Goal: Task Accomplishment & Management: Manage account settings

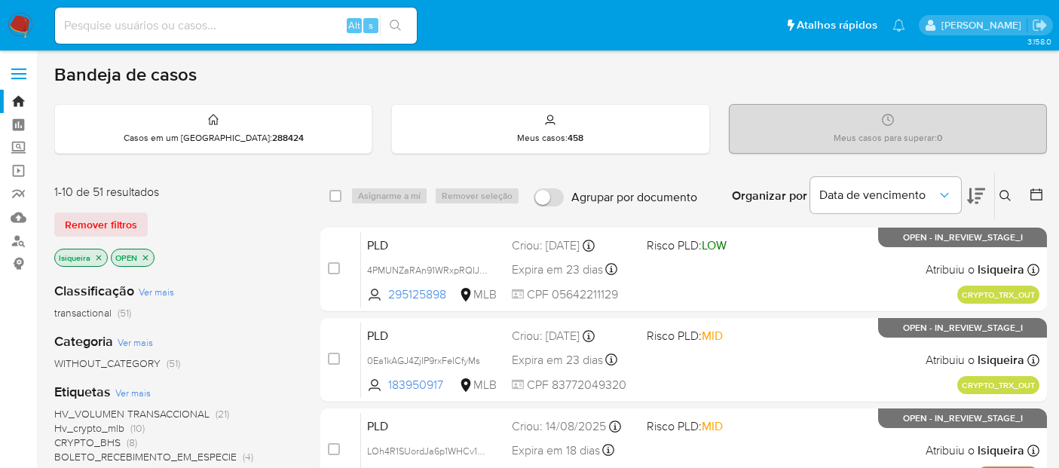
scroll to position [586, 0]
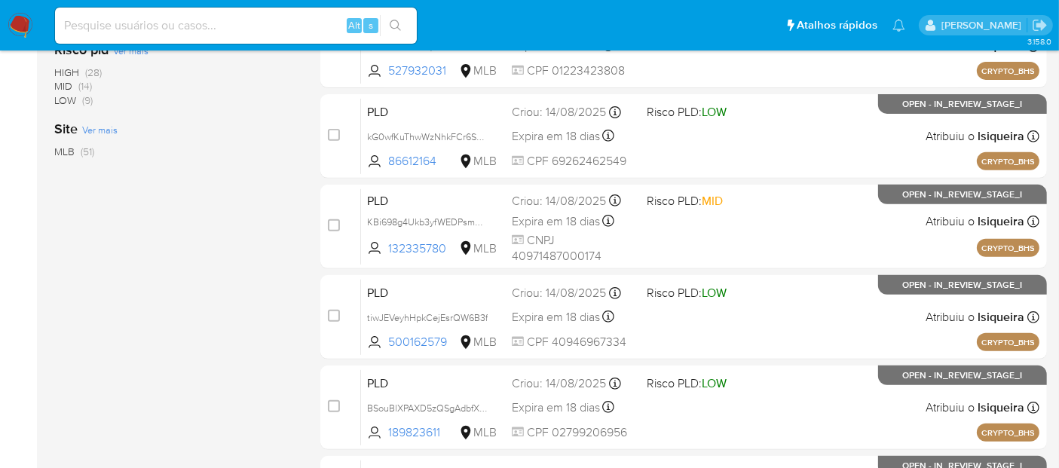
click at [191, 33] on input at bounding box center [236, 26] width 362 height 20
paste input "isVbApB7h8nBI3218BZWQumY"
type input "isVbApB7h8nBI3218BZWQumY"
click at [291, 28] on input "isVbApB7h8nBI3218BZWQumY" at bounding box center [236, 26] width 362 height 20
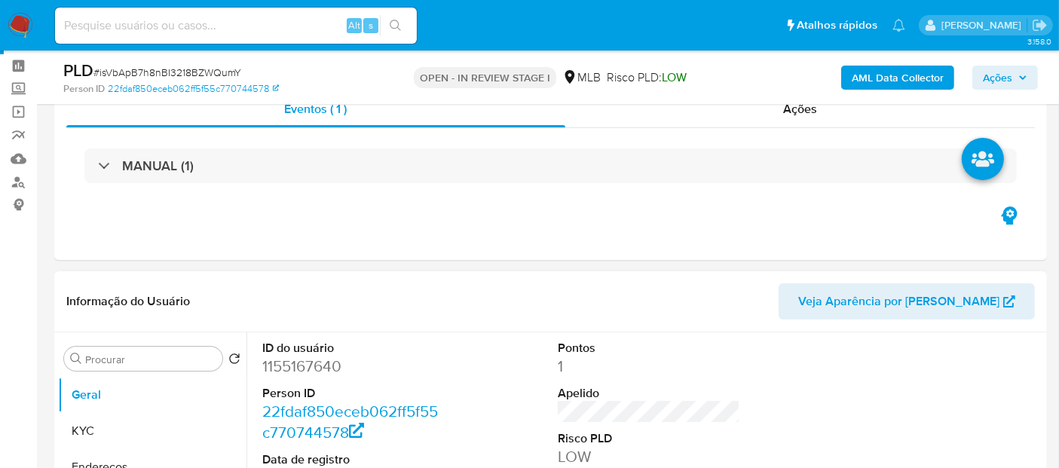
scroll to position [167, 0]
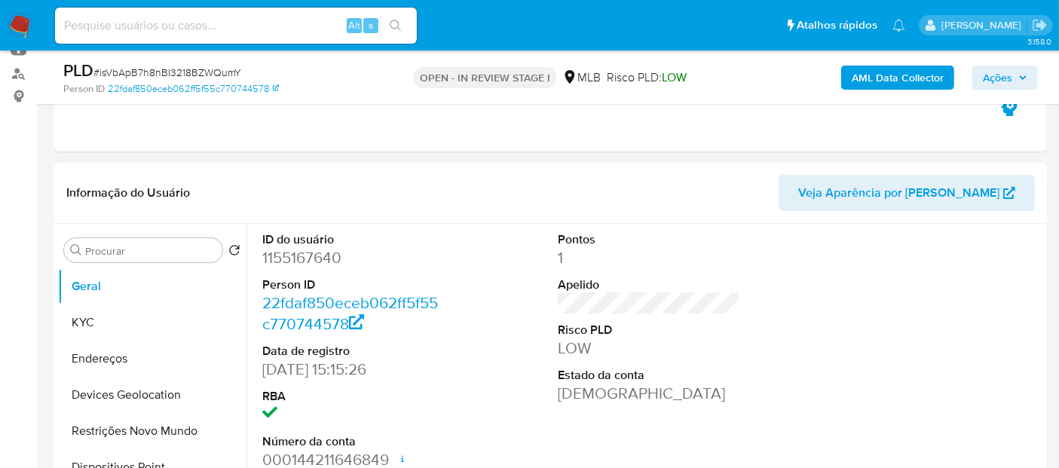
select select "10"
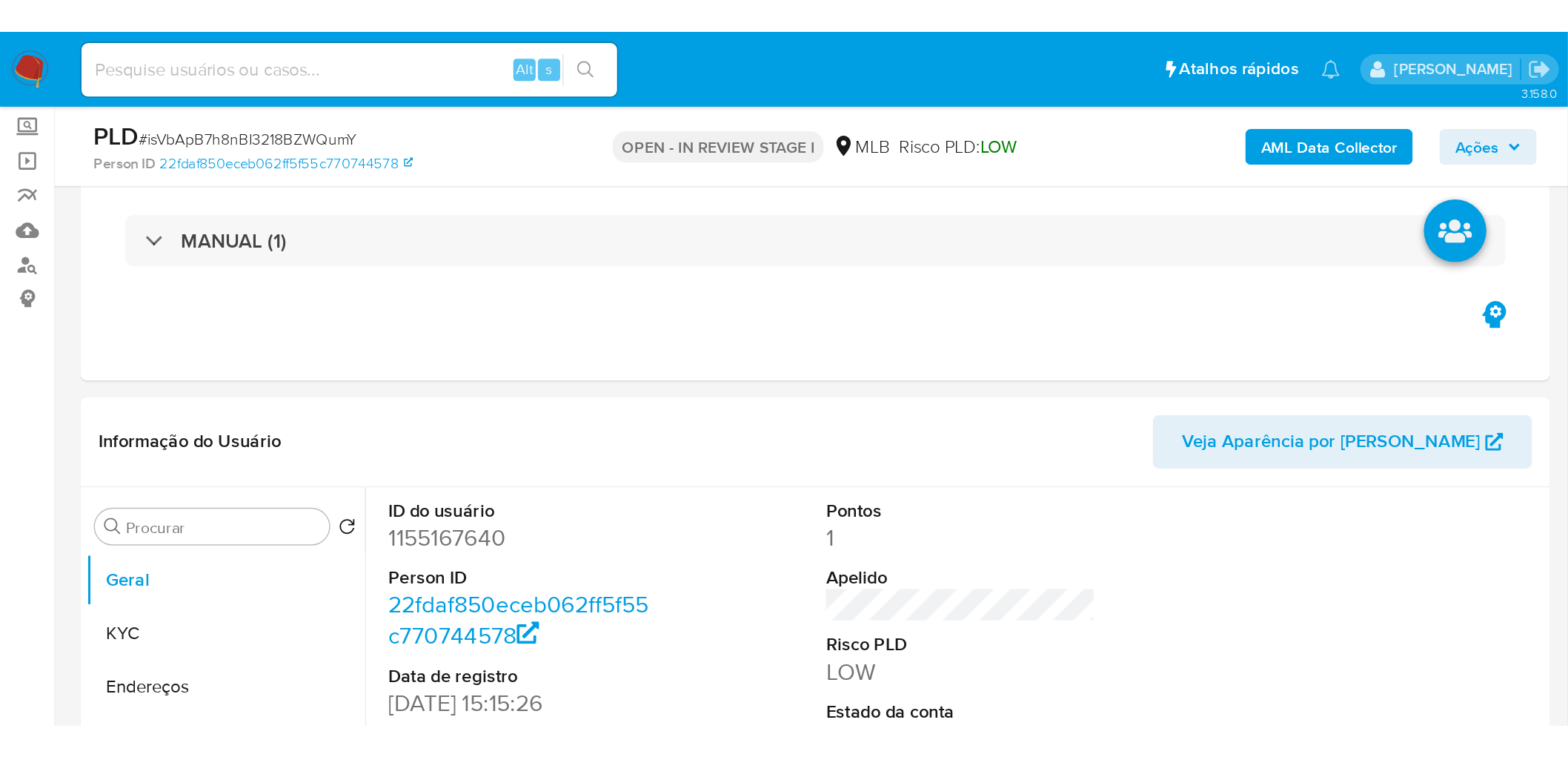
scroll to position [83, 0]
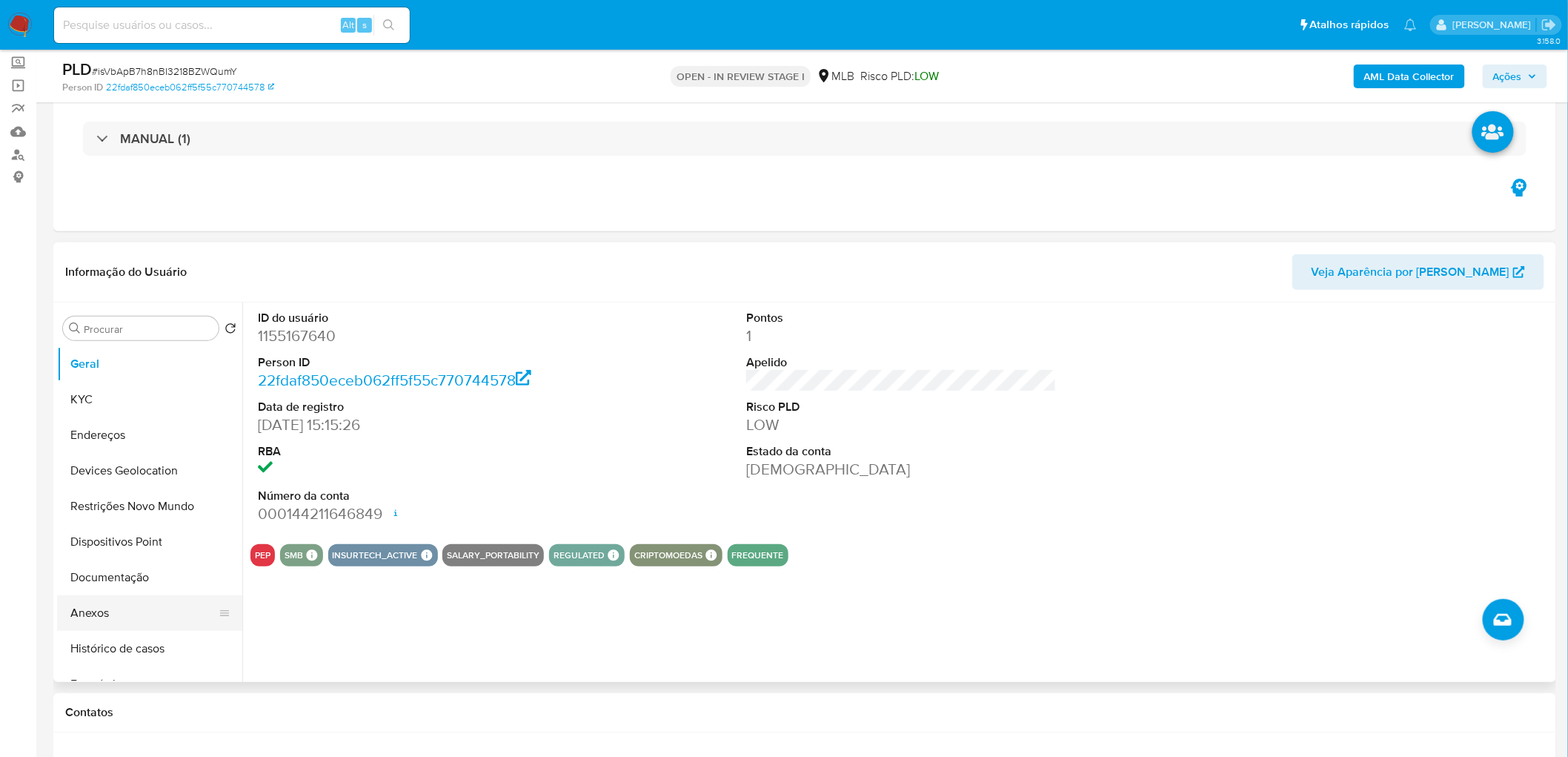
click at [125, 459] on button "Anexos" at bounding box center [144, 612] width 173 height 35
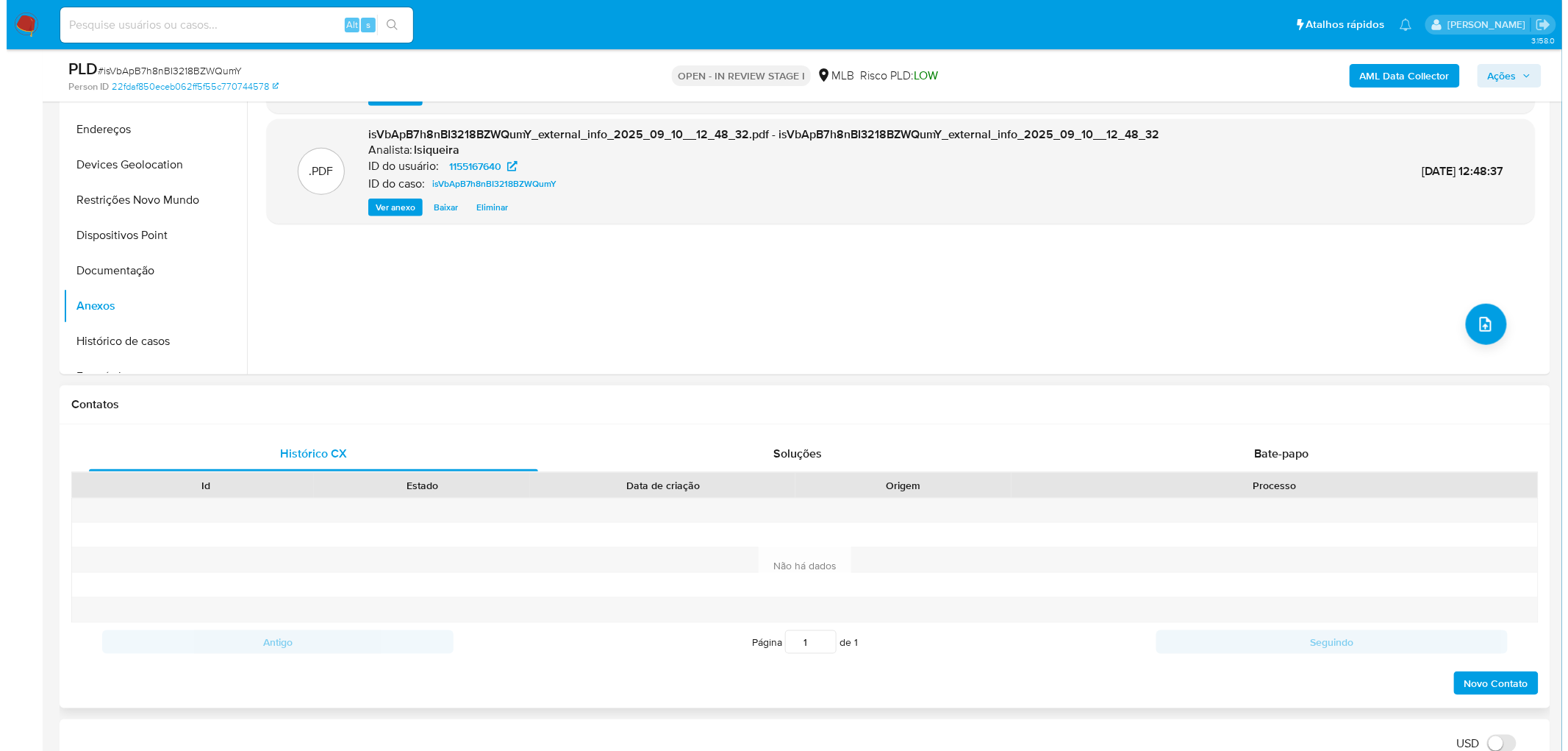
scroll to position [408, 0]
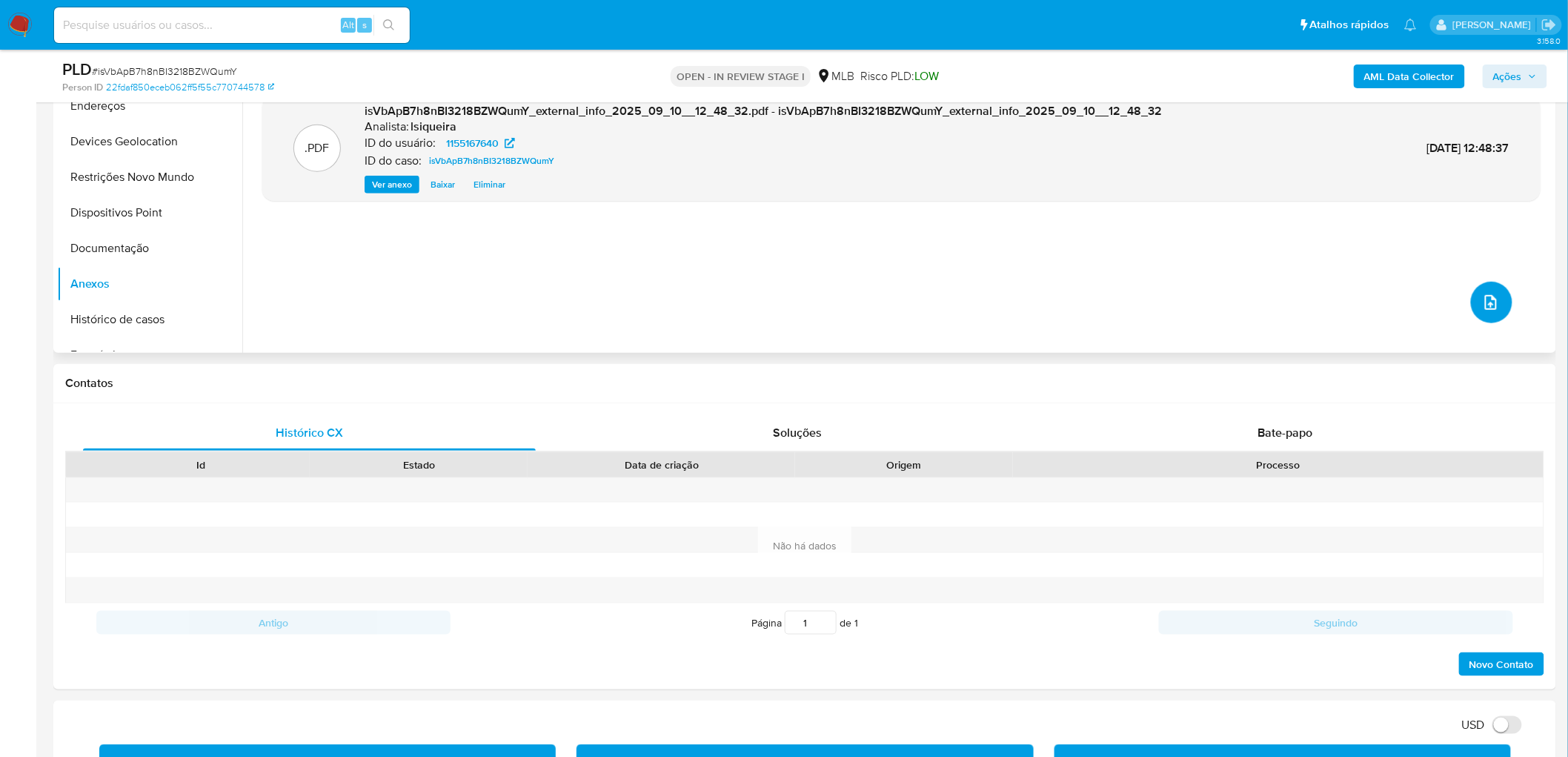
click at [1040, 285] on button "upload-file" at bounding box center [1492, 302] width 41 height 41
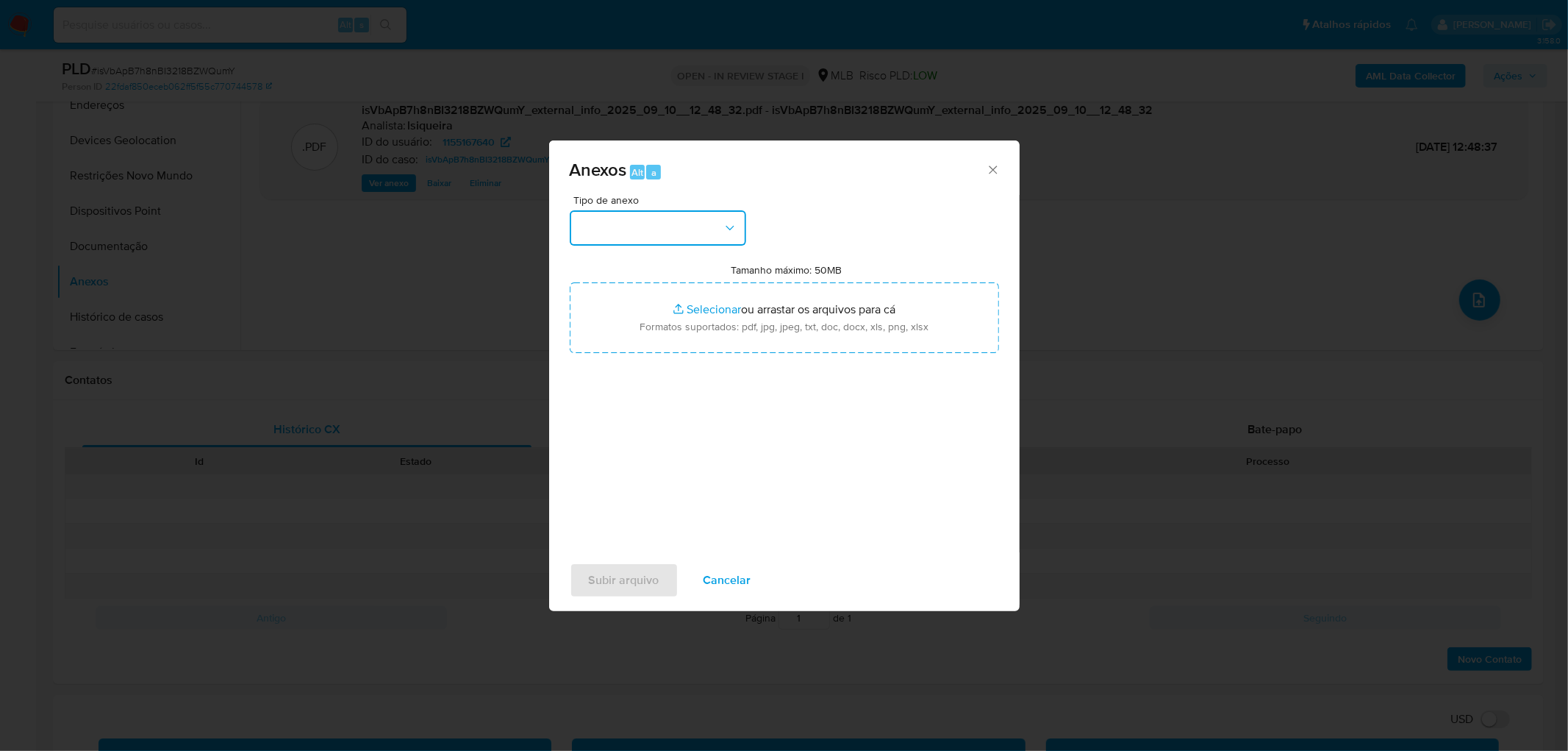
click at [694, 235] on button "button" at bounding box center [657, 228] width 176 height 35
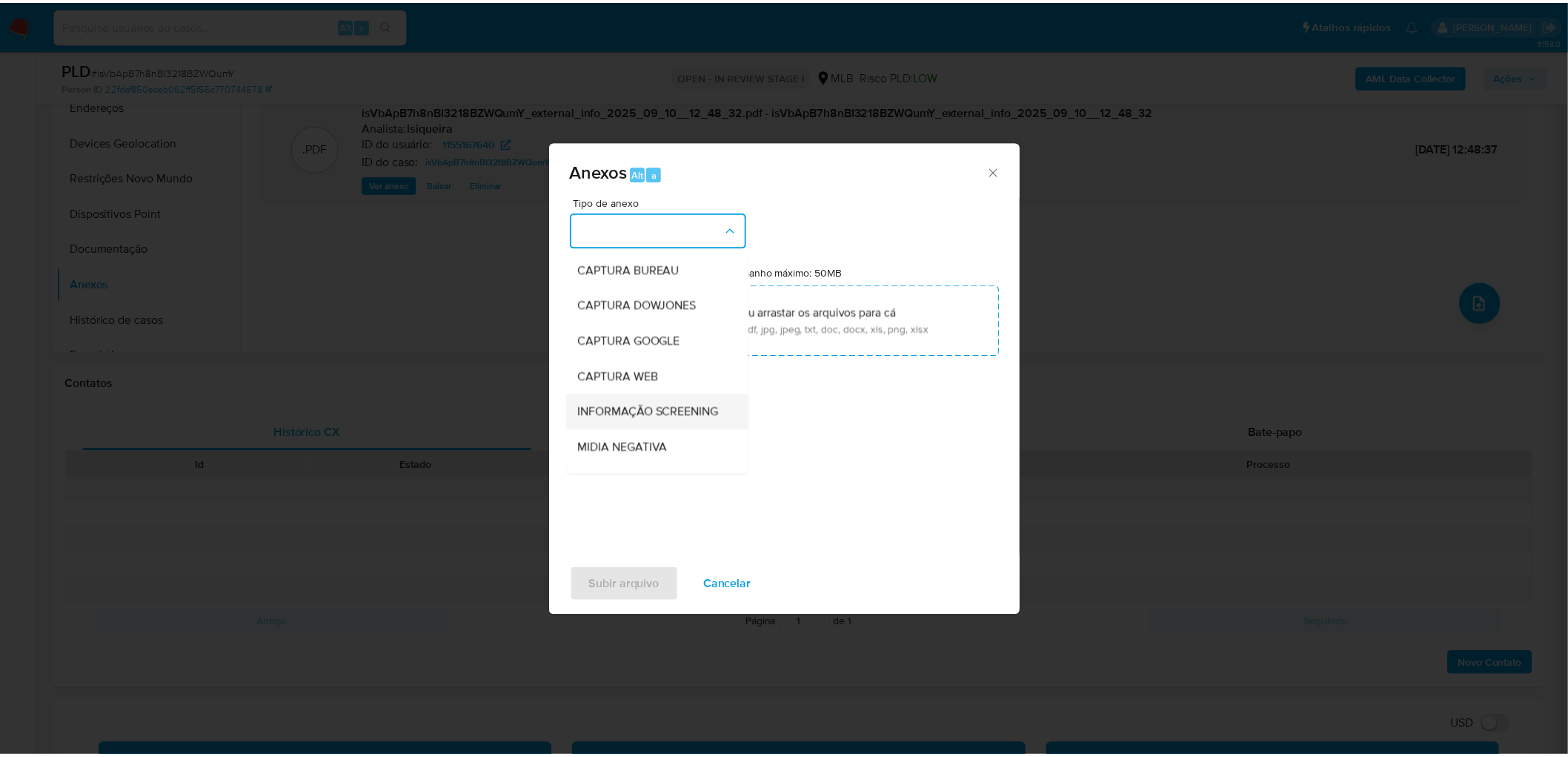
scroll to position [83, 0]
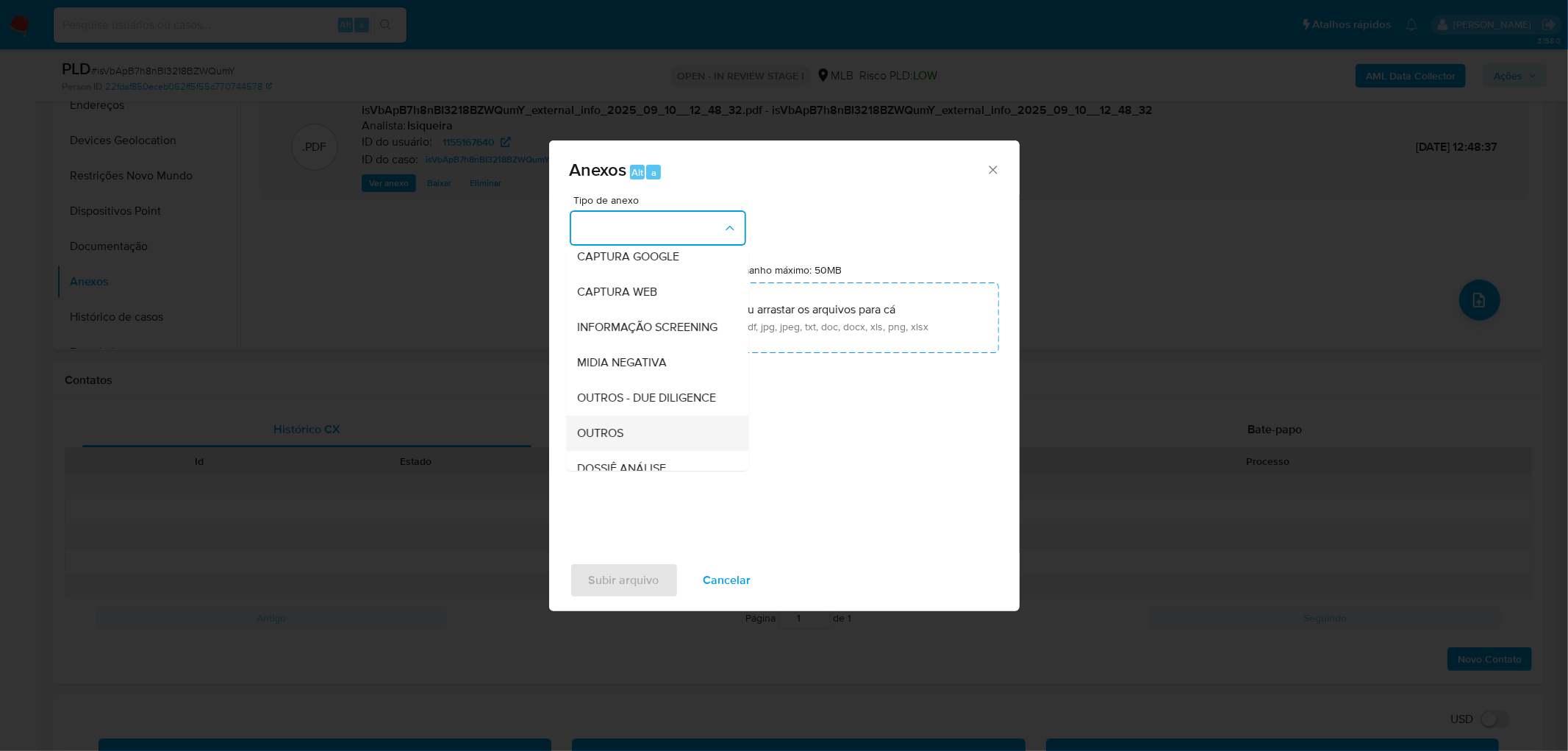
click at [589, 441] on span "OUTROS" at bounding box center [601, 433] width 46 height 15
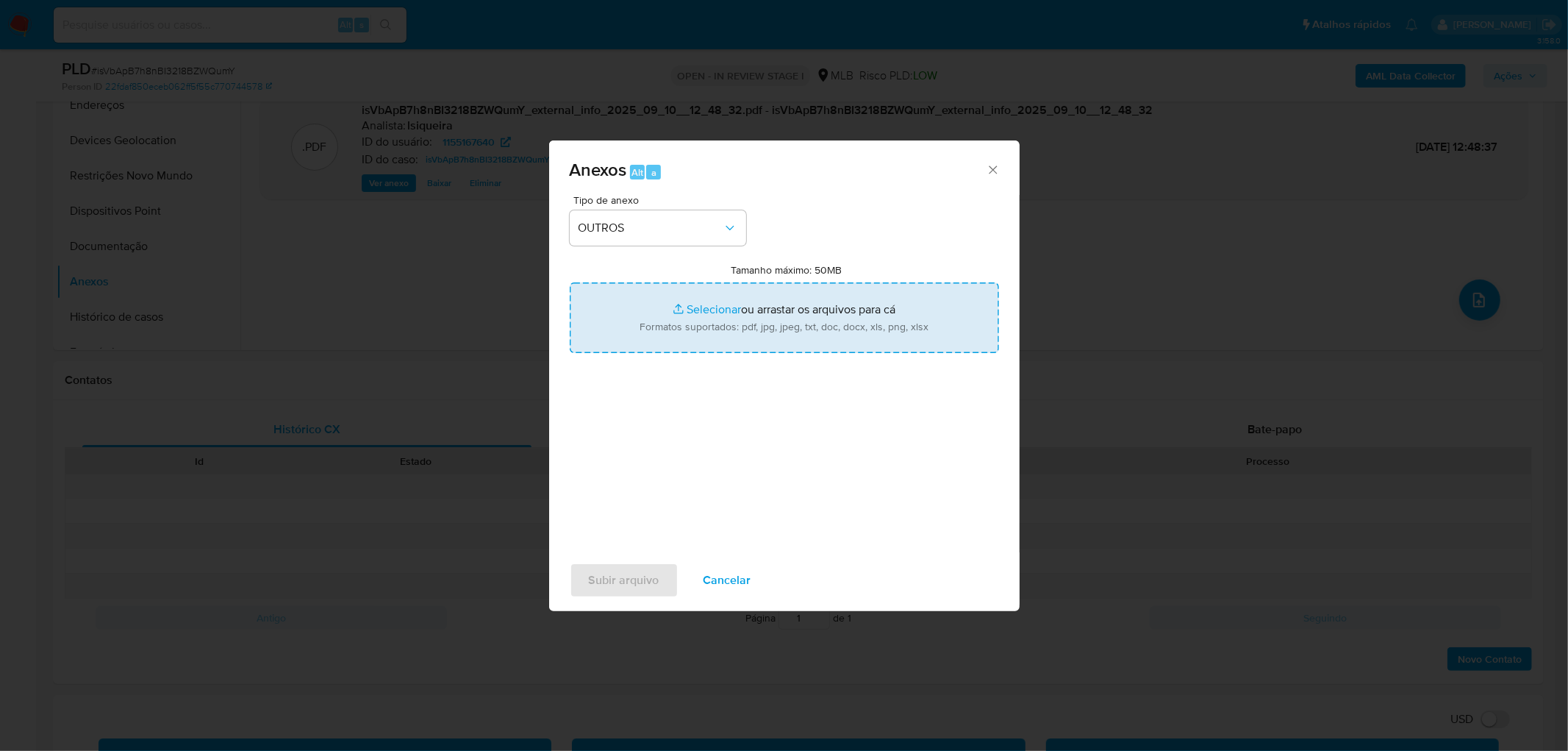
click at [722, 321] on input "Tamanho máximo: 50MB Selecionar arquivos" at bounding box center [784, 318] width 429 height 70
type input "C:\fakepath\Mulan 1155167640_2025_09_09_17_45_16.xlsx"
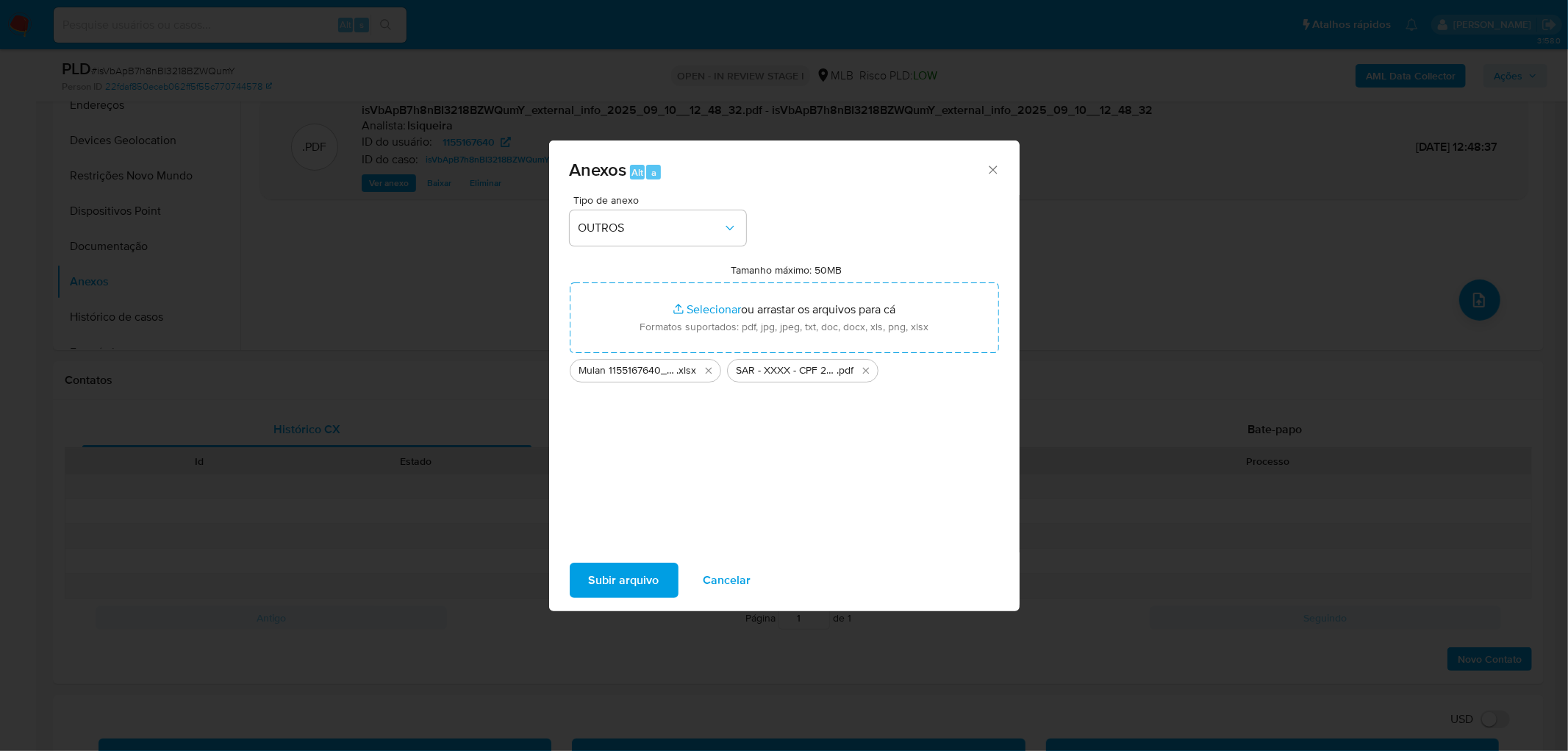
click at [634, 455] on span "Subir arquivo" at bounding box center [624, 579] width 70 height 32
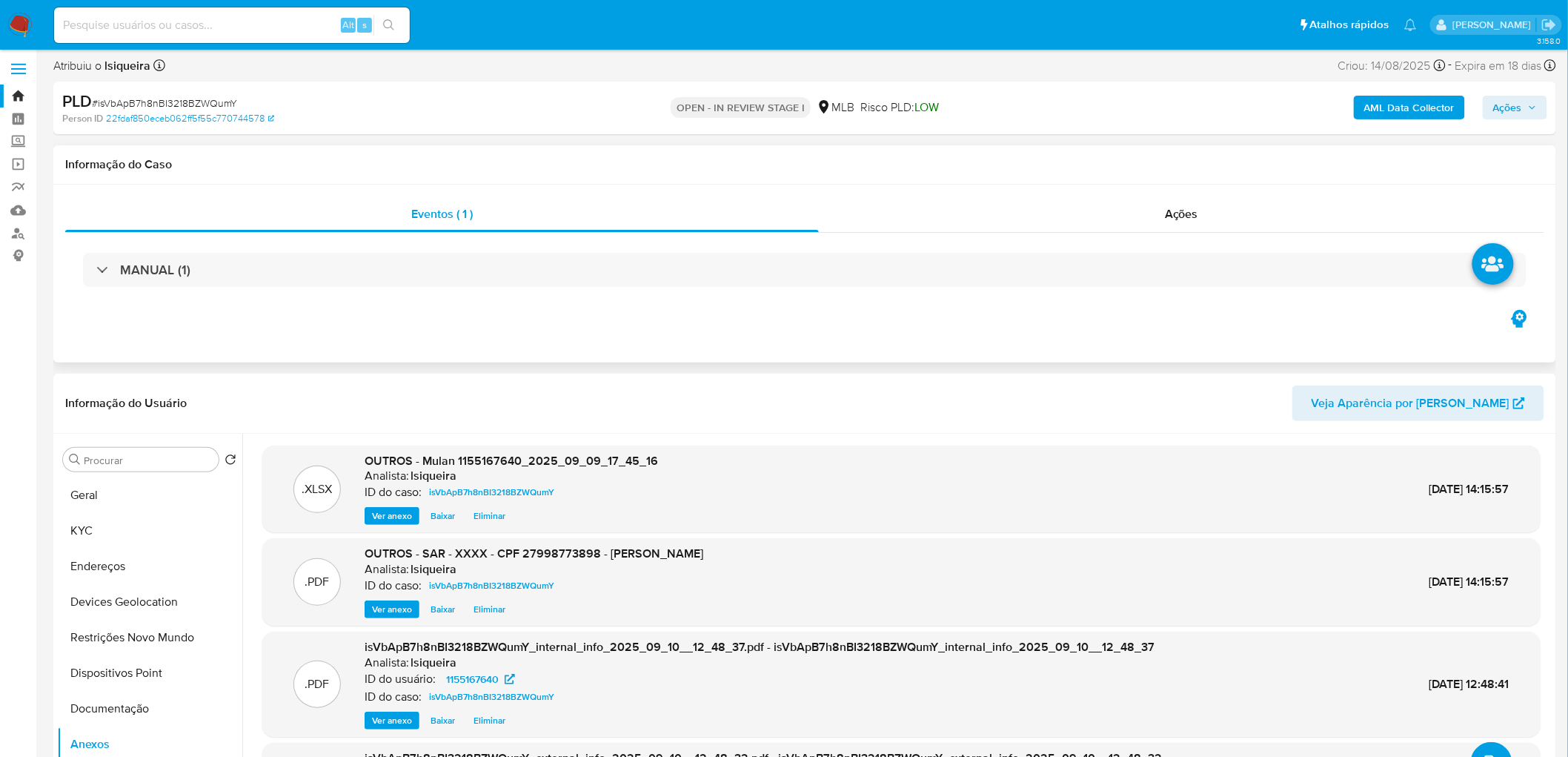
scroll to position [0, 0]
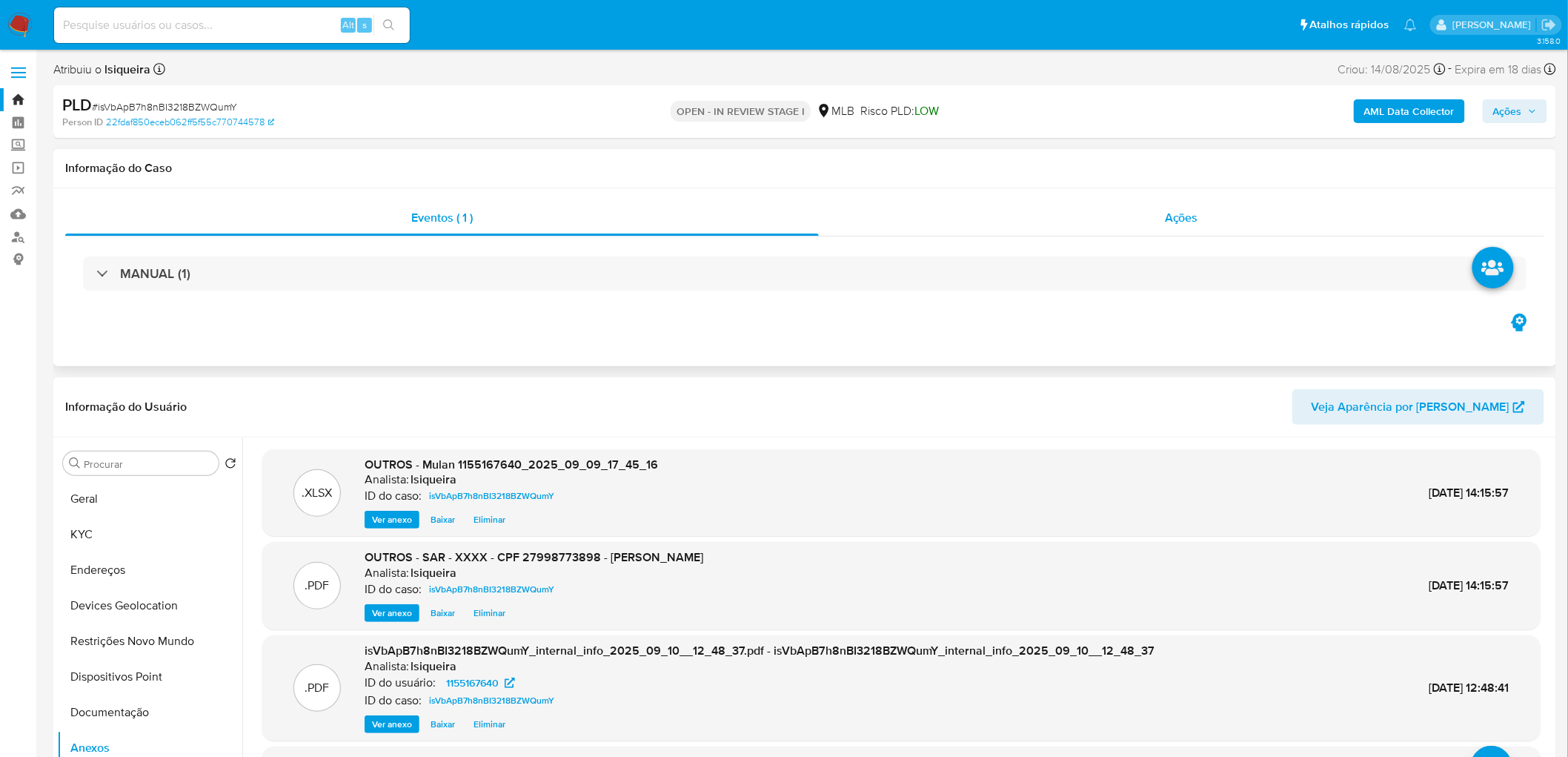
click at [1040, 218] on div "Ações" at bounding box center [1182, 218] width 726 height 35
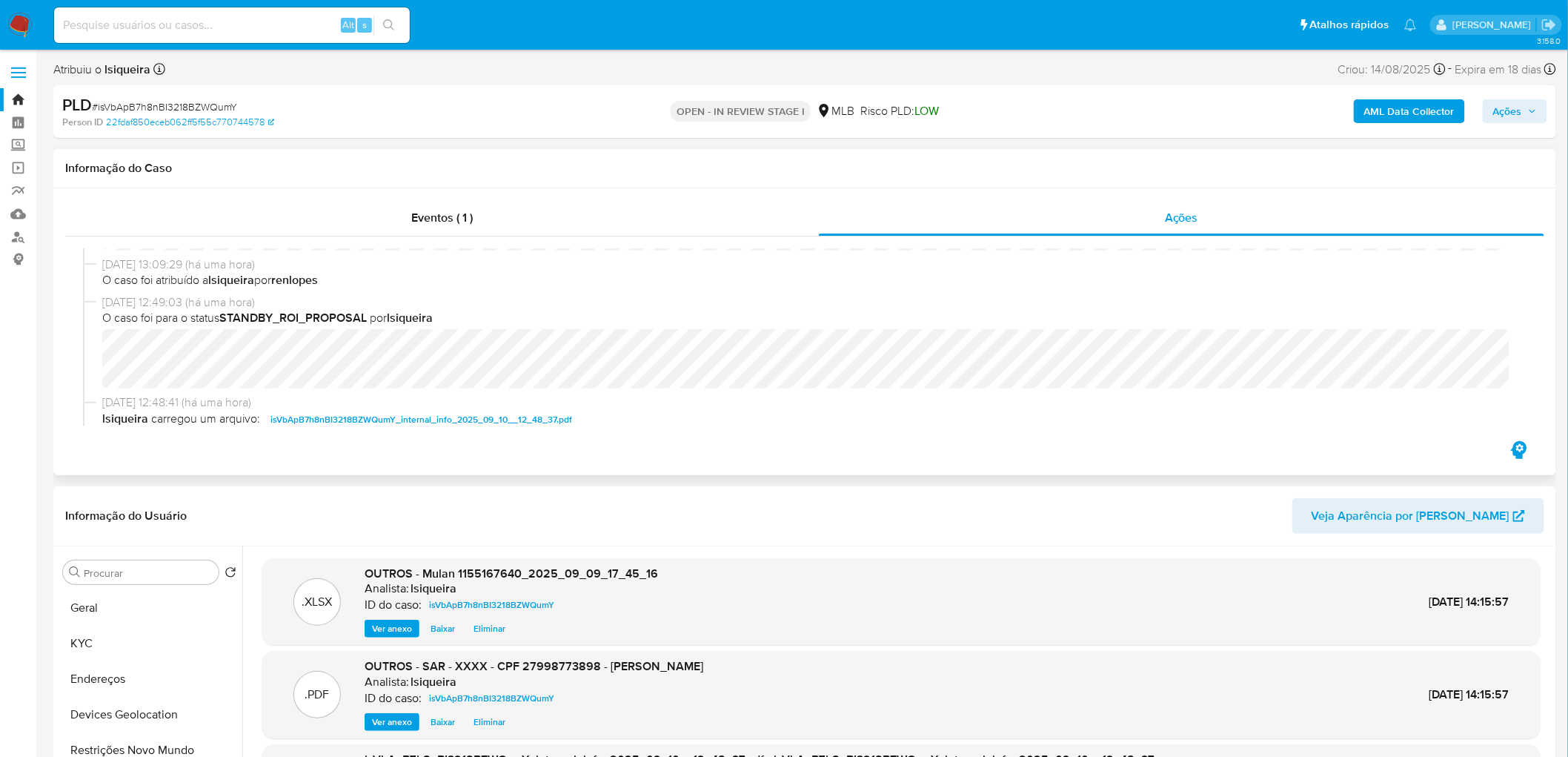
scroll to position [164, 0]
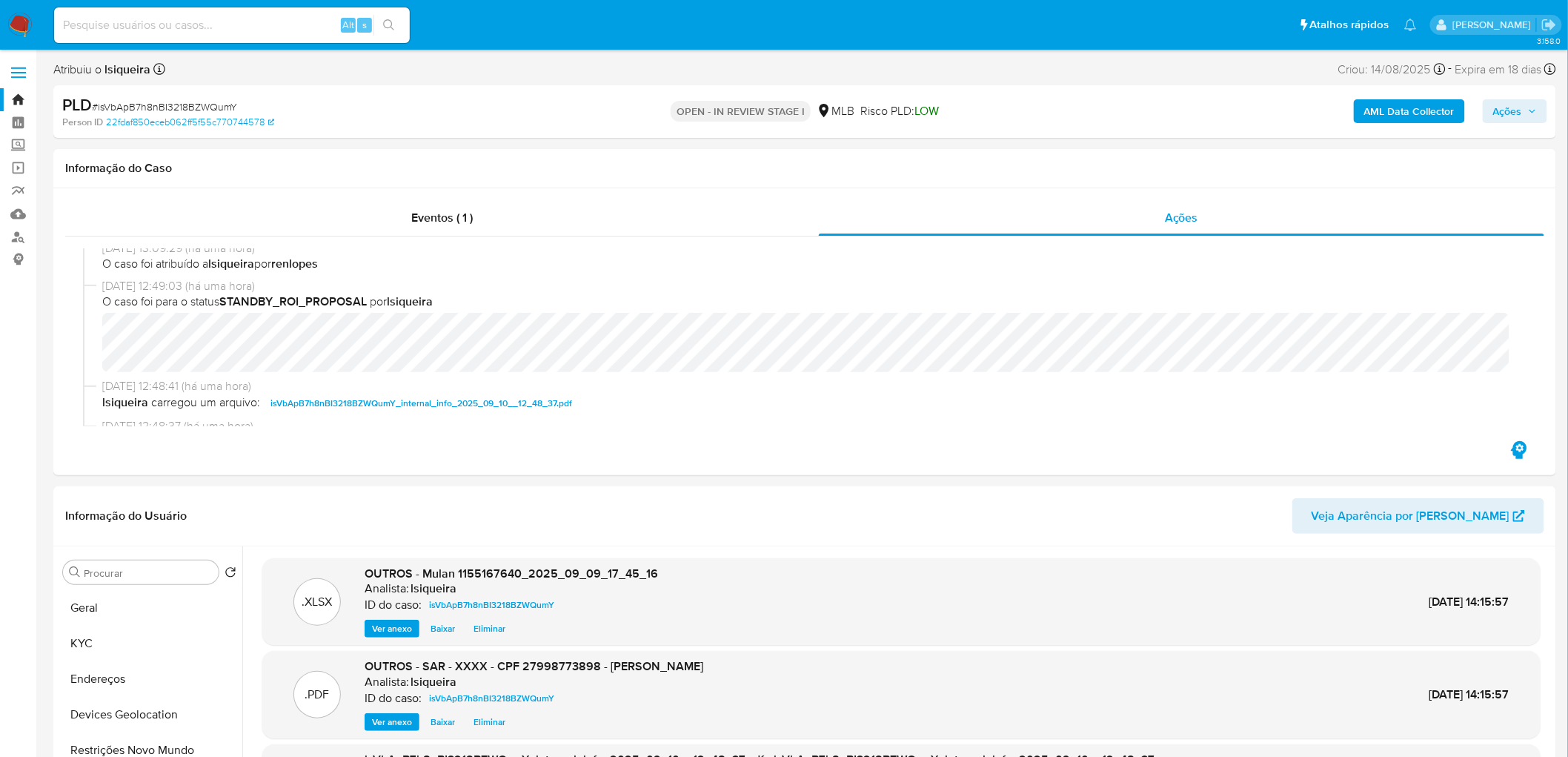
click at [1040, 106] on span "Ações" at bounding box center [1507, 111] width 29 height 24
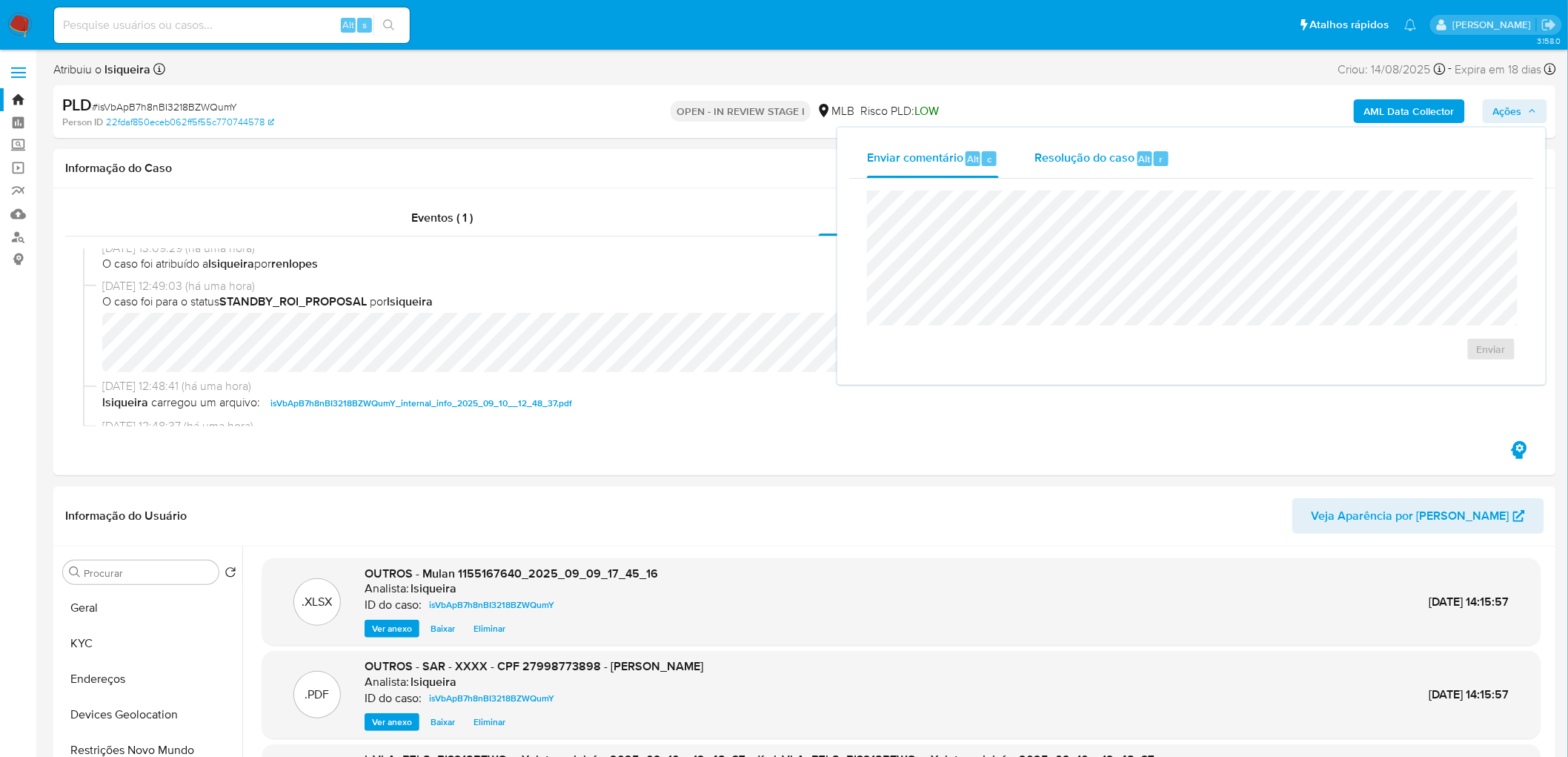
click at [1040, 164] on span "Resolução do caso" at bounding box center [1084, 157] width 100 height 17
click at [1040, 376] on span "ROI Proposal" at bounding box center [1455, 373] width 77 height 21
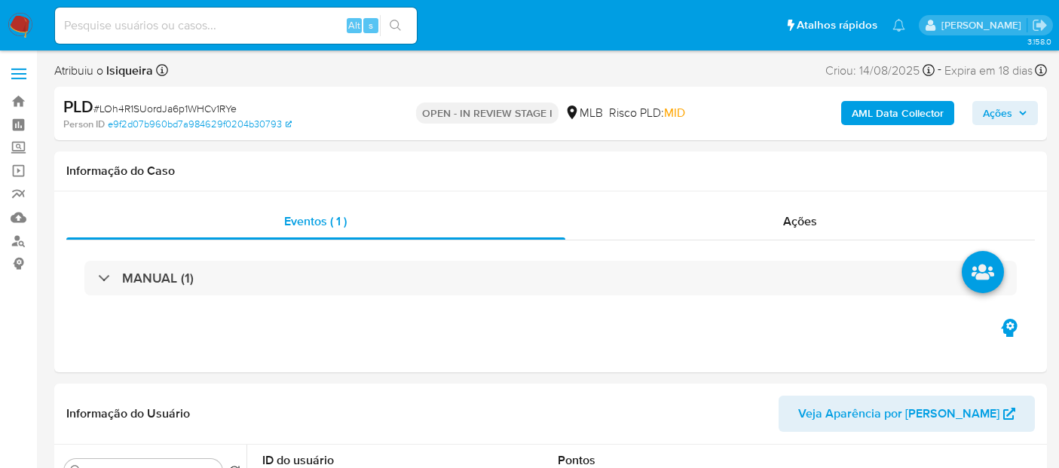
select select "10"
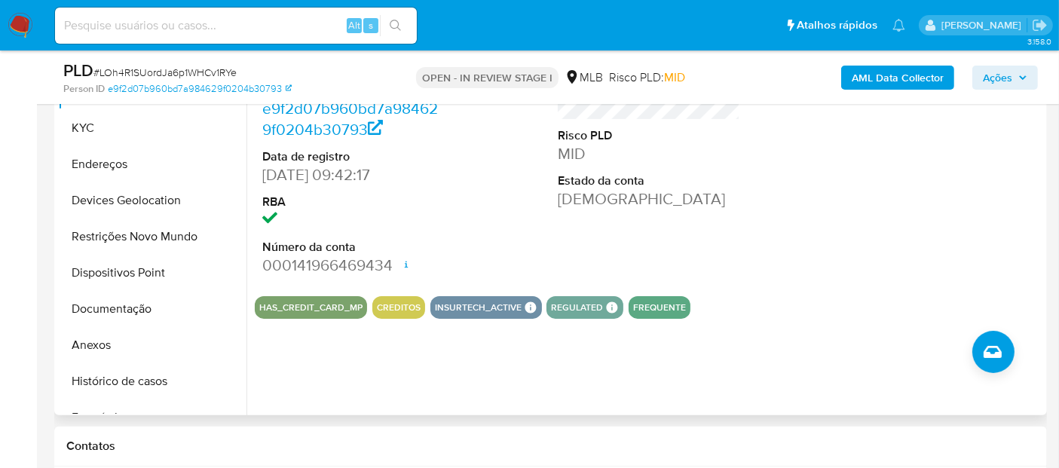
scroll to position [335, 0]
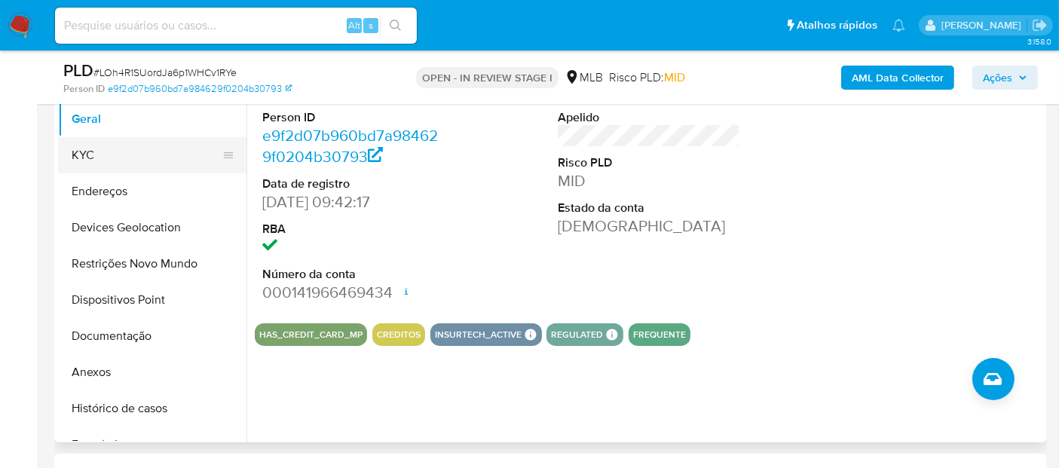
click at [154, 151] on button "KYC" at bounding box center [146, 155] width 176 height 36
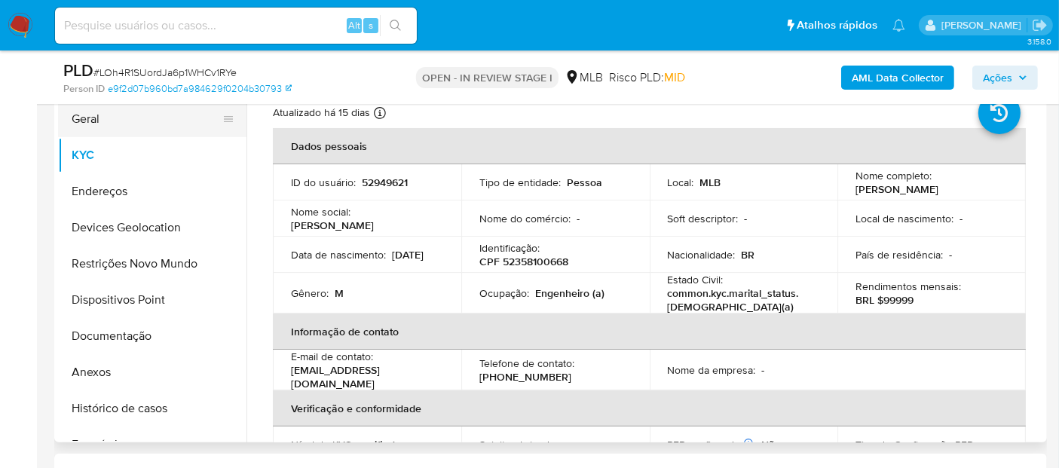
click at [107, 128] on button "Geral" at bounding box center [146, 119] width 176 height 36
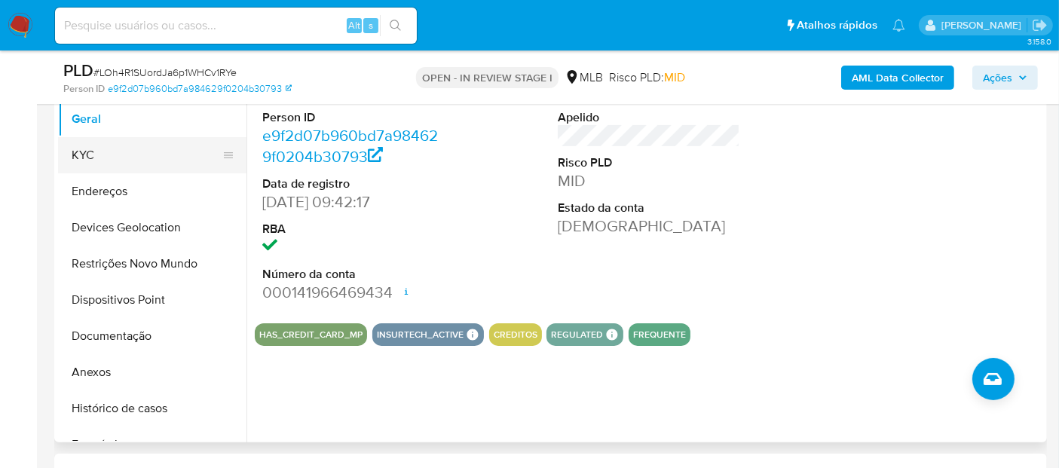
click at [127, 162] on button "KYC" at bounding box center [146, 155] width 176 height 36
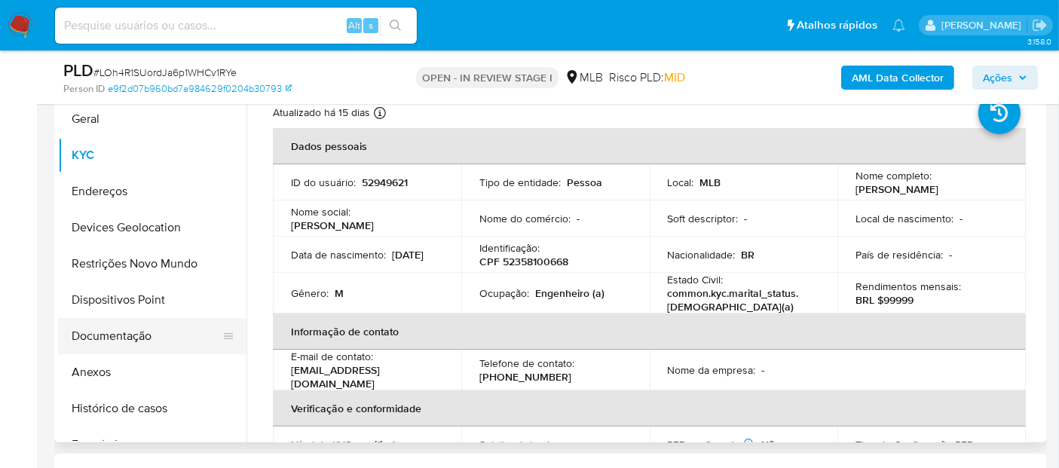
click at [142, 335] on button "Documentação" at bounding box center [146, 336] width 176 height 36
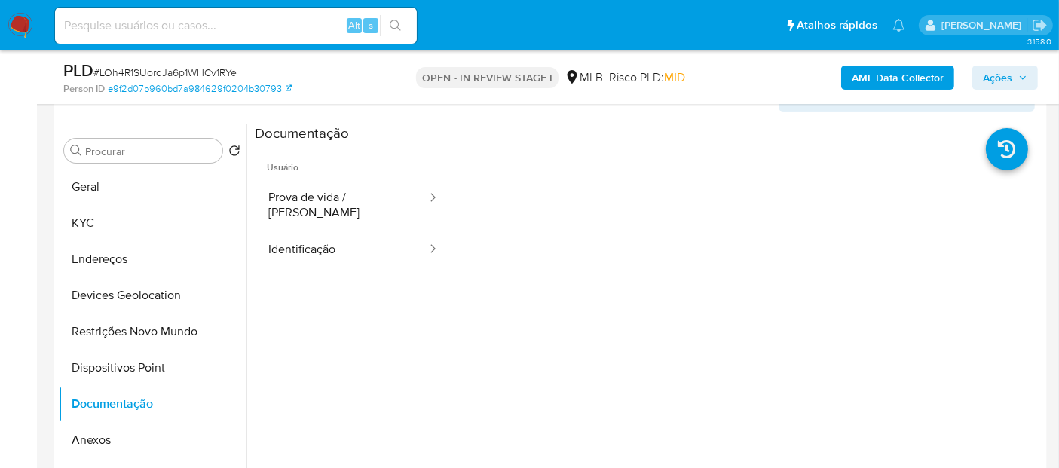
scroll to position [251, 0]
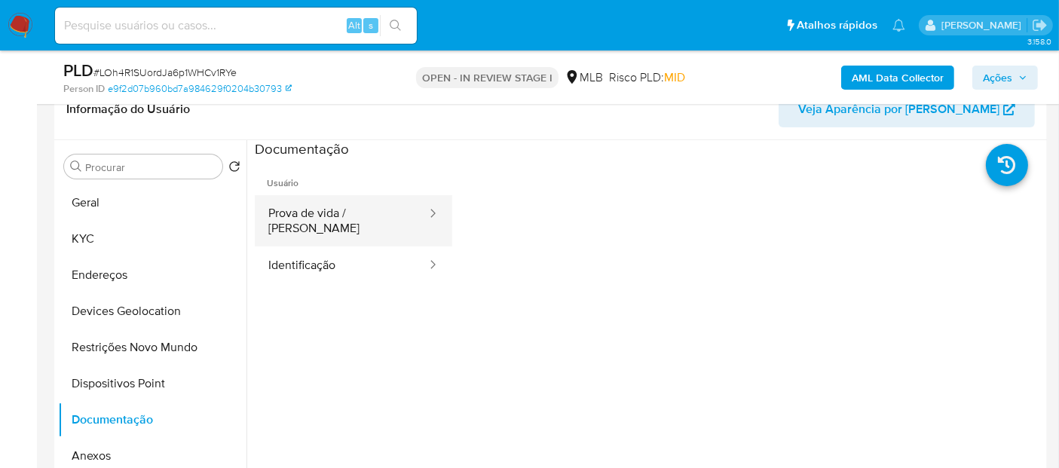
click at [368, 214] on button "Prova de vida / Selfie" at bounding box center [341, 220] width 173 height 51
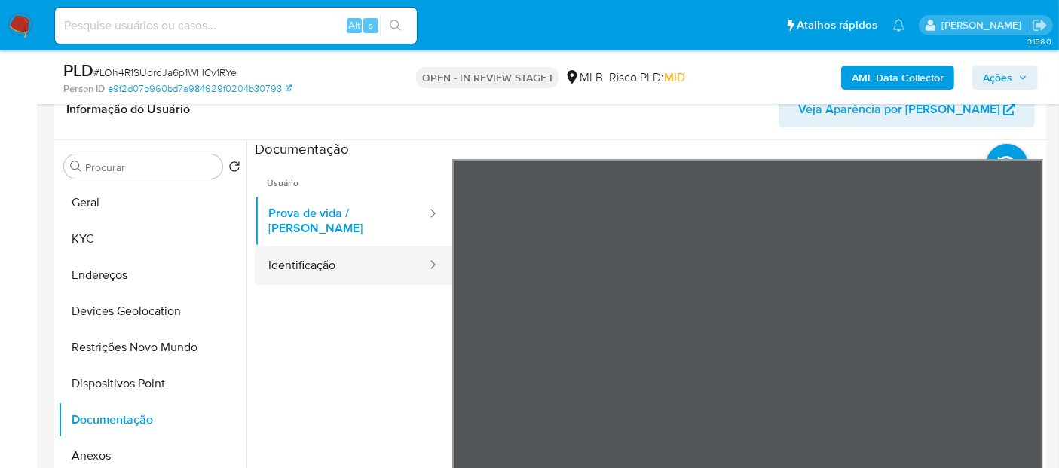
click at [290, 260] on button "Identificação" at bounding box center [341, 266] width 173 height 38
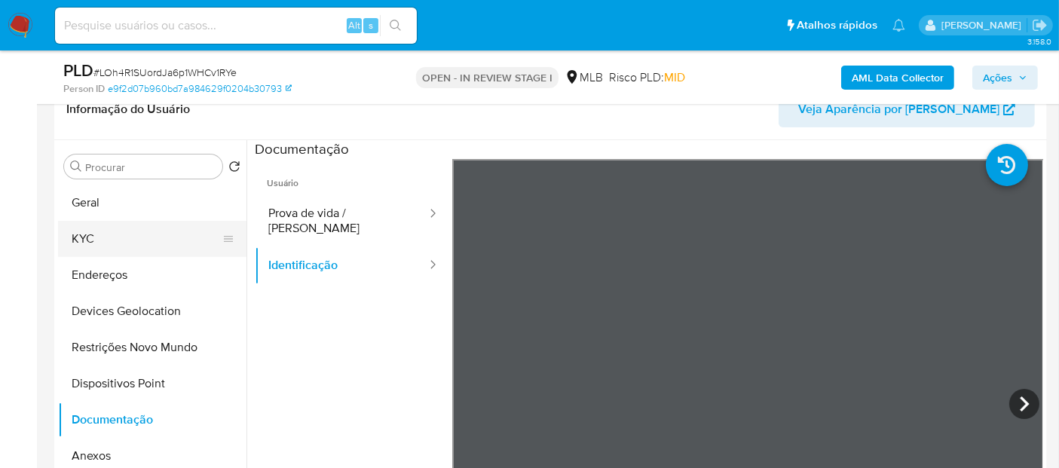
click at [87, 234] on button "KYC" at bounding box center [146, 239] width 176 height 36
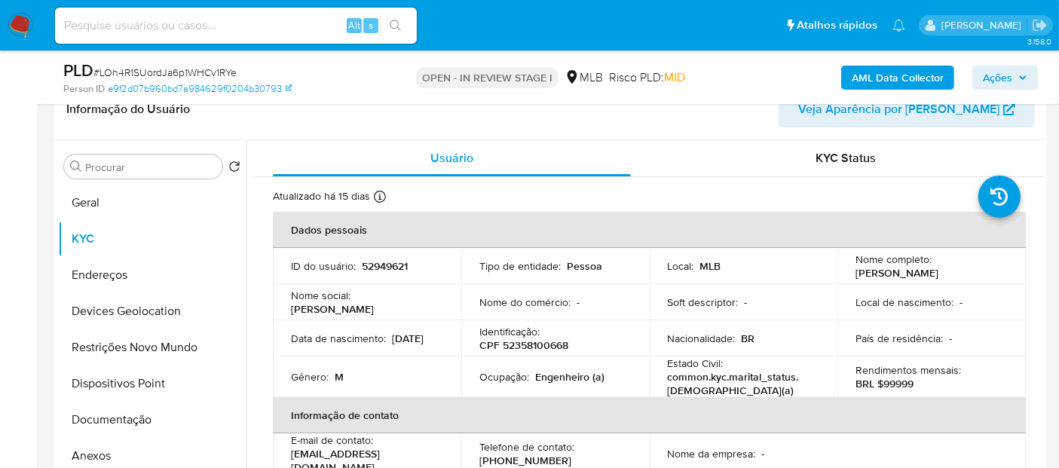
click at [565, 370] on p "Engenheiro (a)" at bounding box center [569, 377] width 69 height 14
copy p "Engenheiro"
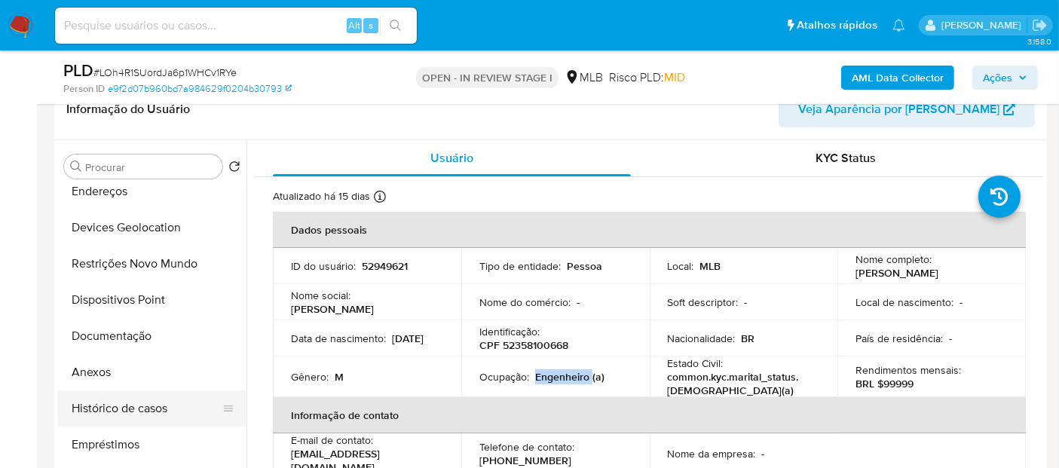
click at [109, 403] on button "Histórico de casos" at bounding box center [146, 409] width 176 height 36
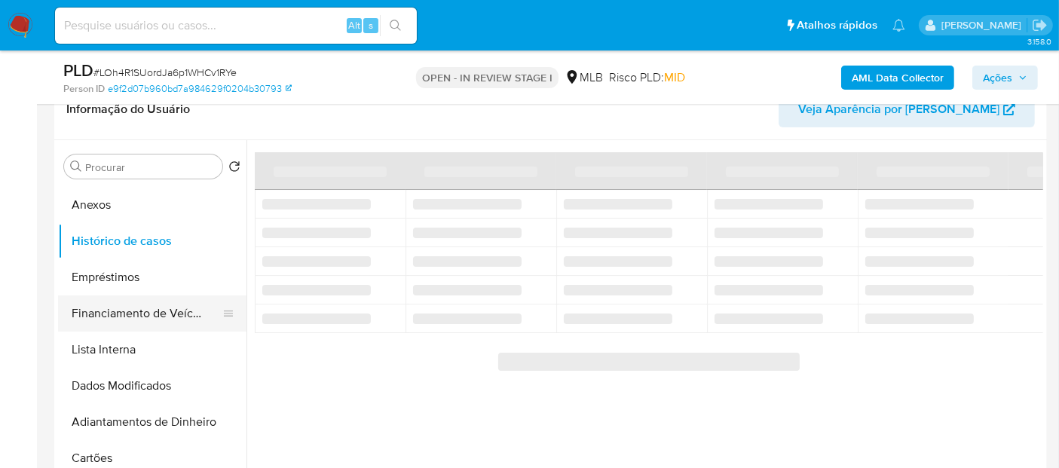
scroll to position [167, 0]
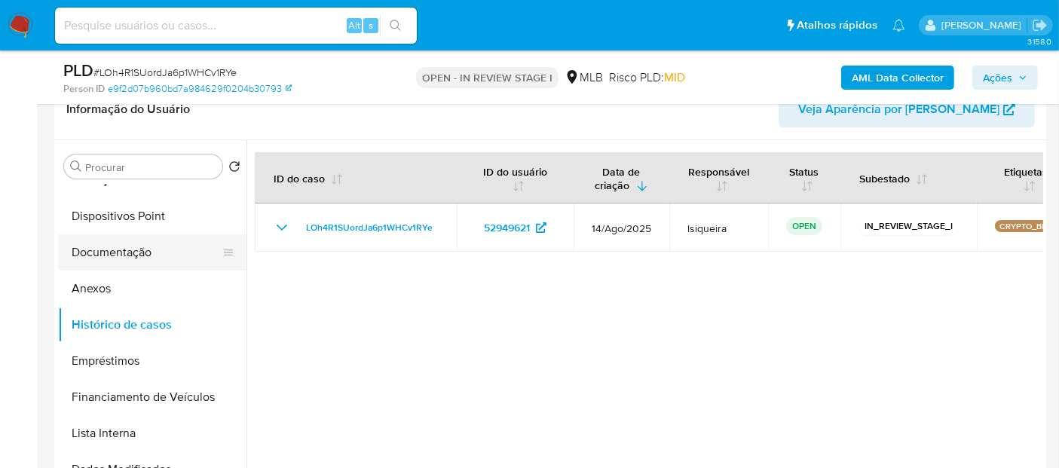
click at [137, 264] on button "Documentação" at bounding box center [146, 252] width 176 height 36
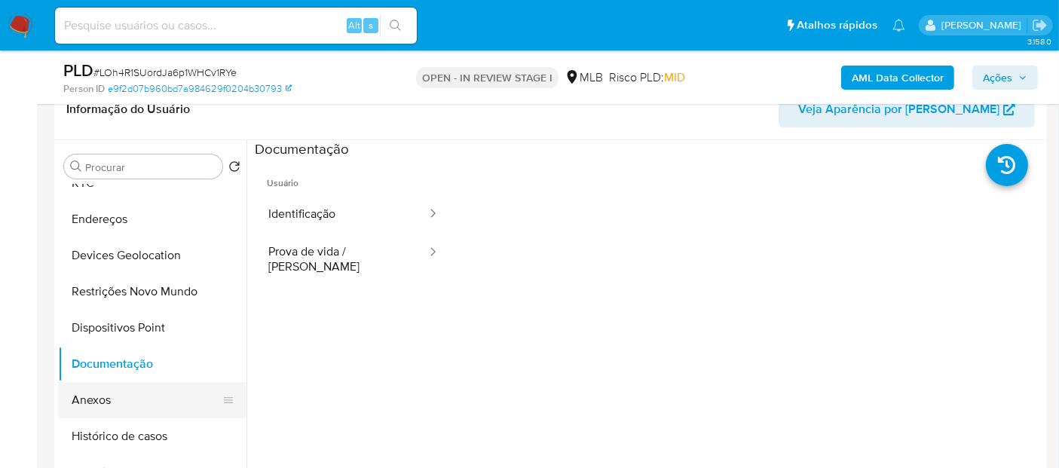
scroll to position [0, 0]
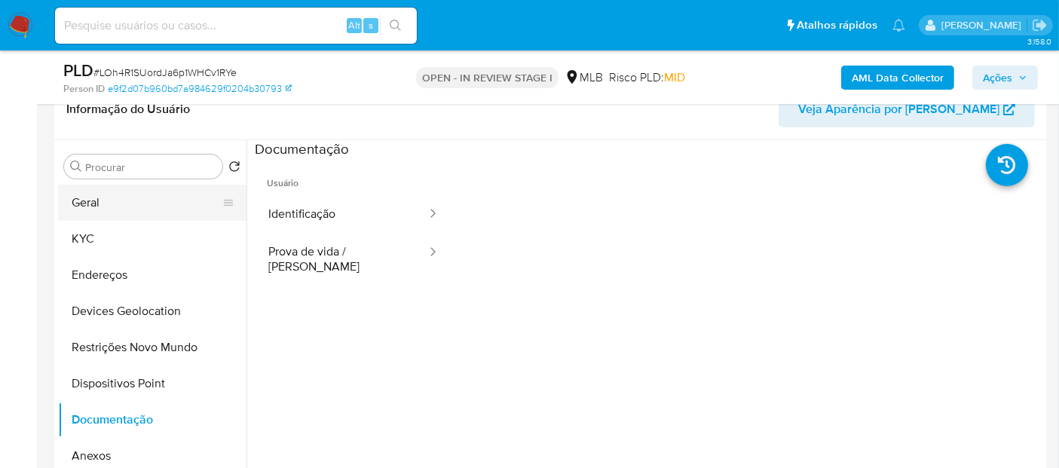
click at [166, 205] on button "Geral" at bounding box center [146, 203] width 176 height 36
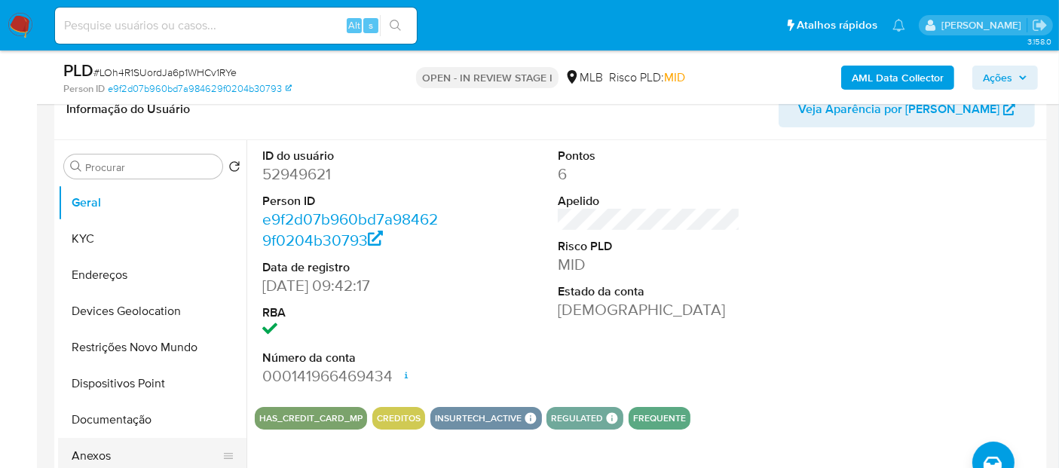
click at [116, 449] on button "Anexos" at bounding box center [146, 456] width 176 height 36
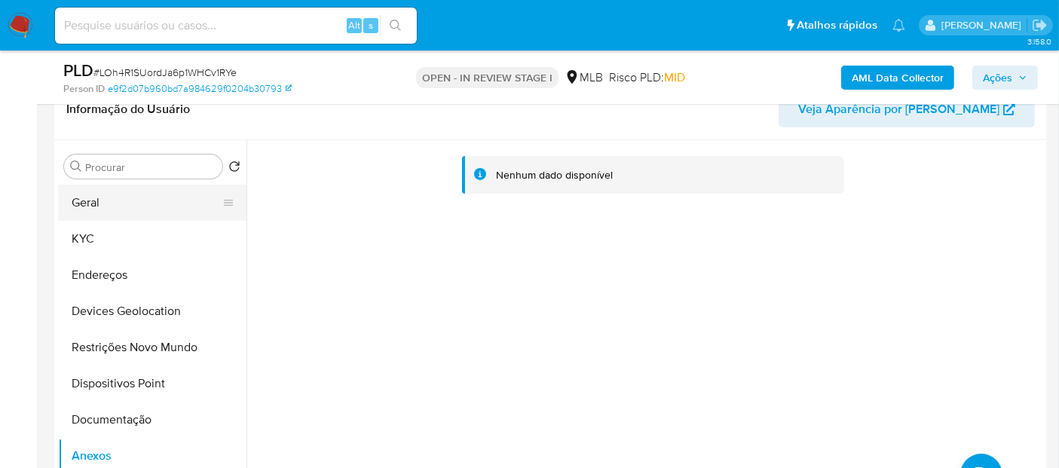
click at [118, 201] on button "Geral" at bounding box center [146, 203] width 176 height 36
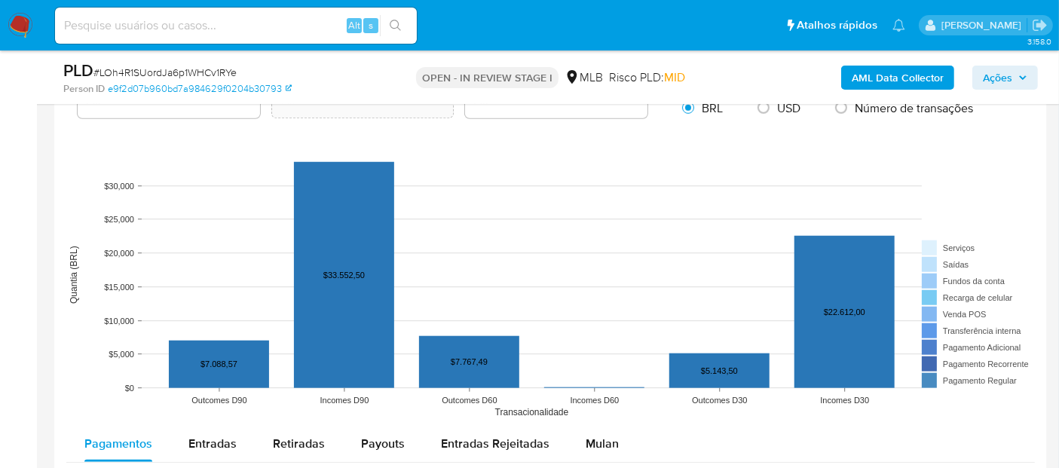
scroll to position [1340, 0]
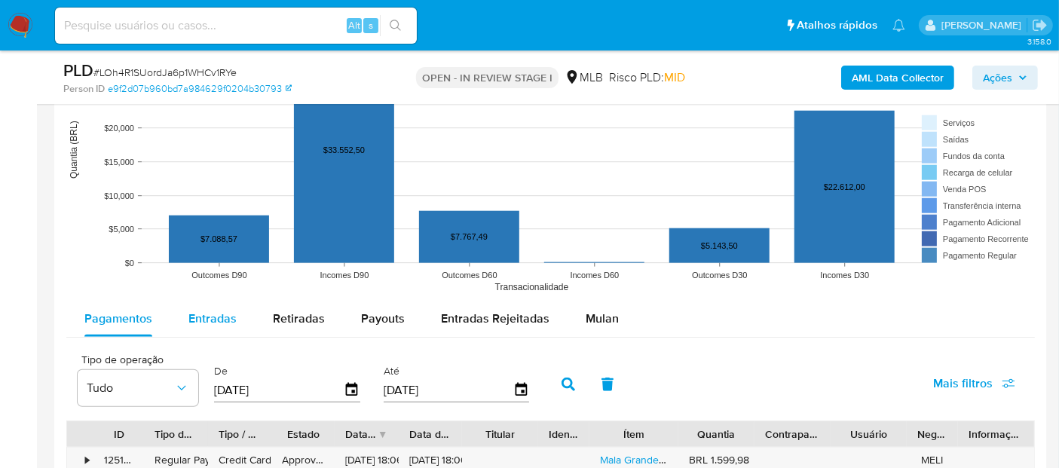
click at [213, 313] on span "Entradas" at bounding box center [212, 318] width 48 height 17
select select "10"
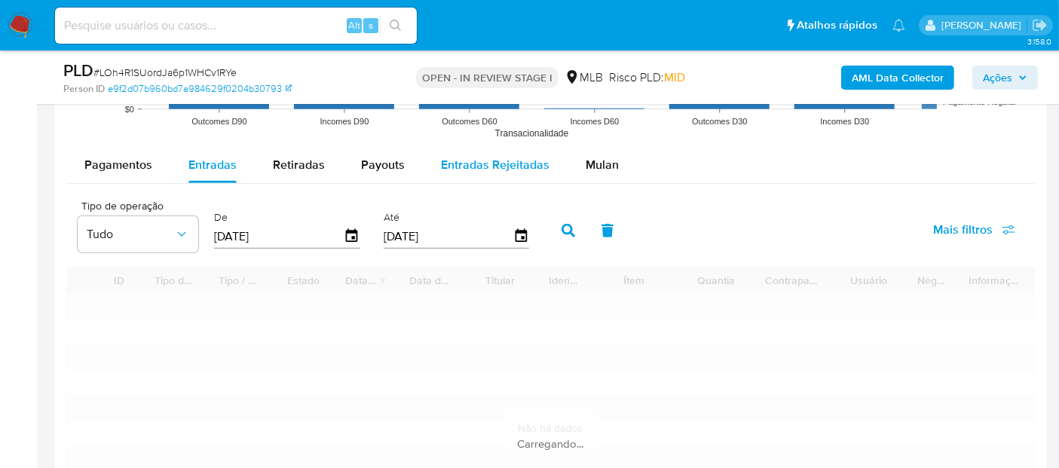
scroll to position [1508, 0]
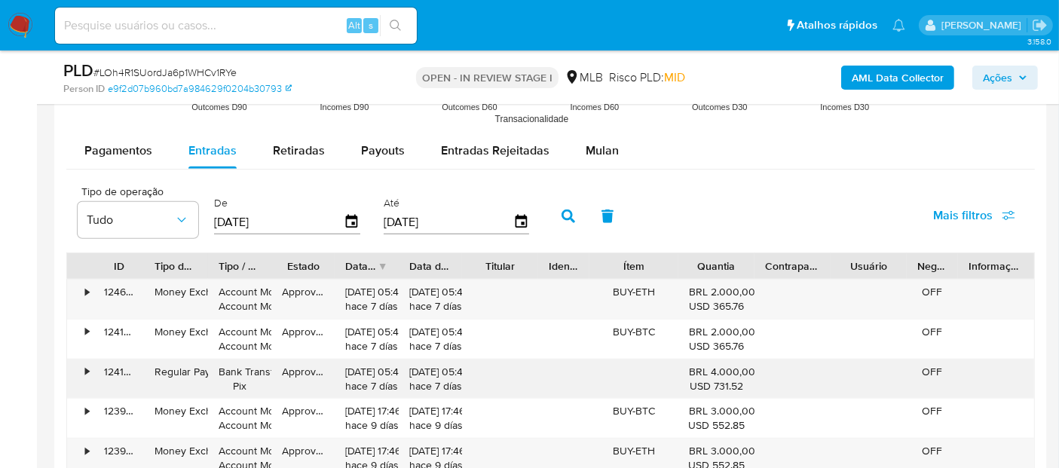
click at [87, 373] on div "•" at bounding box center [87, 372] width 4 height 14
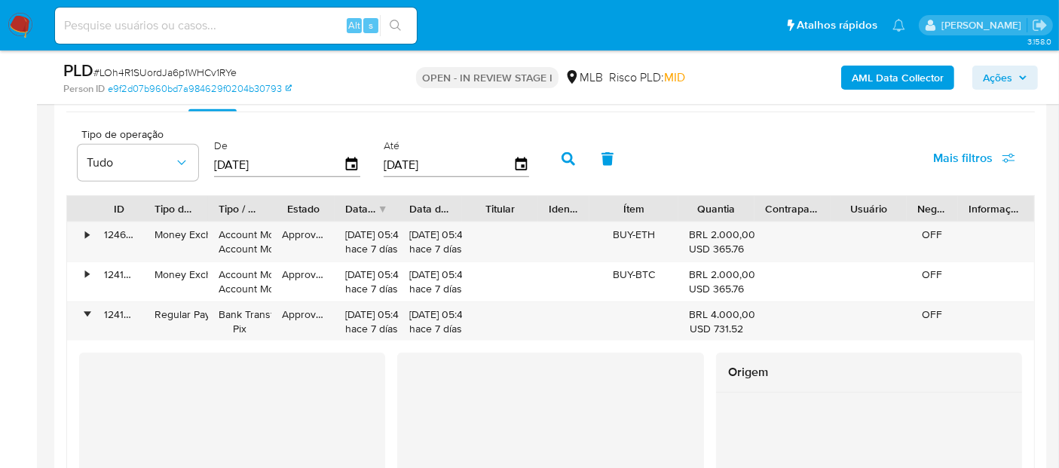
scroll to position [1592, 0]
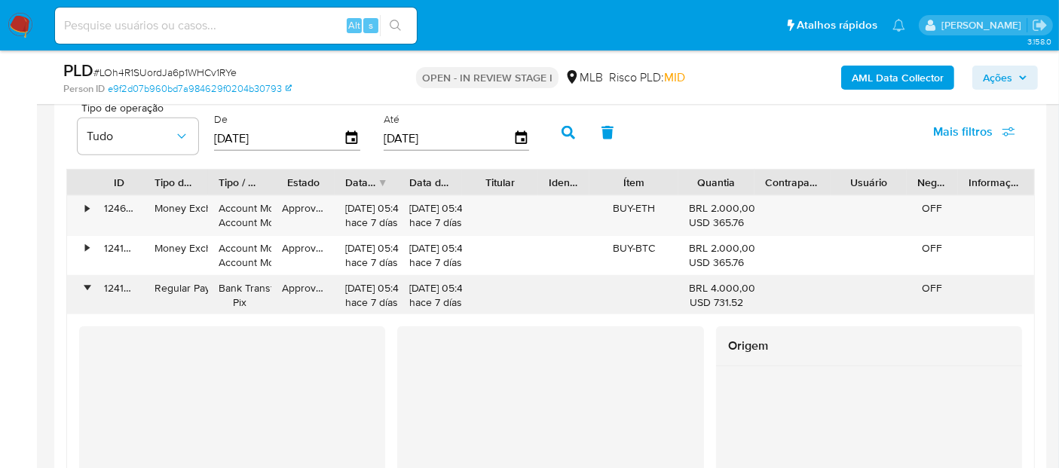
click at [85, 283] on div "•" at bounding box center [87, 288] width 4 height 14
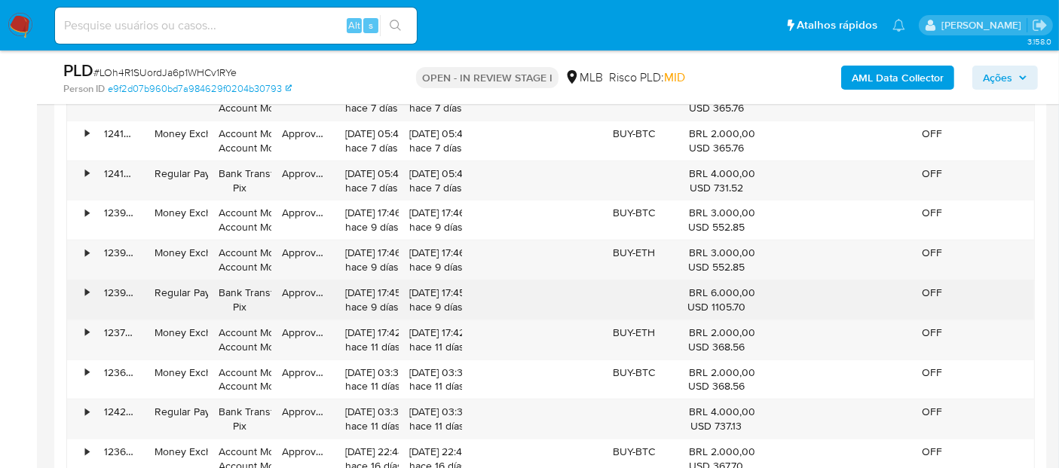
scroll to position [1759, 0]
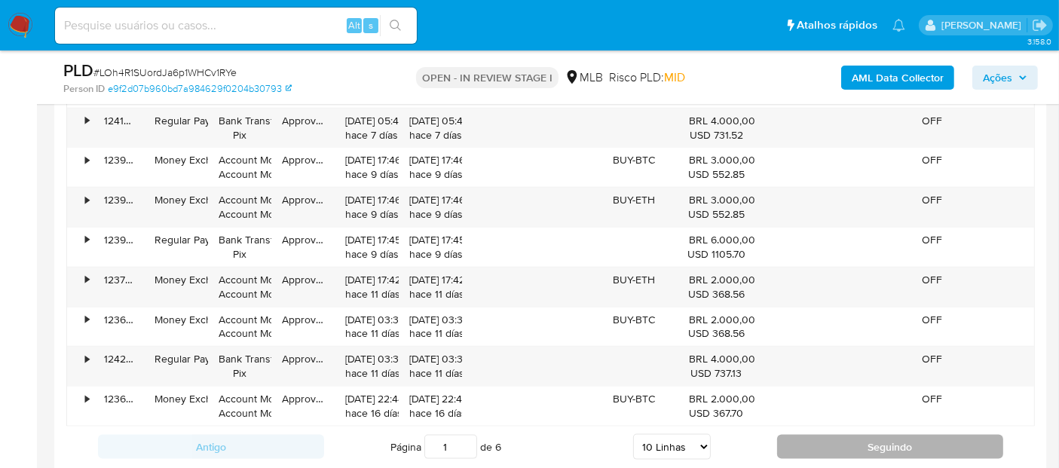
click at [814, 446] on button "Seguindo" at bounding box center [890, 447] width 226 height 24
type input "2"
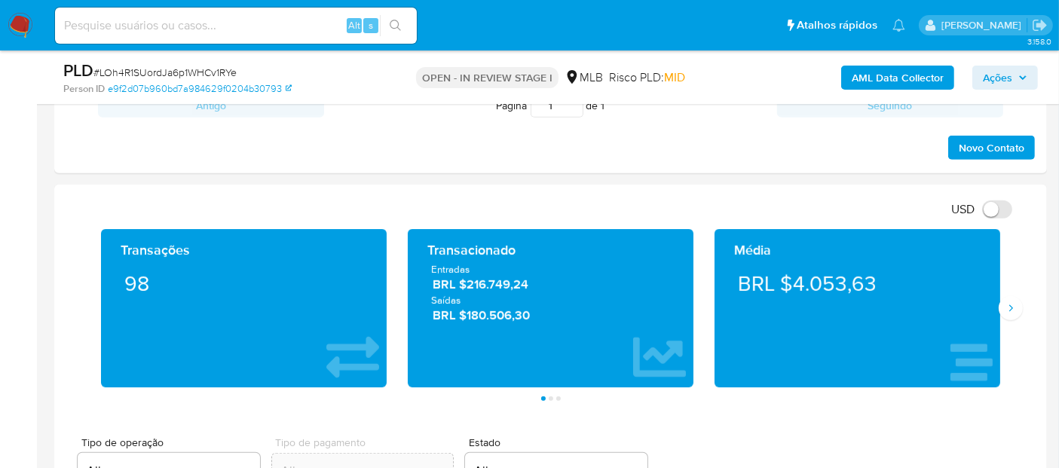
scroll to position [838, 0]
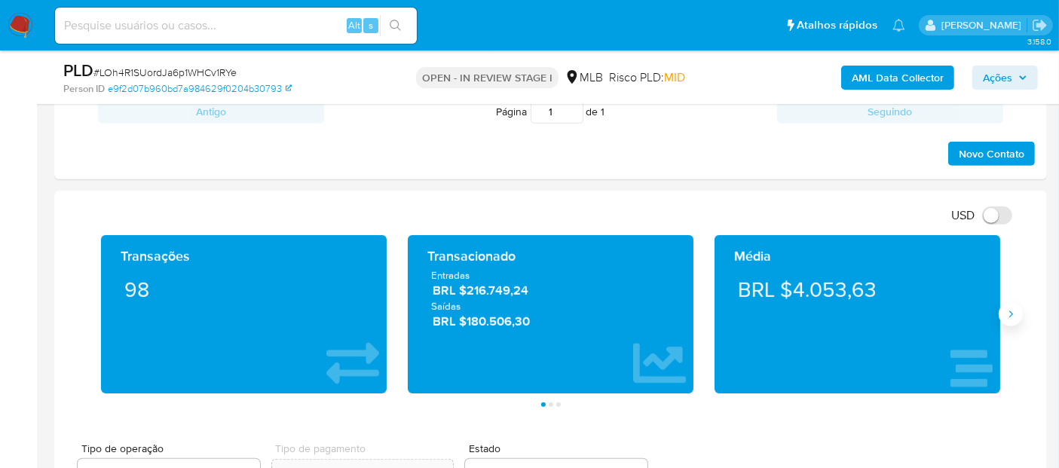
click at [1010, 311] on icon "Siguiente" at bounding box center [1011, 314] width 4 height 7
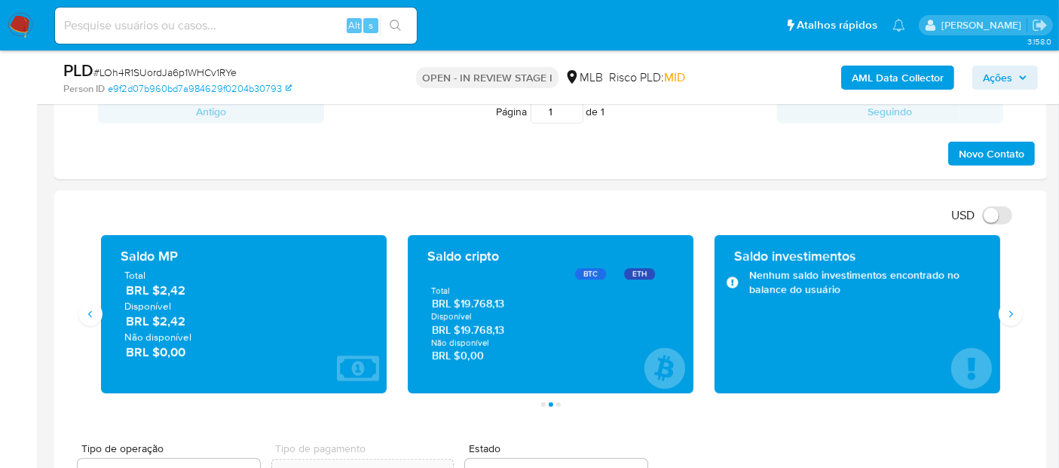
drag, startPoint x: 532, startPoint y: 326, endPoint x: 469, endPoint y: 328, distance: 62.6
click at [462, 328] on span "BRL $19.768,13" at bounding box center [551, 330] width 238 height 14
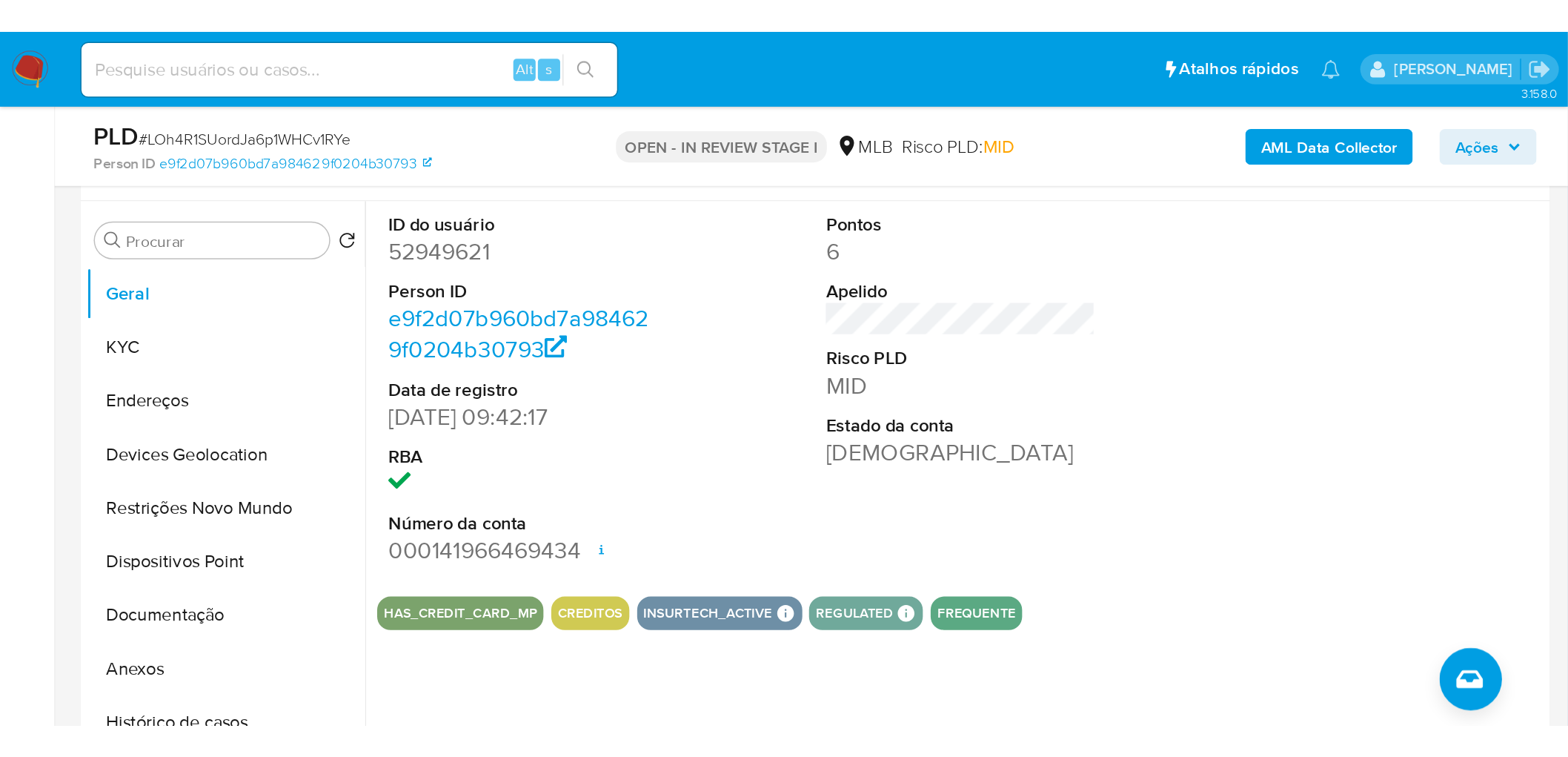
scroll to position [247, 0]
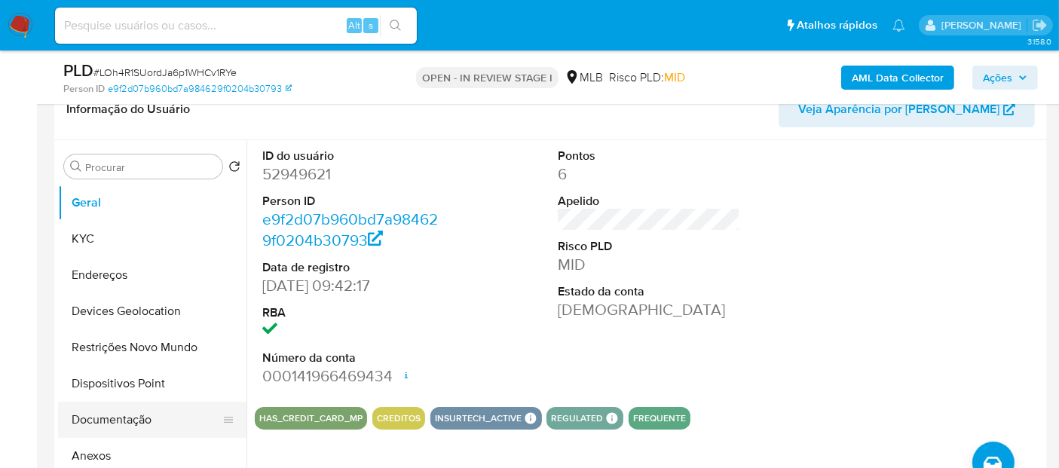
click at [149, 421] on button "Documentação" at bounding box center [146, 420] width 176 height 36
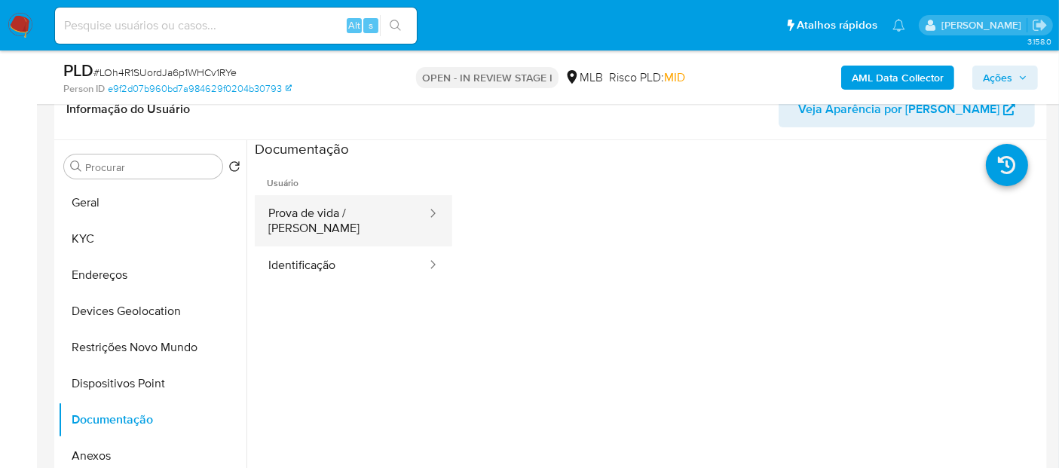
click at [354, 219] on button "Prova de vida / Selfie" at bounding box center [341, 220] width 173 height 51
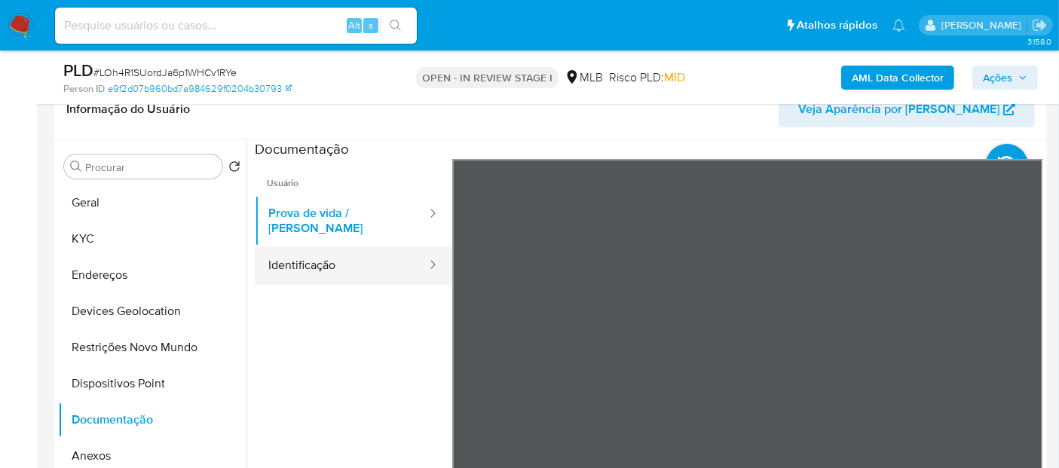
click at [356, 259] on button "Identificação" at bounding box center [341, 266] width 173 height 38
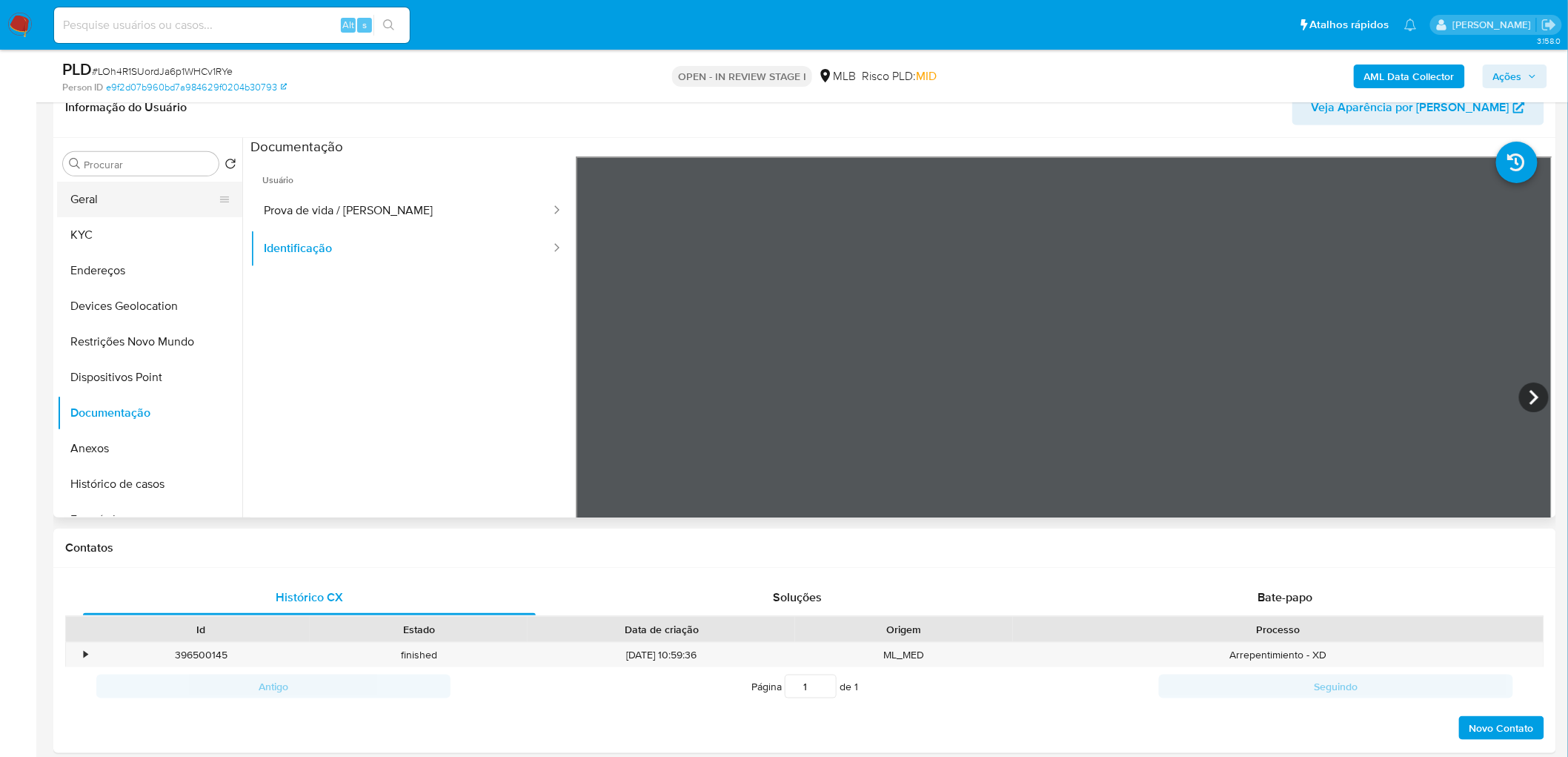
click at [83, 213] on button "Geral" at bounding box center [144, 200] width 173 height 35
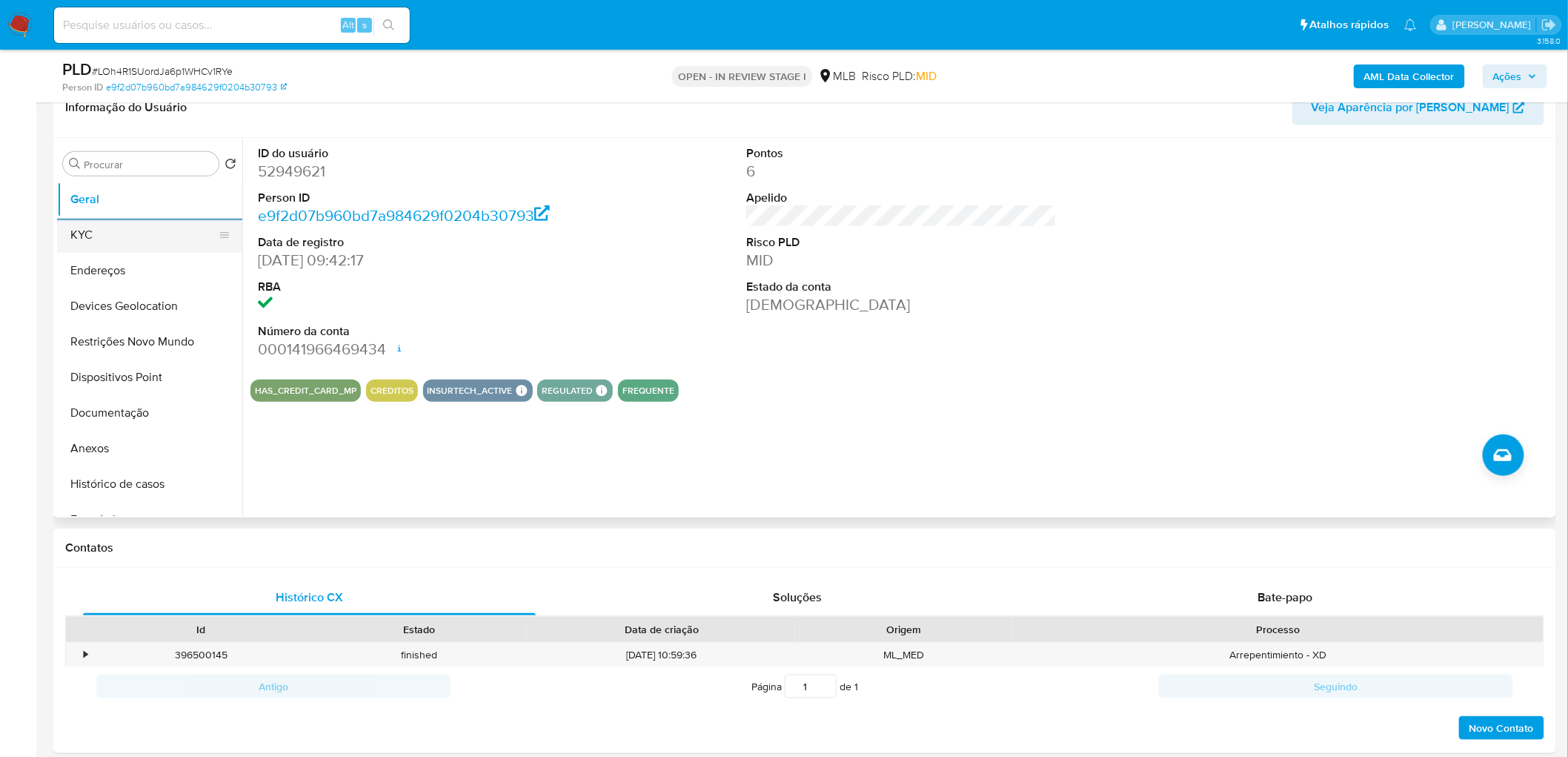
click at [136, 242] on button "KYC" at bounding box center [144, 235] width 173 height 35
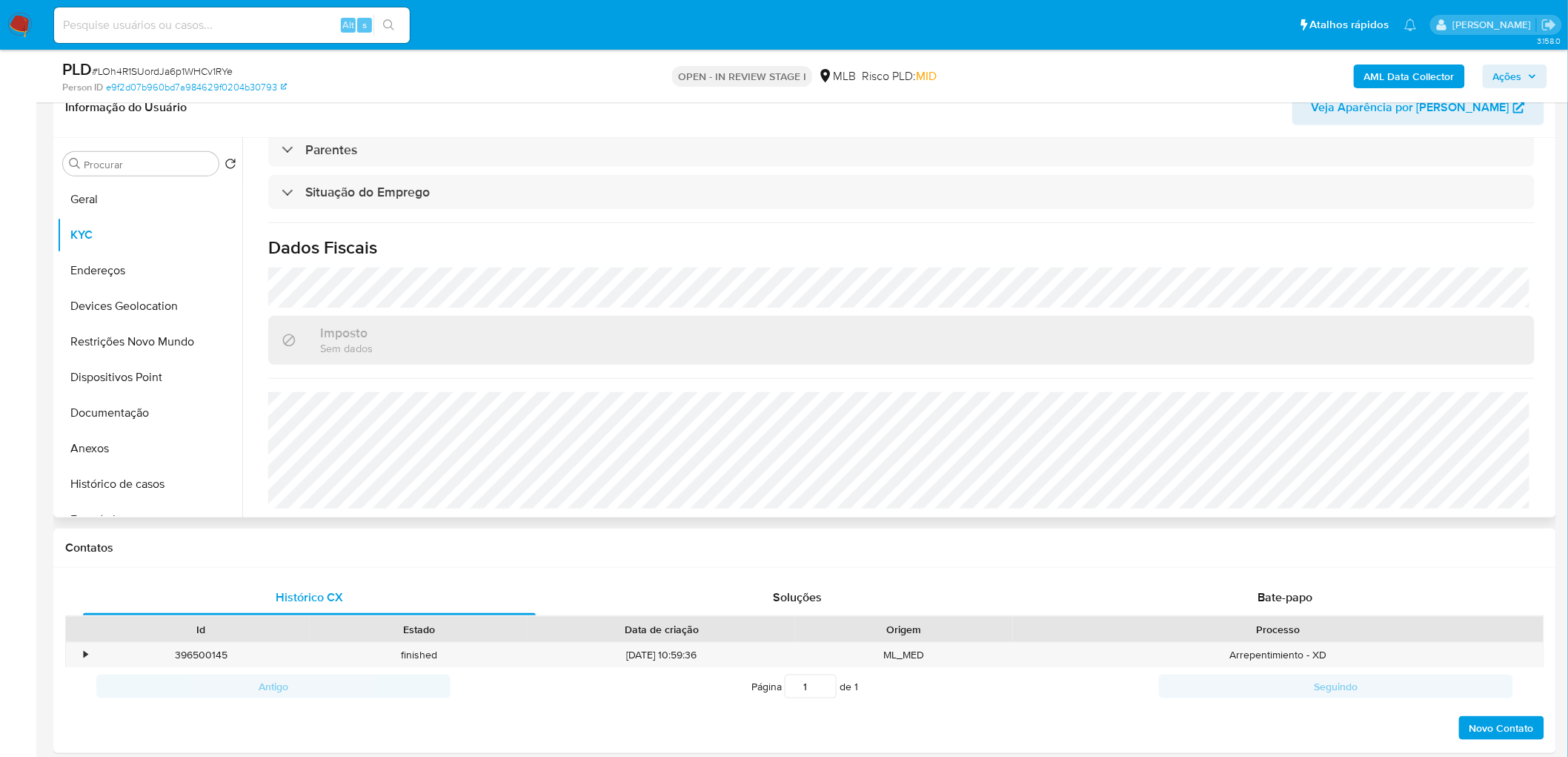
scroll to position [616, 0]
drag, startPoint x: 130, startPoint y: 269, endPoint x: 1, endPoint y: 309, distance: 135.1
click at [129, 268] on button "Endereços" at bounding box center [149, 270] width 185 height 35
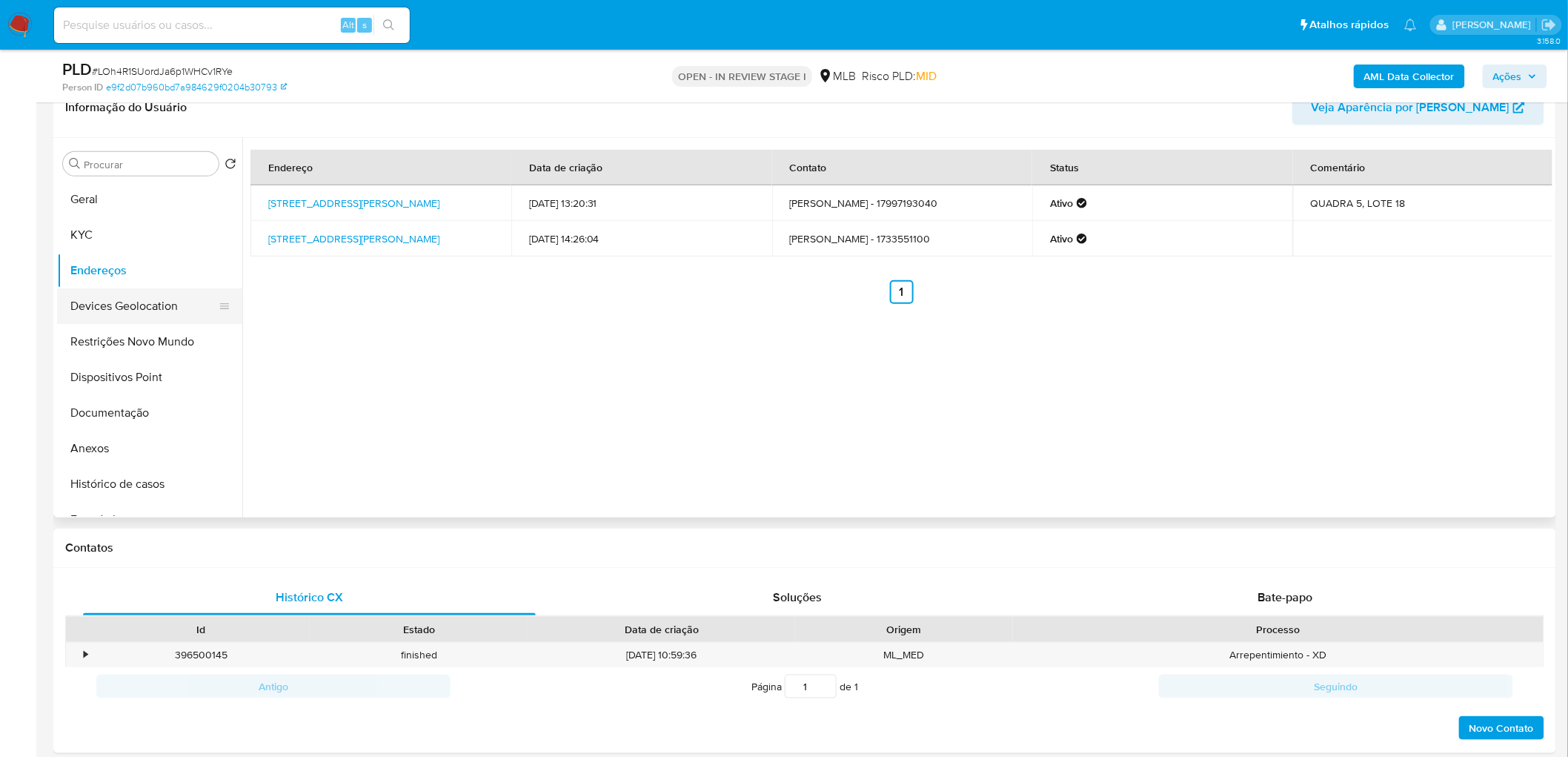
drag, startPoint x: 556, startPoint y: 337, endPoint x: 149, endPoint y: 294, distance: 409.3
click at [149, 294] on button "Devices Geolocation" at bounding box center [144, 306] width 173 height 35
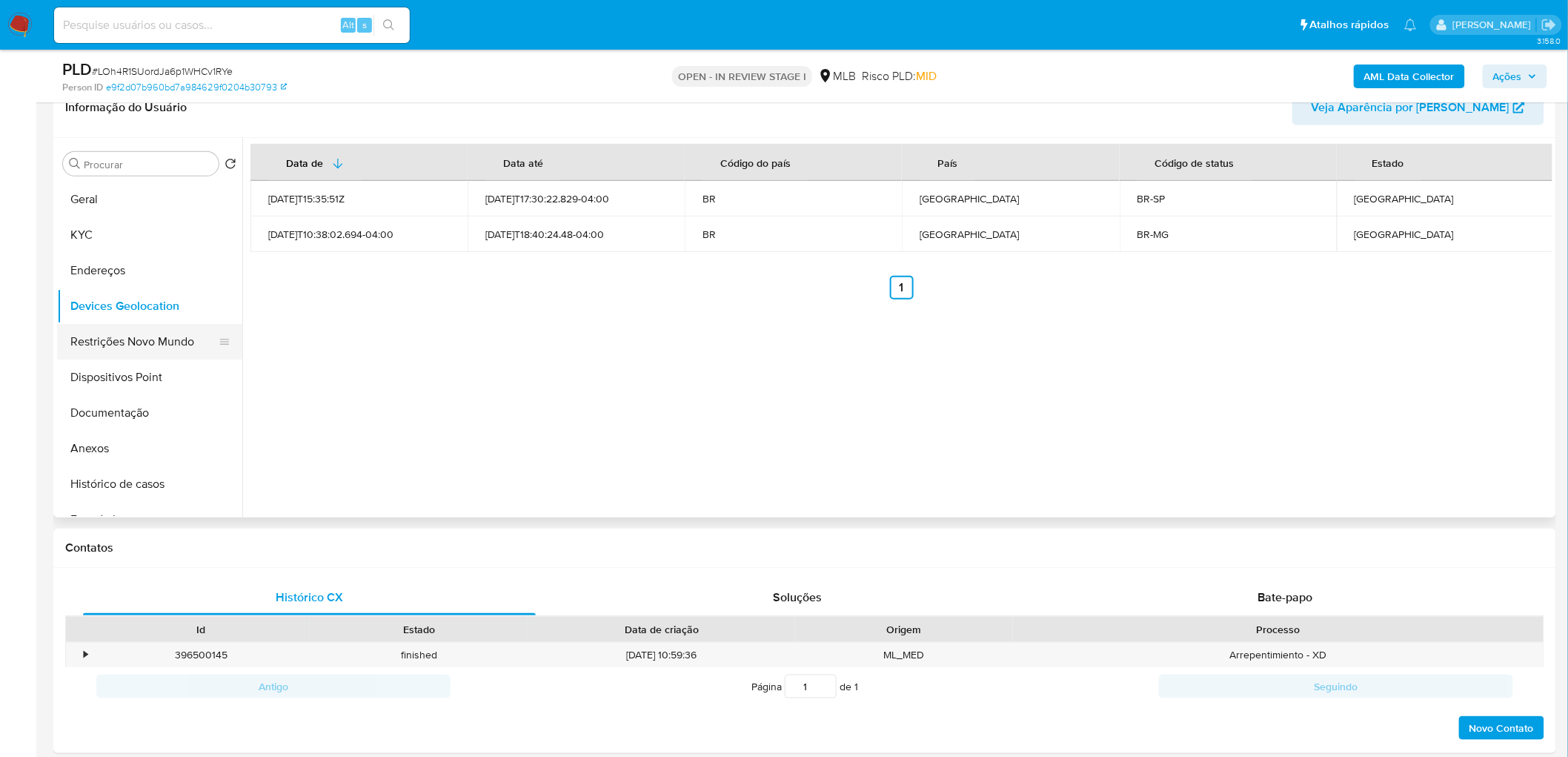
click at [144, 339] on button "Restrições Novo Mundo" at bounding box center [144, 341] width 173 height 35
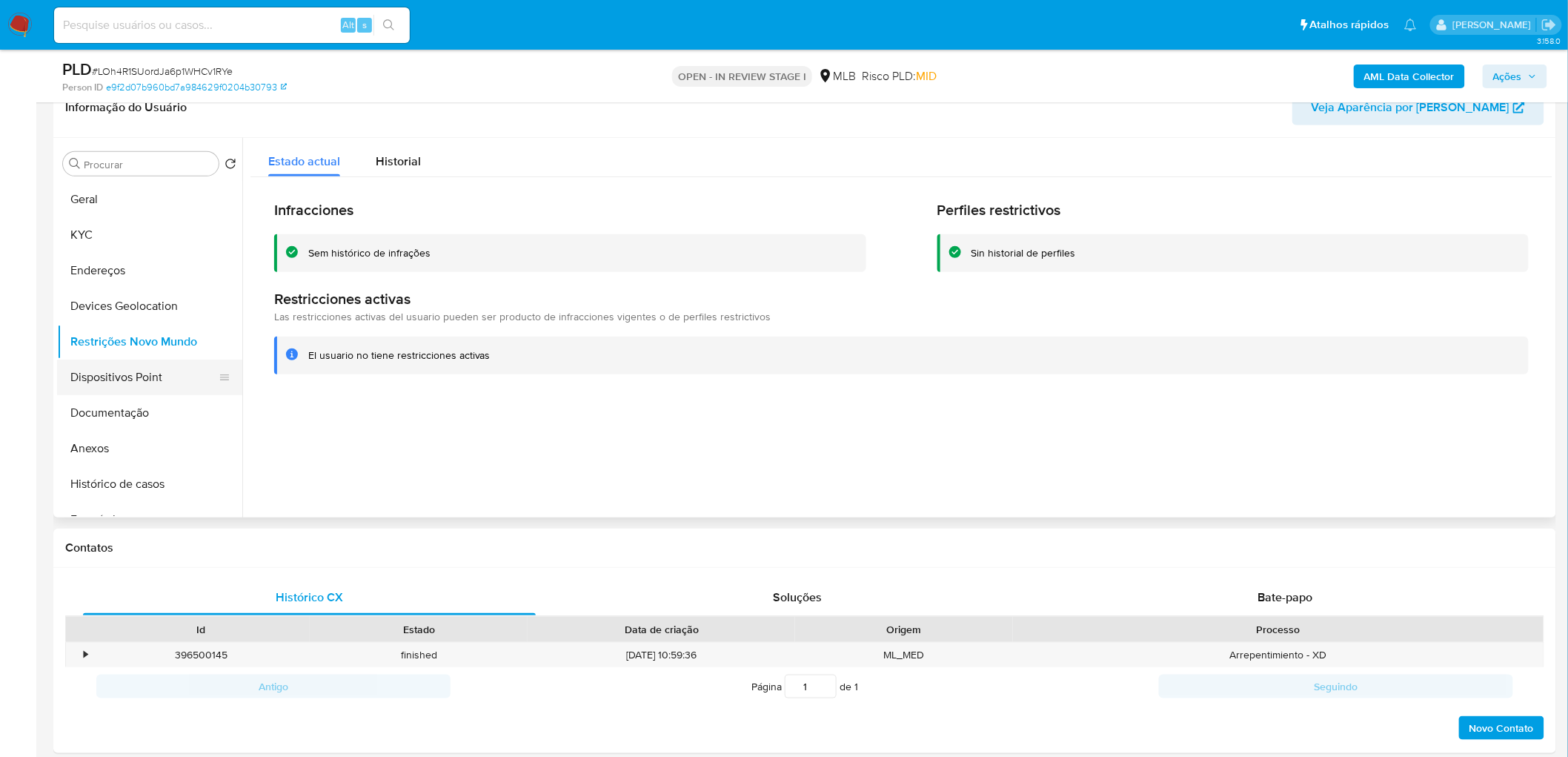
click at [132, 381] on button "Dispositivos Point" at bounding box center [144, 378] width 173 height 35
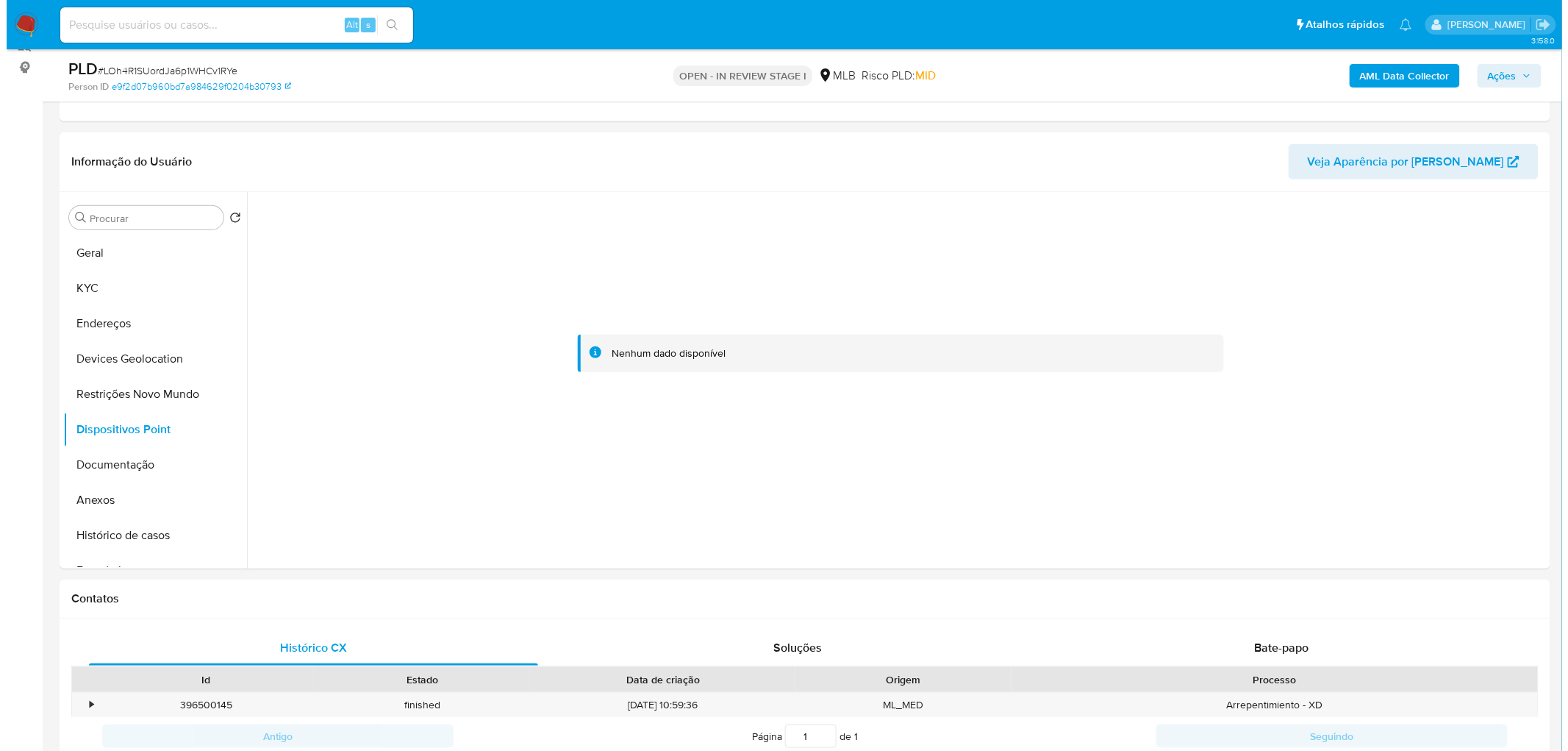
scroll to position [163, 0]
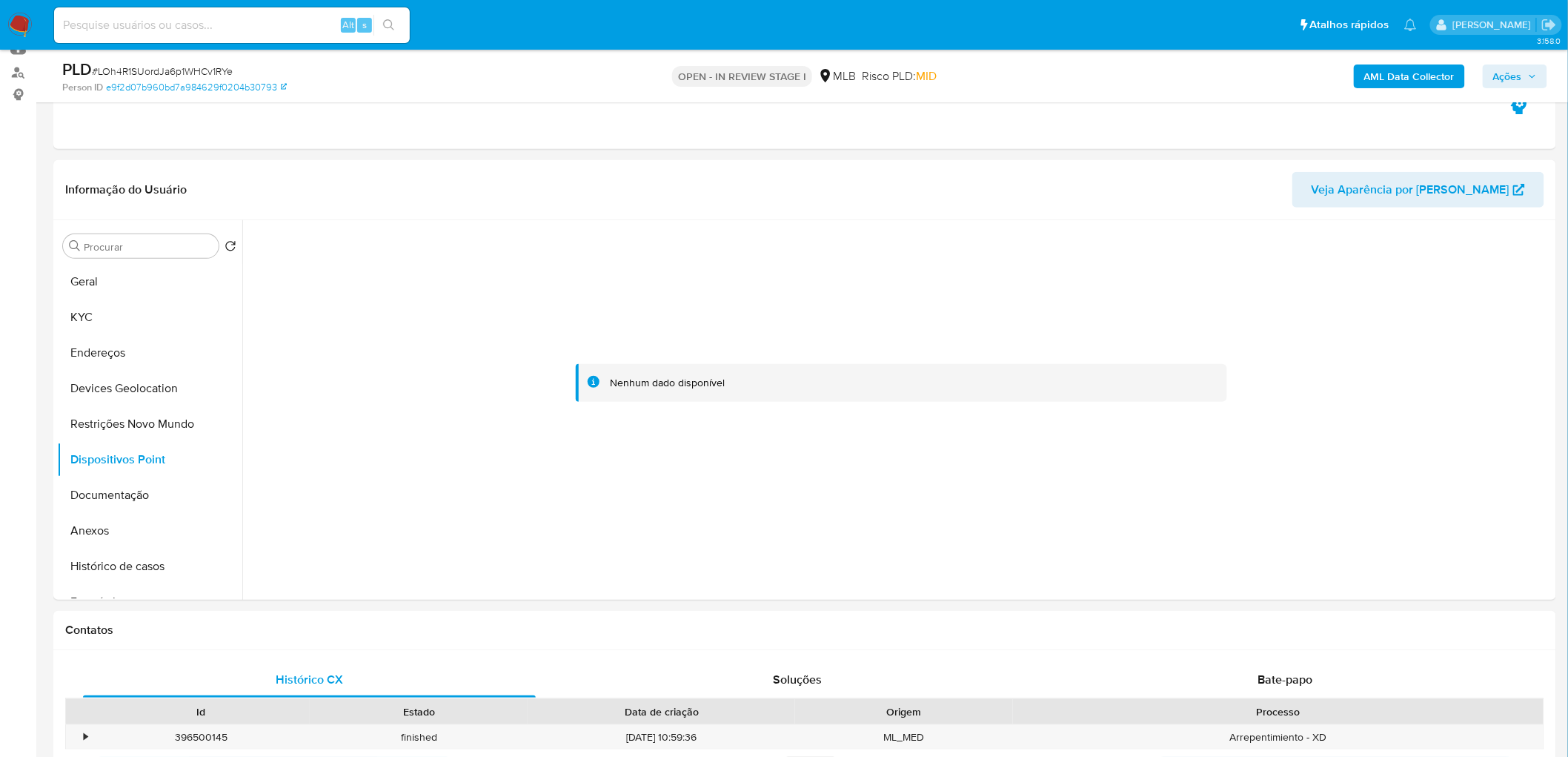
click at [1040, 71] on b "AML Data Collector" at bounding box center [1410, 77] width 90 height 24
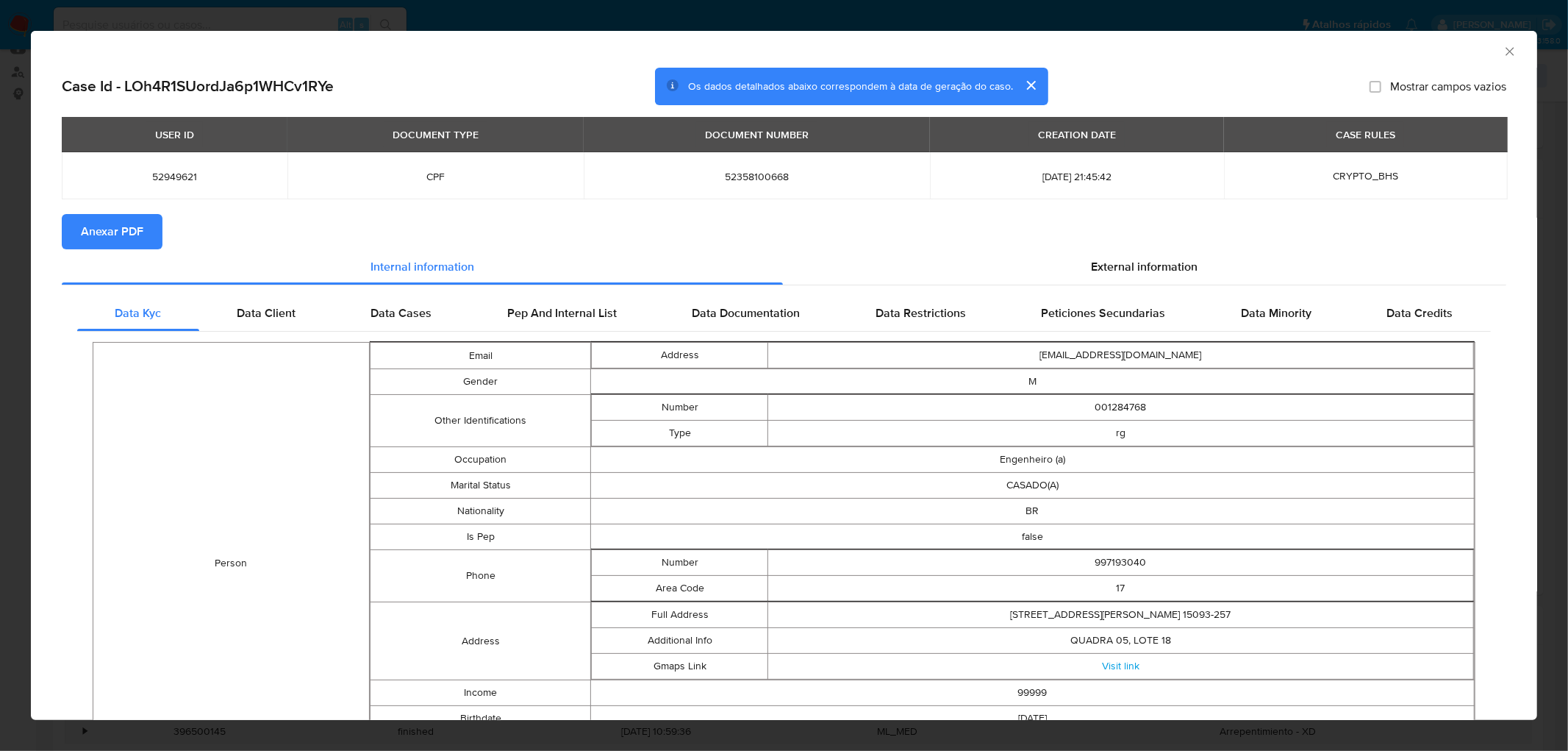
click at [130, 225] on span "Anexar PDF" at bounding box center [112, 231] width 62 height 32
click at [1032, 57] on icon "Fechar a janela" at bounding box center [1509, 51] width 15 height 15
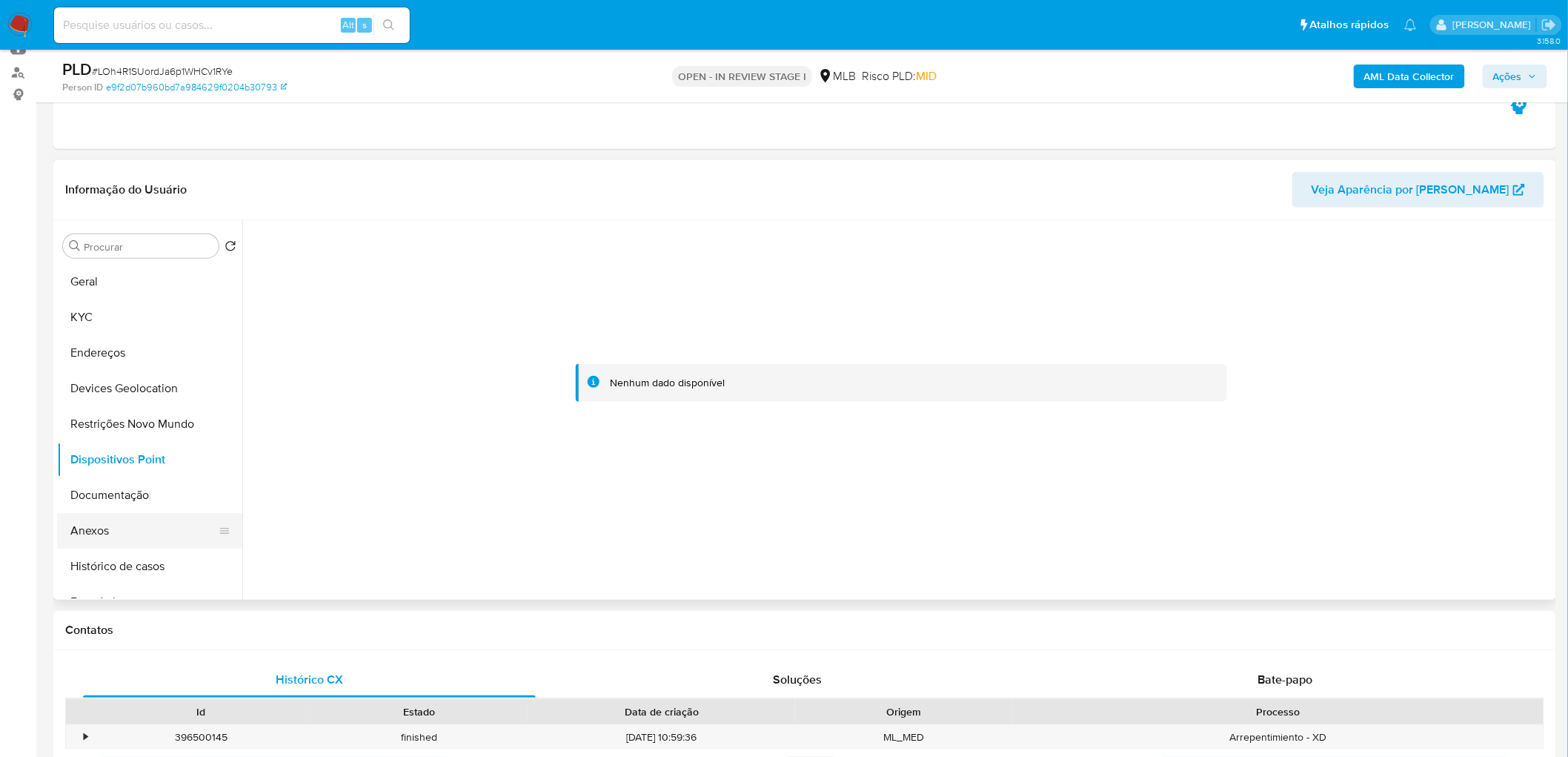
click at [139, 459] on button "Anexos" at bounding box center [144, 531] width 173 height 35
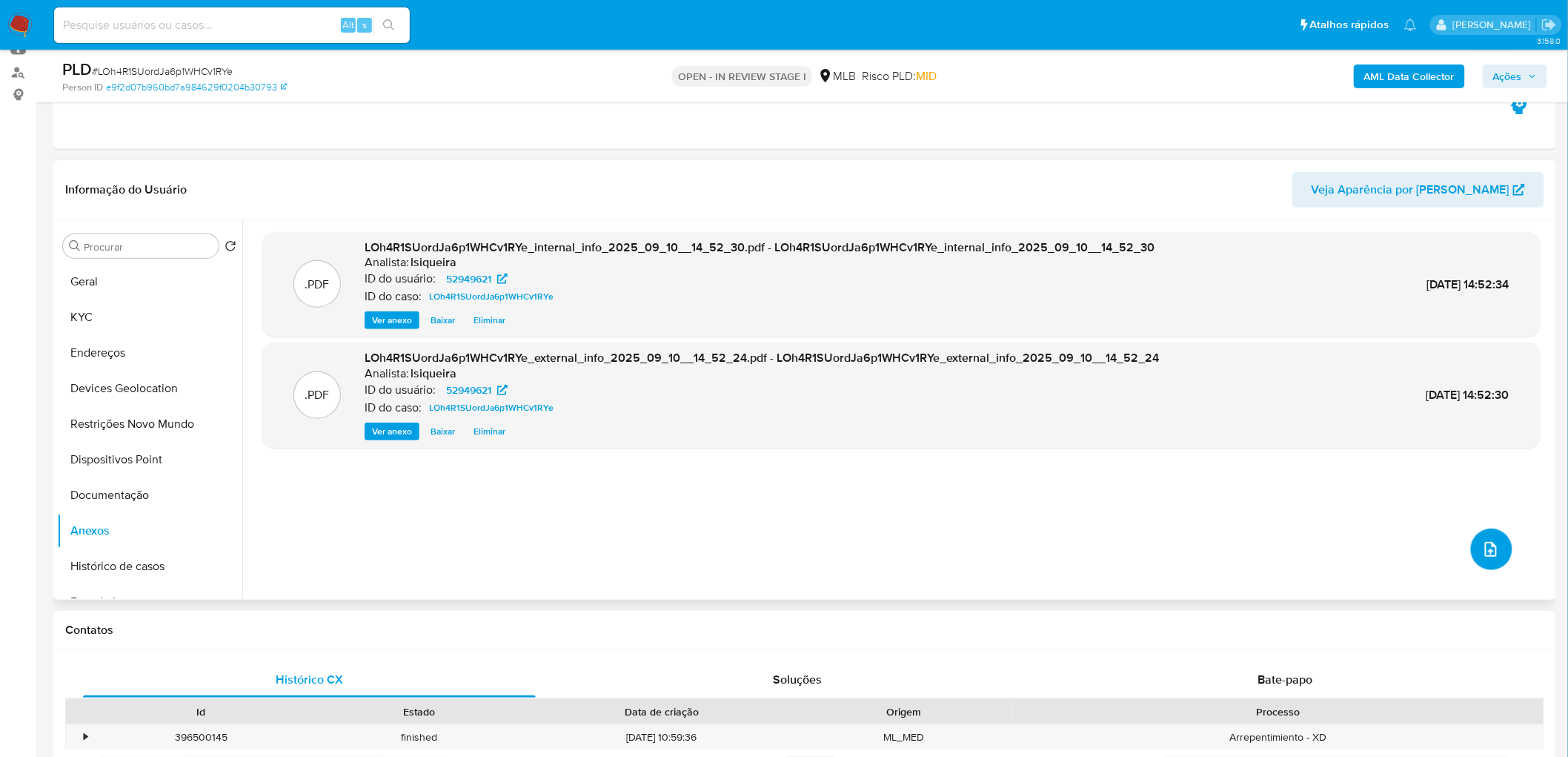
click at [1040, 459] on button "upload-file" at bounding box center [1492, 550] width 41 height 41
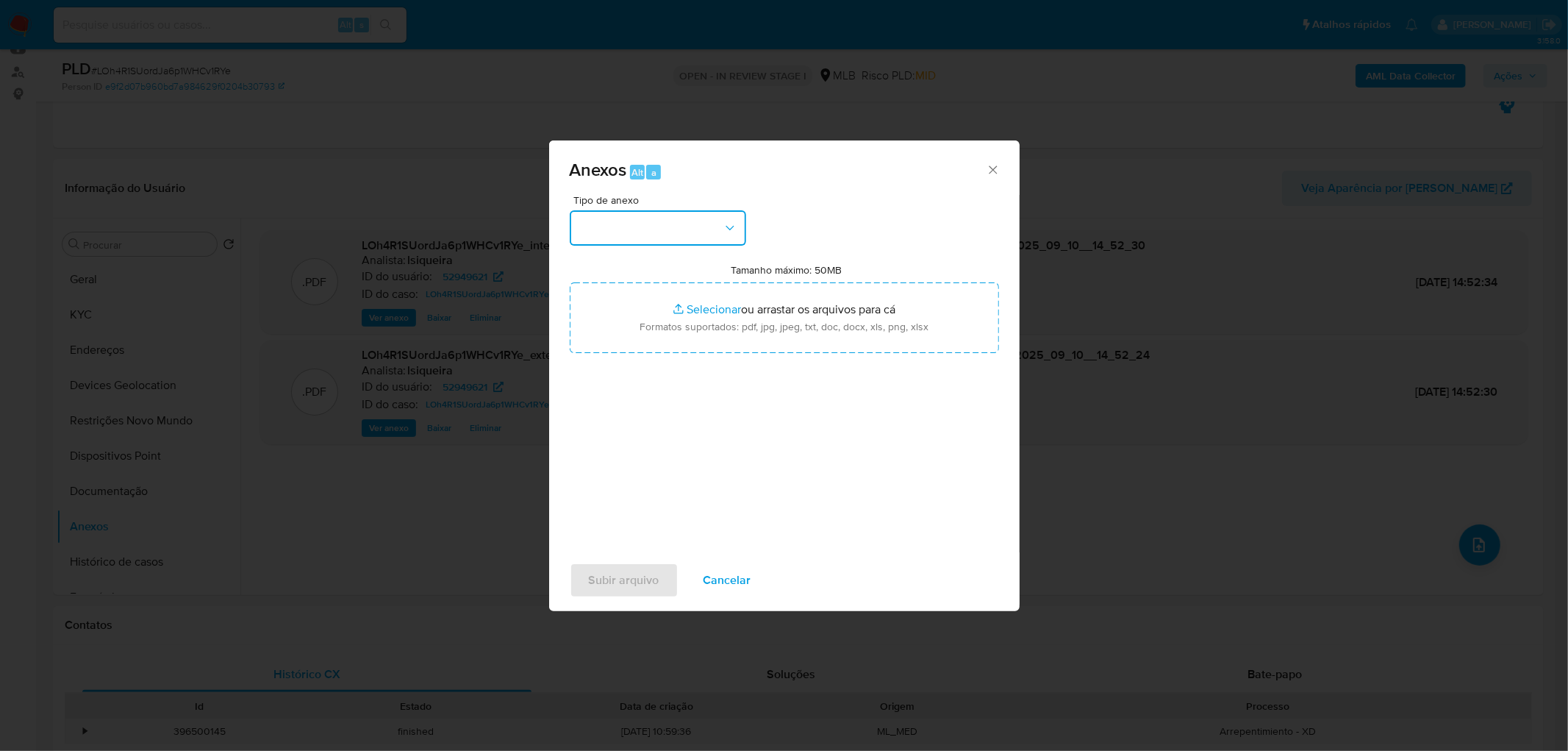
click at [712, 241] on button "button" at bounding box center [657, 228] width 176 height 35
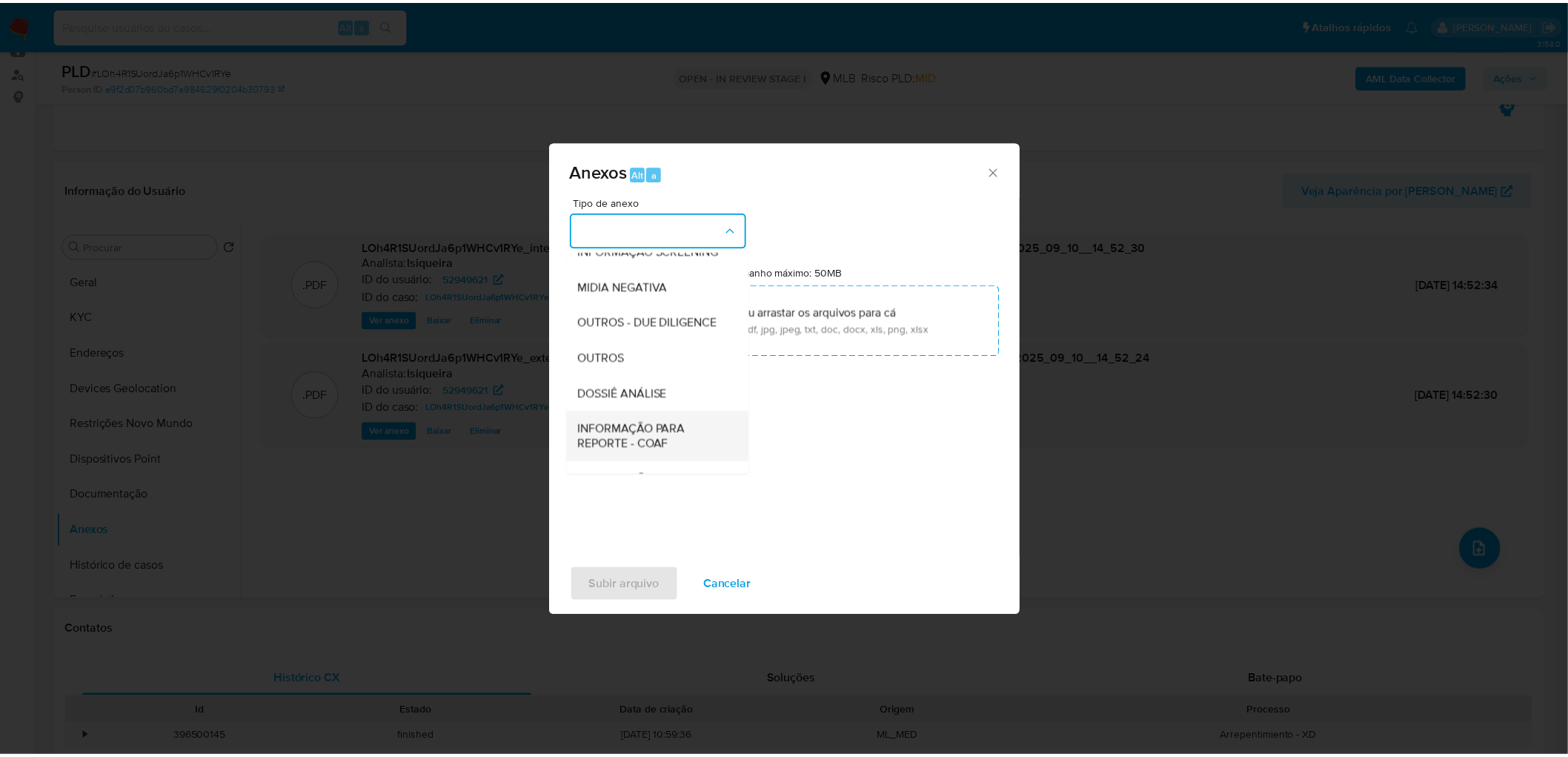
scroll to position [227, 0]
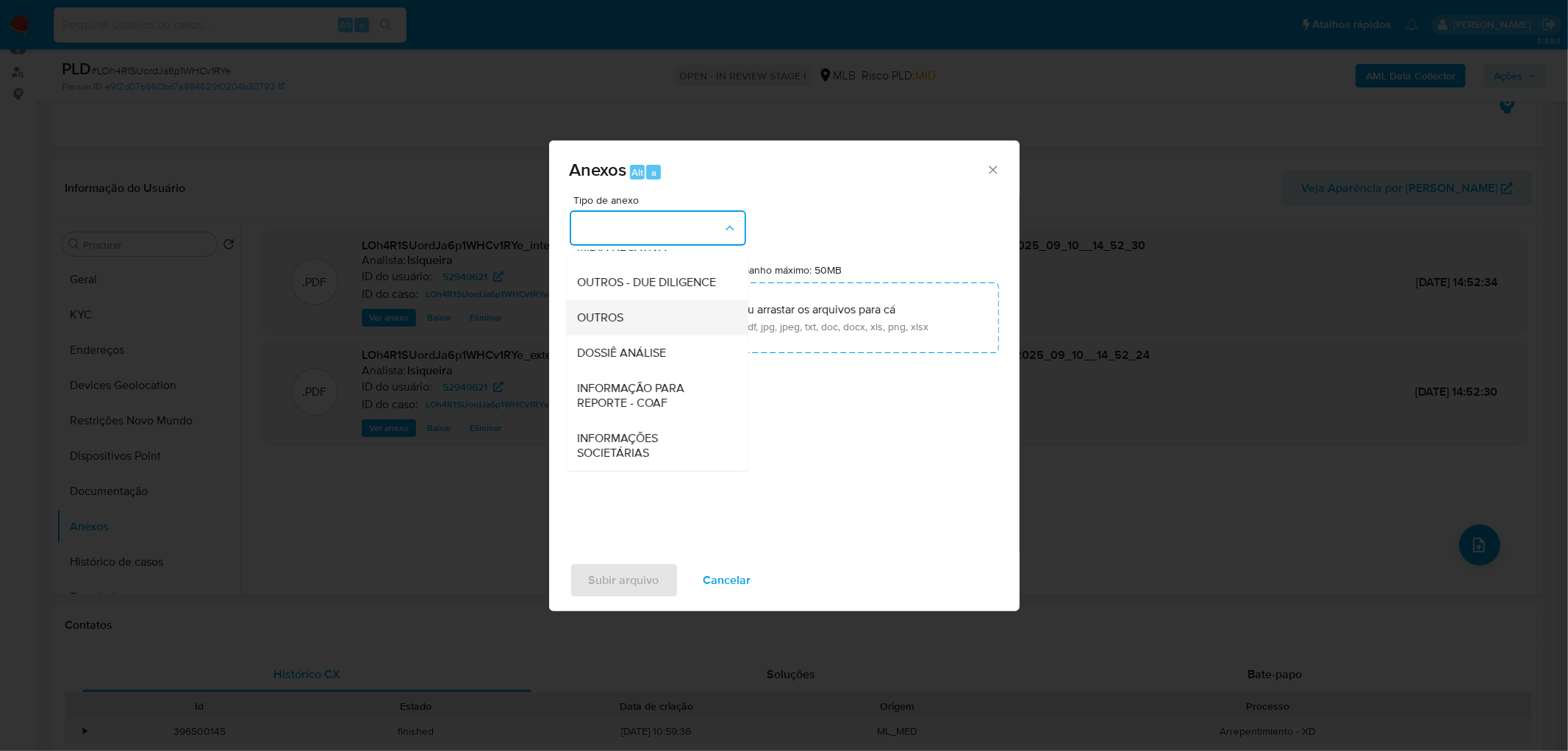
click at [627, 310] on div "OUTROS" at bounding box center [653, 318] width 150 height 35
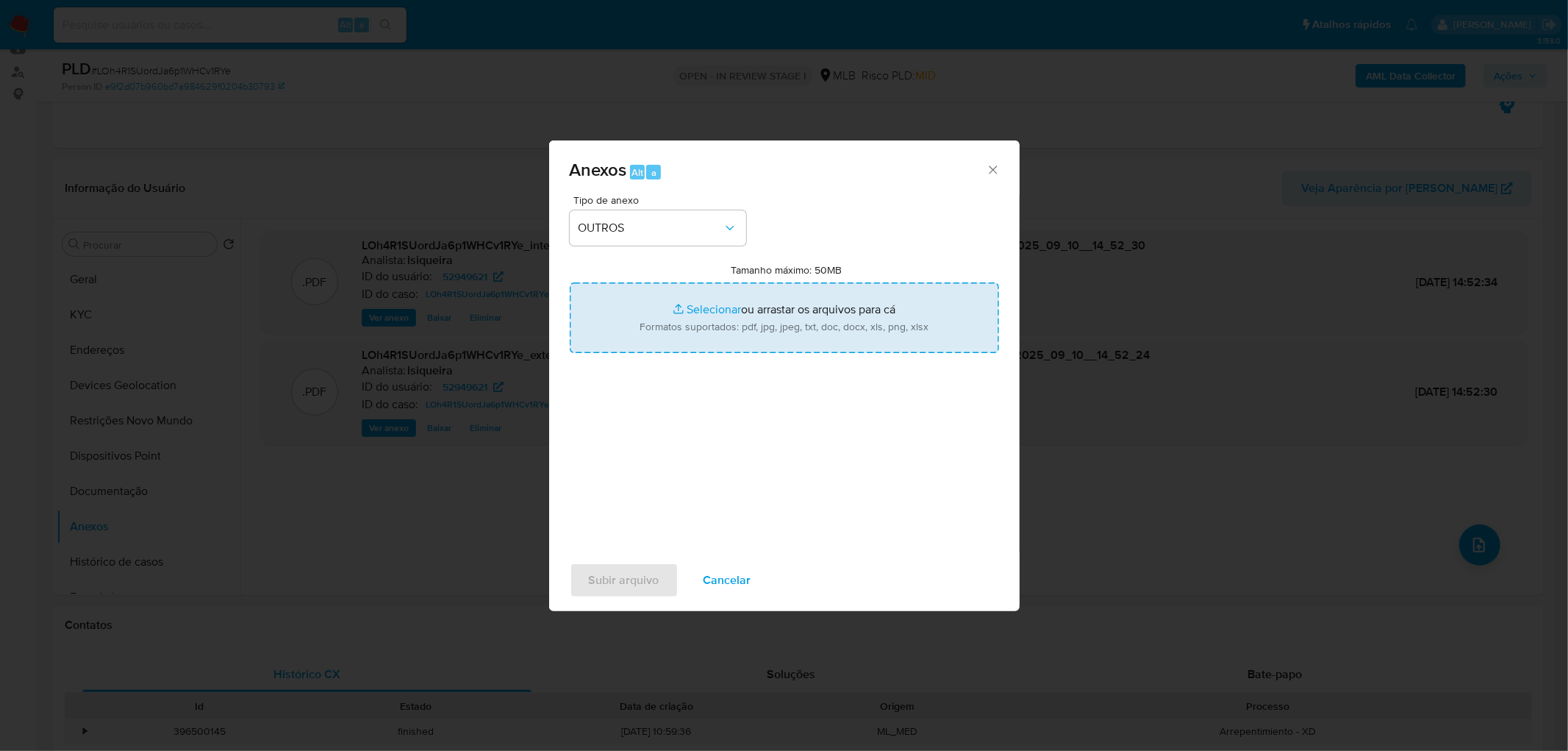
click at [709, 326] on input "Tamanho máximo: 50MB Selecionar arquivos" at bounding box center [784, 318] width 429 height 70
type input "C:\fakepath\Mulan 52949621_2025_09_09_17_44_19.xlsx"
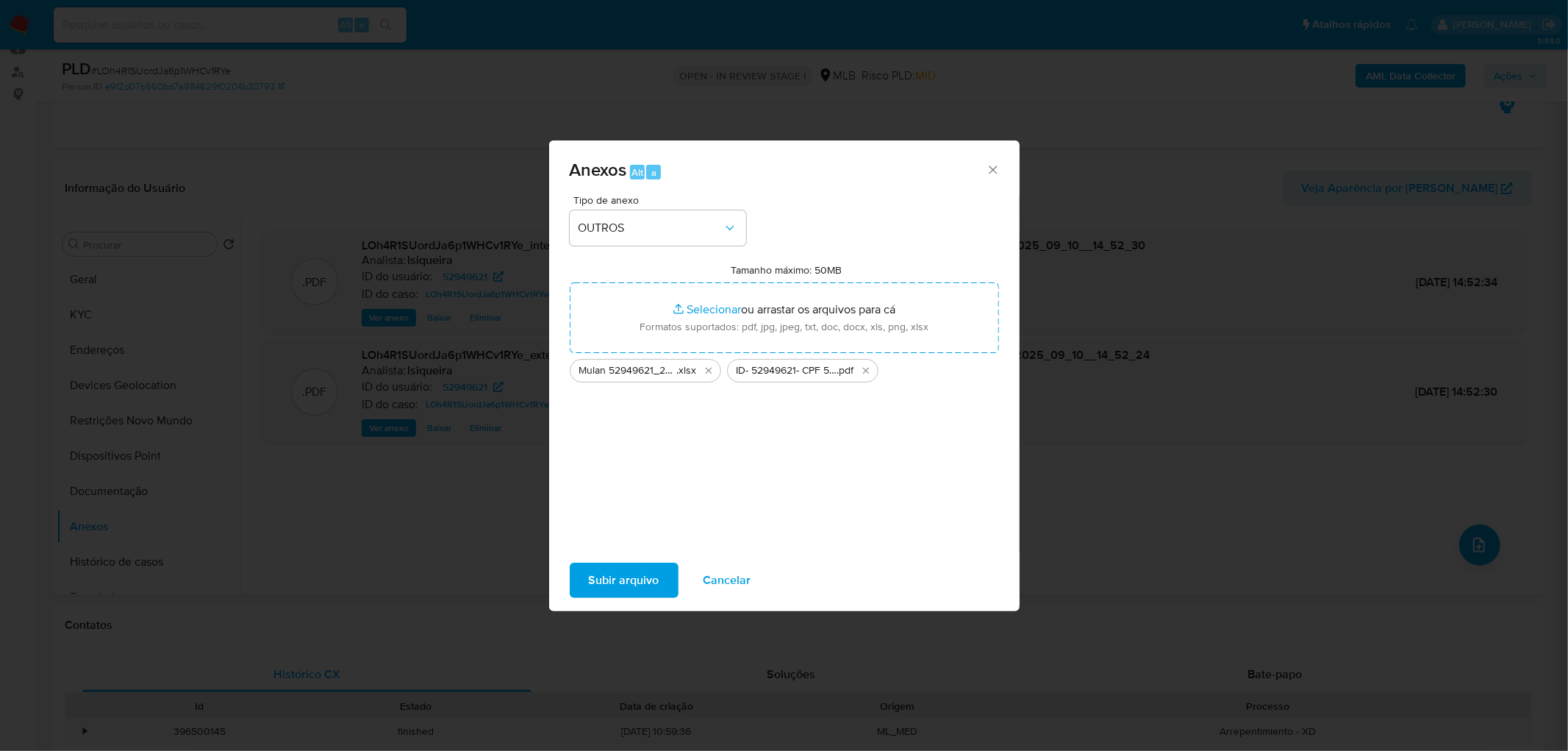
click at [642, 455] on span "Subir arquivo" at bounding box center [624, 579] width 70 height 32
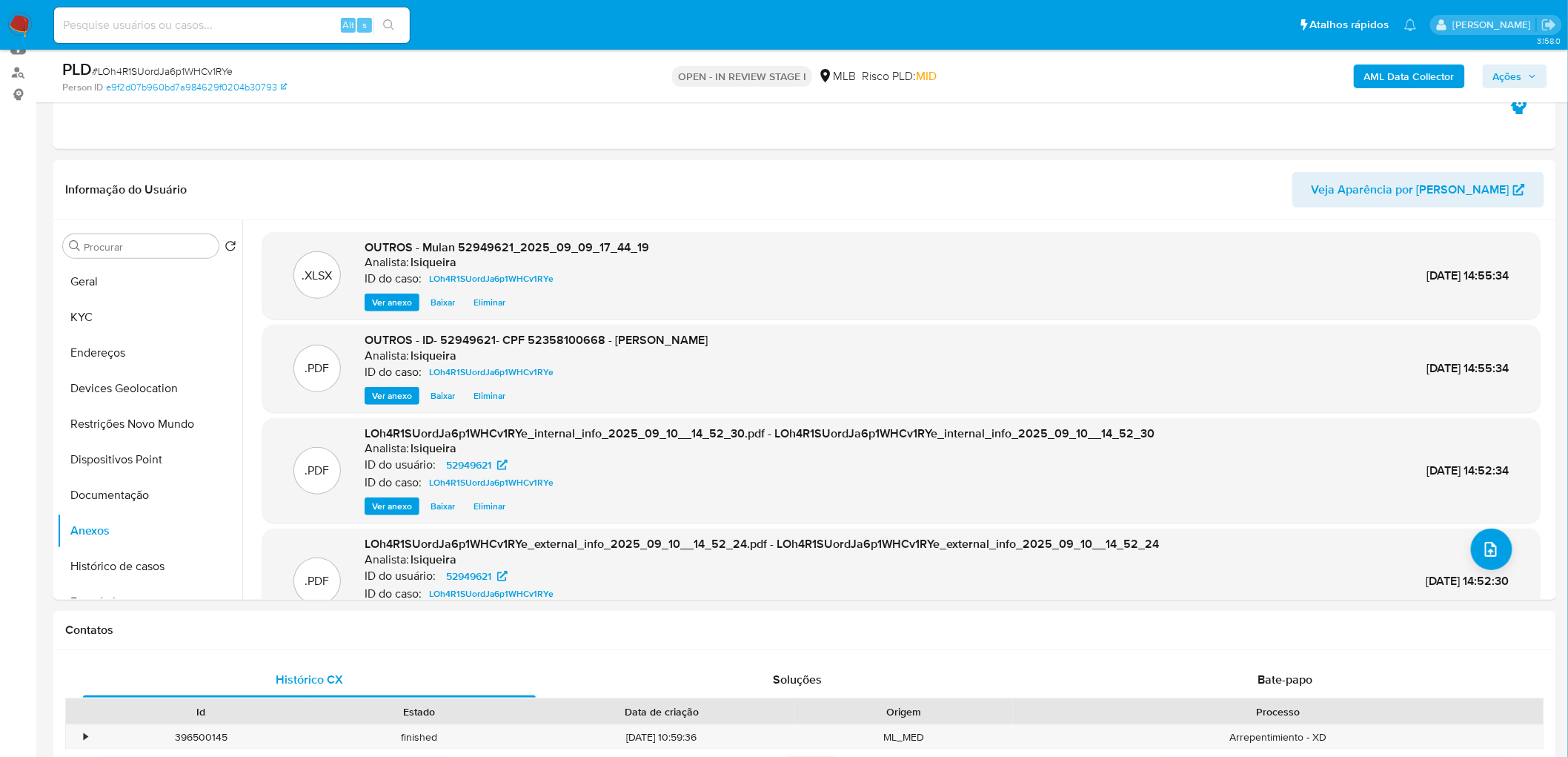
click at [1040, 82] on span "Ações" at bounding box center [1507, 77] width 29 height 24
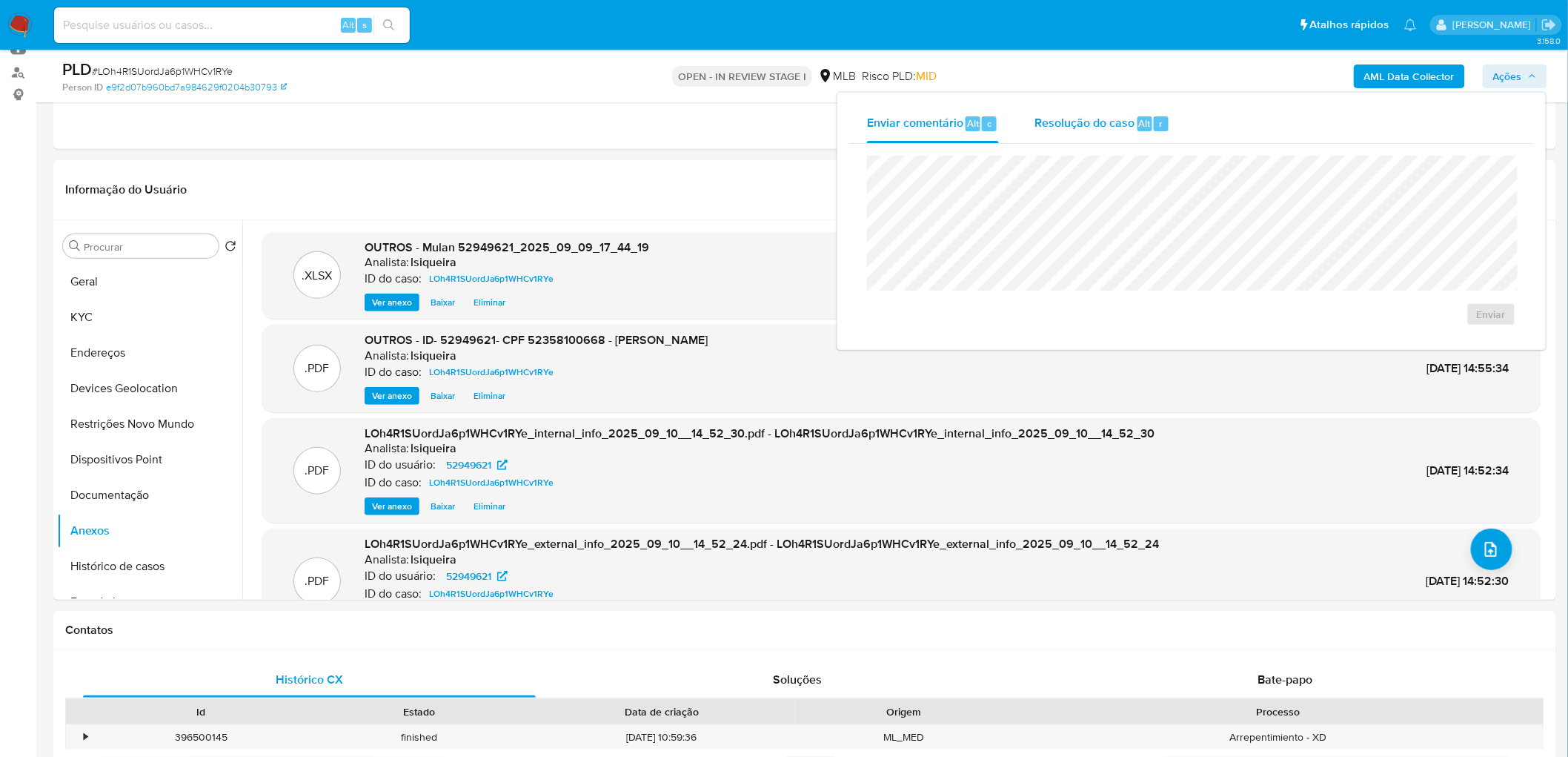
click at [1040, 135] on div "Resolução do caso Alt r" at bounding box center [1102, 123] width 136 height 38
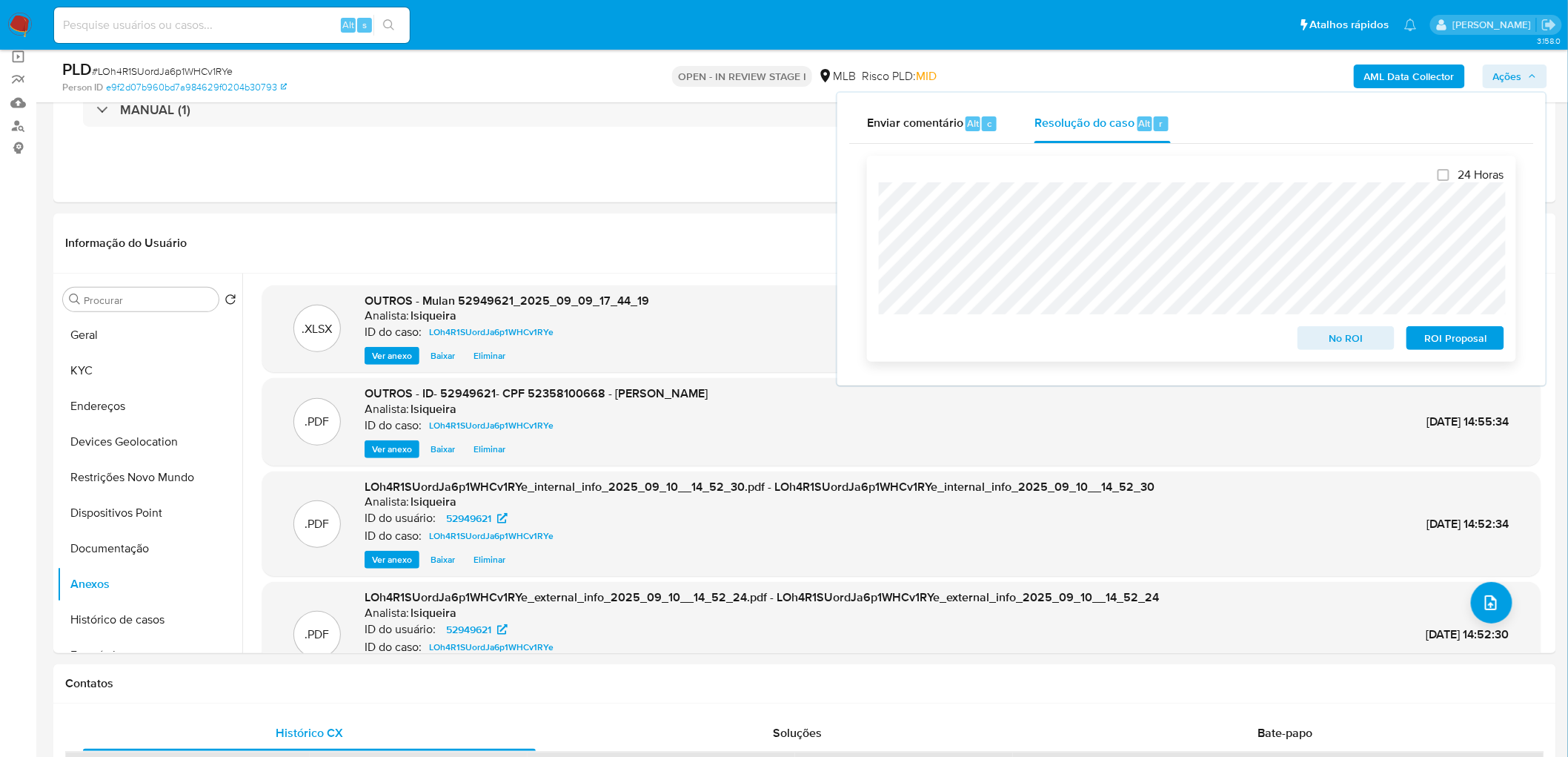
scroll to position [83, 0]
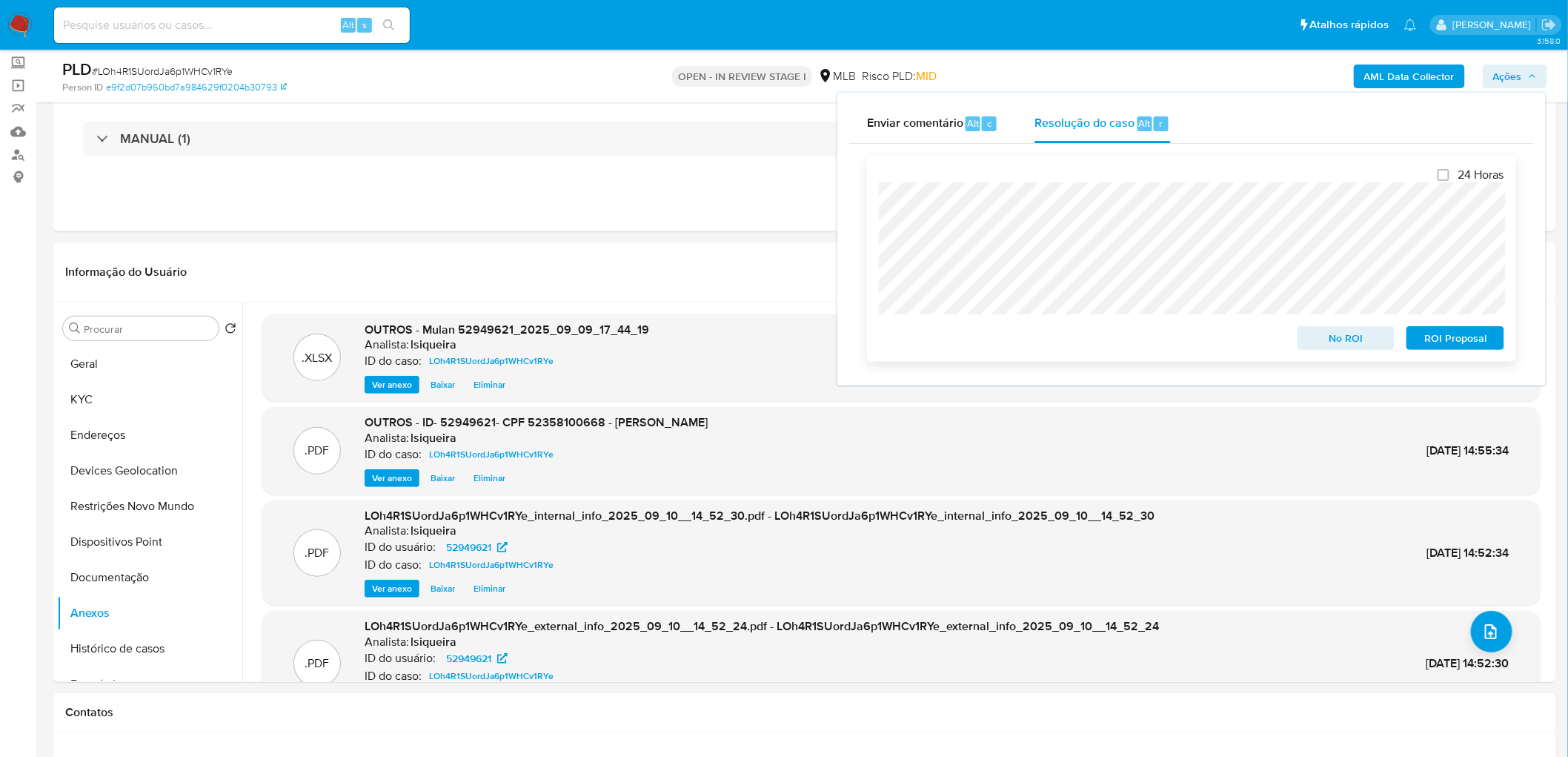
click at [1040, 334] on span "No ROI" at bounding box center [1347, 337] width 77 height 21
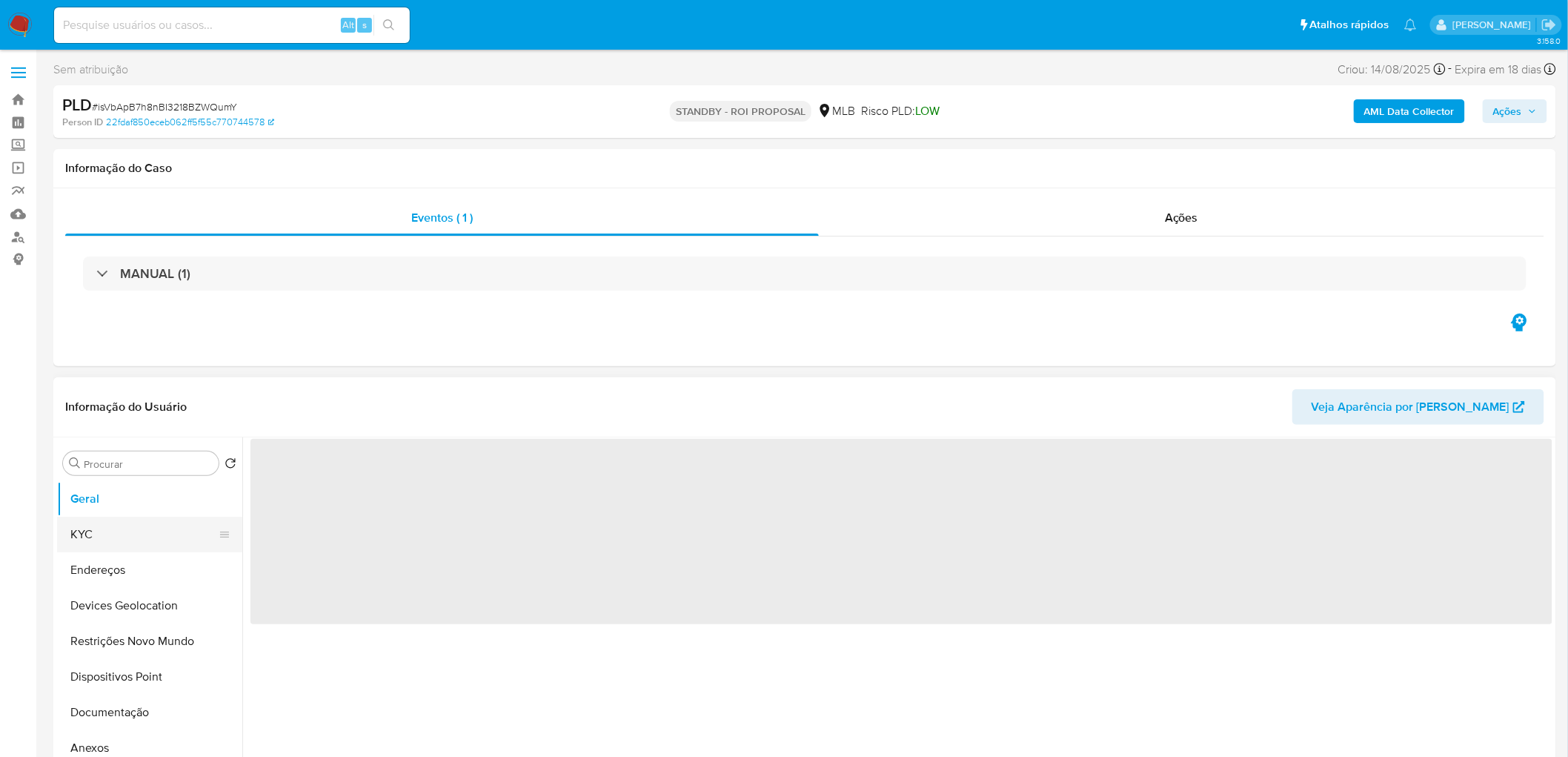
click at [132, 538] on button "KYC" at bounding box center [144, 534] width 173 height 35
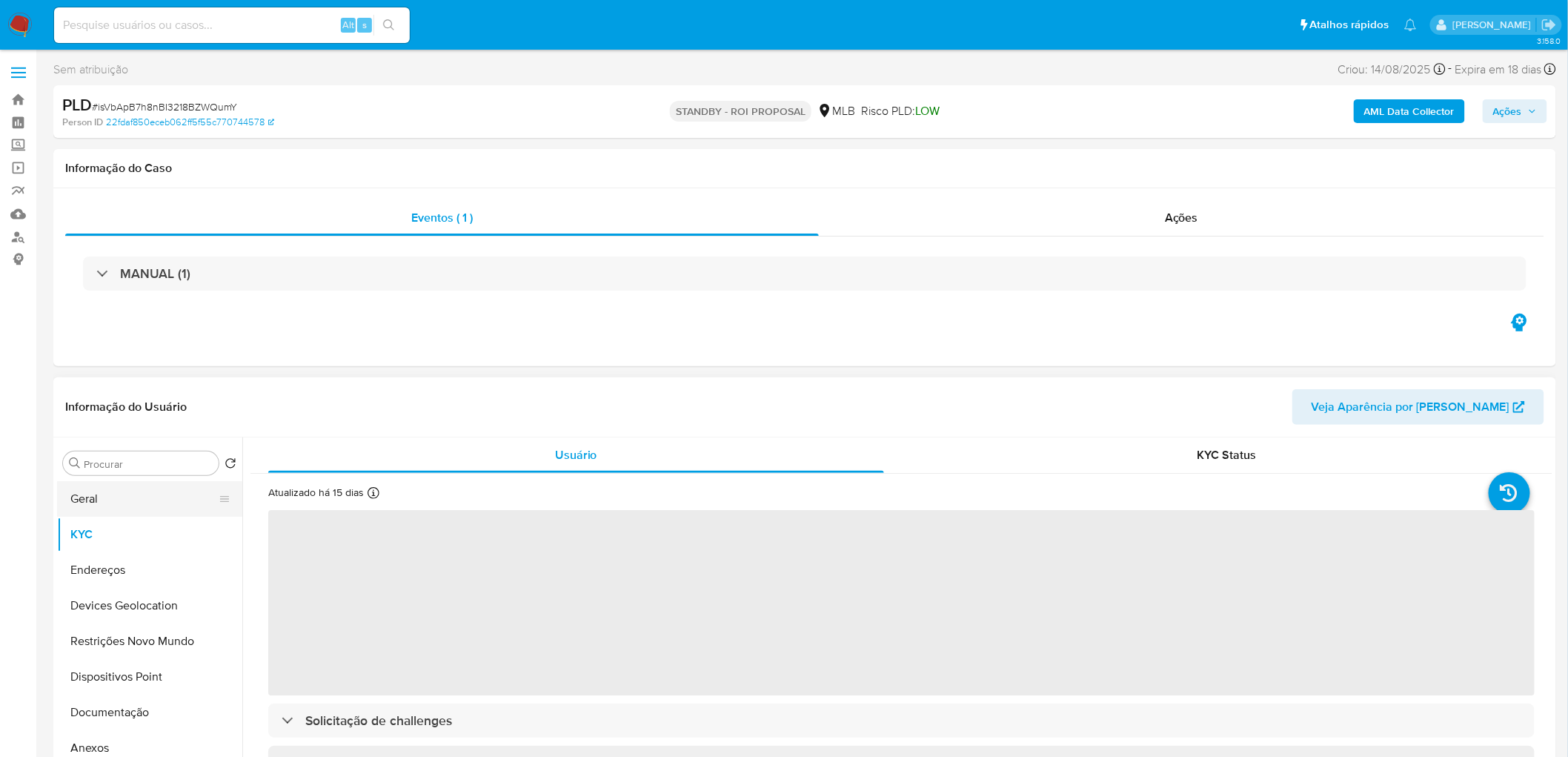
select select "10"
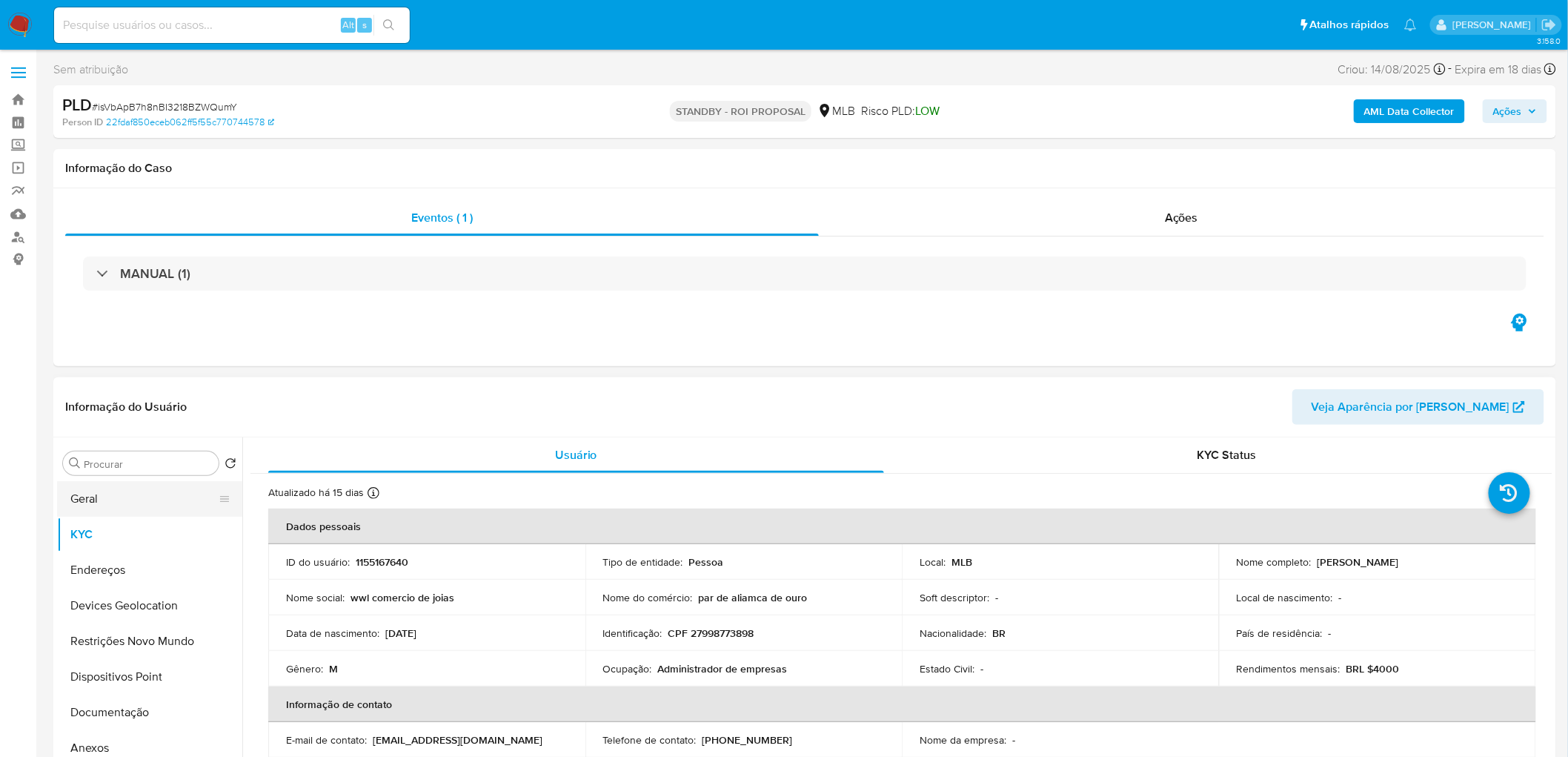
click at [131, 498] on button "Geral" at bounding box center [144, 498] width 173 height 35
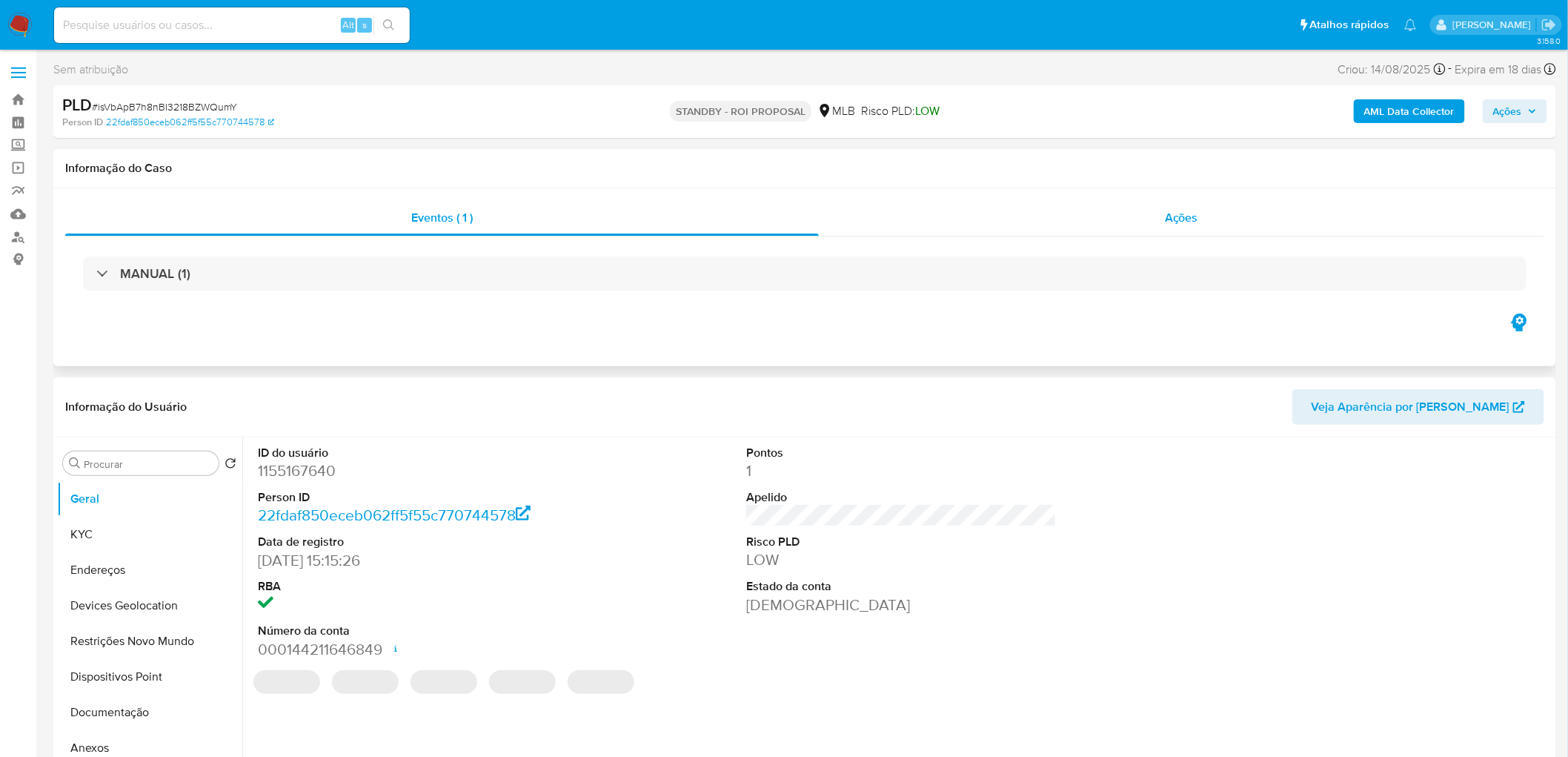
click at [1190, 220] on span "Ações" at bounding box center [1182, 217] width 33 height 17
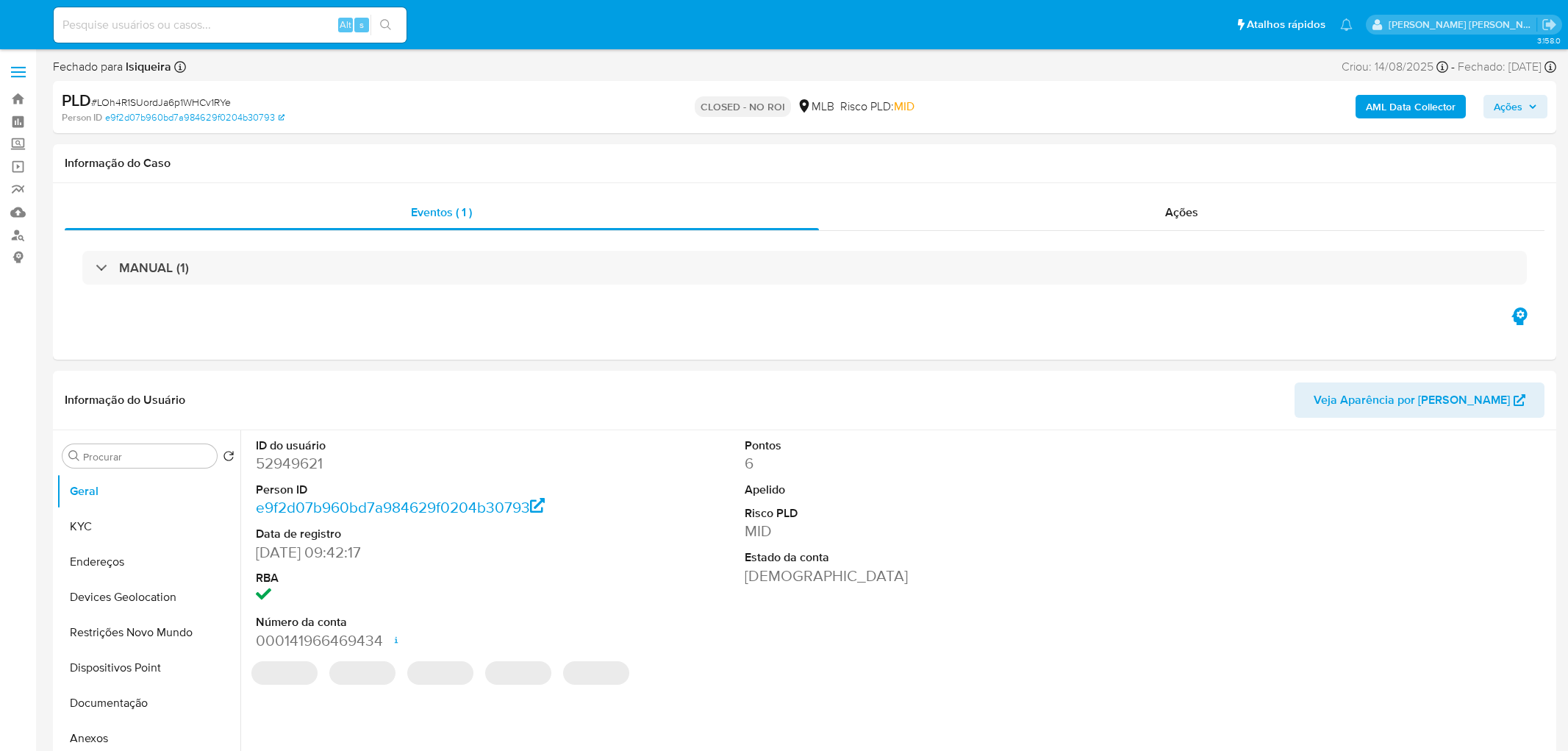
select select "10"
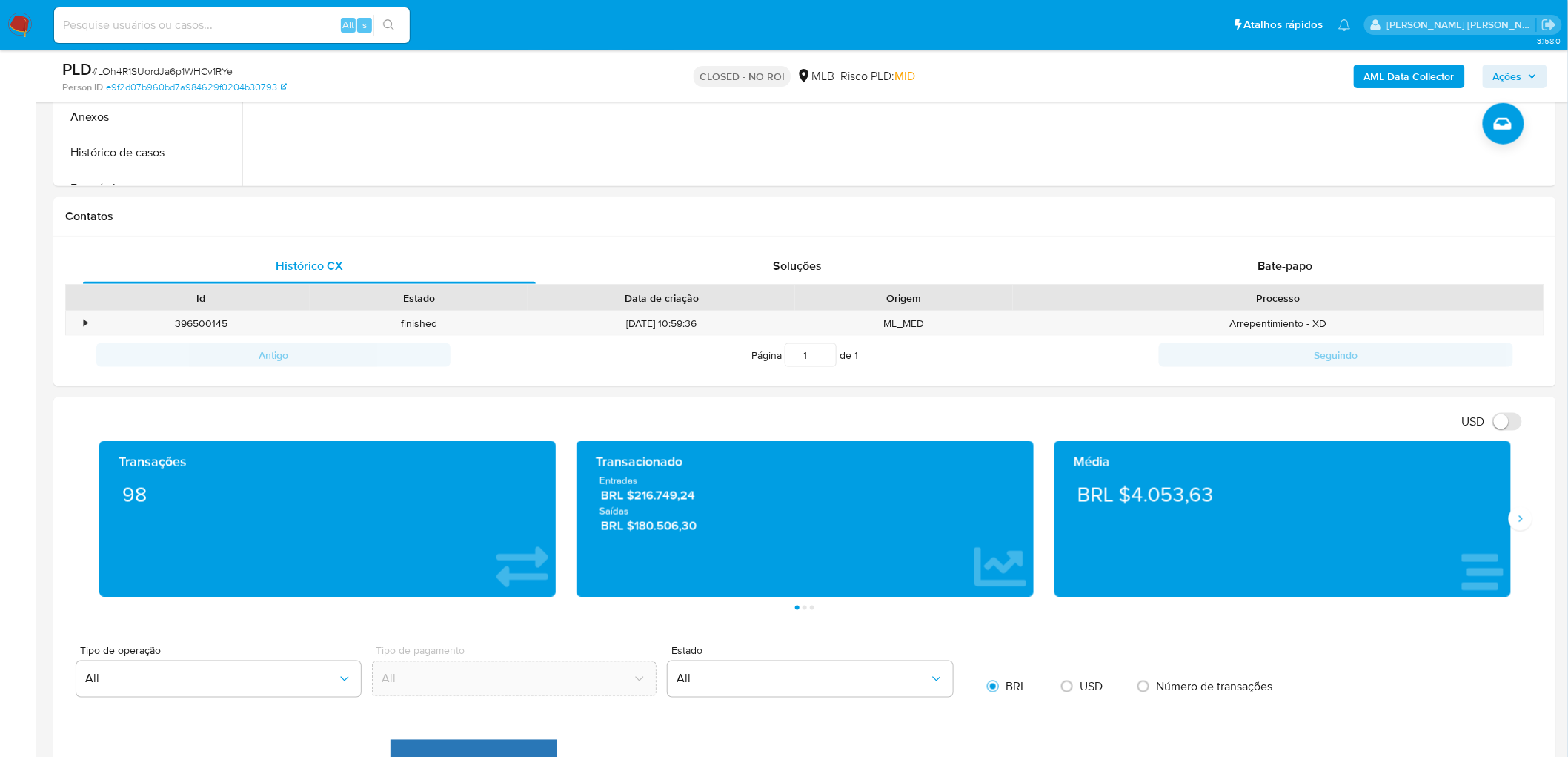
scroll to position [576, 0]
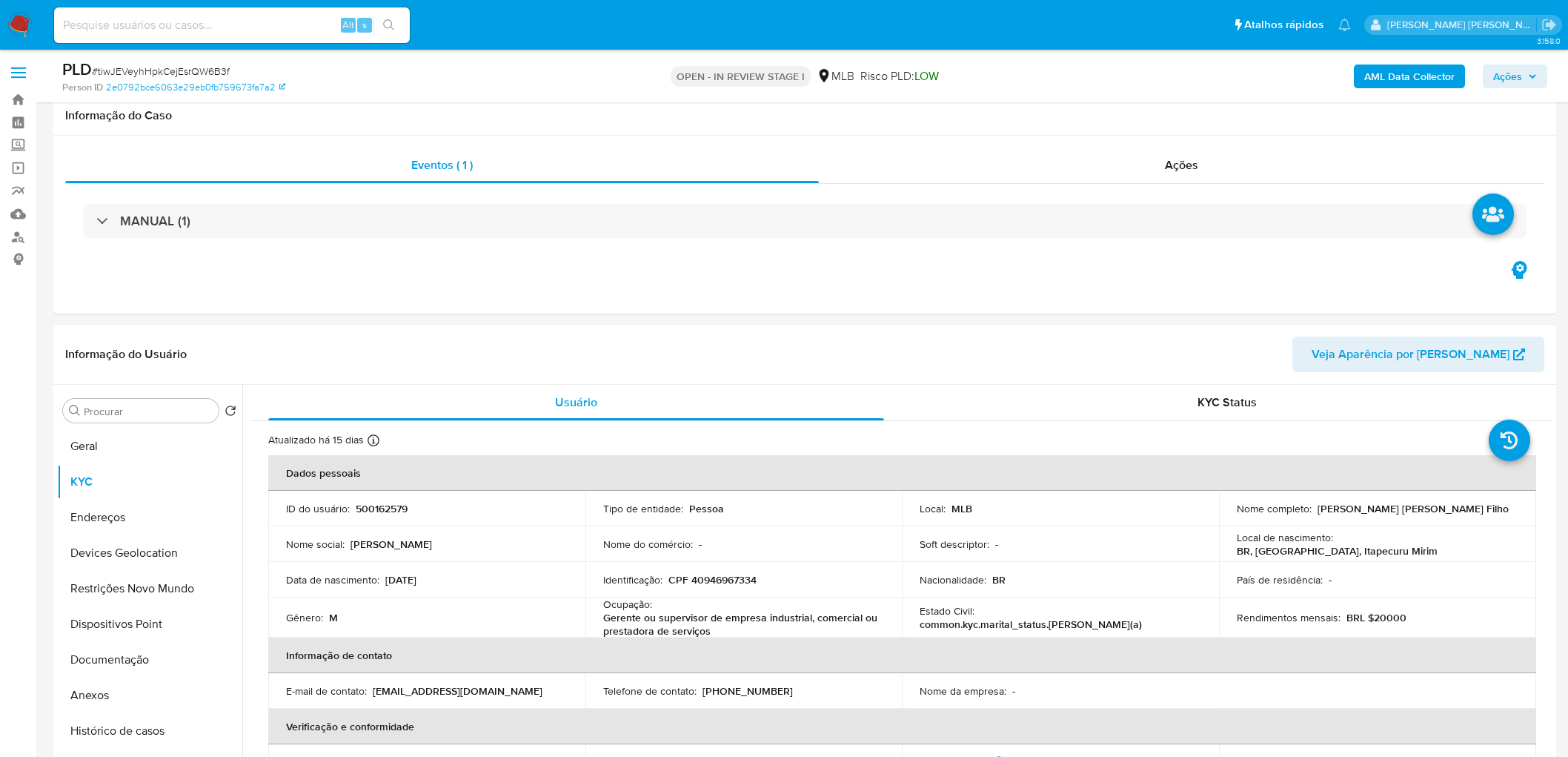
scroll to position [1483, 0]
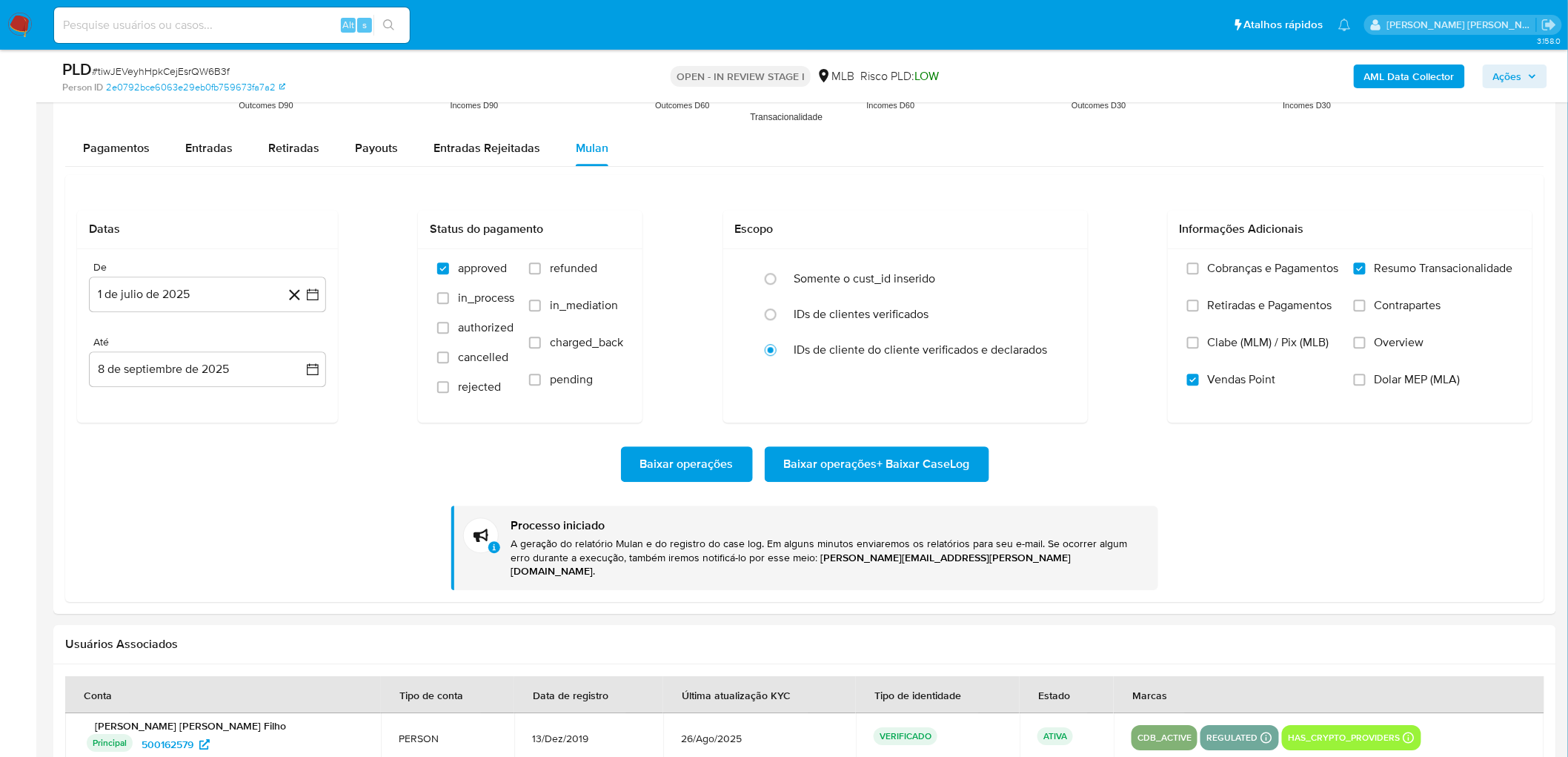
click at [1143, 206] on div "Datas De 1 de julio de 2025 1-07-2025 Até 8 de septiembre de 2025 8-09-2025 Sta…" at bounding box center [804, 387] width 1480 height 428
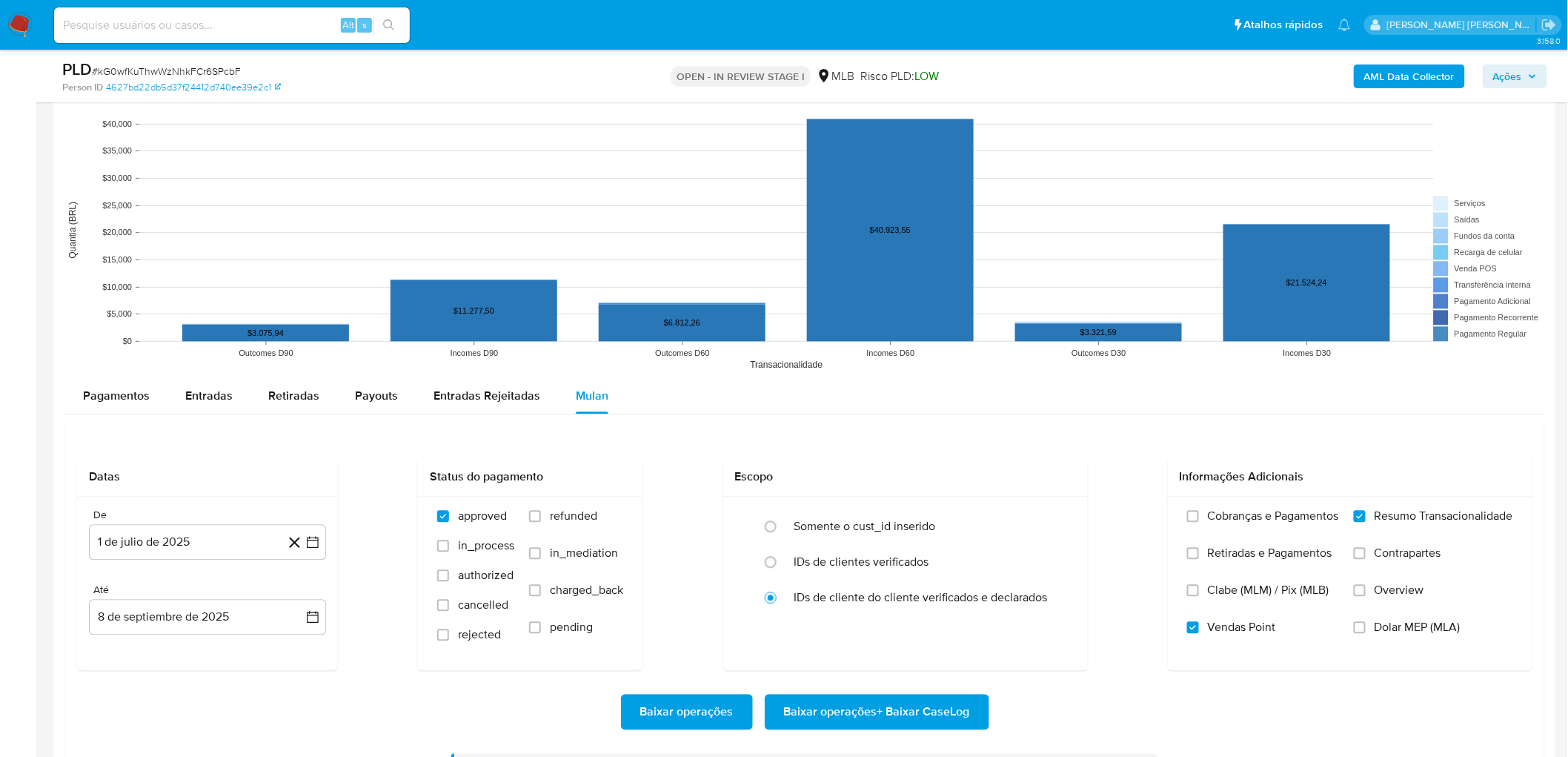
scroll to position [494, 0]
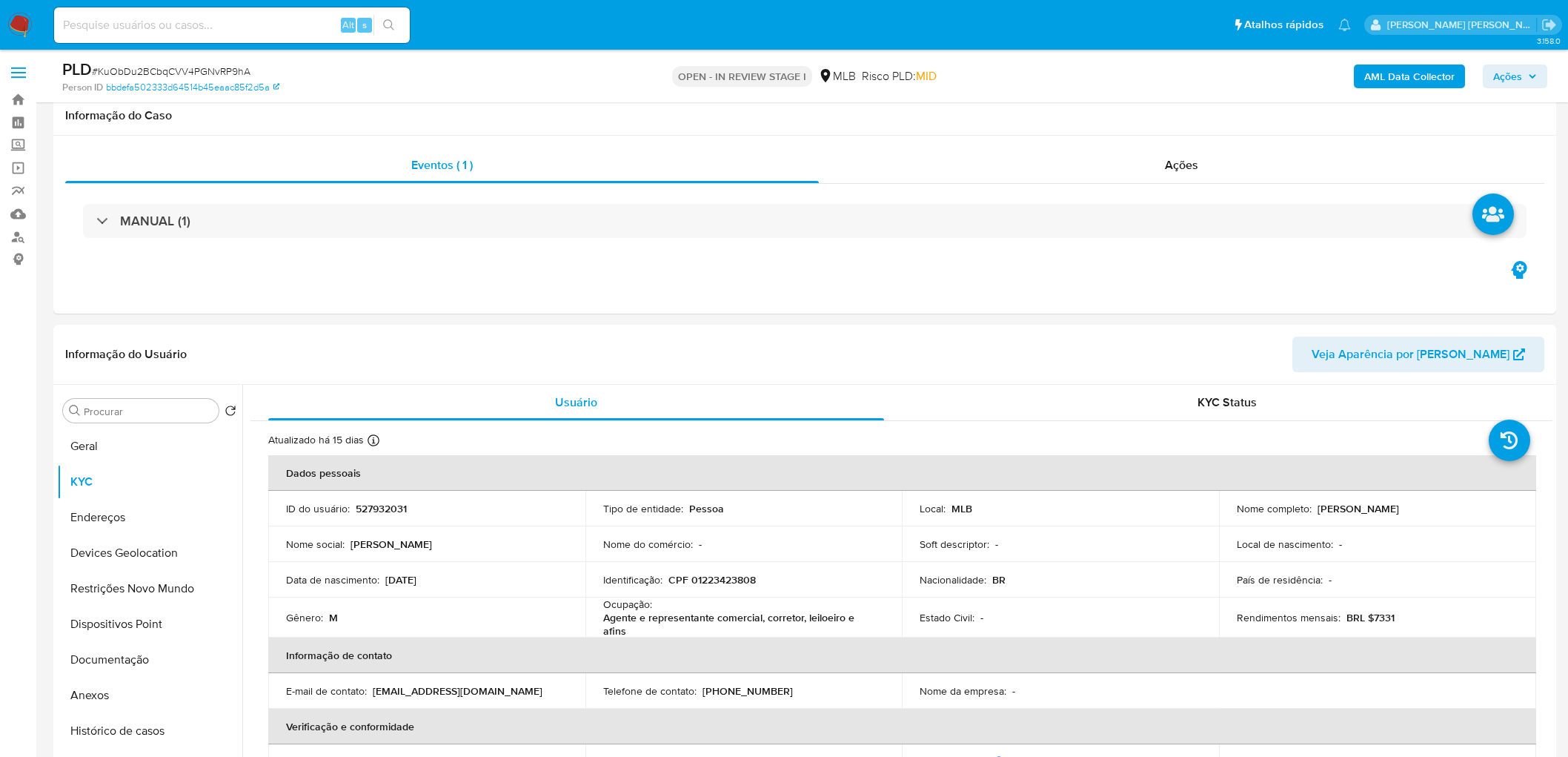
scroll to position [1510, 0]
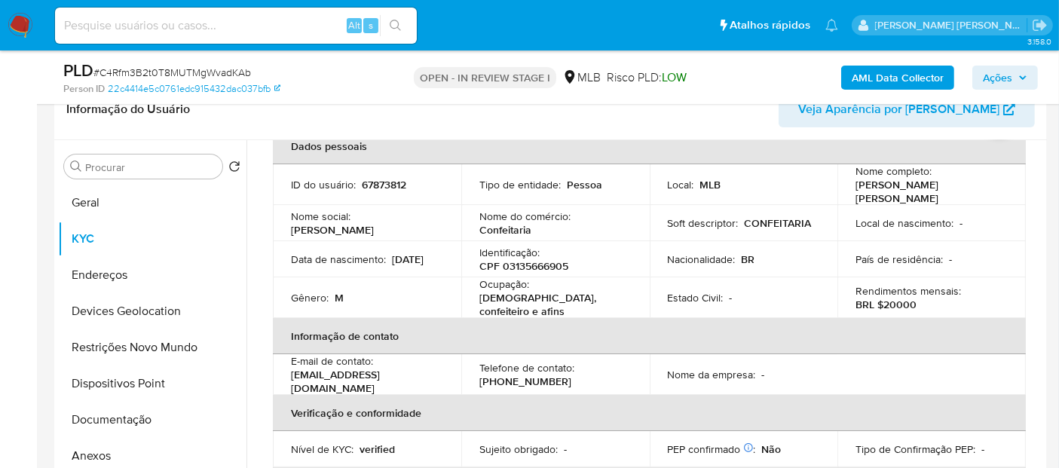
scroll to position [193, 0]
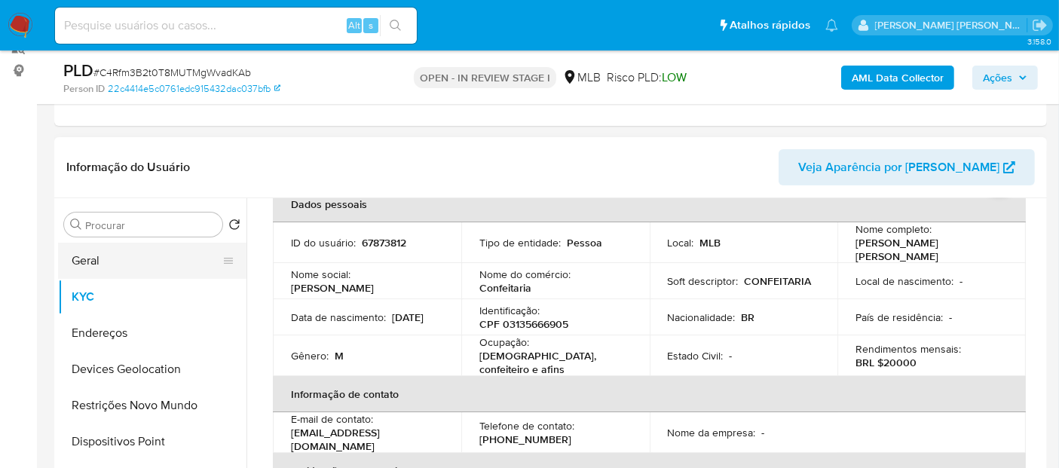
click at [173, 268] on button "Geral" at bounding box center [146, 261] width 176 height 36
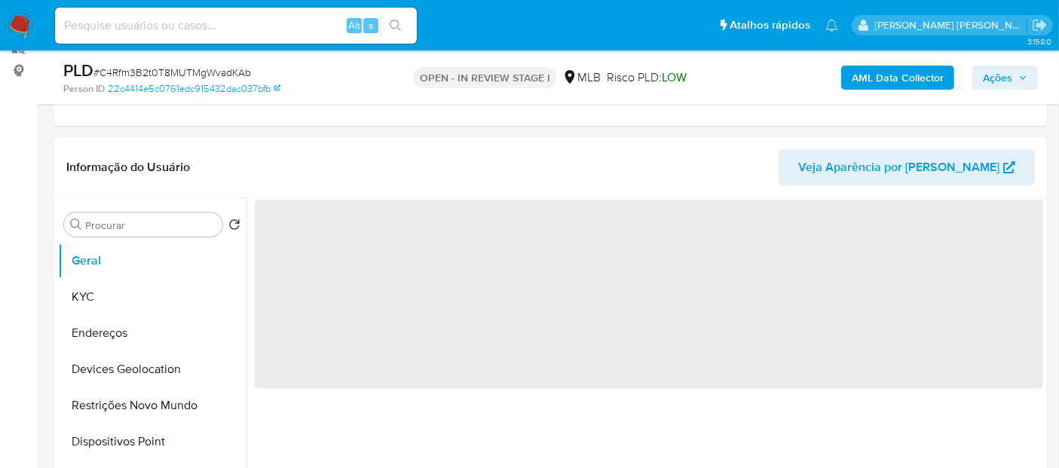
scroll to position [0, 0]
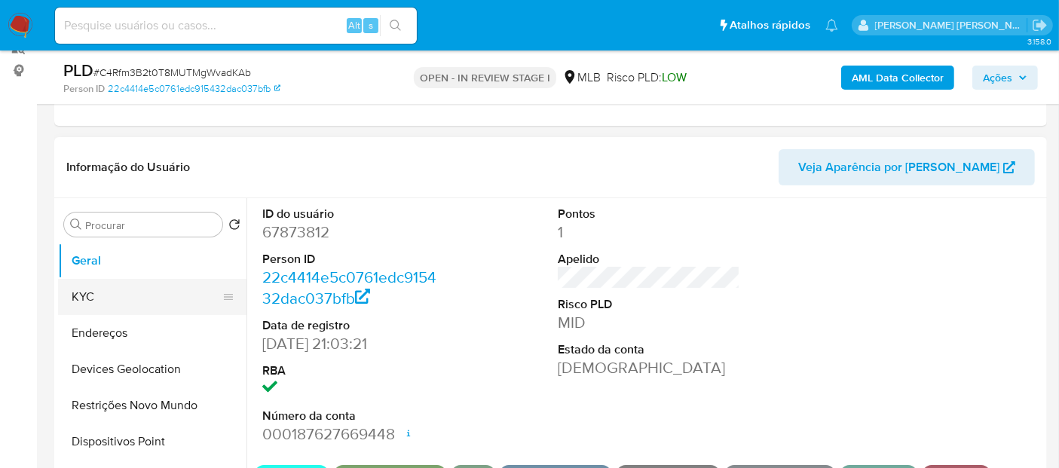
click at [134, 290] on button "KYC" at bounding box center [146, 297] width 176 height 36
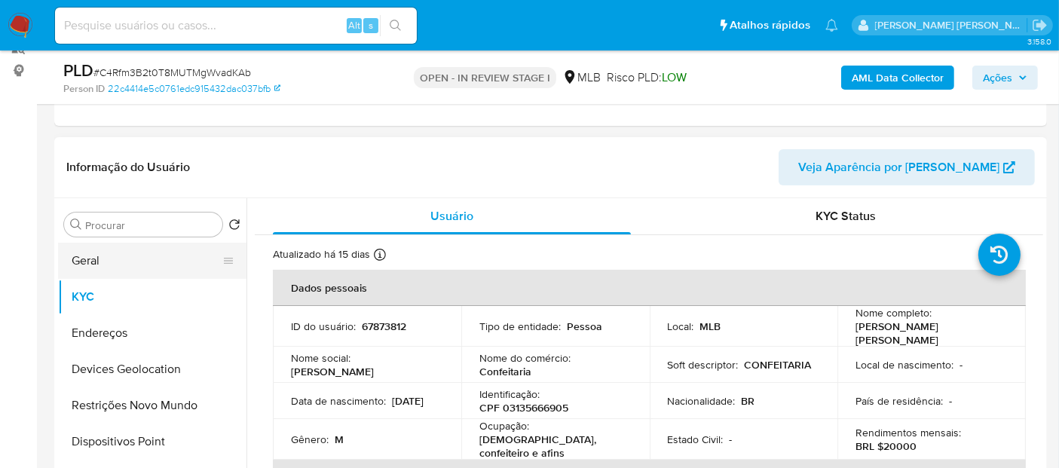
click at [97, 264] on button "Geral" at bounding box center [146, 261] width 176 height 36
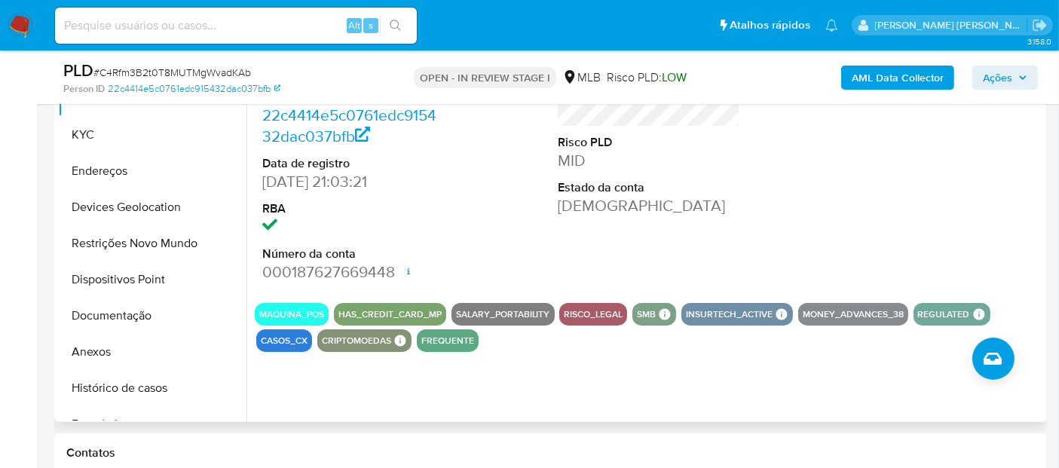
scroll to position [360, 0]
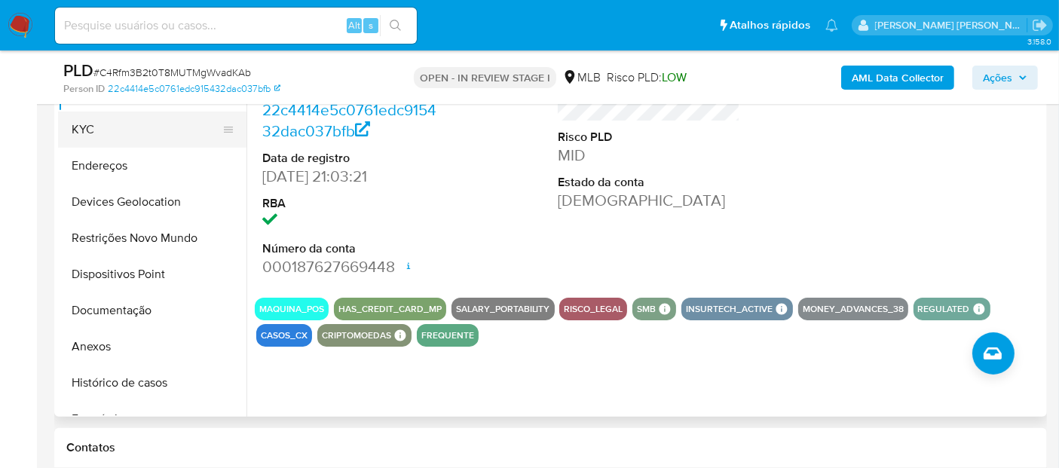
click at [152, 127] on button "KYC" at bounding box center [146, 130] width 176 height 36
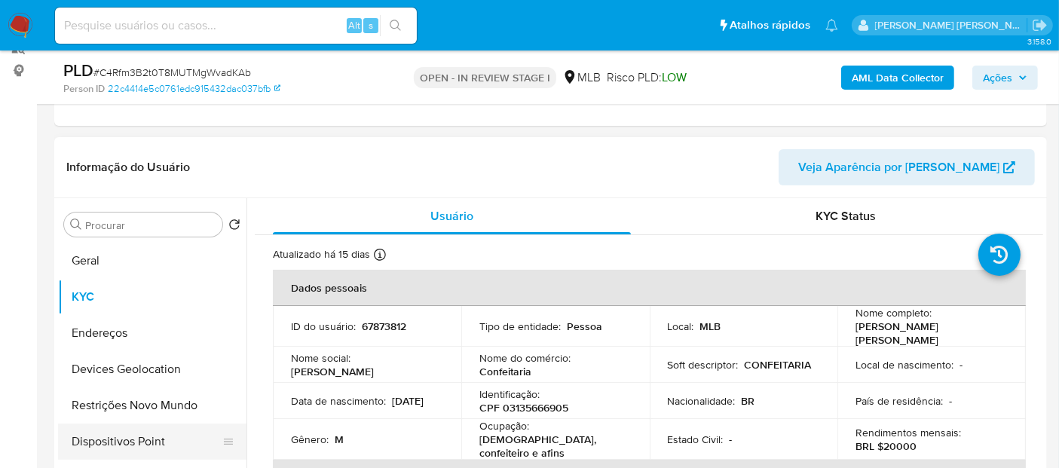
scroll to position [84, 0]
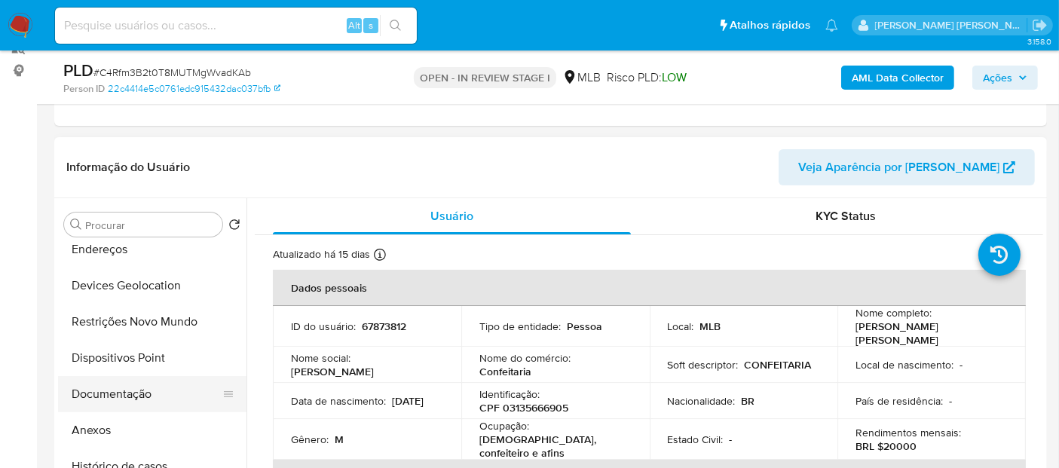
click at [130, 387] on button "Documentação" at bounding box center [146, 394] width 176 height 36
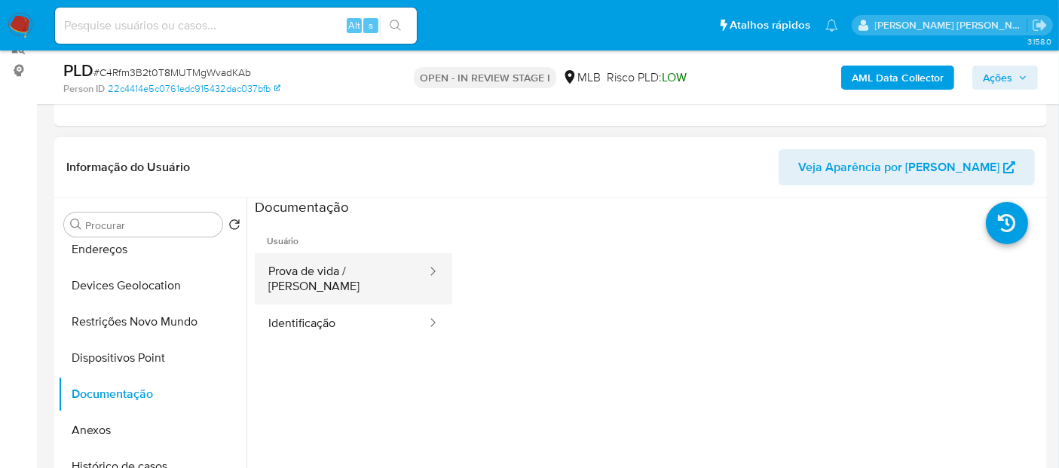
click at [346, 280] on button "Prova de vida / Selfie" at bounding box center [341, 278] width 173 height 51
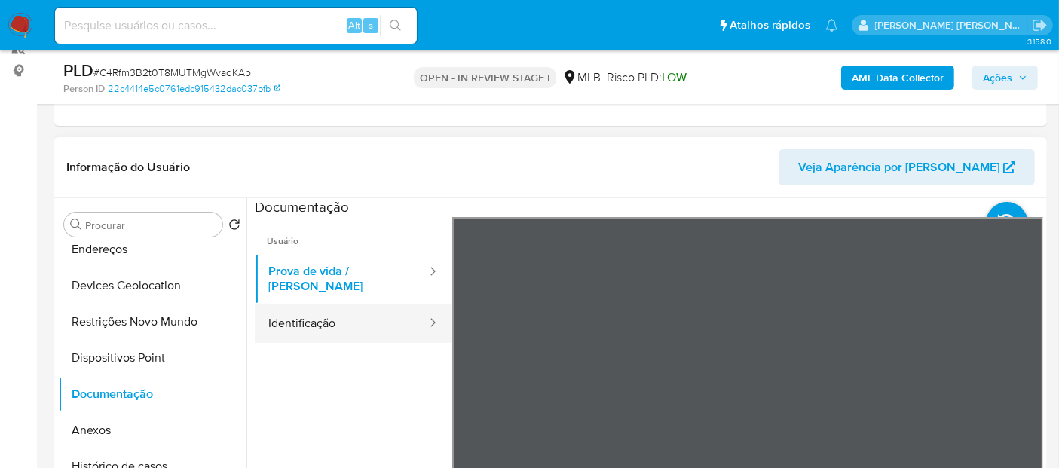
click at [348, 315] on button "Identificação" at bounding box center [341, 324] width 173 height 38
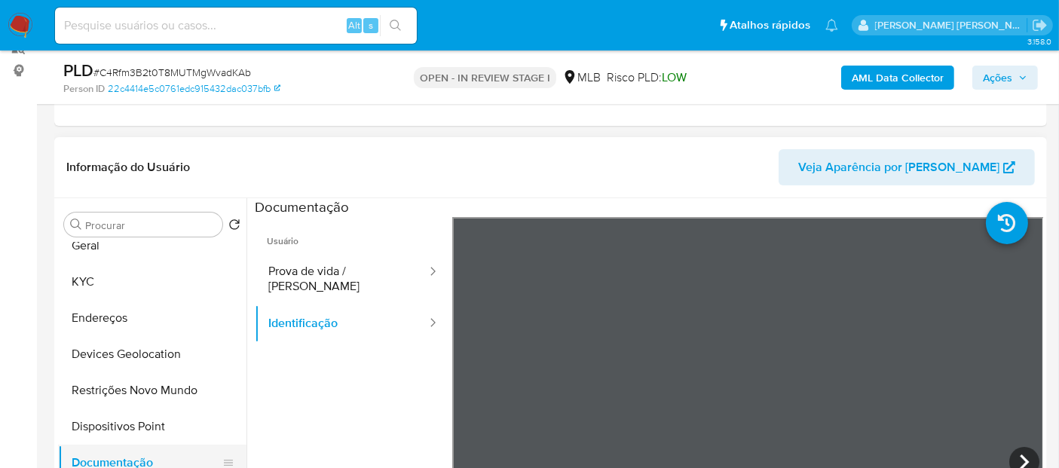
scroll to position [0, 0]
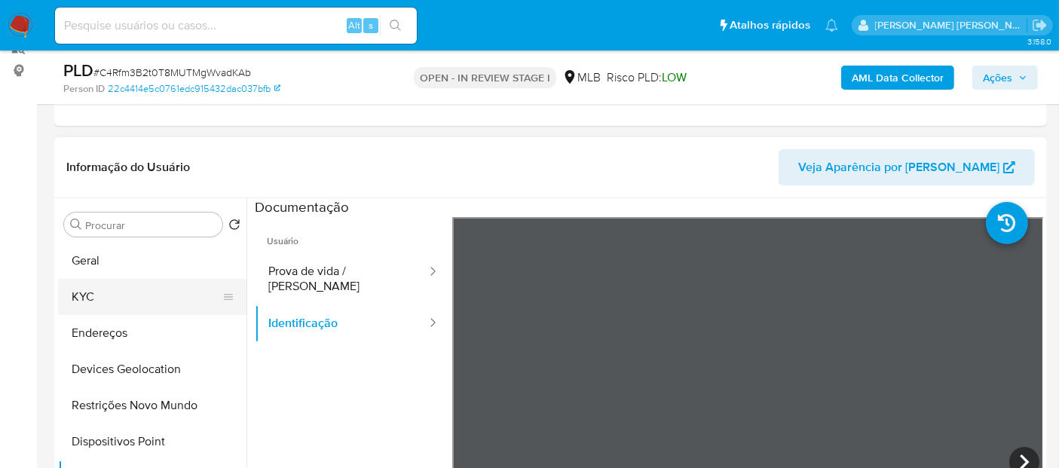
click at [146, 311] on button "KYC" at bounding box center [146, 297] width 176 height 36
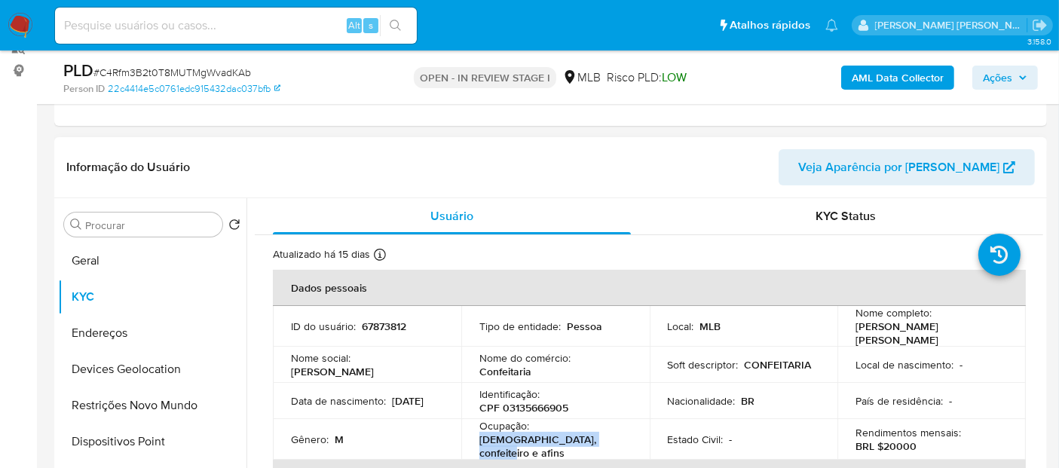
drag, startPoint x: 605, startPoint y: 439, endPoint x: 475, endPoint y: 437, distance: 129.7
click at [475, 437] on td "Ocupação : Padeiro, confeiteiro e afins" at bounding box center [555, 439] width 188 height 41
copy p "Padeiro, confeiteiro e afins"
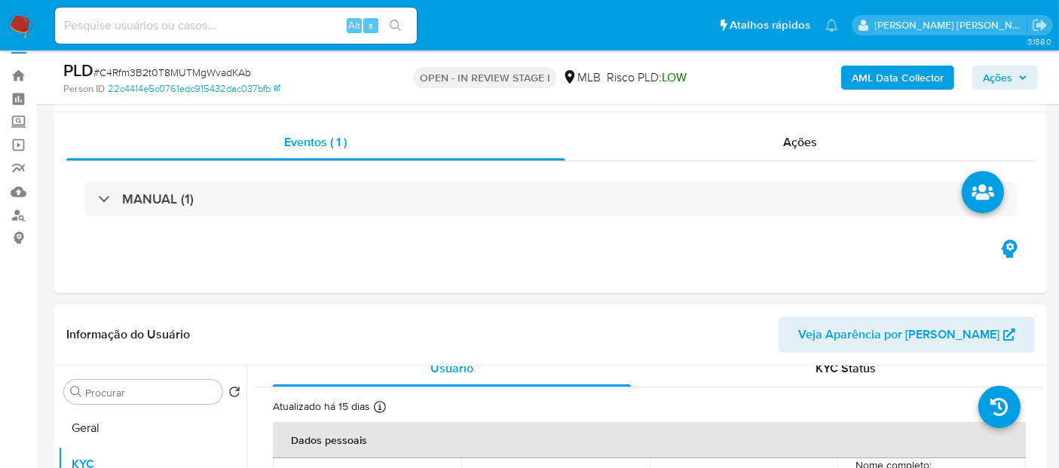
scroll to position [109, 0]
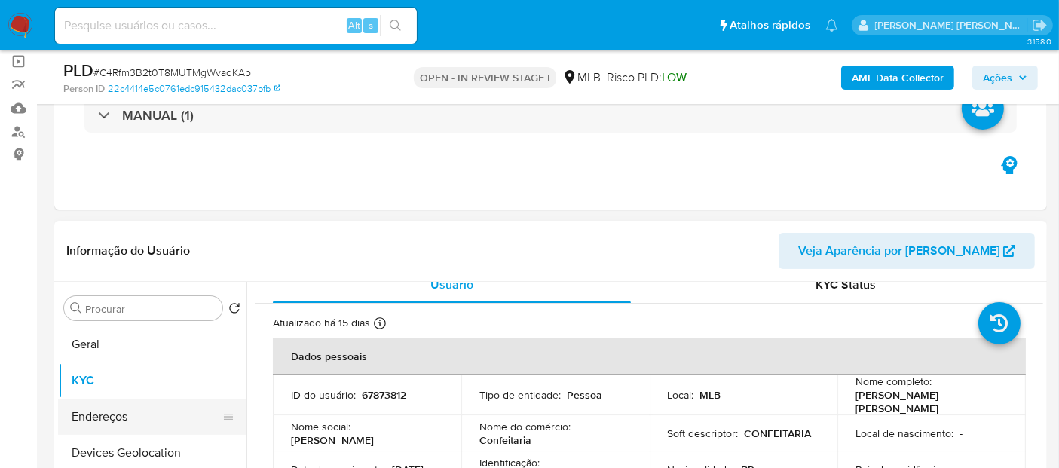
click at [121, 423] on button "Endereços" at bounding box center [146, 417] width 176 height 36
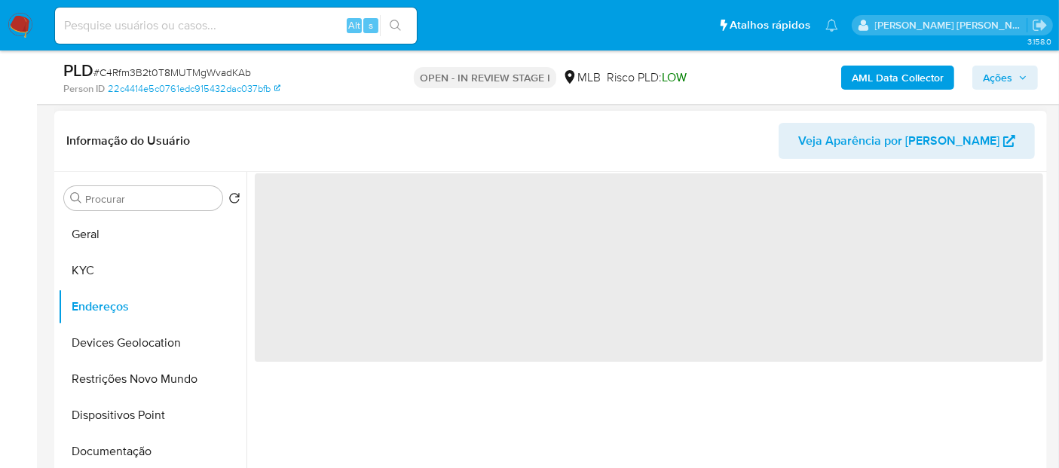
scroll to position [193, 0]
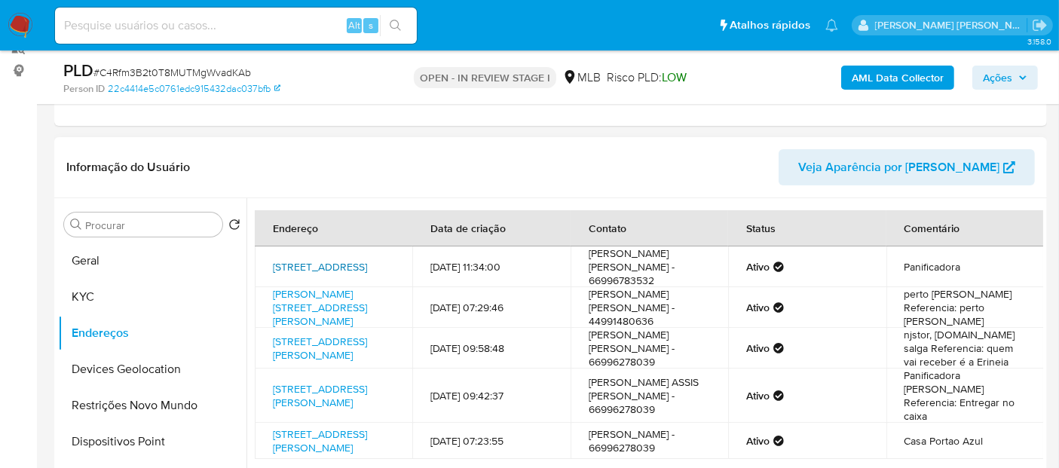
click at [337, 272] on link "Avenida Industrial 139, Castelo Dos Sonhos, Pará, 68379200, Brasil 139" at bounding box center [320, 266] width 94 height 15
click at [303, 327] on link "Rua Maria Dolores Garcia 131, Mandaguari, Paraná, 86975000, Brasil 131" at bounding box center [320, 307] width 94 height 42
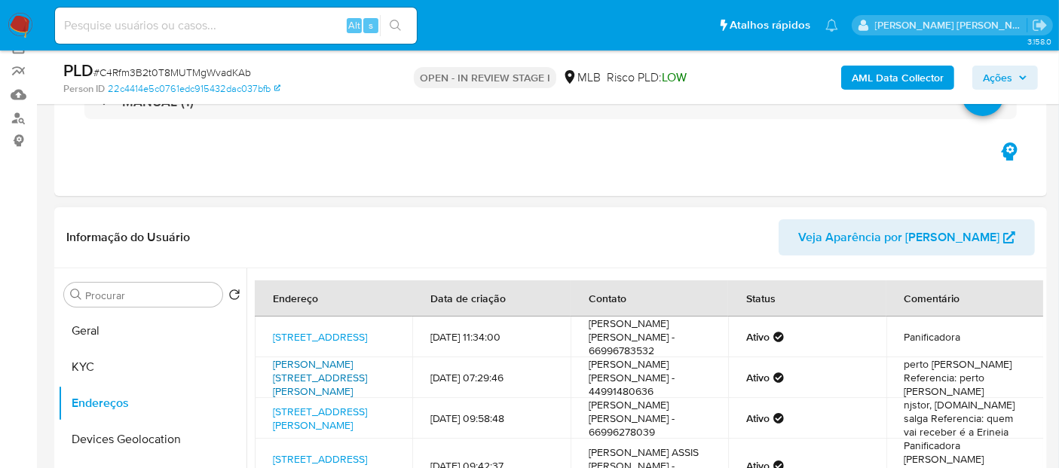
scroll to position [109, 0]
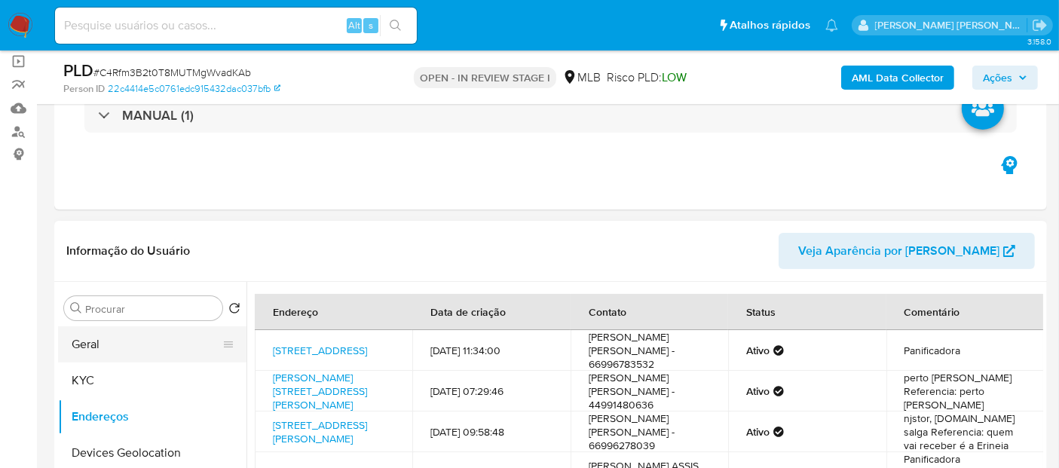
click at [98, 338] on button "Geral" at bounding box center [146, 344] width 176 height 36
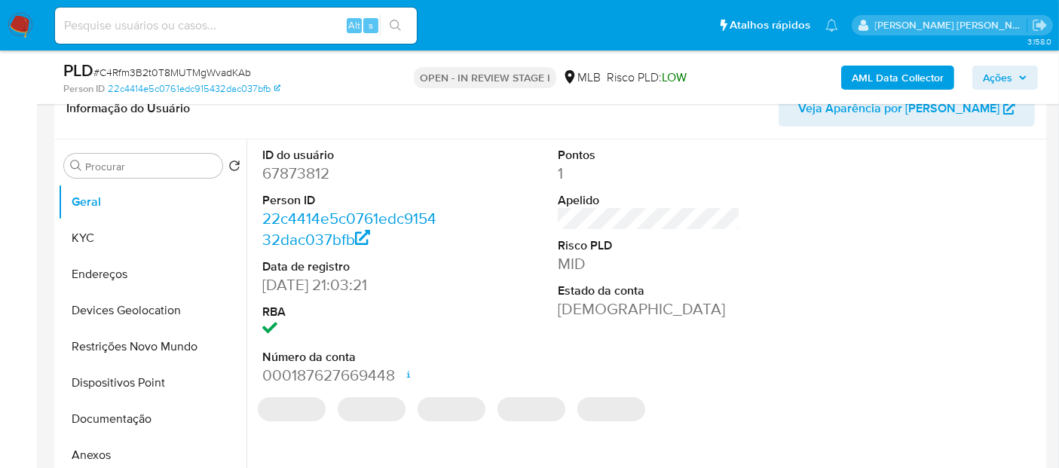
scroll to position [277, 0]
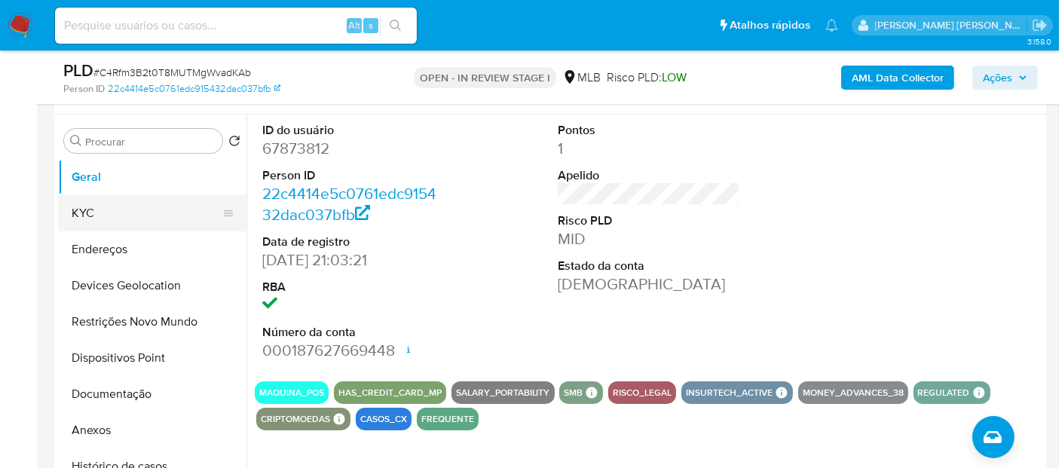
click at [155, 215] on button "KYC" at bounding box center [146, 213] width 176 height 36
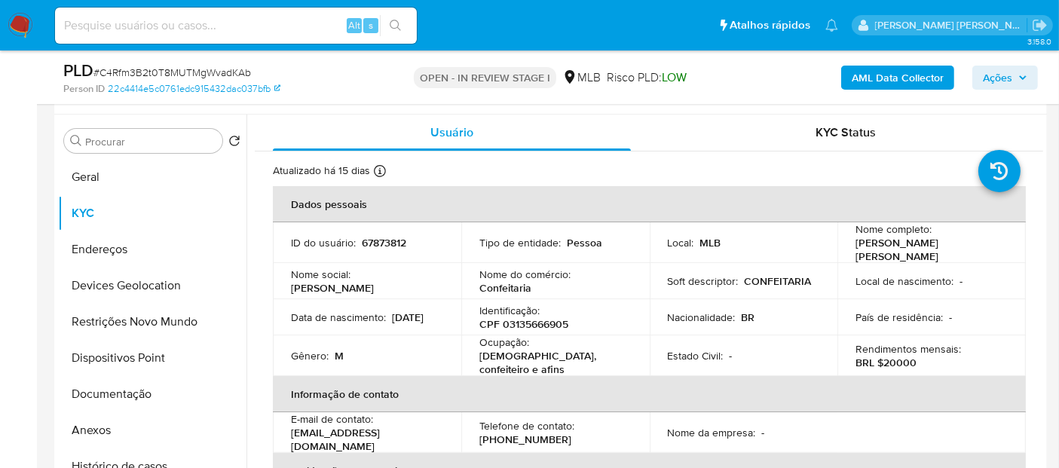
click at [752, 277] on p "CONFEITARIA" at bounding box center [778, 281] width 67 height 14
click at [498, 281] on p "Confeitaria" at bounding box center [505, 288] width 52 height 14
copy p "Confeitaria"
click at [117, 391] on button "Documentação" at bounding box center [146, 394] width 176 height 36
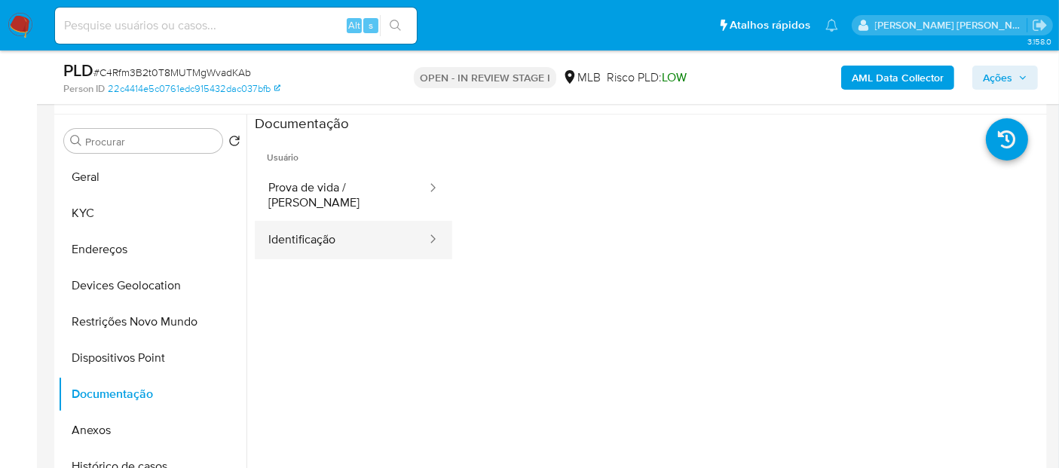
click at [326, 224] on button "Identificação" at bounding box center [341, 240] width 173 height 38
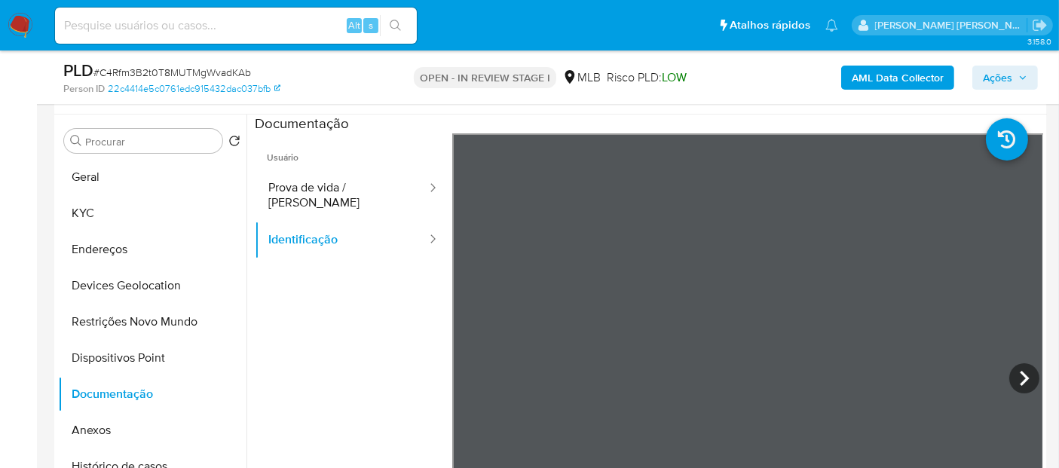
copy p "Confeitaria"
click at [89, 182] on button "Geral" at bounding box center [146, 177] width 176 height 36
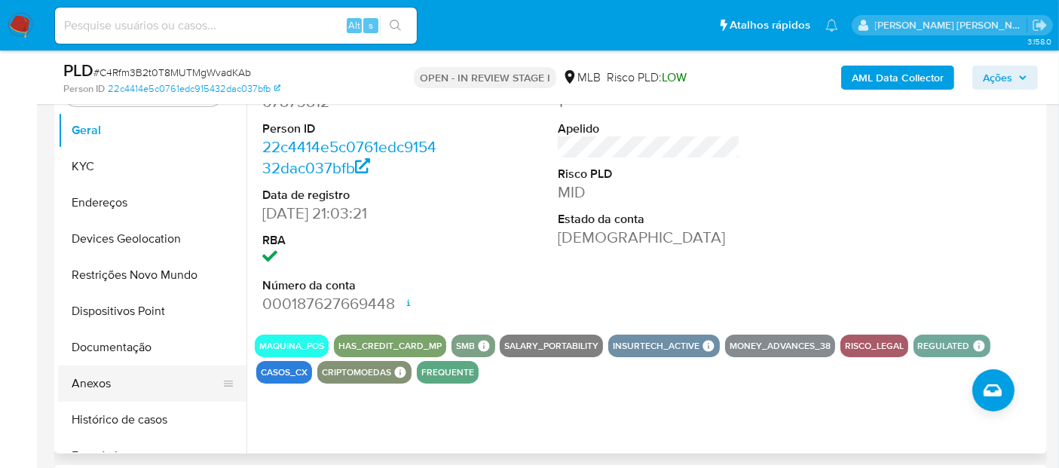
scroll to position [360, 0]
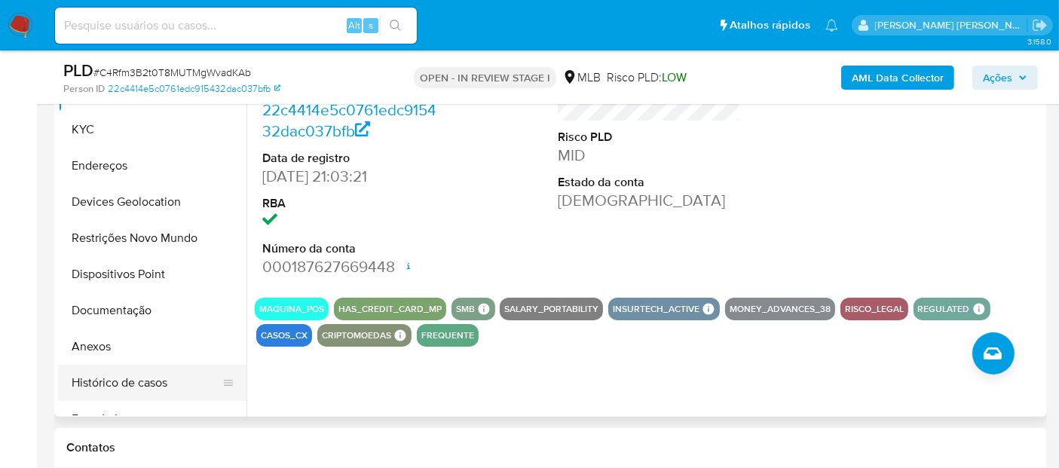
click at [127, 383] on button "Histórico de casos" at bounding box center [146, 383] width 176 height 36
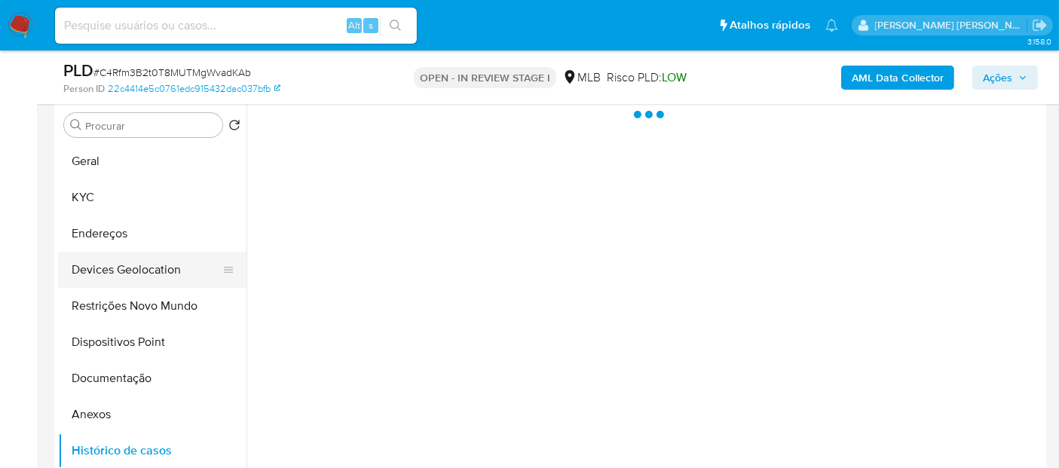
scroll to position [277, 0]
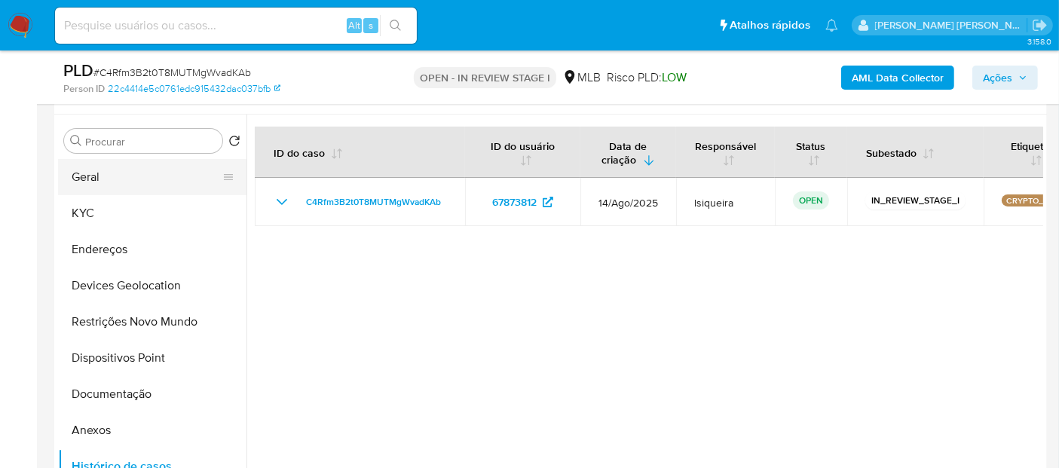
click at [136, 173] on button "Geral" at bounding box center [146, 177] width 176 height 36
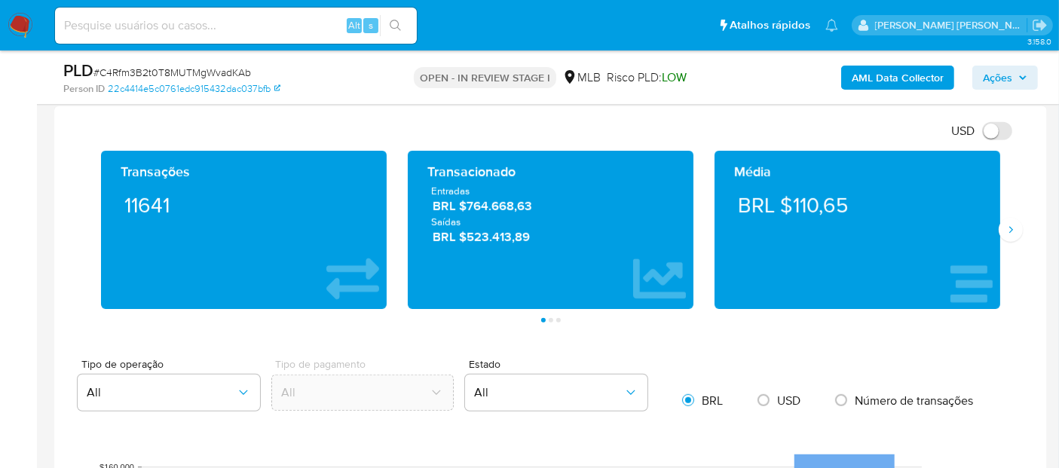
scroll to position [947, 0]
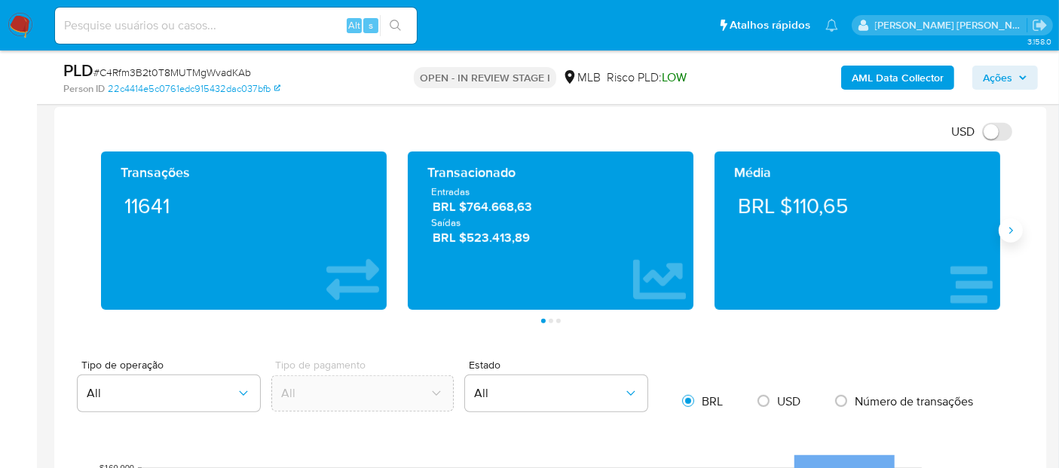
click at [1012, 231] on icon "Siguiente" at bounding box center [1011, 231] width 12 height 12
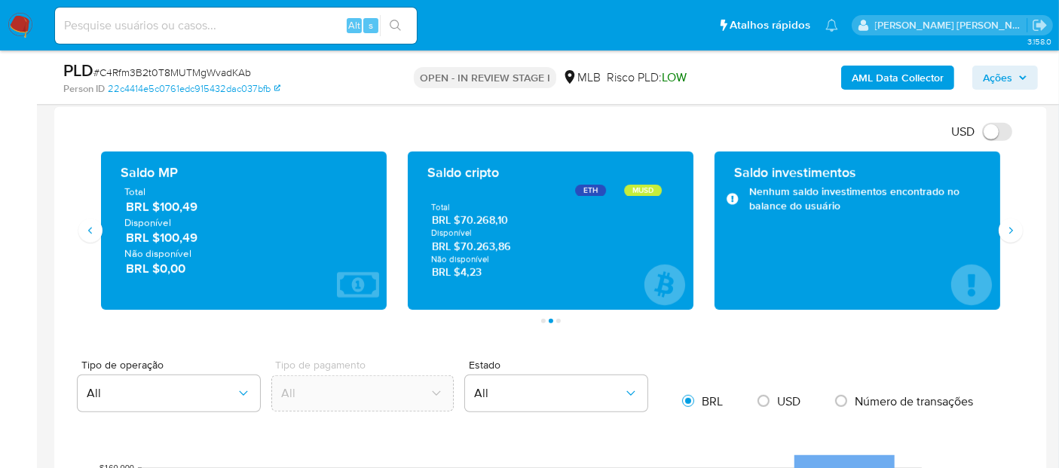
drag, startPoint x: 519, startPoint y: 222, endPoint x: 471, endPoint y: 218, distance: 47.7
click at [471, 218] on div "Total BRL $70.268,10 Disponível BRL $70.263,86 Não disponível BRL $4,23" at bounding box center [551, 240] width 262 height 78
click at [519, 229] on span "Disponível" at bounding box center [550, 233] width 239 height 11
drag, startPoint x: 516, startPoint y: 219, endPoint x: 476, endPoint y: 217, distance: 40.0
click at [476, 217] on span "BRL $70.268,10" at bounding box center [551, 220] width 238 height 14
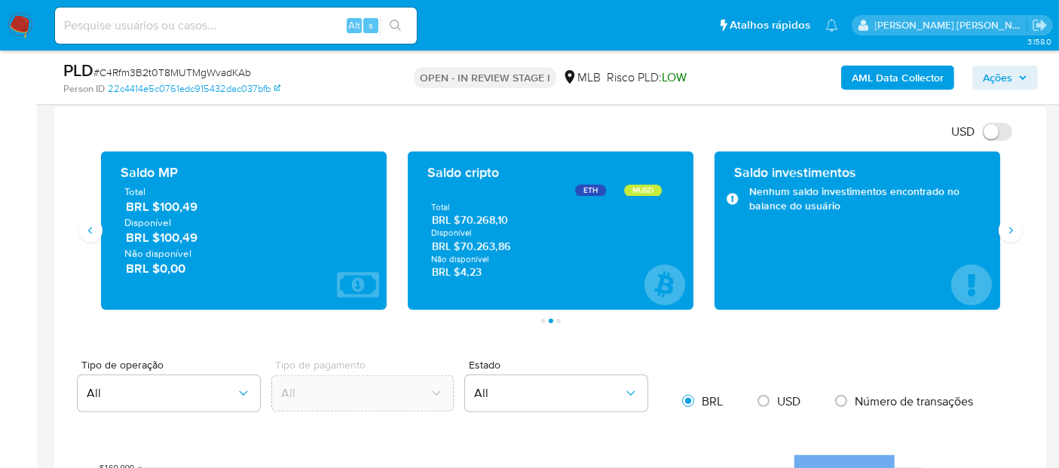
drag, startPoint x: 215, startPoint y: 238, endPoint x: 160, endPoint y: 235, distance: 55.1
click at [160, 235] on span "BRL $100,49" at bounding box center [244, 237] width 237 height 17
click at [999, 227] on button "Siguiente" at bounding box center [1011, 231] width 24 height 24
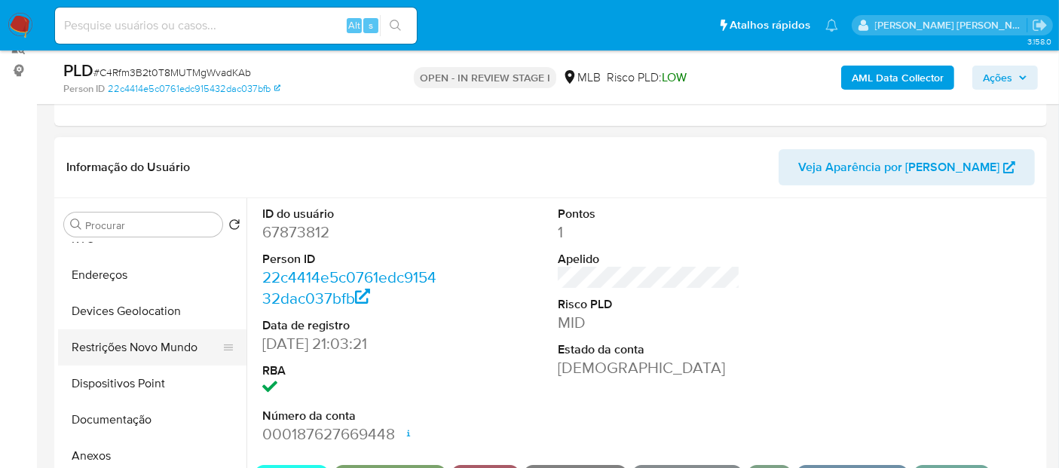
scroll to position [84, 0]
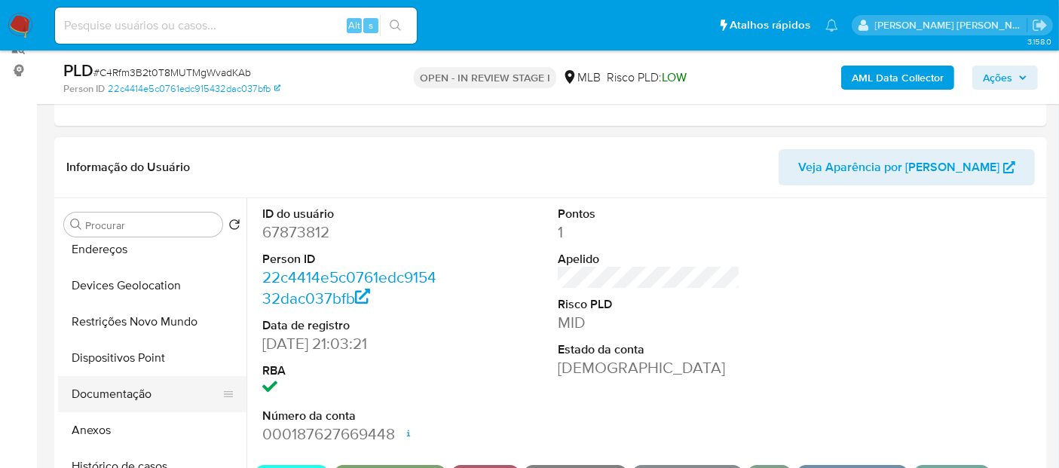
click at [142, 399] on button "Documentação" at bounding box center [146, 394] width 176 height 36
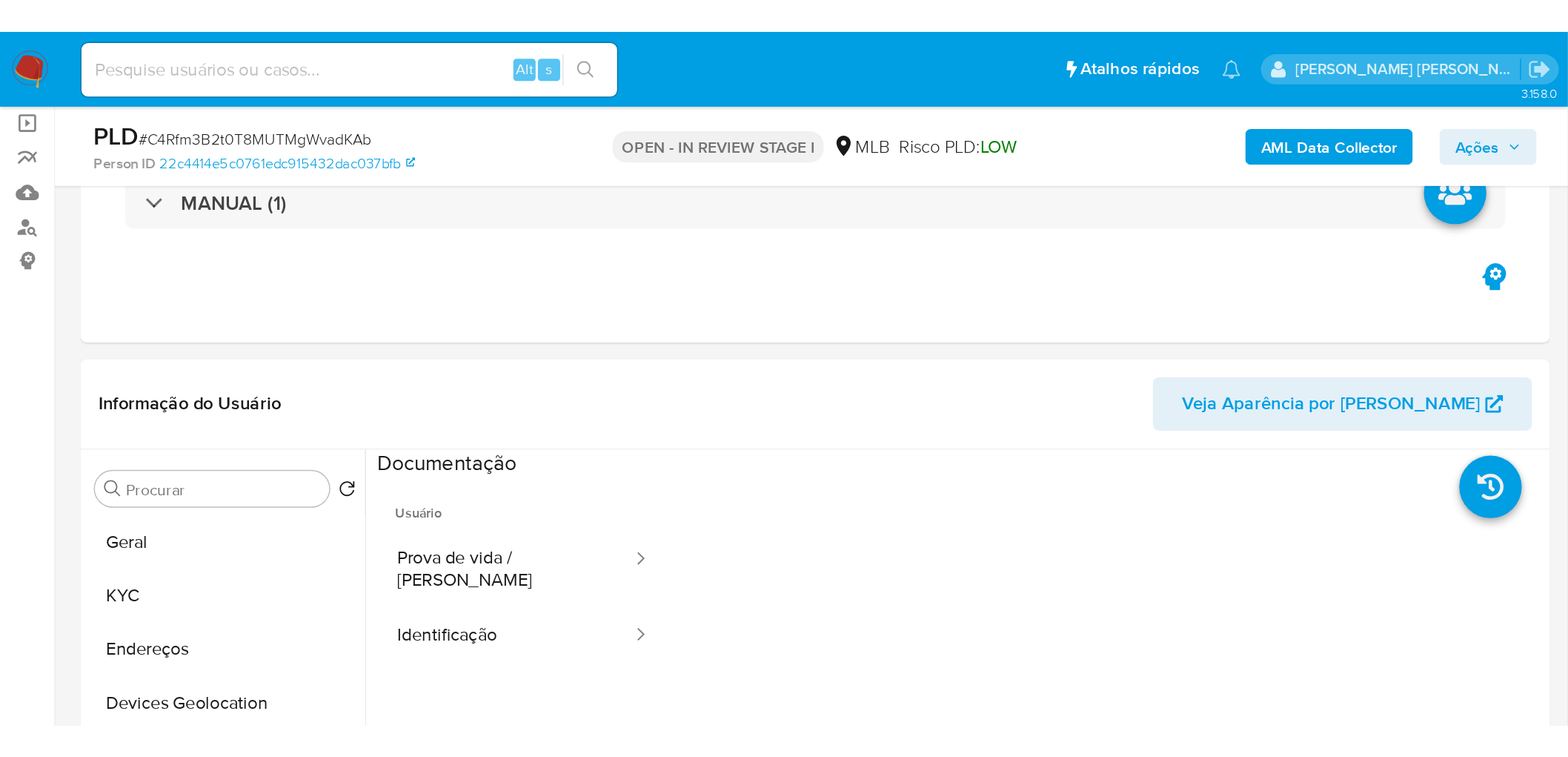
scroll to position [107, 0]
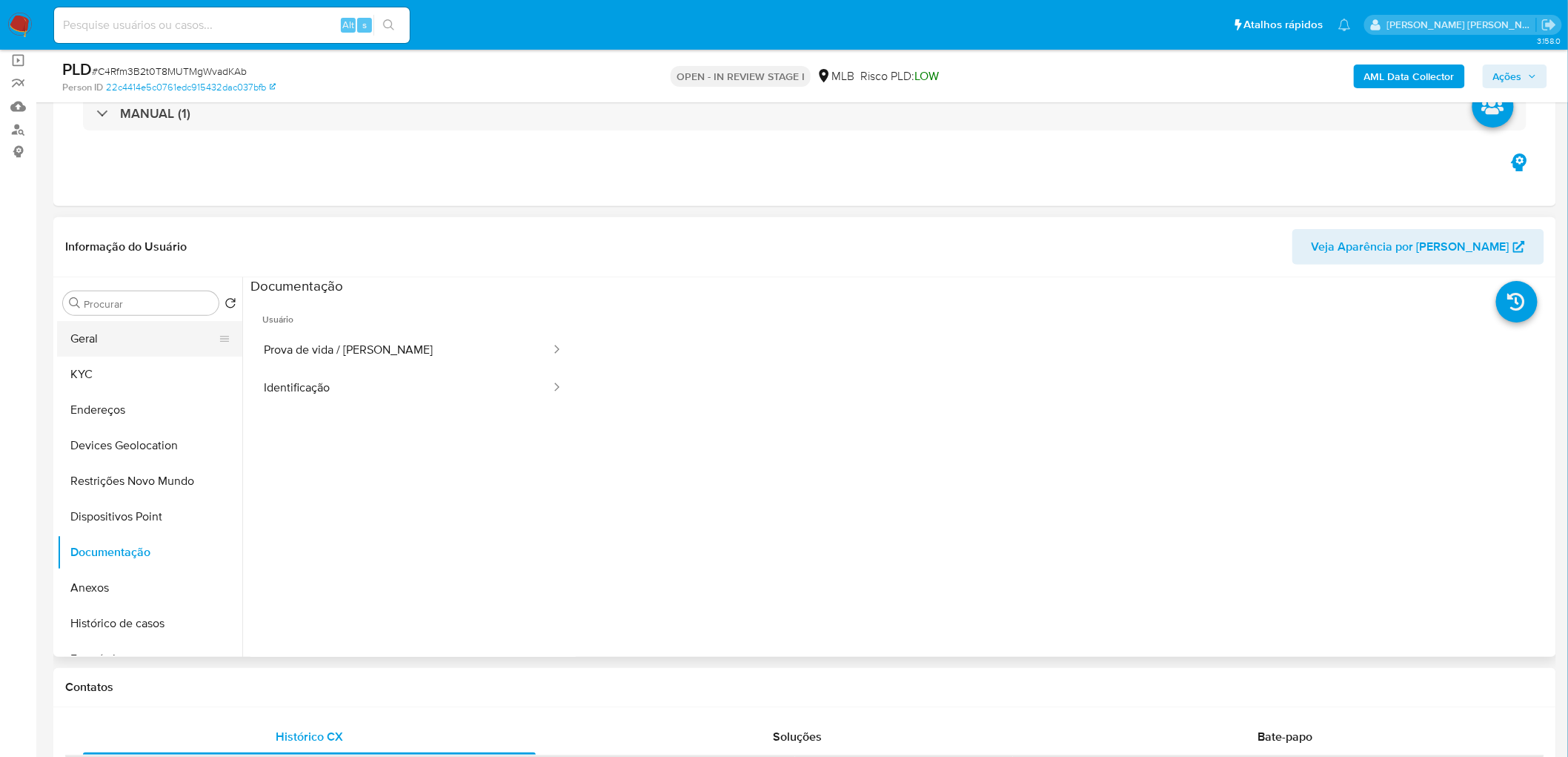
click at [148, 342] on button "Geral" at bounding box center [144, 338] width 173 height 35
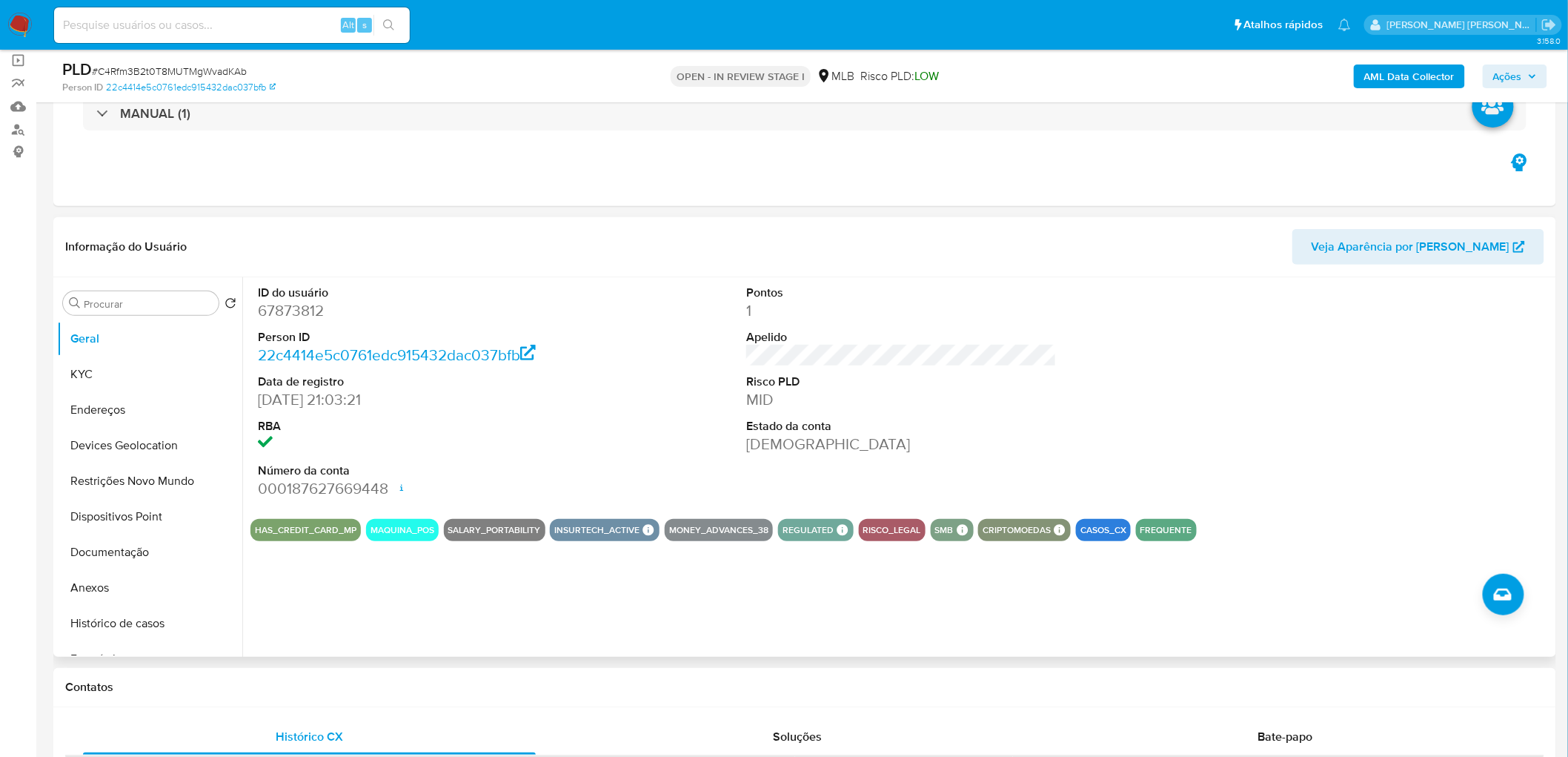
click at [1058, 345] on div "Pontos 1 Apelido Risco PLD MID Estado da conta Ativa" at bounding box center [901, 392] width 325 height 230
click at [104, 375] on button "KYC" at bounding box center [144, 375] width 173 height 35
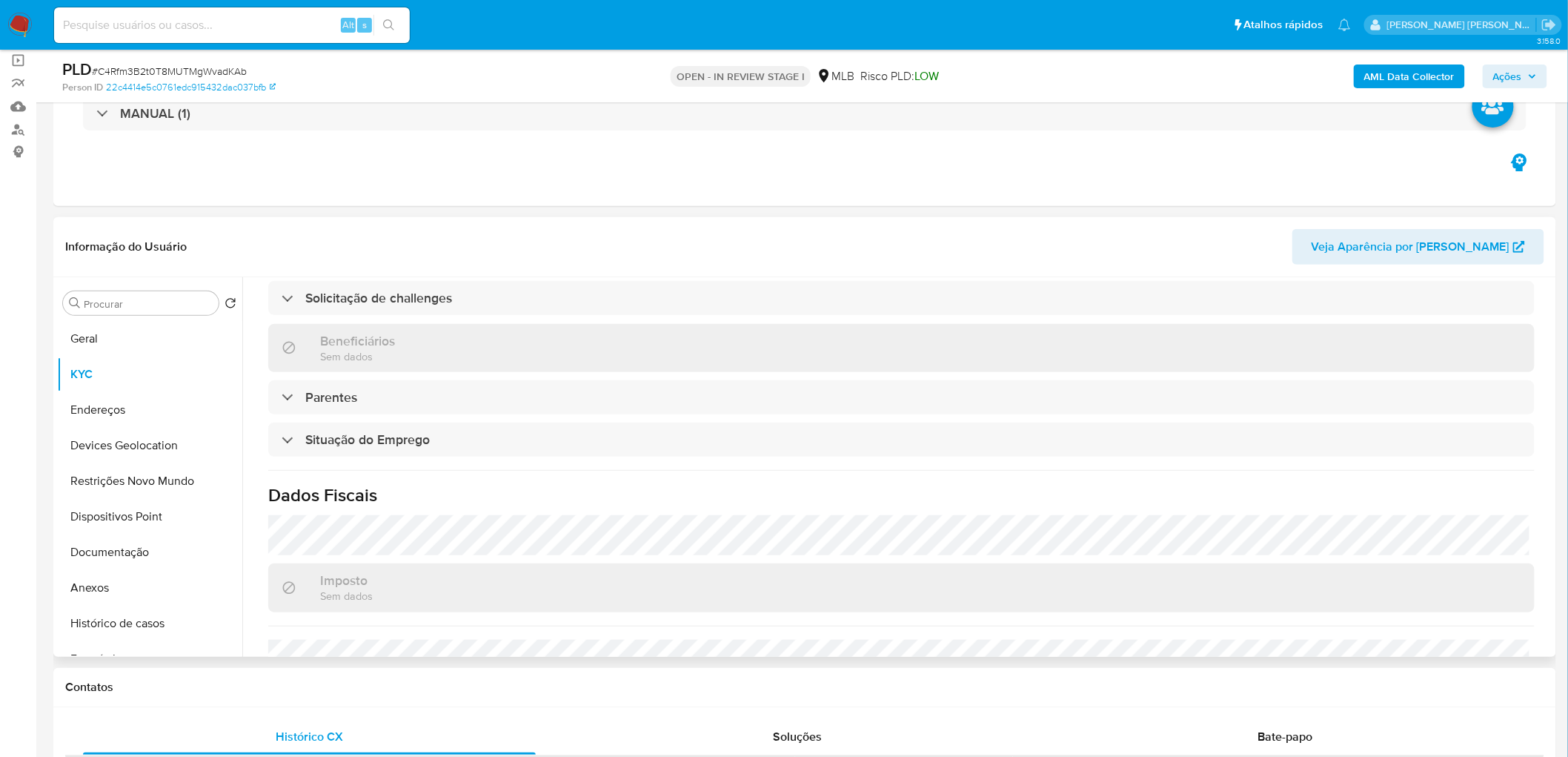
scroll to position [616, 0]
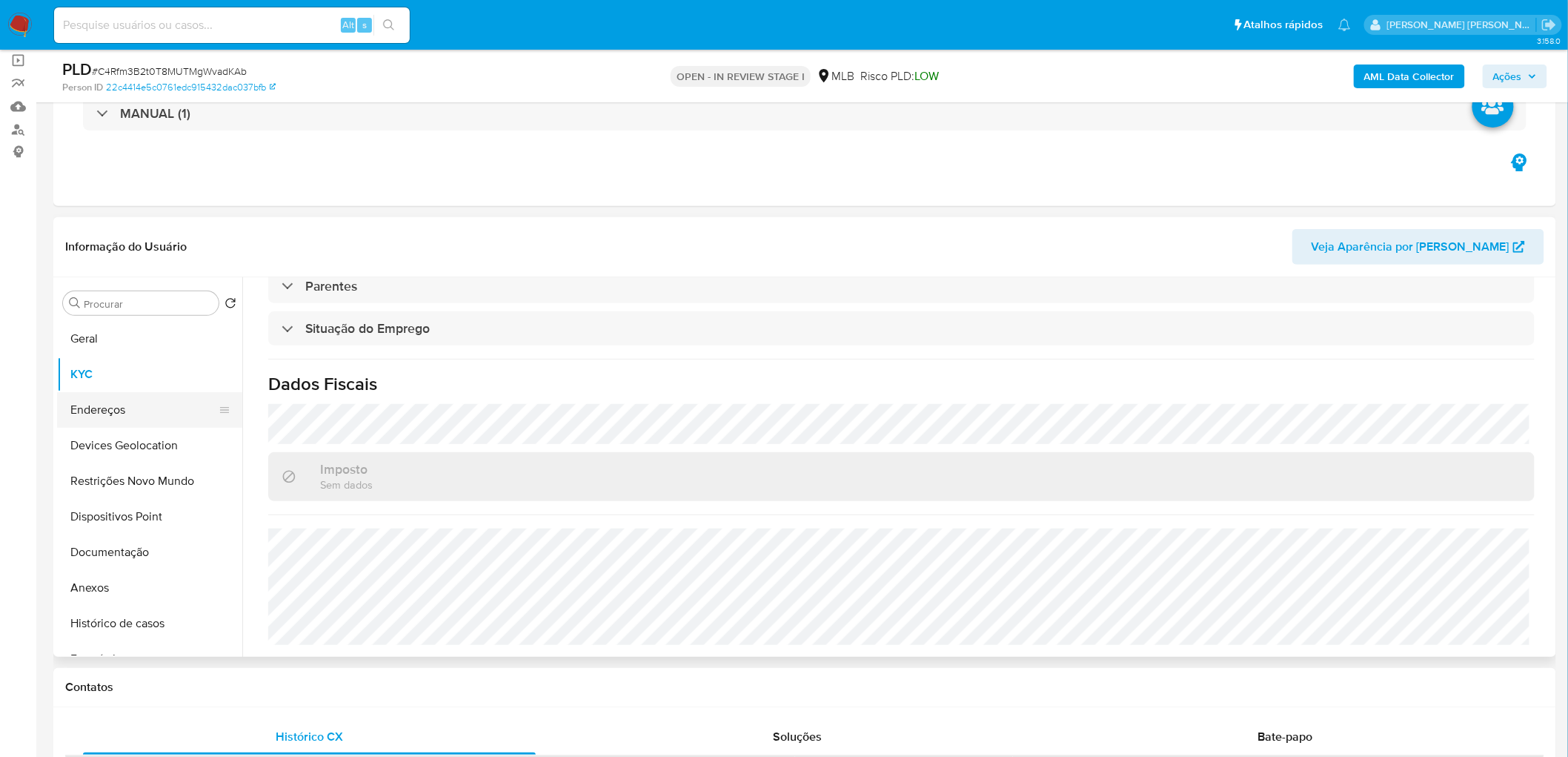
click at [87, 405] on button "Endereços" at bounding box center [144, 410] width 173 height 35
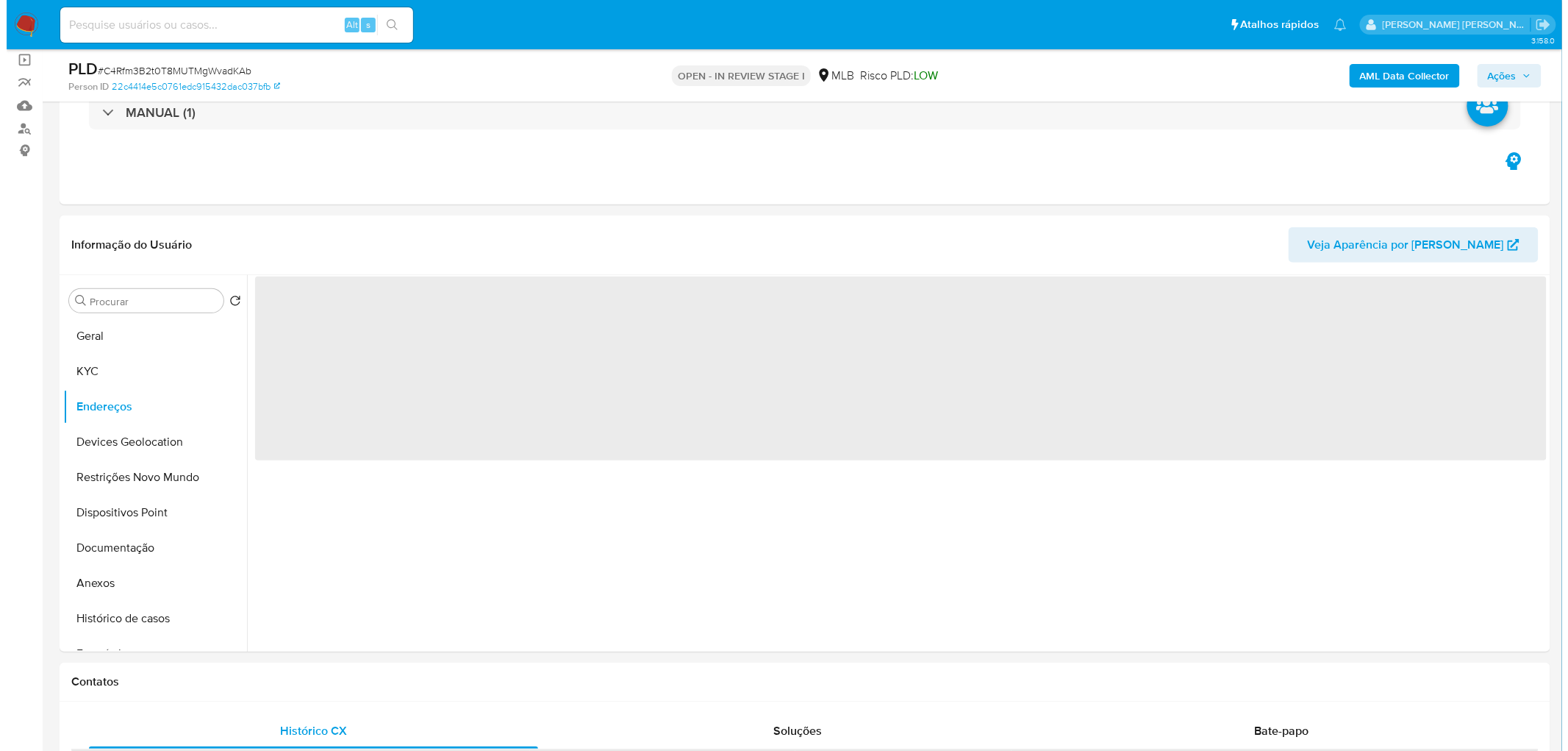
scroll to position [0, 0]
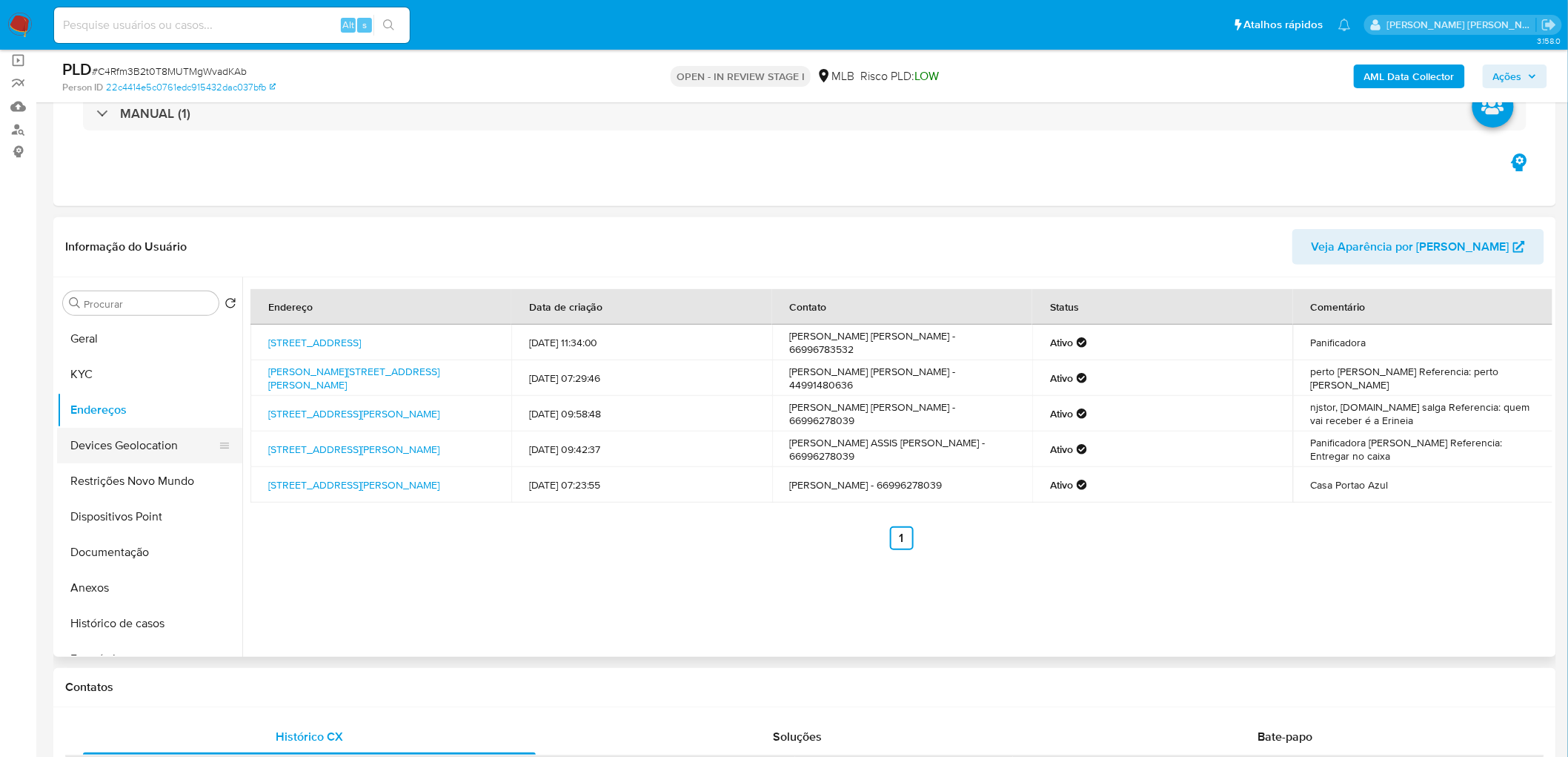
click at [149, 445] on button "Devices Geolocation" at bounding box center [144, 445] width 173 height 35
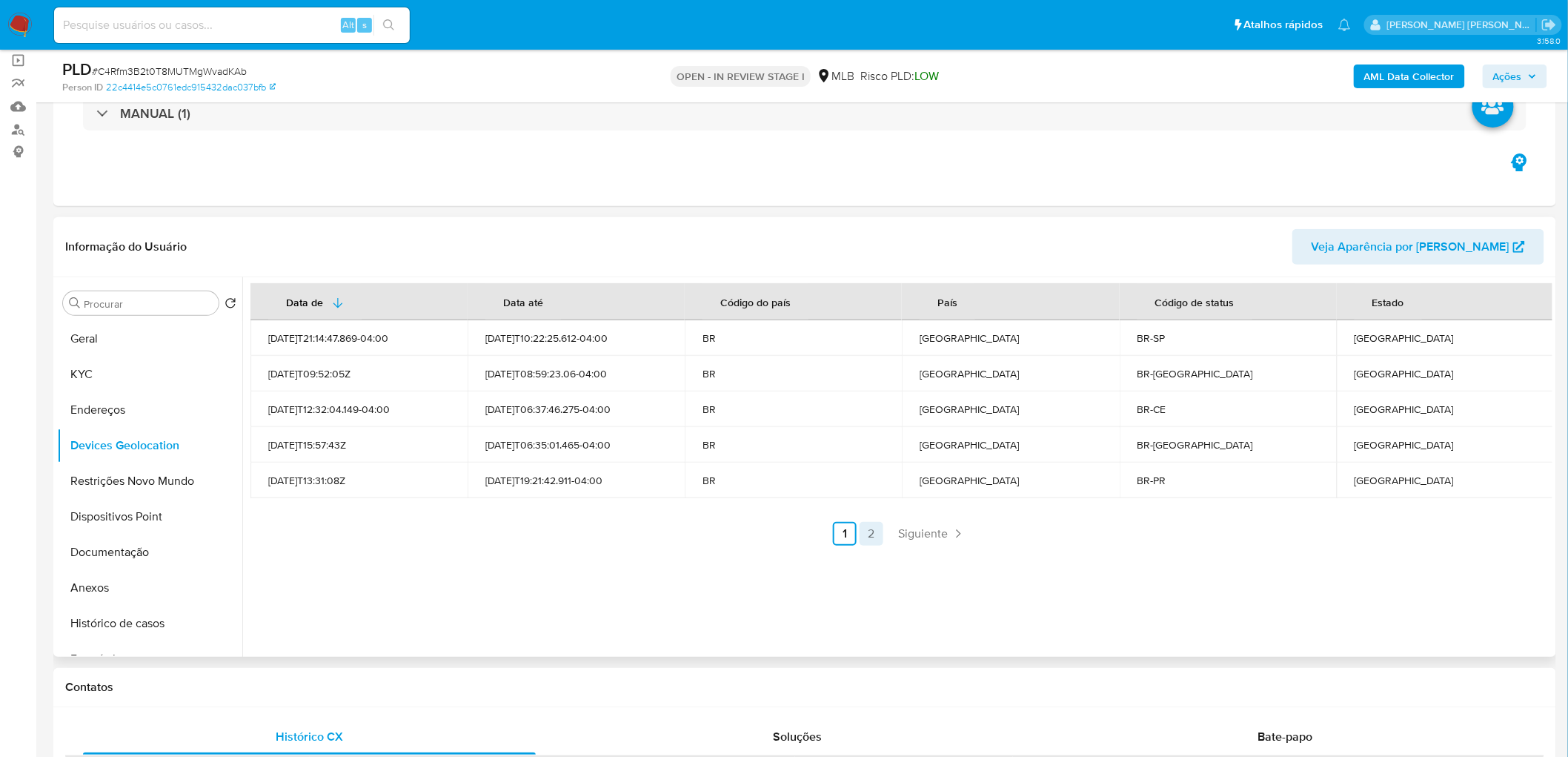
click at [872, 535] on link "2" at bounding box center [872, 534] width 24 height 24
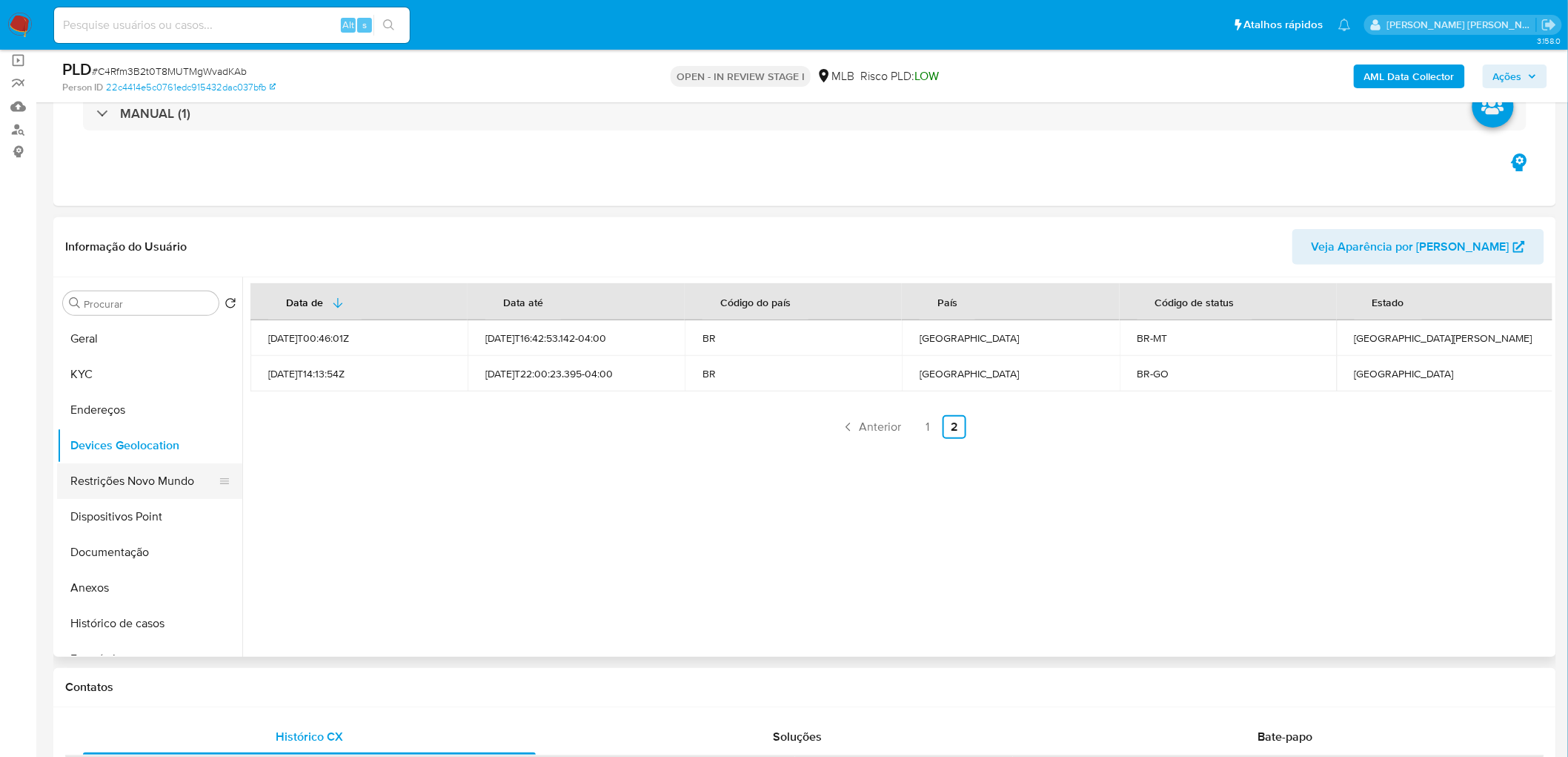
click at [140, 473] on button "Restrições Novo Mundo" at bounding box center [144, 481] width 173 height 35
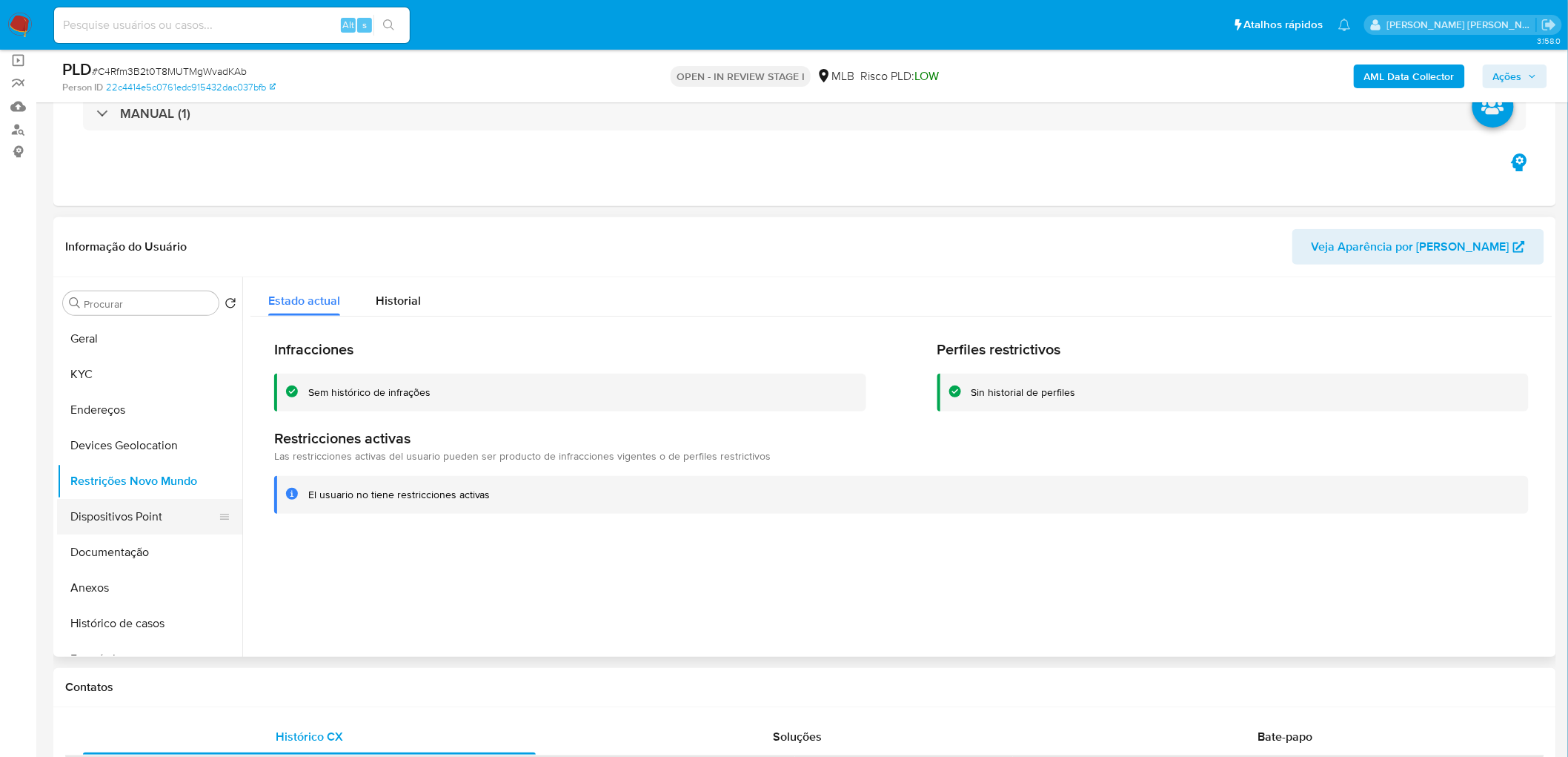
click at [179, 522] on button "Dispositivos Point" at bounding box center [144, 516] width 173 height 35
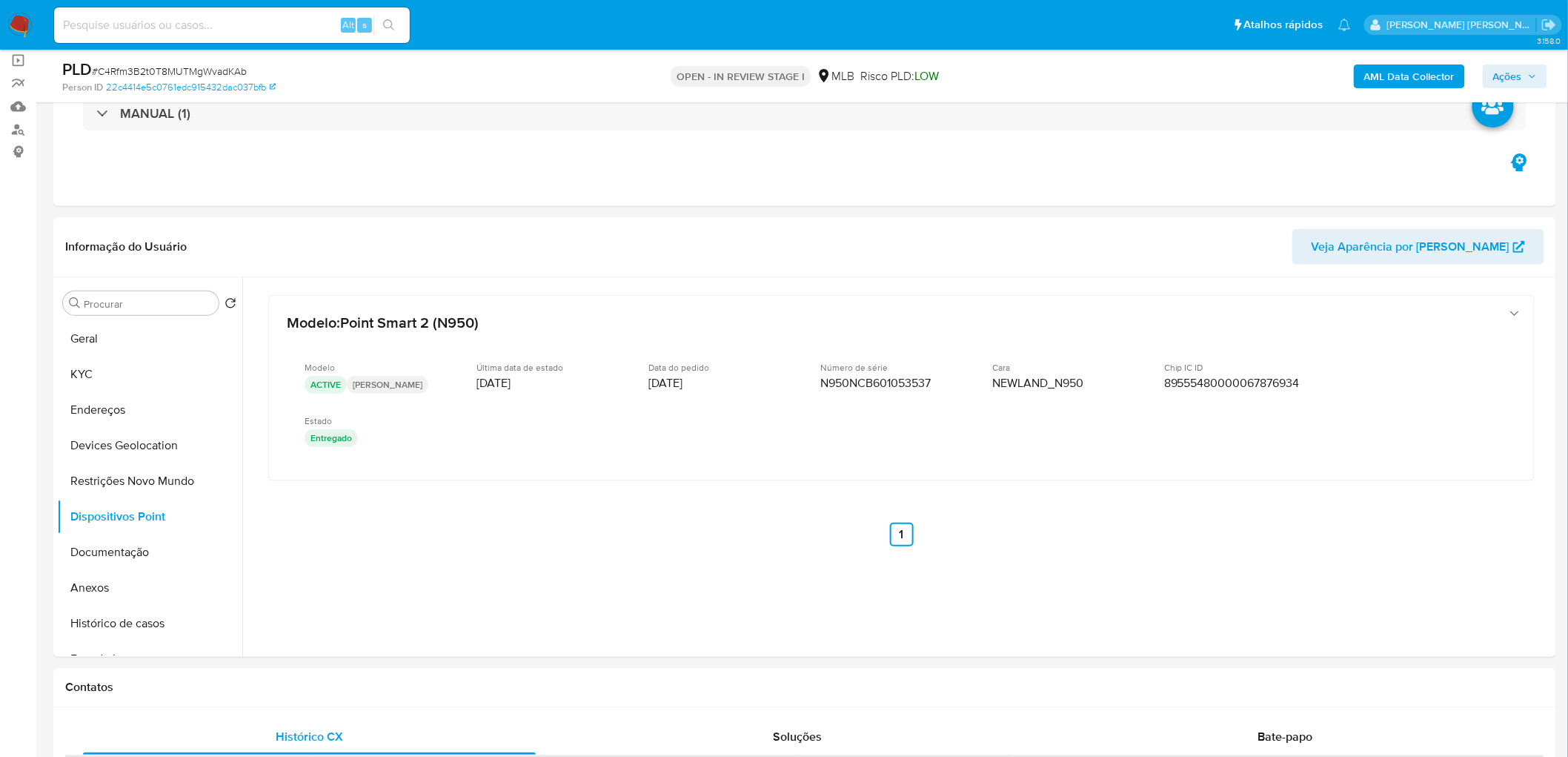
click at [1416, 78] on b "AML Data Collector" at bounding box center [1410, 77] width 90 height 24
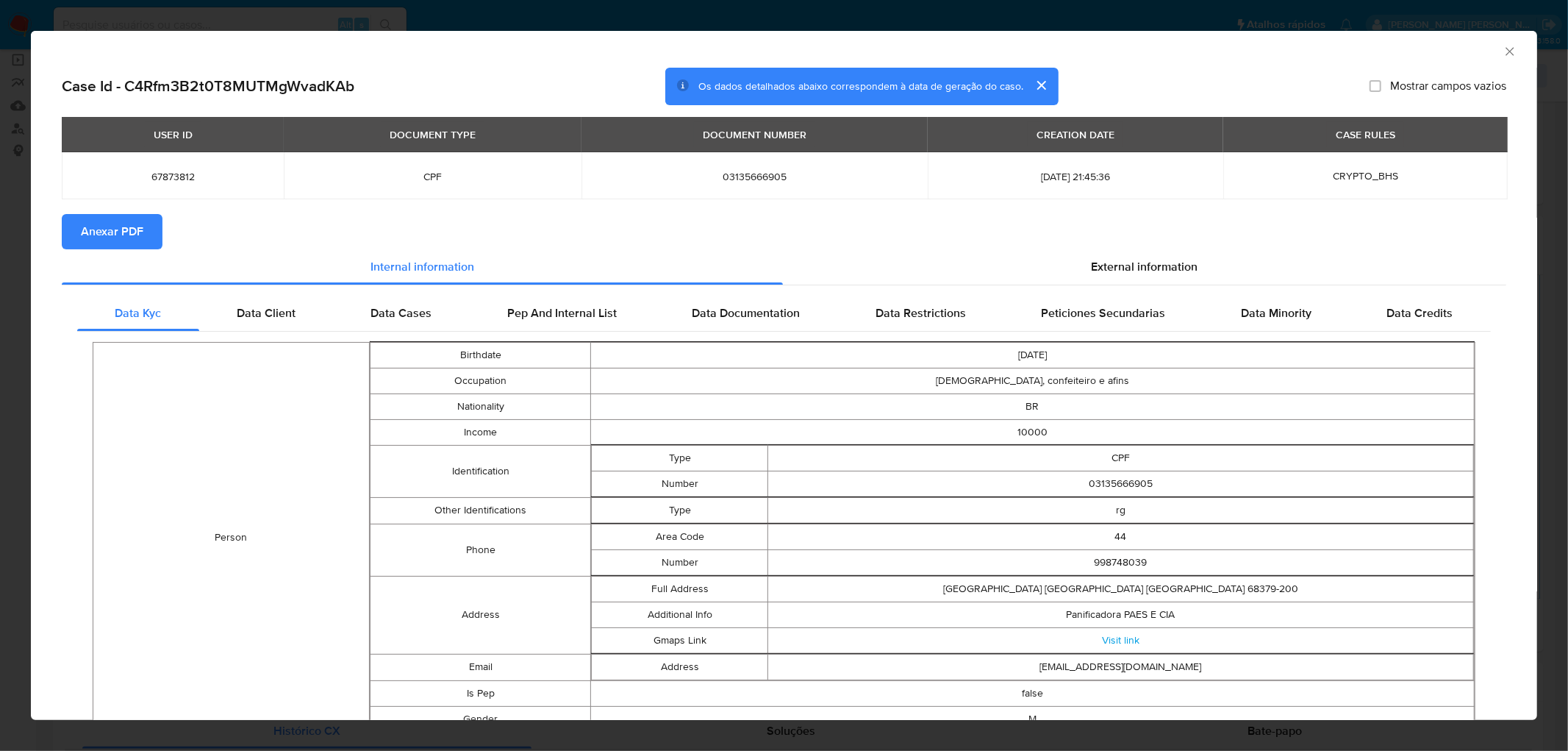
click at [136, 224] on span "Anexar PDF" at bounding box center [112, 231] width 62 height 32
click at [1506, 53] on icon "Fechar a janela" at bounding box center [1509, 51] width 8 height 8
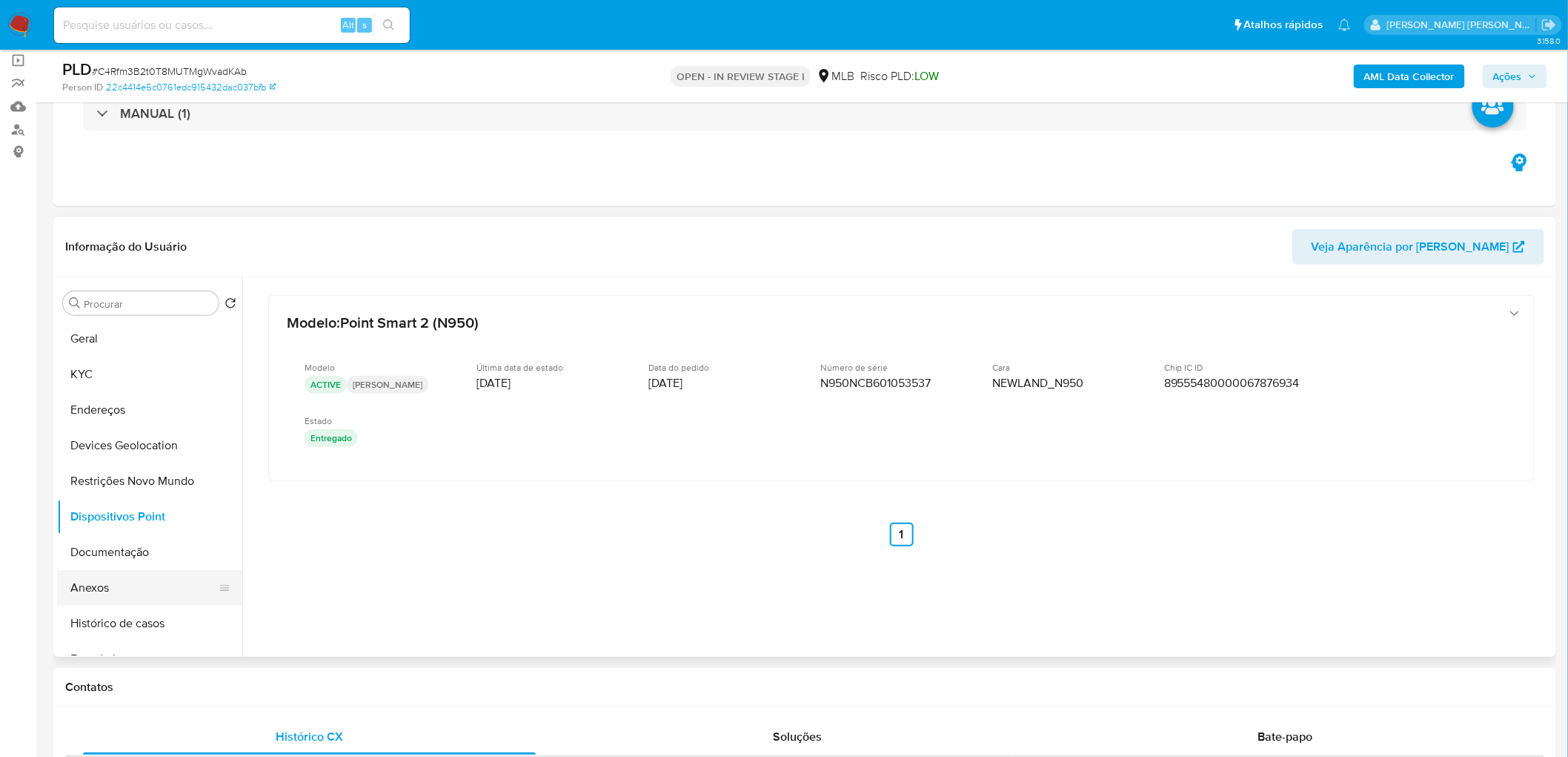
click at [114, 595] on button "Anexos" at bounding box center [144, 588] width 173 height 35
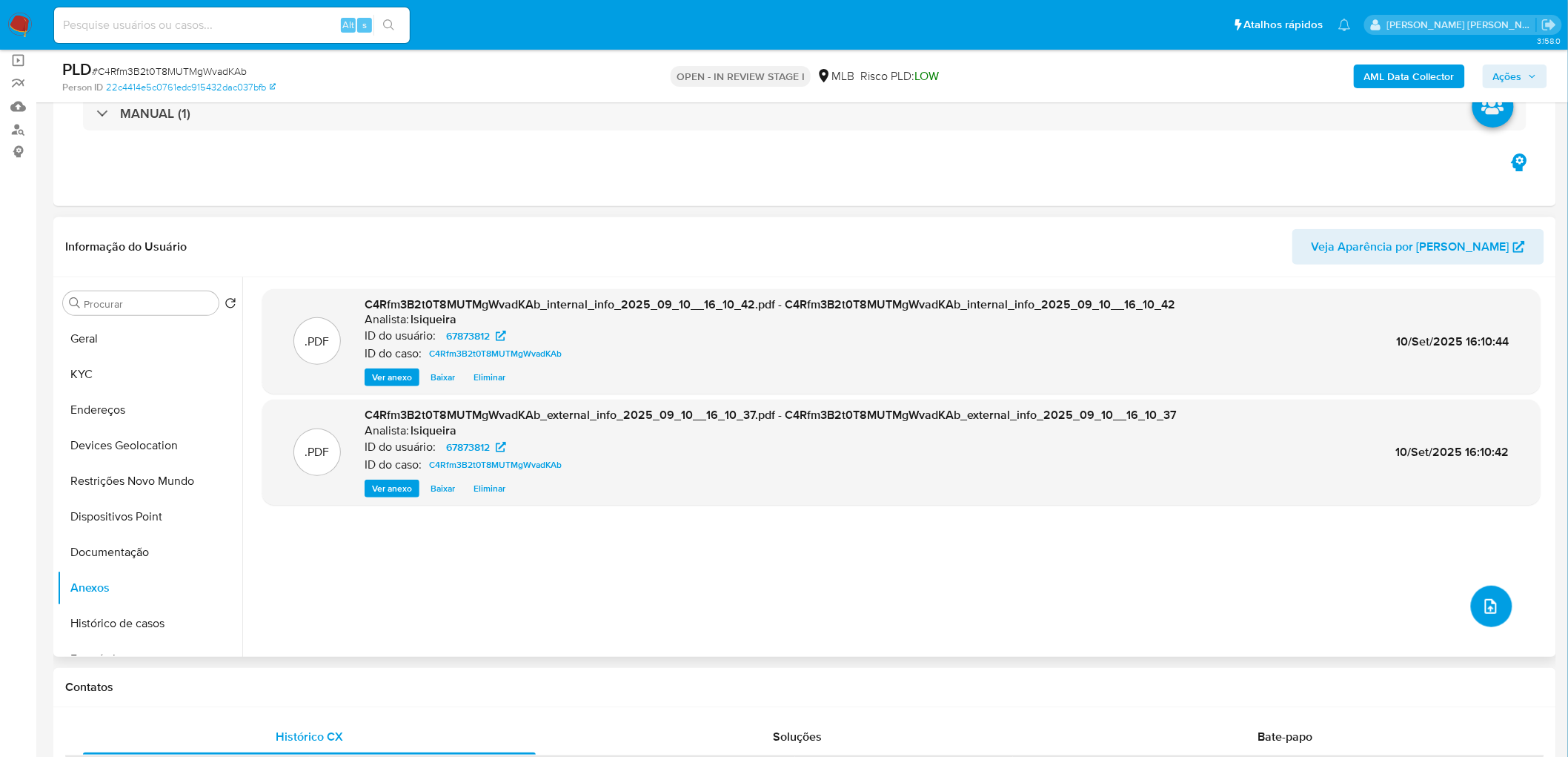
click at [1498, 613] on button "upload-file" at bounding box center [1492, 607] width 41 height 41
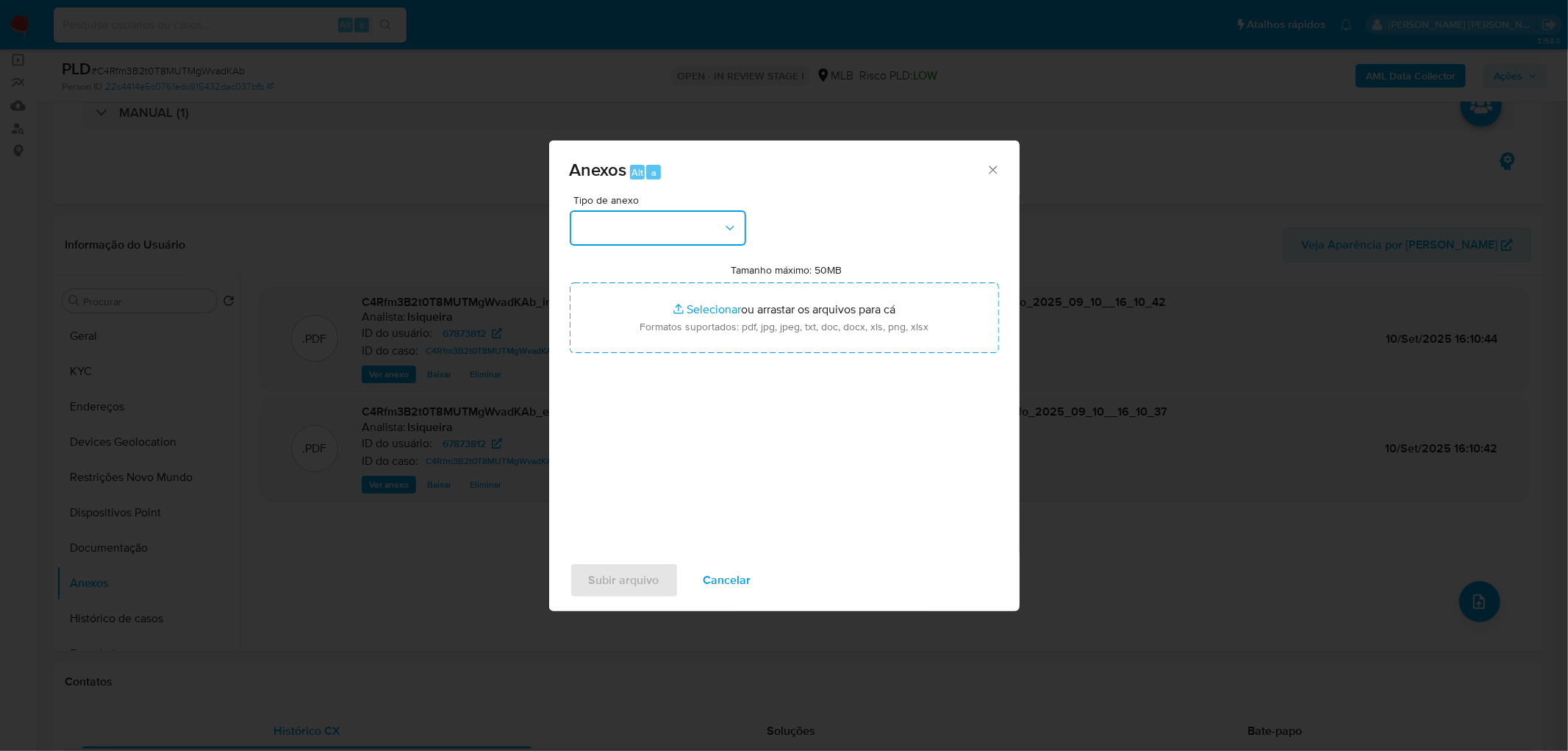
click at [723, 230] on icon "button" at bounding box center [729, 227] width 15 height 15
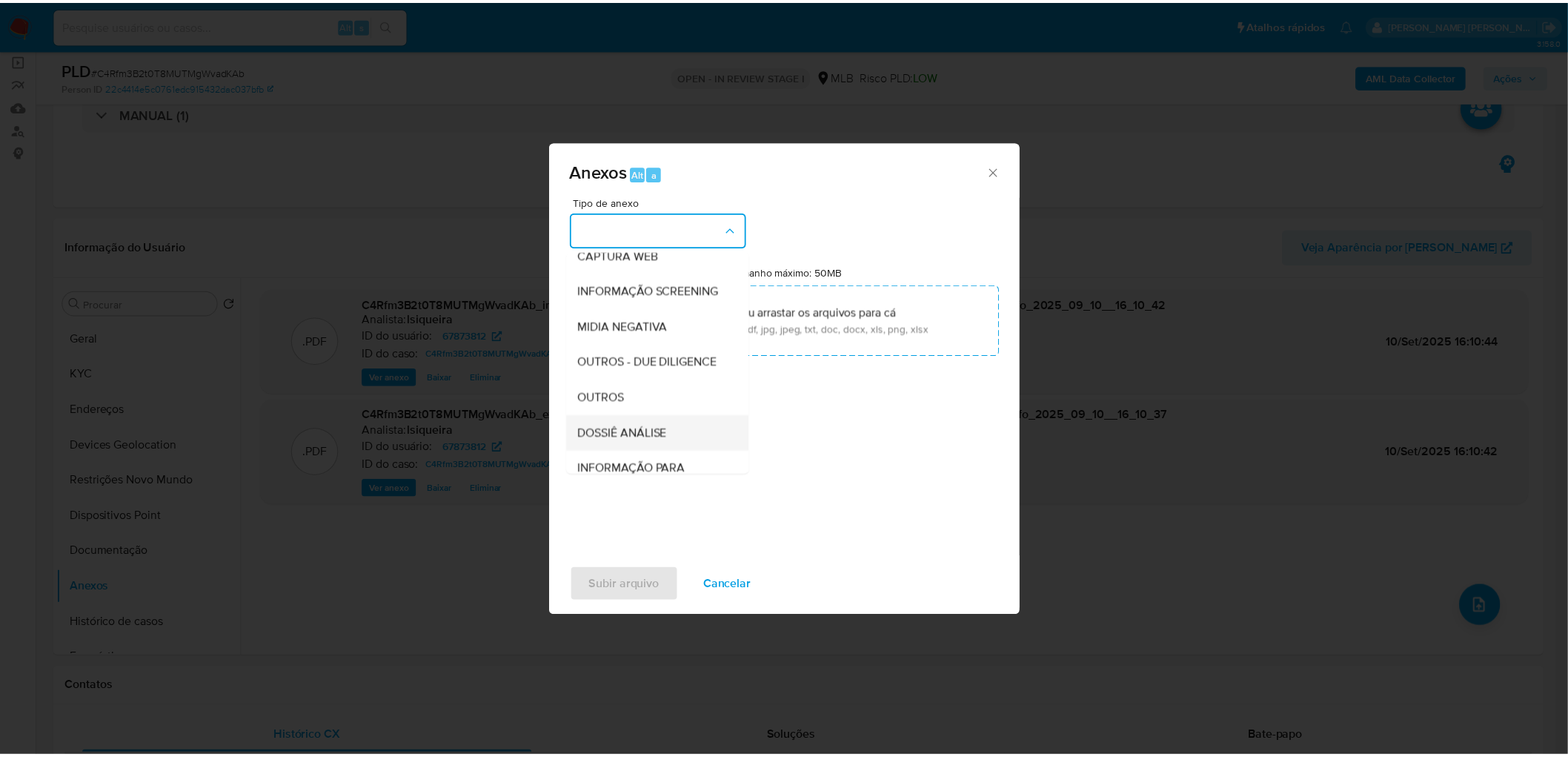
scroll to position [164, 0]
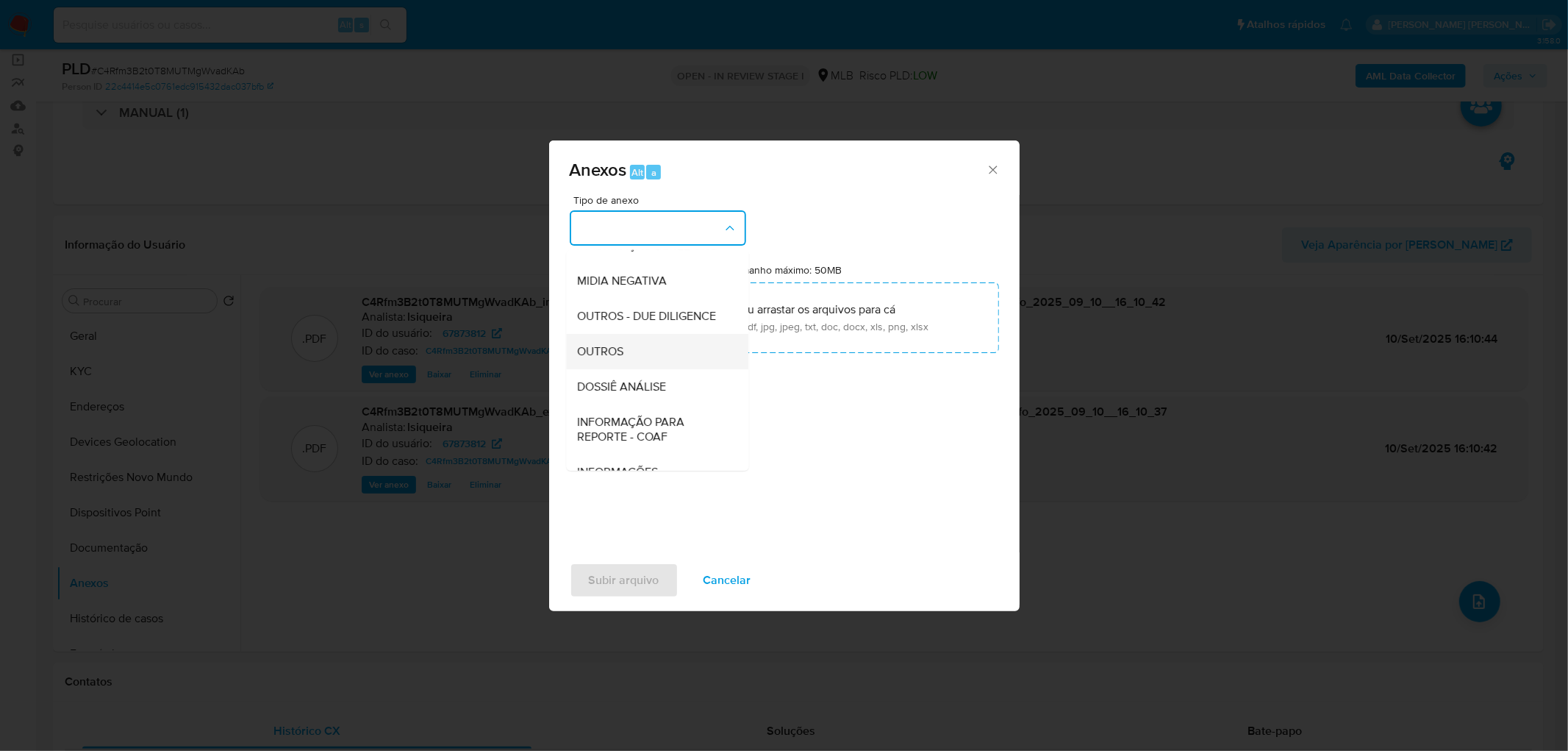
click at [634, 369] on div "OUTROS" at bounding box center [653, 351] width 150 height 35
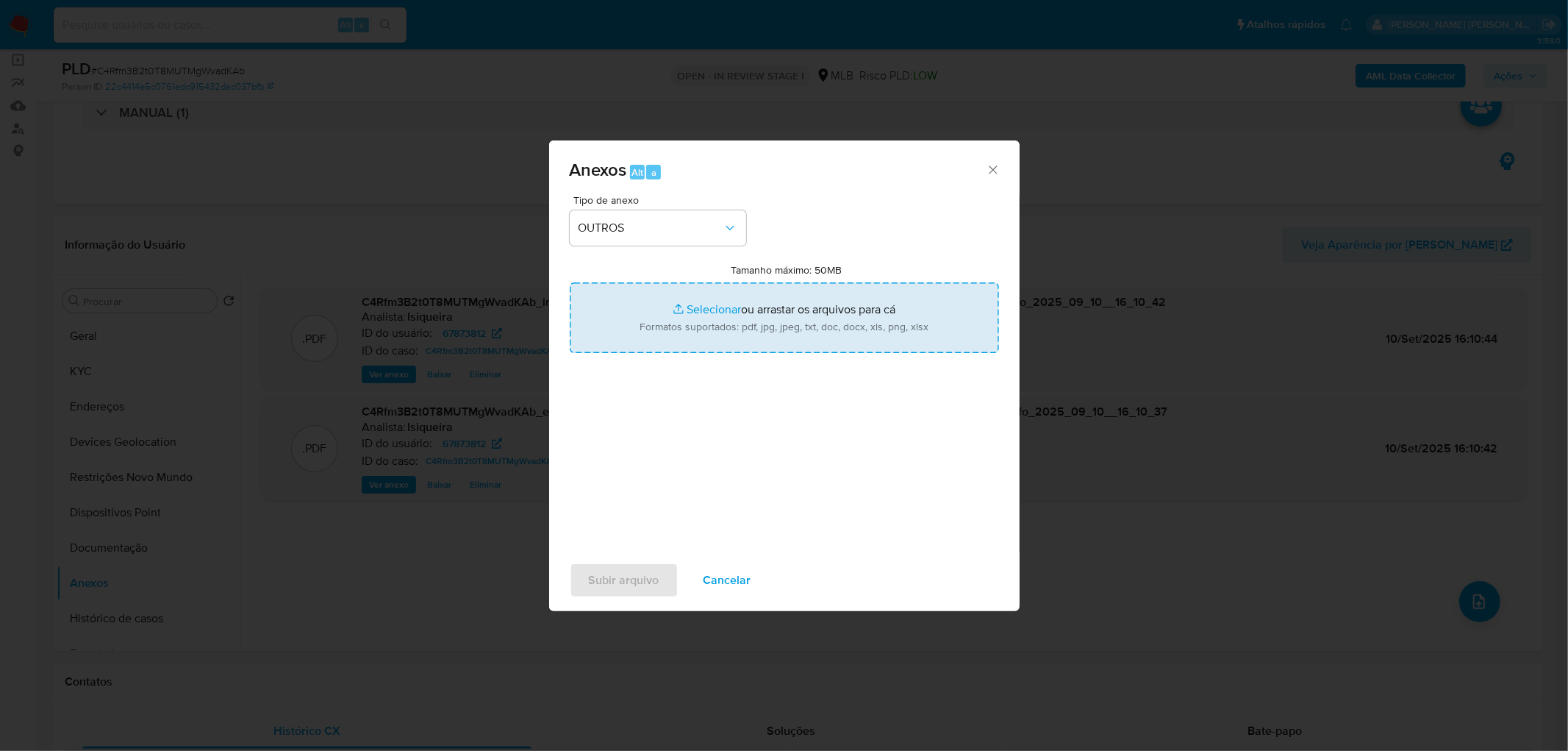
click at [697, 319] on input "Tamanho máximo: 50MB Selecionar arquivos" at bounding box center [784, 318] width 429 height 70
click at [693, 321] on input "Tamanho máximo: 50MB Selecionar arquivos" at bounding box center [784, 318] width 429 height 70
type input "C:\fakepath\Mulan 67873812_2025_09_10_12_07_38.xlsx"
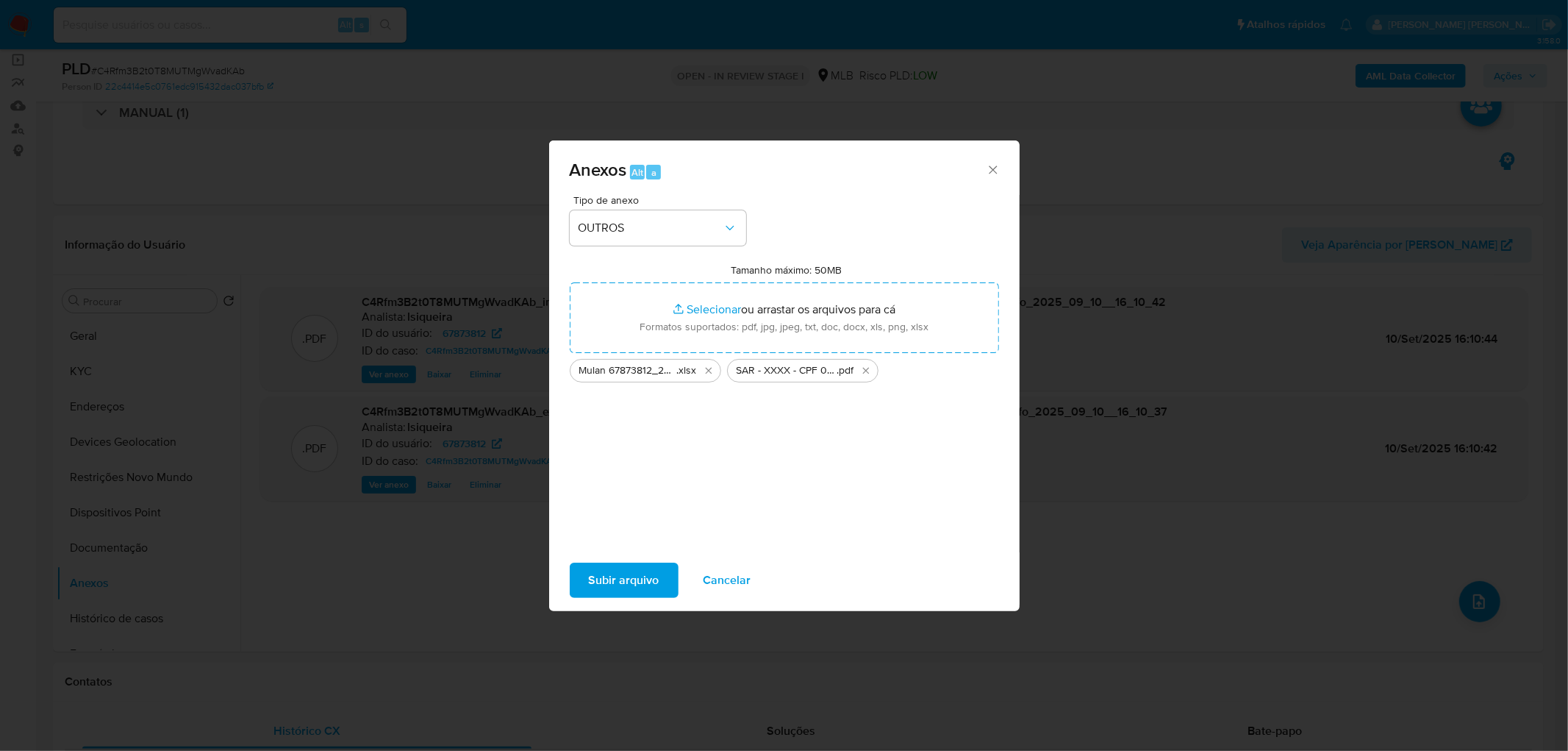
click at [633, 570] on span "Subir arquivo" at bounding box center [624, 579] width 70 height 32
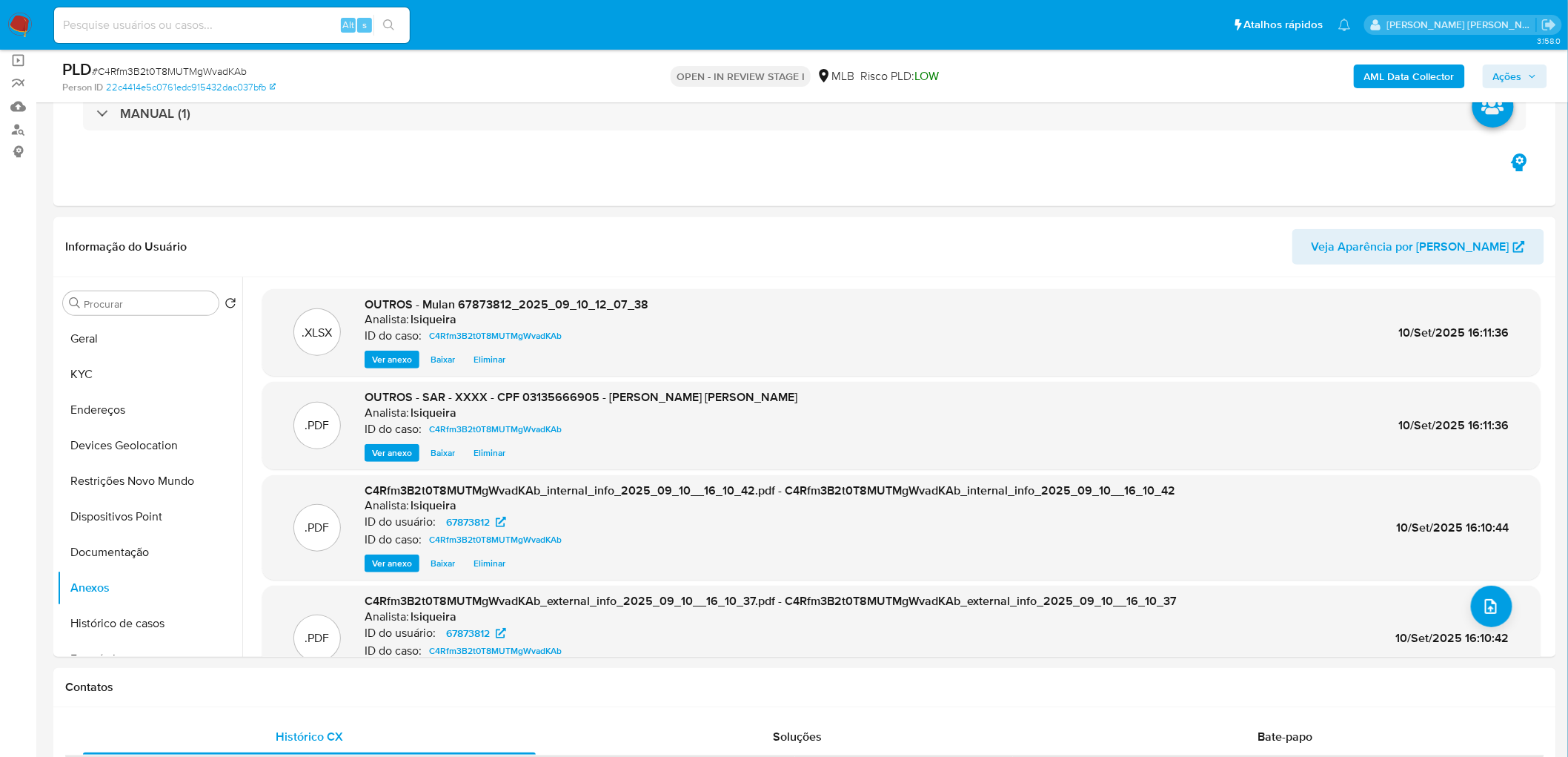
click at [1529, 77] on span "Ações" at bounding box center [1515, 76] width 43 height 21
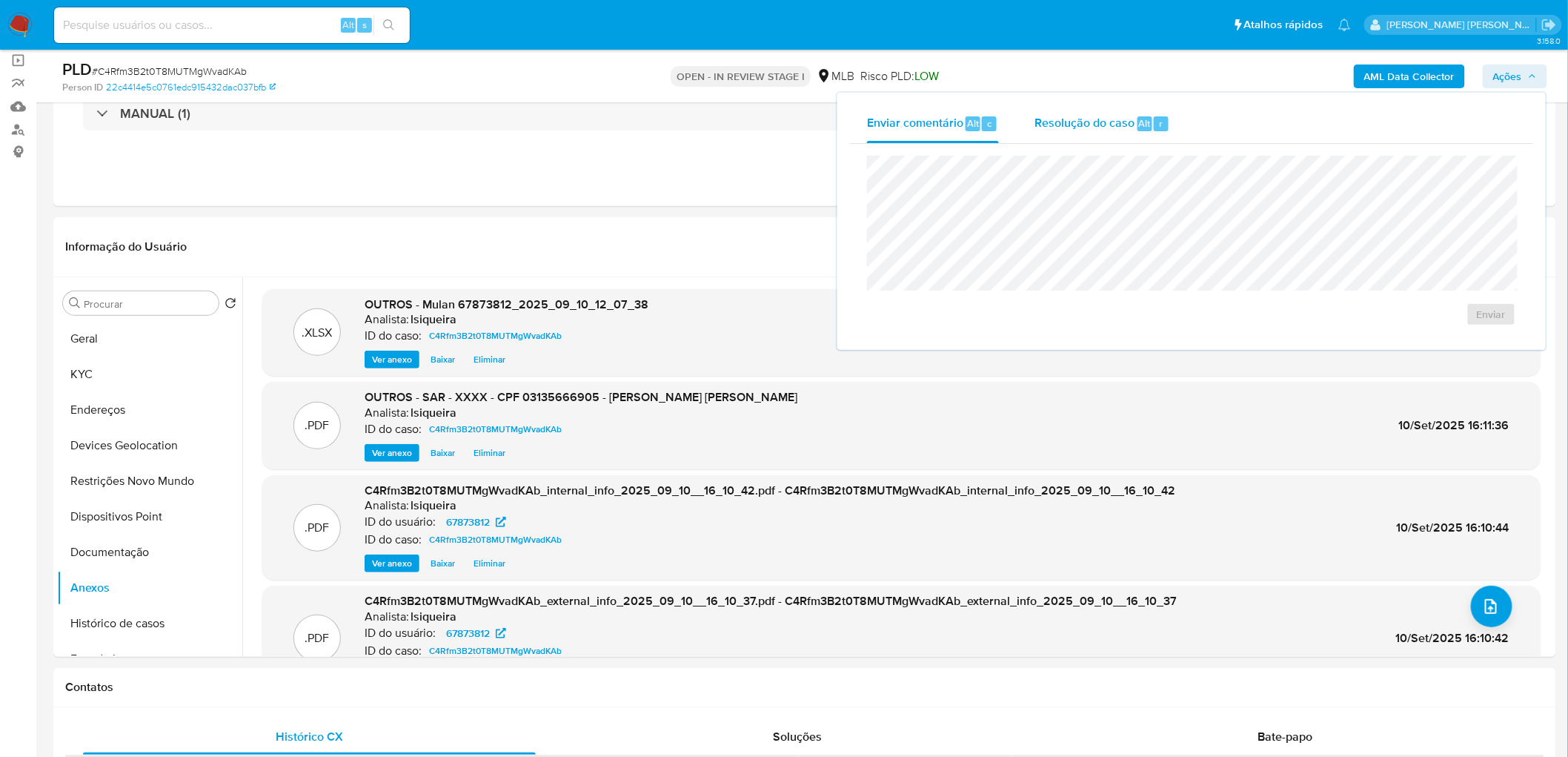
click at [1139, 116] on span "Alt" at bounding box center [1145, 123] width 12 height 14
click at [1450, 336] on span "ROI Proposal" at bounding box center [1455, 337] width 77 height 21
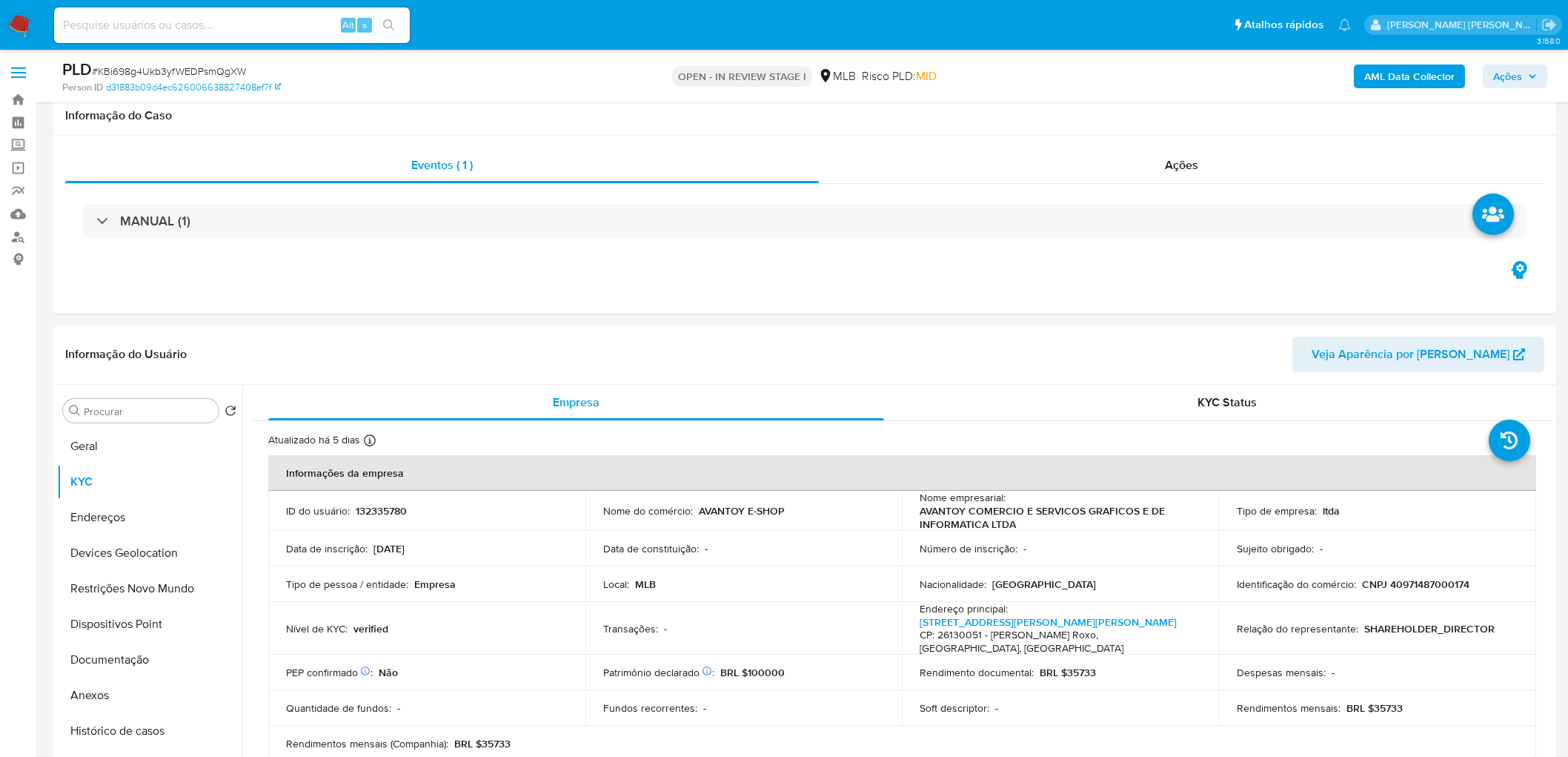
scroll to position [1399, 0]
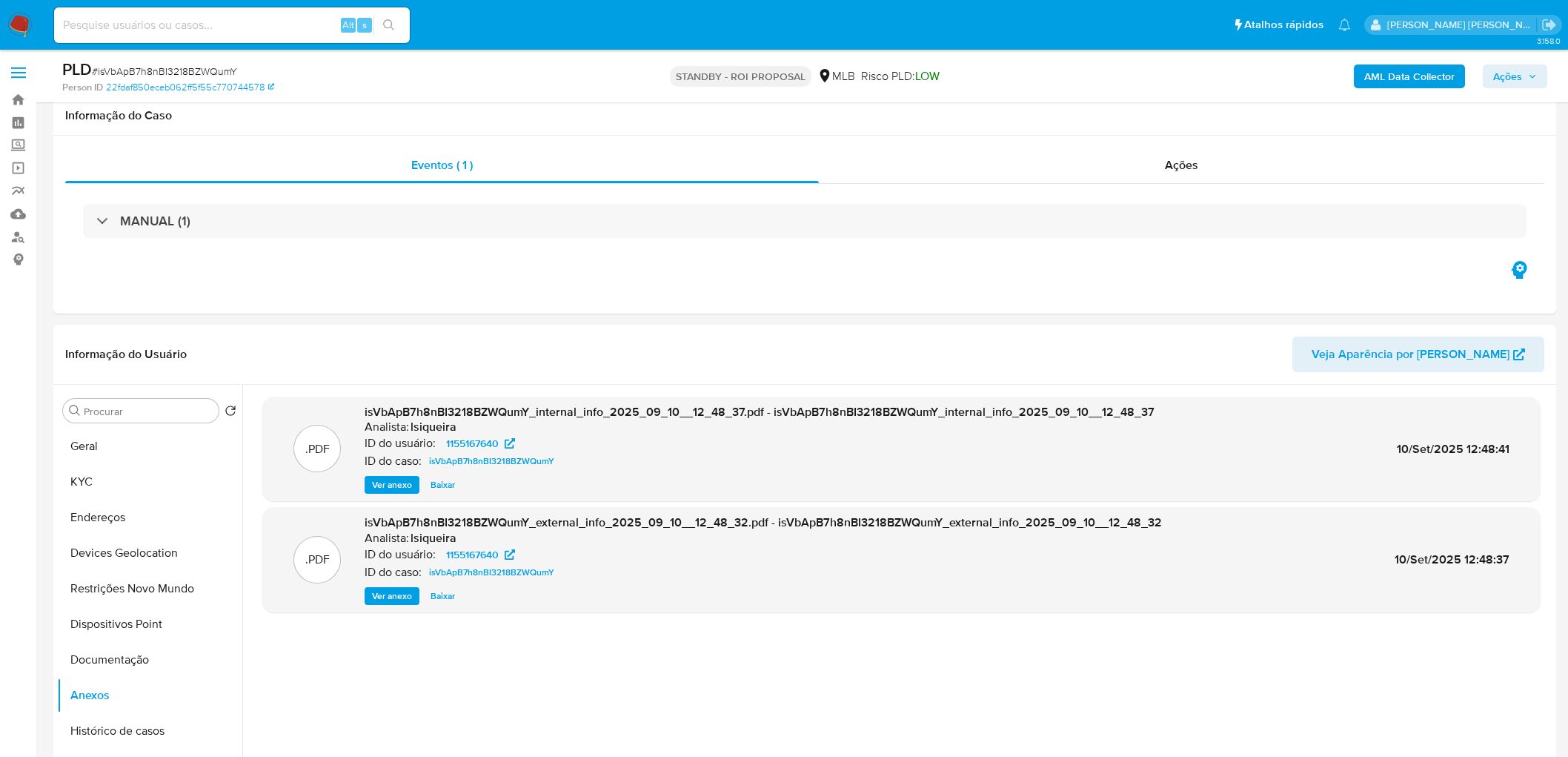
select select "10"
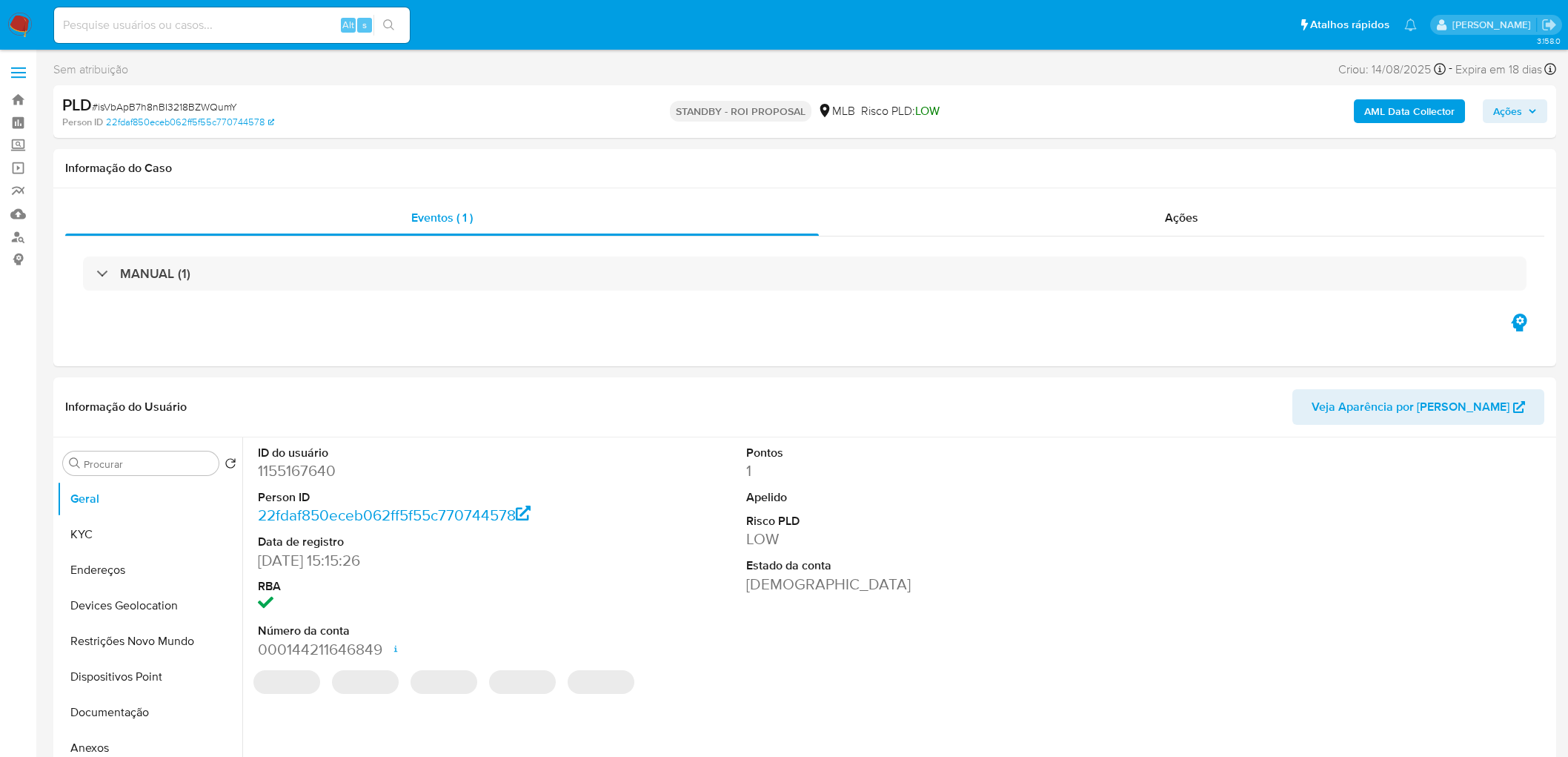
select select "10"
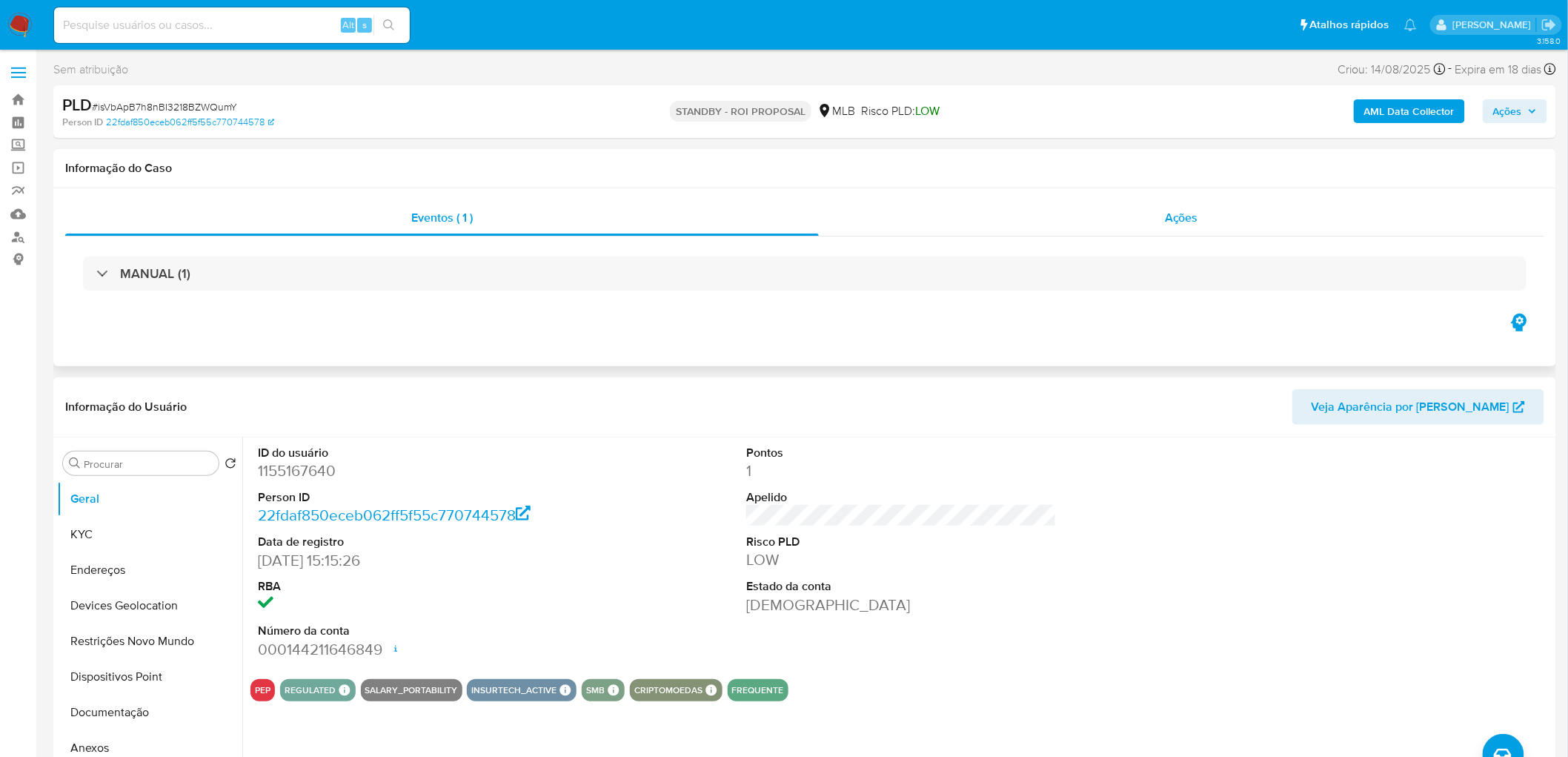
click at [1168, 221] on span "Ações" at bounding box center [1182, 217] width 33 height 17
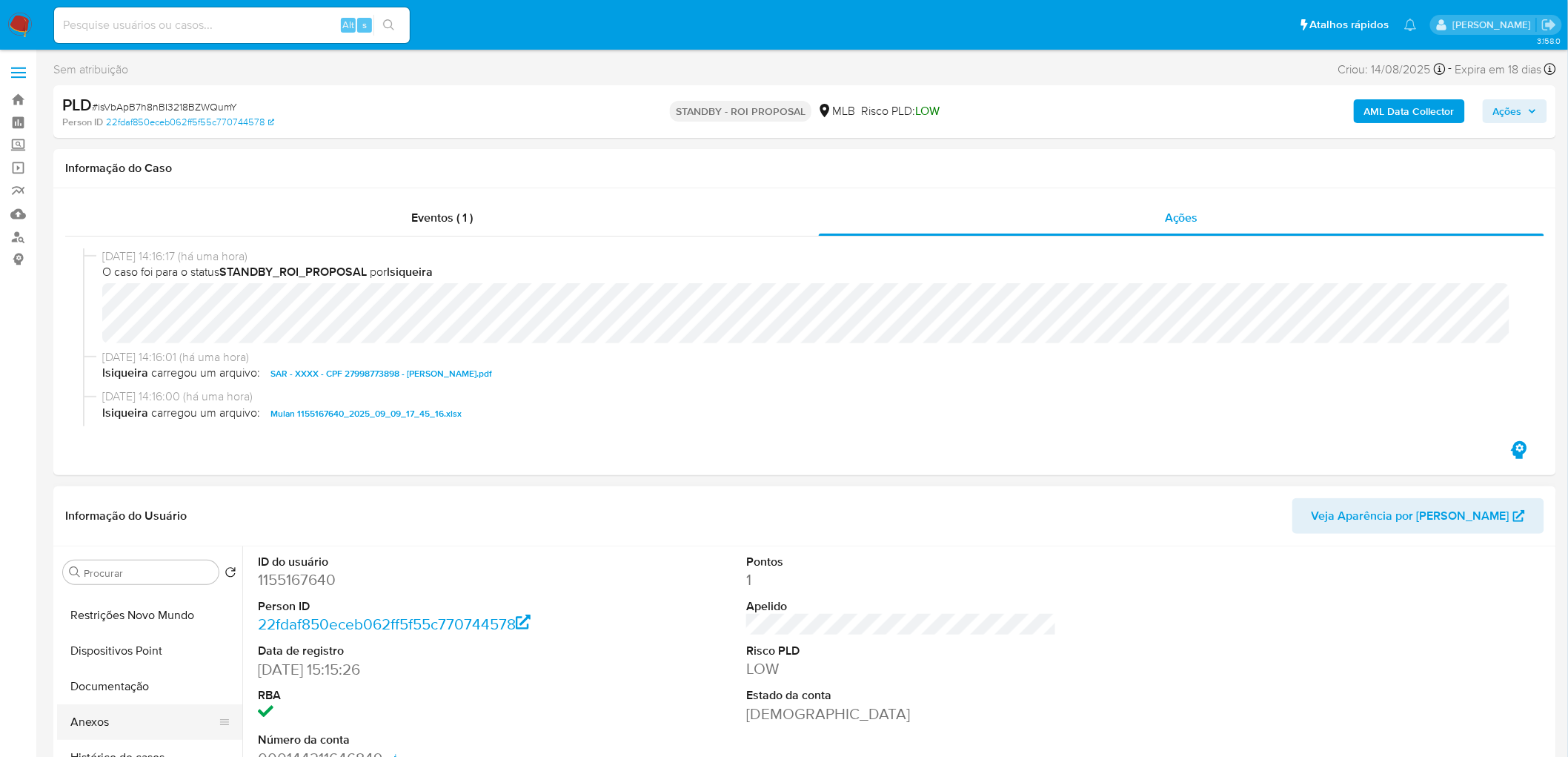
scroll to position [164, 0]
click at [144, 692] on button "Anexos" at bounding box center [144, 692] width 173 height 35
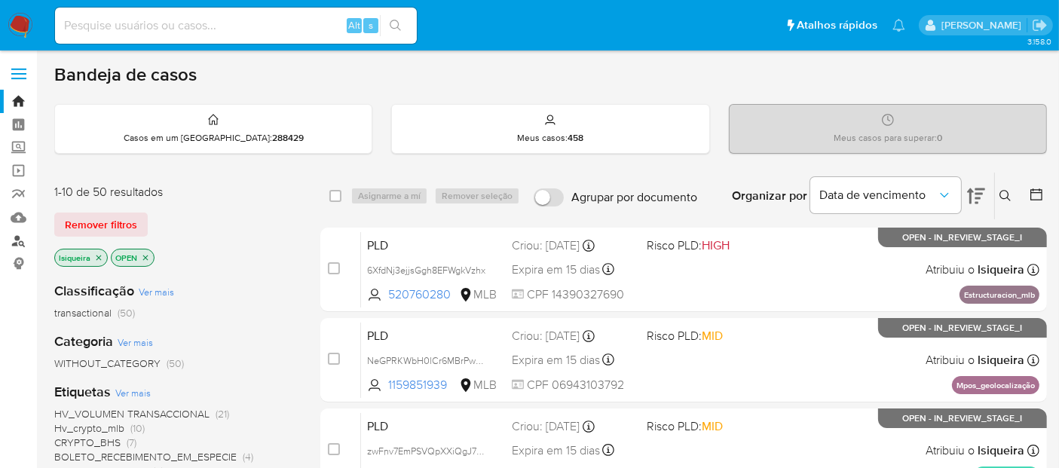
click at [20, 243] on link "Localizador de pessoas" at bounding box center [89, 240] width 179 height 23
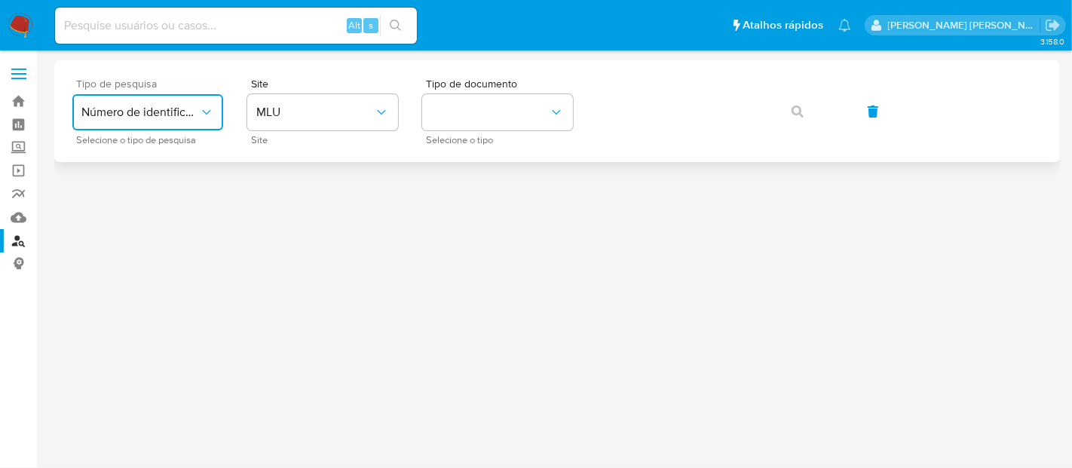
click at [171, 128] on button "Número de identificação" at bounding box center [147, 112] width 151 height 36
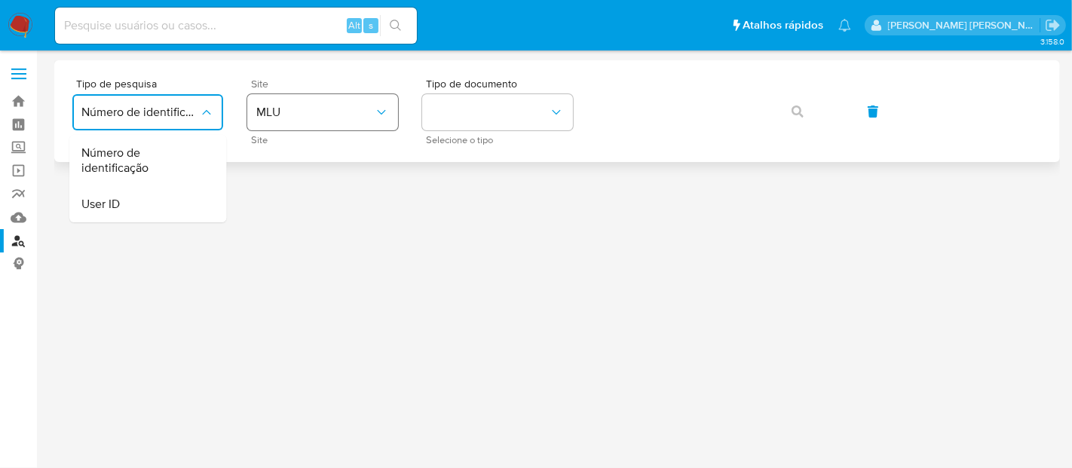
click at [297, 126] on button "MLU" at bounding box center [322, 112] width 151 height 36
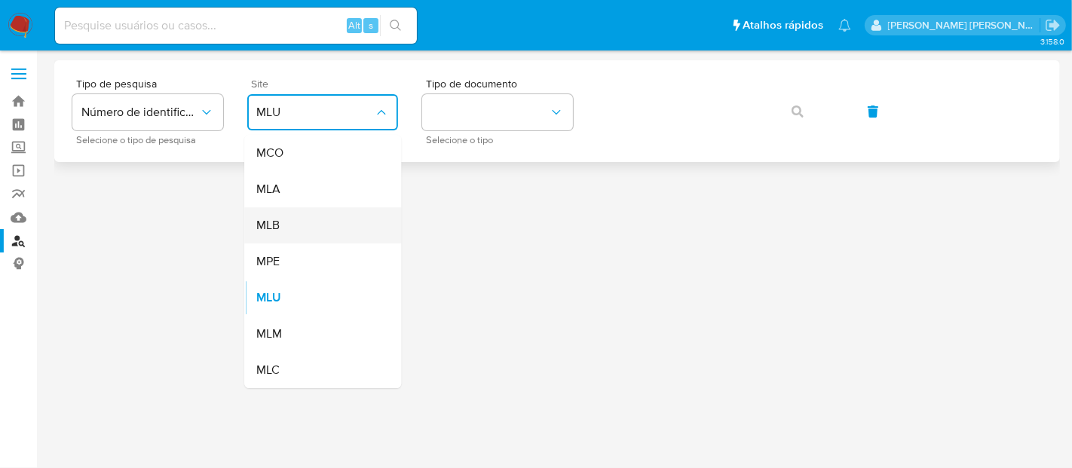
click at [287, 225] on div "MLB" at bounding box center [318, 225] width 124 height 36
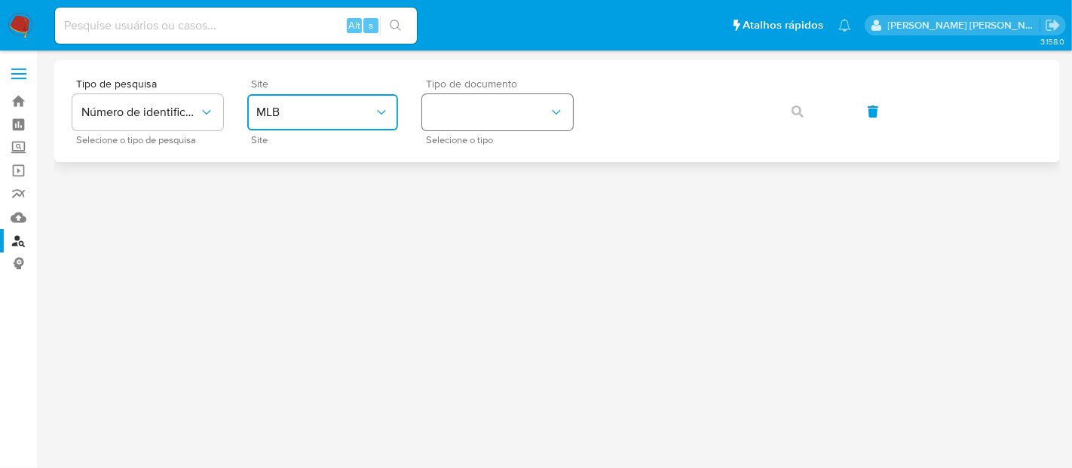
click at [481, 100] on button "identificationType" at bounding box center [497, 112] width 151 height 36
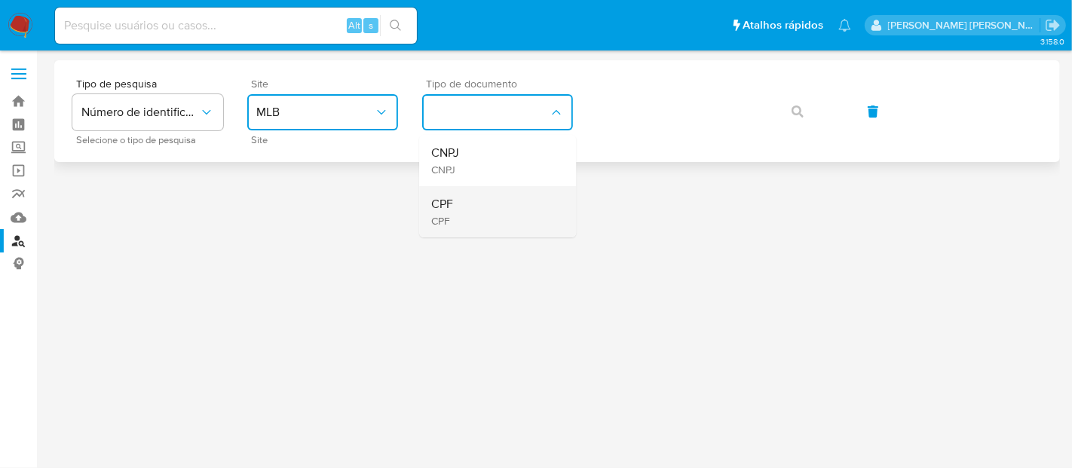
click at [463, 216] on div "CPF CPF" at bounding box center [493, 211] width 124 height 51
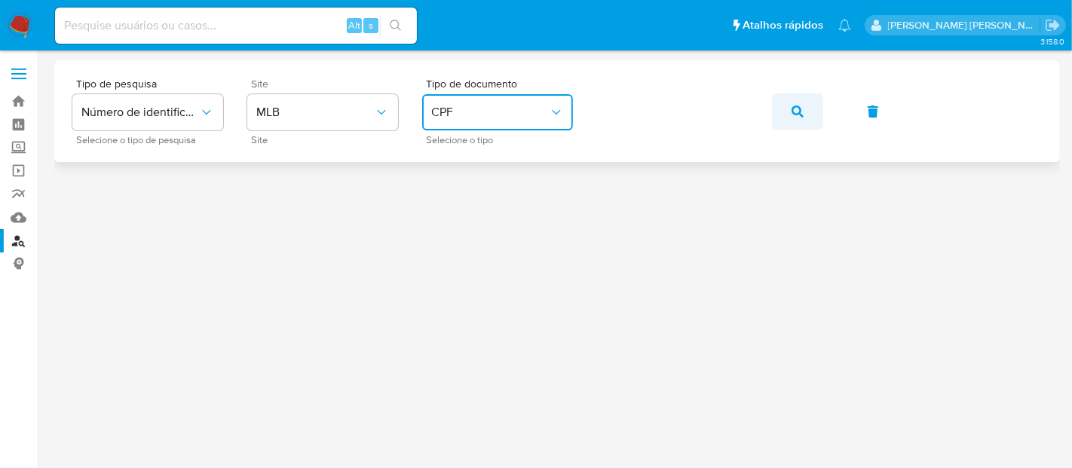
click at [786, 106] on button "button" at bounding box center [797, 111] width 51 height 36
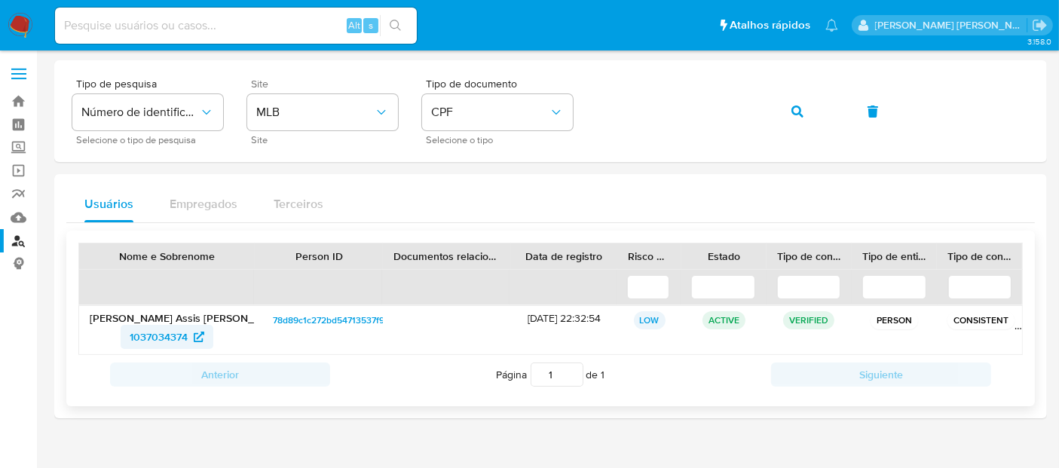
click at [163, 337] on span "1037034374" at bounding box center [159, 337] width 58 height 24
click at [14, 17] on img at bounding box center [21, 26] width 26 height 26
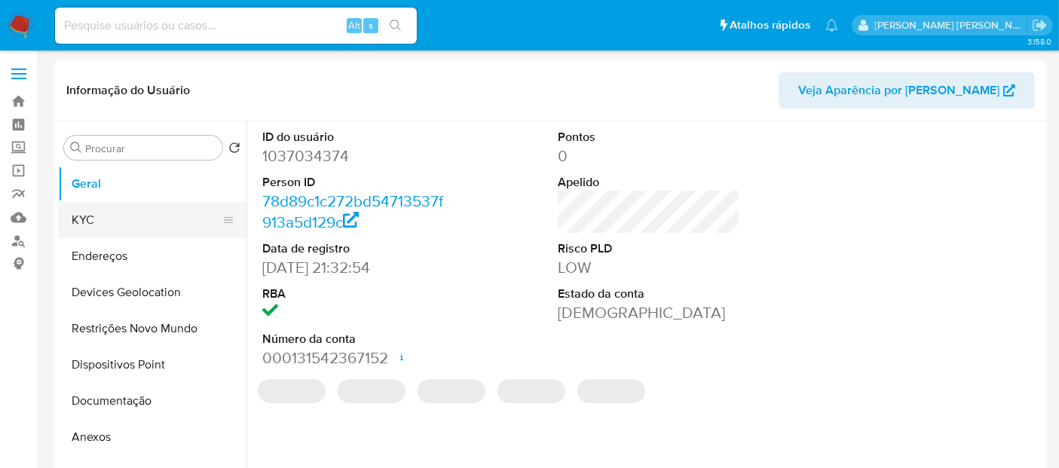
select select "10"
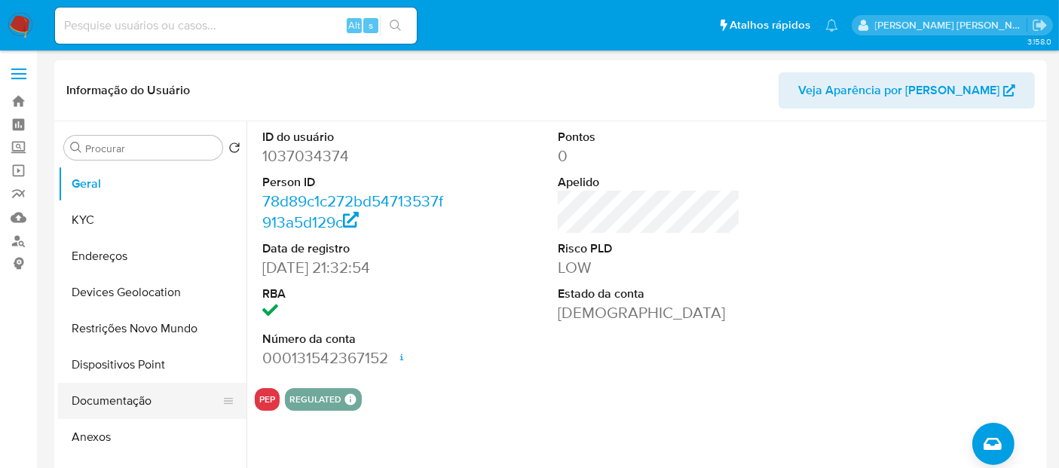
click at [179, 403] on button "Documentação" at bounding box center [146, 401] width 176 height 36
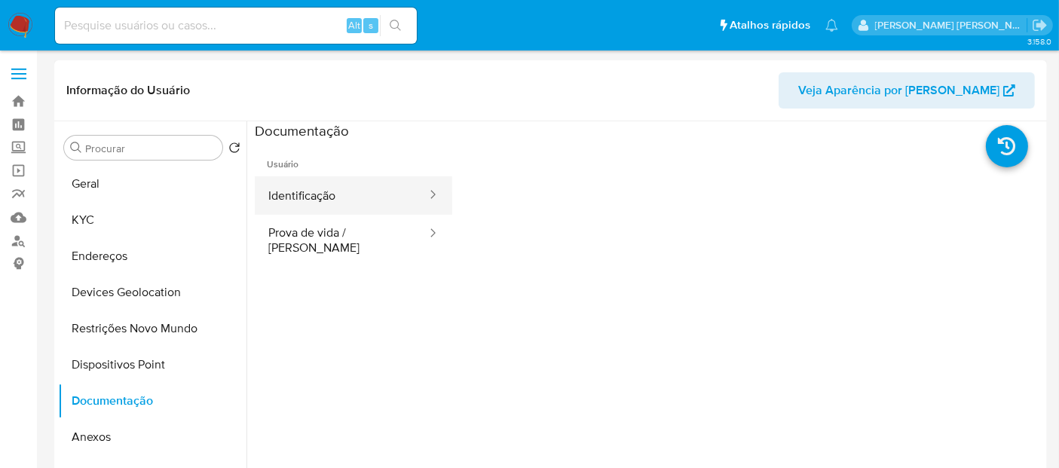
click at [376, 201] on button "Identificação" at bounding box center [341, 195] width 173 height 38
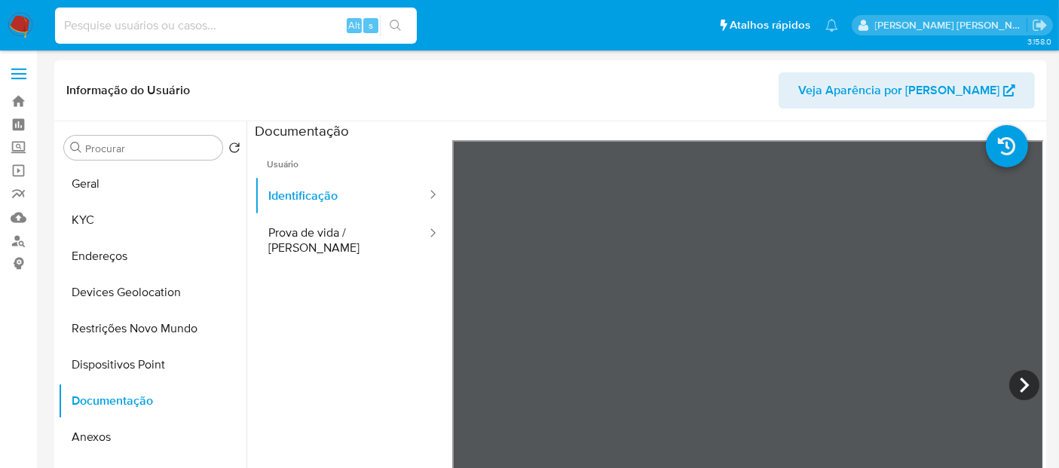
click at [161, 20] on input at bounding box center [236, 26] width 362 height 20
paste input "690736451"
type input "690736451"
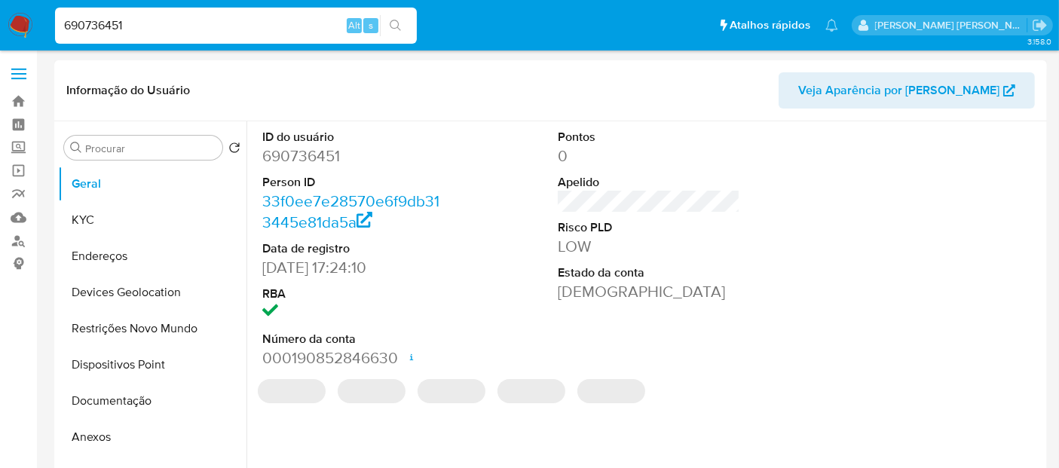
select select "10"
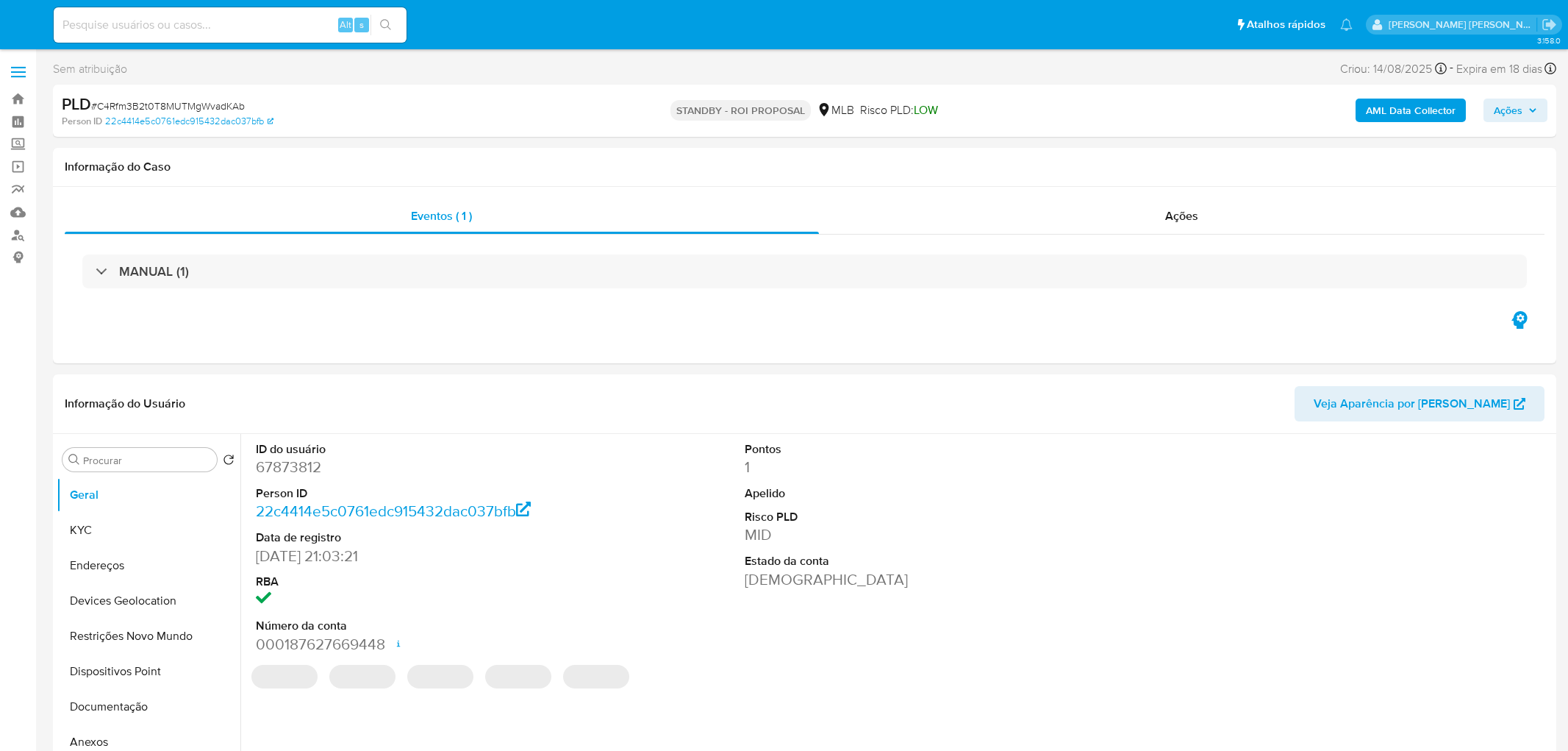
select select "10"
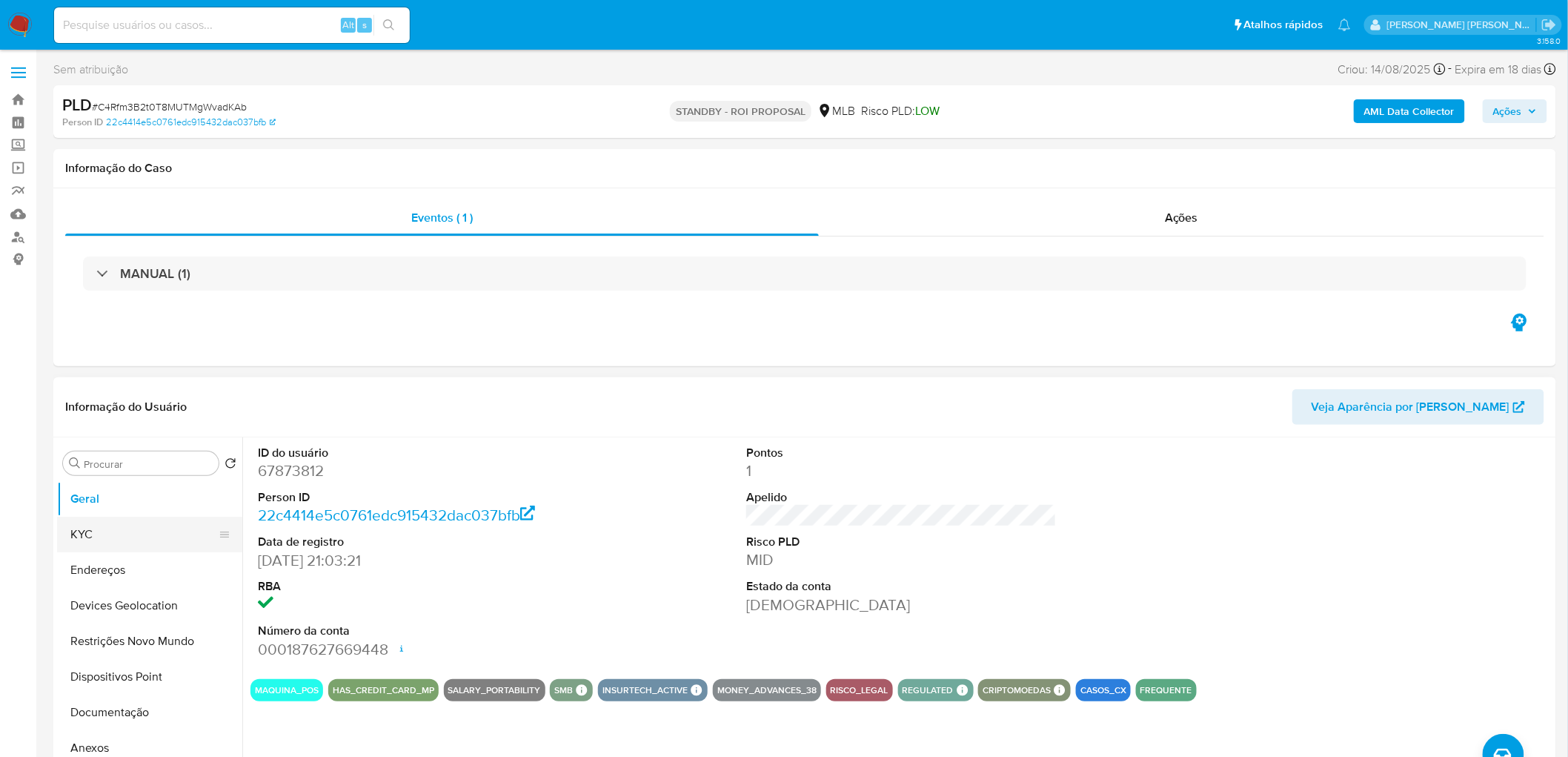
click at [176, 538] on button "KYC" at bounding box center [144, 534] width 173 height 35
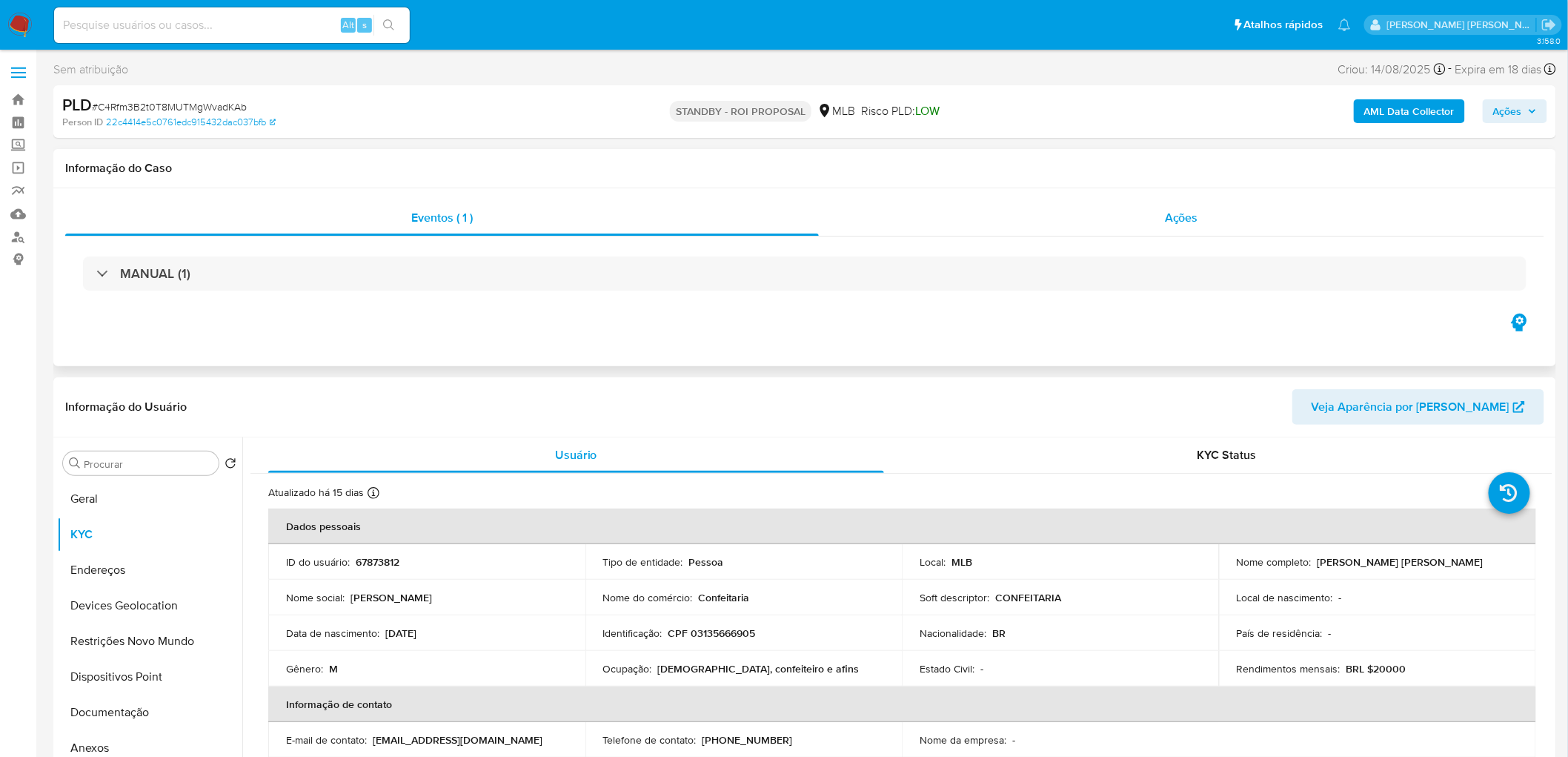
click at [1297, 234] on div "Ações" at bounding box center [1182, 218] width 726 height 35
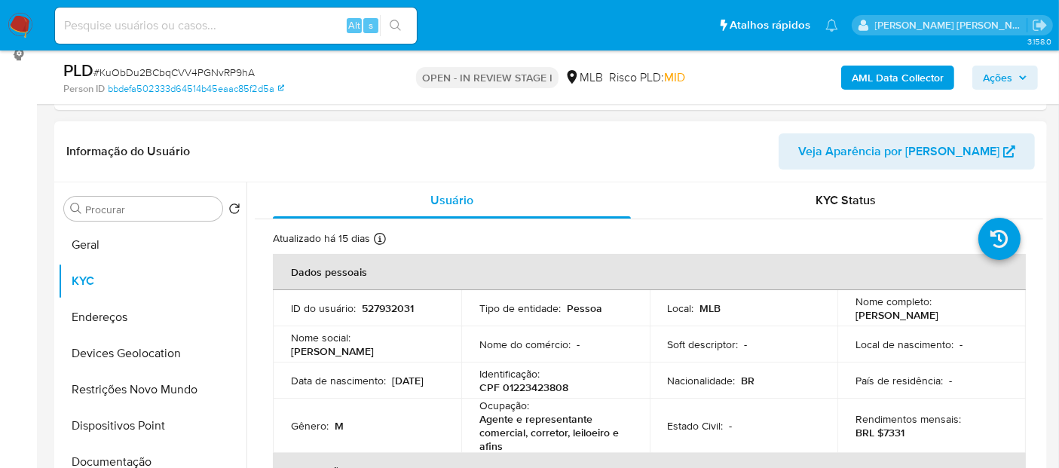
scroll to position [112, 0]
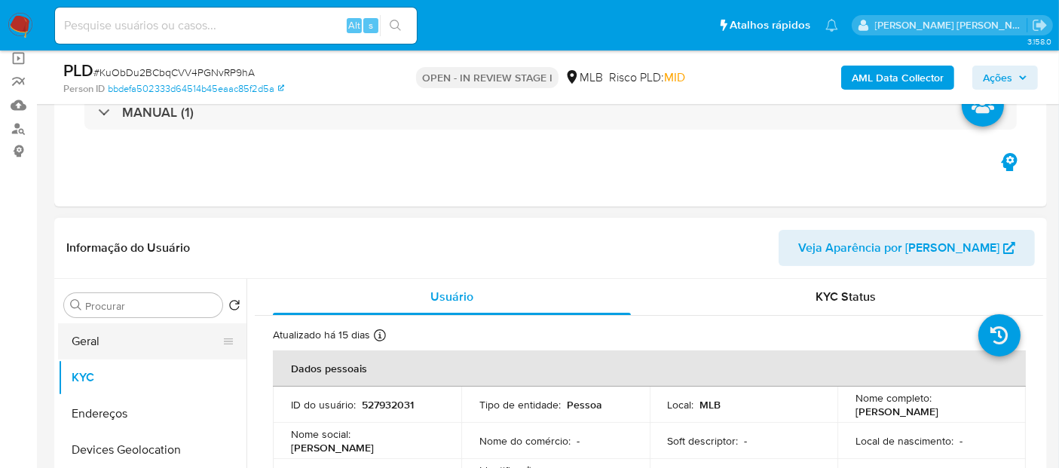
click at [122, 345] on button "Geral" at bounding box center [146, 341] width 176 height 36
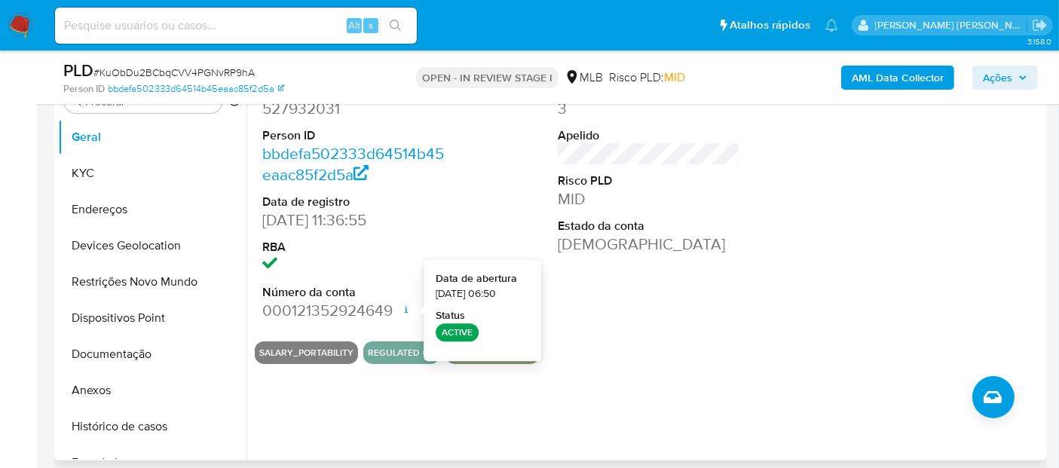
scroll to position [363, 0]
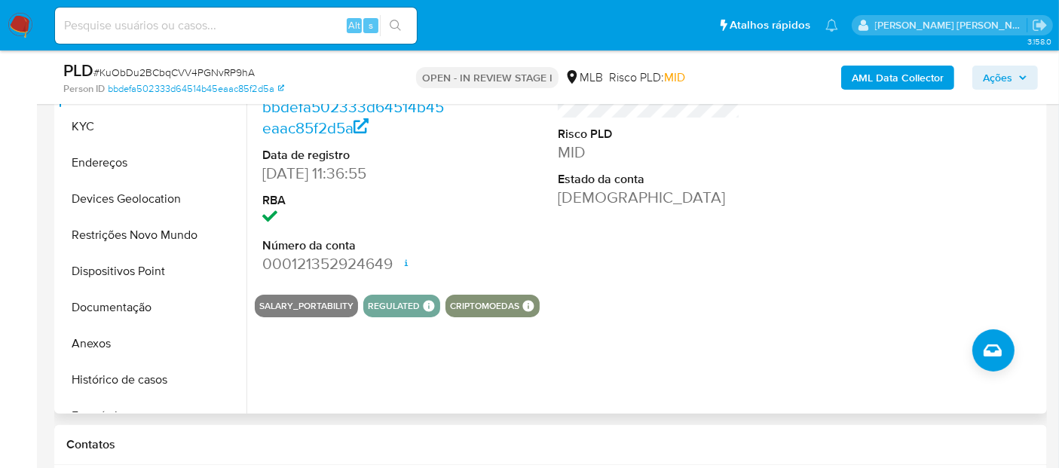
click at [709, 309] on div "SALARY_PORTABILITY REGULATED REGULATED MLB BACEN COMPLIES LEGACY Mark Id MLB_BA…" at bounding box center [649, 306] width 789 height 23
click at [94, 136] on button "KYC" at bounding box center [146, 127] width 176 height 36
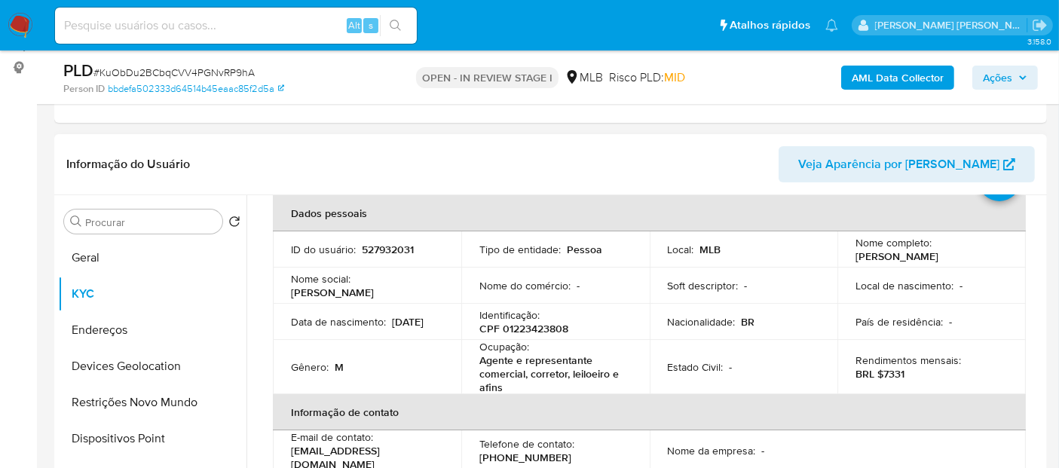
scroll to position [167, 0]
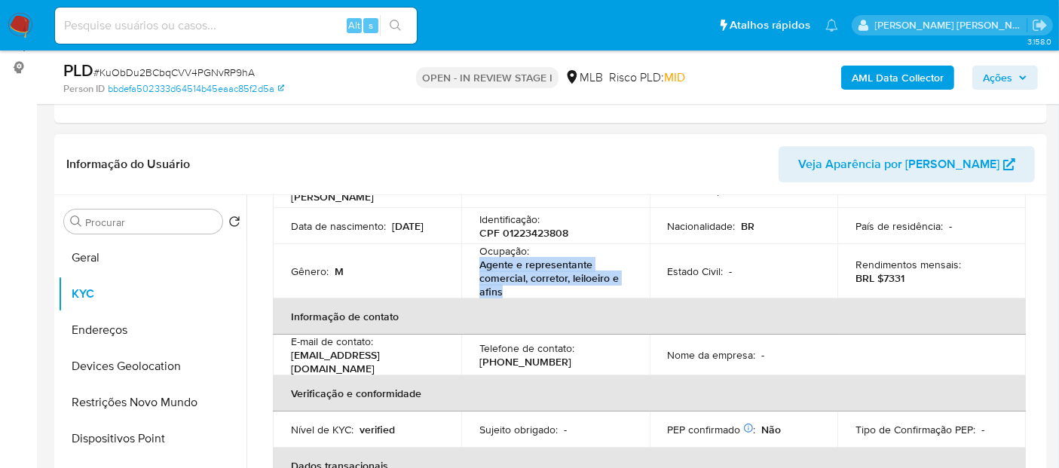
drag, startPoint x: 510, startPoint y: 292, endPoint x: 473, endPoint y: 269, distance: 43.3
click at [473, 269] on td "Ocupação : Agente e representante comercial, corretor, leiloeiro e afins" at bounding box center [555, 271] width 188 height 54
copy p "Agente e representante comercial, corretor, leiloeiro e afins"
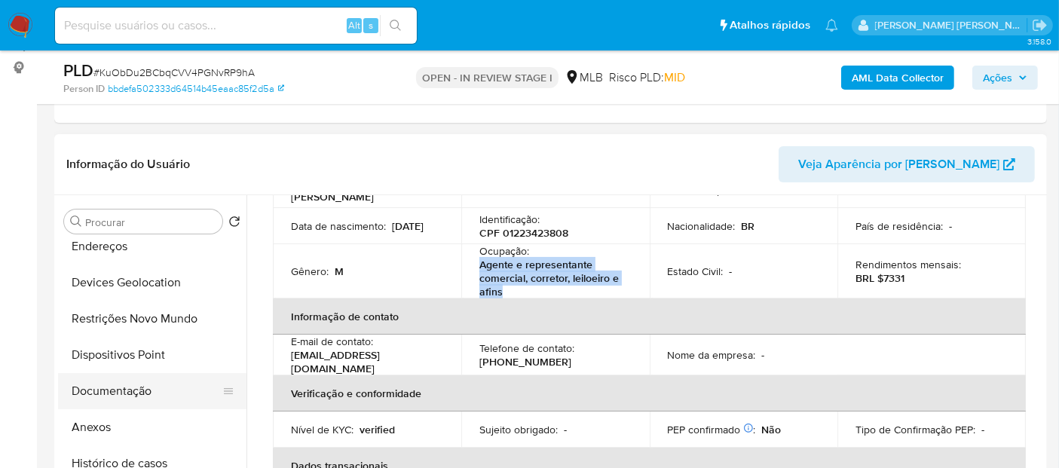
click at [157, 385] on button "Documentação" at bounding box center [146, 391] width 176 height 36
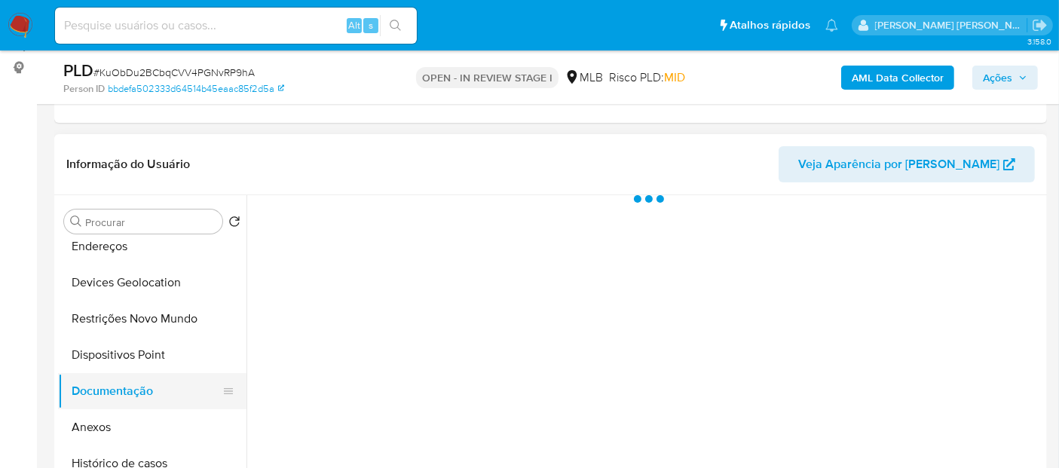
scroll to position [0, 0]
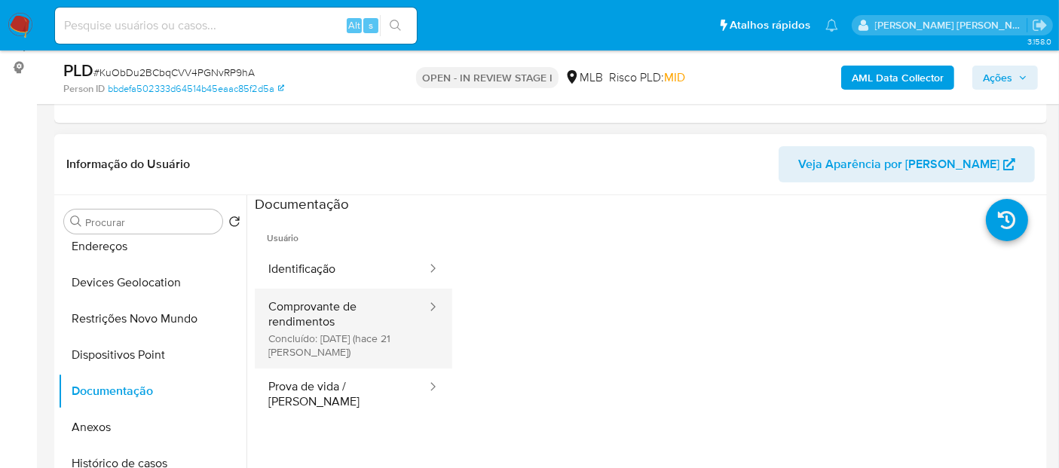
click at [334, 345] on button "Comprovante de rendimentos Concluído: 20/08/2025 (hace 21 días)" at bounding box center [341, 329] width 173 height 80
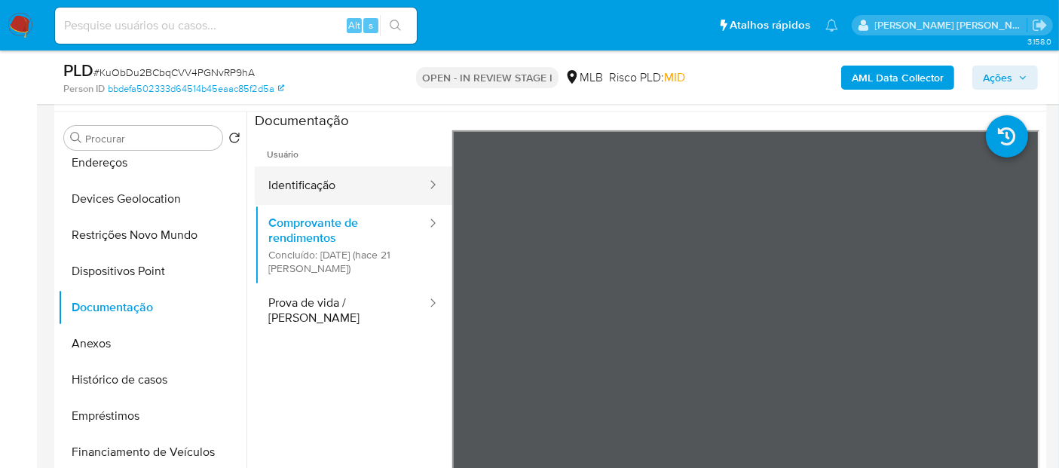
click at [303, 176] on button "Identificação" at bounding box center [341, 186] width 173 height 38
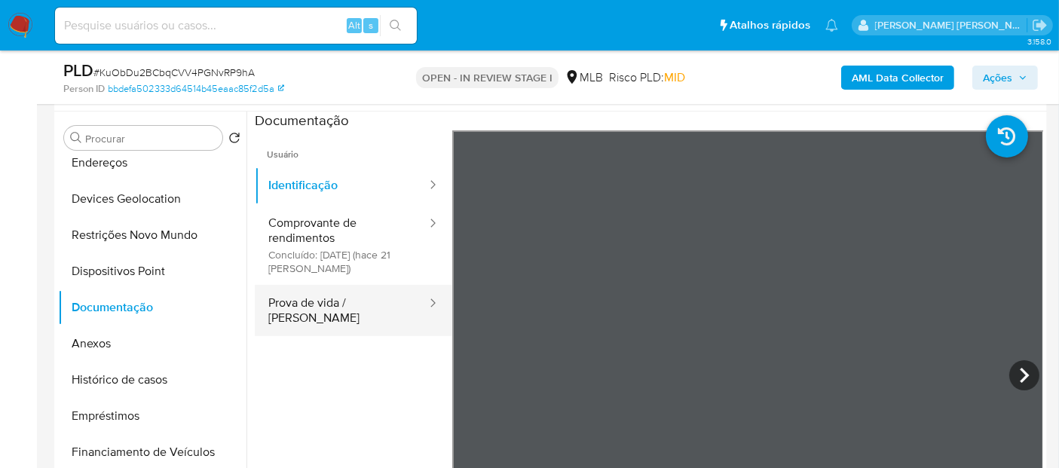
click at [360, 294] on button "Prova de vida / Selfie" at bounding box center [341, 310] width 173 height 51
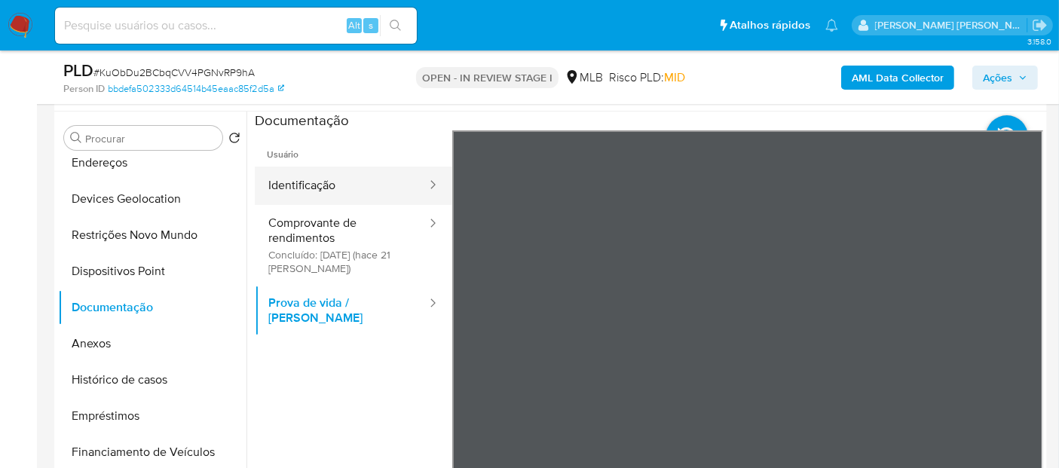
click at [354, 185] on button "Identificação" at bounding box center [341, 186] width 173 height 38
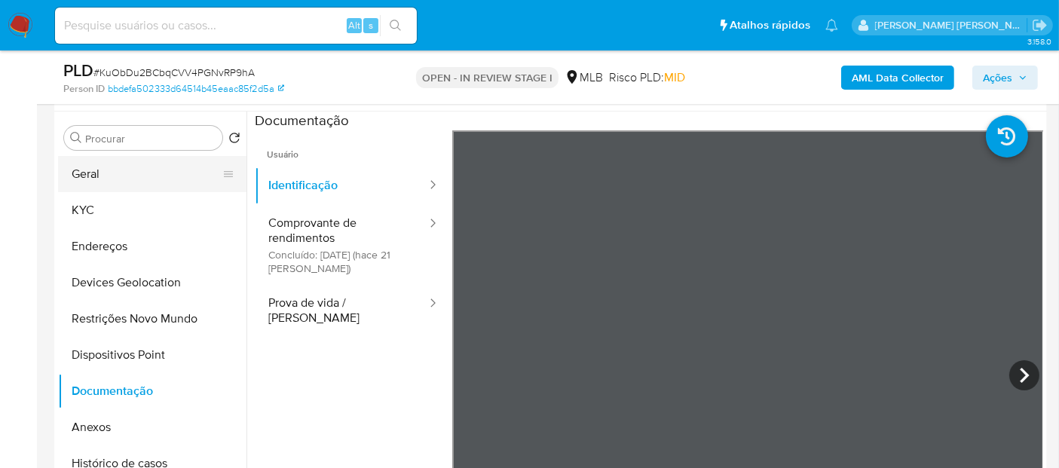
click at [164, 181] on button "Geral" at bounding box center [146, 174] width 176 height 36
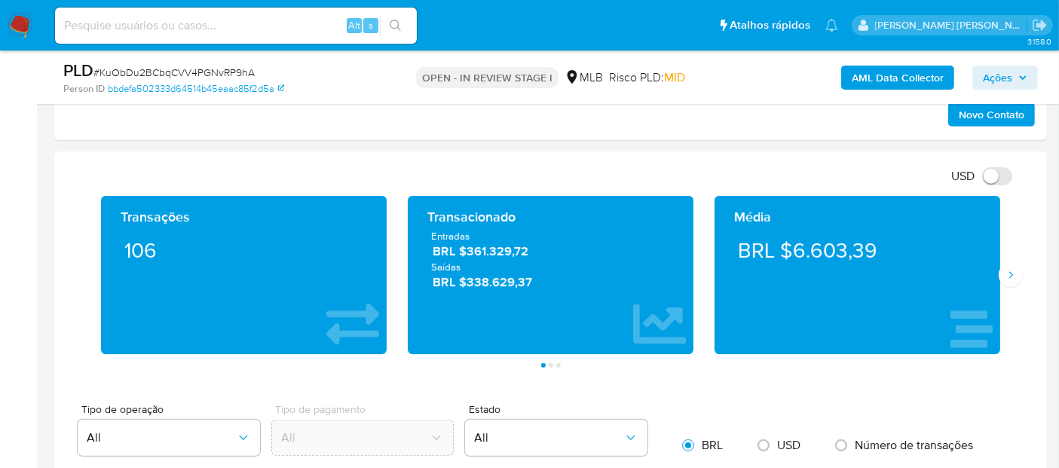
scroll to position [1034, 0]
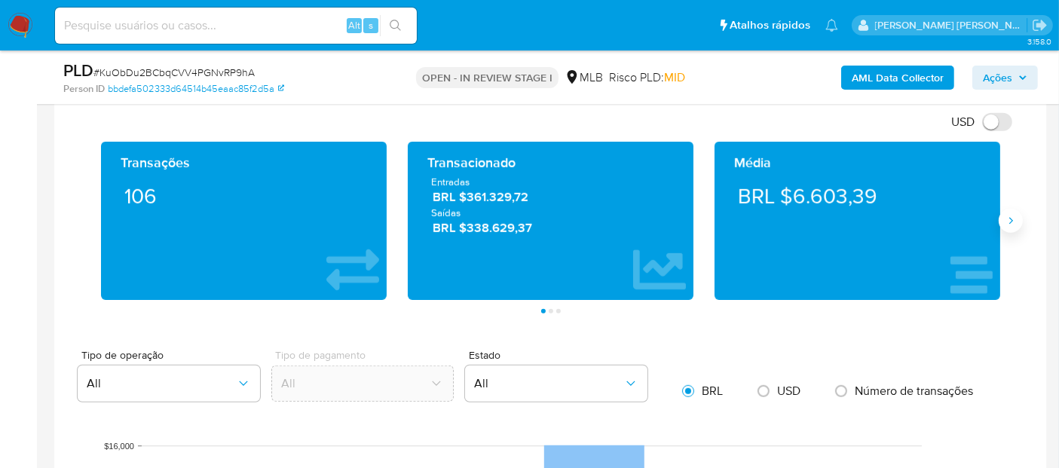
click at [1012, 225] on button "Siguiente" at bounding box center [1011, 221] width 24 height 24
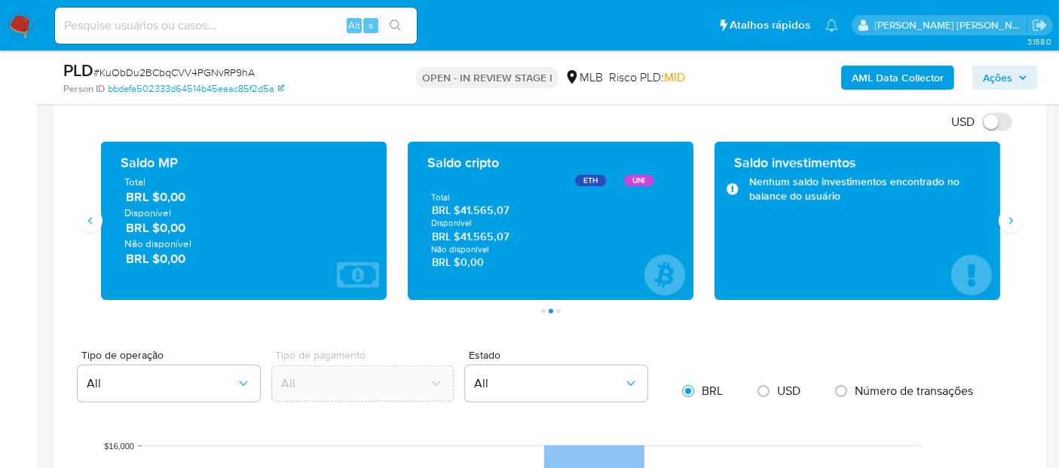
drag, startPoint x: 510, startPoint y: 236, endPoint x: 471, endPoint y: 233, distance: 39.3
click at [467, 234] on span "BRL $41.565,07" at bounding box center [551, 236] width 238 height 14
click at [1018, 229] on div "Transações 106 Transacionado Entradas BRL $361.329,72 Saídas BRL $338.629,37 Mé…" at bounding box center [550, 228] width 969 height 172
click at [1012, 221] on icon "Siguiente" at bounding box center [1011, 221] width 12 height 12
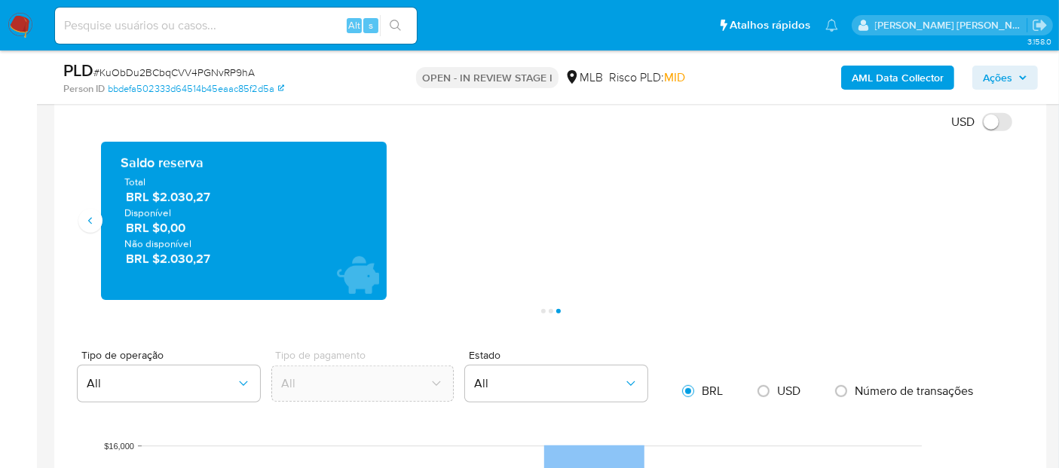
drag, startPoint x: 224, startPoint y: 196, endPoint x: 158, endPoint y: 191, distance: 65.7
click at [158, 191] on span "BRL $2.030,27" at bounding box center [244, 196] width 237 height 17
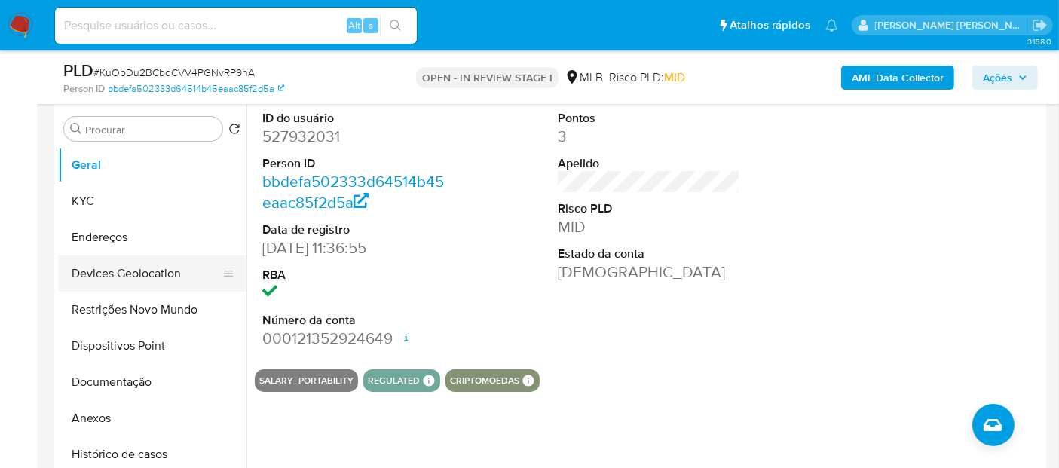
scroll to position [196, 0]
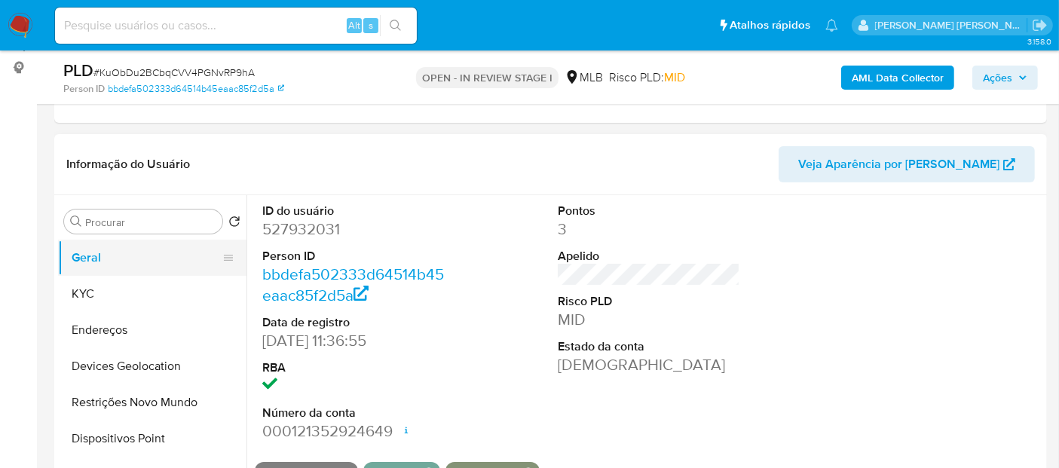
click at [115, 253] on button "Geral" at bounding box center [146, 258] width 176 height 36
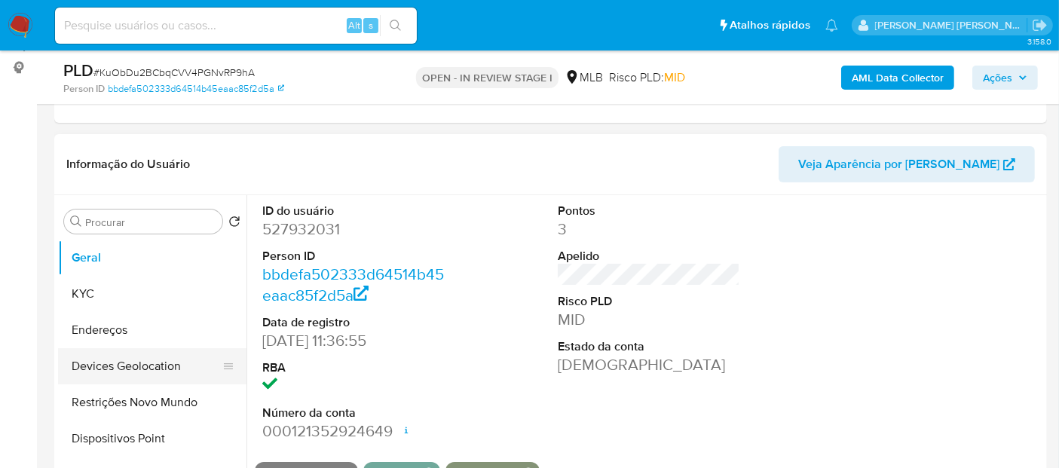
scroll to position [84, 0]
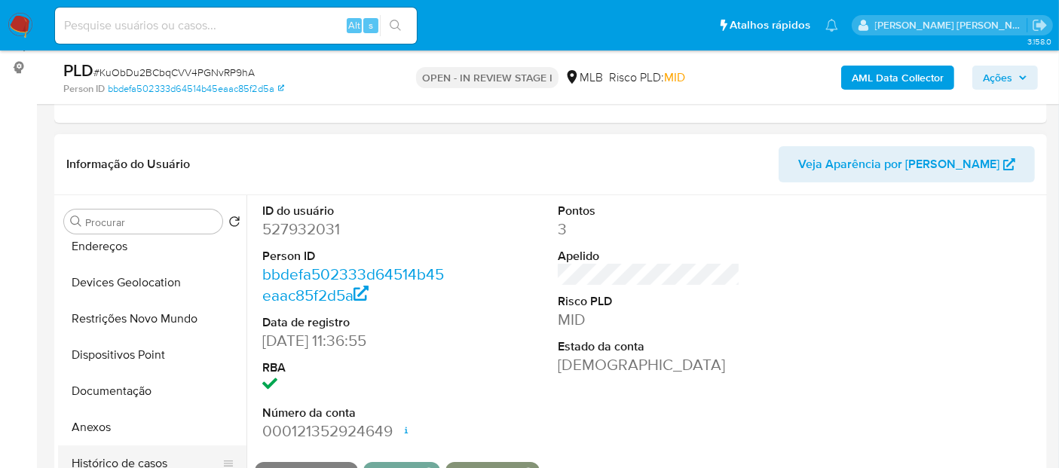
click at [95, 455] on button "Histórico de casos" at bounding box center [146, 464] width 176 height 36
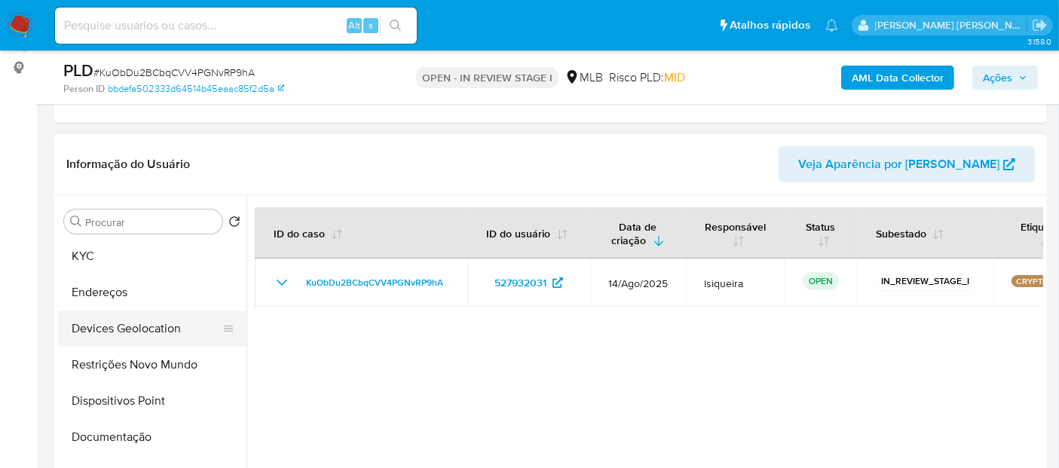
scroll to position [0, 0]
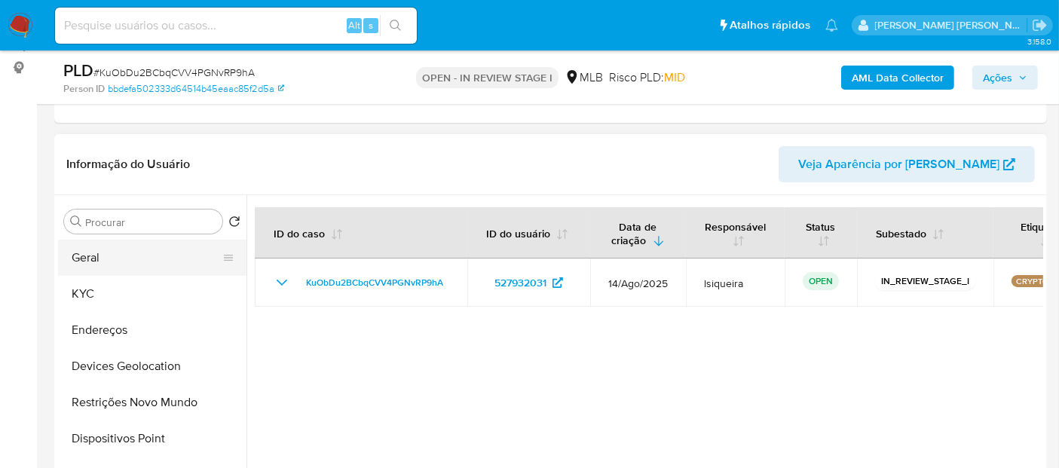
click at [102, 253] on button "Geral" at bounding box center [146, 258] width 176 height 36
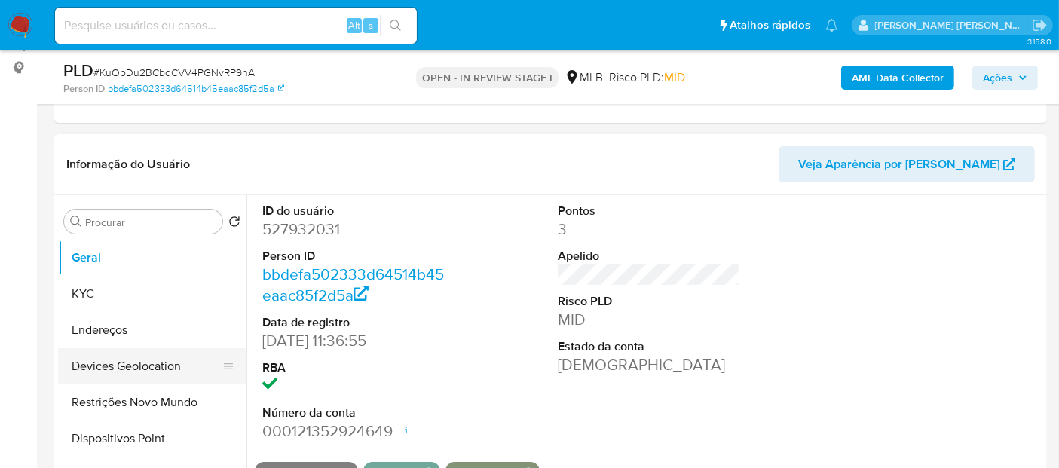
scroll to position [167, 0]
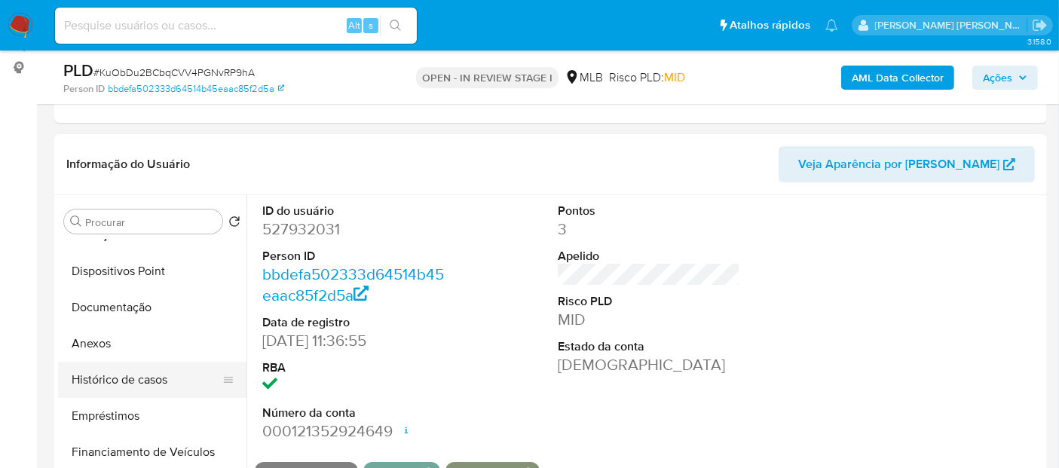
click at [133, 388] on button "Histórico de casos" at bounding box center [146, 380] width 176 height 36
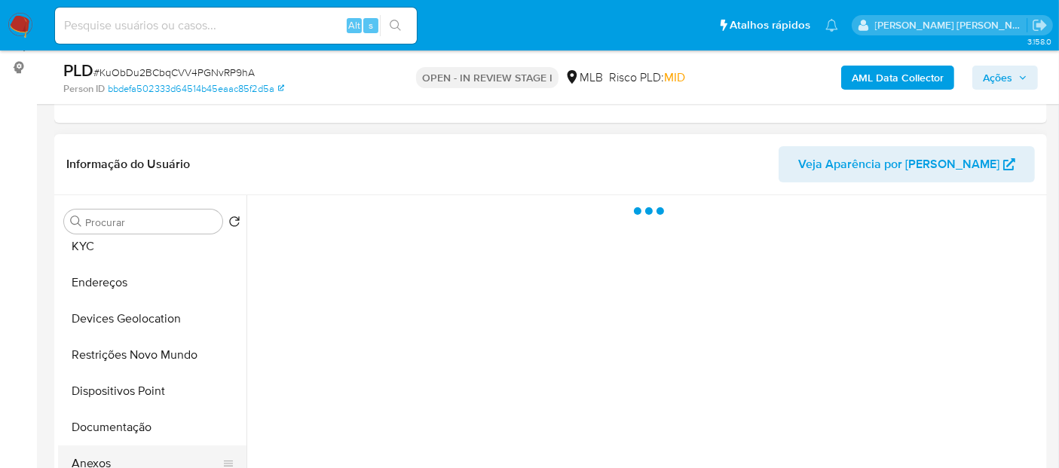
scroll to position [0, 0]
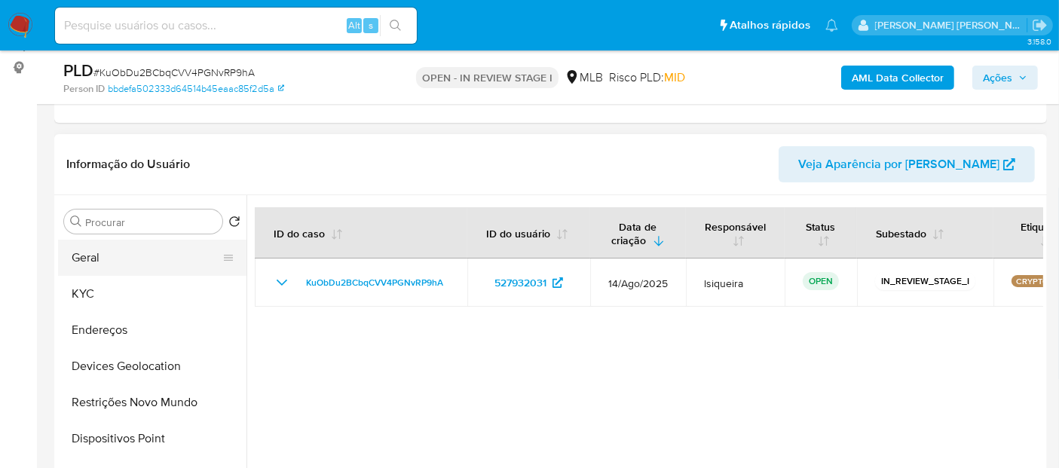
click at [155, 268] on button "Geral" at bounding box center [146, 258] width 176 height 36
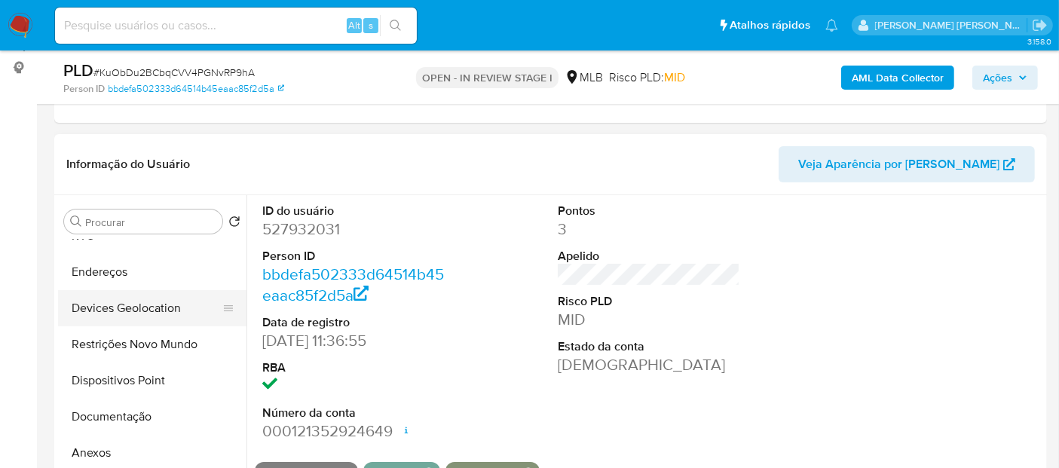
scroll to position [84, 0]
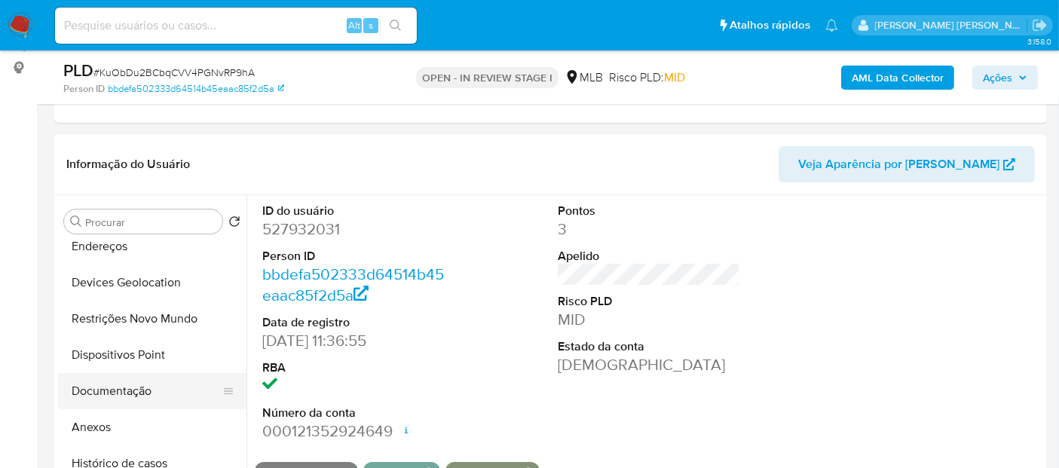
click at [118, 392] on button "Documentação" at bounding box center [146, 391] width 176 height 36
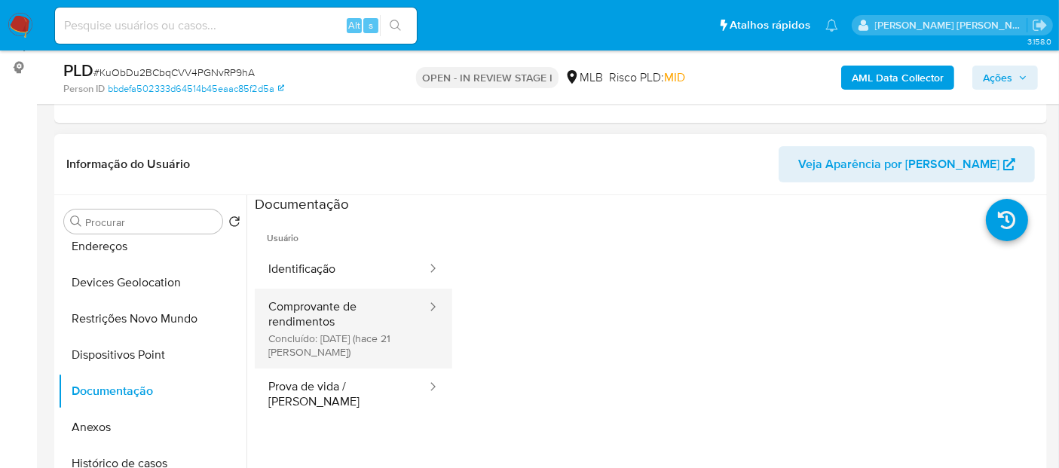
click at [362, 329] on button "Comprovante de rendimentos Concluído: 20/08/2025 (hace 21 días)" at bounding box center [341, 329] width 173 height 80
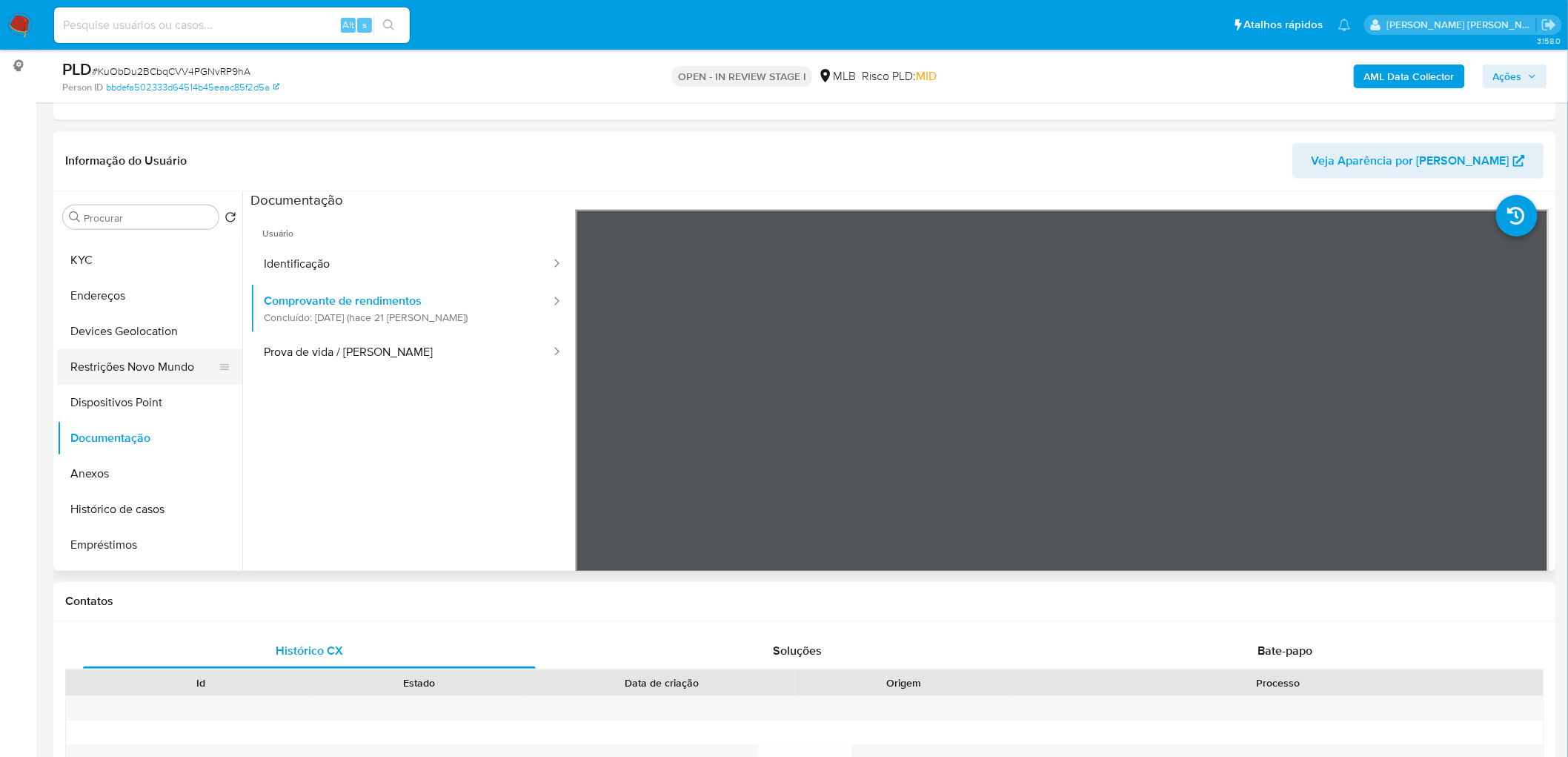
scroll to position [0, 0]
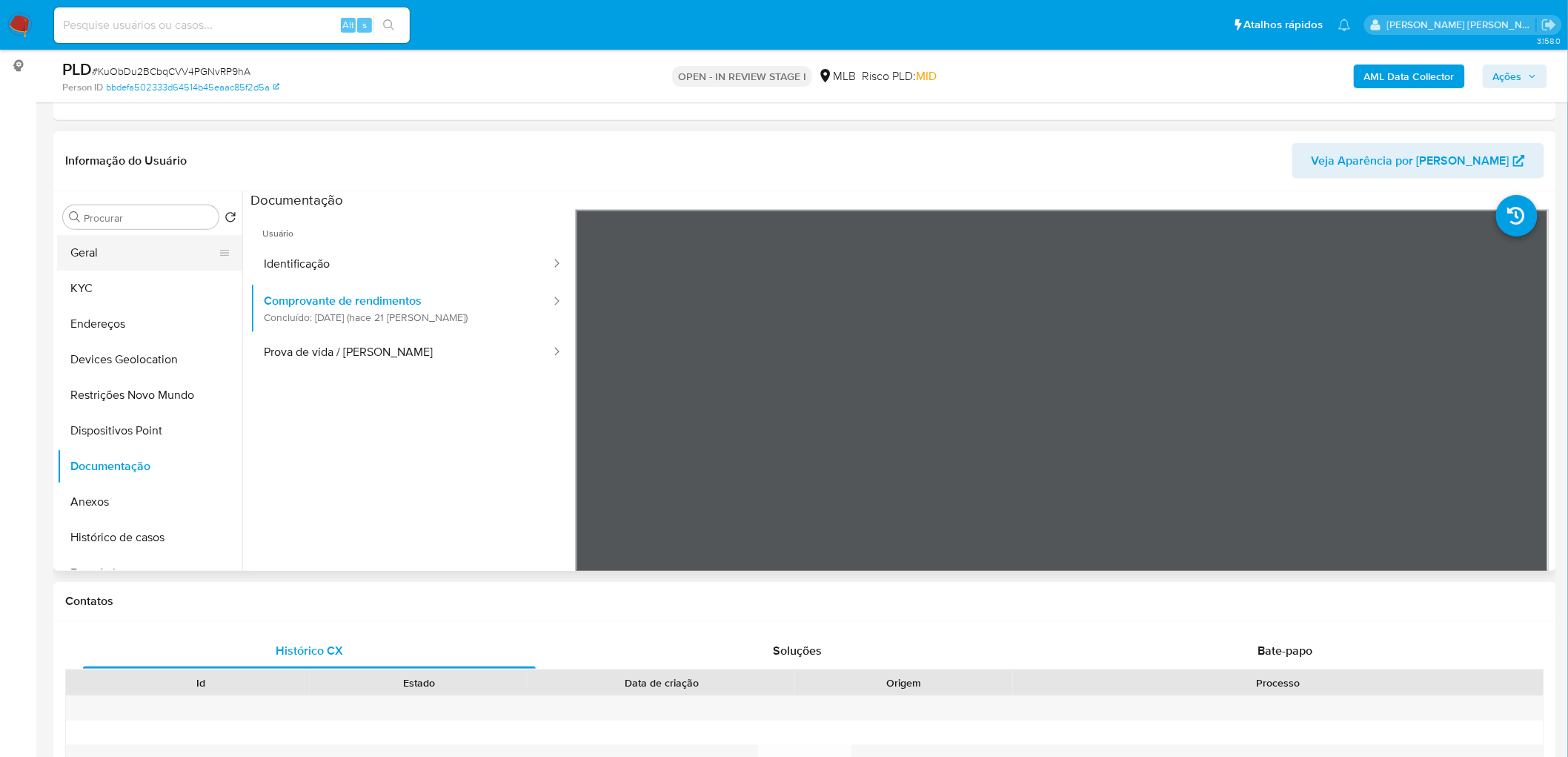
click at [111, 254] on button "Geral" at bounding box center [144, 253] width 173 height 35
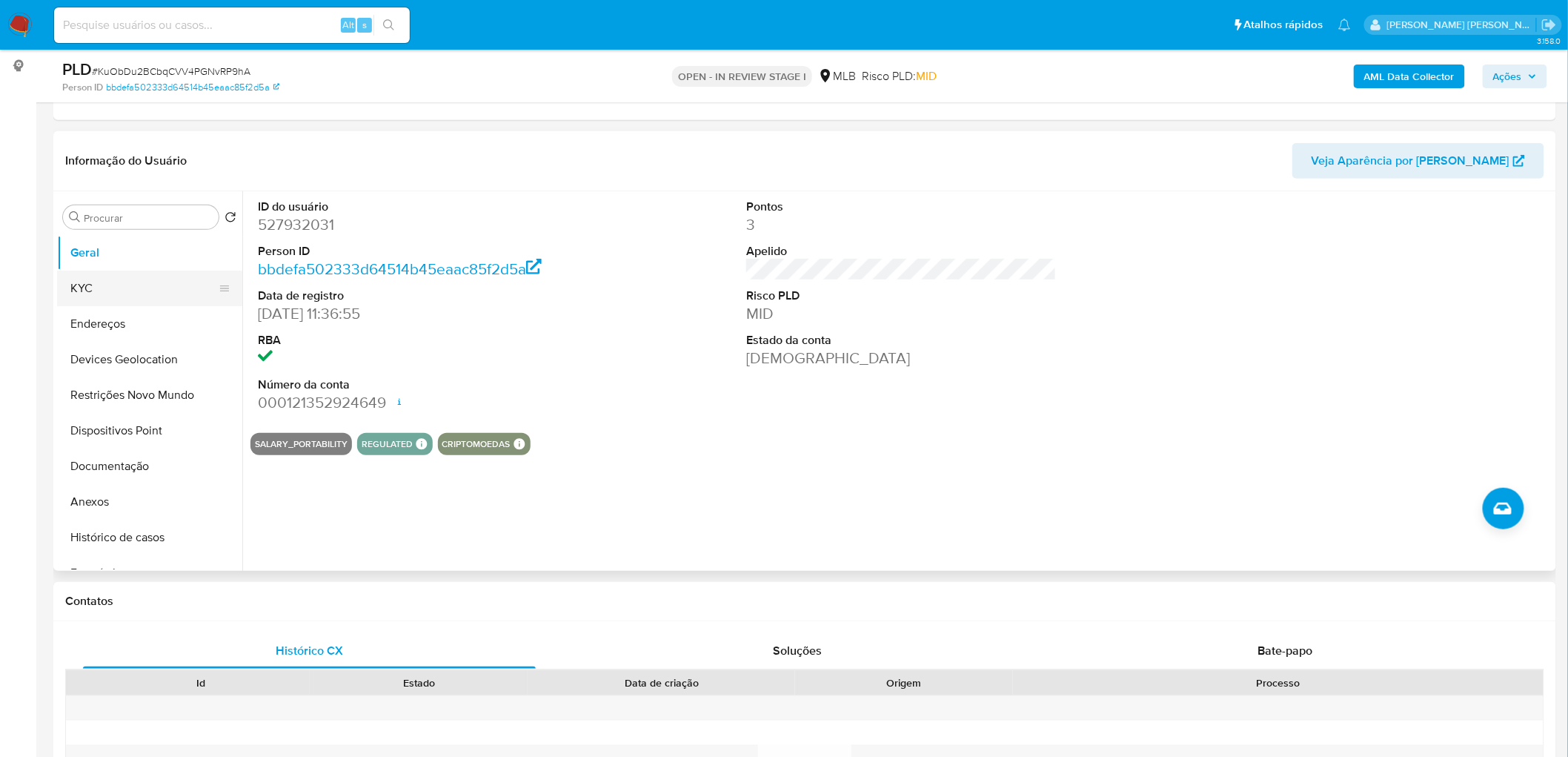
click at [83, 294] on button "KYC" at bounding box center [144, 288] width 173 height 35
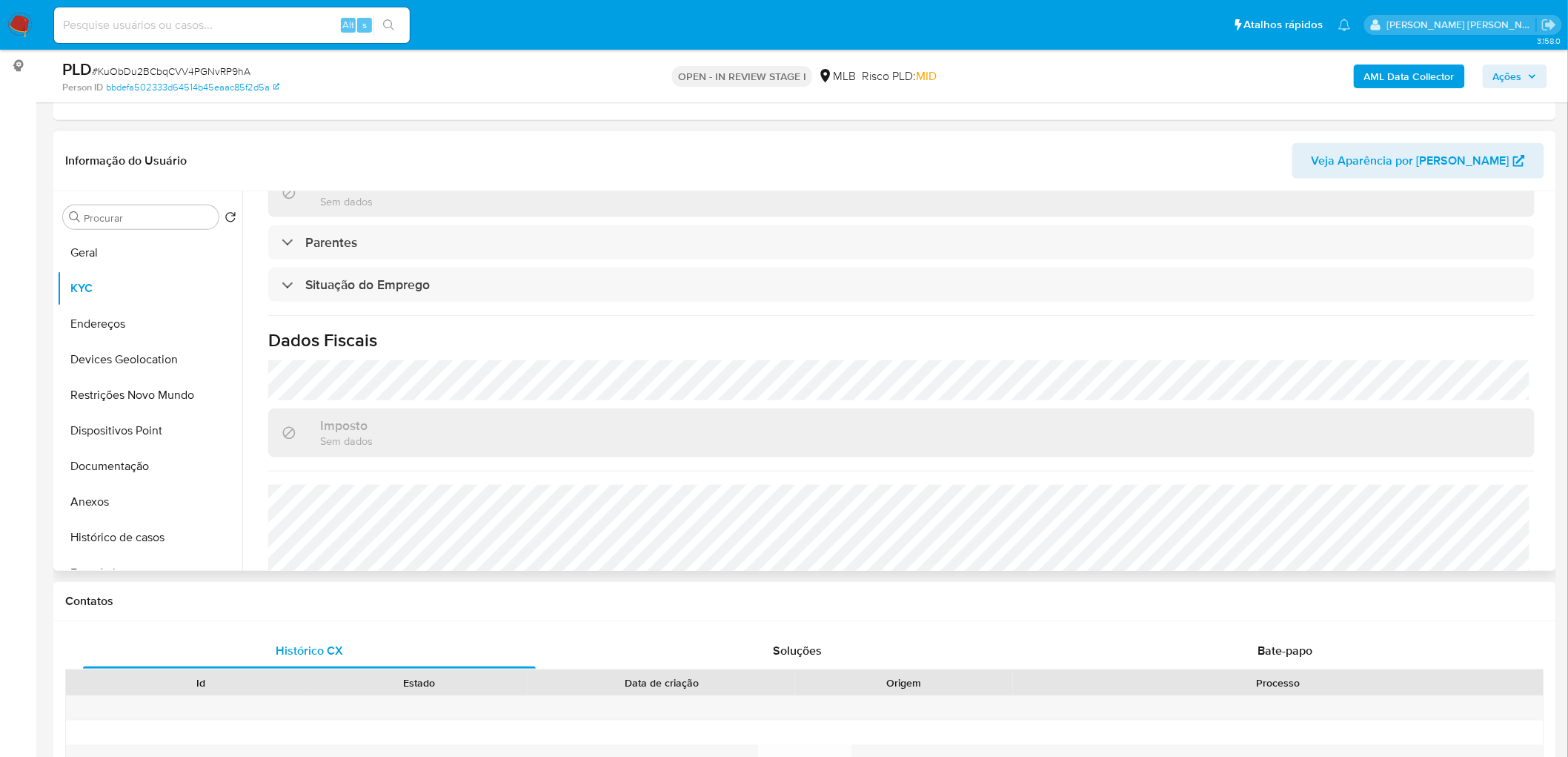
scroll to position [621, 0]
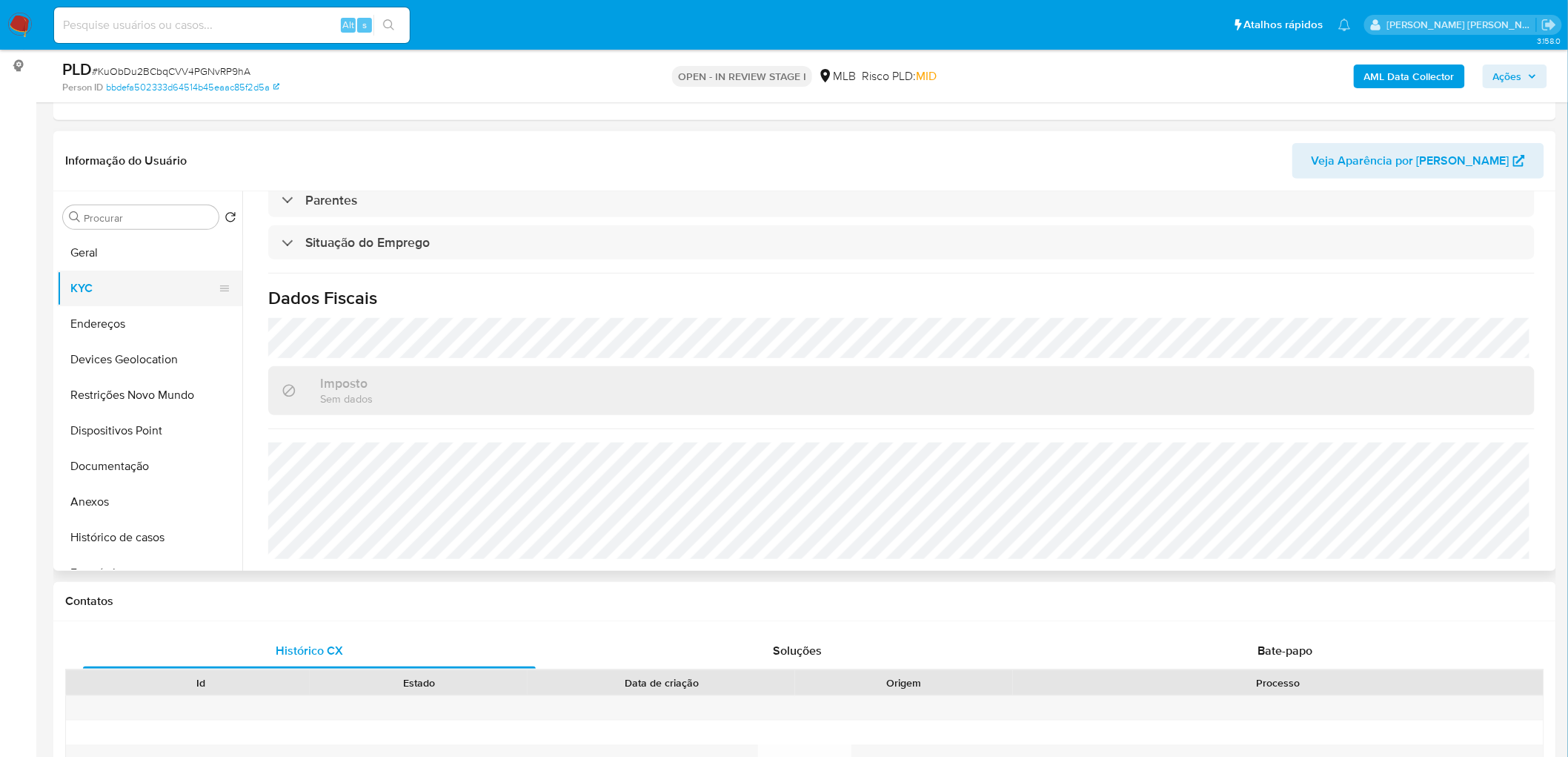
click at [156, 298] on button "KYC" at bounding box center [144, 288] width 173 height 35
click at [134, 337] on button "Endereços" at bounding box center [144, 323] width 173 height 35
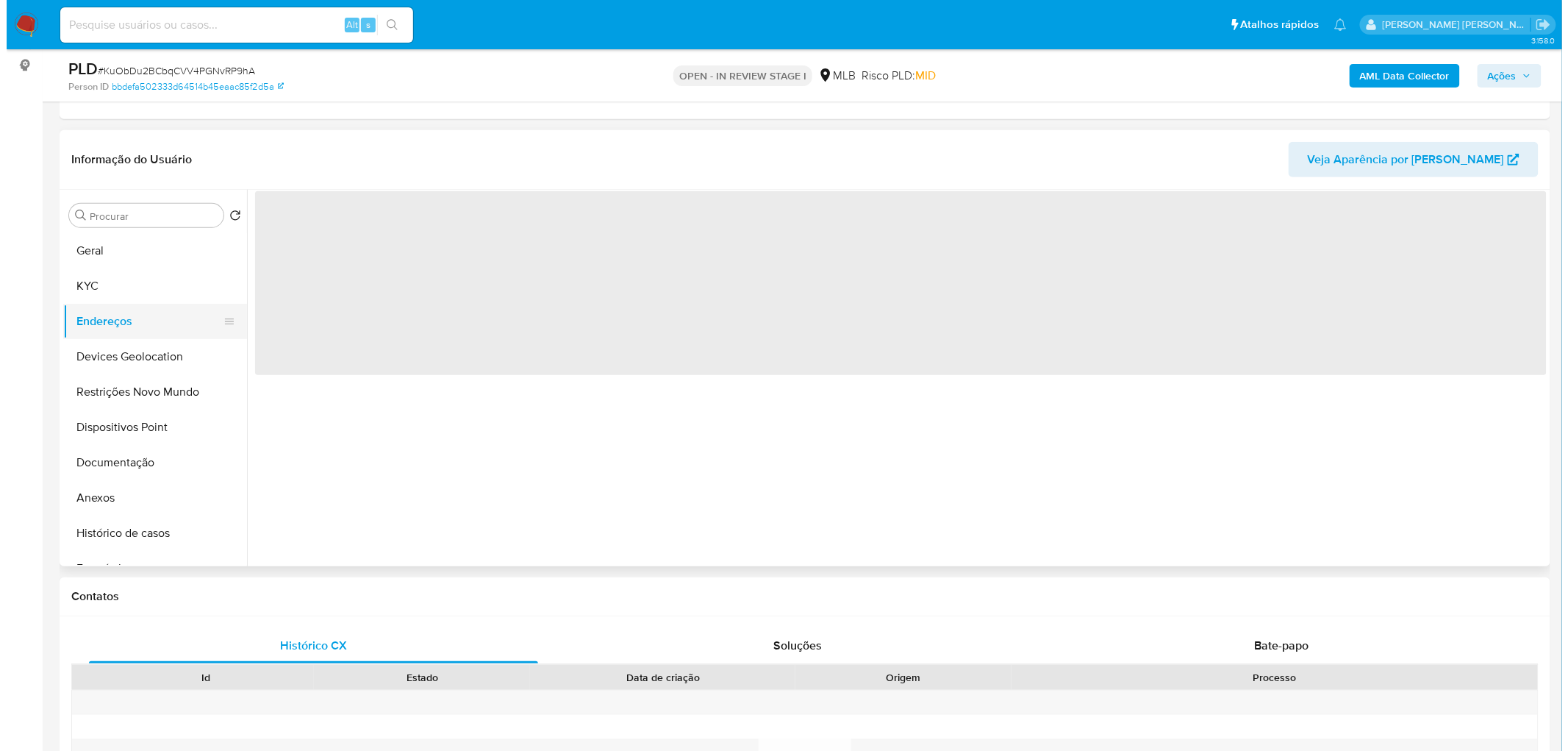
scroll to position [0, 0]
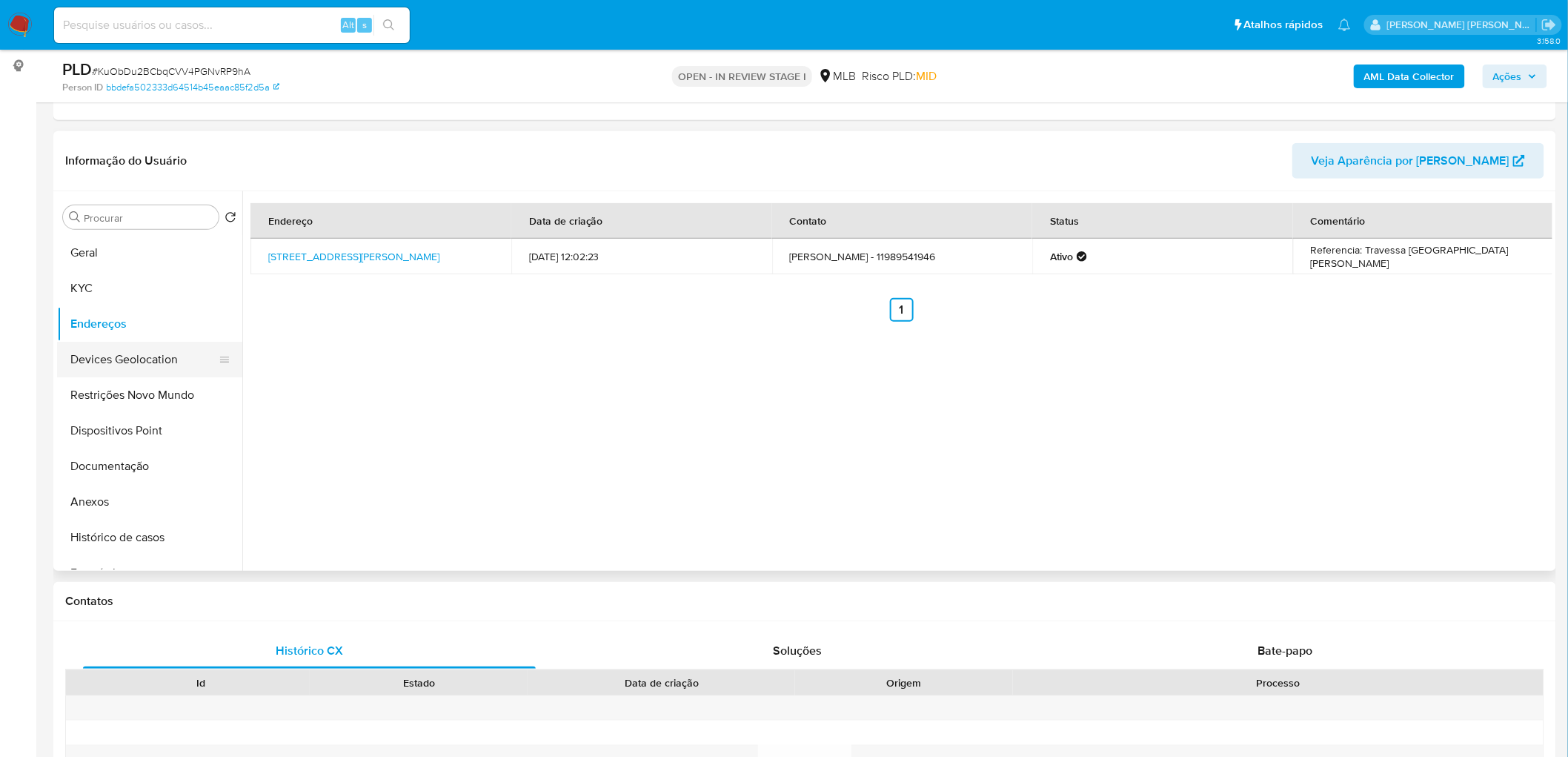
click at [131, 364] on button "Devices Geolocation" at bounding box center [144, 360] width 173 height 35
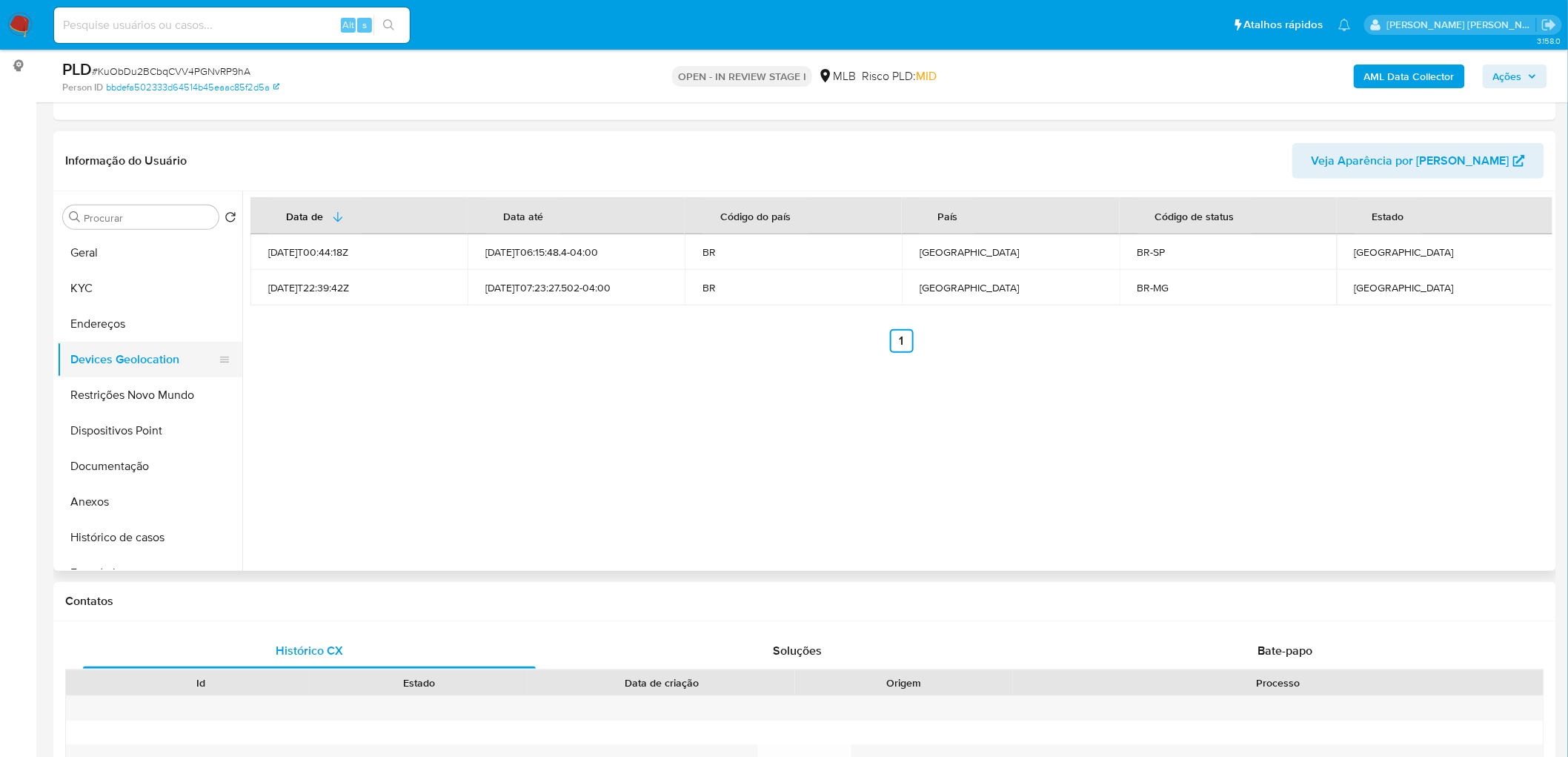
click at [131, 364] on button "Devices Geolocation" at bounding box center [144, 360] width 173 height 35
click at [319, 374] on div "Data de Data até Código do país País Código de status Estado 2021-09-30T00:44:1…" at bounding box center [898, 381] width 1310 height 379
drag, startPoint x: 101, startPoint y: 398, endPoint x: 215, endPoint y: 431, distance: 118.7
click at [101, 398] on button "Restrições Novo Mundo" at bounding box center [149, 395] width 185 height 35
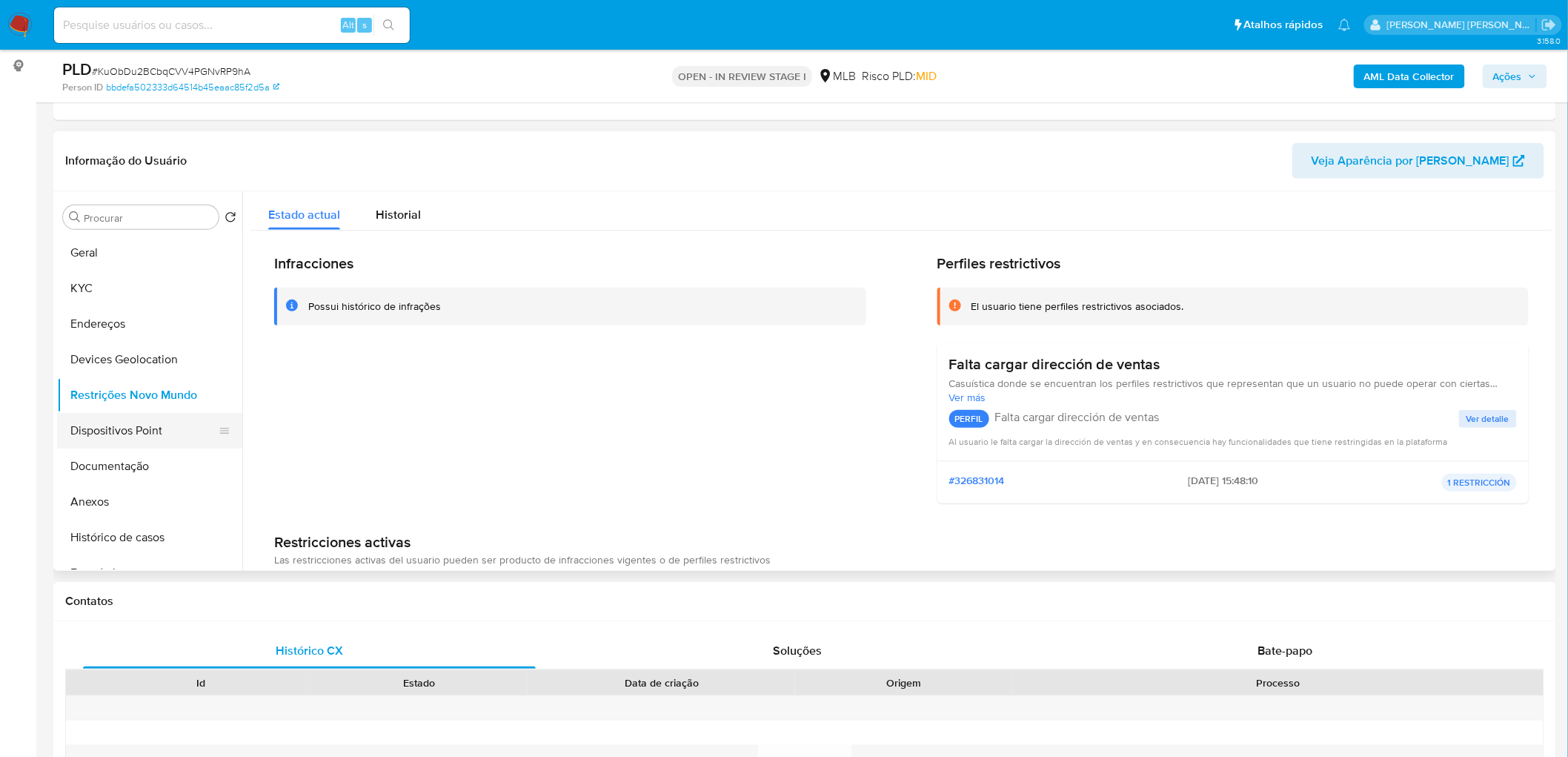
click at [113, 433] on button "Dispositivos Point" at bounding box center [144, 431] width 173 height 35
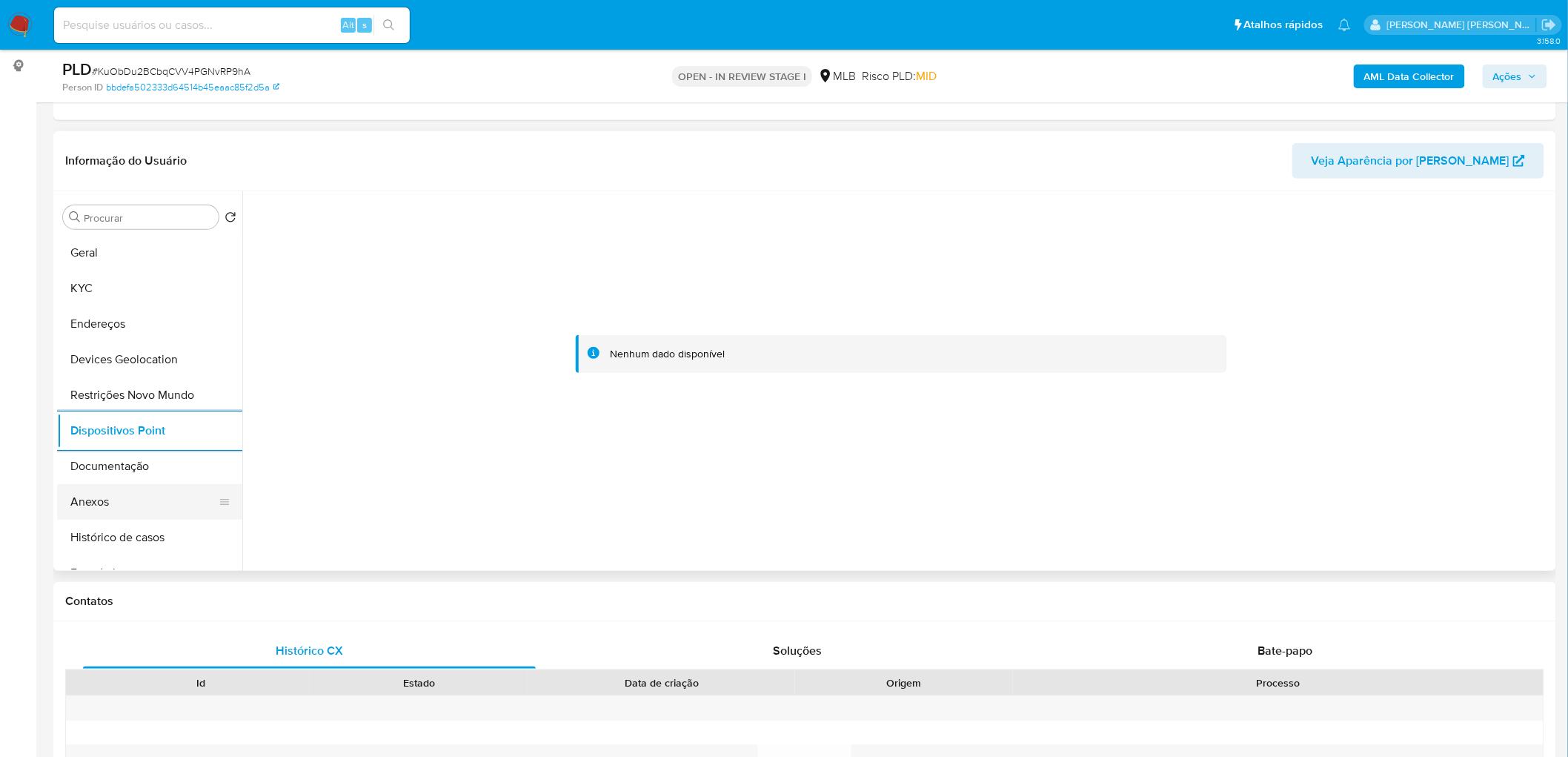
click at [153, 504] on button "Anexos" at bounding box center [144, 501] width 173 height 35
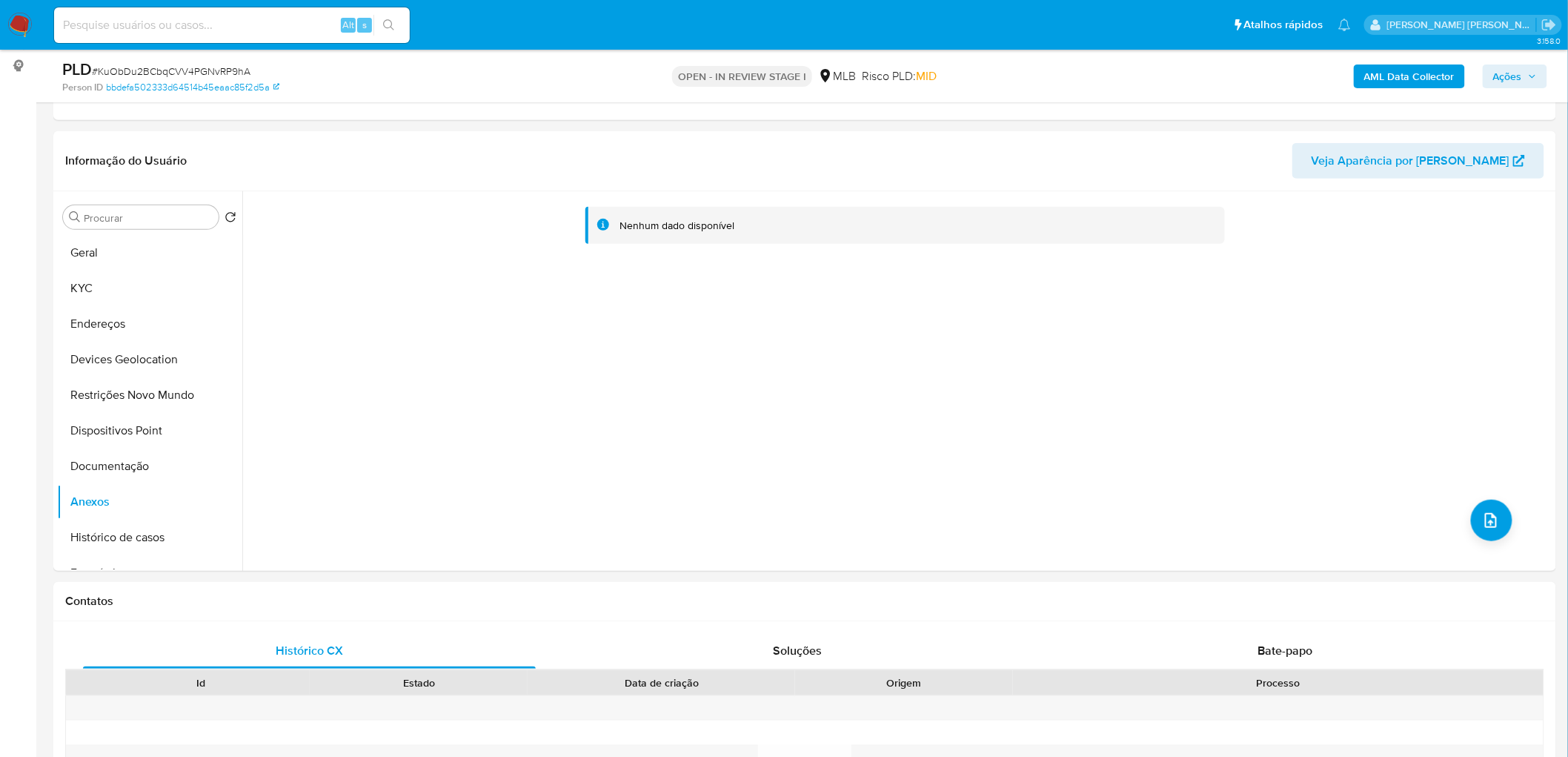
click at [1407, 71] on b "AML Data Collector" at bounding box center [1410, 77] width 90 height 24
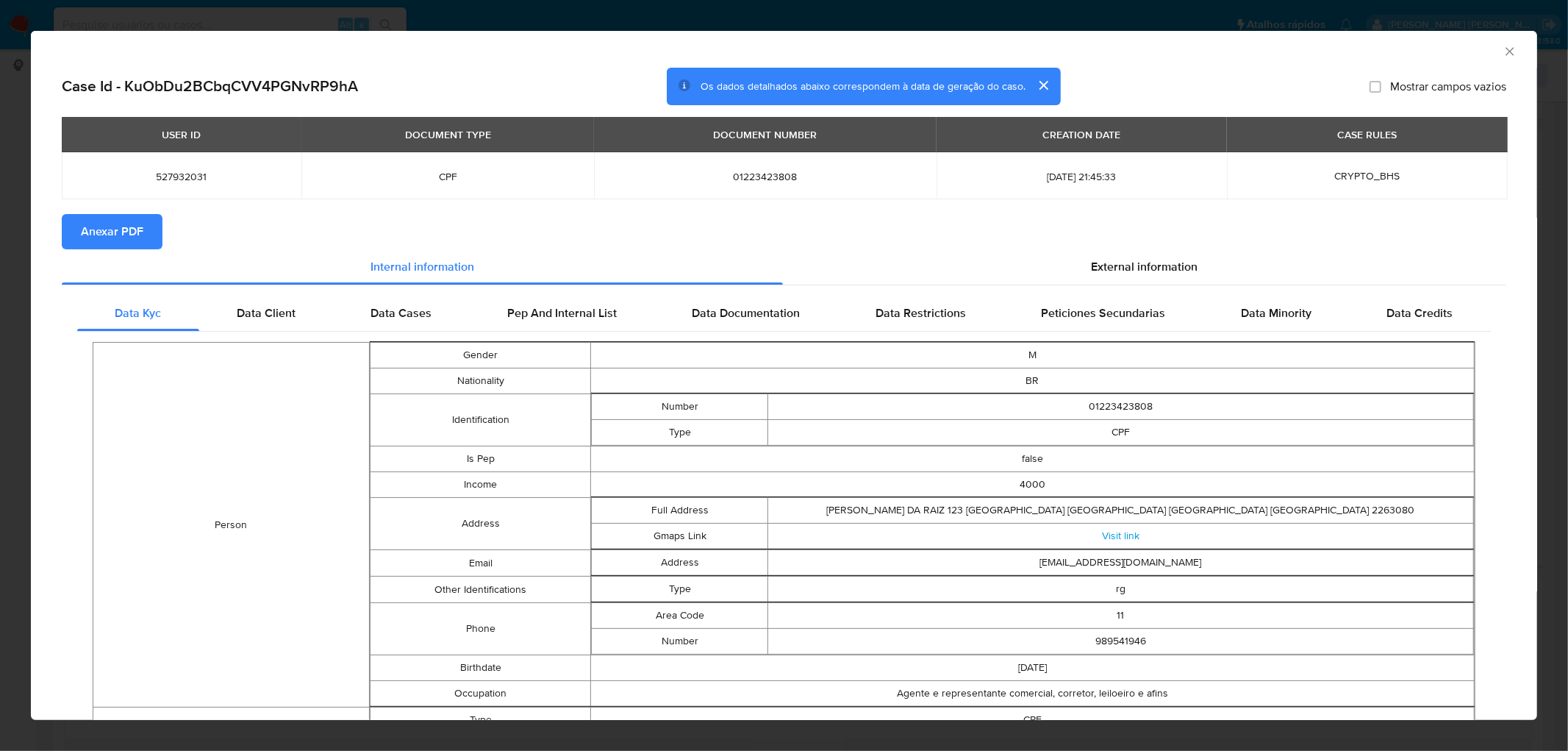
click at [121, 228] on span "Anexar PDF" at bounding box center [112, 231] width 62 height 32
click at [1503, 46] on icon "Fechar a janela" at bounding box center [1509, 51] width 15 height 15
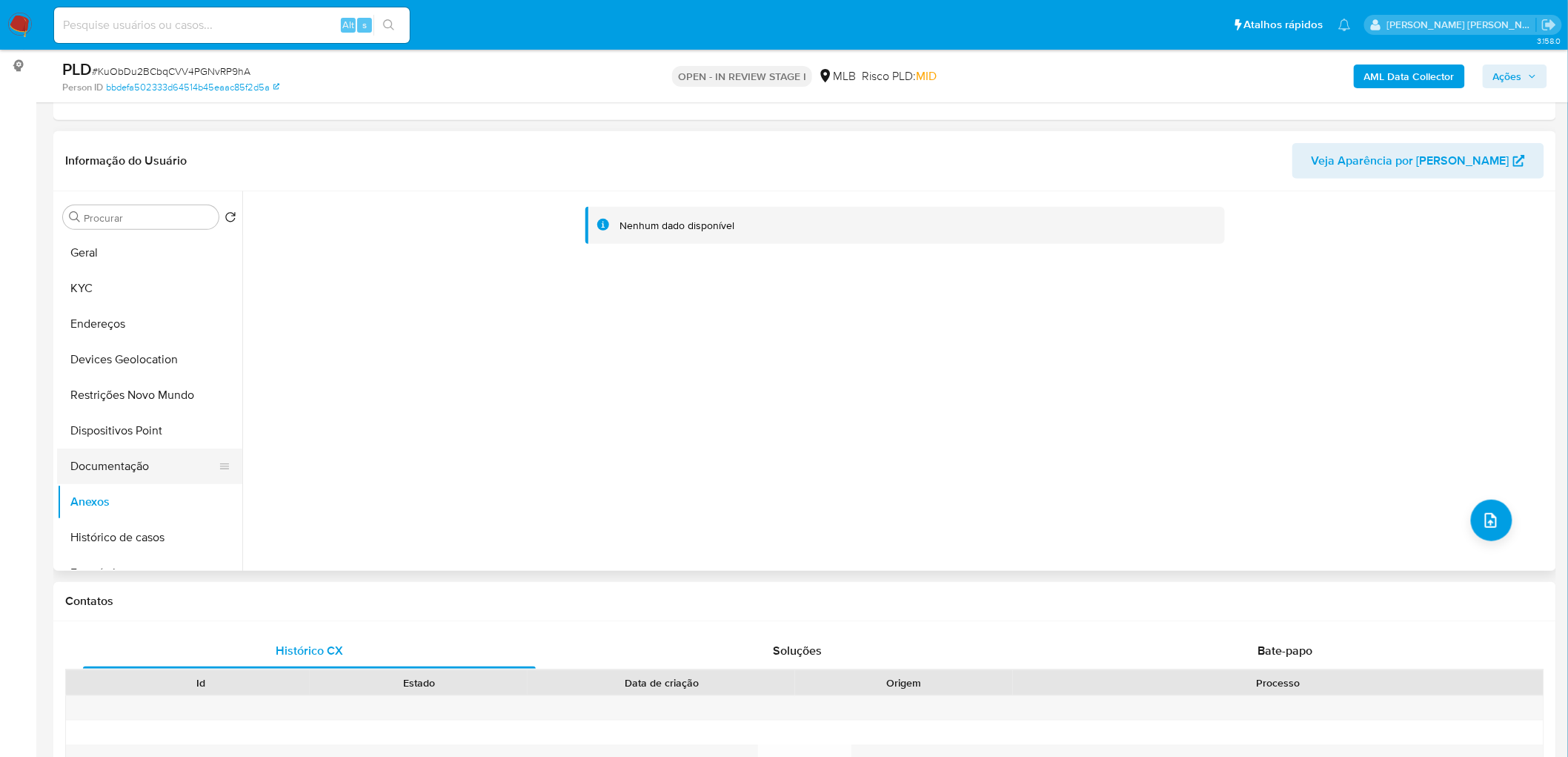
click at [145, 467] on button "Documentação" at bounding box center [144, 466] width 173 height 35
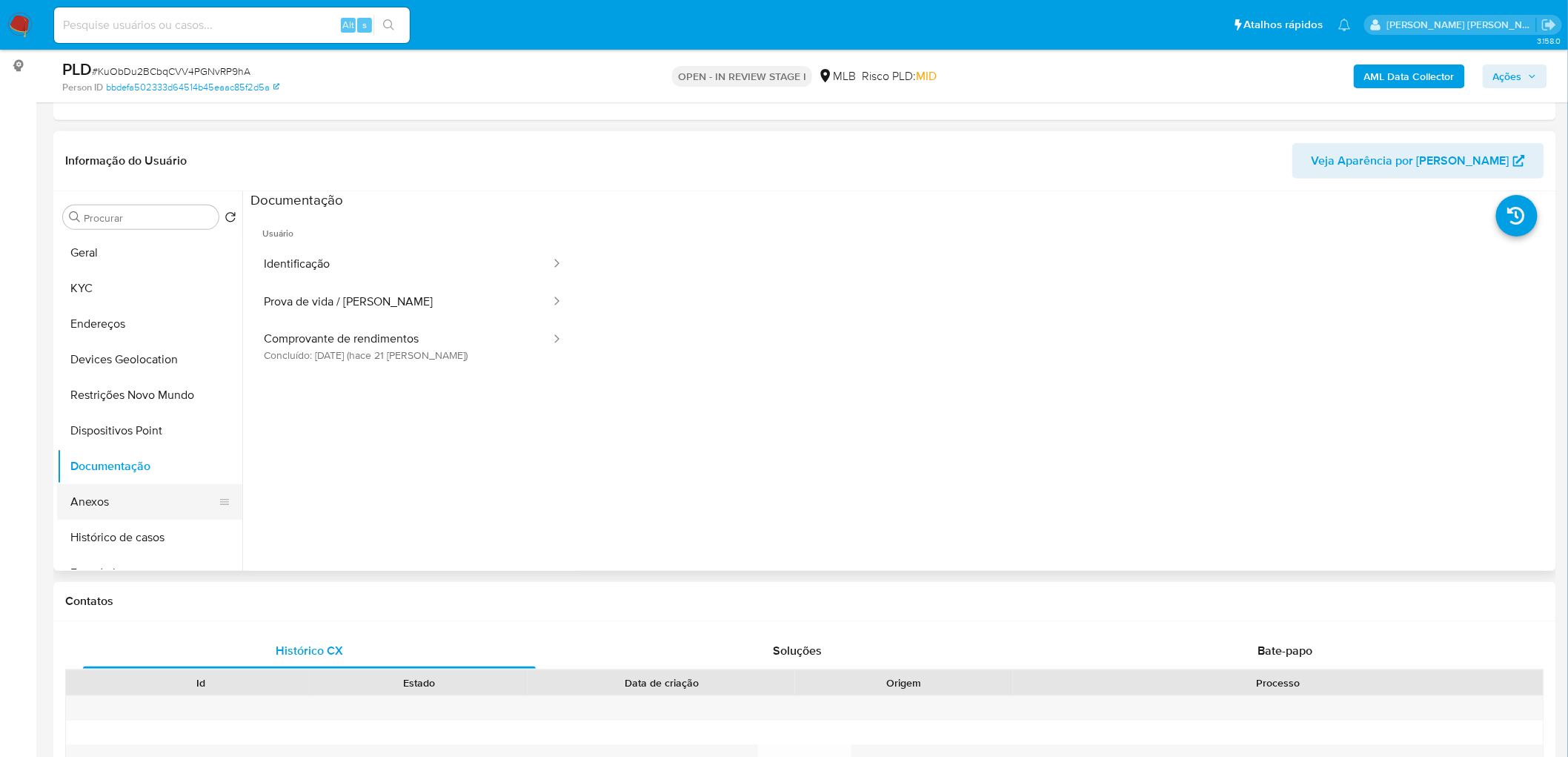
click at [119, 499] on button "Anexos" at bounding box center [144, 501] width 173 height 35
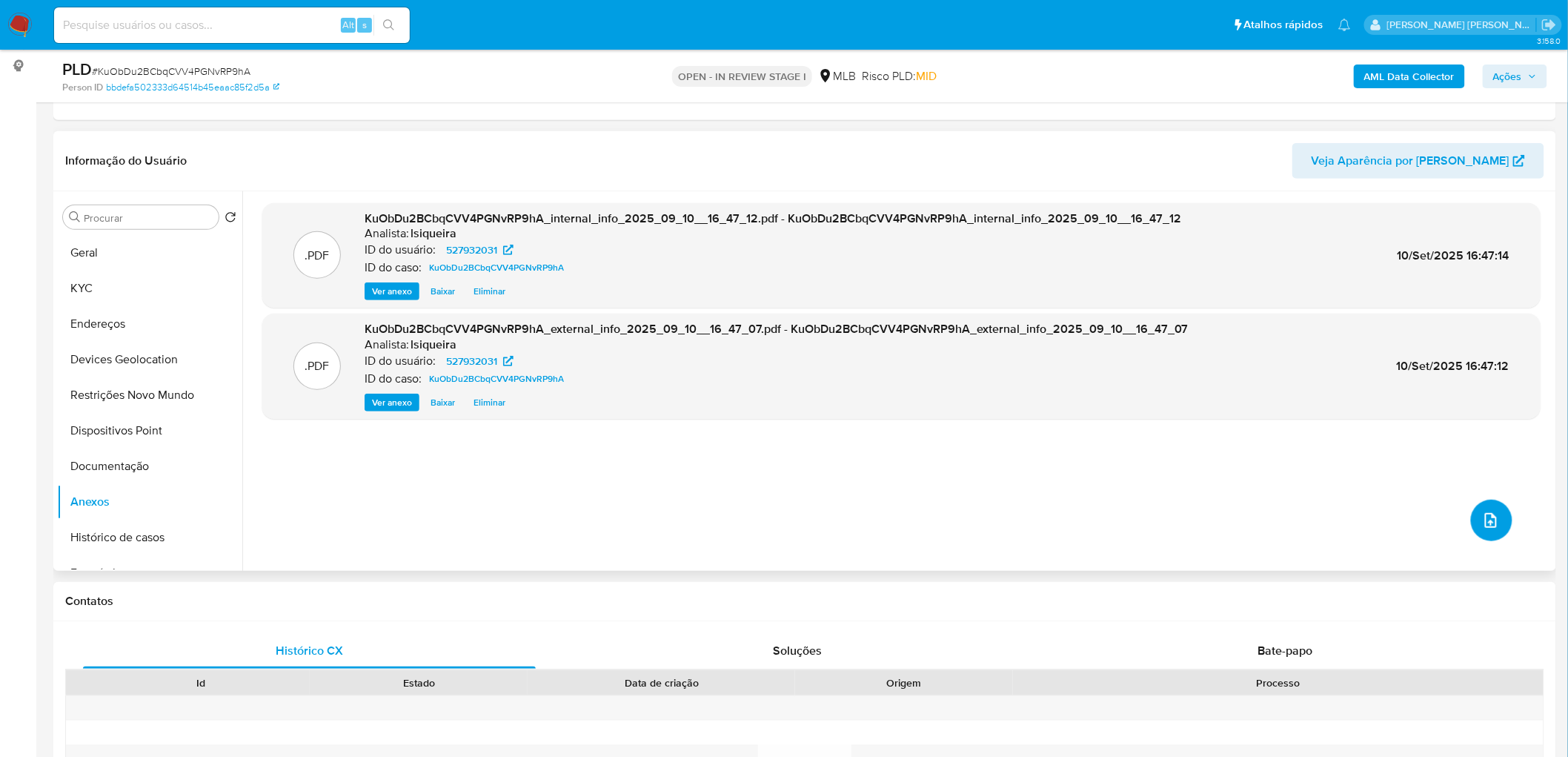
click at [1483, 523] on icon "upload-file" at bounding box center [1491, 520] width 18 height 18
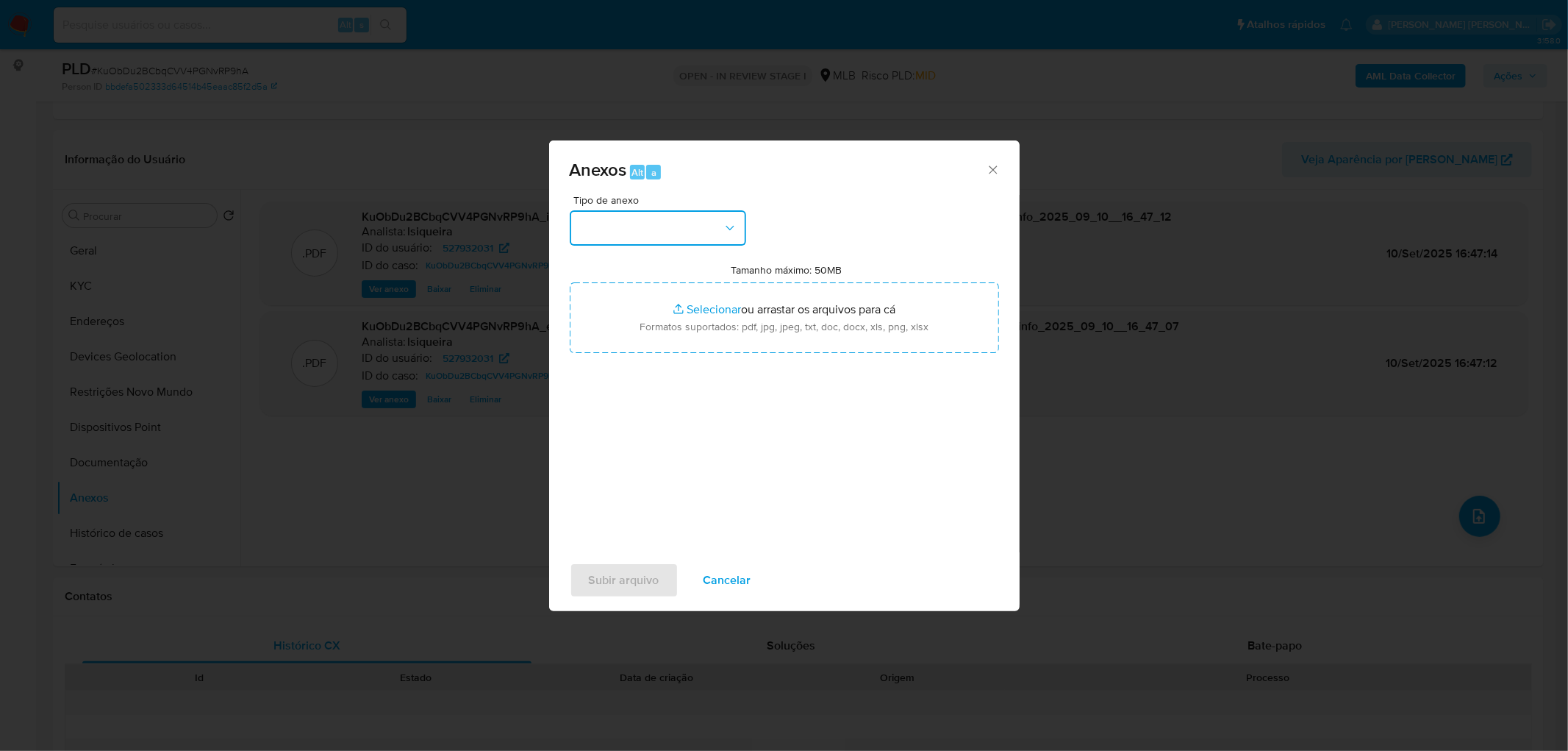
click at [655, 234] on button "button" at bounding box center [657, 228] width 176 height 35
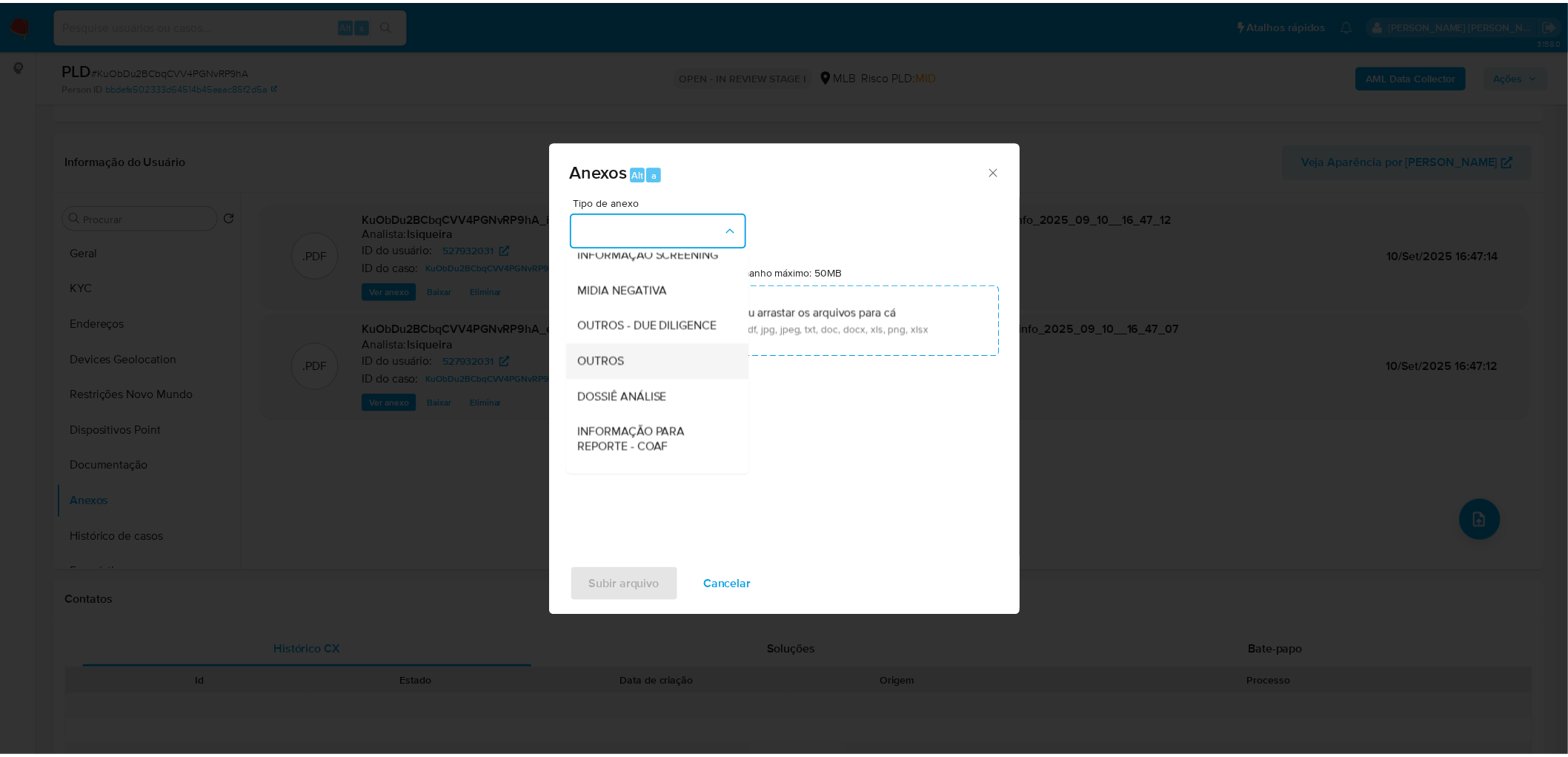
scroll to position [164, 0]
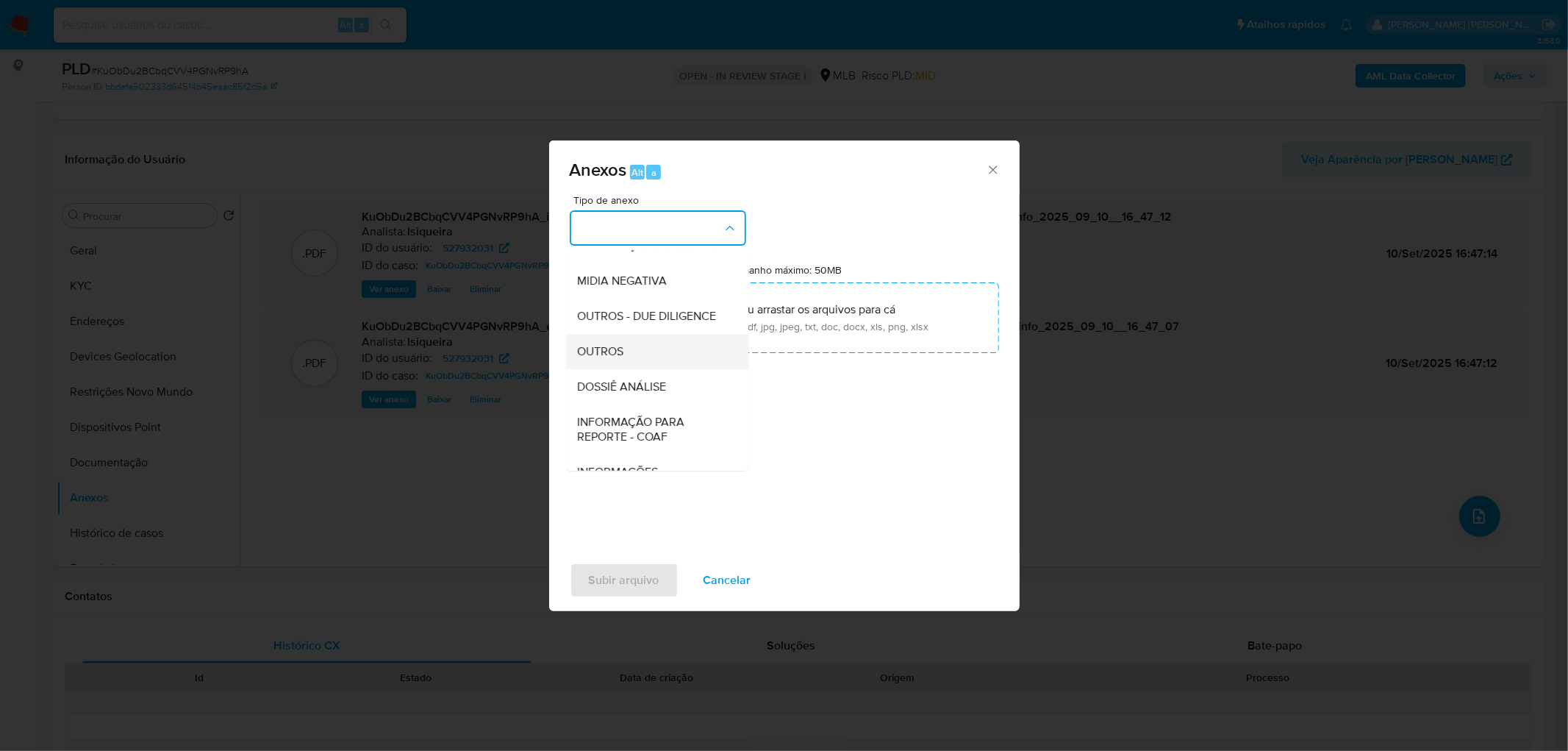
click at [630, 369] on div "OUTROS" at bounding box center [653, 351] width 150 height 35
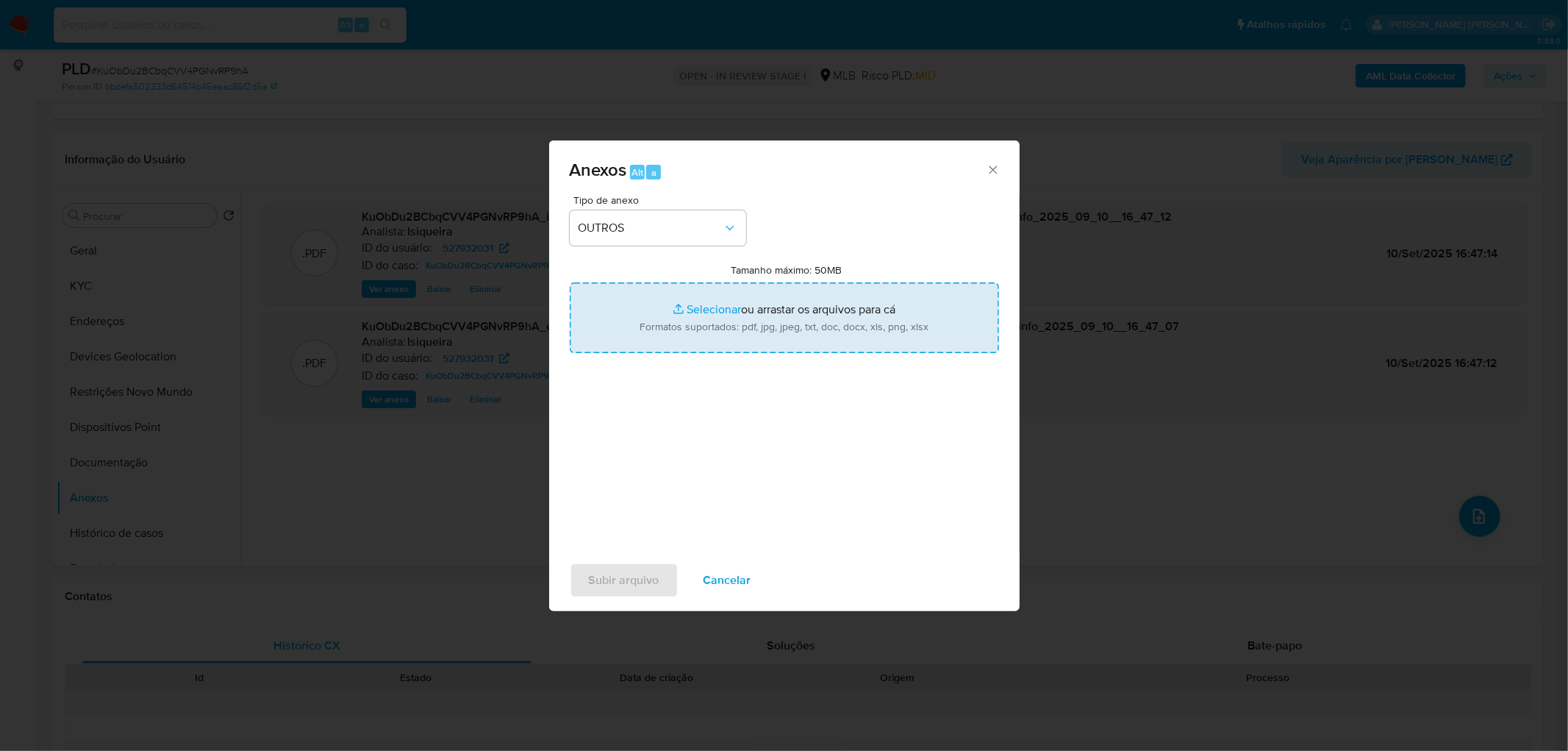
click at [731, 333] on input "Tamanho máximo: 50MB Selecionar arquivos" at bounding box center [784, 318] width 429 height 70
type input "C:\fakepath\Mulan 527932031_2025_09_10_12_08_35.xlsx"
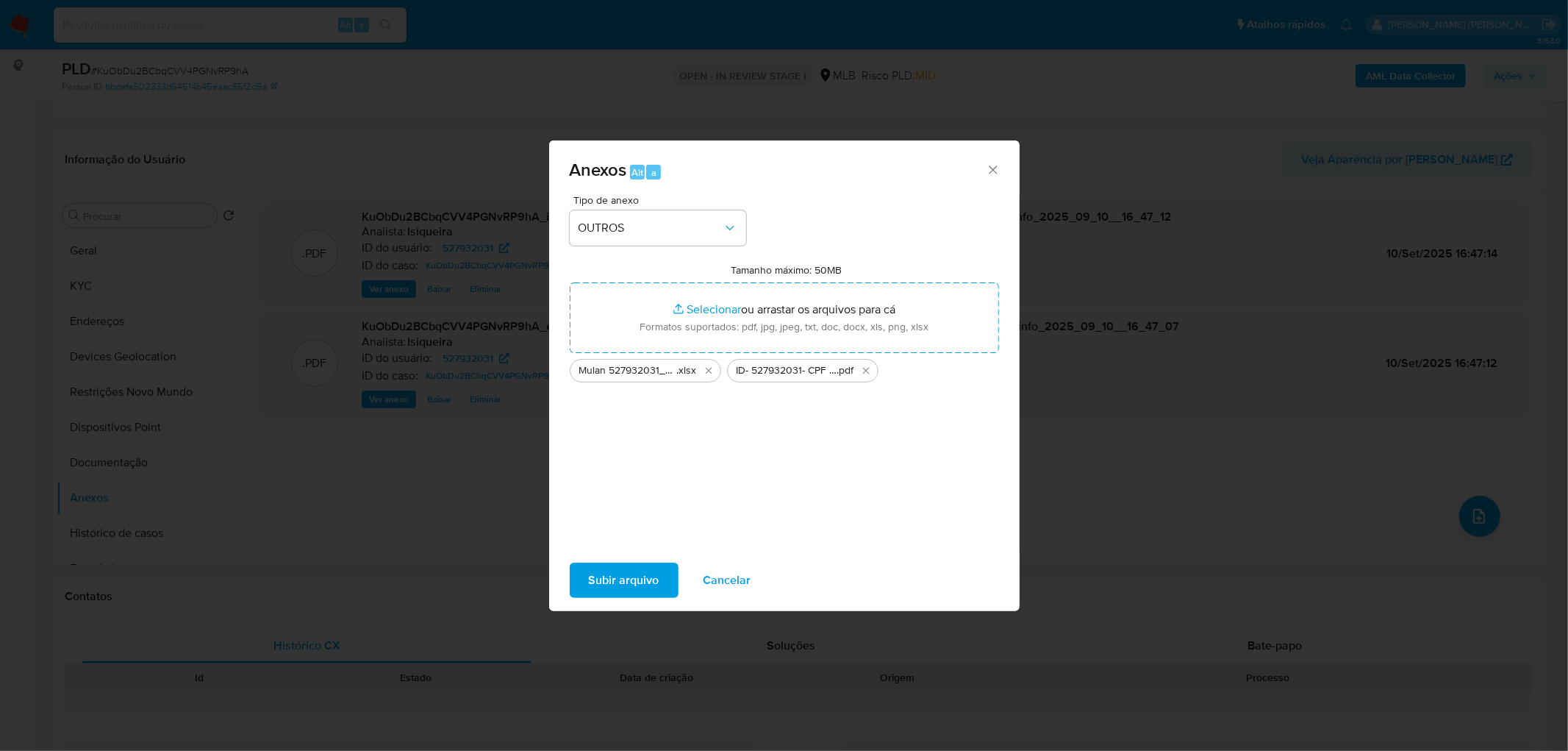
click at [640, 570] on span "Subir arquivo" at bounding box center [624, 579] width 70 height 32
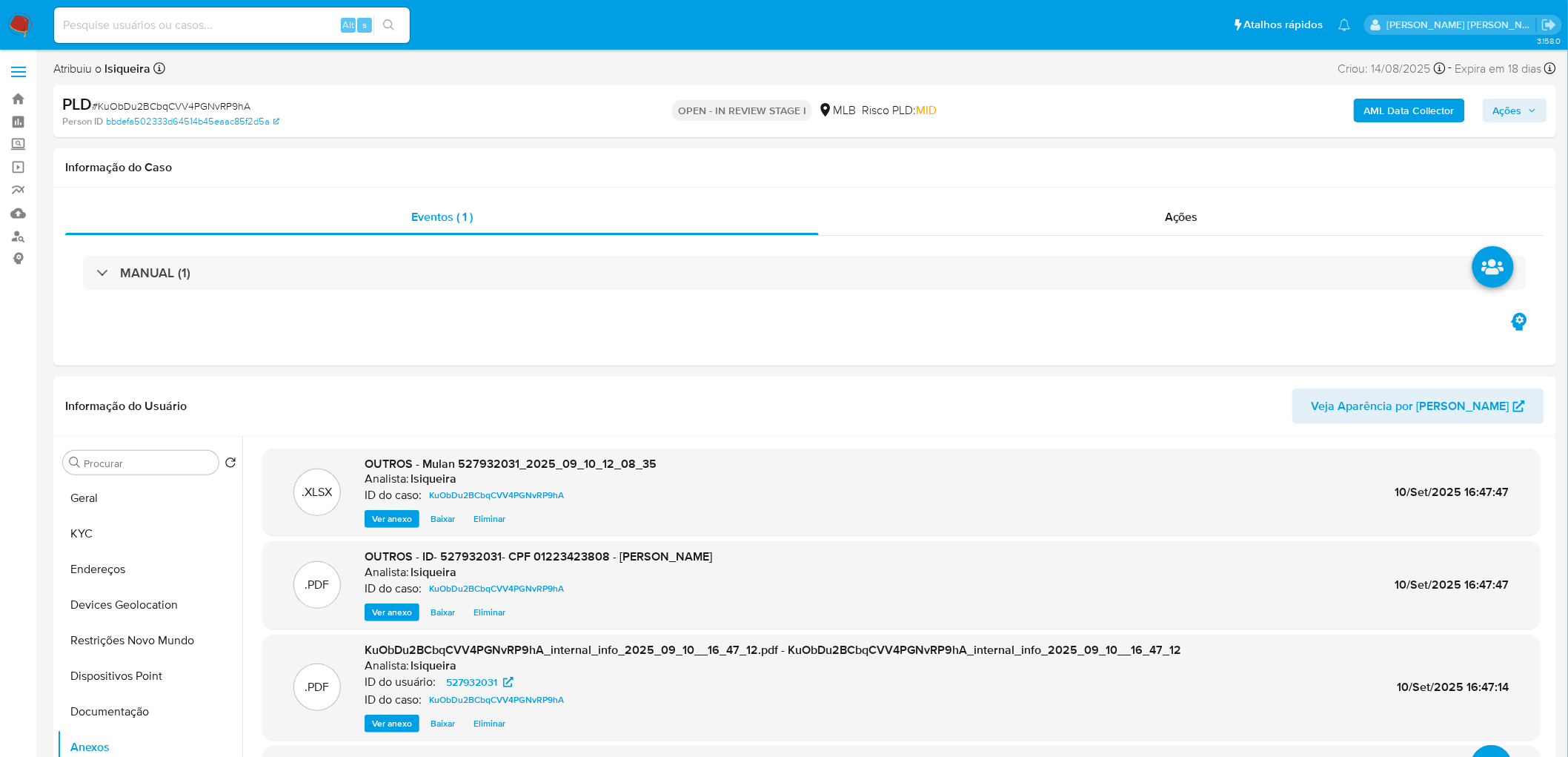
scroll to position [0, 0]
click at [1523, 107] on span "Ações" at bounding box center [1507, 111] width 29 height 24
click at [1062, 144] on div "Resolução do caso Alt r" at bounding box center [1102, 158] width 136 height 38
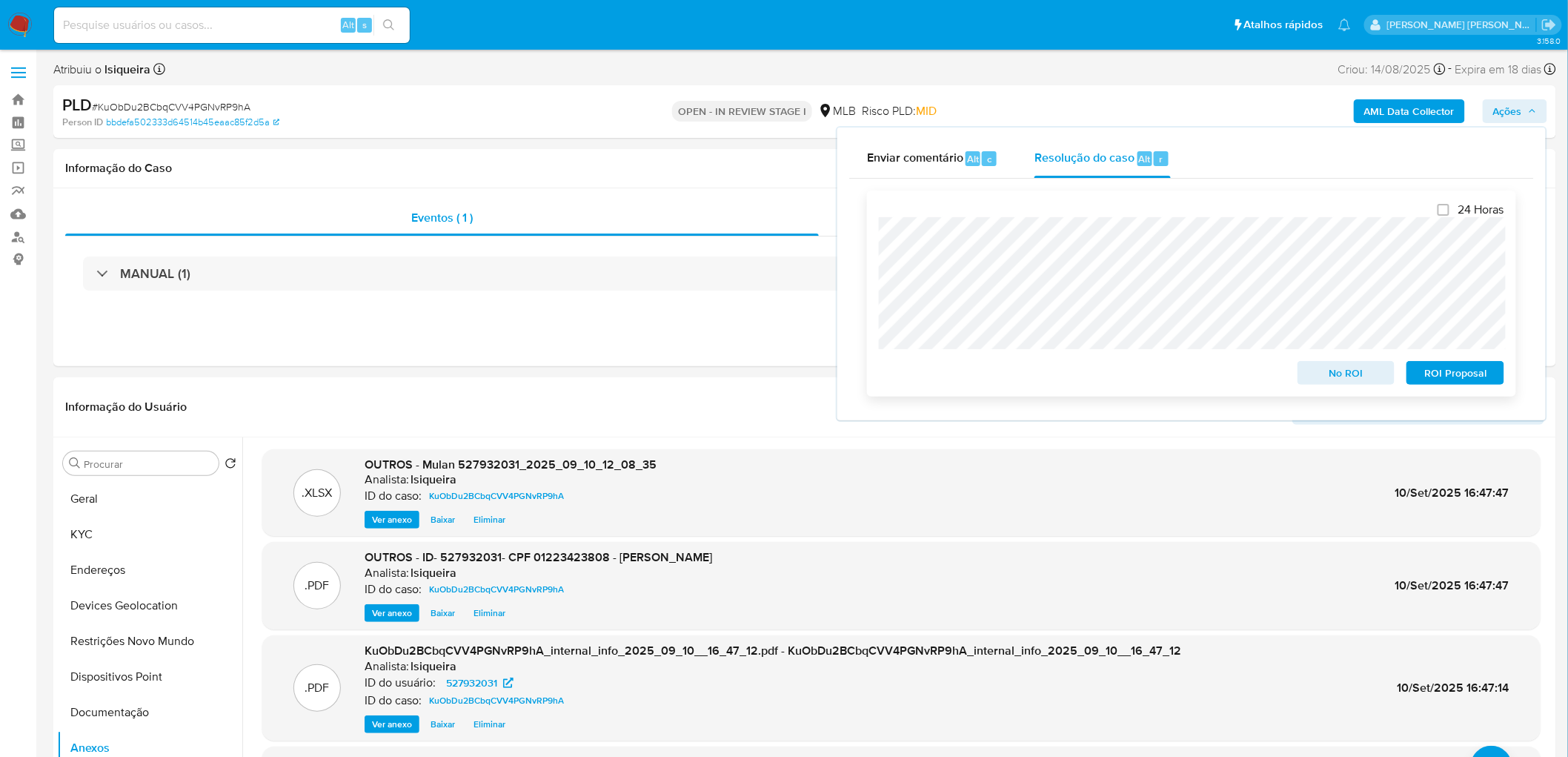
click at [1342, 373] on span "No ROI" at bounding box center [1347, 373] width 77 height 21
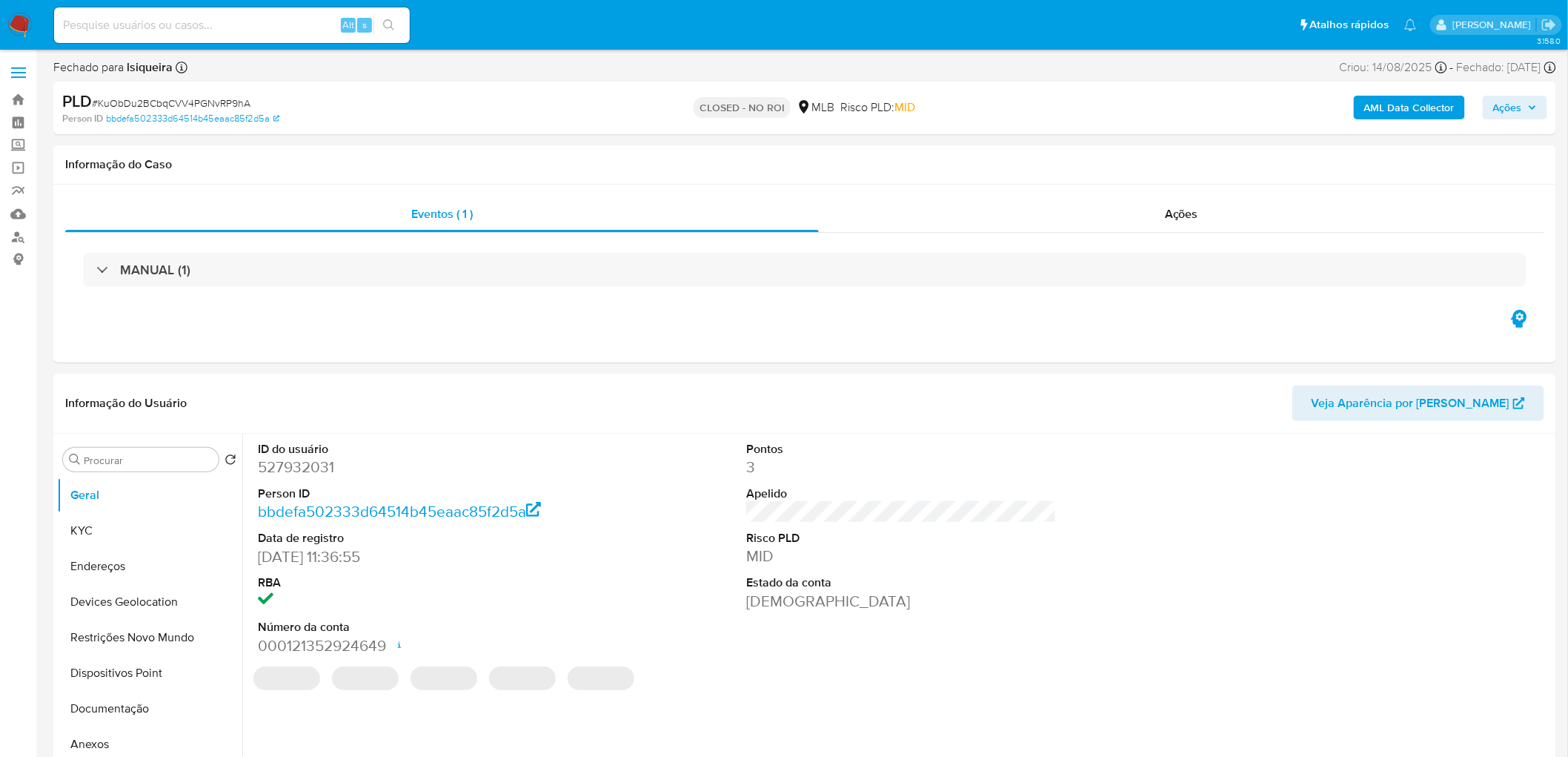
select select "10"
click at [1503, 109] on span "Ações" at bounding box center [1507, 107] width 29 height 24
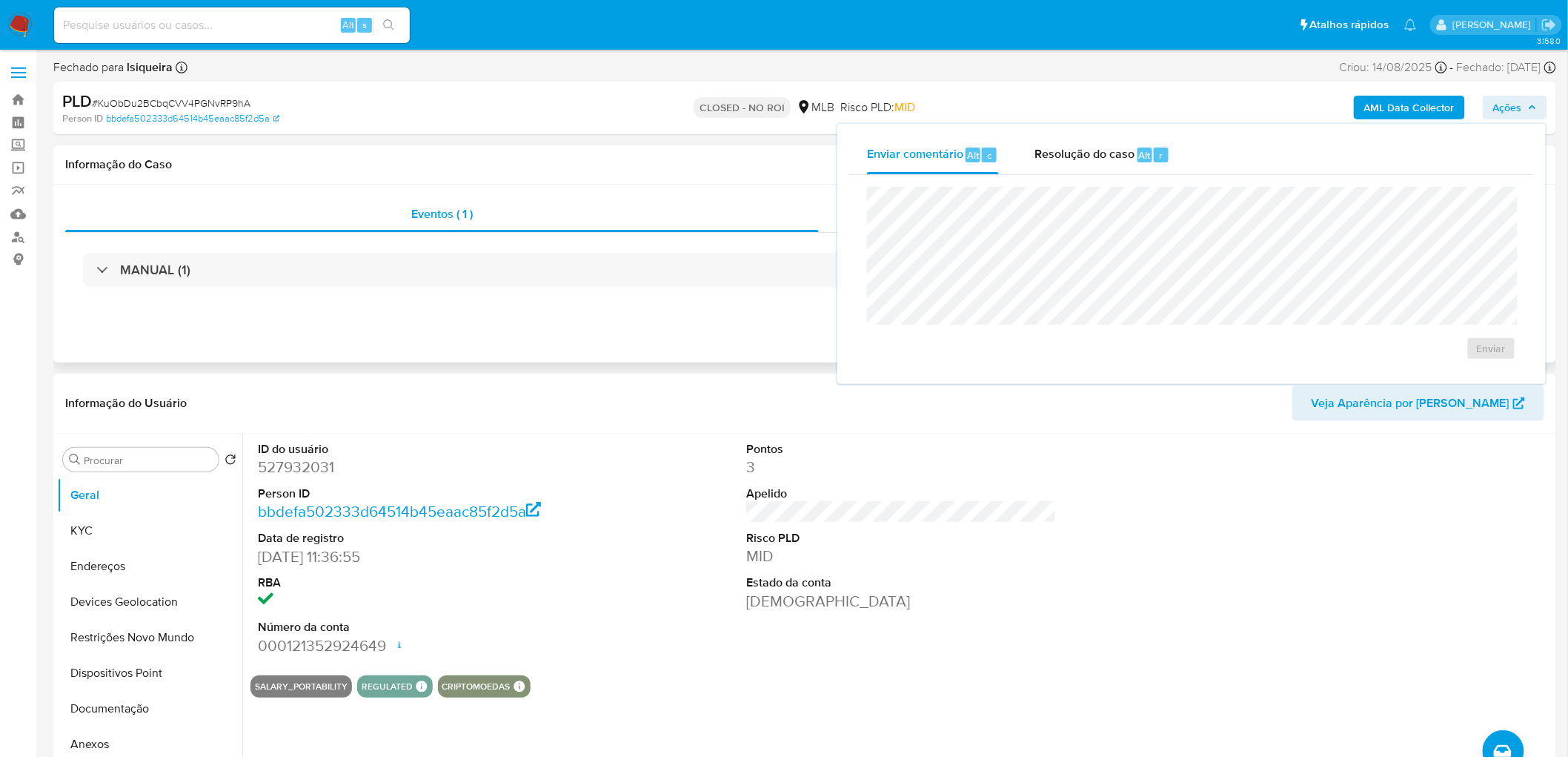
click at [721, 185] on div "Eventos ( 1 ) Ações MANUAL (1)" at bounding box center [804, 273] width 1503 height 178
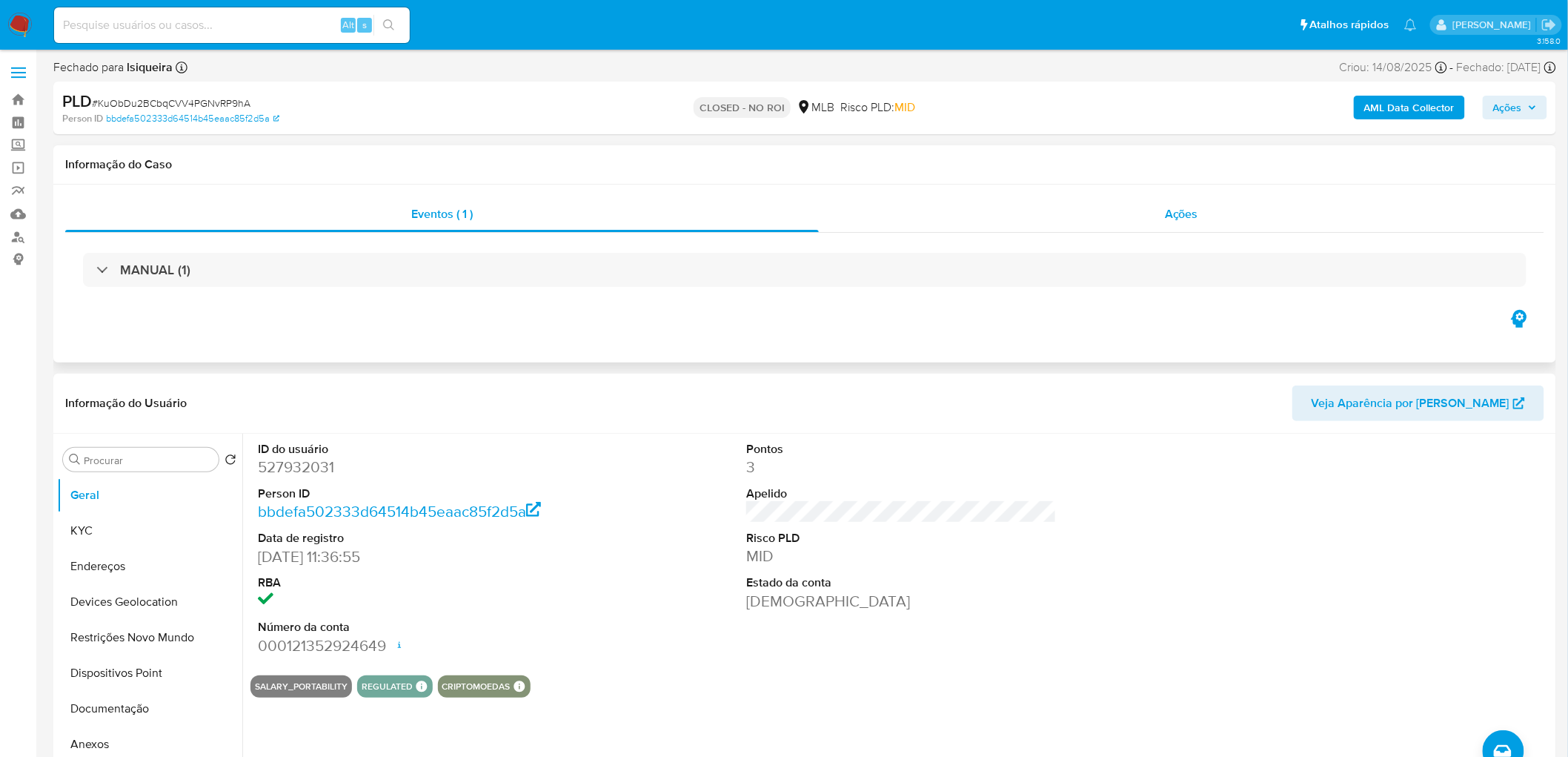
click at [1196, 218] on span "Ações" at bounding box center [1182, 213] width 33 height 17
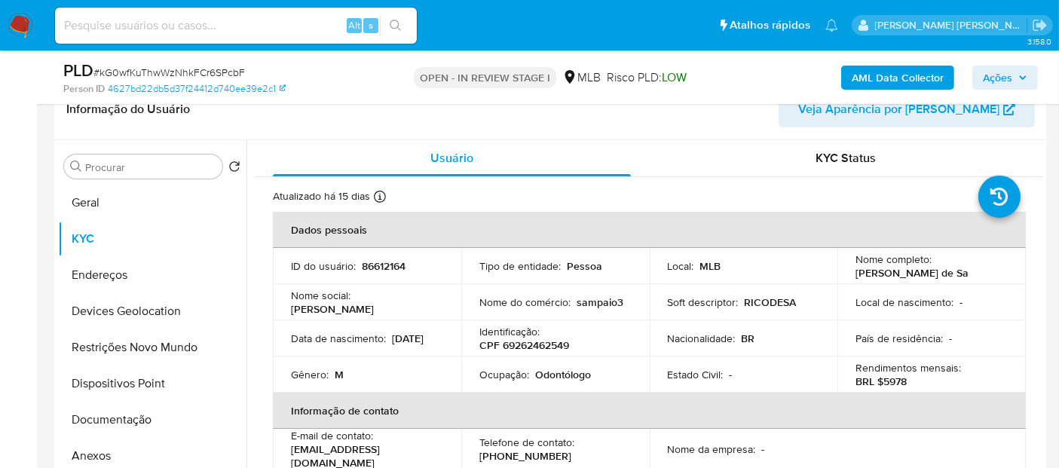
scroll to position [167, 0]
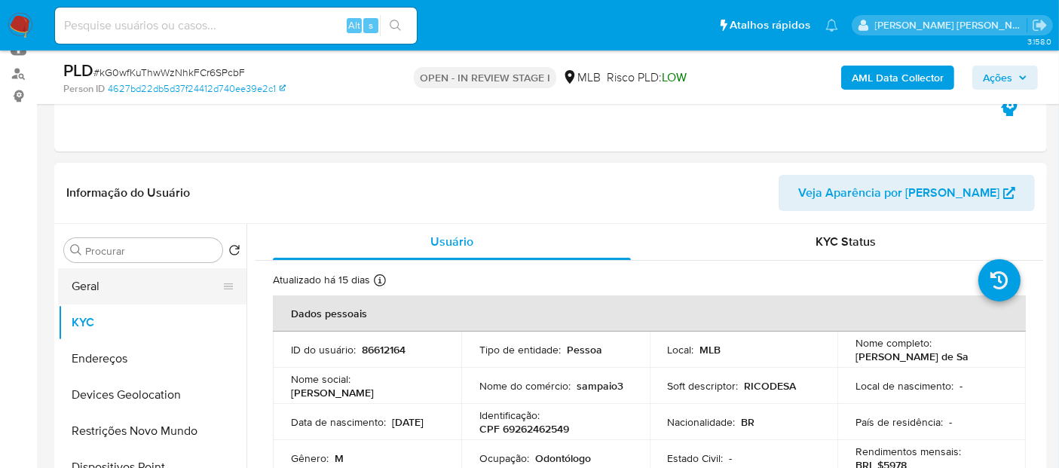
click at [112, 287] on button "Geral" at bounding box center [146, 286] width 176 height 36
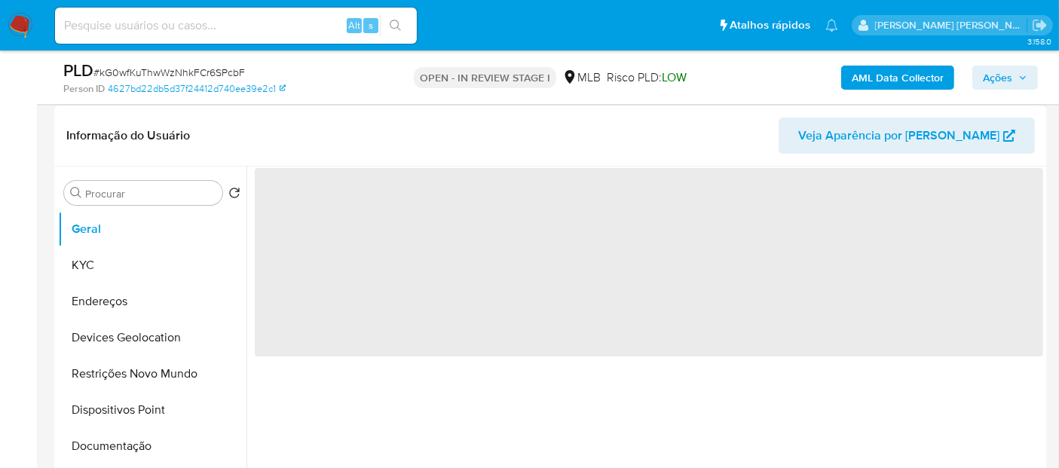
scroll to position [251, 0]
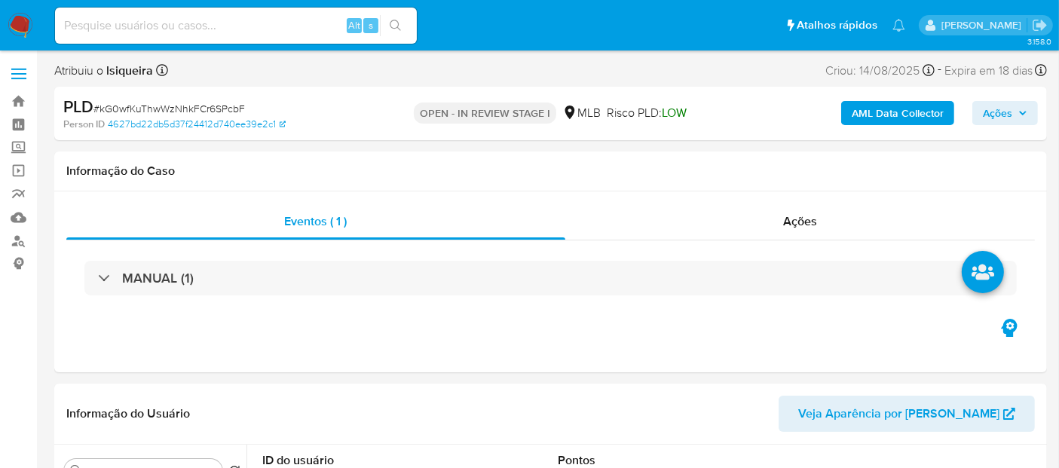
select select "10"
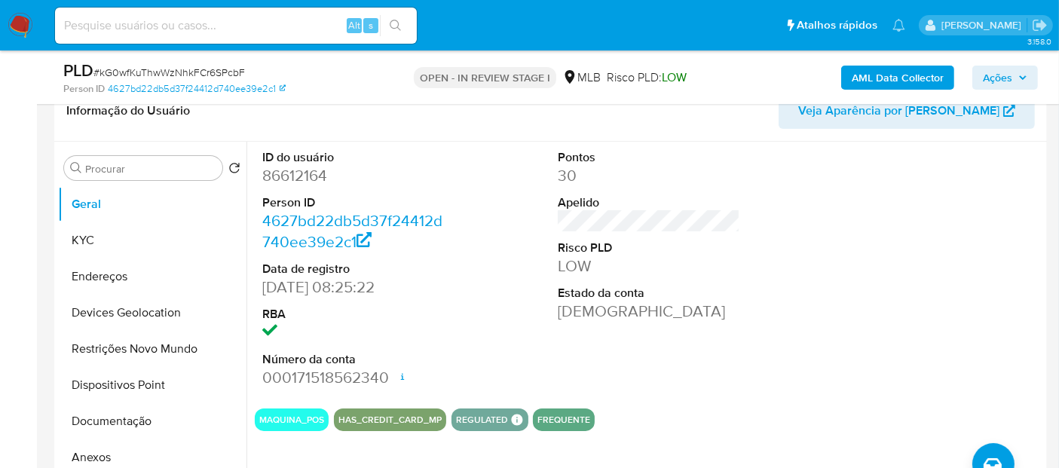
scroll to position [251, 0]
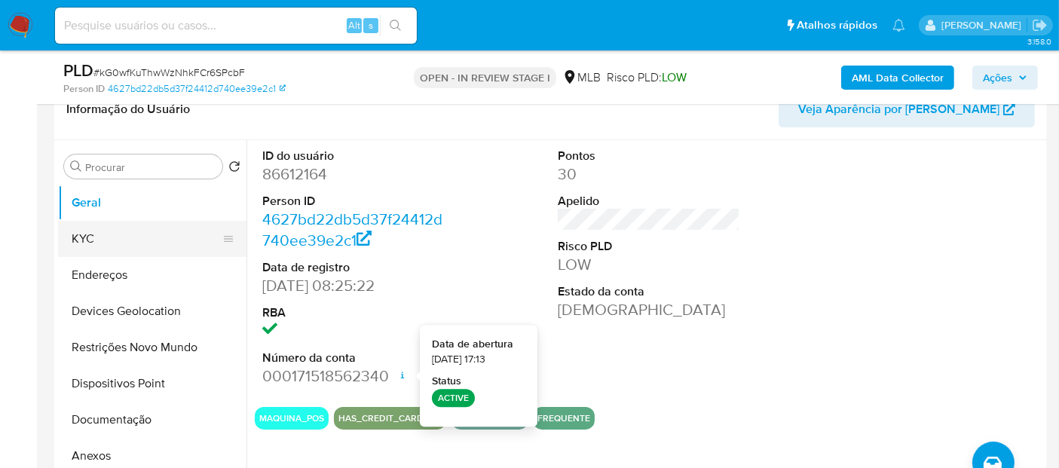
click at [107, 244] on button "KYC" at bounding box center [146, 239] width 176 height 36
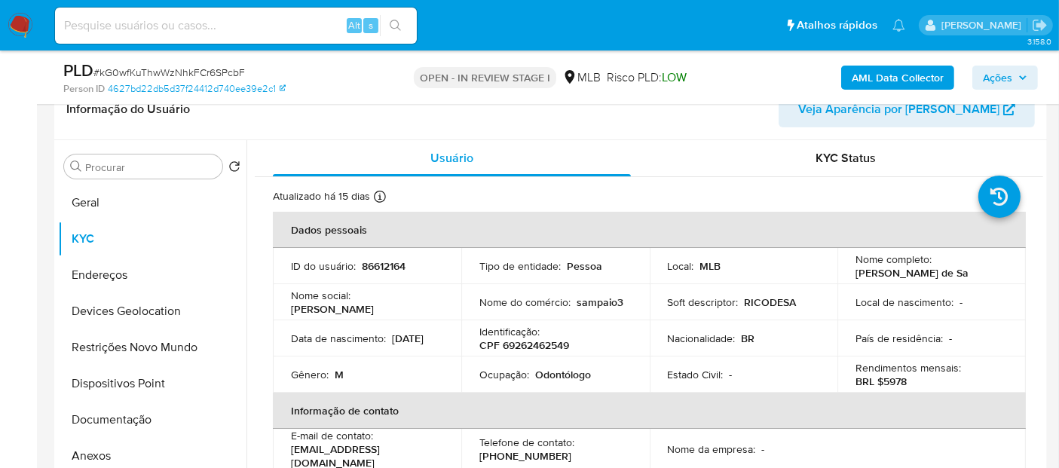
click at [541, 380] on p "Odontólogo" at bounding box center [563, 375] width 56 height 14
copy p "Odontólogo"
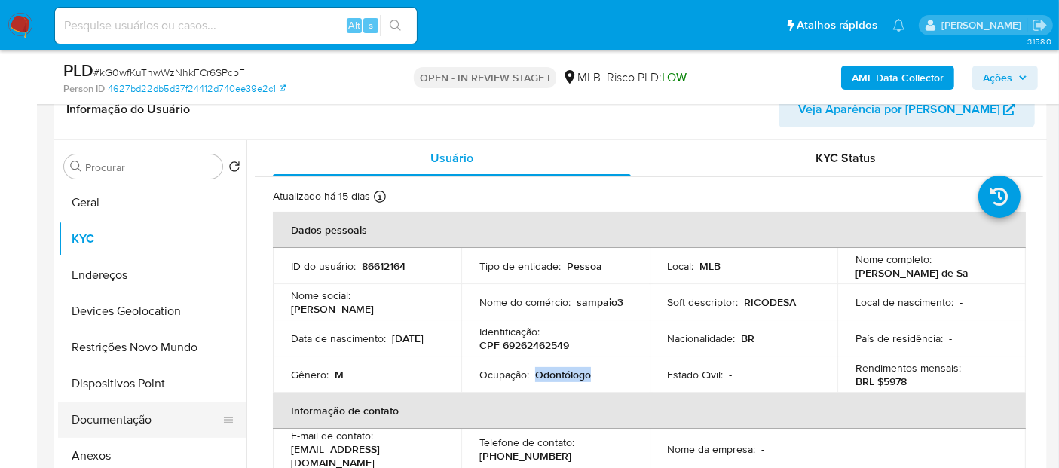
click at [115, 423] on button "Documentação" at bounding box center [146, 420] width 176 height 36
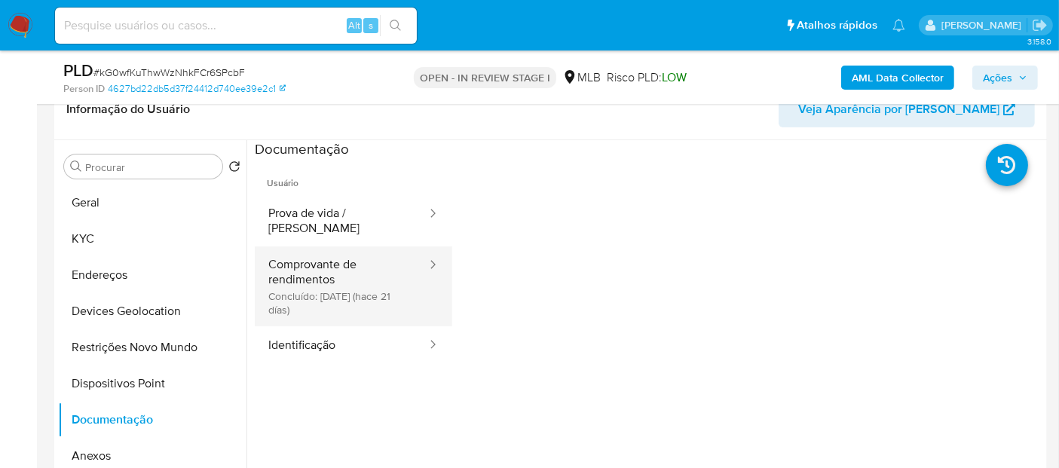
click at [325, 275] on button "Comprovante de rendimentos Concluído: [DATE] (hace 21 días)" at bounding box center [341, 287] width 173 height 80
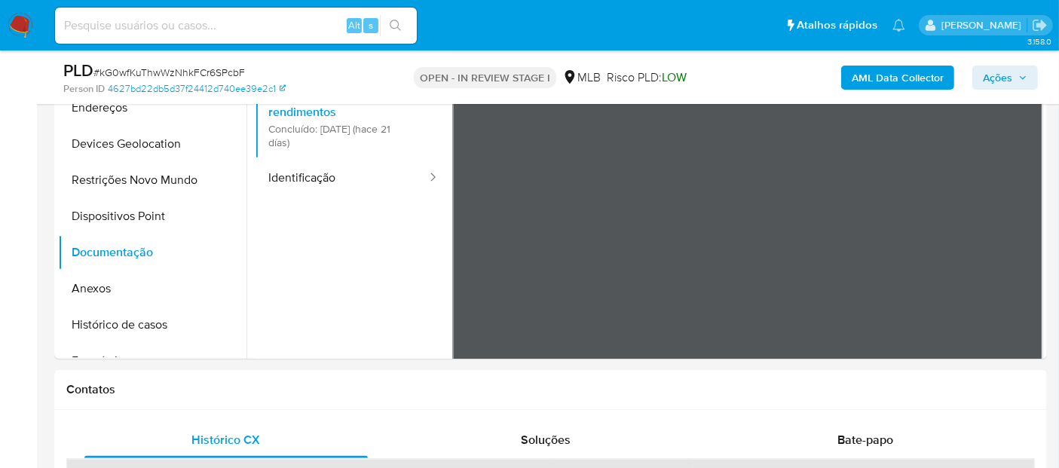
scroll to position [335, 0]
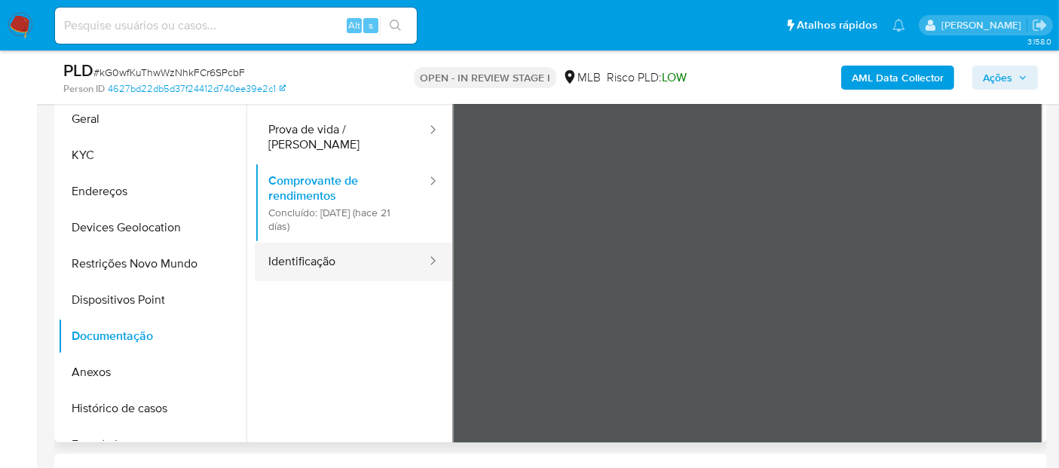
click at [327, 250] on button "Identificação" at bounding box center [341, 262] width 173 height 38
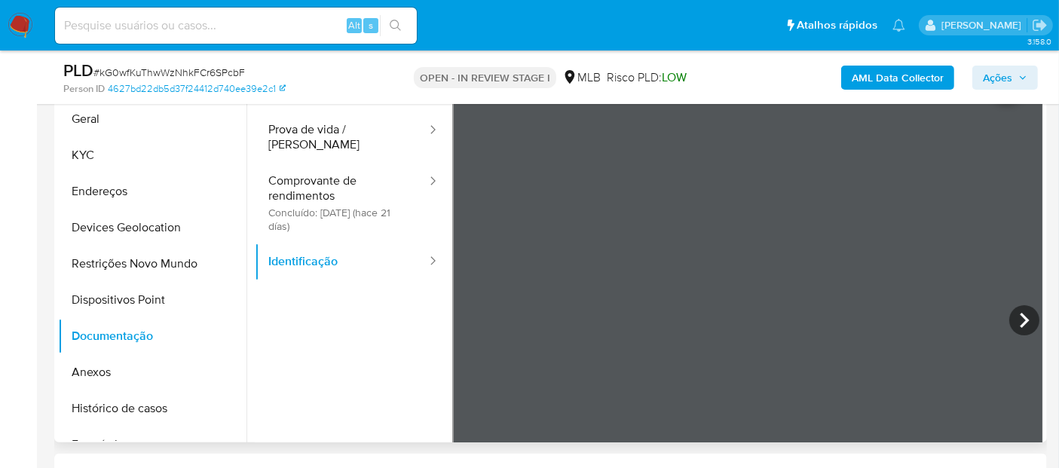
scroll to position [167, 0]
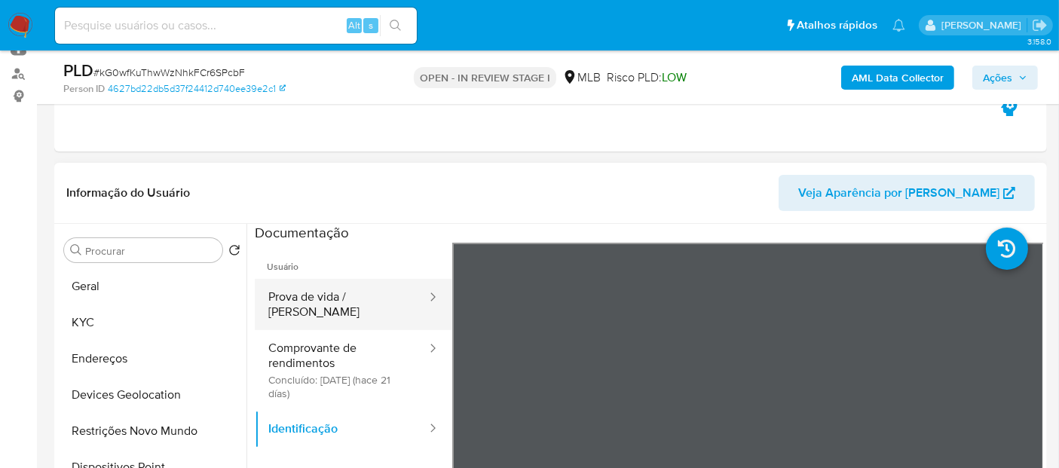
click at [354, 292] on button "Prova de vida / [PERSON_NAME]" at bounding box center [341, 304] width 173 height 51
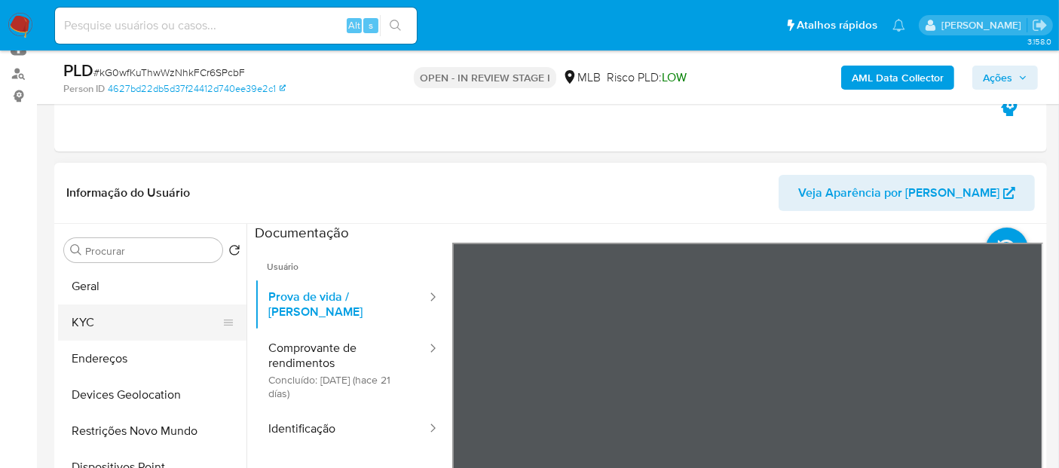
click at [133, 313] on button "KYC" at bounding box center [146, 323] width 176 height 36
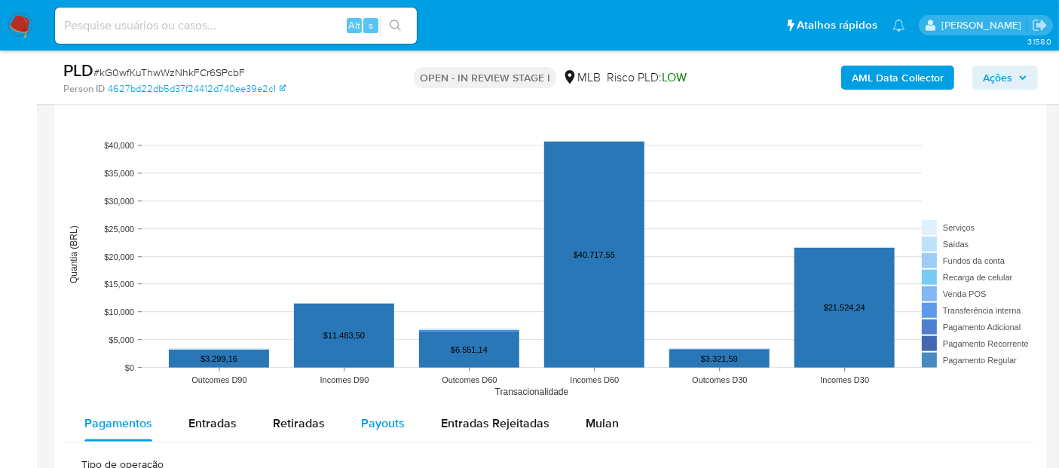
scroll to position [1340, 0]
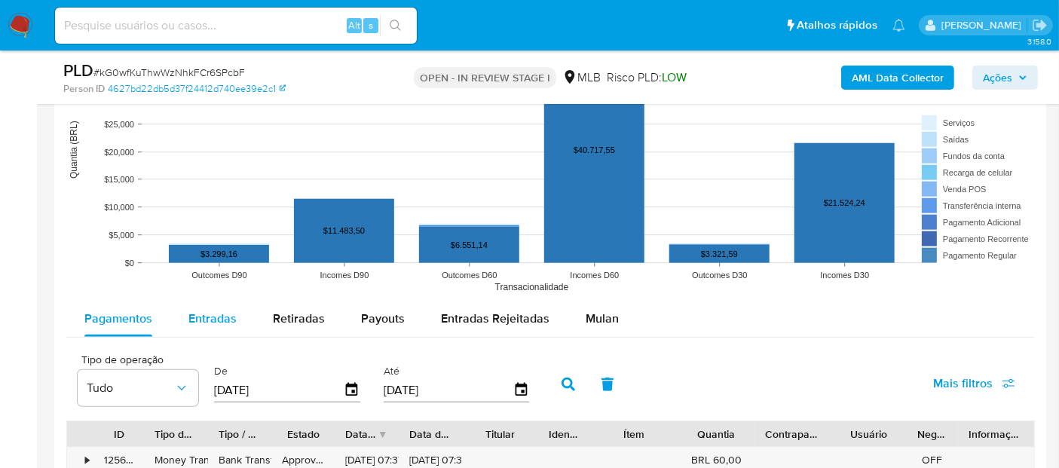
click at [221, 324] on span "Entradas" at bounding box center [212, 318] width 48 height 17
select select "10"
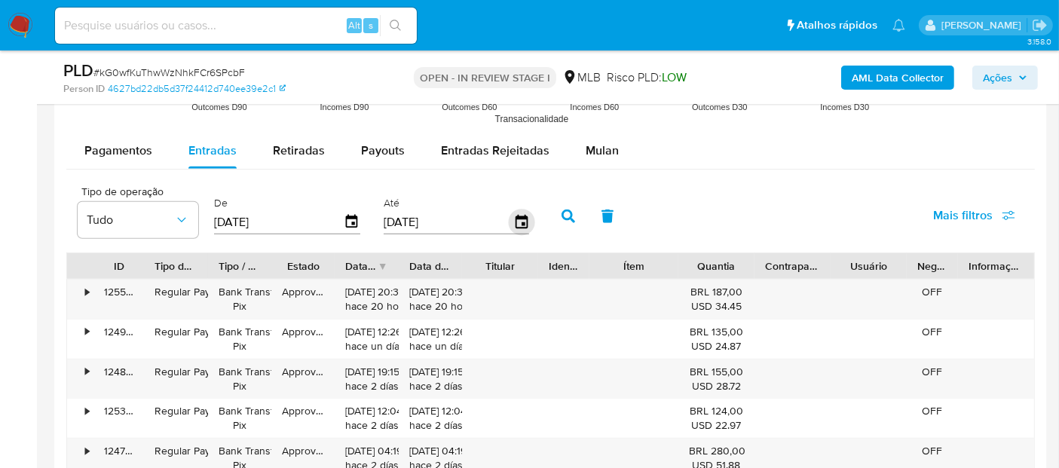
click at [524, 216] on icon "button" at bounding box center [521, 222] width 26 height 26
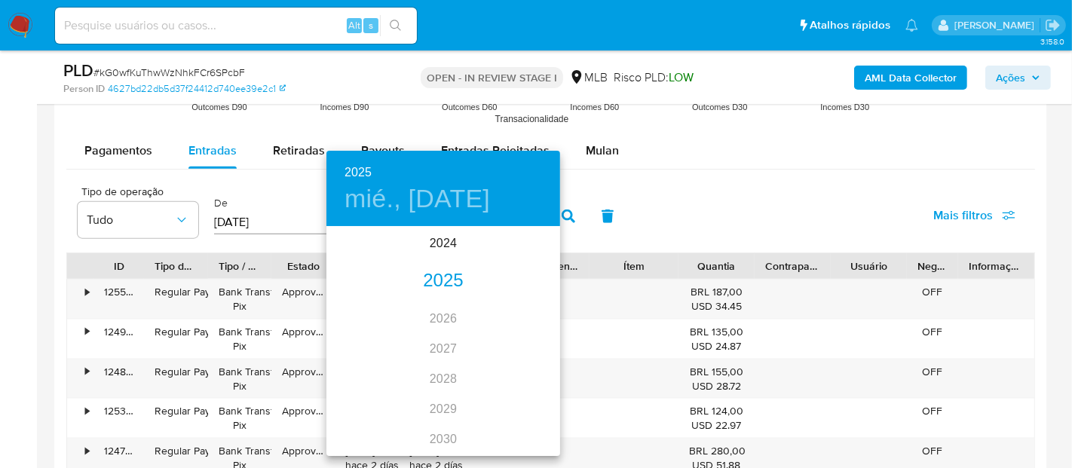
click at [423, 279] on div "2025" at bounding box center [443, 281] width 234 height 30
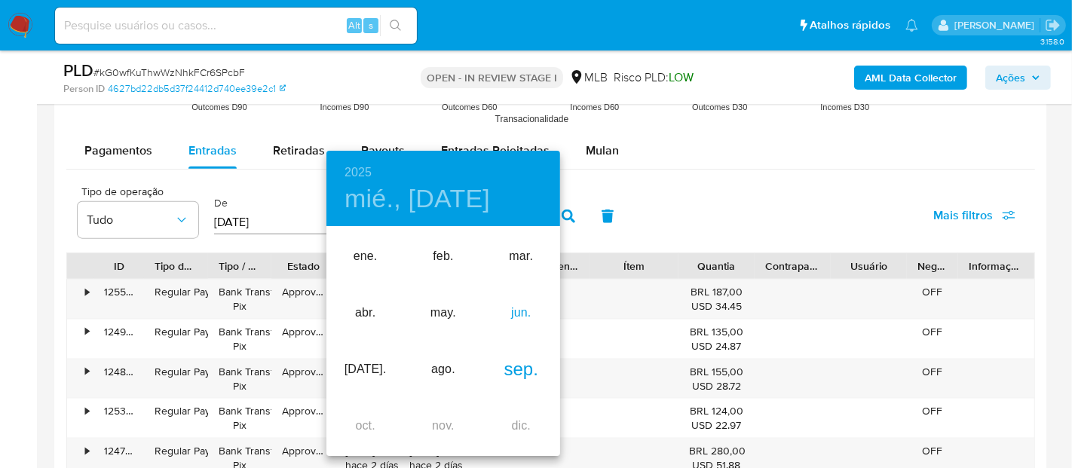
click at [531, 313] on div "jun." at bounding box center [522, 313] width 78 height 57
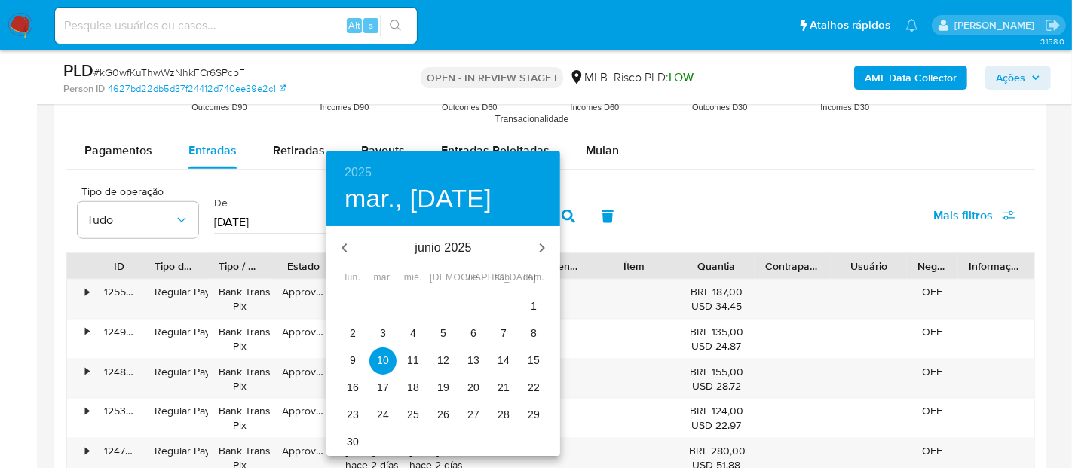
click at [347, 445] on p "30" at bounding box center [353, 441] width 12 height 15
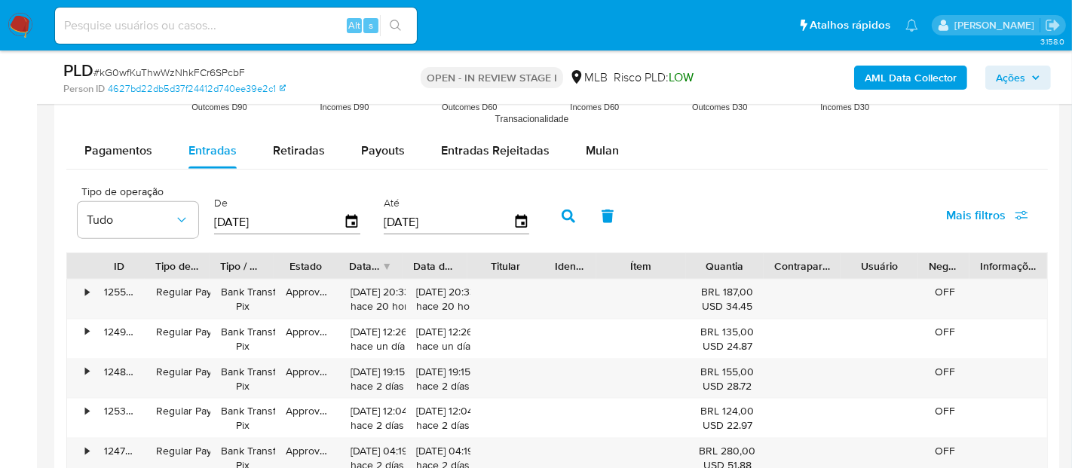
type input "30/06/2025"
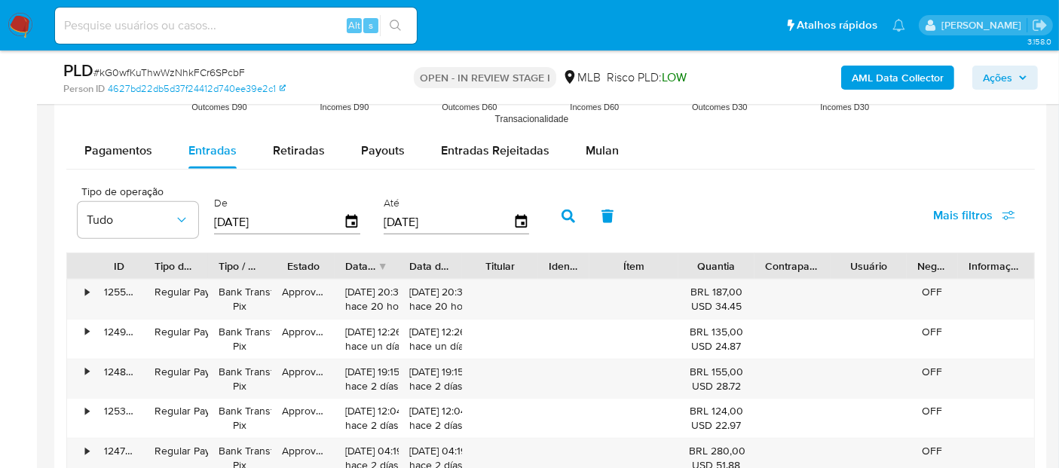
scroll to position [1592, 0]
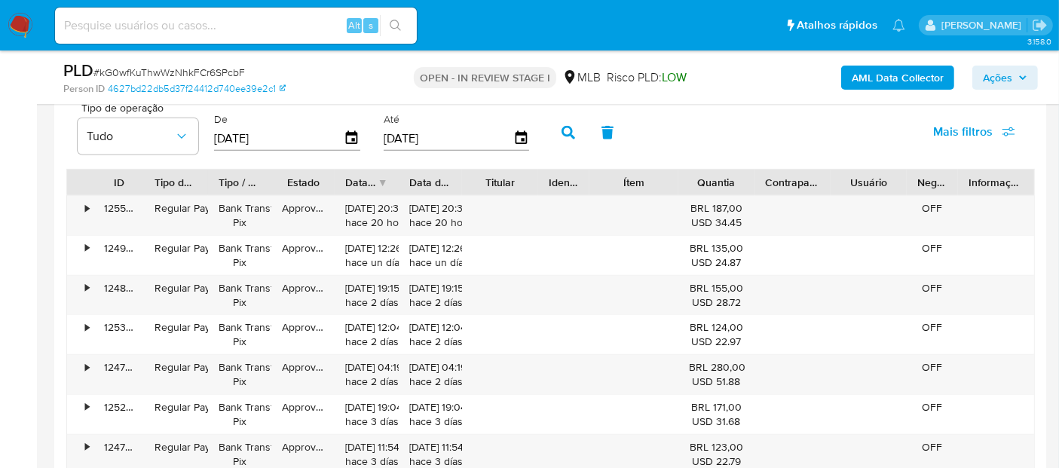
click at [565, 126] on icon "button" at bounding box center [569, 133] width 14 height 14
click at [351, 136] on icon "button" at bounding box center [352, 138] width 12 height 14
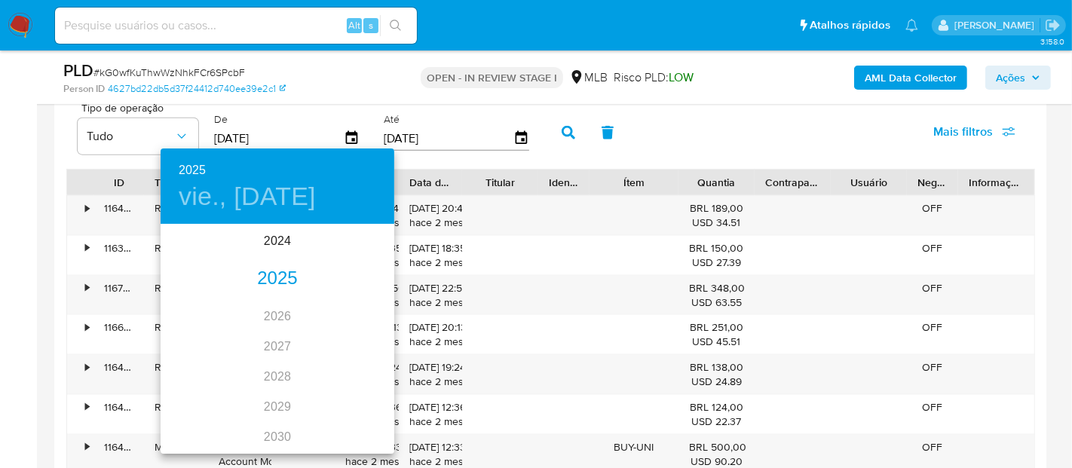
click at [274, 283] on div "2025" at bounding box center [278, 279] width 234 height 30
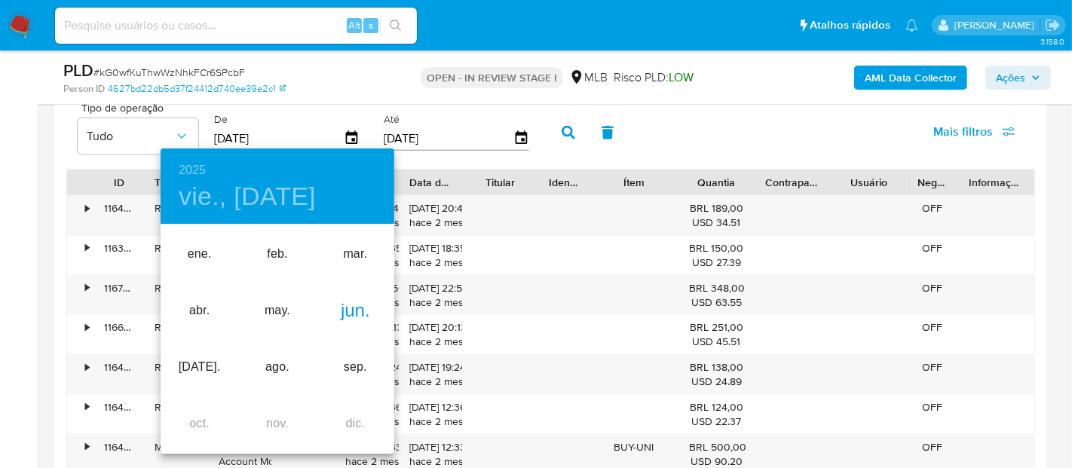
click at [357, 311] on div "jun." at bounding box center [356, 311] width 78 height 57
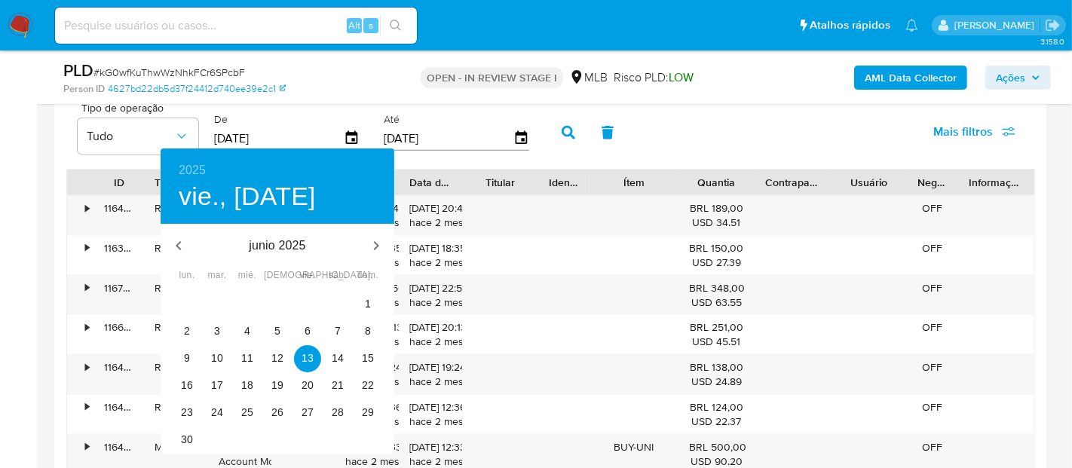
click at [361, 291] on div "1" at bounding box center [368, 304] width 30 height 27
type input "01/06/2025"
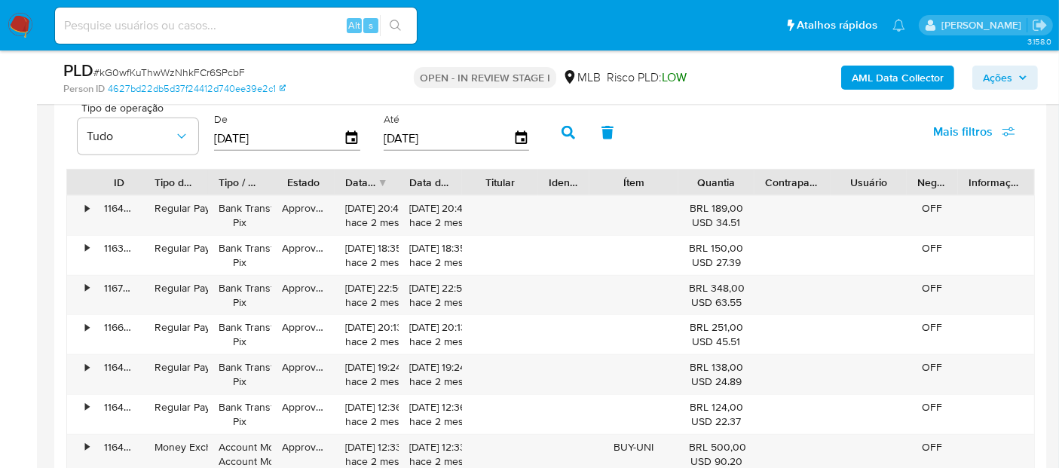
click at [566, 134] on icon "button" at bounding box center [569, 133] width 14 height 14
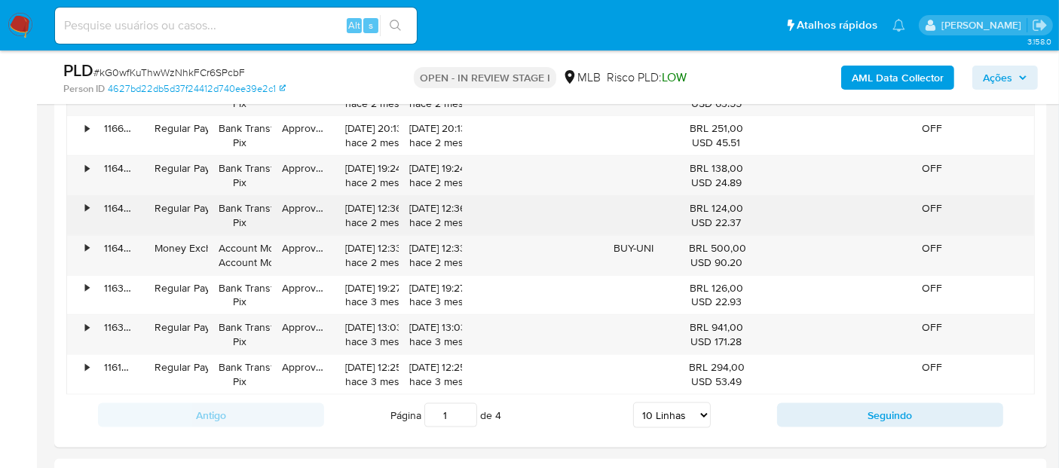
scroll to position [1843, 0]
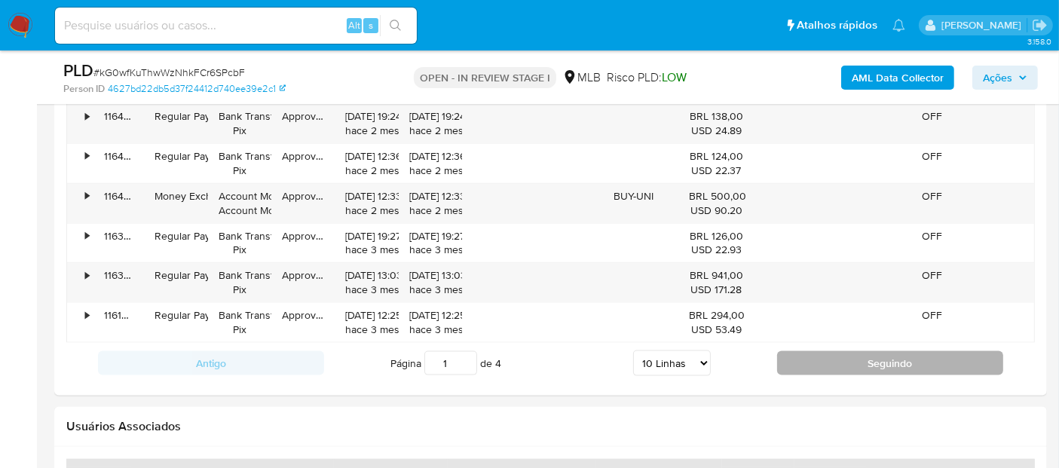
click at [865, 365] on button "Seguindo" at bounding box center [890, 363] width 226 height 24
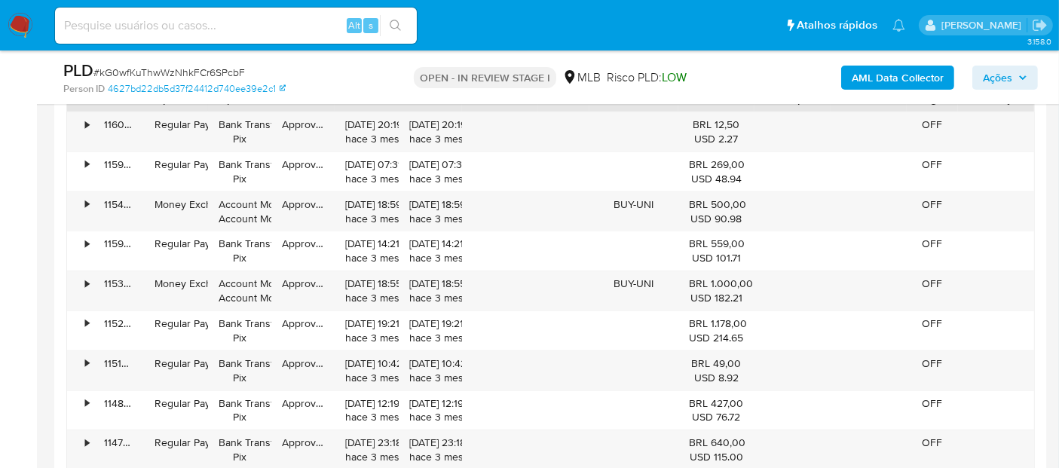
scroll to position [1759, 0]
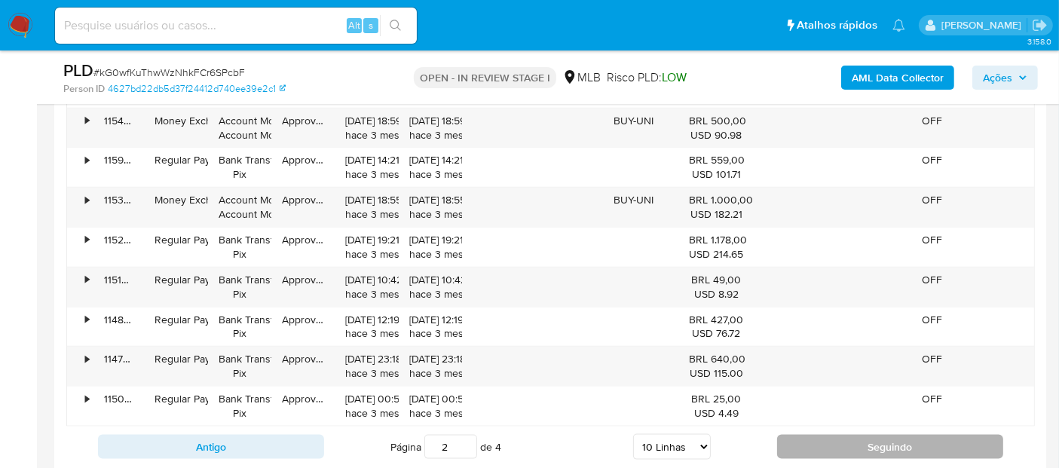
click at [847, 440] on button "Seguindo" at bounding box center [890, 447] width 226 height 24
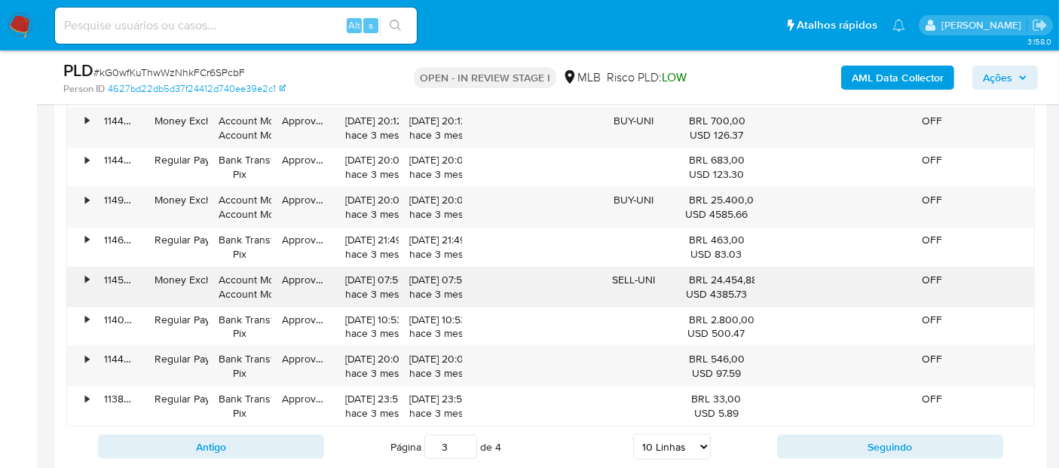
click at [90, 278] on div "•" at bounding box center [80, 287] width 26 height 39
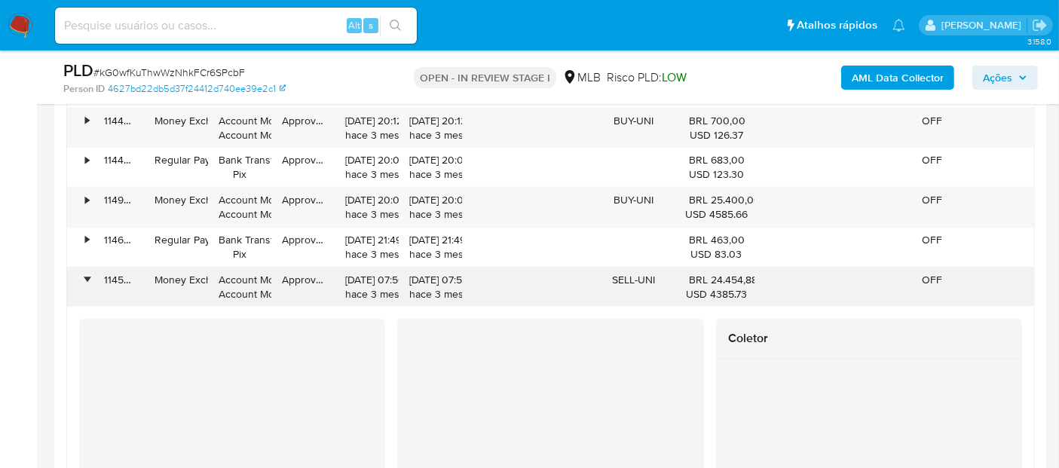
click at [88, 272] on div "•" at bounding box center [80, 287] width 26 height 39
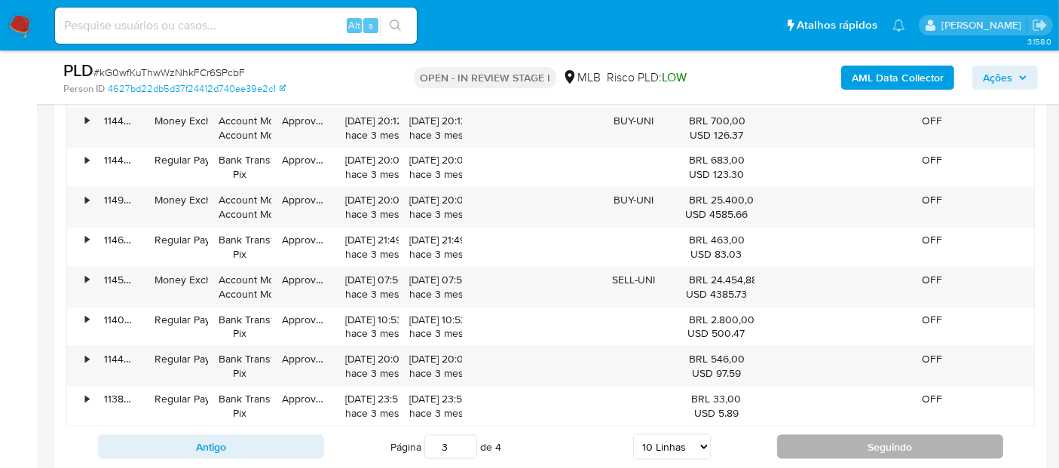
click at [856, 452] on button "Seguindo" at bounding box center [890, 447] width 226 height 24
type input "4"
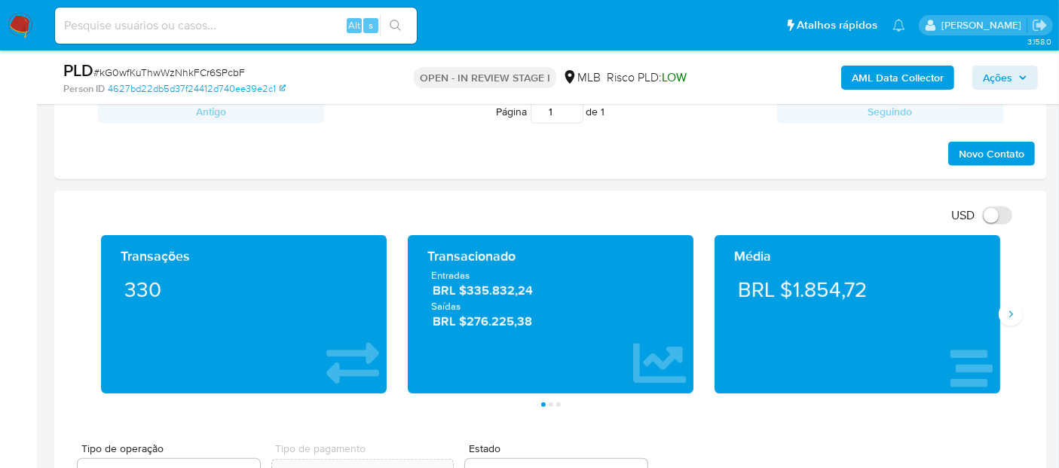
scroll to position [838, 0]
click at [1009, 317] on icon "Siguiente" at bounding box center [1011, 314] width 12 height 12
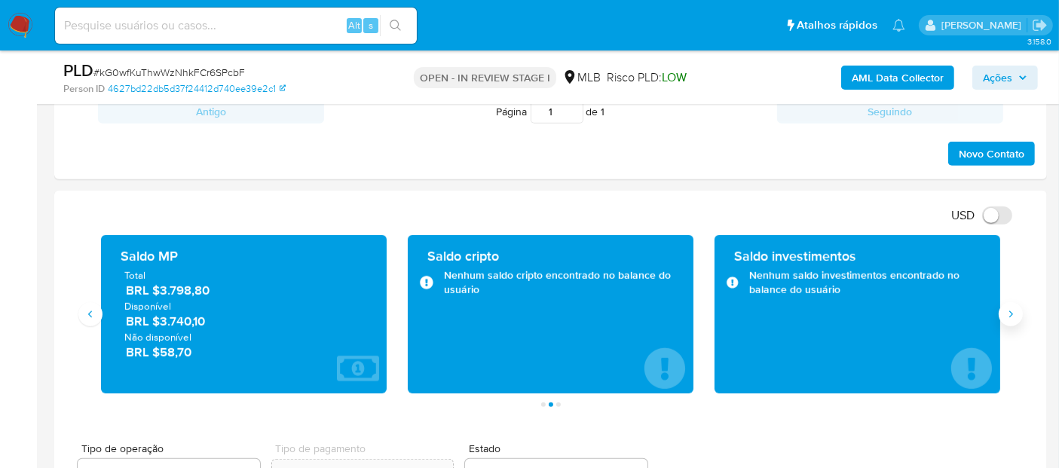
click at [1009, 317] on icon "Siguiente" at bounding box center [1011, 314] width 12 height 12
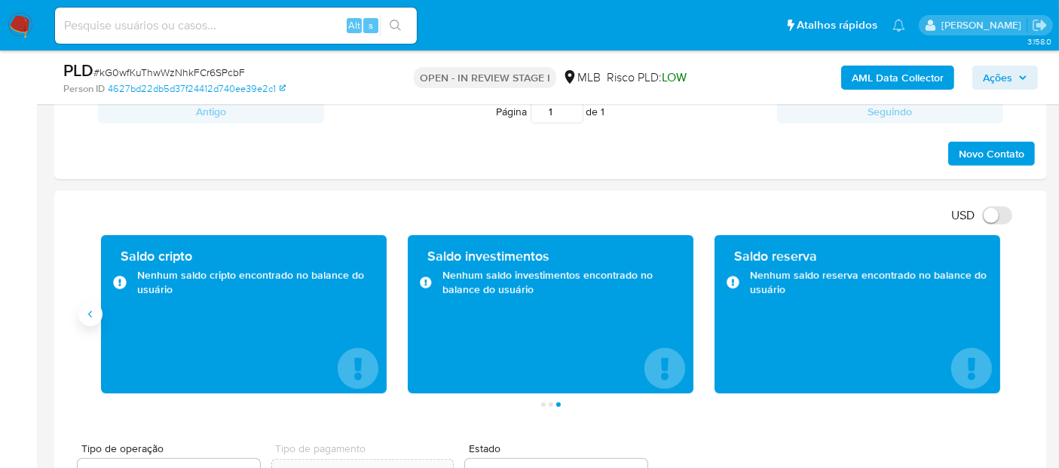
click at [86, 305] on button "Anterior" at bounding box center [90, 314] width 24 height 24
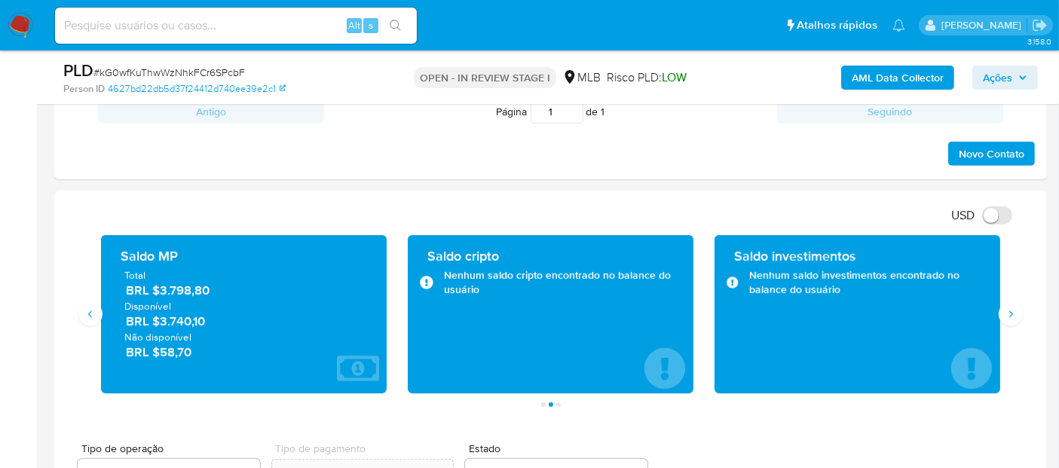
drag, startPoint x: 221, startPoint y: 323, endPoint x: 164, endPoint y: 326, distance: 57.3
click at [159, 323] on span "BRL $3.740,10" at bounding box center [244, 321] width 237 height 17
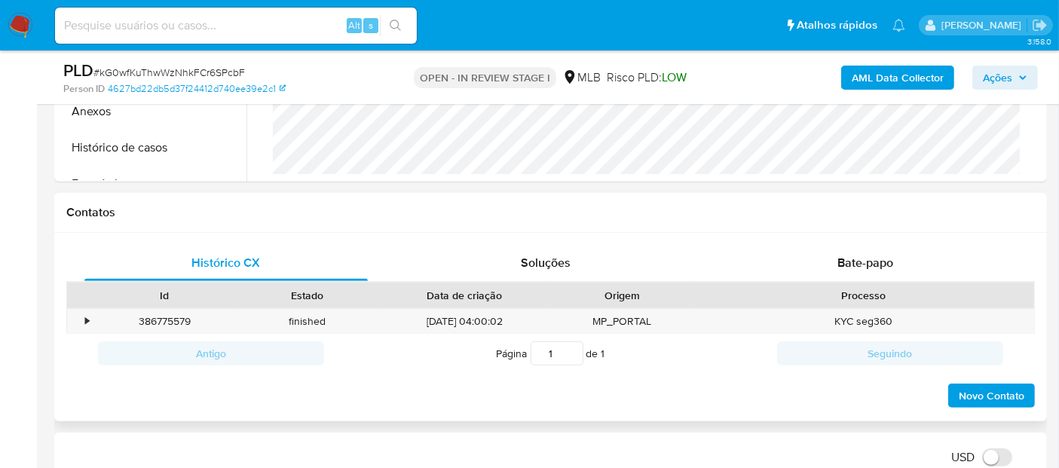
scroll to position [418, 0]
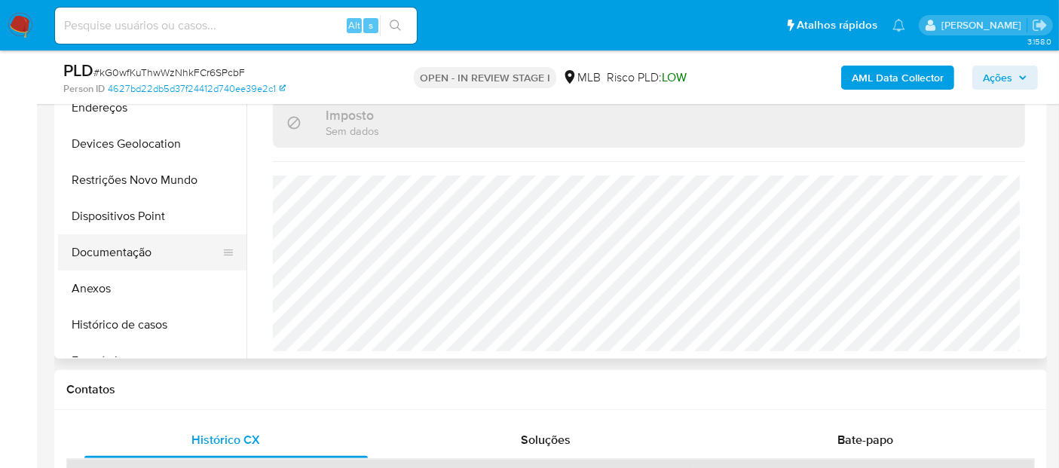
click at [125, 247] on button "Documentação" at bounding box center [146, 252] width 176 height 36
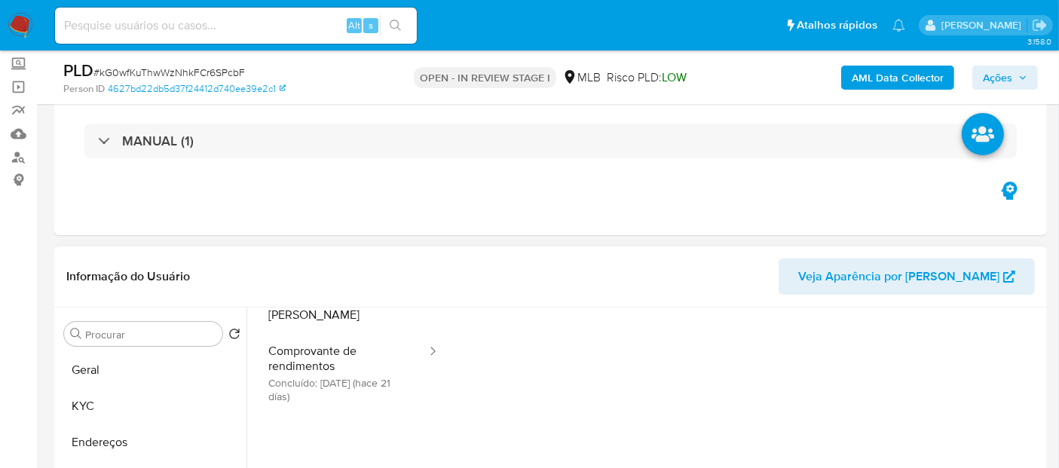
scroll to position [122, 0]
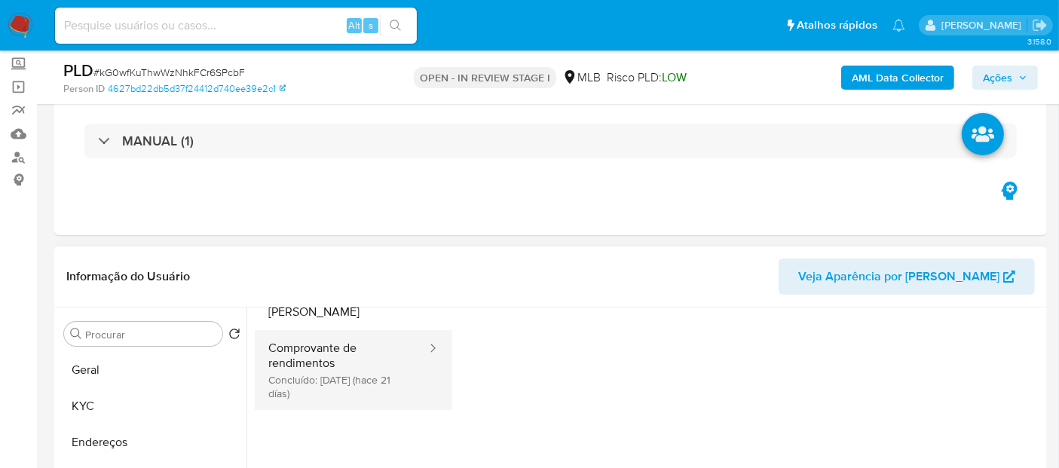
click at [365, 356] on button "Comprovante de rendimentos Concluído: 20/08/2025 (hace 21 días)" at bounding box center [341, 370] width 173 height 80
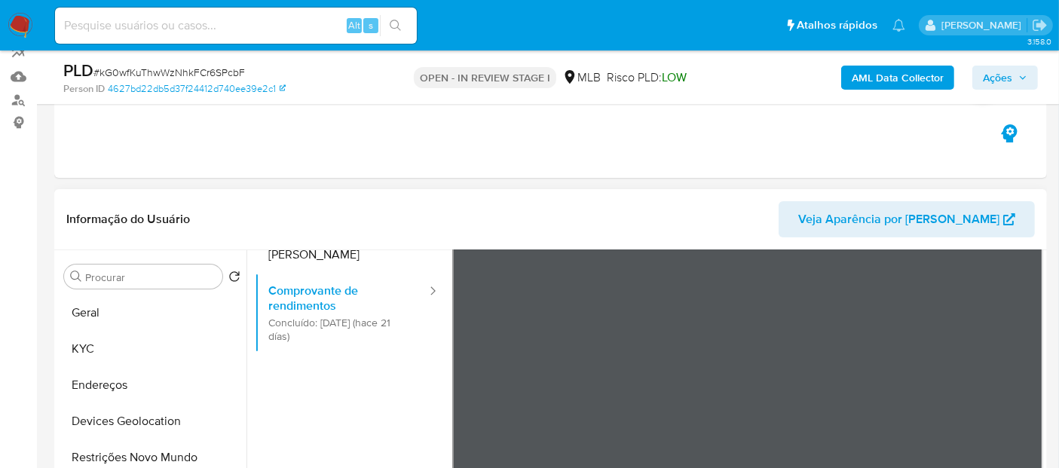
scroll to position [167, 0]
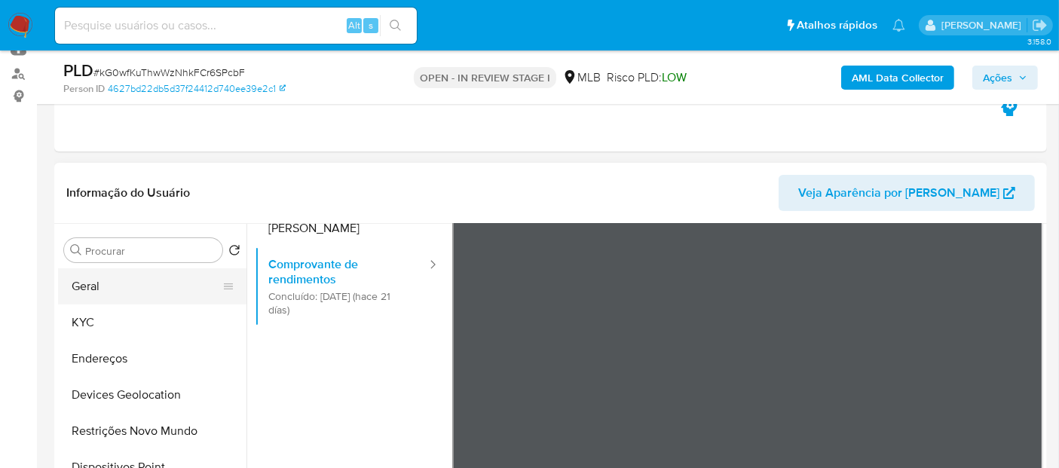
click at [86, 293] on button "Geral" at bounding box center [146, 286] width 176 height 36
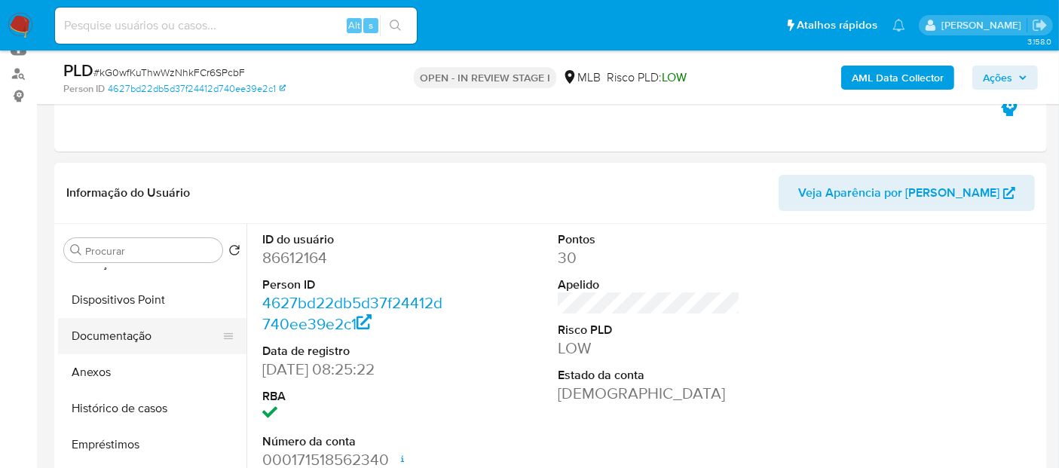
click at [157, 326] on button "Documentação" at bounding box center [146, 336] width 176 height 36
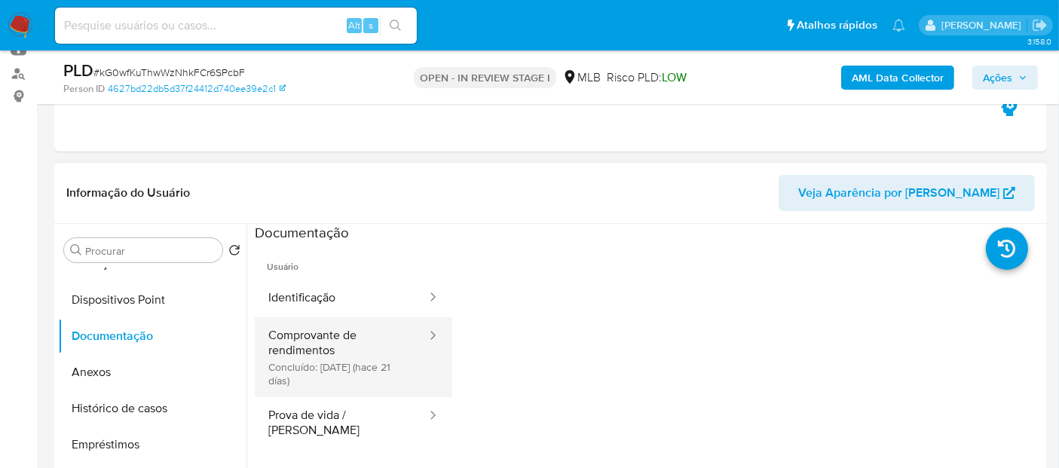
click at [363, 363] on button "Comprovante de rendimentos Concluído: 20/08/2025 (hace 21 días)" at bounding box center [341, 357] width 173 height 80
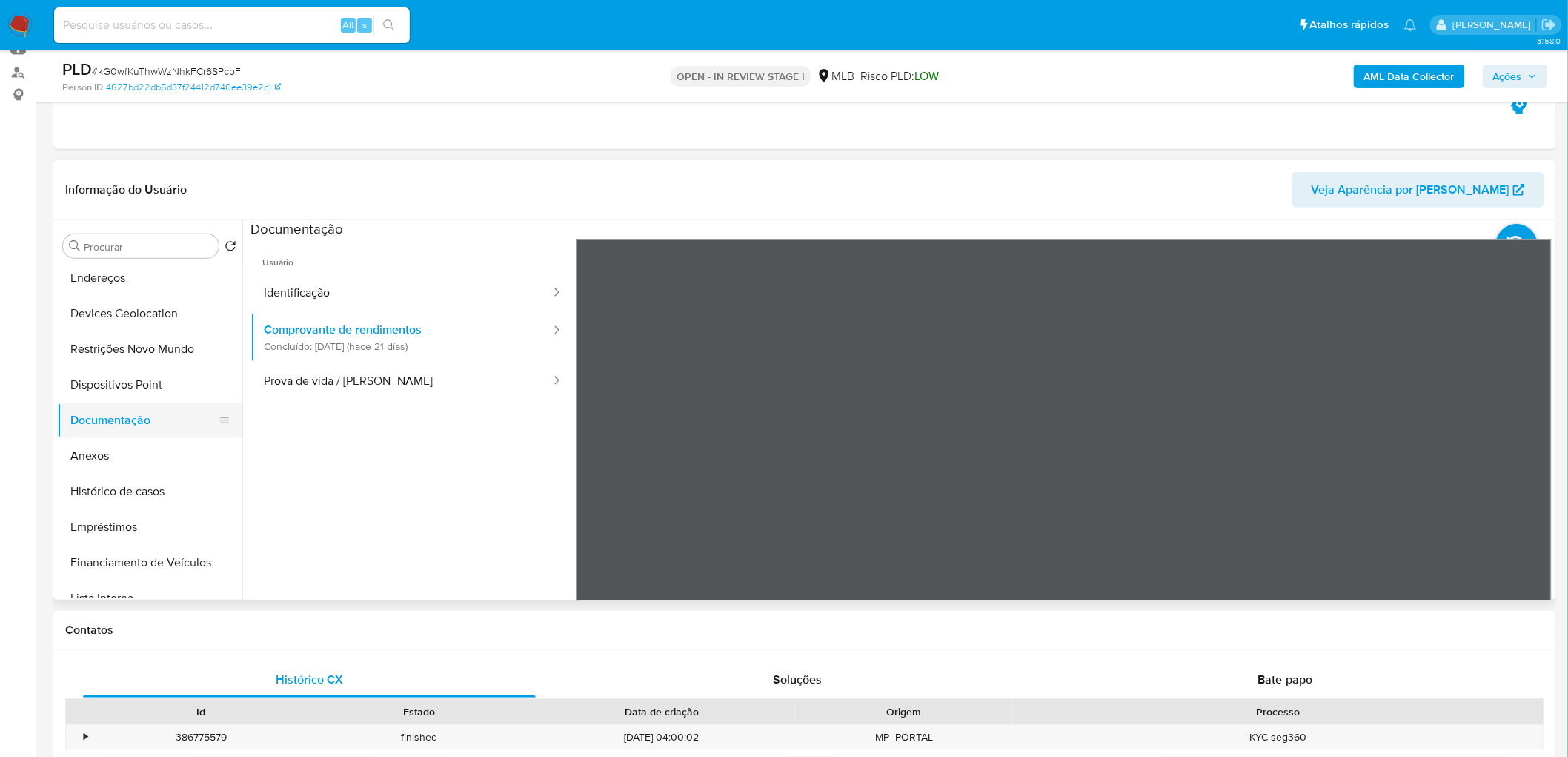
scroll to position [0, 0]
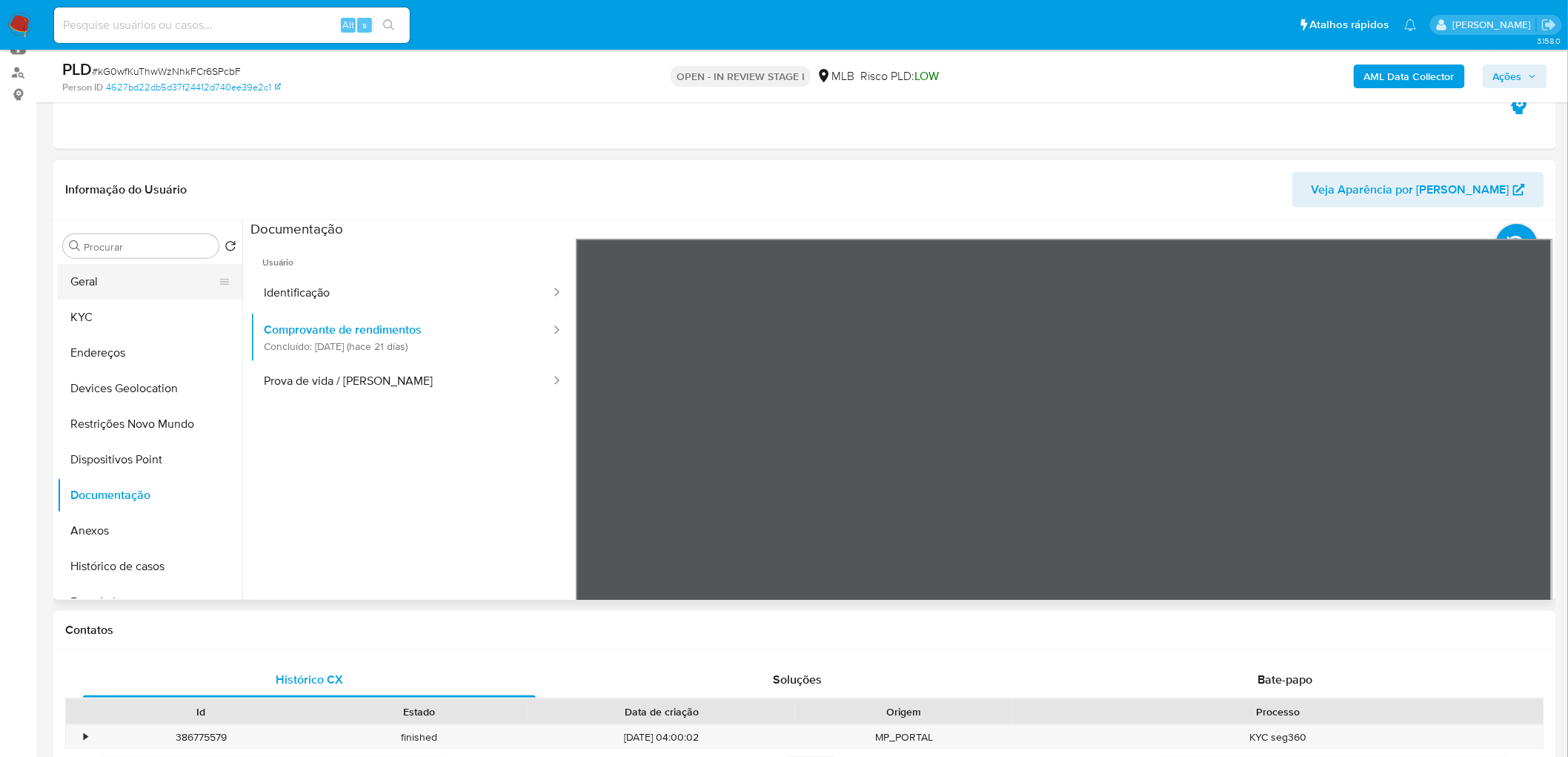
click at [137, 284] on button "Geral" at bounding box center [144, 281] width 173 height 35
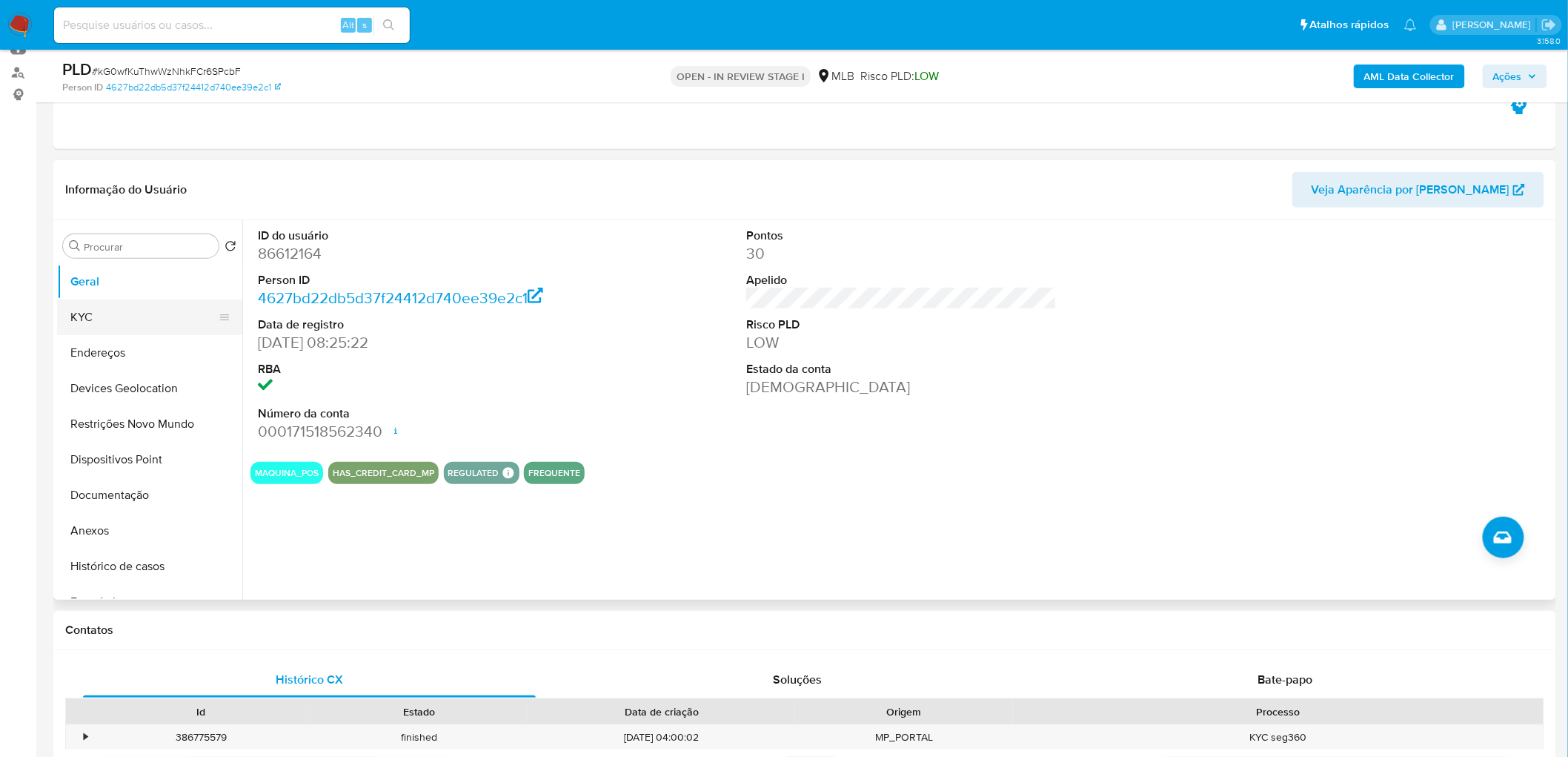
click at [129, 315] on button "KYC" at bounding box center [144, 318] width 173 height 35
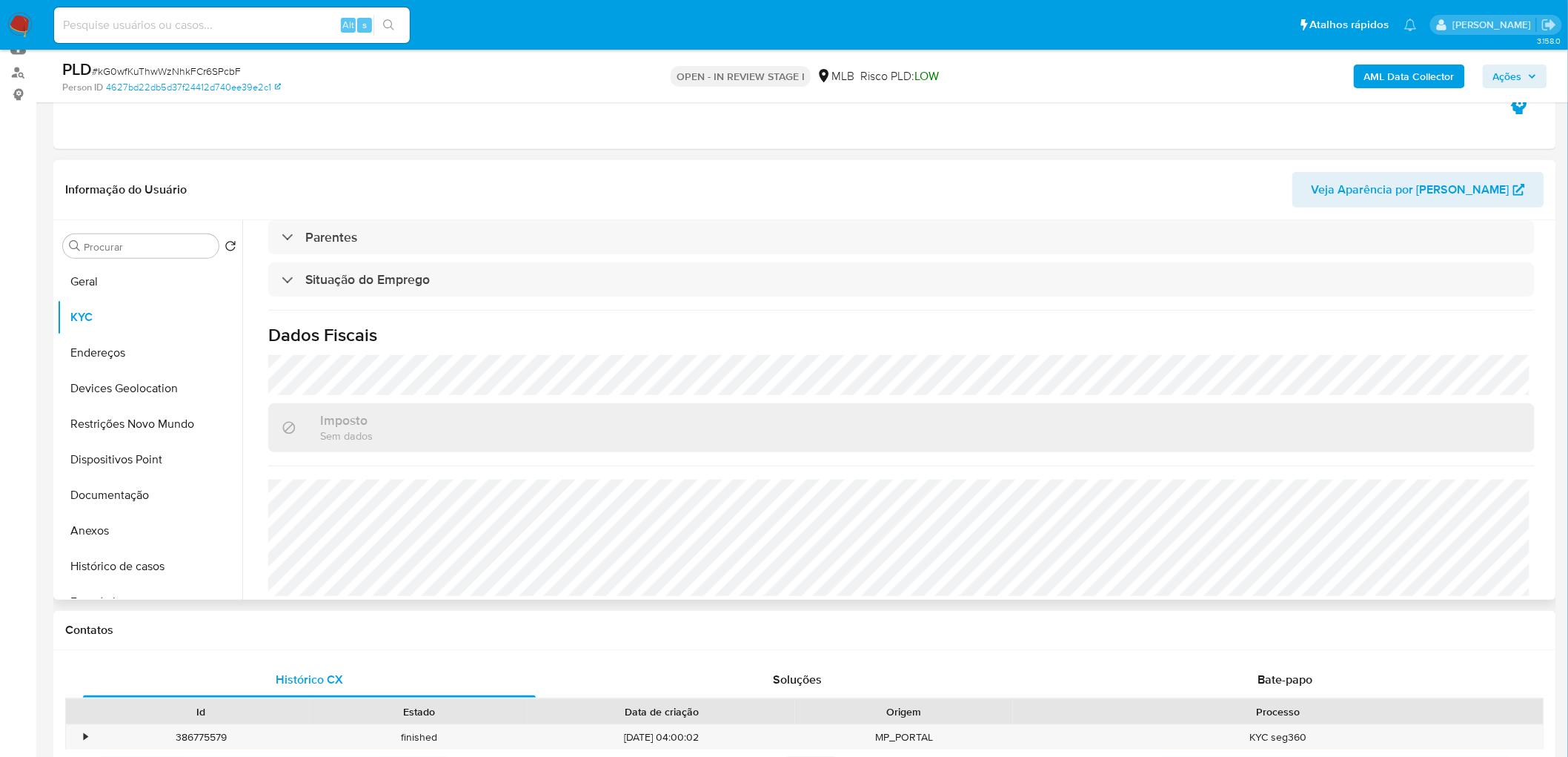
scroll to position [616, 0]
click at [88, 351] on button "Endereços" at bounding box center [144, 353] width 173 height 35
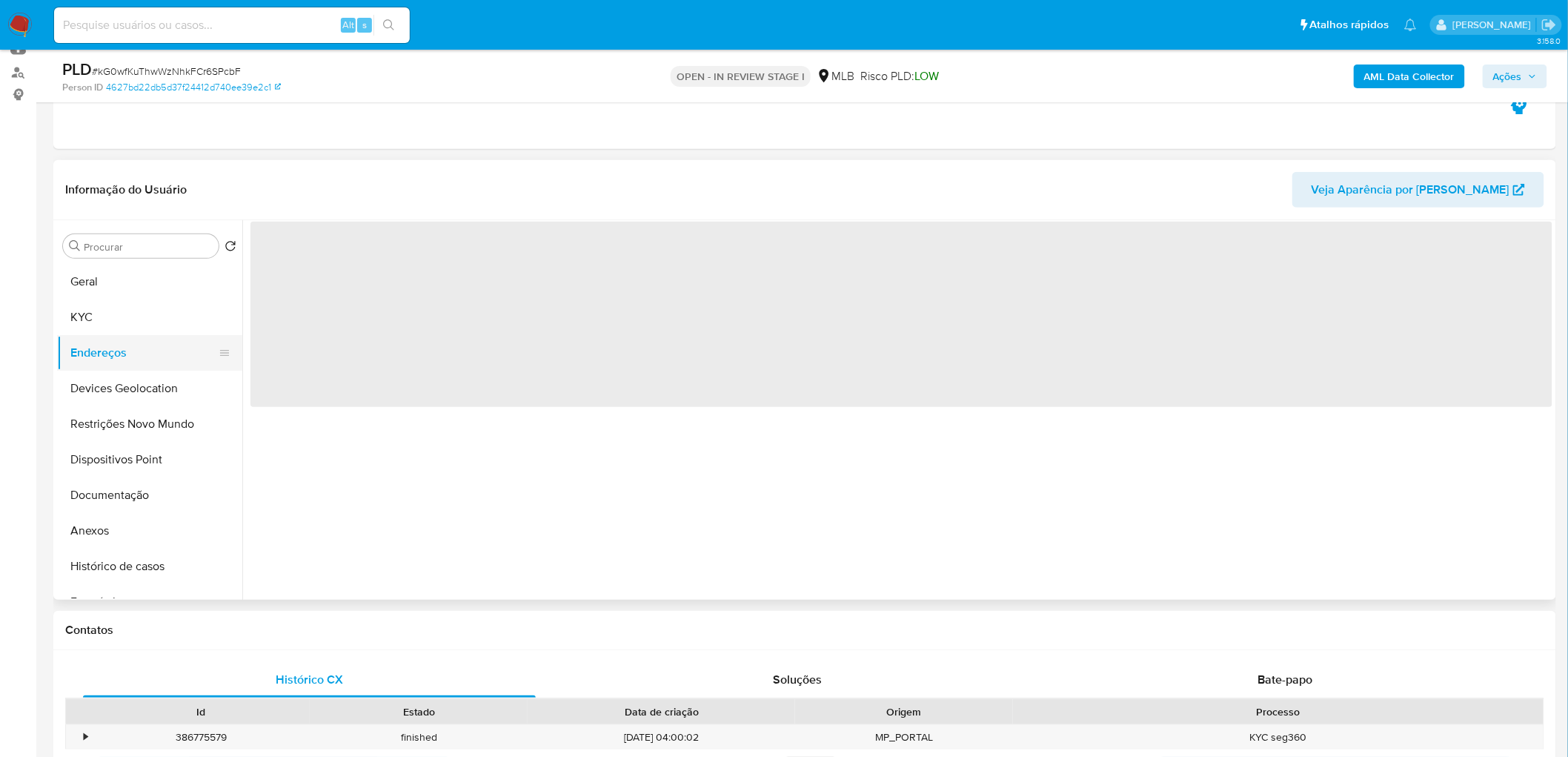
scroll to position [0, 0]
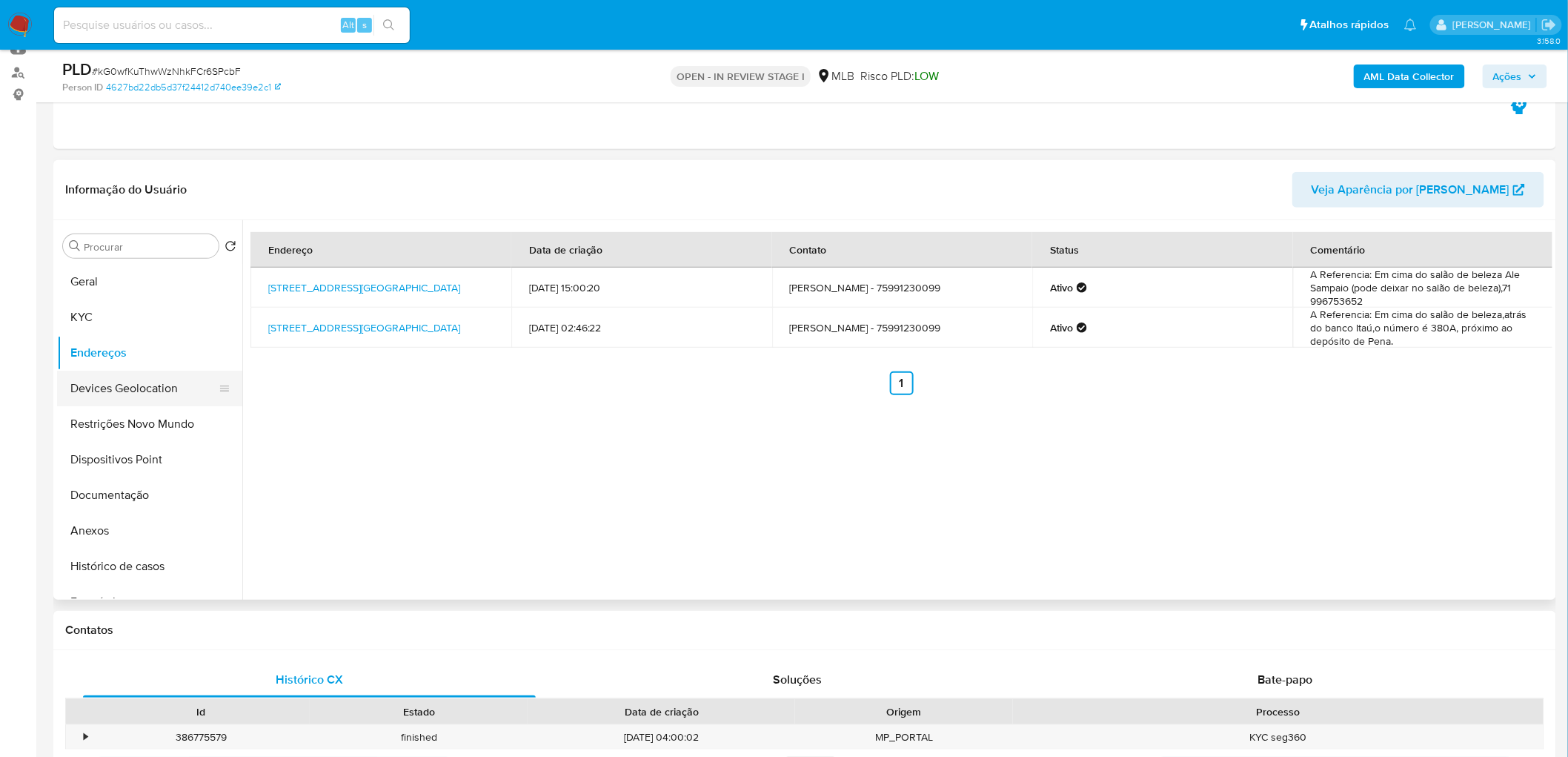
click at [137, 397] on button "Devices Geolocation" at bounding box center [144, 388] width 173 height 35
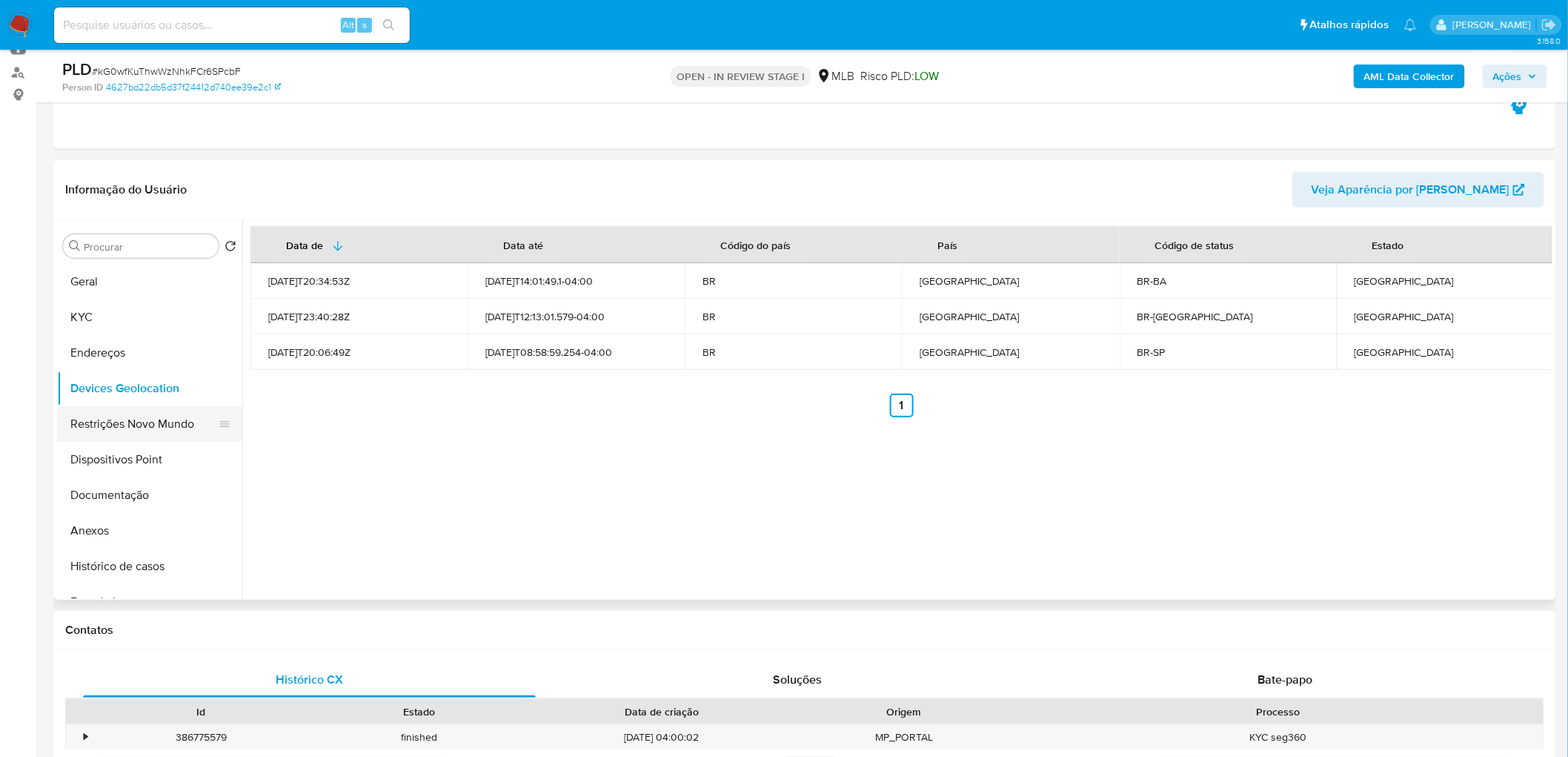
click at [128, 424] on button "Restrições Novo Mundo" at bounding box center [144, 424] width 173 height 35
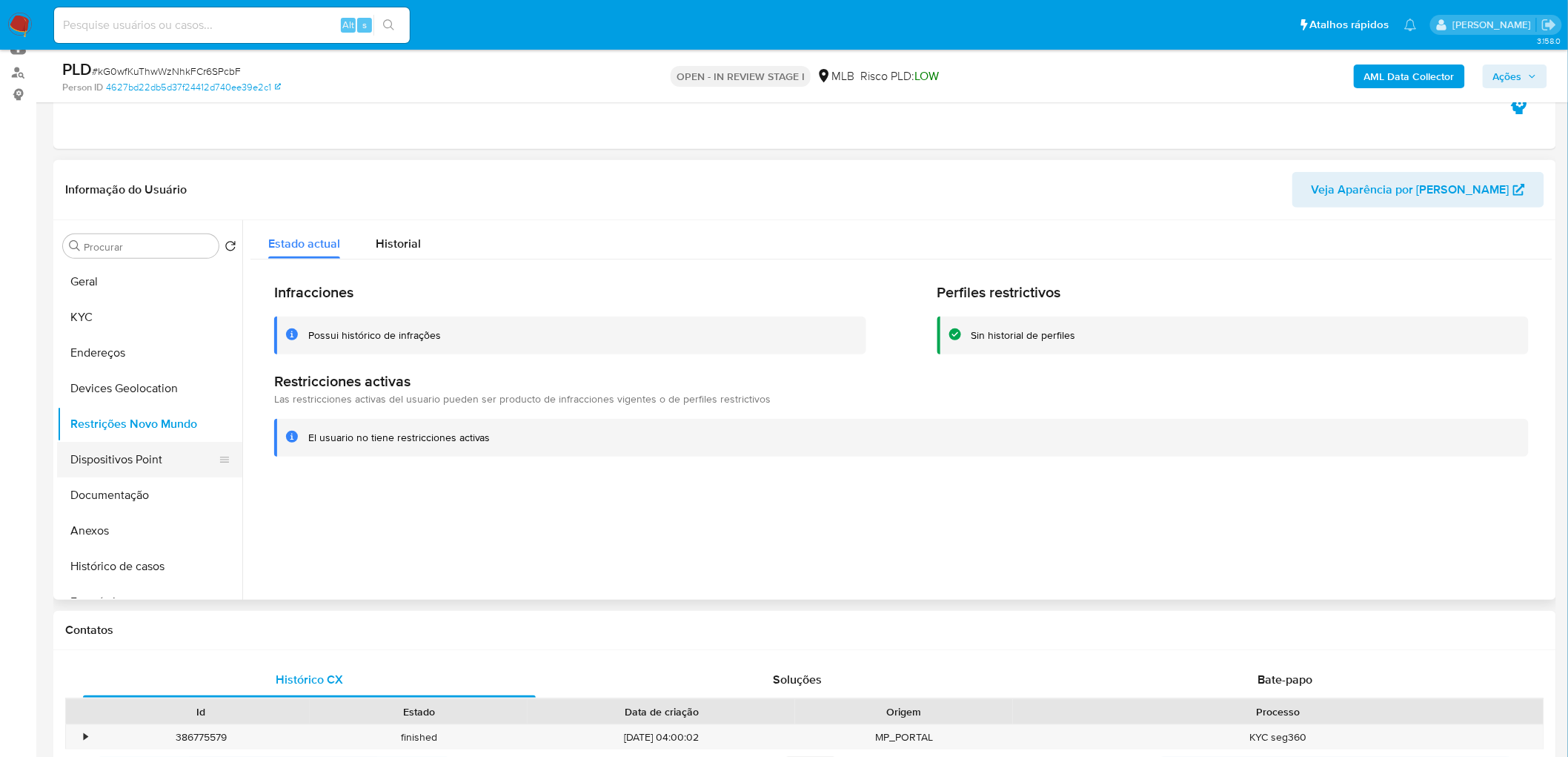
click at [106, 452] on button "Dispositivos Point" at bounding box center [144, 459] width 173 height 35
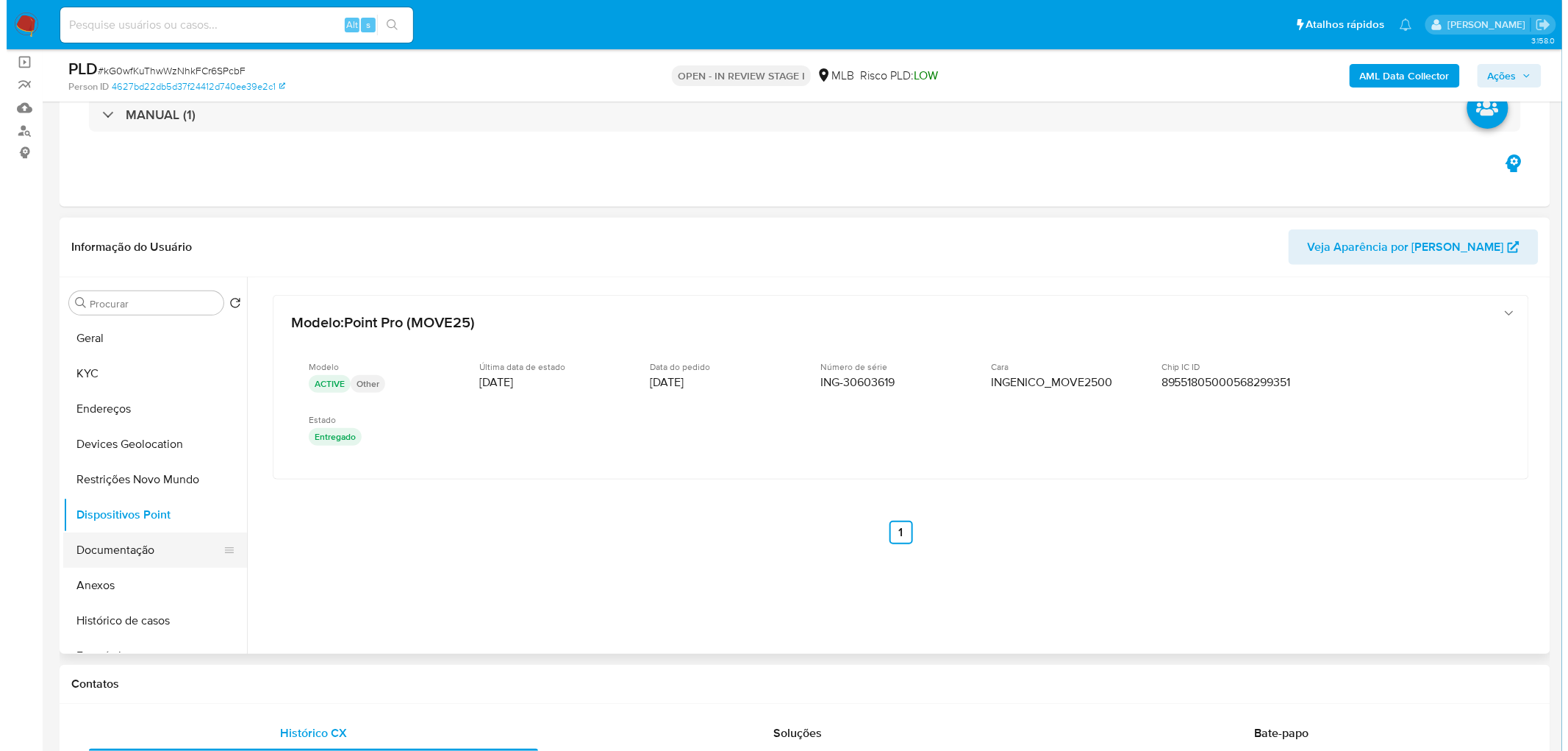
scroll to position [163, 0]
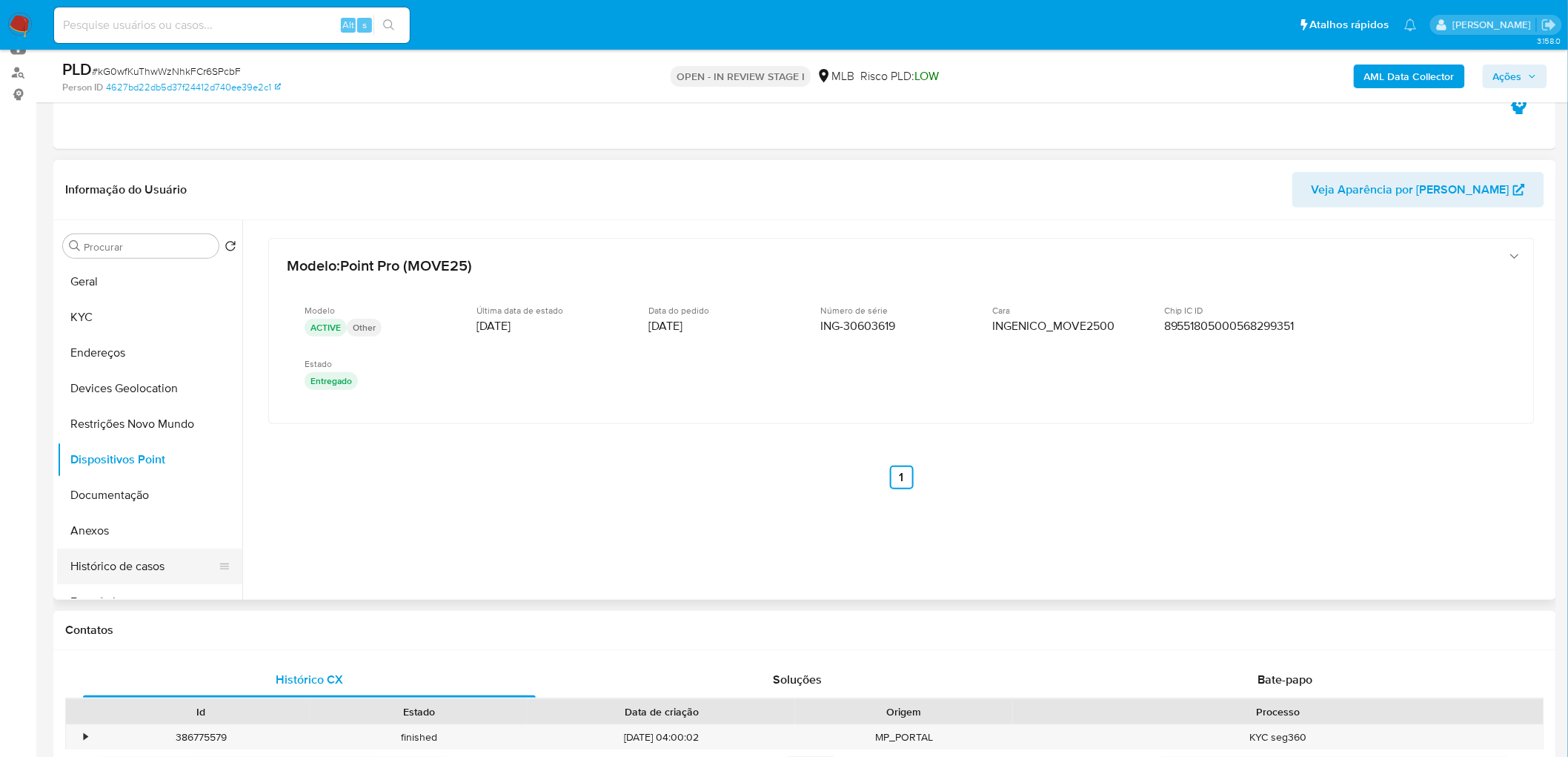
click at [115, 459] on button "Histórico de casos" at bounding box center [144, 566] width 173 height 35
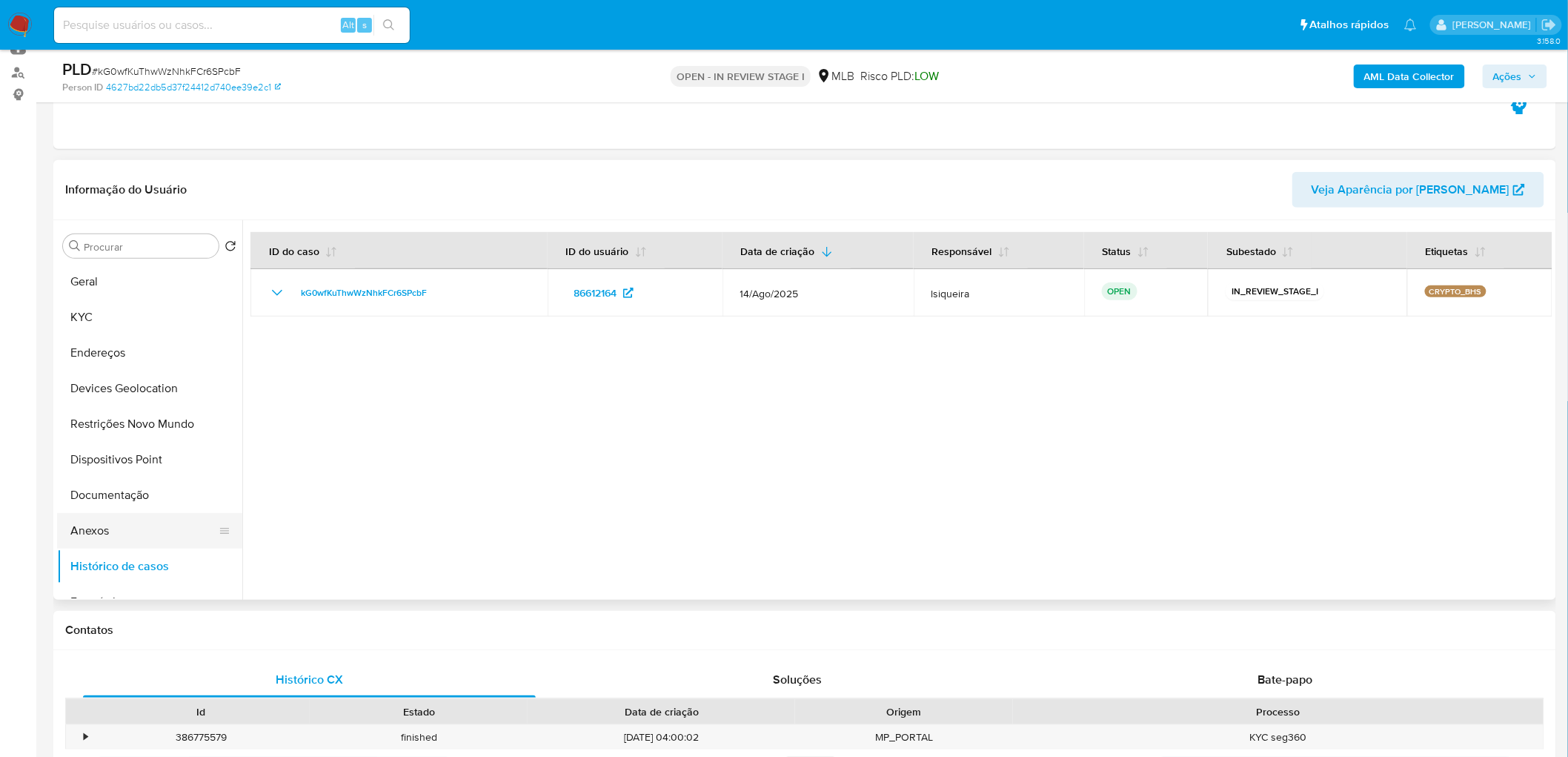
click at [111, 459] on button "Anexos" at bounding box center [144, 531] width 173 height 35
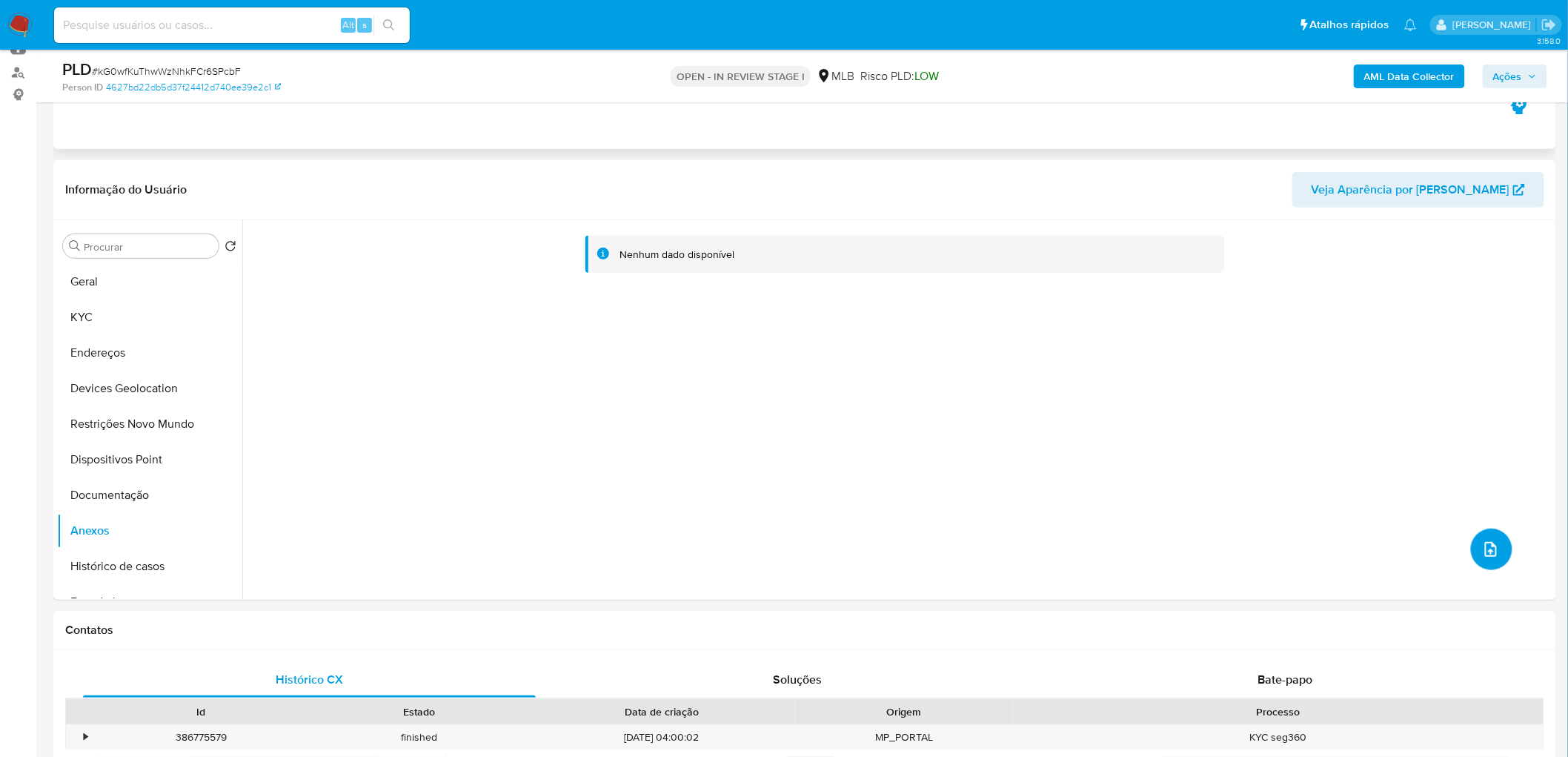
drag, startPoint x: 1480, startPoint y: 552, endPoint x: 1392, endPoint y: 132, distance: 429.1
click at [1053, 306] on div "Nenhum dado disponível" at bounding box center [898, 410] width 1310 height 379
click at [1053, 80] on b "AML Data Collector" at bounding box center [1410, 77] width 90 height 24
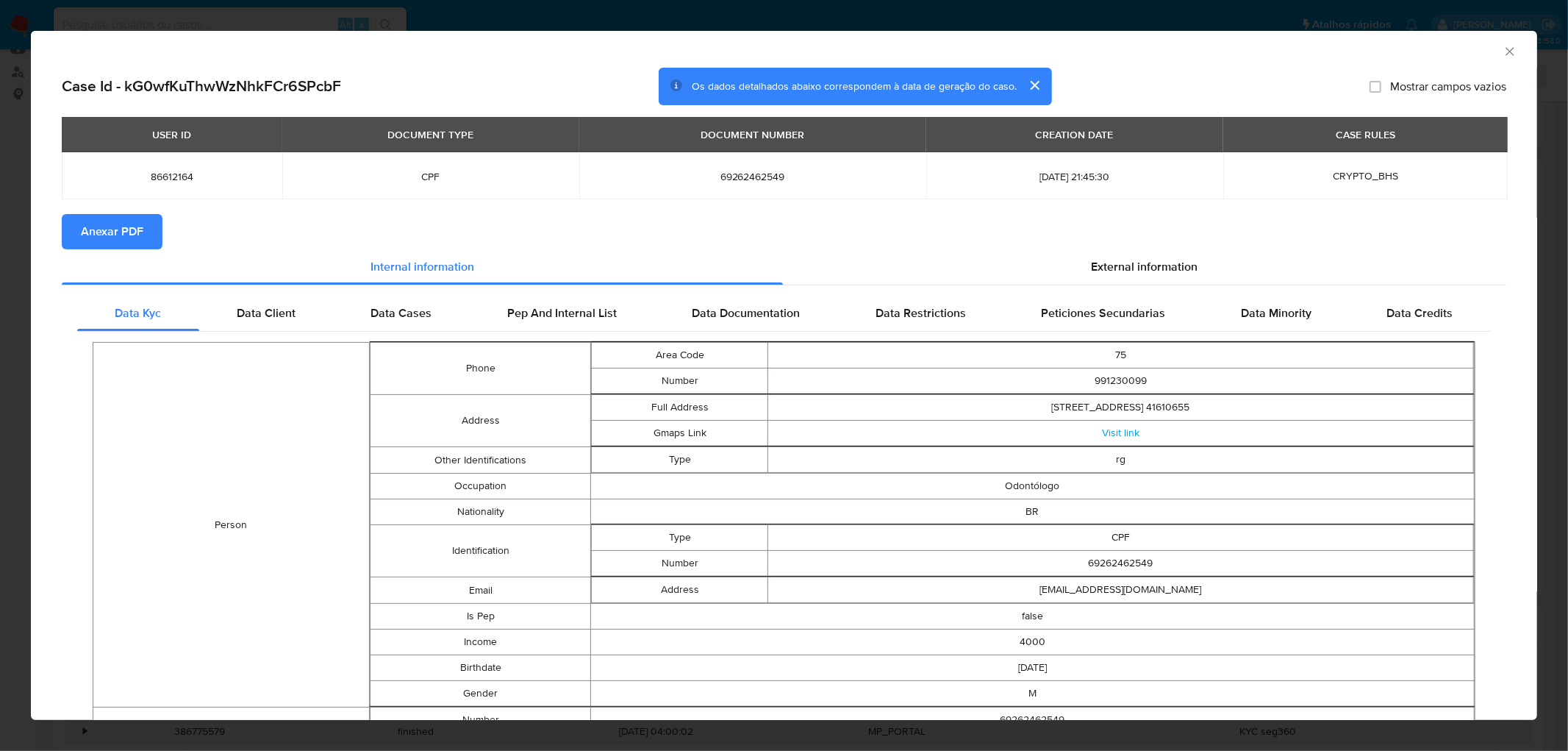
click at [98, 237] on span "Anexar PDF" at bounding box center [112, 231] width 62 height 32
click at [1044, 52] on icon "Fechar a janela" at bounding box center [1509, 51] width 15 height 15
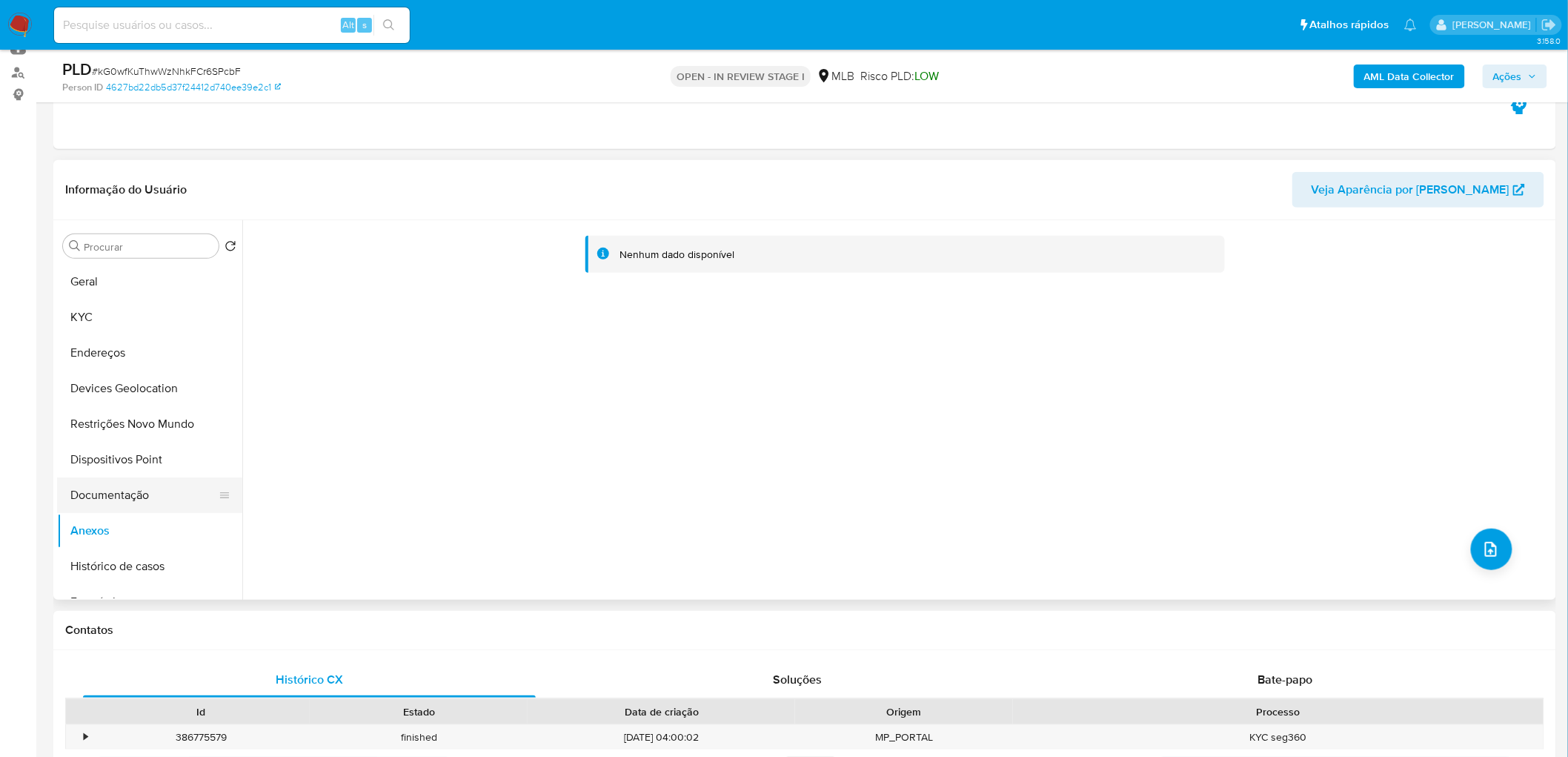
click at [130, 459] on button "Documentação" at bounding box center [144, 495] width 173 height 35
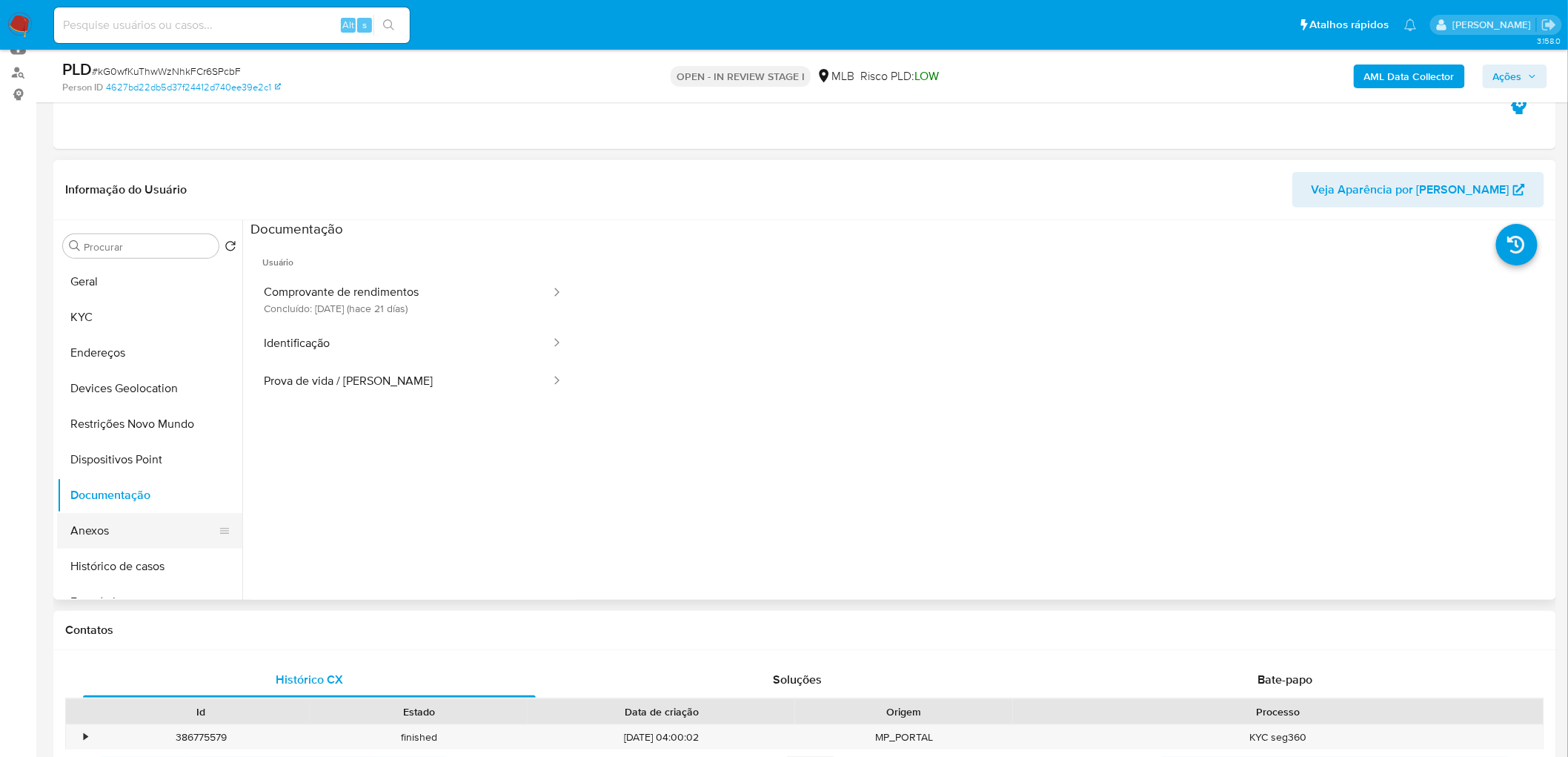
click at [91, 459] on button "Anexos" at bounding box center [144, 531] width 173 height 35
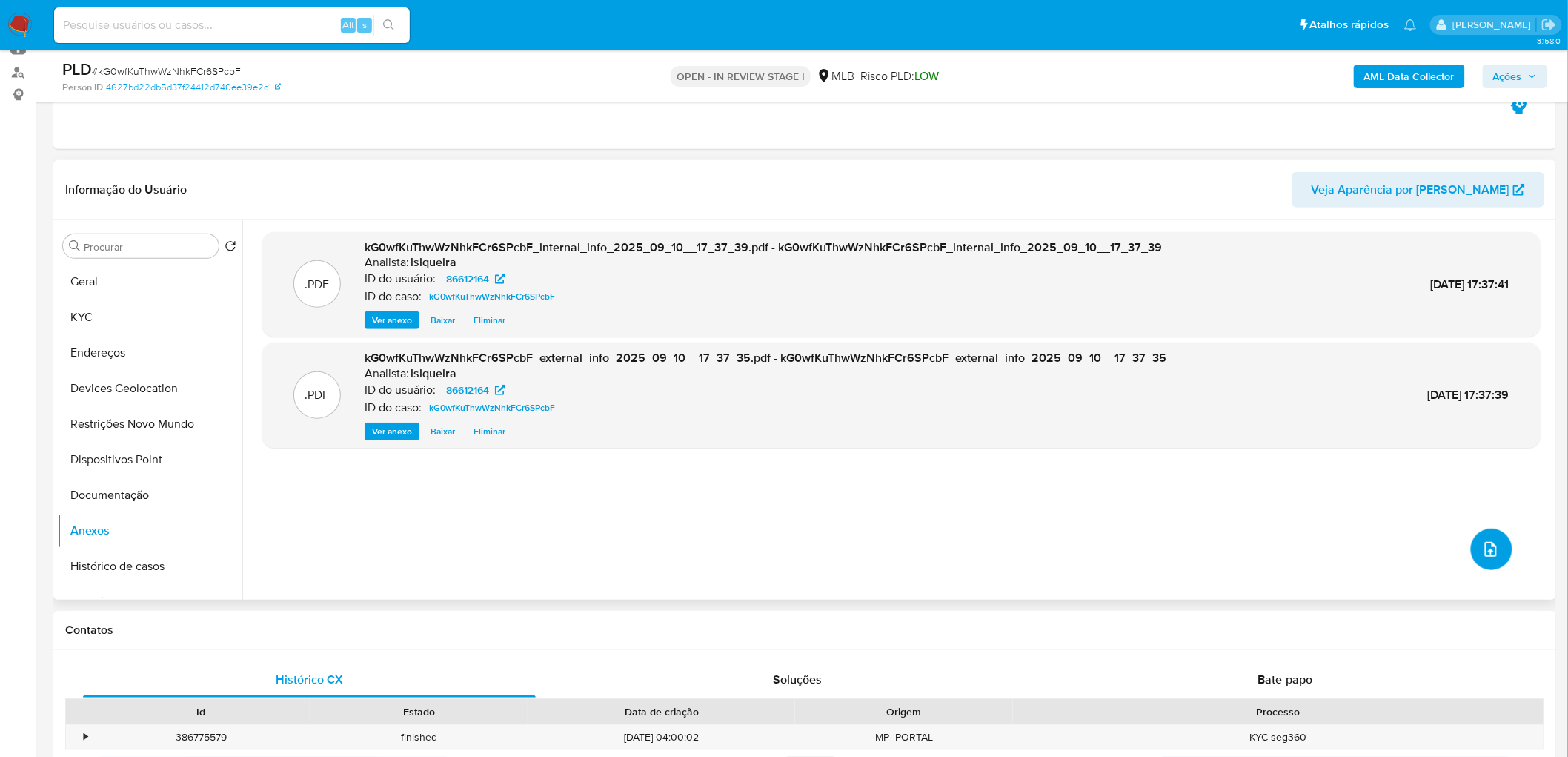
click at [1053, 459] on button "upload-file" at bounding box center [1492, 550] width 41 height 41
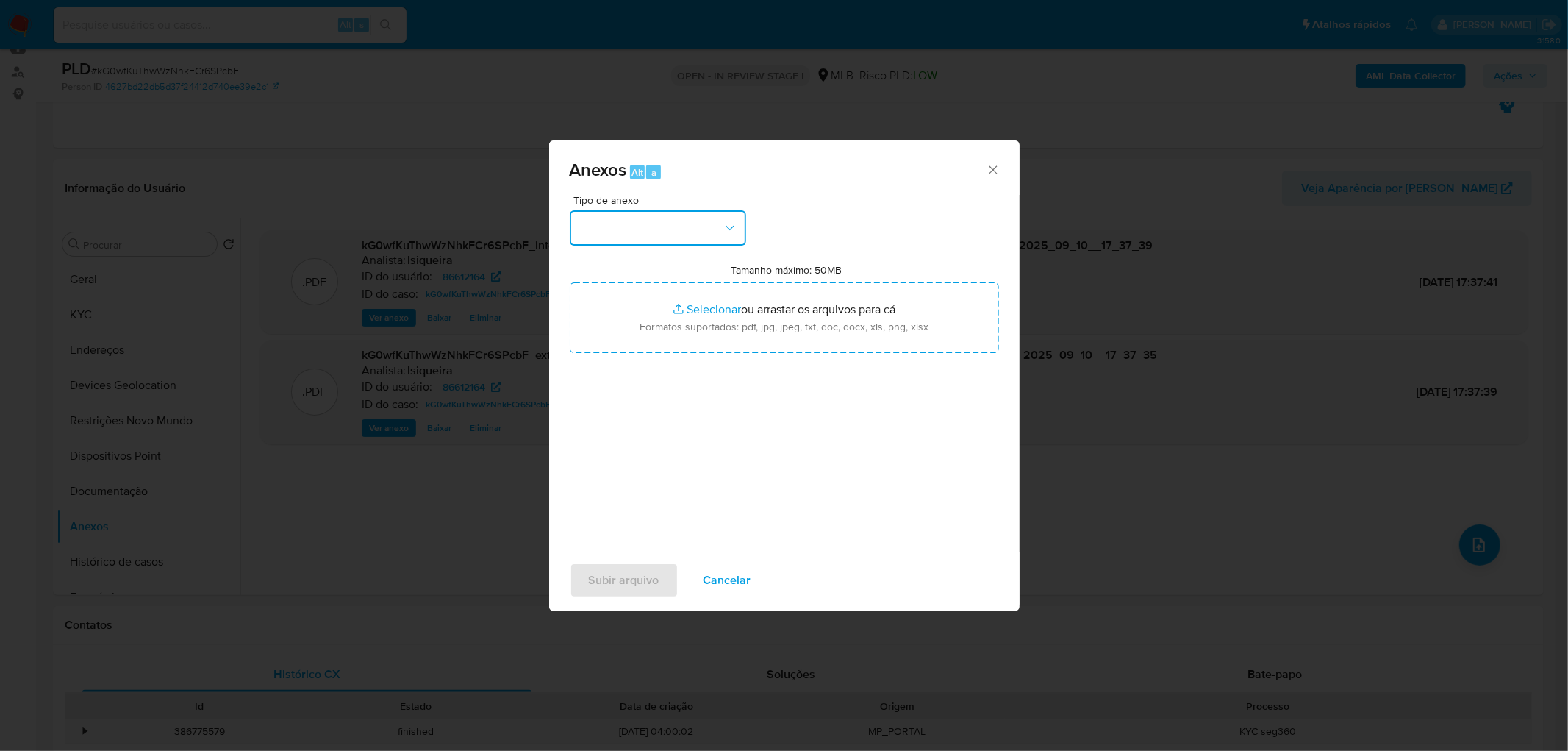
click at [686, 220] on button "button" at bounding box center [657, 228] width 176 height 35
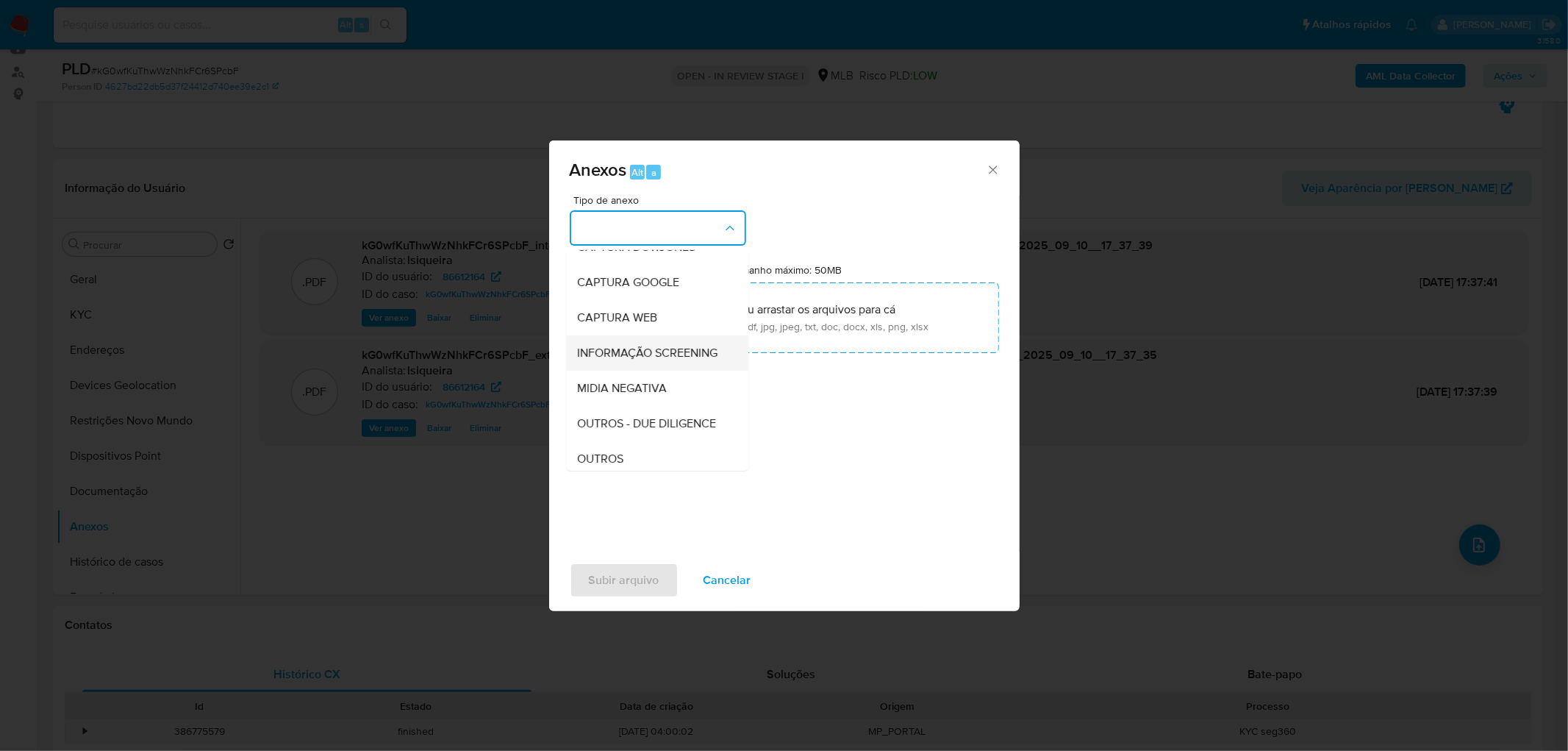
scroll to position [82, 0]
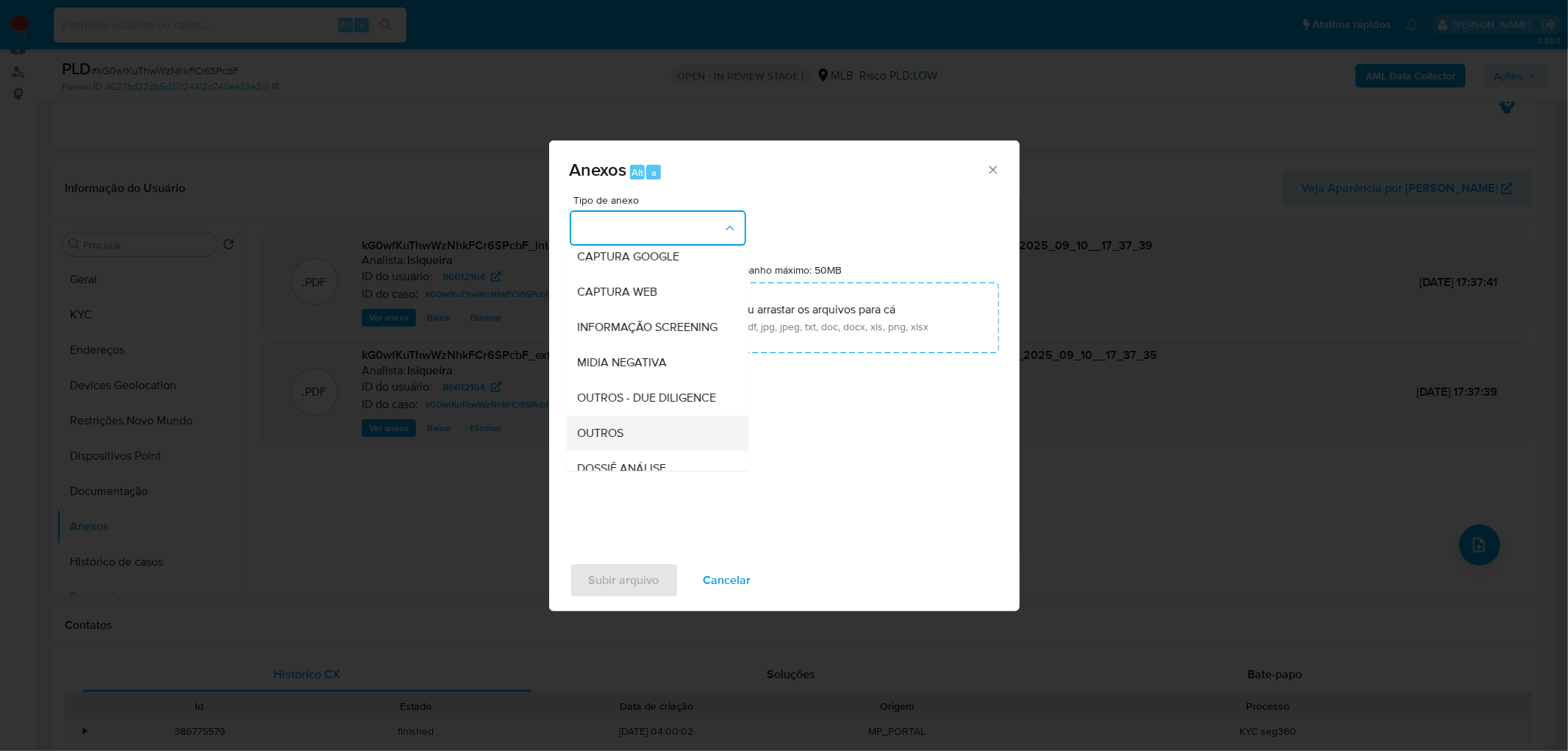
click at [603, 441] on span "OUTROS" at bounding box center [601, 433] width 46 height 15
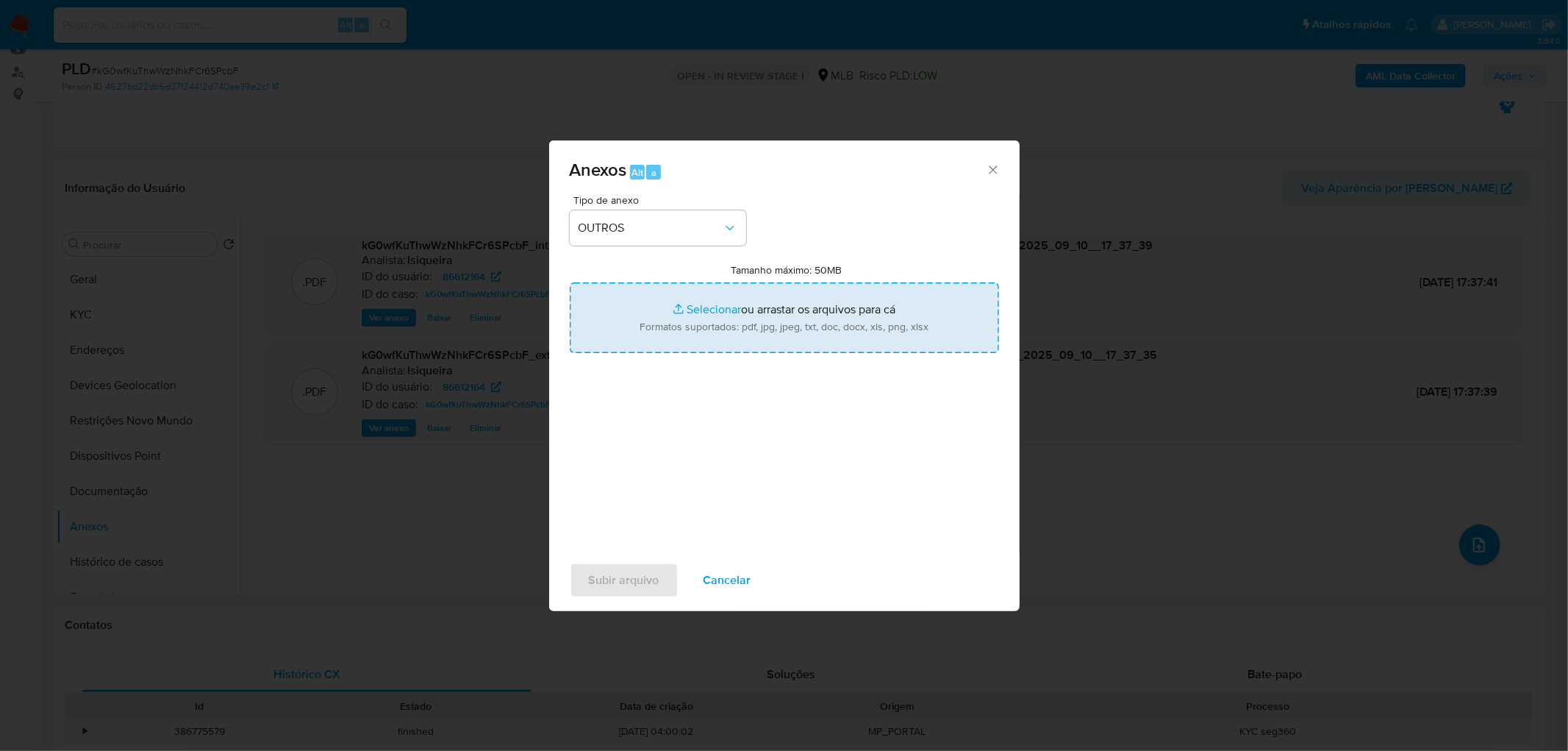
click at [698, 322] on input "Tamanho máximo: 50MB Selecionar arquivos" at bounding box center [784, 318] width 429 height 70
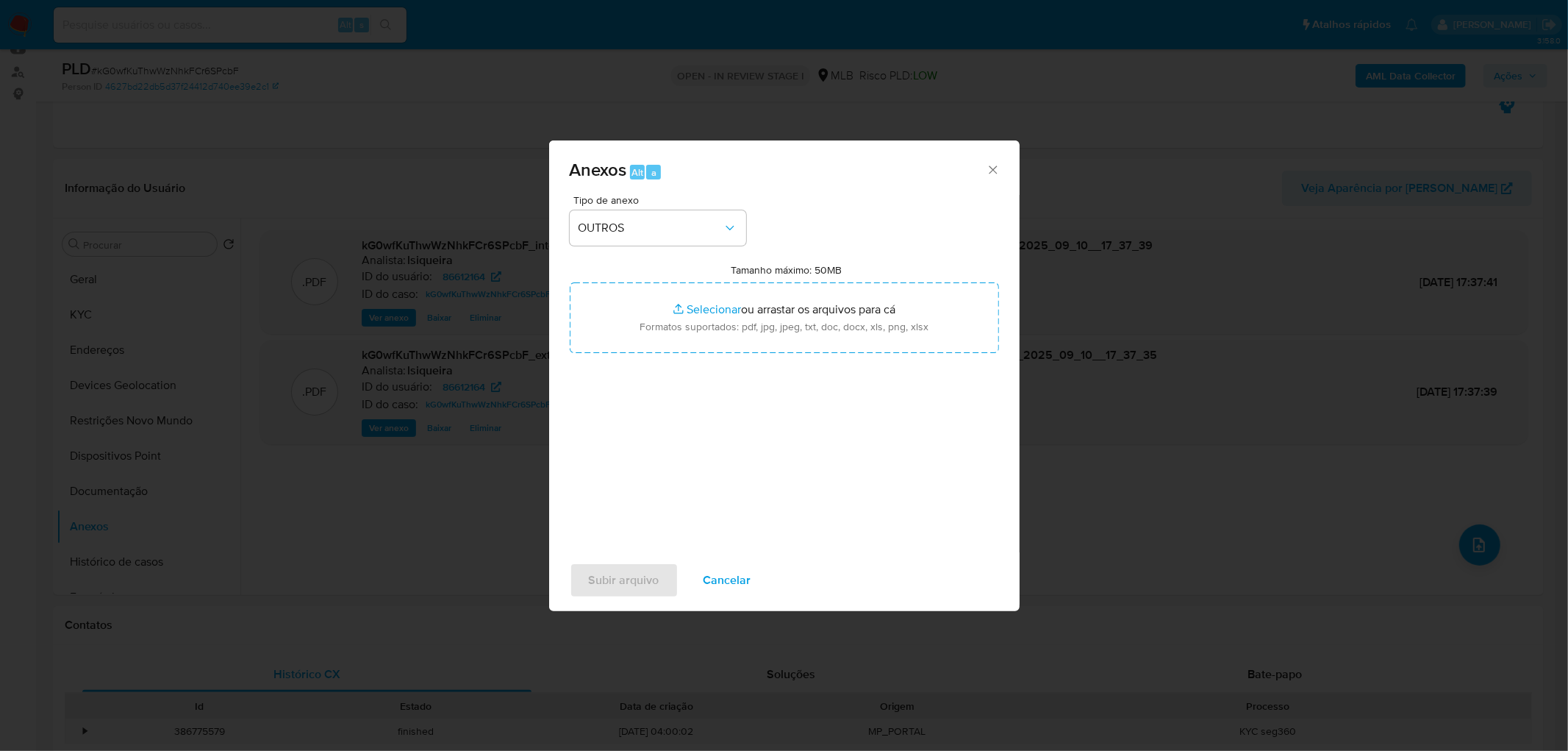
click at [740, 455] on span "Cancelar" at bounding box center [726, 579] width 48 height 32
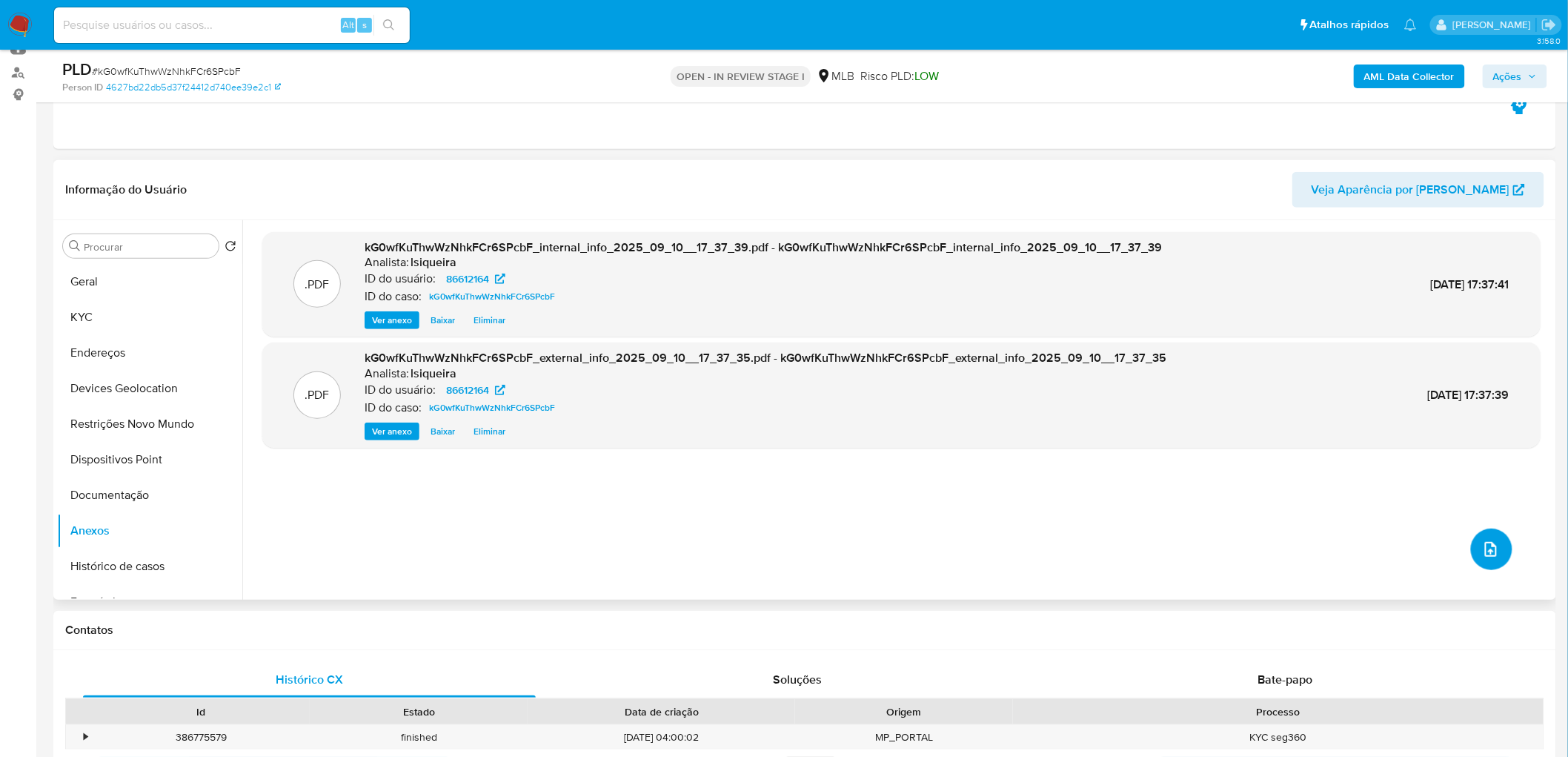
click at [1053, 459] on icon "upload-file" at bounding box center [1491, 550] width 18 height 18
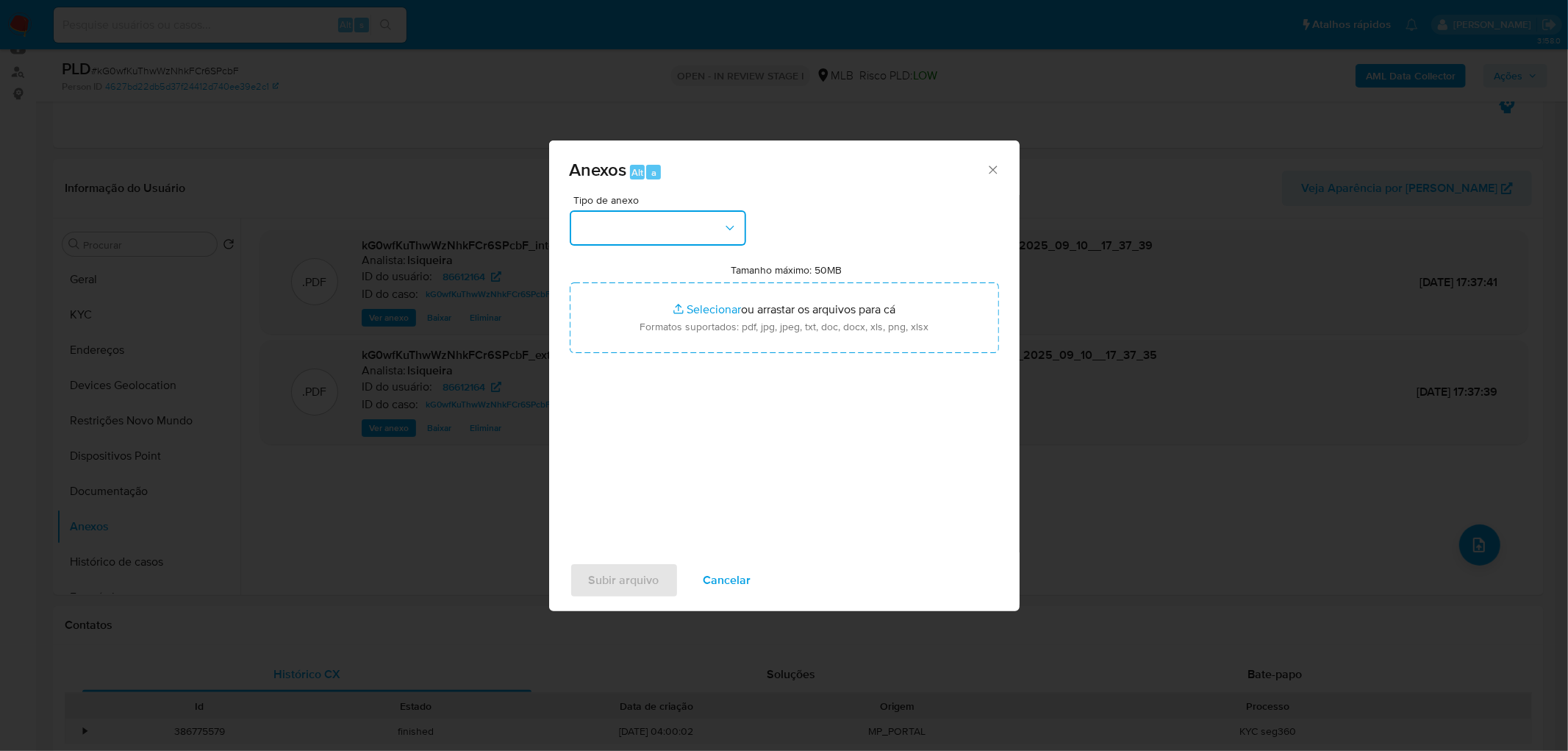
click at [714, 220] on button "button" at bounding box center [657, 228] width 176 height 35
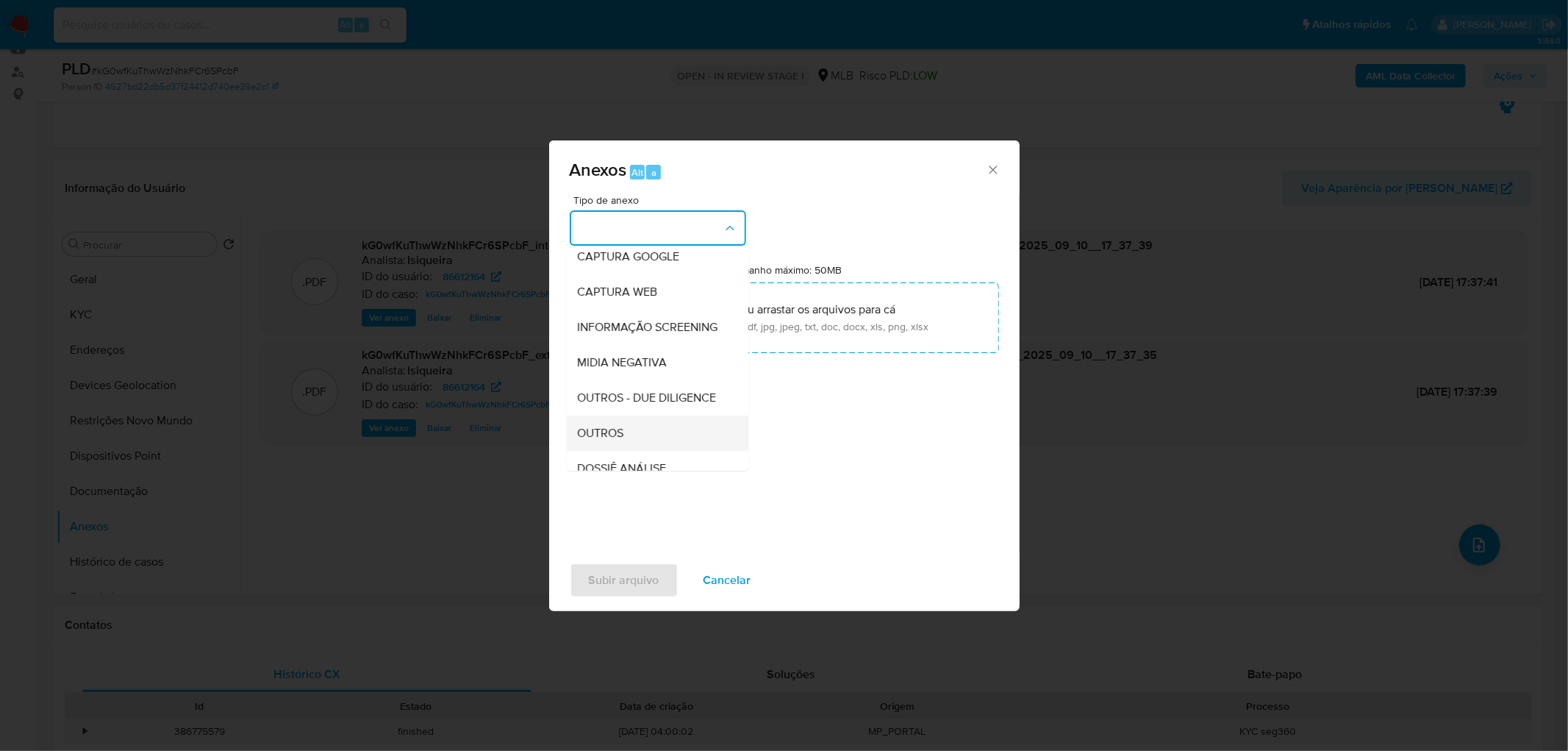
click at [640, 451] on div "OUTROS" at bounding box center [653, 433] width 150 height 35
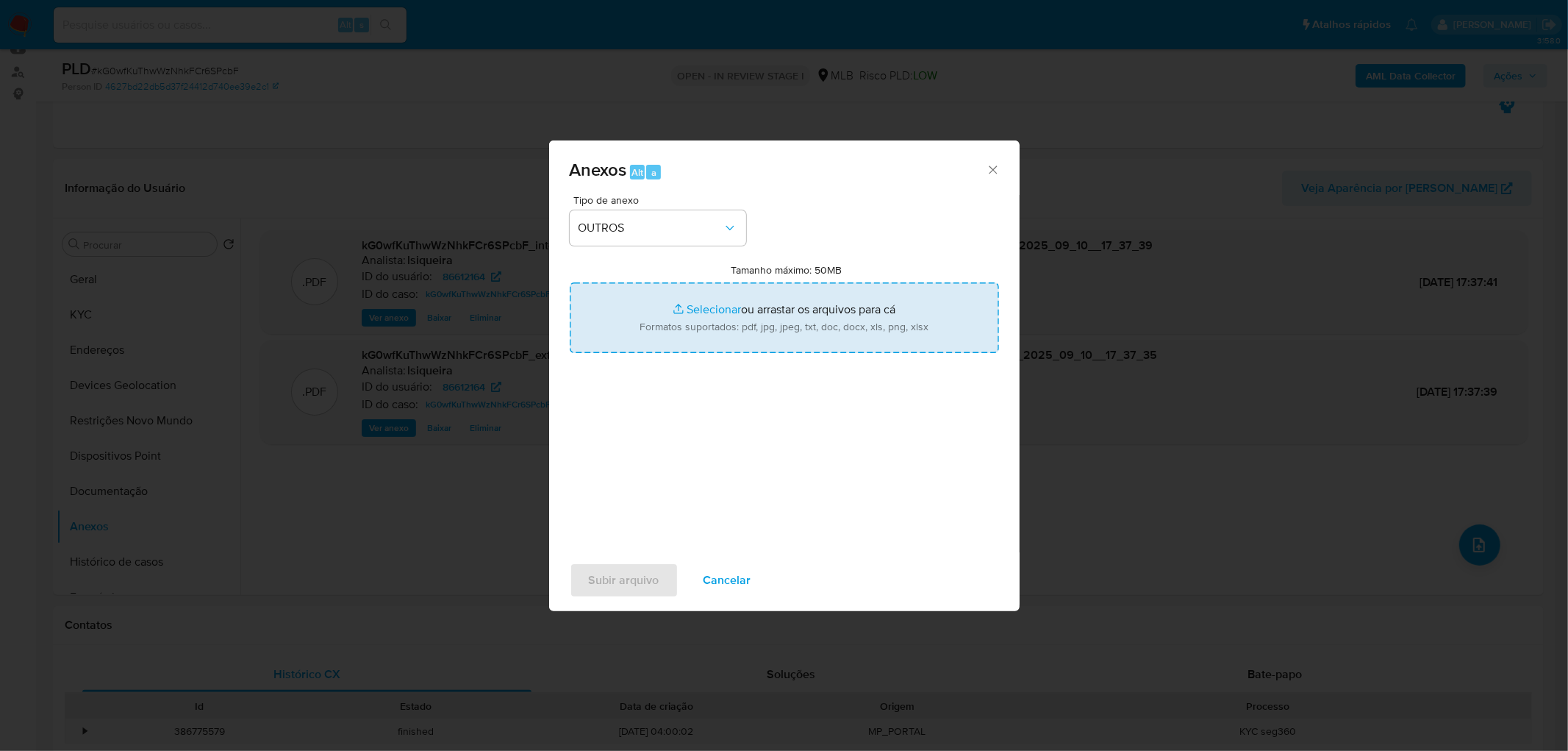
click at [742, 318] on input "Tamanho máximo: 50MB Selecionar arquivos" at bounding box center [784, 318] width 429 height 70
type input "C:\fakepath\SAR - XXXX - CPF 69262462549 - RICARDO SAMPAIO DE SA.pdf"
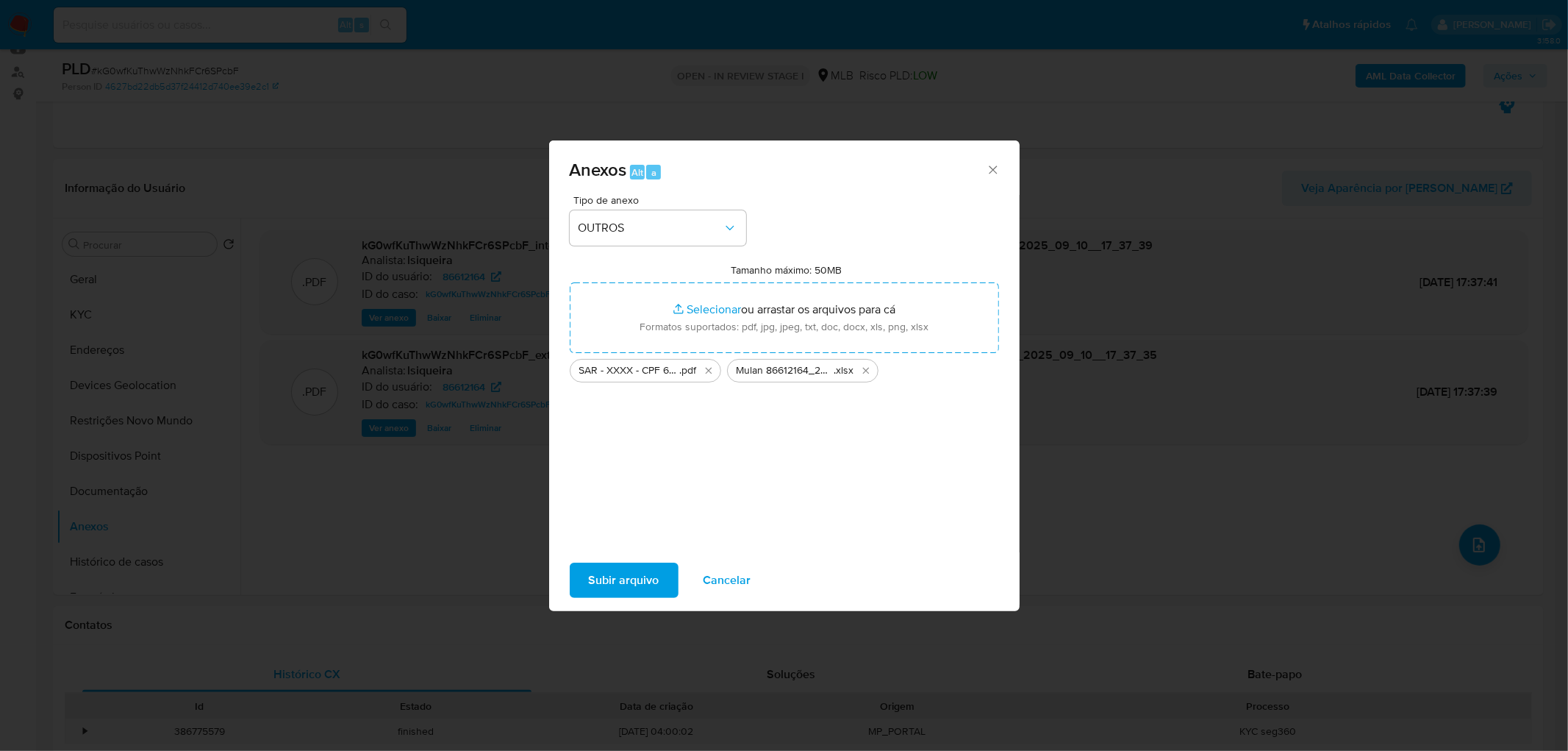
click at [638, 455] on span "Subir arquivo" at bounding box center [624, 579] width 70 height 32
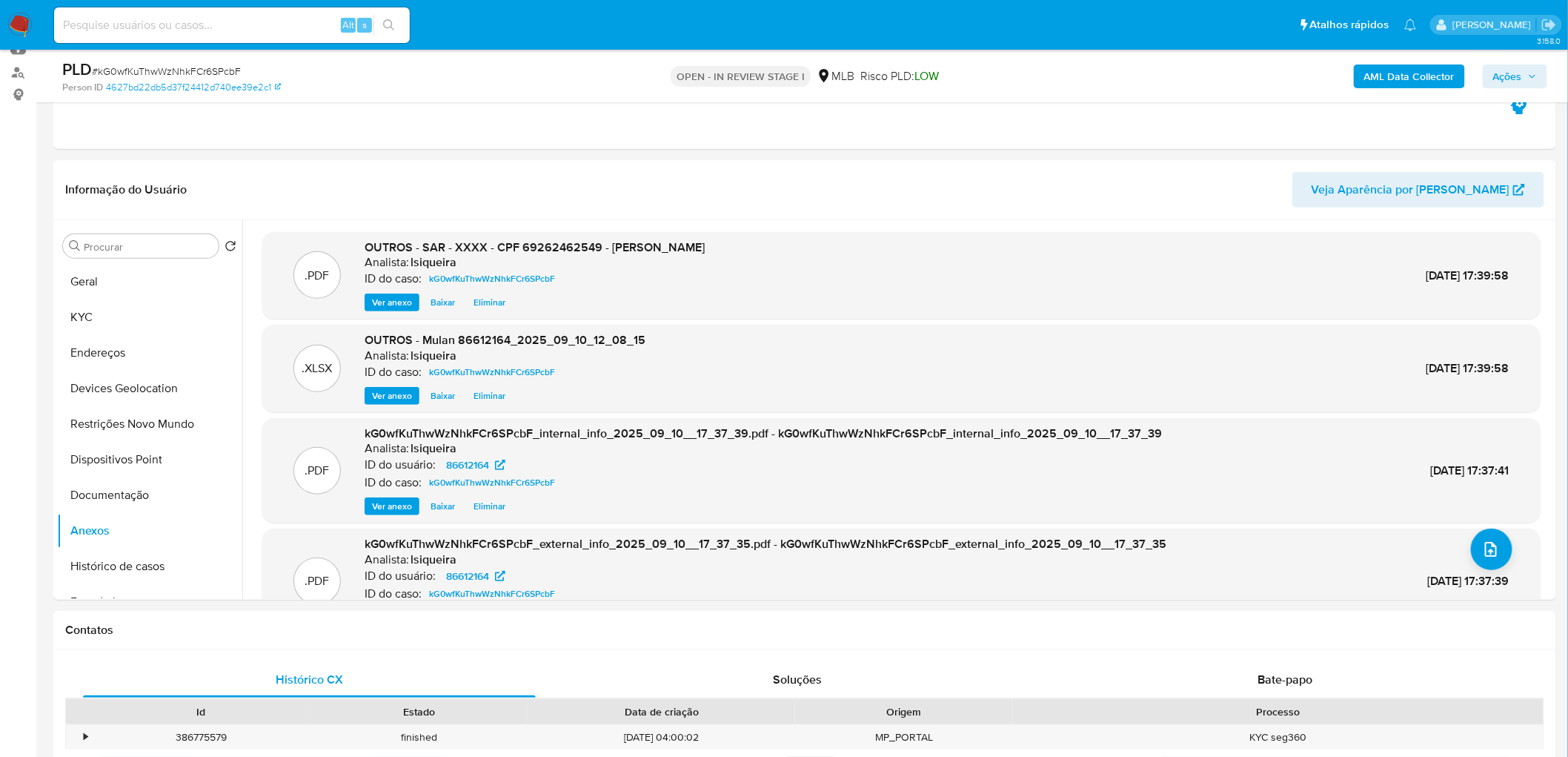
click at [1053, 76] on span "Ações" at bounding box center [1507, 77] width 29 height 24
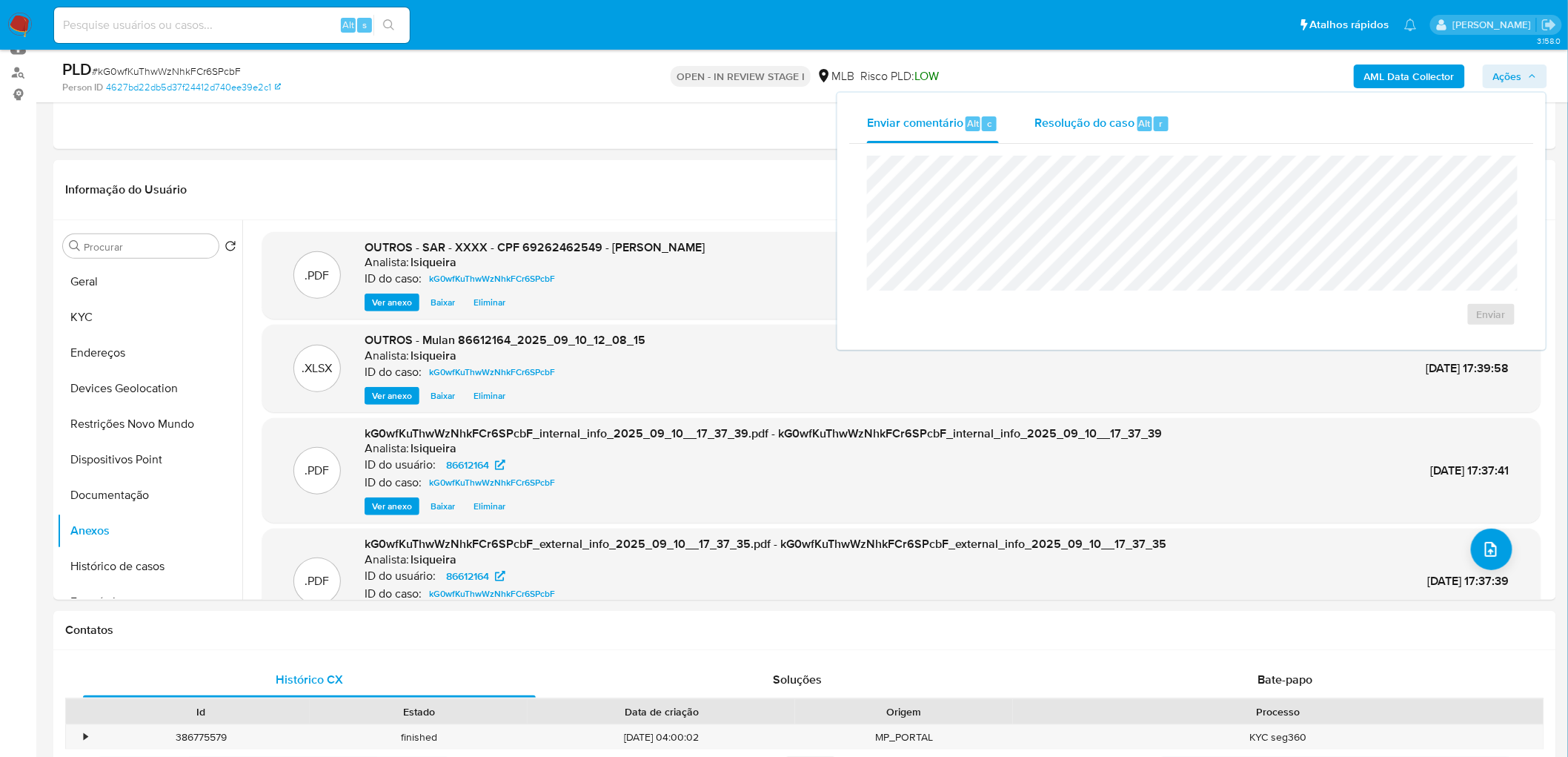
click at [1053, 127] on span "Resolução do caso" at bounding box center [1084, 122] width 100 height 17
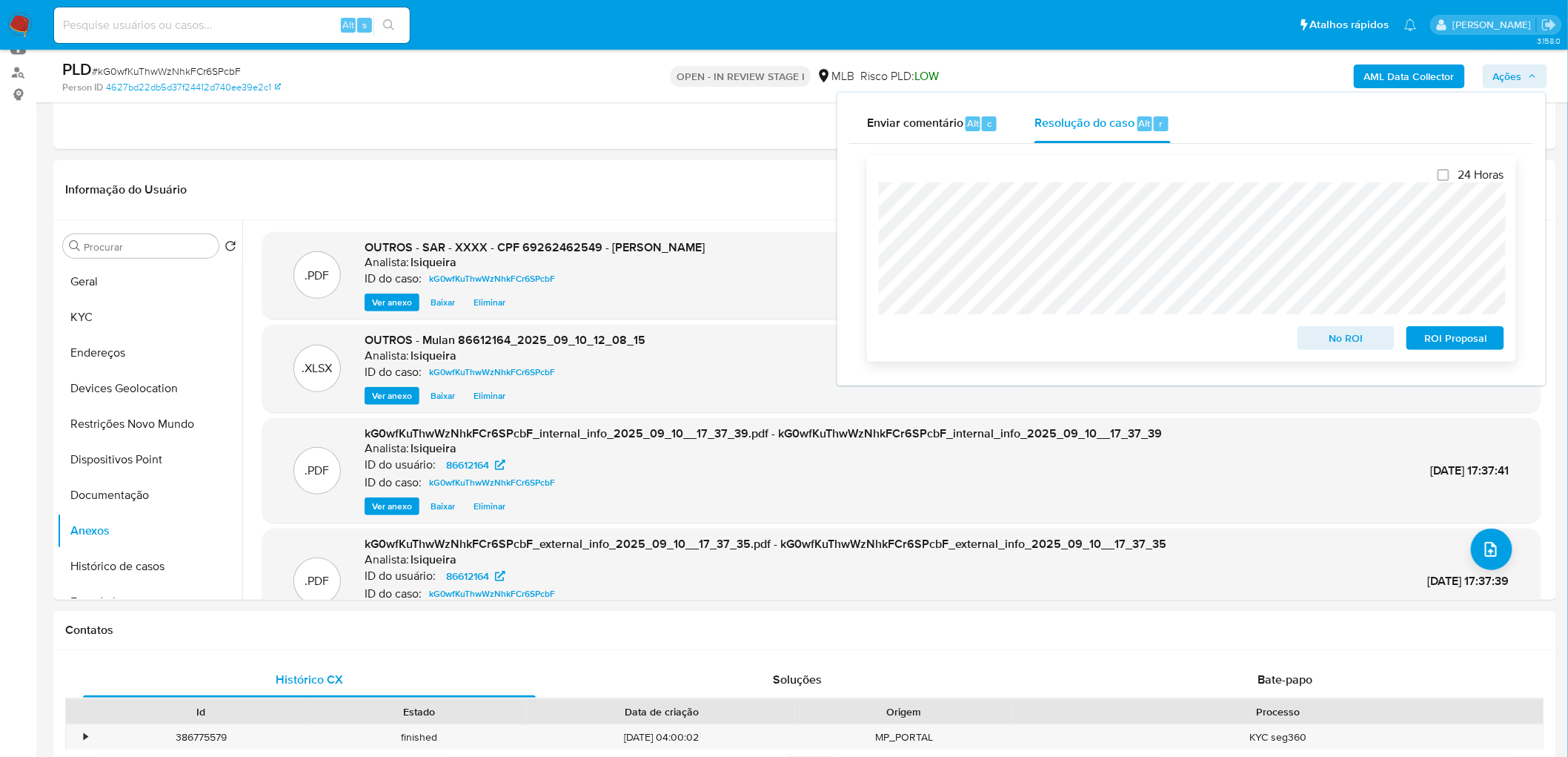
click at [1053, 341] on span "ROI Proposal" at bounding box center [1455, 337] width 77 height 21
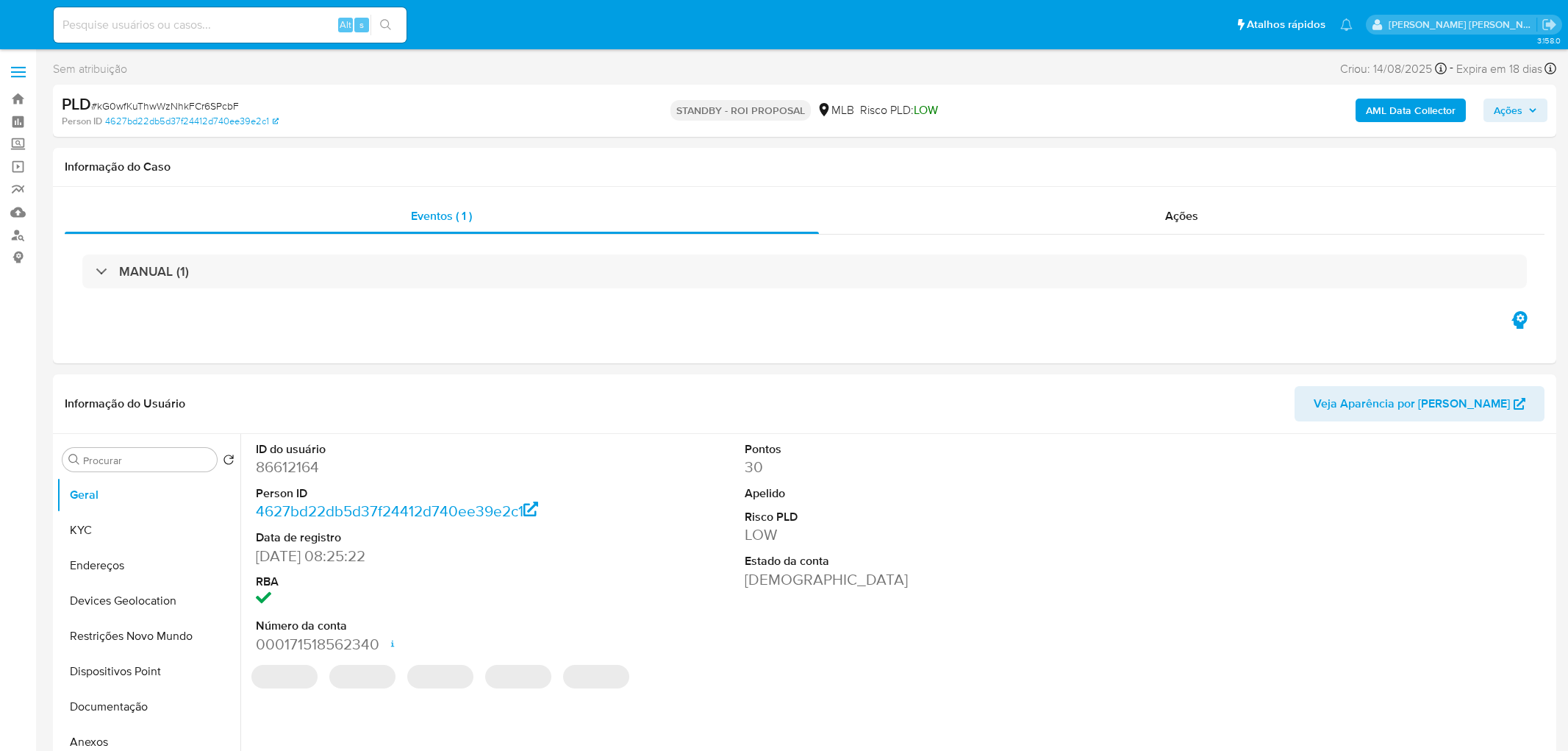
select select "10"
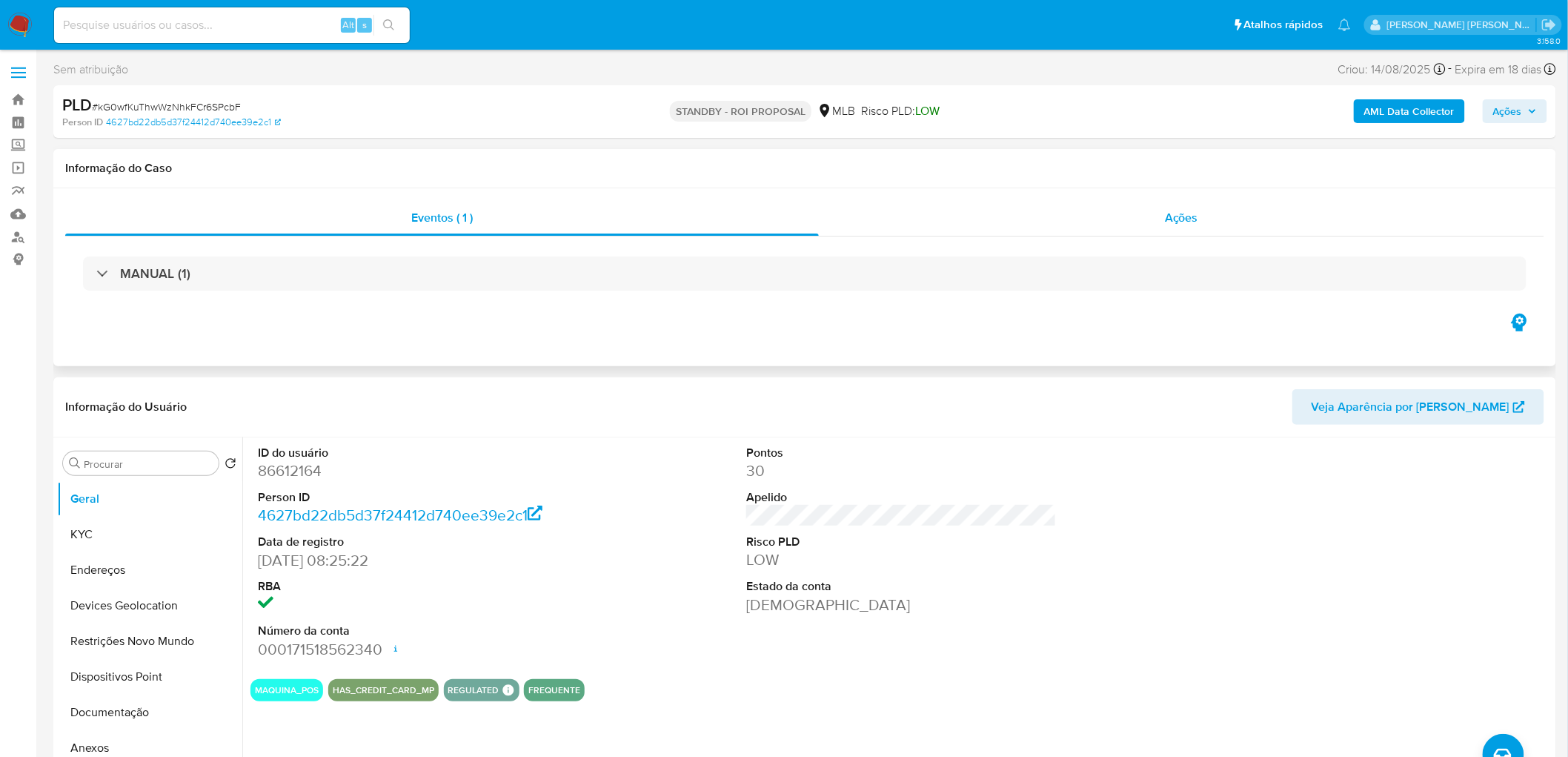
click at [1158, 217] on div "Ações" at bounding box center [1182, 218] width 726 height 35
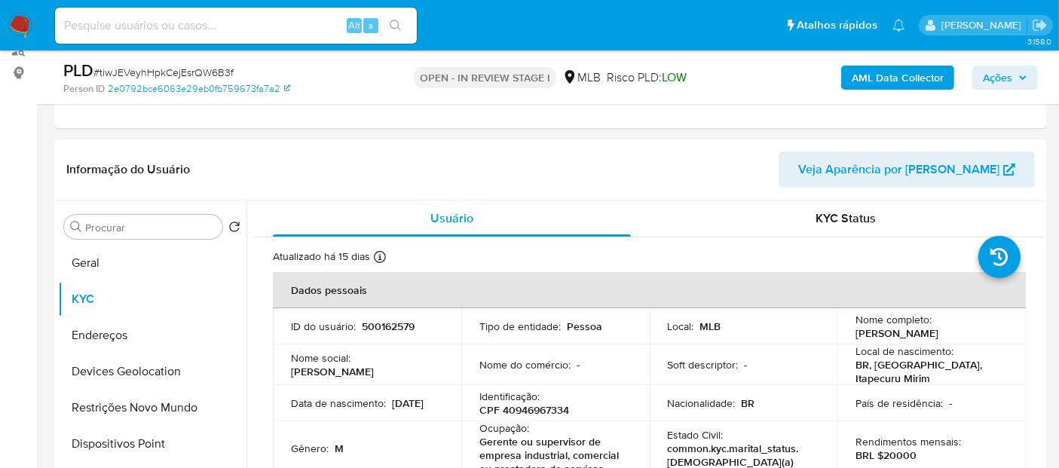
scroll to position [165, 0]
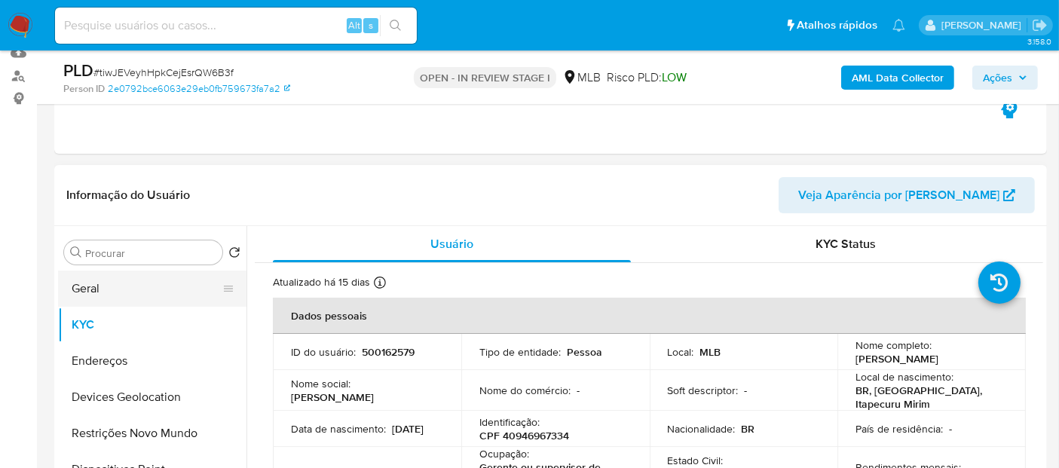
click at [143, 291] on button "Geral" at bounding box center [146, 289] width 176 height 36
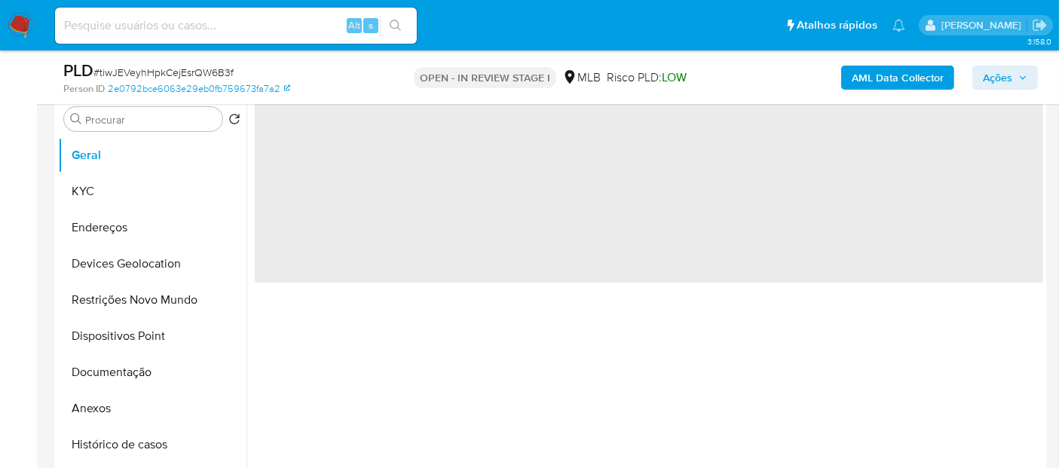
scroll to position [332, 0]
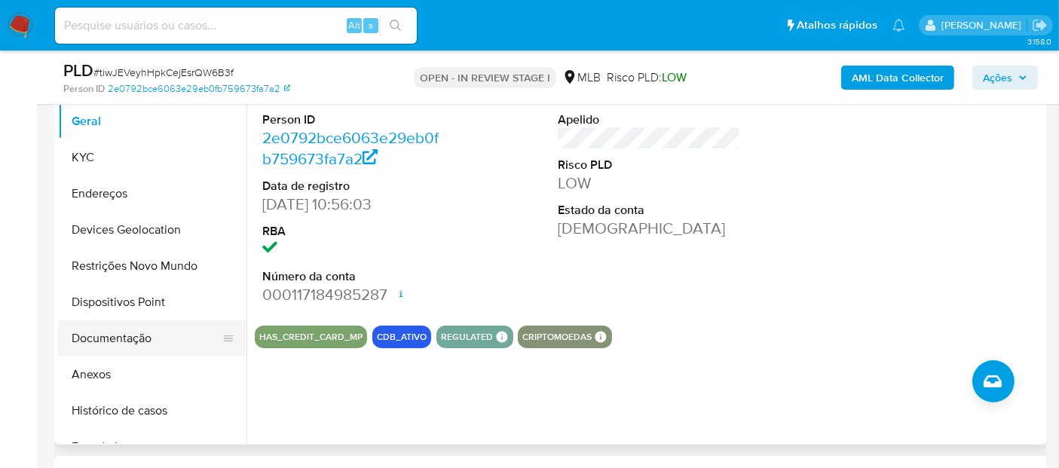
click at [145, 328] on button "Documentação" at bounding box center [146, 338] width 176 height 36
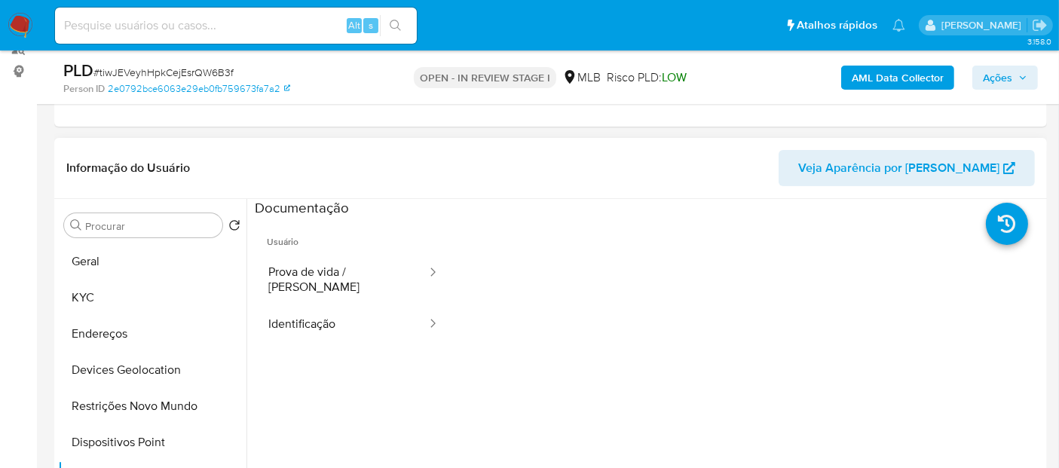
scroll to position [165, 0]
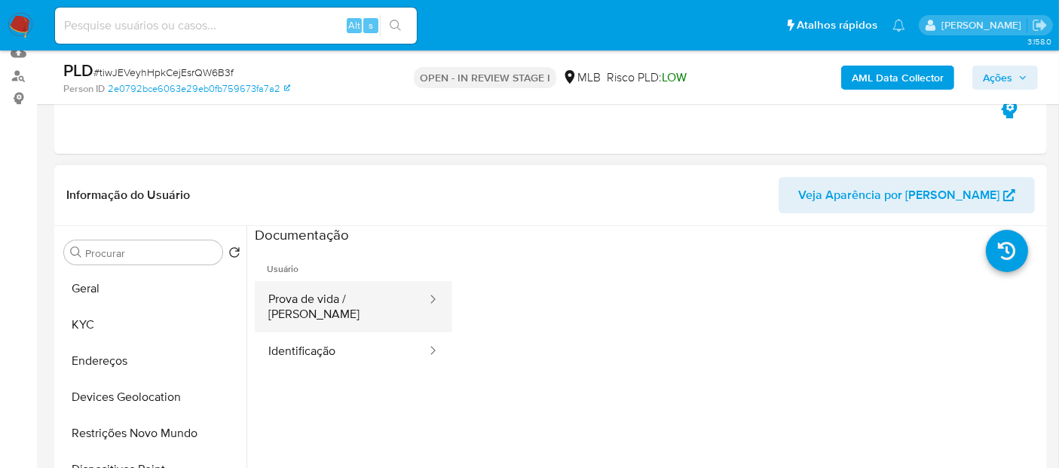
click at [290, 305] on button "Prova de vida / [PERSON_NAME]" at bounding box center [341, 306] width 173 height 51
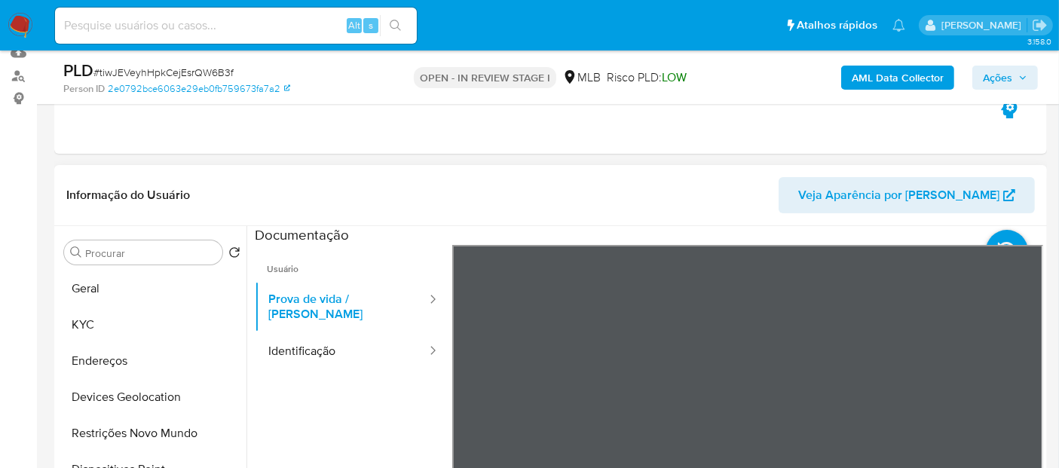
drag, startPoint x: 360, startPoint y: 331, endPoint x: 441, endPoint y: 255, distance: 111.5
click at [360, 332] on button "Identificação" at bounding box center [341, 351] width 173 height 38
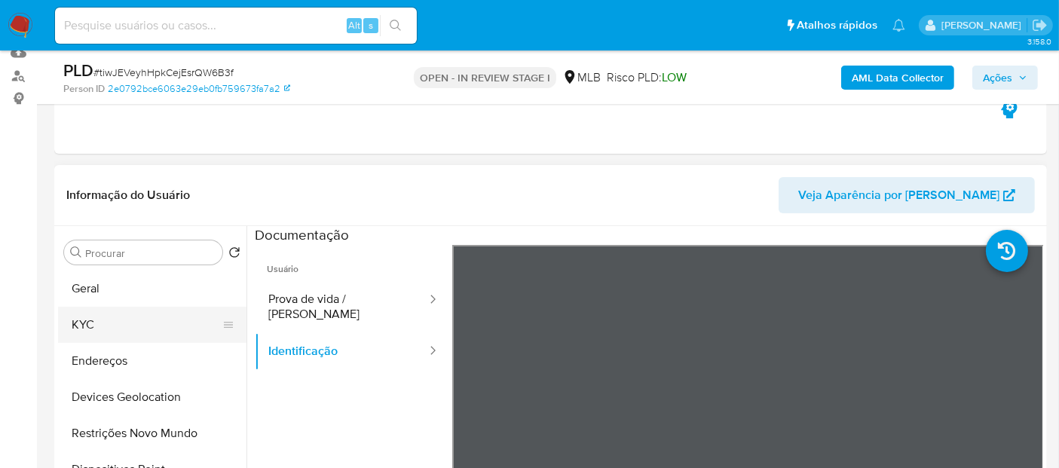
click at [106, 322] on button "KYC" at bounding box center [146, 325] width 176 height 36
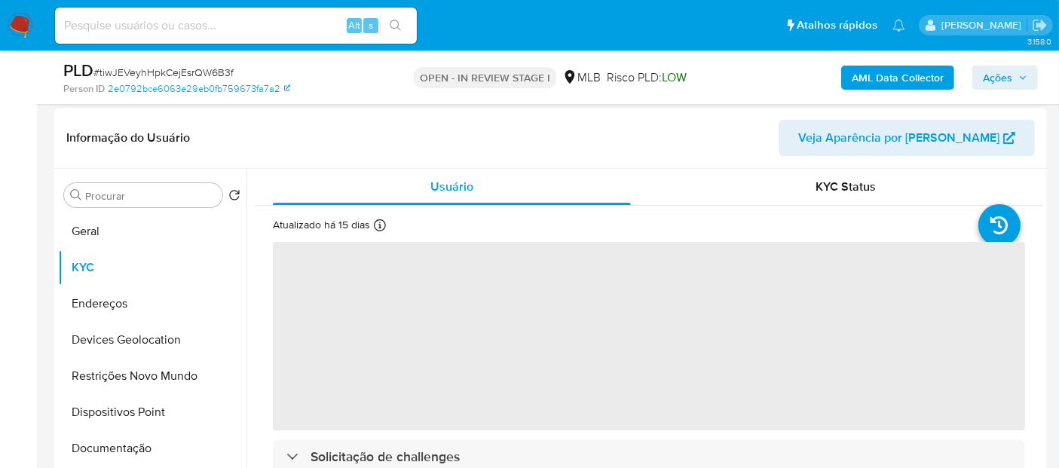
scroll to position [249, 0]
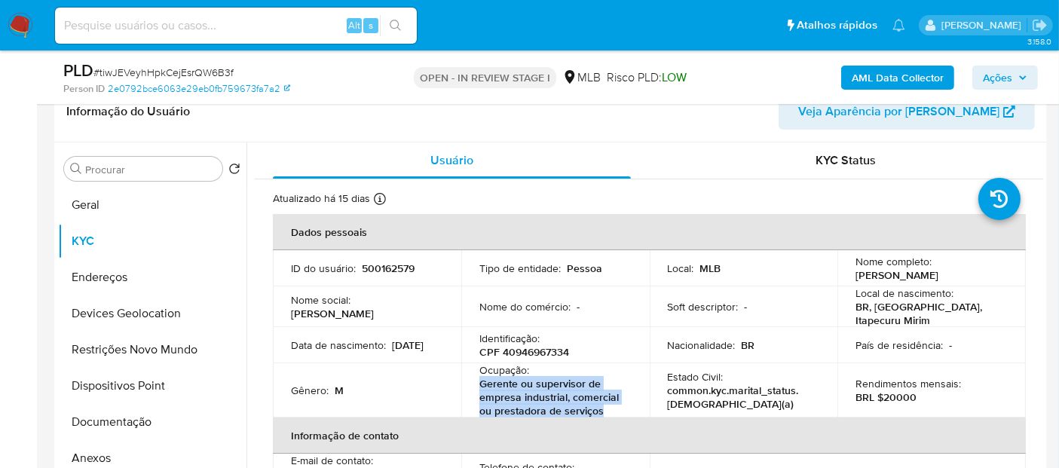
drag, startPoint x: 614, startPoint y: 406, endPoint x: 476, endPoint y: 385, distance: 139.5
click at [476, 385] on td "Ocupação : Gerente ou supervisor de empresa industrial, comercial ou prestadora…" at bounding box center [555, 390] width 188 height 54
copy p "Gerente ou supervisor de empresa industrial, comercial ou prestadora de serviços"
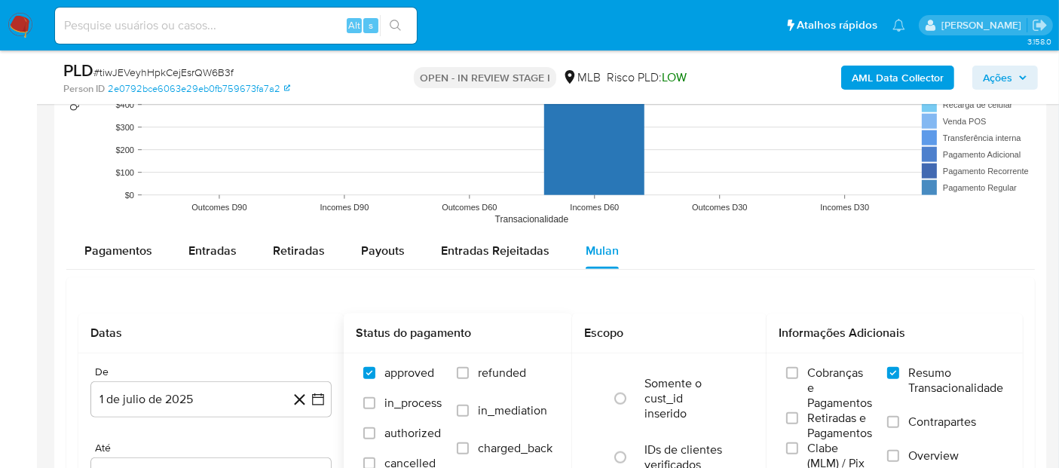
scroll to position [1421, 0]
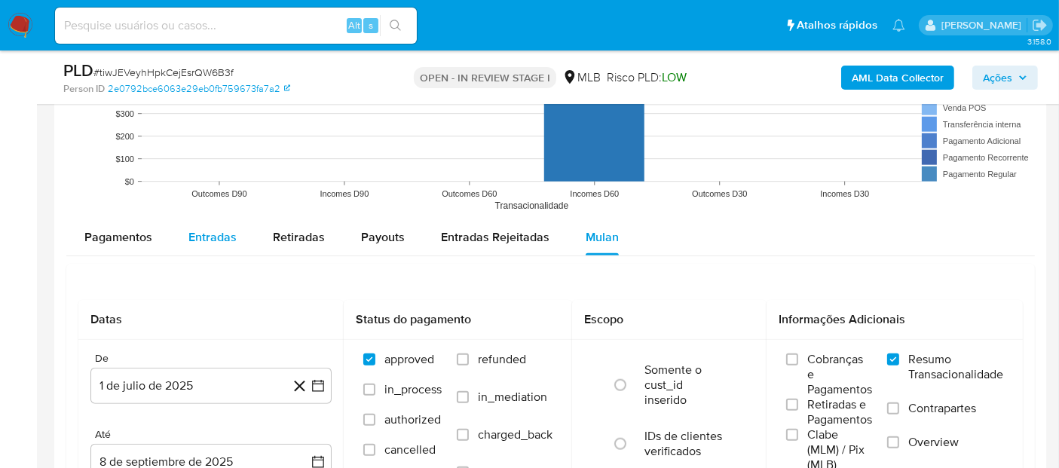
click at [232, 234] on span "Entradas" at bounding box center [212, 236] width 48 height 17
select select "10"
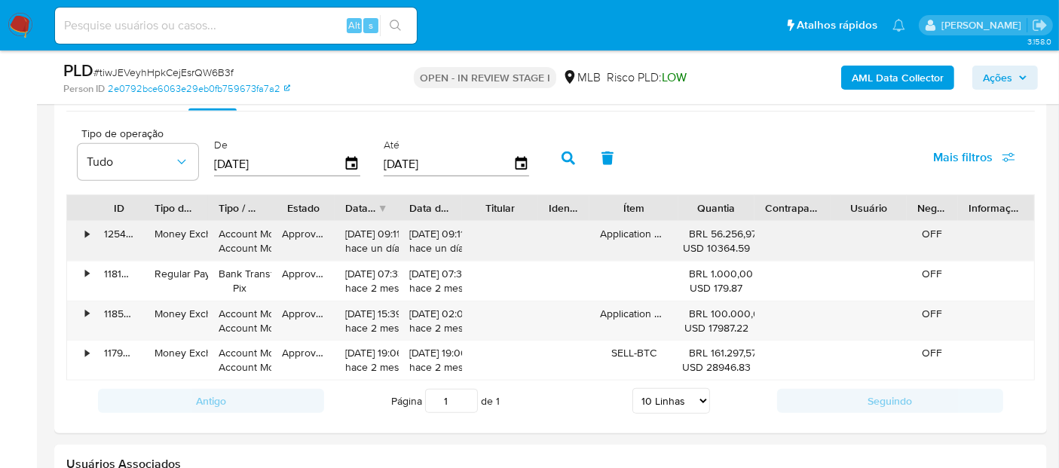
scroll to position [1589, 0]
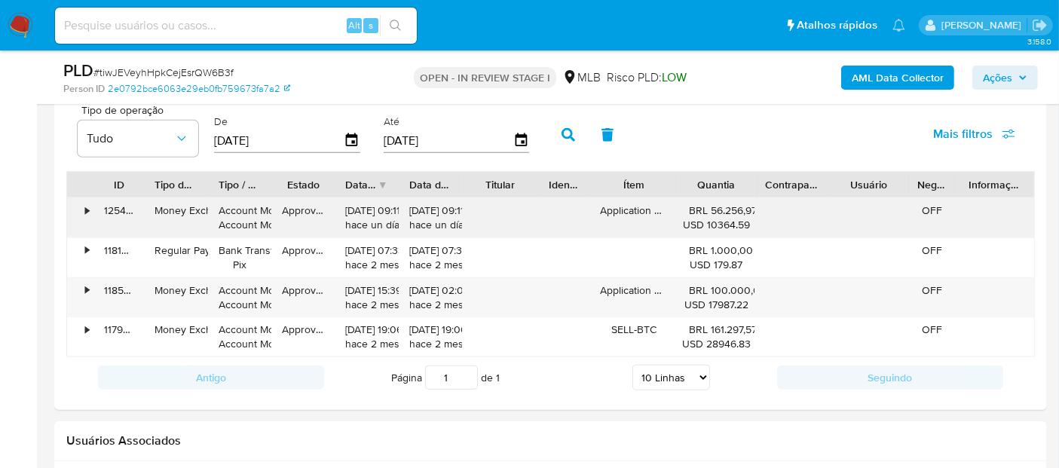
click at [93, 208] on div "125490900050" at bounding box center [118, 217] width 51 height 39
click at [85, 210] on div "•" at bounding box center [87, 211] width 4 height 14
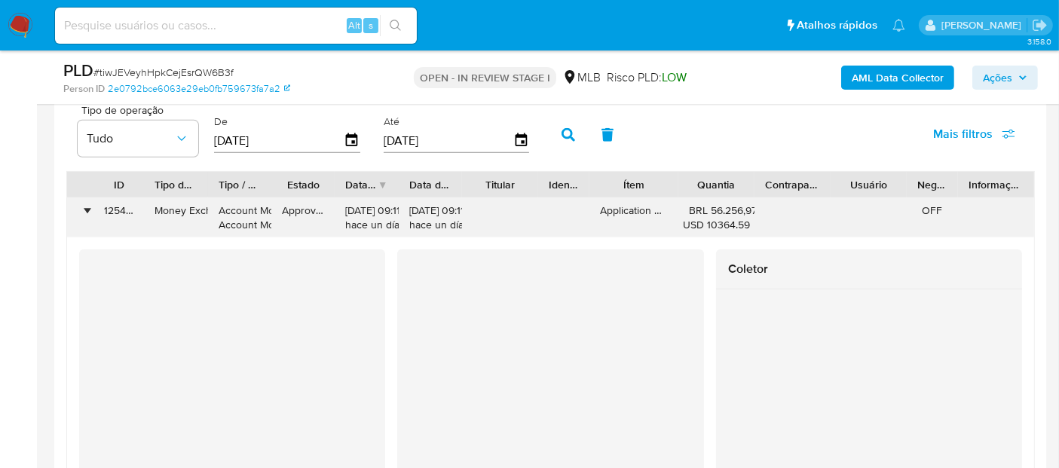
click at [85, 210] on div "•" at bounding box center [87, 211] width 4 height 14
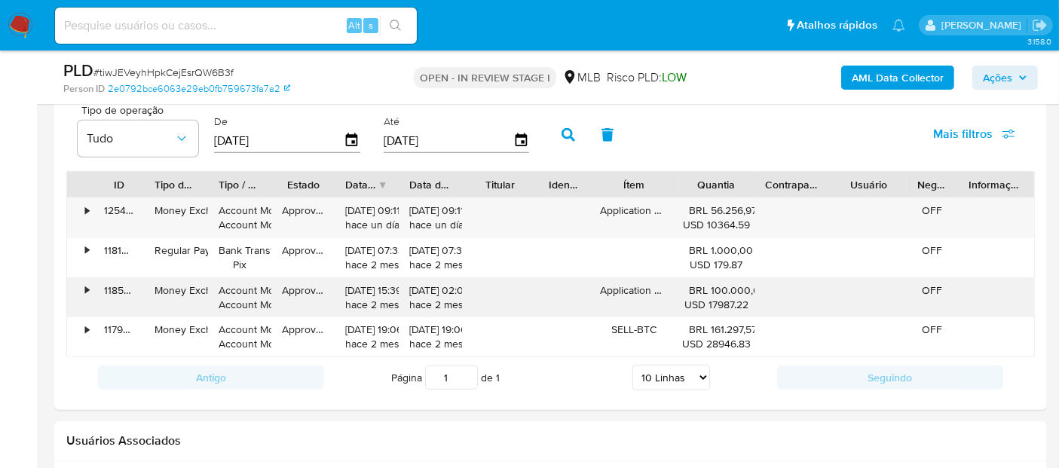
click at [79, 280] on div "•" at bounding box center [80, 297] width 26 height 39
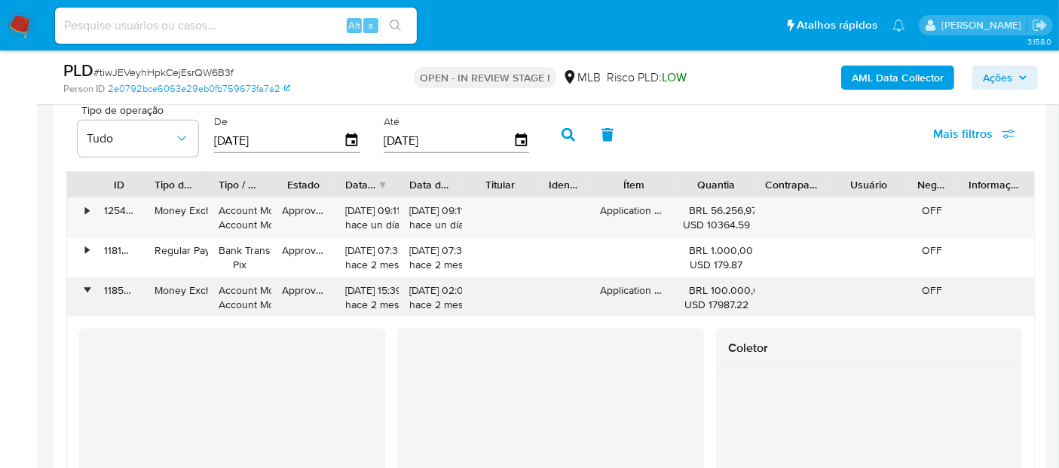
click at [79, 280] on div "•" at bounding box center [80, 297] width 26 height 39
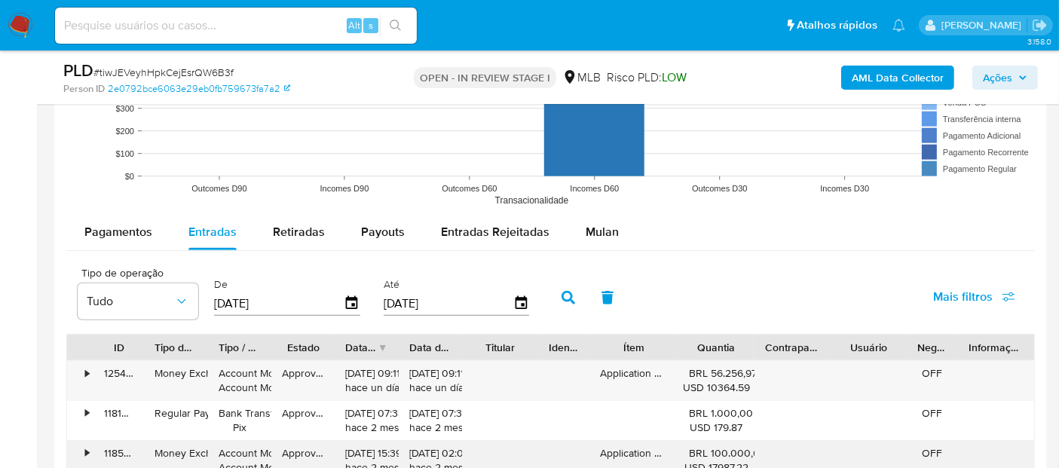
scroll to position [1421, 0]
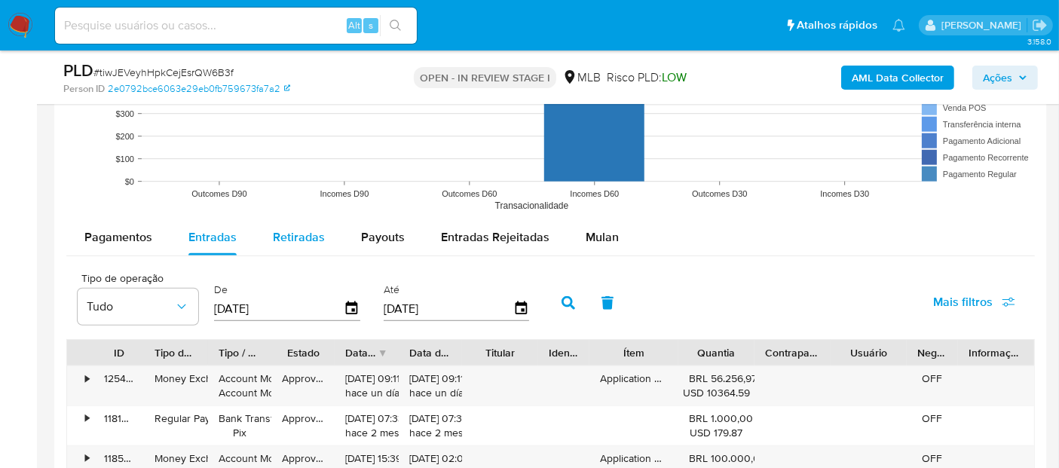
click at [308, 230] on span "Retiradas" at bounding box center [299, 236] width 52 height 17
select select "10"
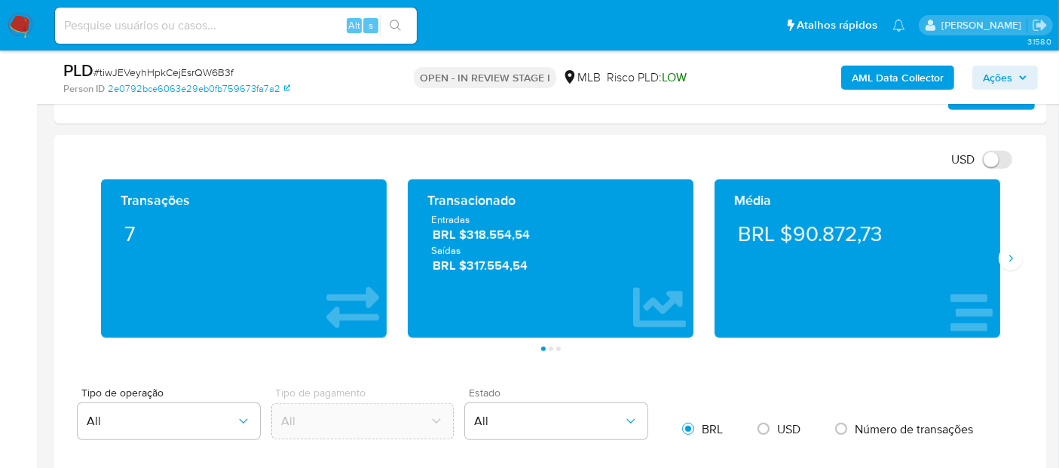
scroll to position [919, 0]
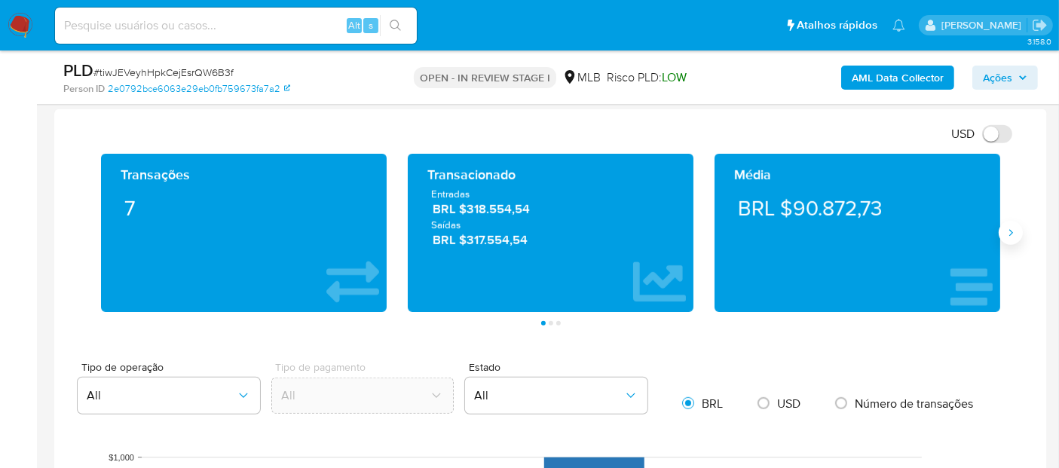
click at [1015, 231] on icon "Siguiente" at bounding box center [1011, 233] width 12 height 12
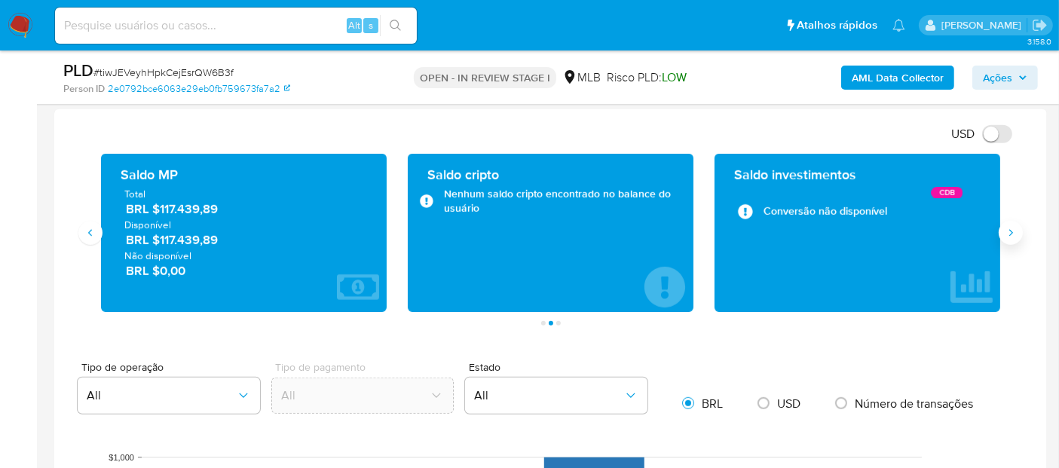
click at [1015, 231] on icon "Siguiente" at bounding box center [1011, 233] width 12 height 12
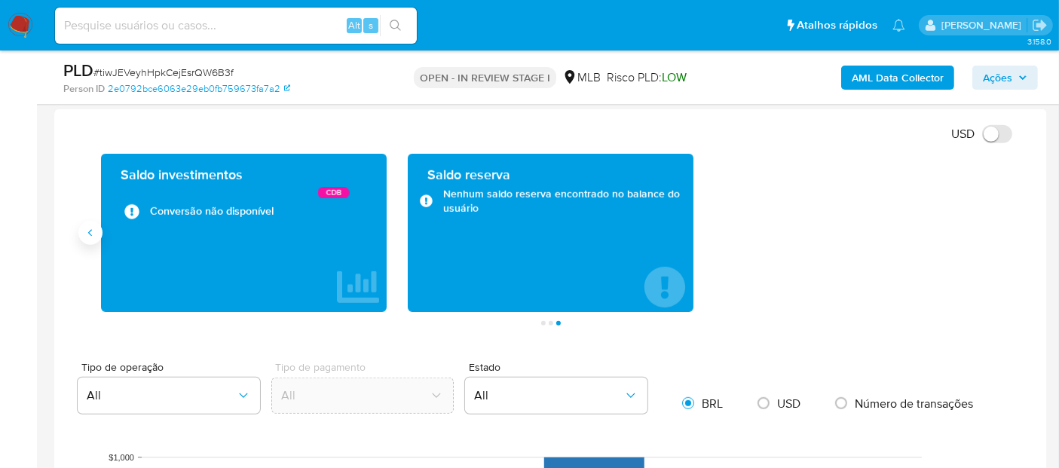
click at [87, 234] on icon "Anterior" at bounding box center [90, 233] width 12 height 12
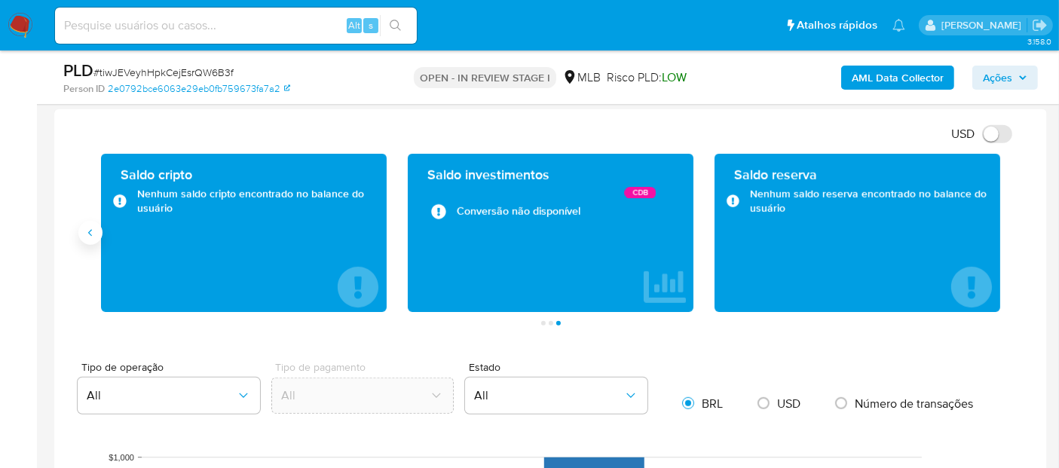
click at [87, 234] on icon "Anterior" at bounding box center [90, 233] width 12 height 12
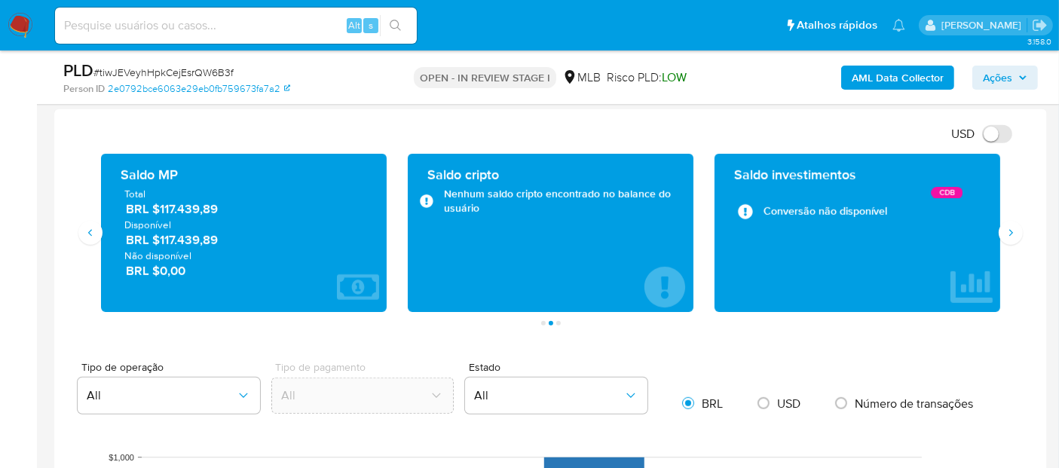
drag, startPoint x: 233, startPoint y: 242, endPoint x: 167, endPoint y: 243, distance: 66.3
click at [167, 243] on span "BRL $117.439,89" at bounding box center [244, 239] width 237 height 17
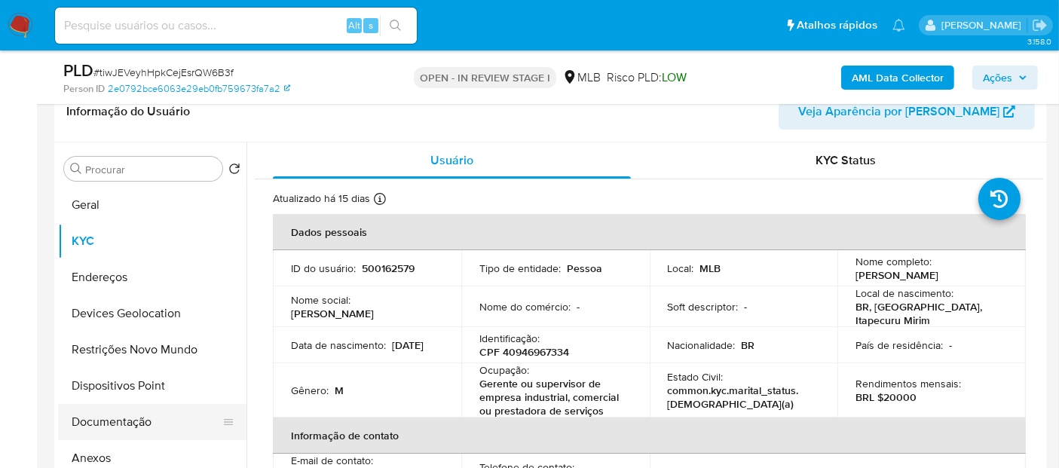
scroll to position [84, 0]
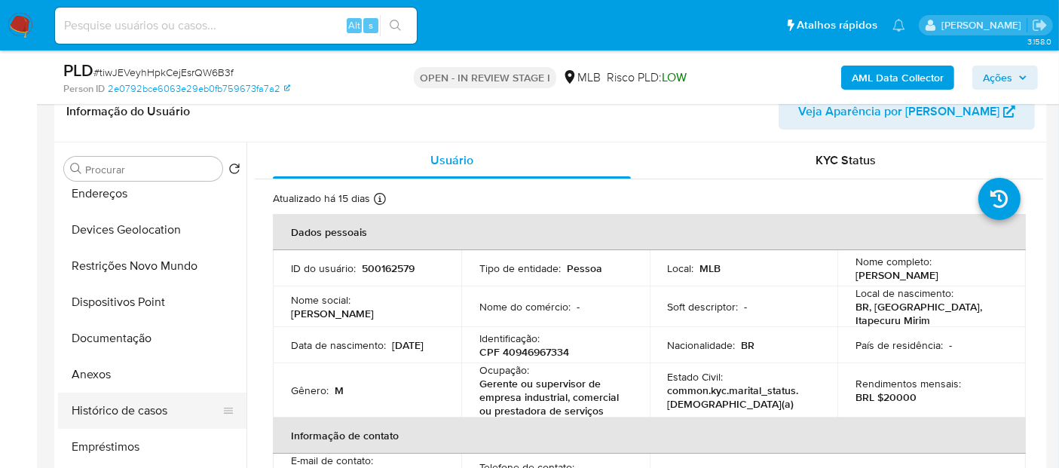
click at [142, 412] on button "Histórico de casos" at bounding box center [146, 411] width 176 height 36
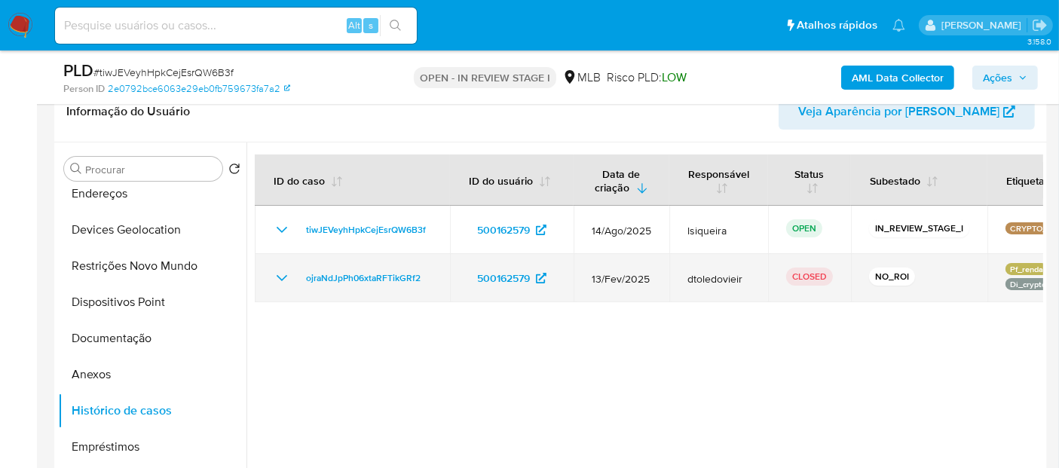
click at [271, 265] on td "ojraNdJpPh06xtaRFTikGRf2" at bounding box center [352, 278] width 195 height 48
click at [277, 279] on icon "Mostrar/Ocultar" at bounding box center [282, 278] width 18 height 18
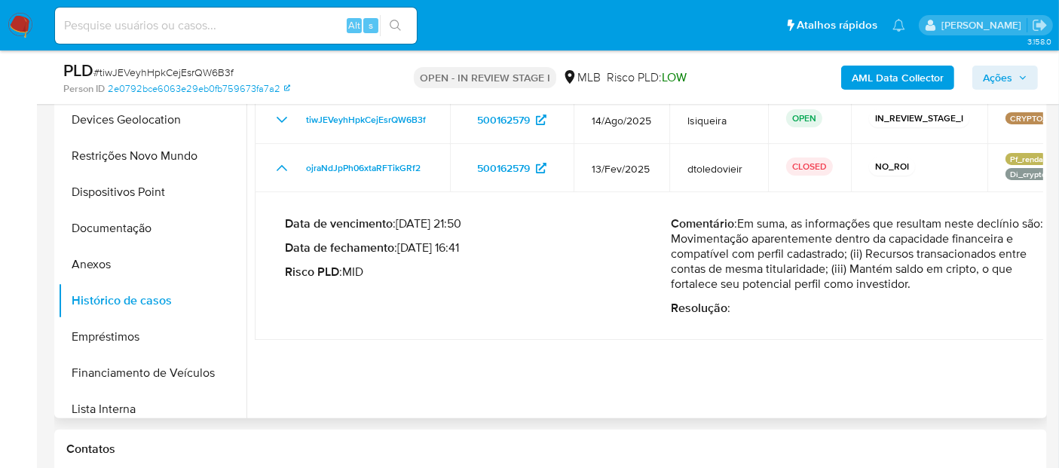
scroll to position [332, 0]
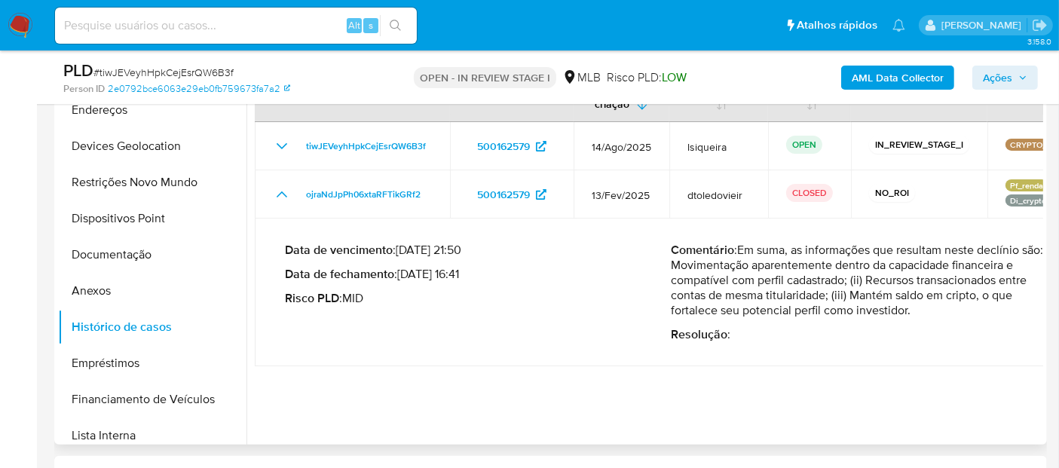
drag, startPoint x: 848, startPoint y: 294, endPoint x: 925, endPoint y: 311, distance: 78.7
click at [925, 311] on p "Comentário : Em suma, as informações que resultam neste declínio são: (i) Movim…" at bounding box center [864, 280] width 386 height 75
click at [155, 257] on button "Documentação" at bounding box center [146, 255] width 176 height 36
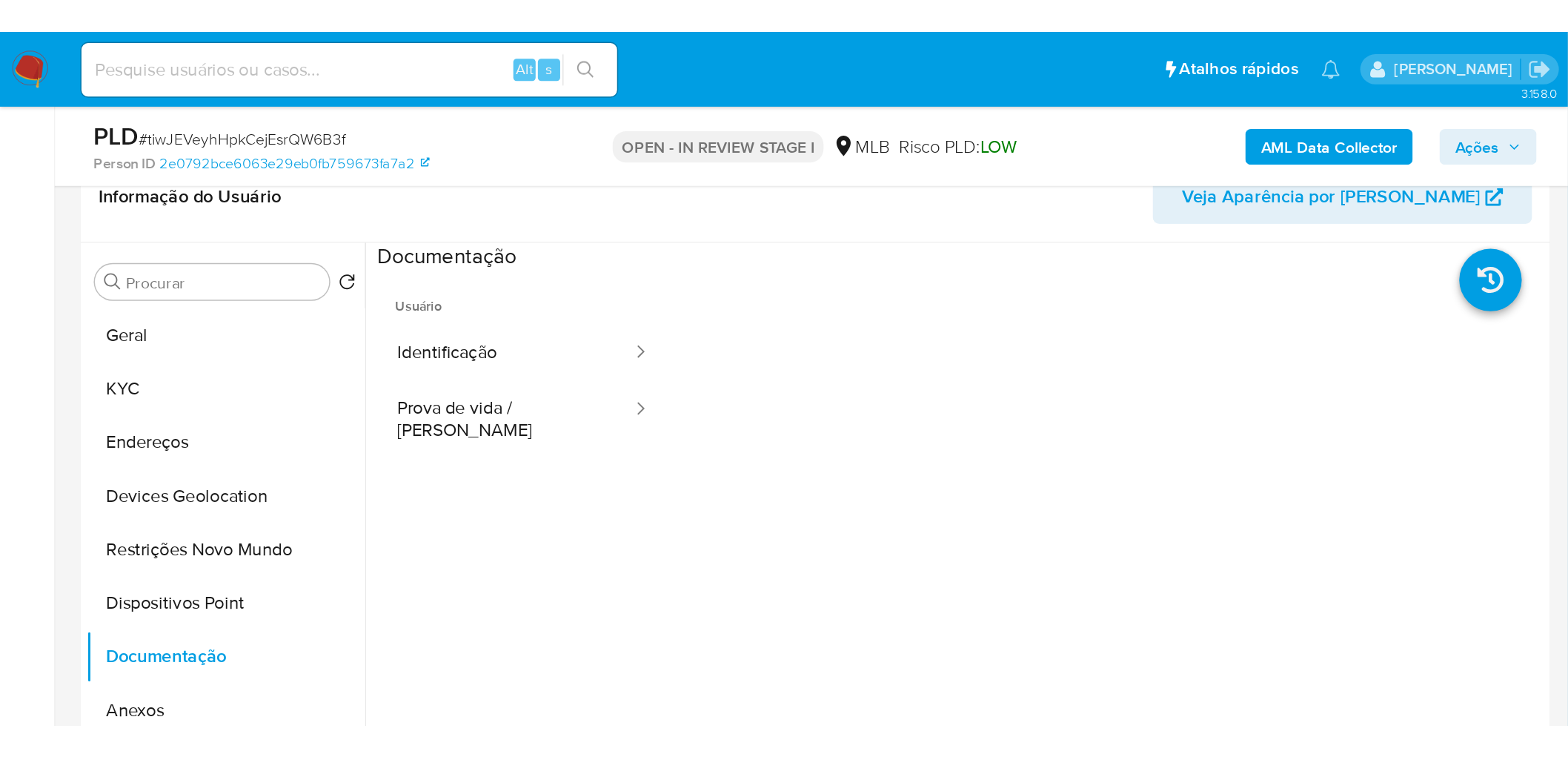
scroll to position [245, 0]
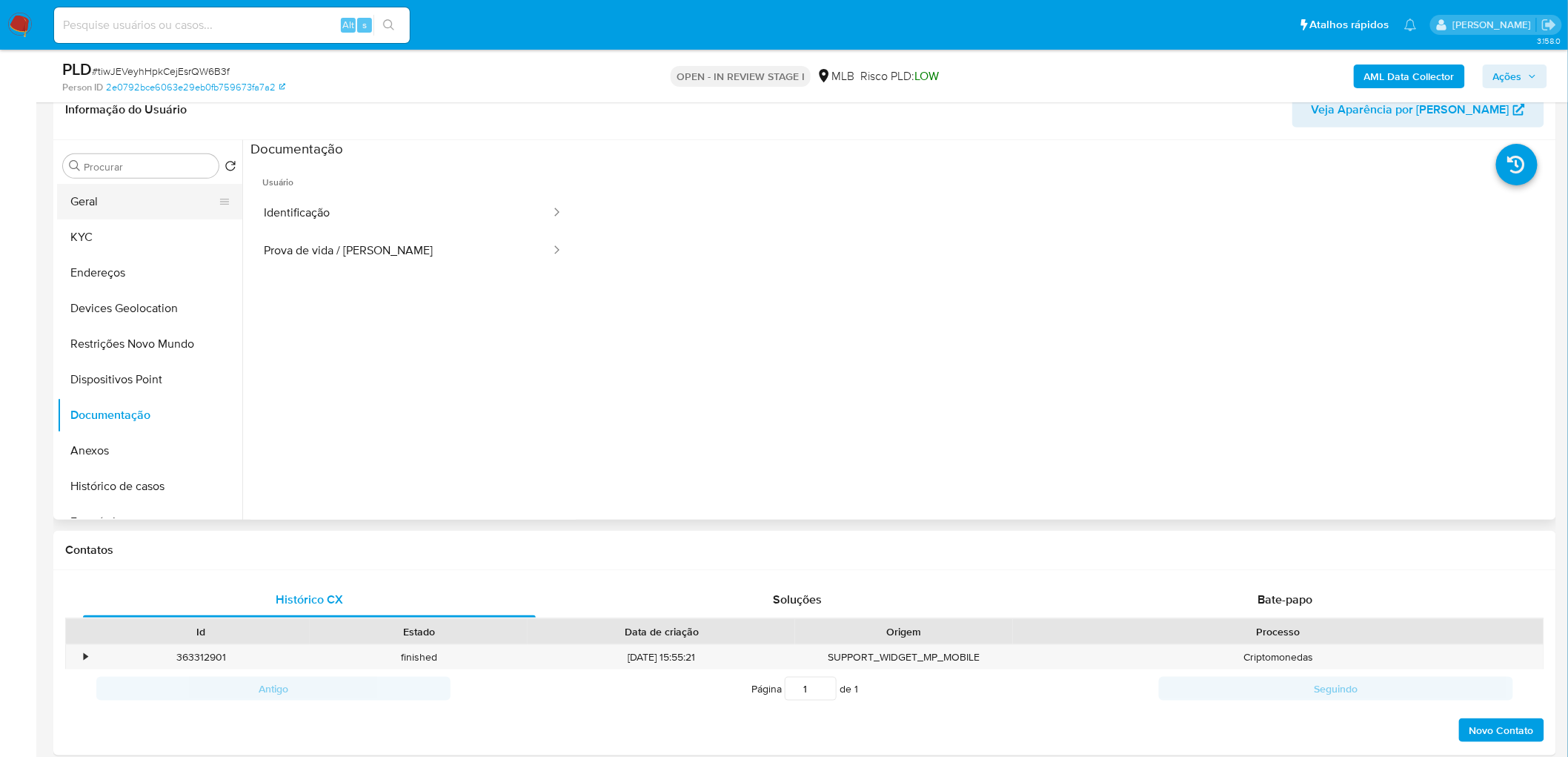
click at [112, 196] on button "Geral" at bounding box center [144, 202] width 173 height 35
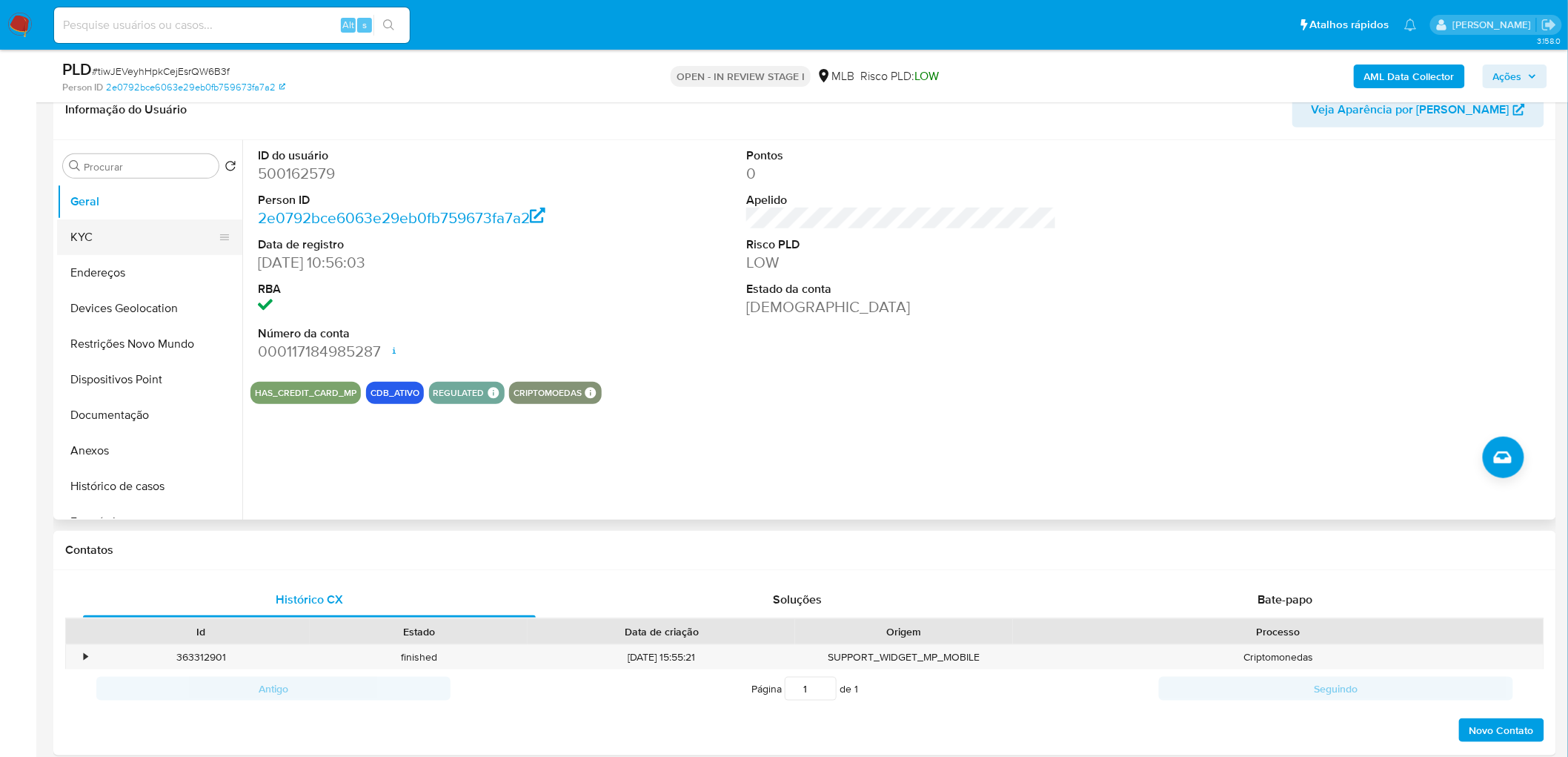
click at [148, 243] on button "KYC" at bounding box center [144, 237] width 173 height 35
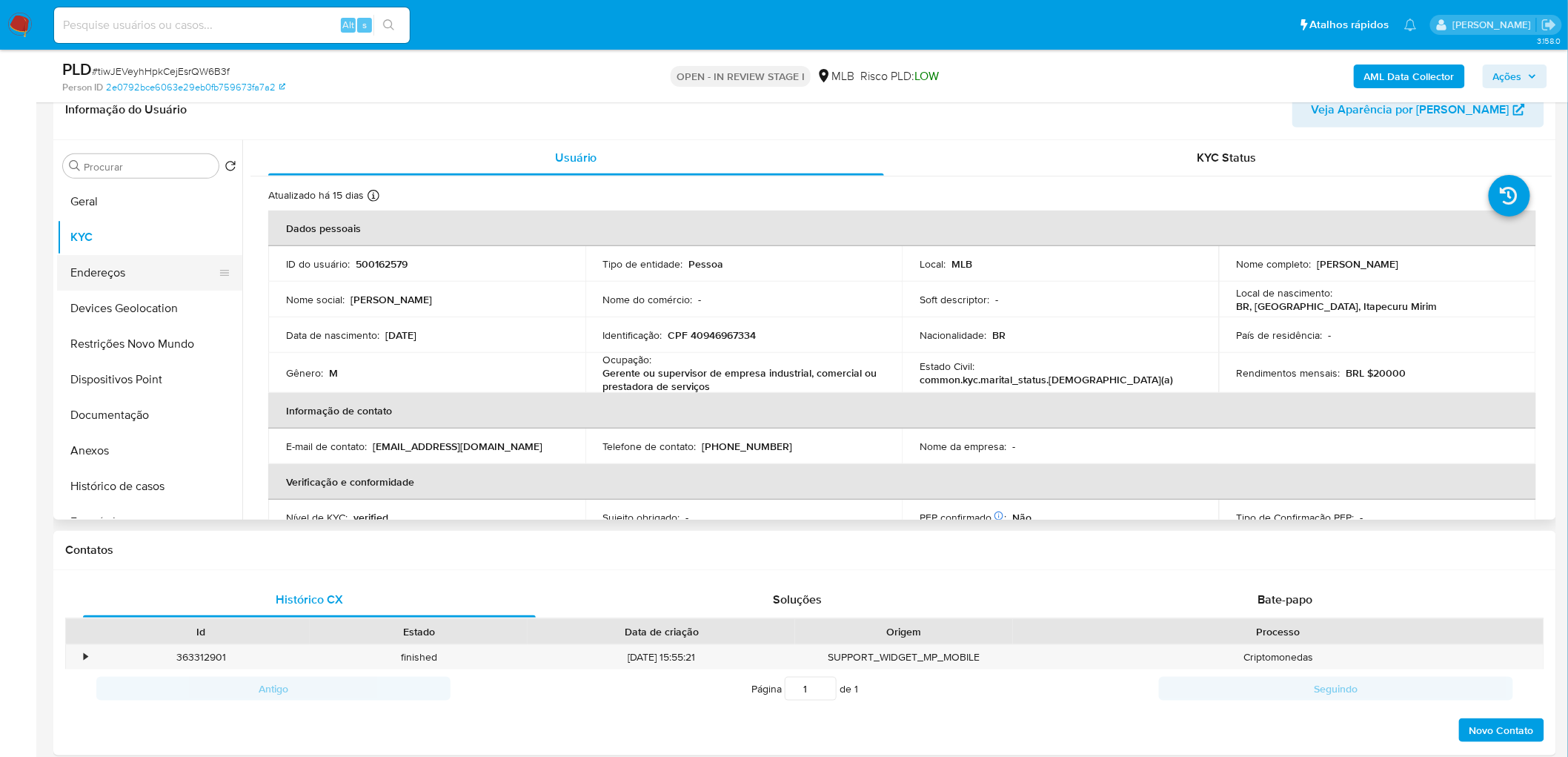
click at [187, 269] on button "Endereços" at bounding box center [144, 272] width 173 height 35
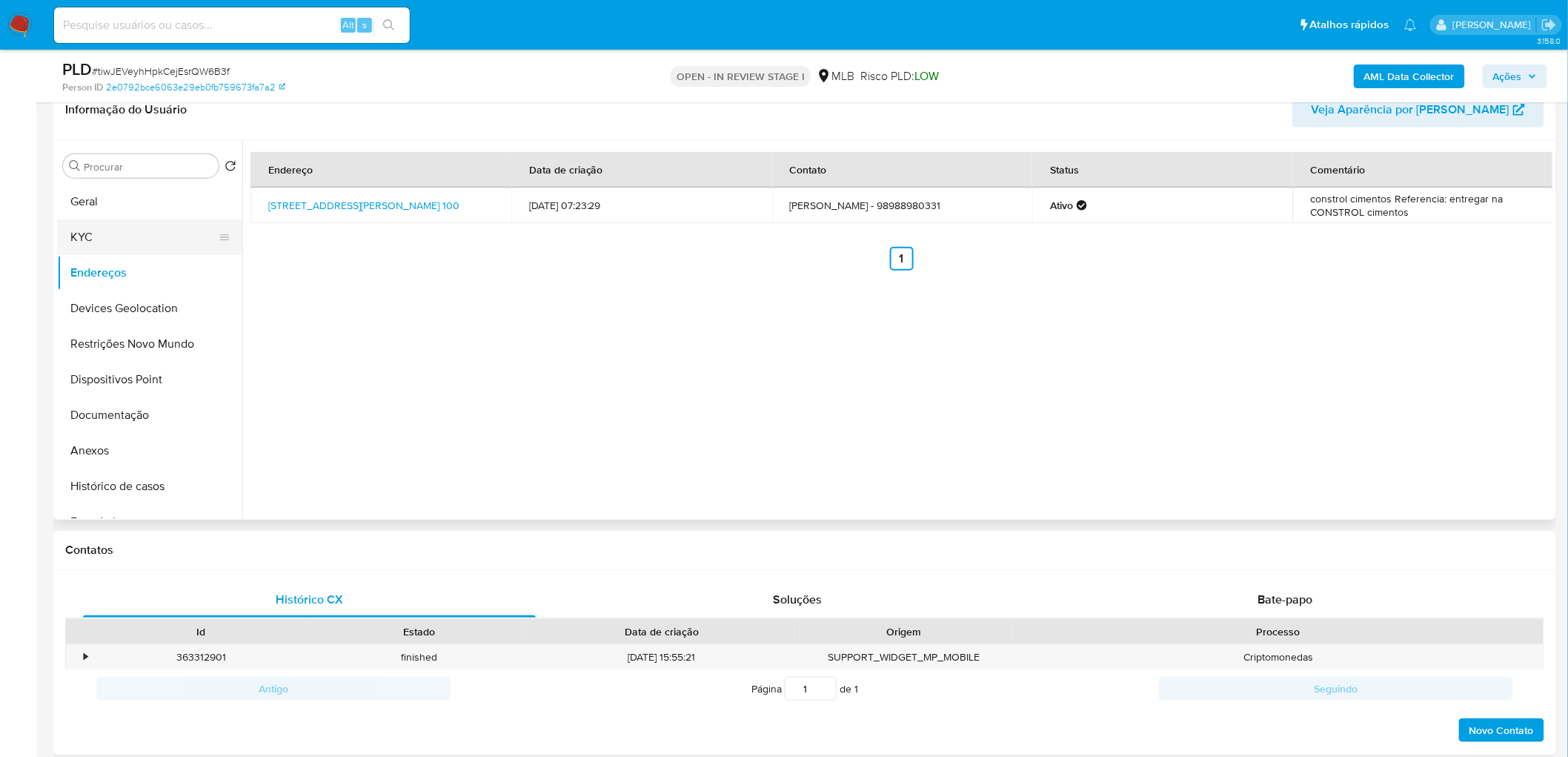
click at [107, 227] on button "KYC" at bounding box center [144, 237] width 173 height 35
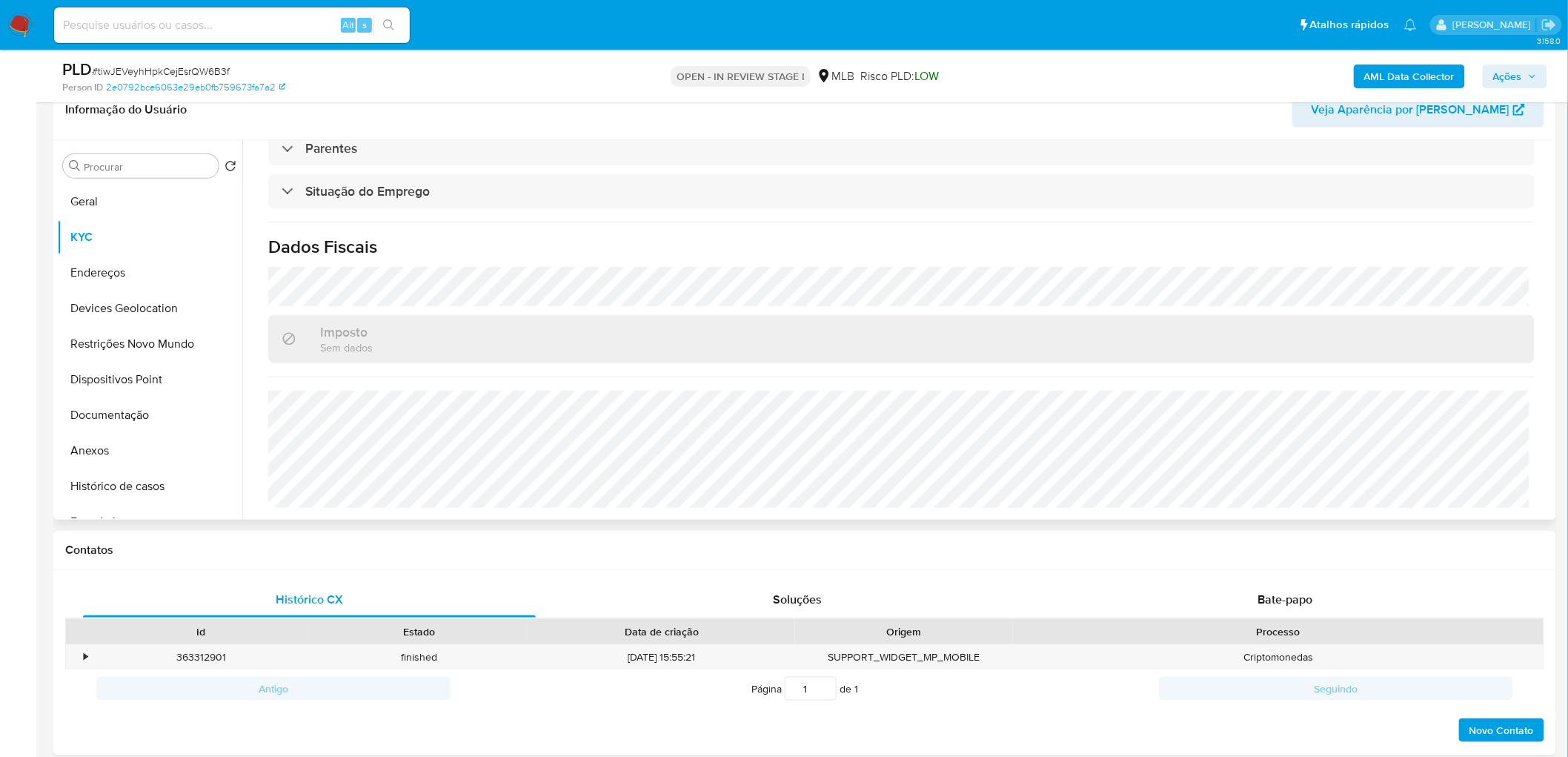
scroll to position [621, 0]
click at [126, 277] on button "Endereços" at bounding box center [144, 272] width 173 height 35
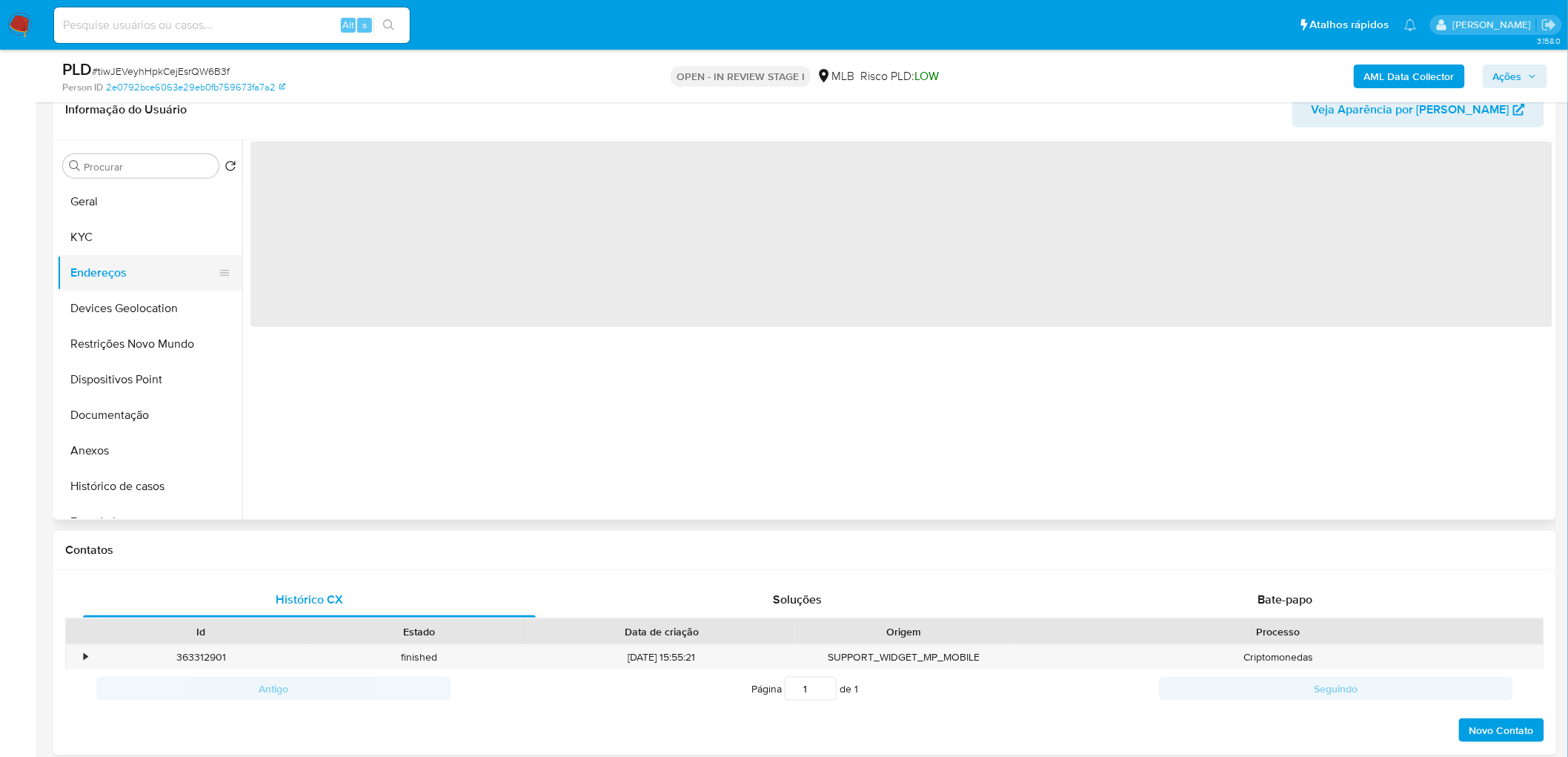
scroll to position [0, 0]
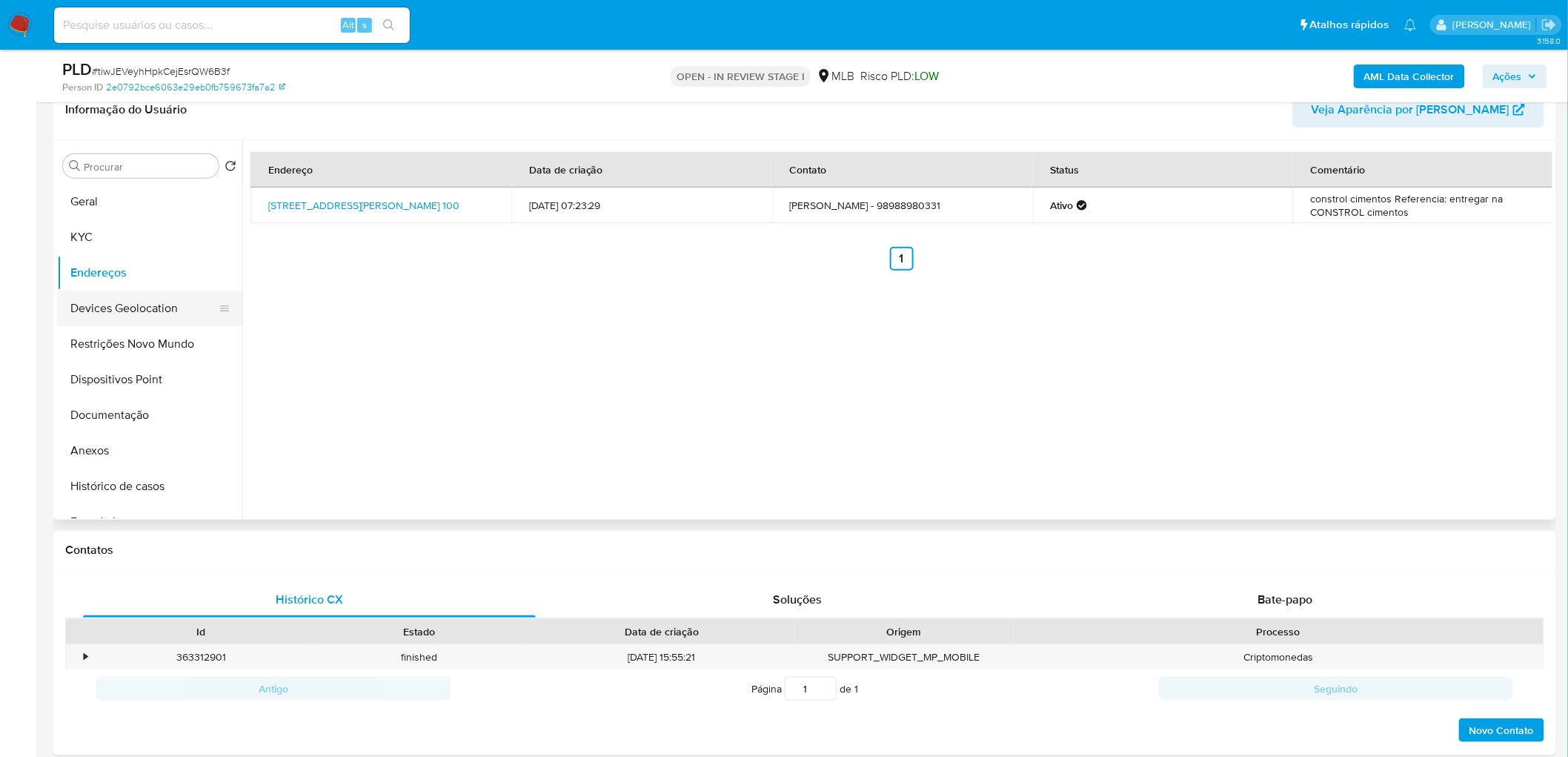
click at [78, 306] on button "Devices Geolocation" at bounding box center [144, 309] width 173 height 35
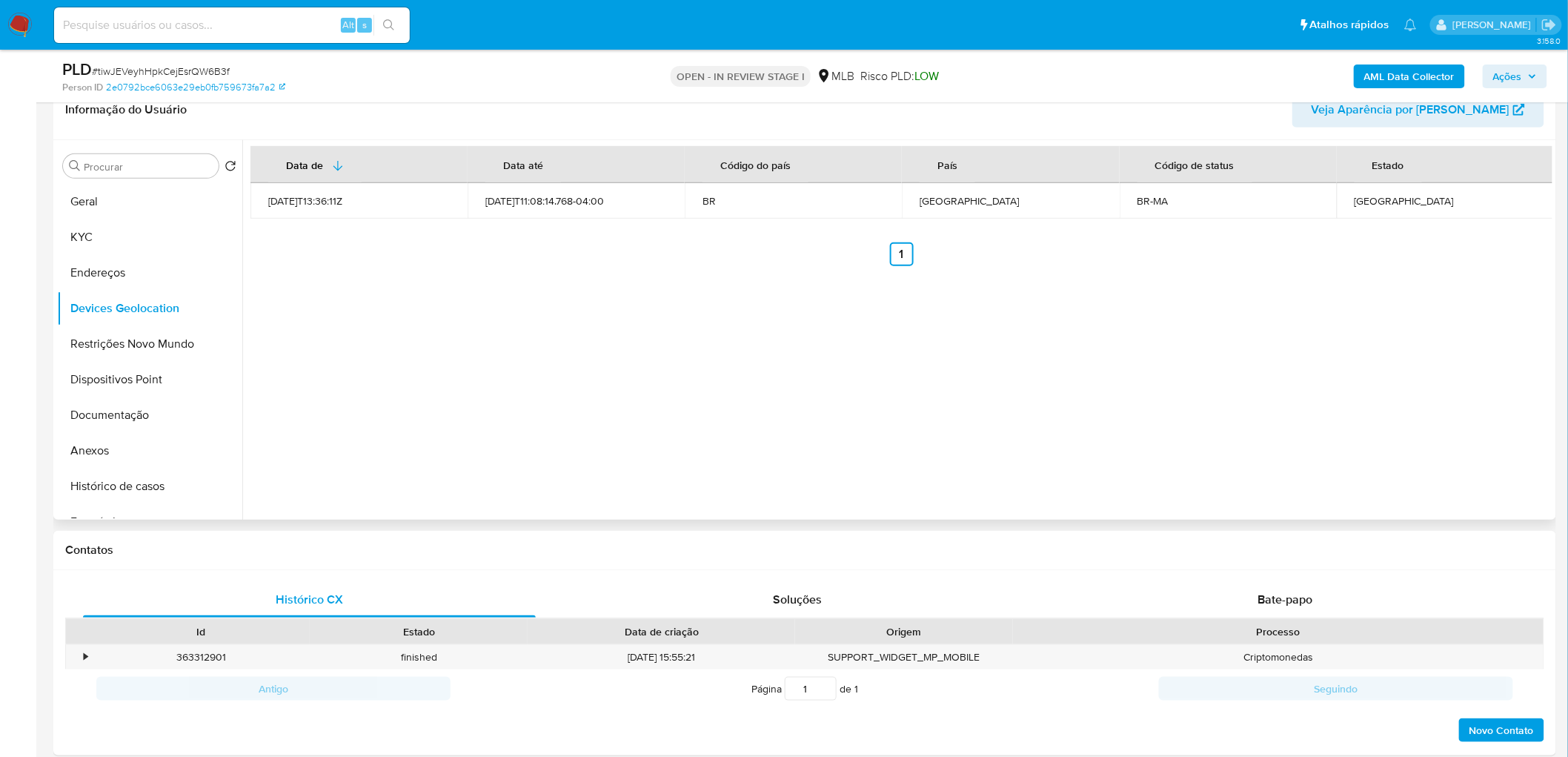
click at [513, 335] on div "Data de Data até Código do país País Código de status Estado 2021-09-15T13:36:1…" at bounding box center [898, 329] width 1310 height 379
click at [150, 351] on button "Restrições Novo Mundo" at bounding box center [144, 344] width 173 height 35
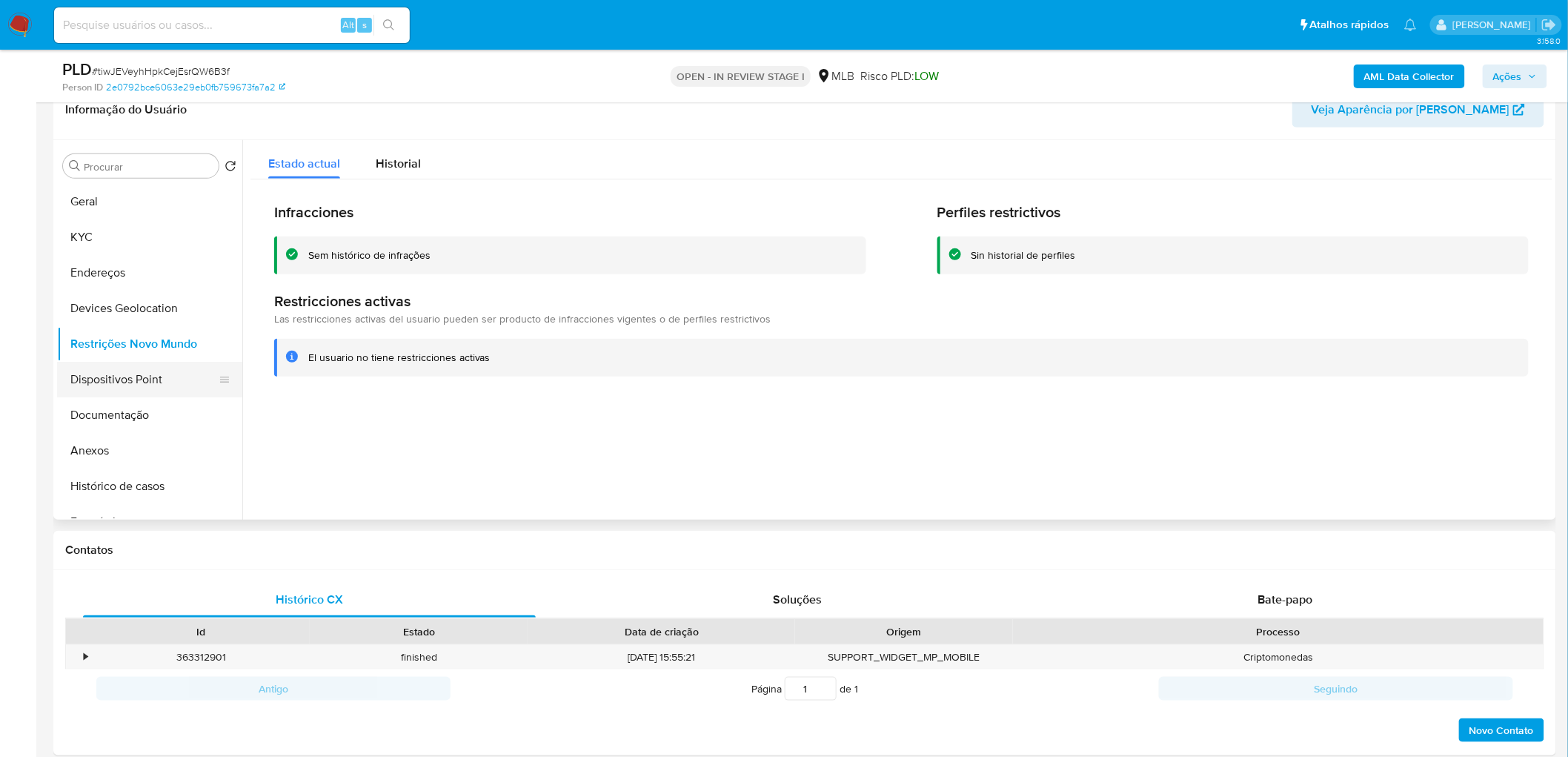
click at [68, 378] on button "Dispositivos Point" at bounding box center [144, 379] width 173 height 35
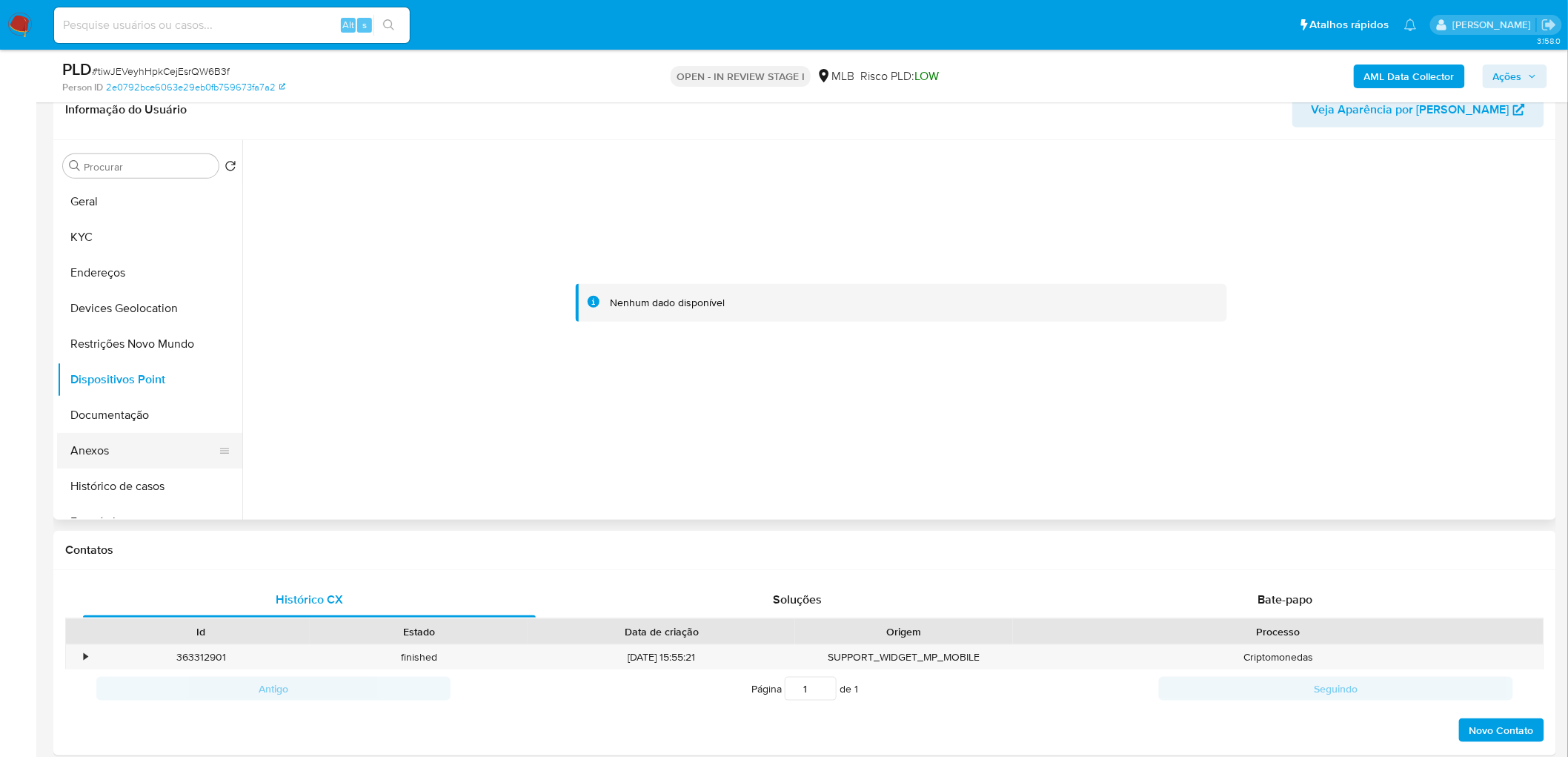
click at [131, 442] on button "Anexos" at bounding box center [144, 450] width 173 height 35
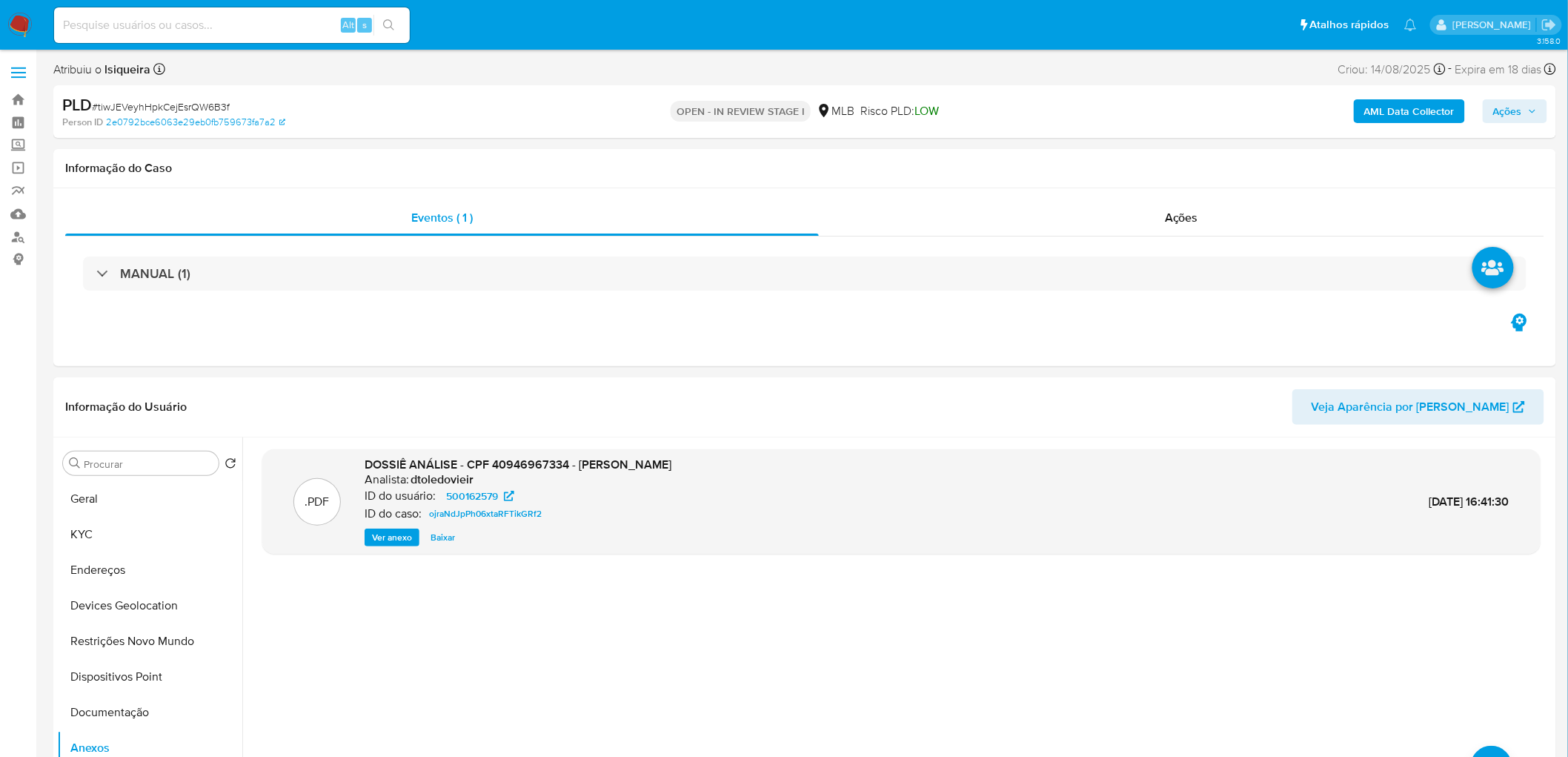
click at [1040, 113] on b "AML Data Collector" at bounding box center [1410, 111] width 90 height 24
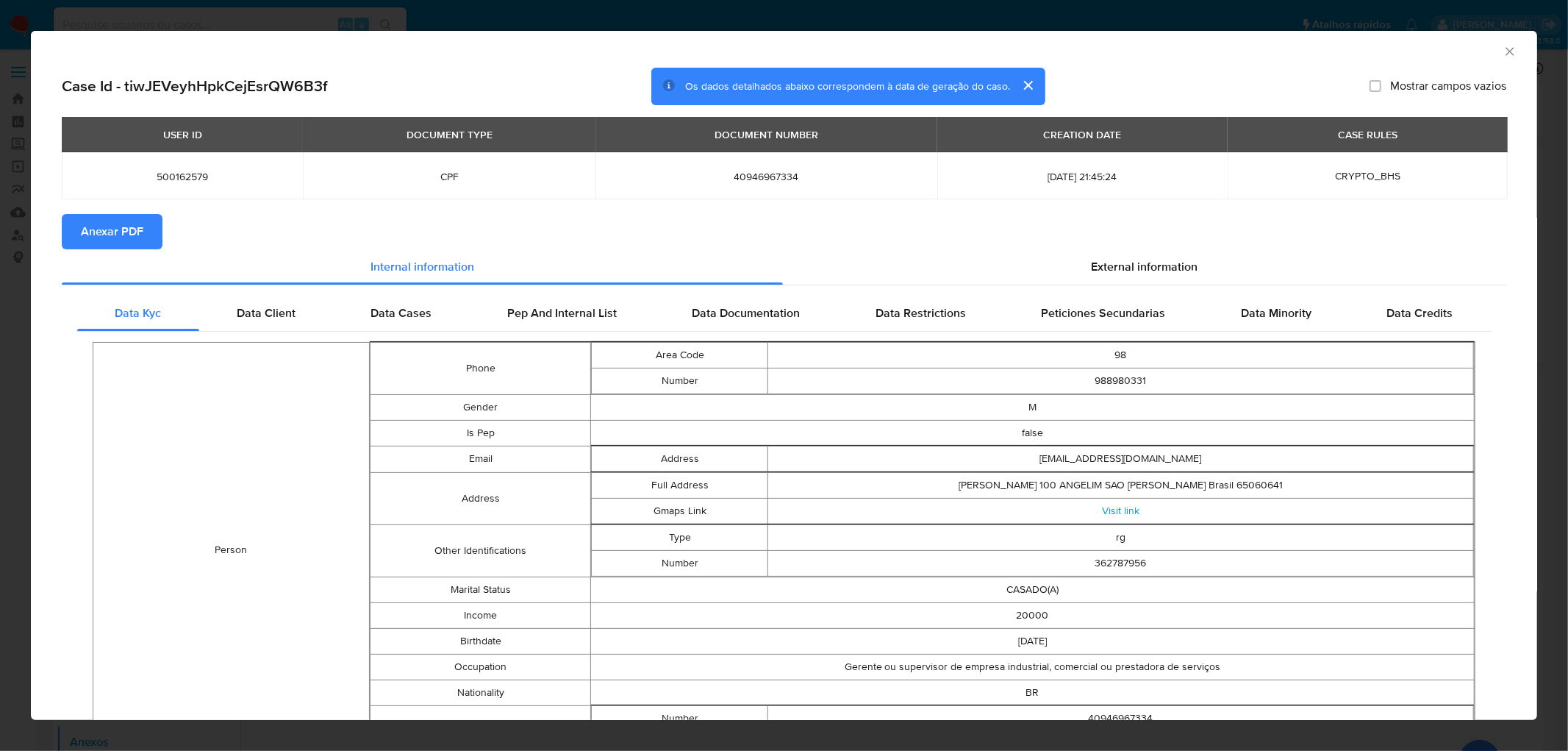
click at [124, 231] on span "Anexar PDF" at bounding box center [112, 231] width 62 height 32
click at [1032, 50] on icon "Fechar a janela" at bounding box center [1509, 51] width 15 height 15
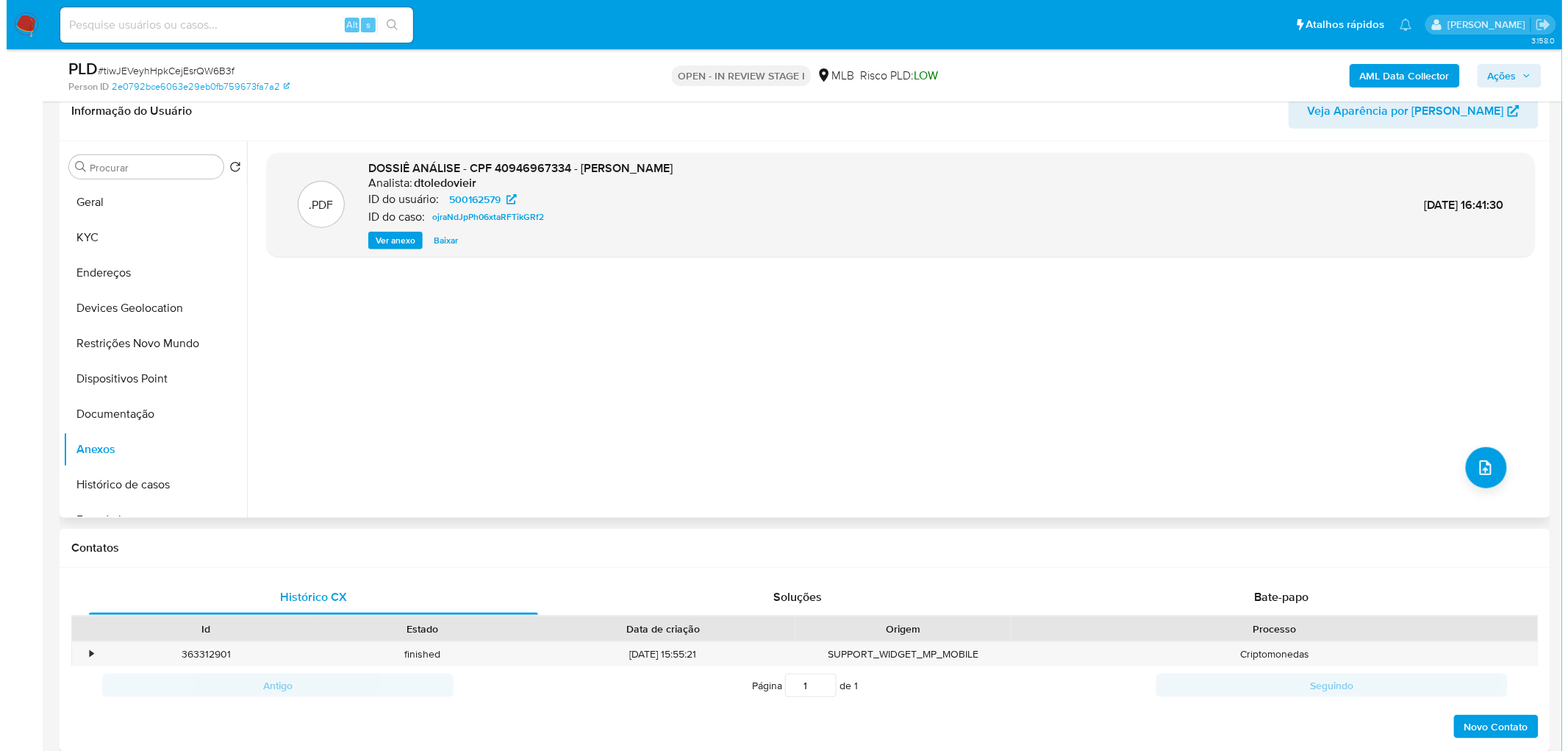
scroll to position [245, 0]
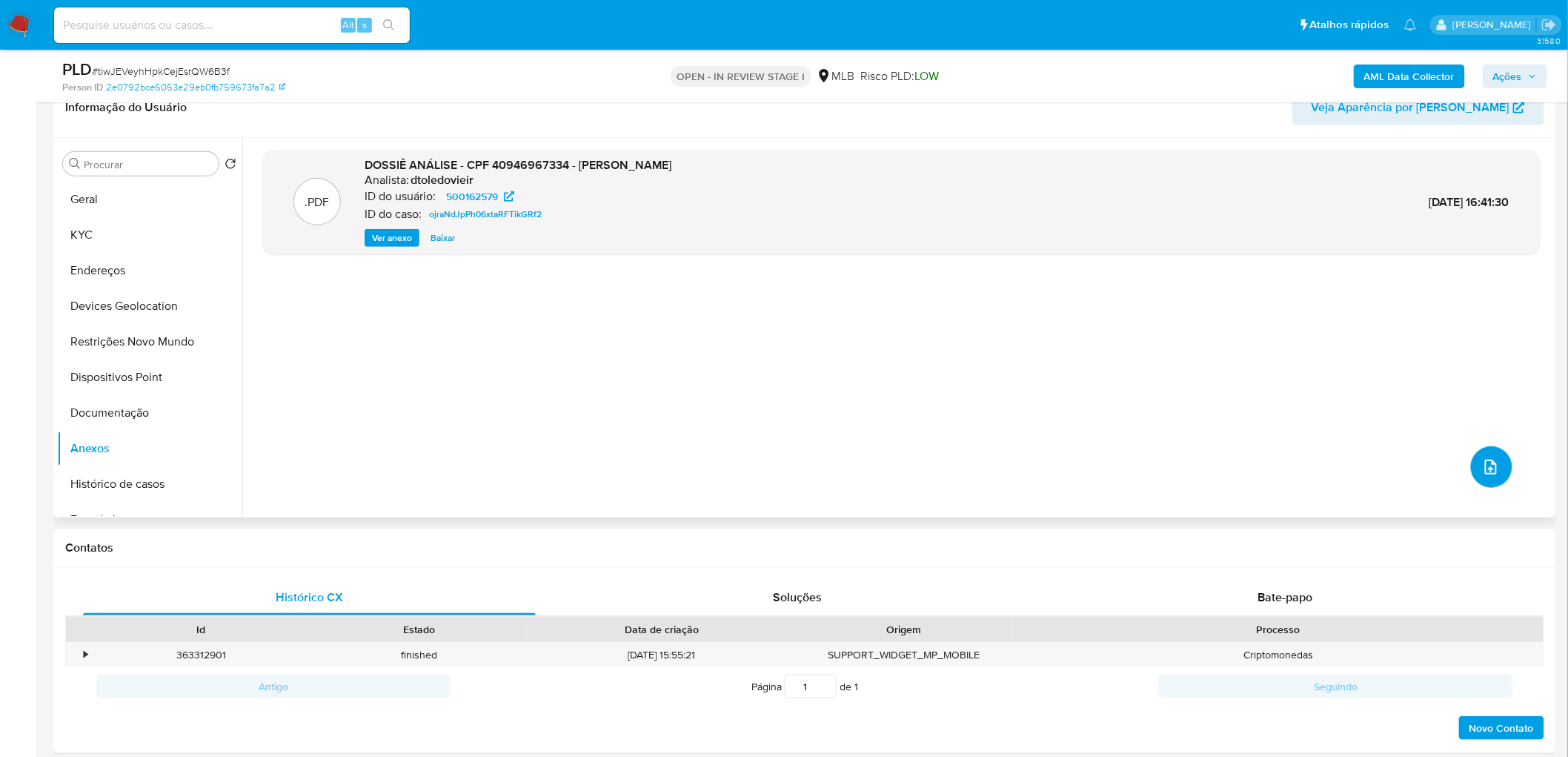
click at [1040, 459] on button "upload-file" at bounding box center [1492, 467] width 41 height 41
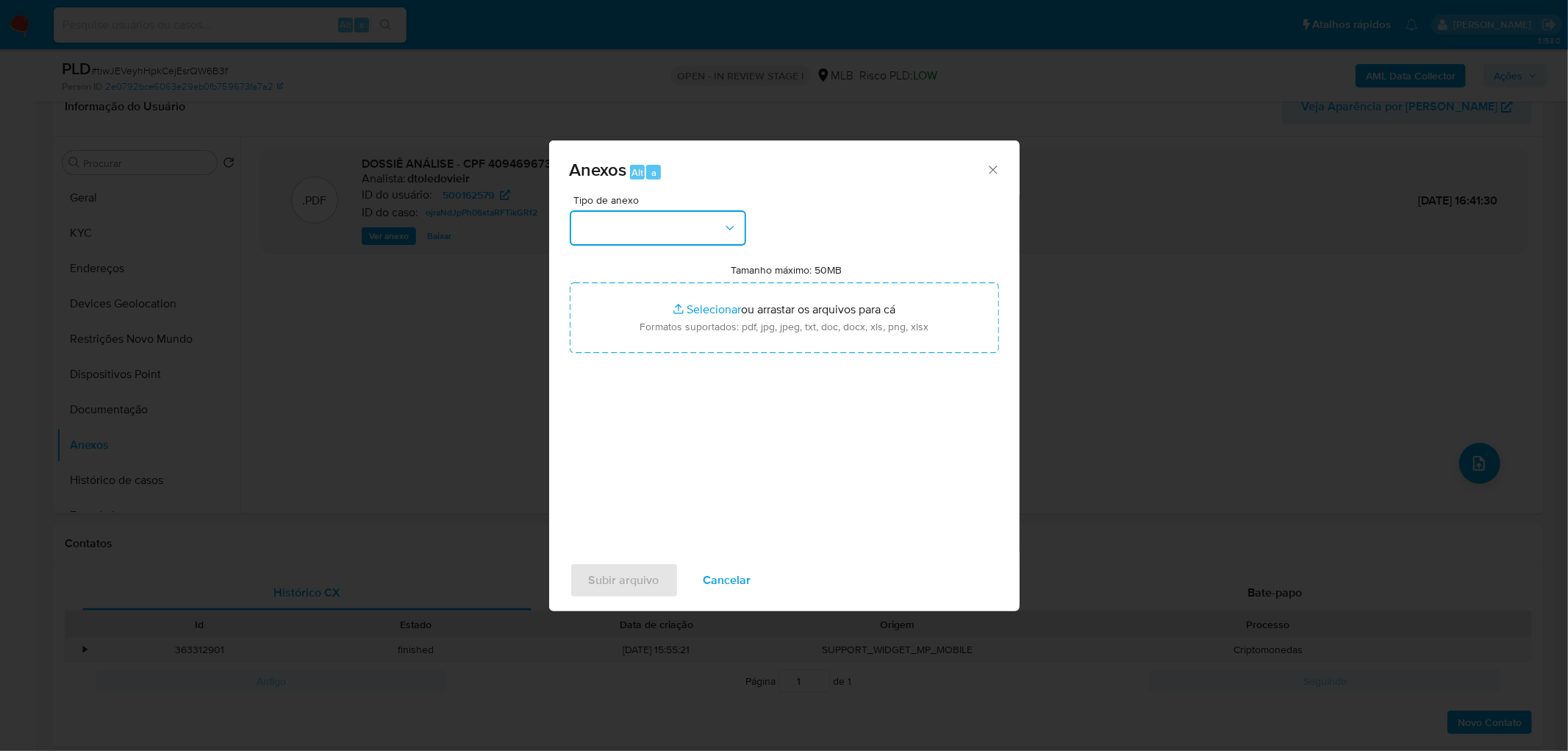
click at [618, 222] on button "button" at bounding box center [657, 228] width 176 height 35
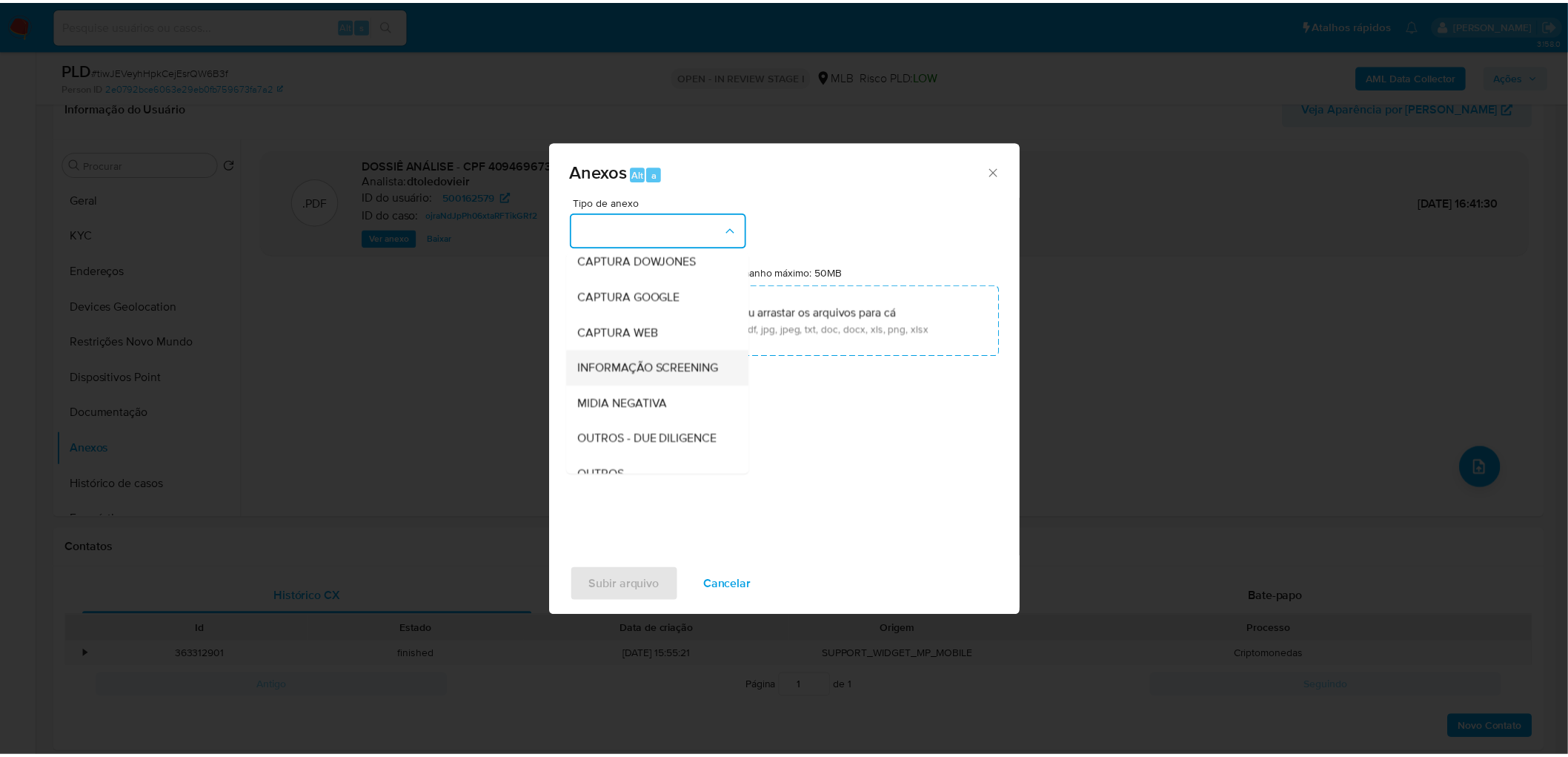
scroll to position [164, 0]
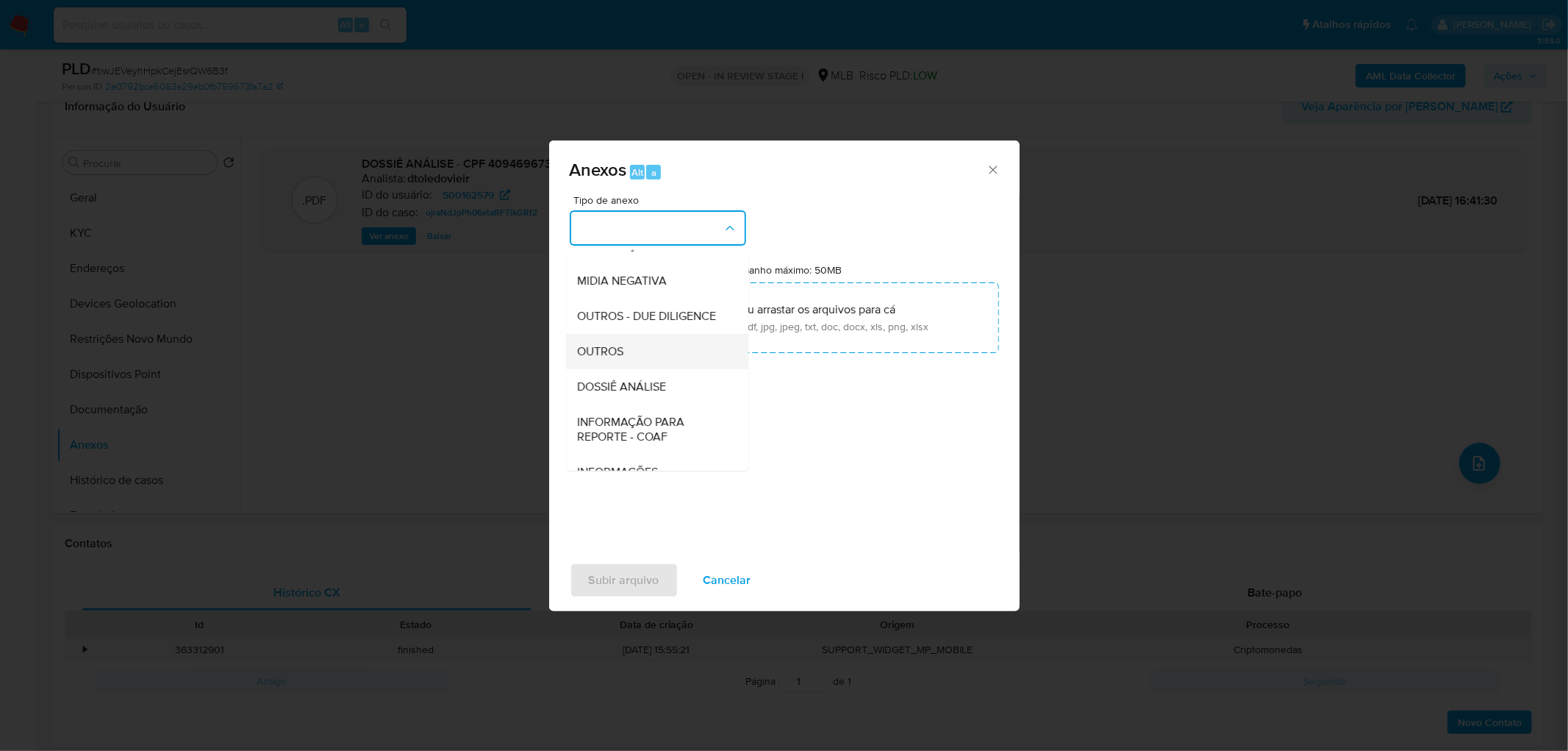
click at [635, 369] on div "OUTROS" at bounding box center [653, 351] width 150 height 35
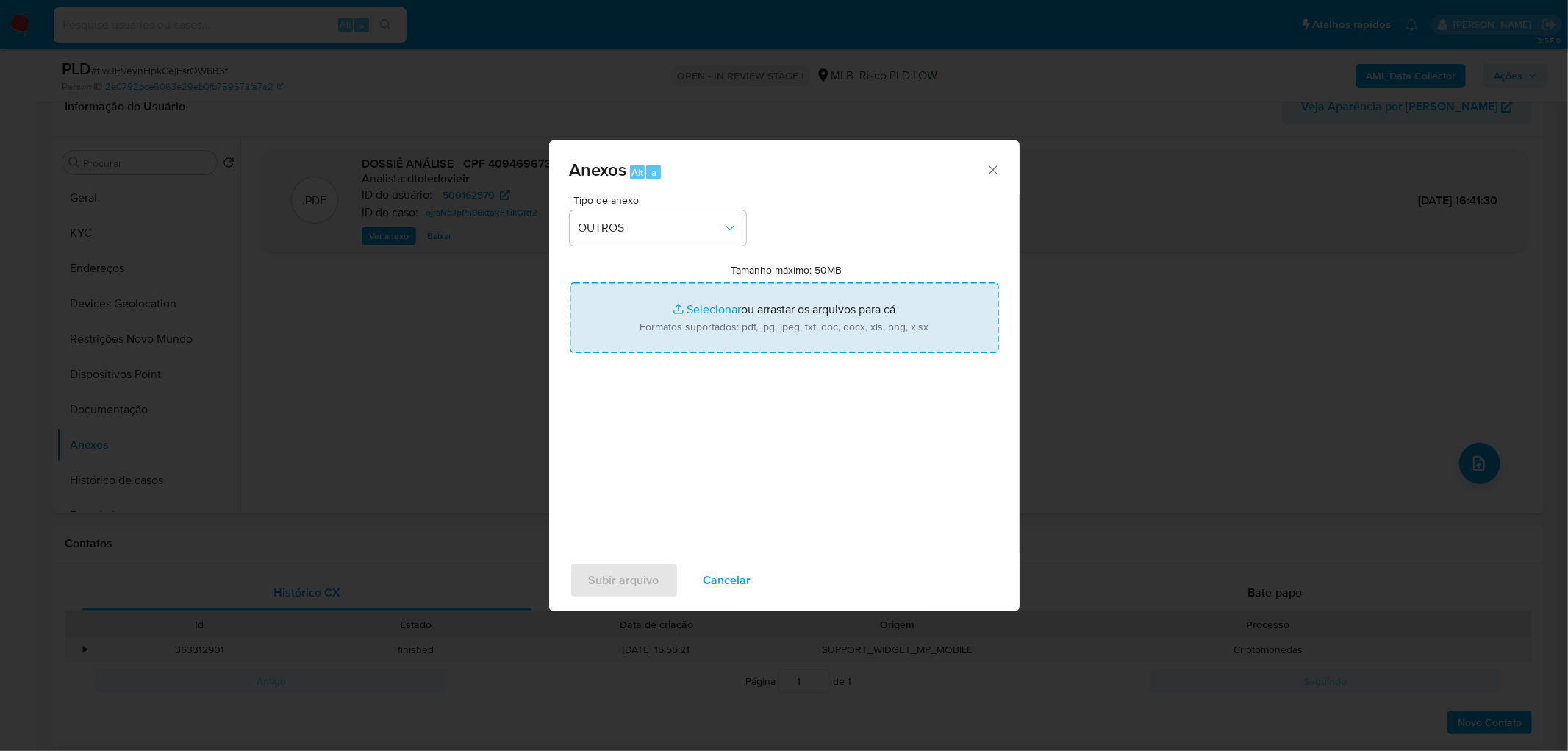
click at [701, 324] on input "Tamanho máximo: 50MB Selecionar arquivos" at bounding box center [784, 318] width 429 height 70
type input "C:\fakepath\Mulan 500162579_2025_09_10_12_09_12.xlsx"
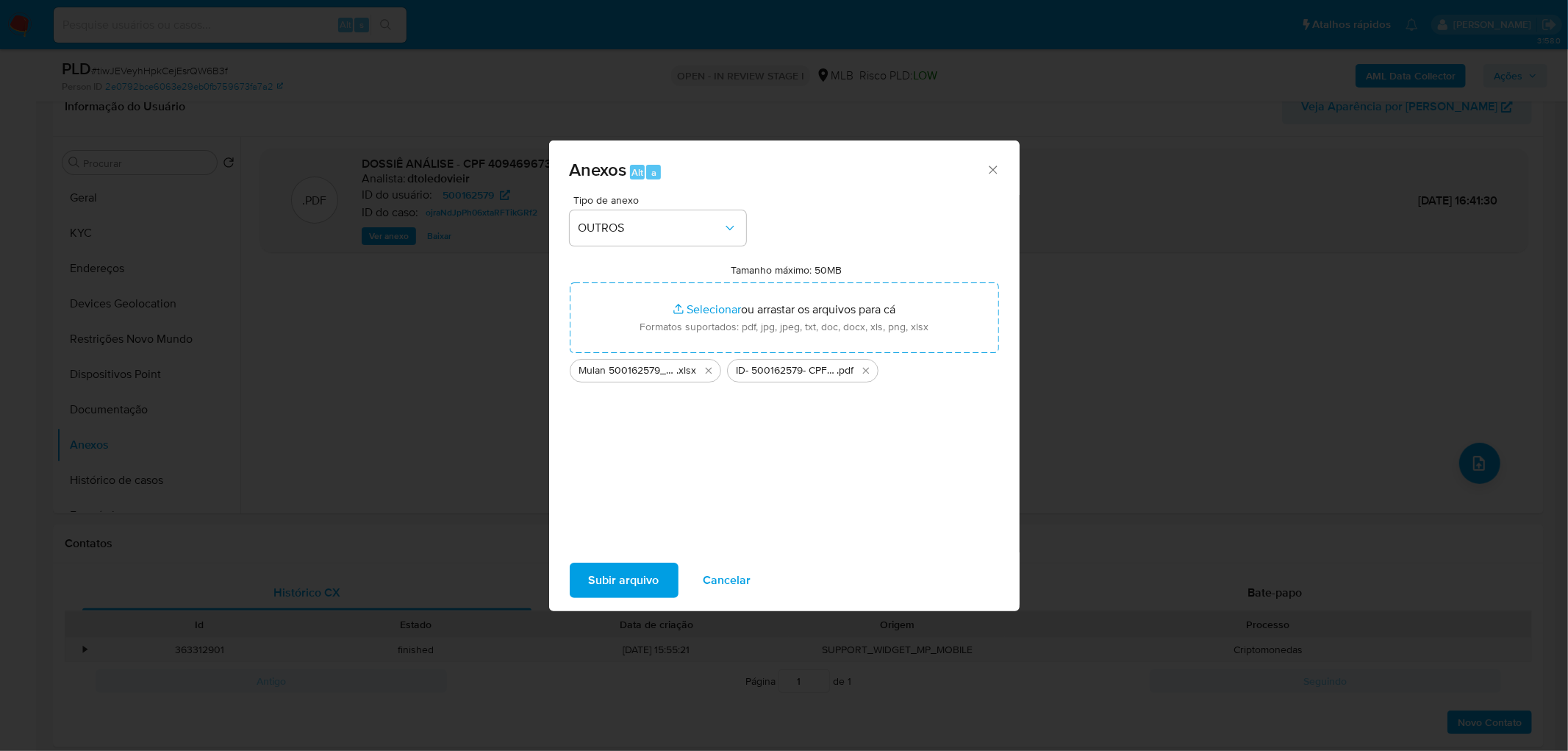
click at [649, 455] on span "Subir arquivo" at bounding box center [624, 579] width 70 height 32
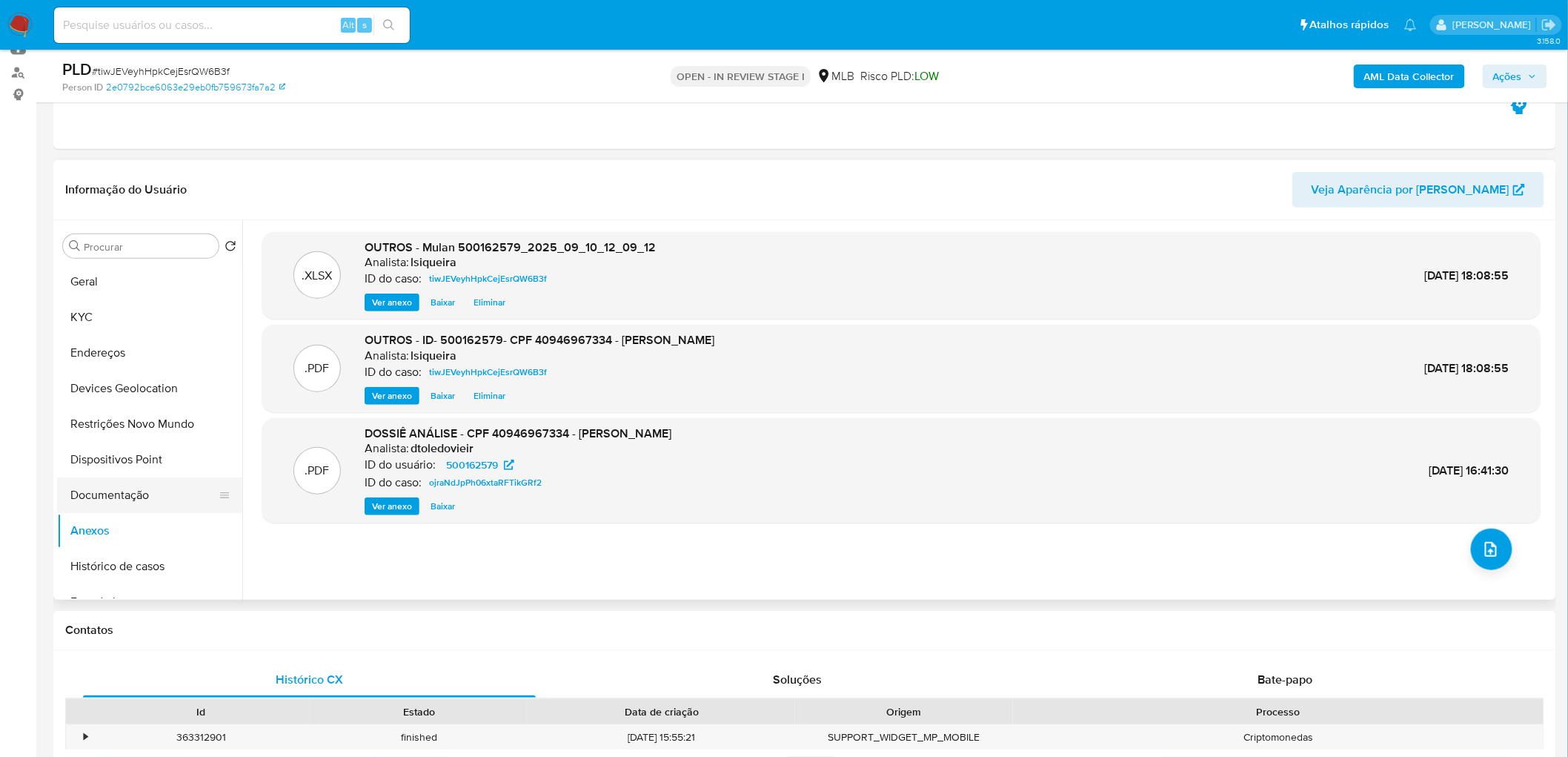
click at [138, 459] on button "Documentação" at bounding box center [144, 495] width 173 height 35
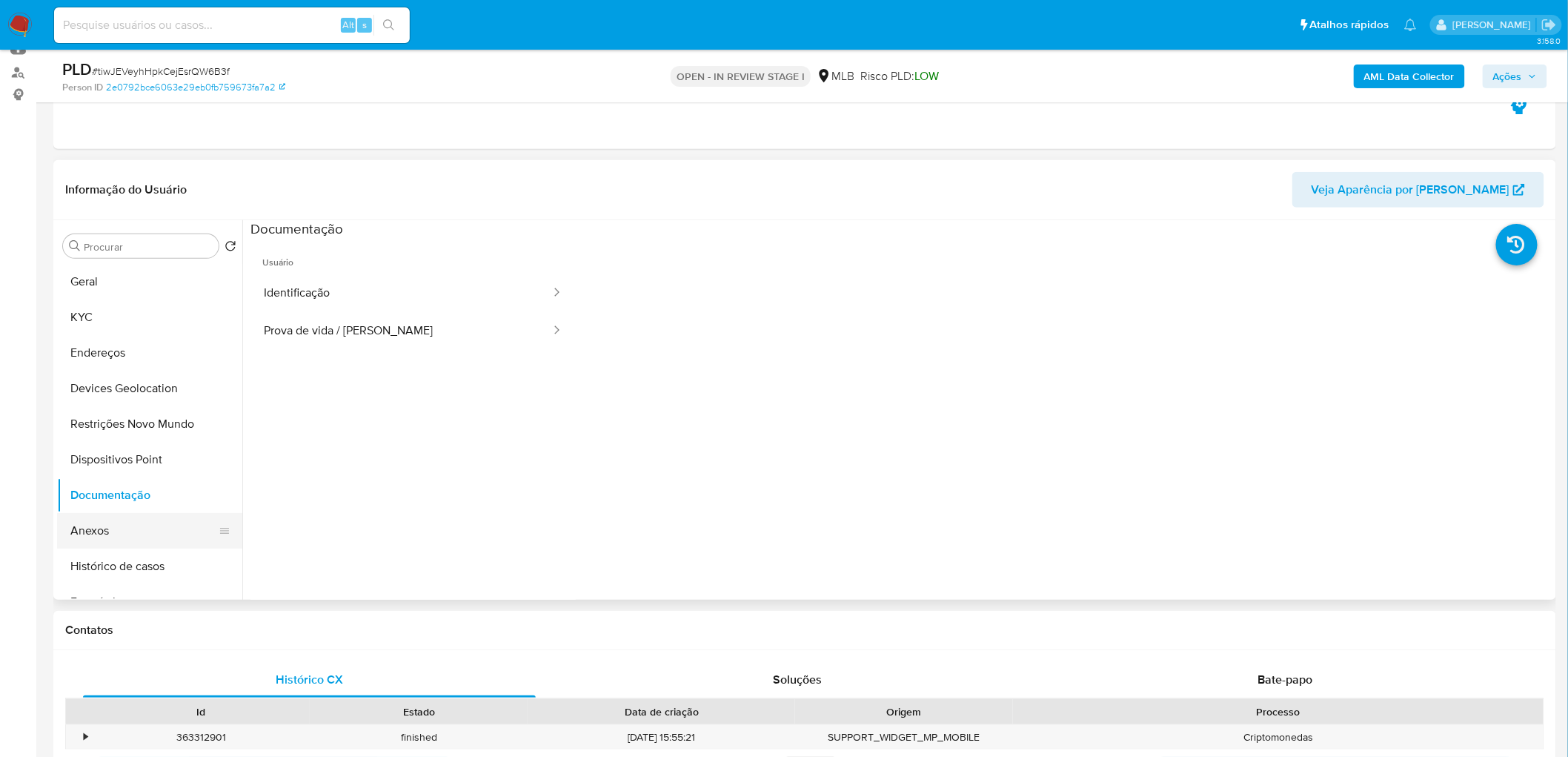
click at [114, 459] on button "Anexos" at bounding box center [144, 531] width 173 height 35
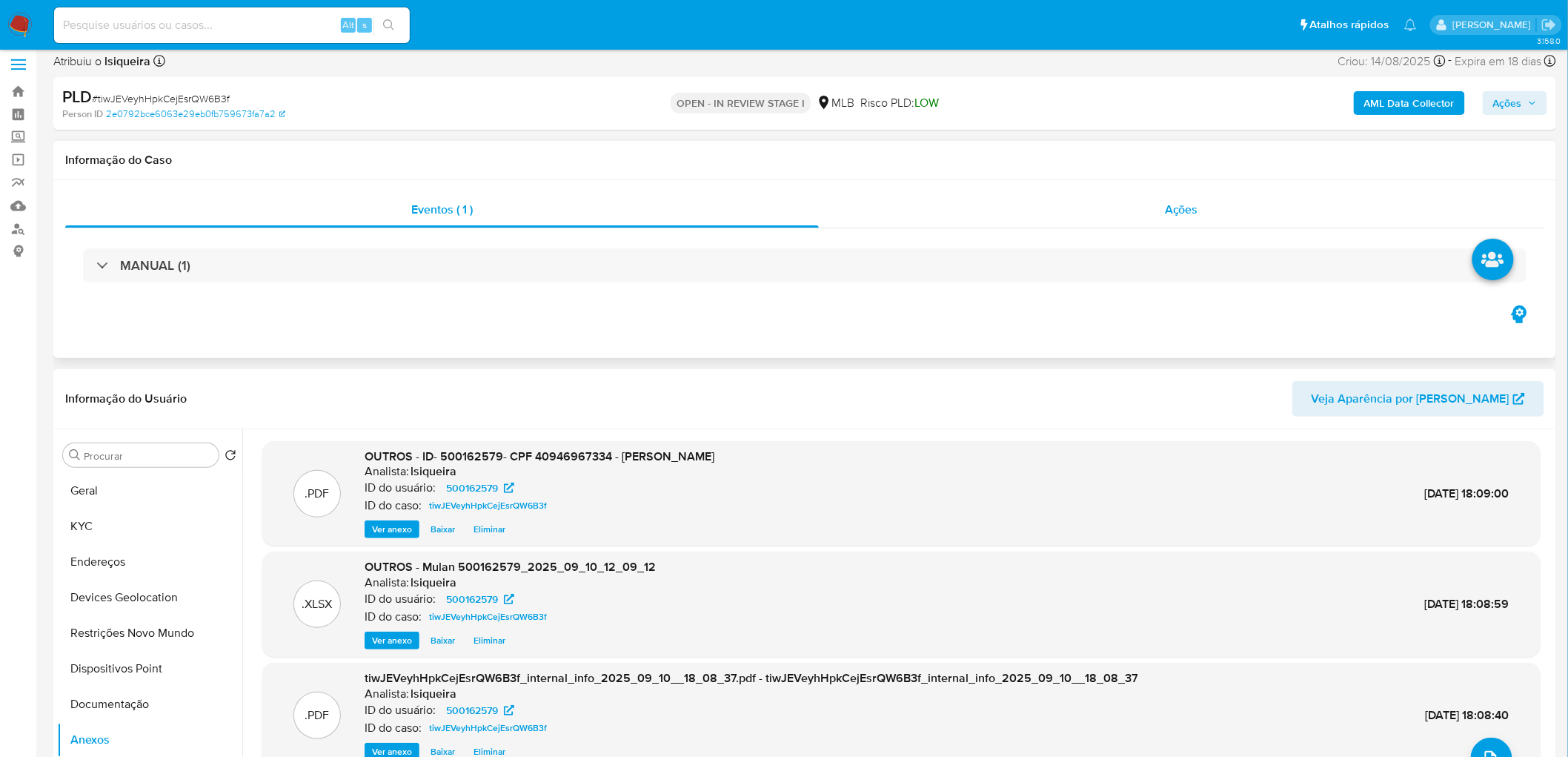
scroll to position [0, 0]
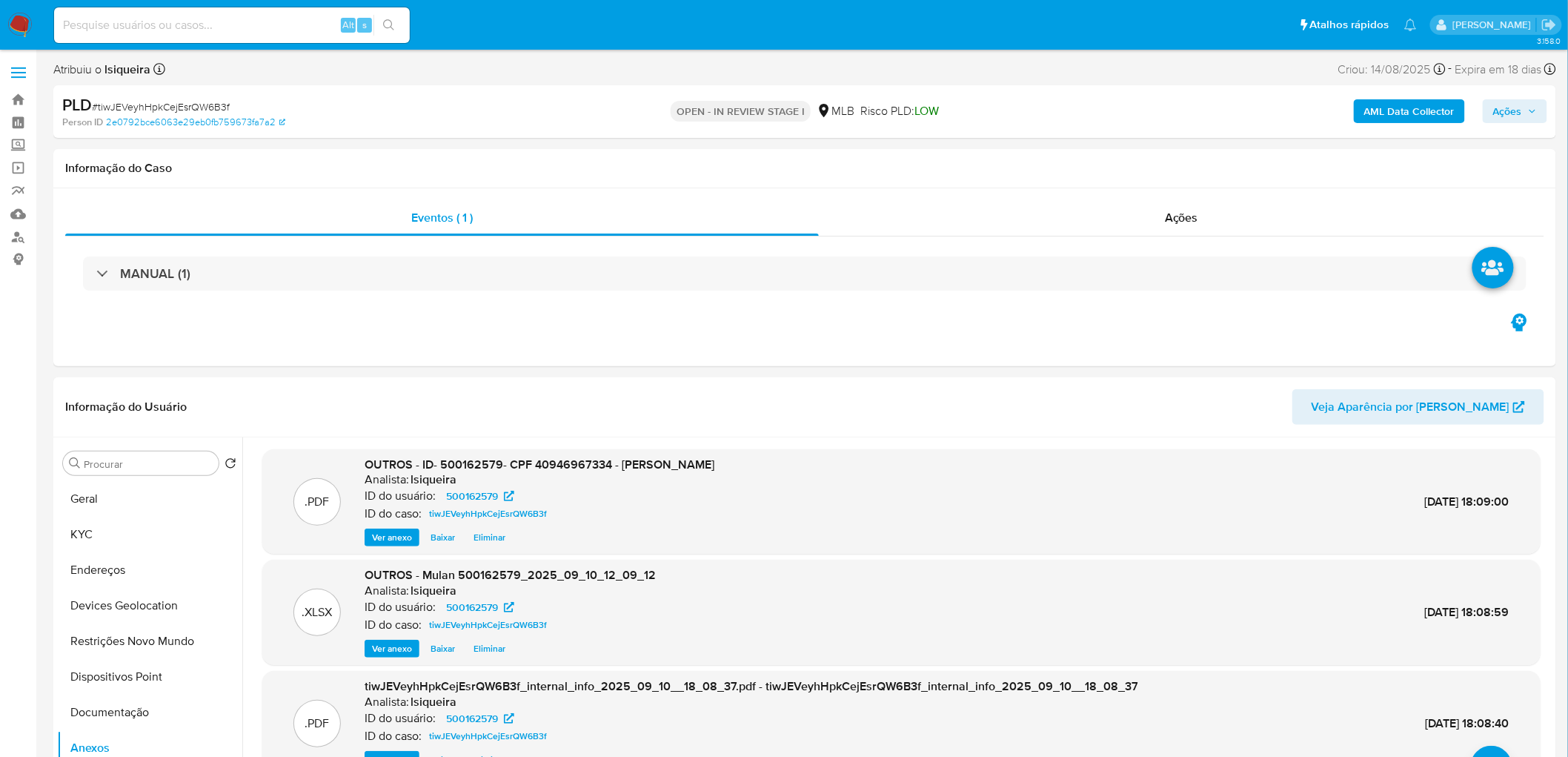
click at [1040, 108] on icon "button" at bounding box center [1533, 111] width 9 height 9
click at [1040, 161] on span "Resolução do caso" at bounding box center [1084, 157] width 100 height 17
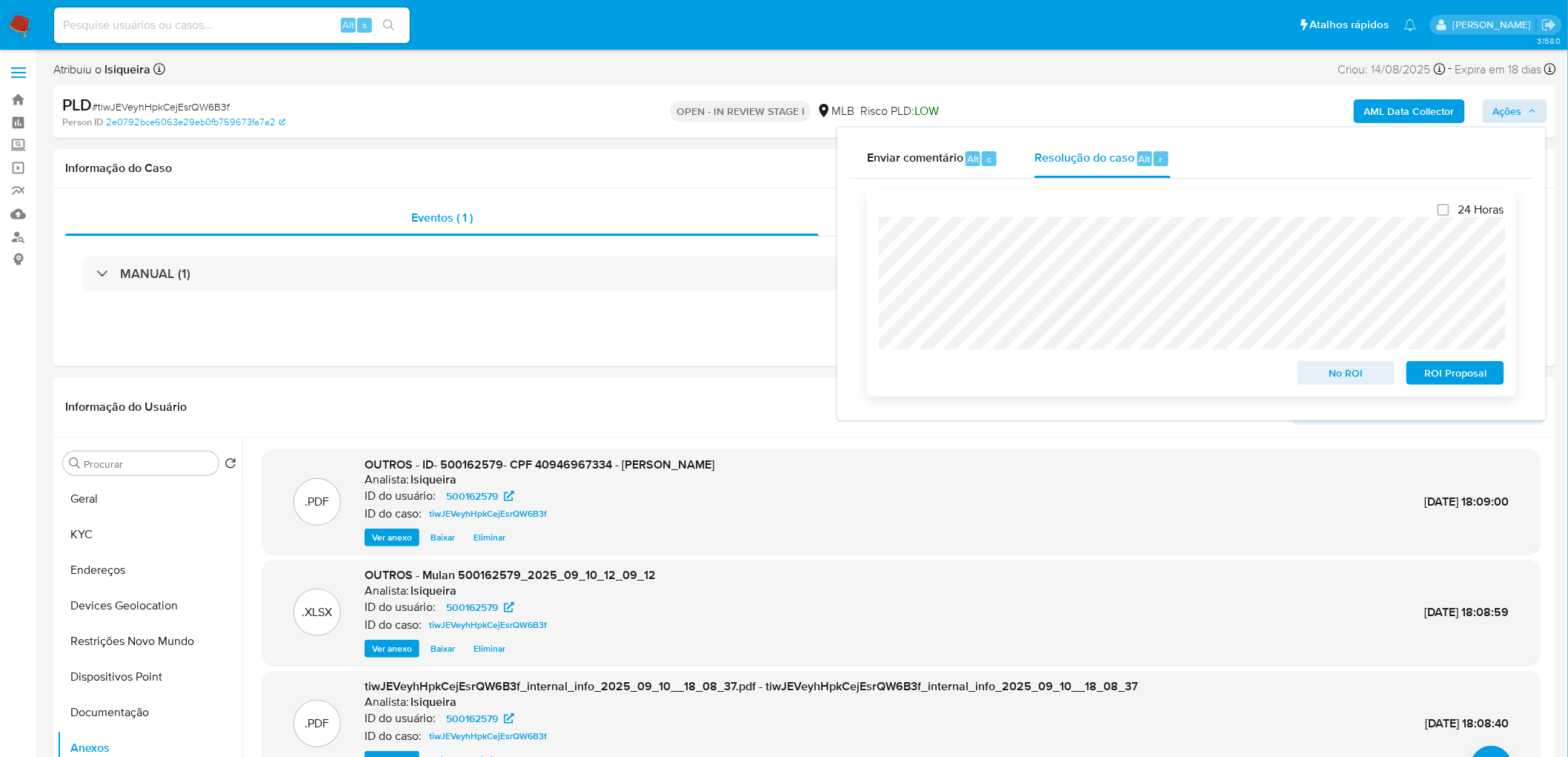
click at [1040, 376] on span "No ROI" at bounding box center [1347, 373] width 77 height 21
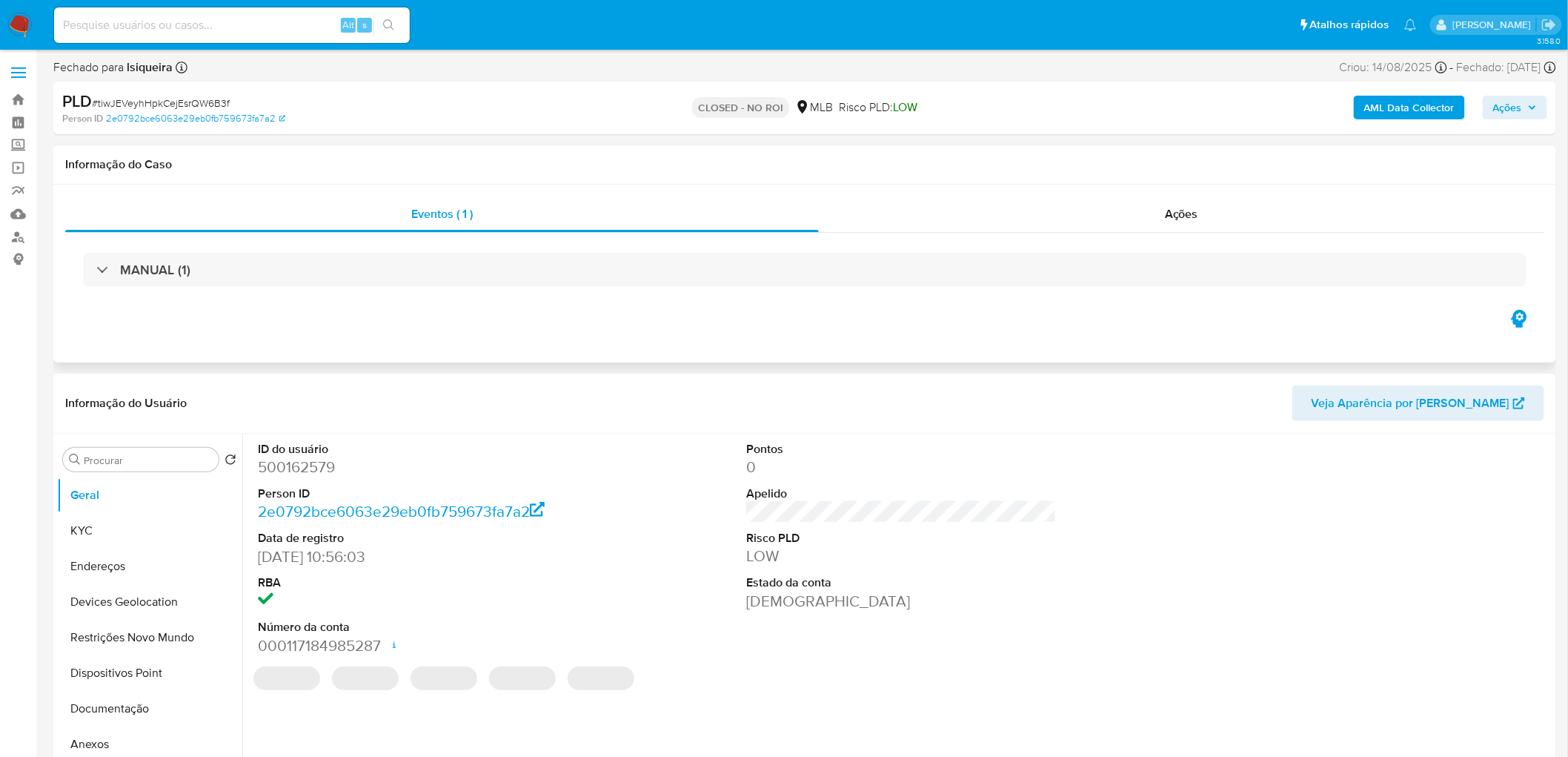
select select "10"
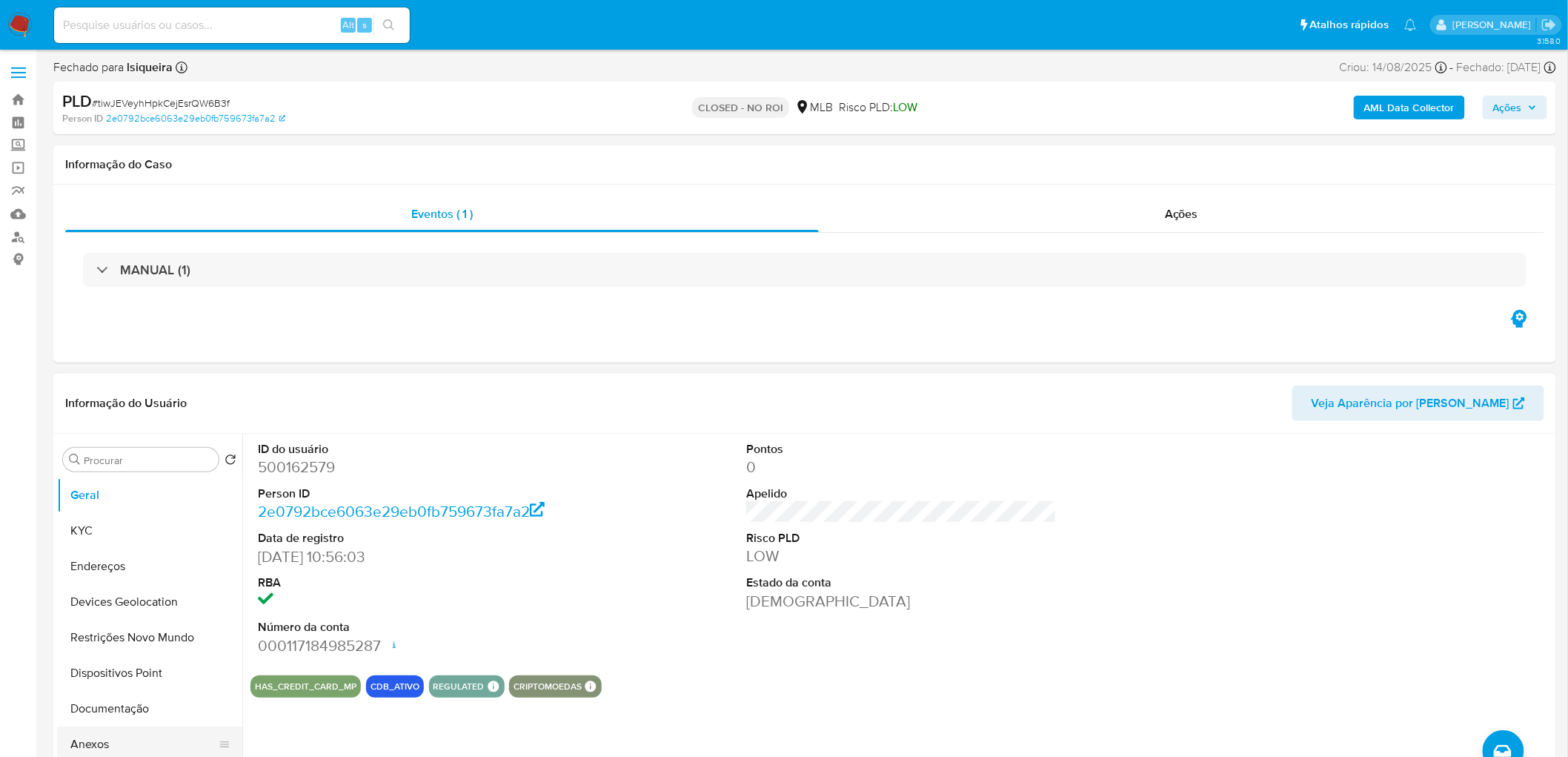
click at [129, 737] on button "Anexos" at bounding box center [144, 744] width 173 height 35
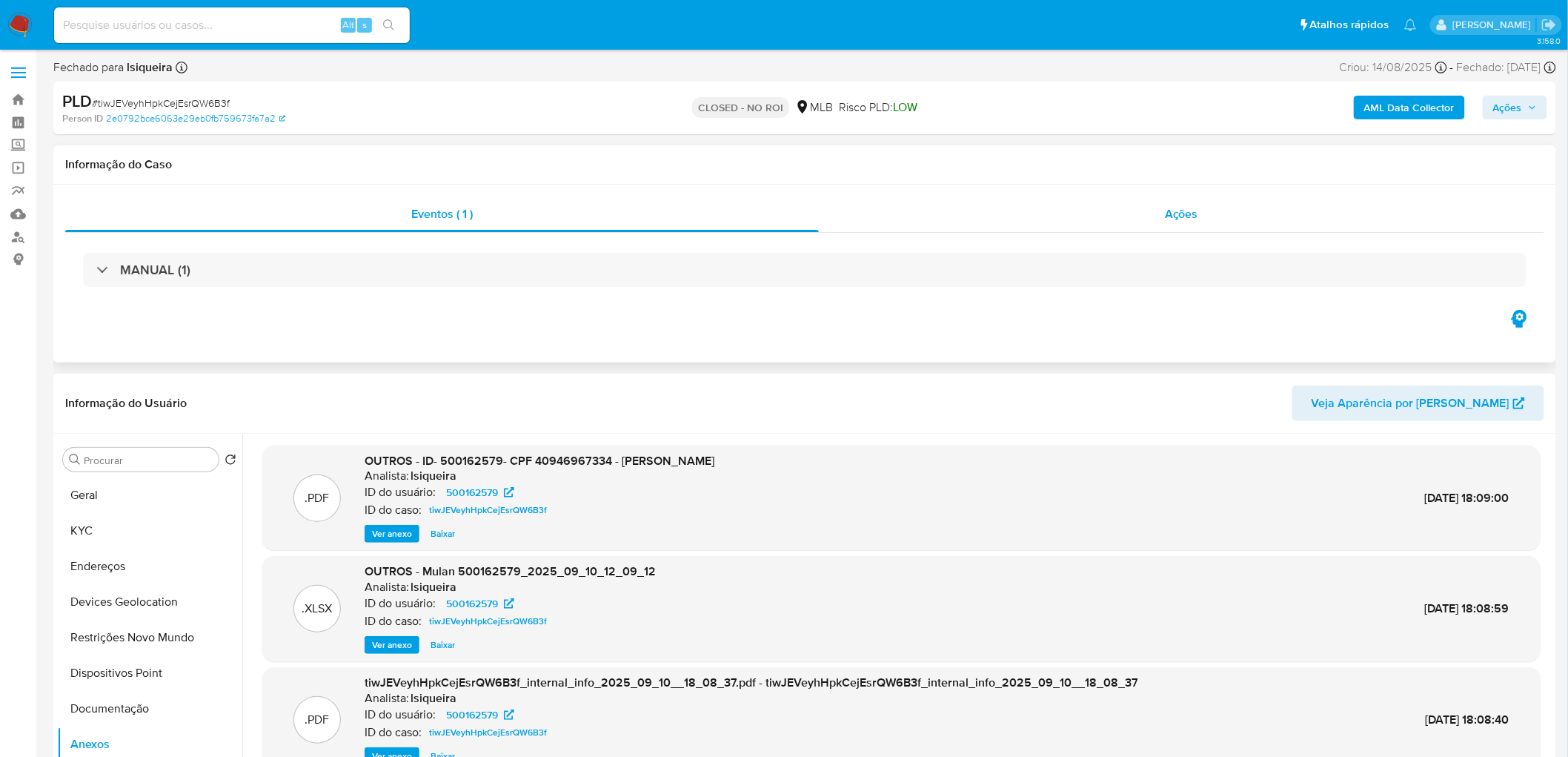
click at [1169, 215] on span "Ações" at bounding box center [1182, 213] width 33 height 17
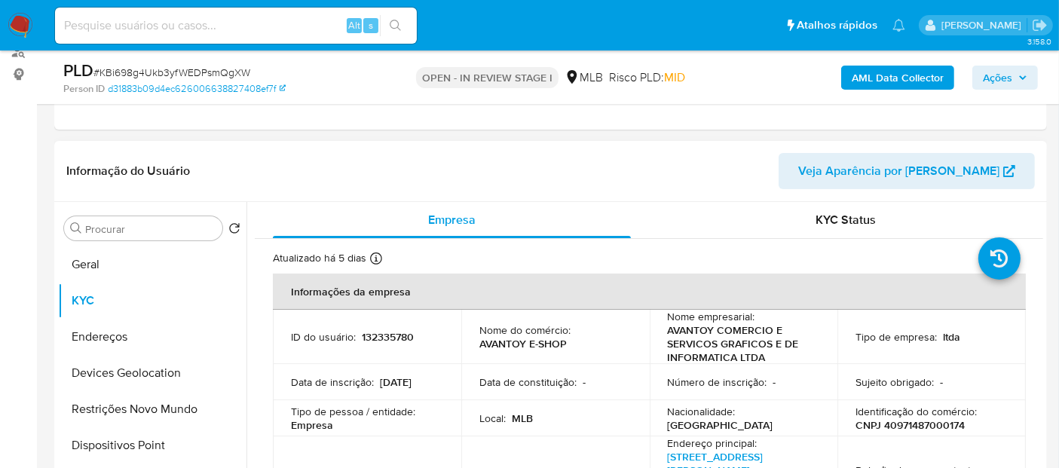
scroll to position [167, 0]
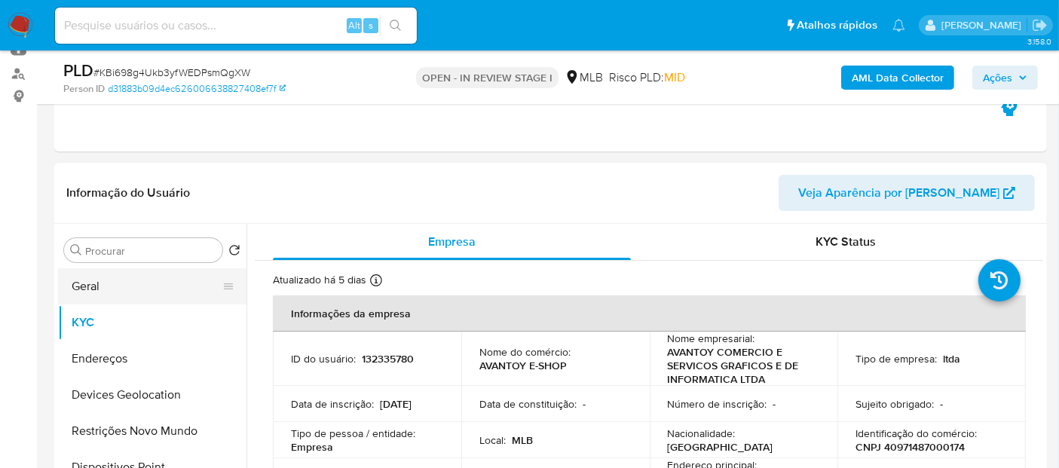
click at [109, 292] on button "Geral" at bounding box center [146, 286] width 176 height 36
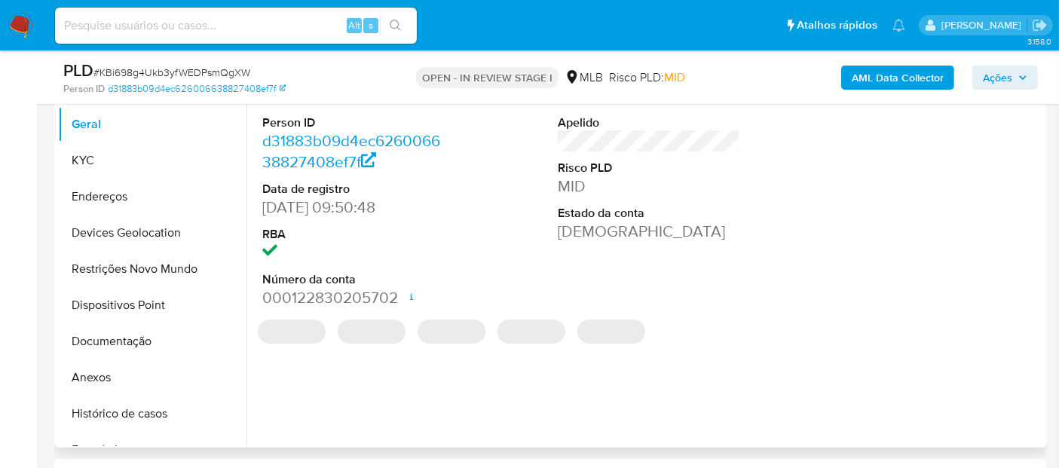
scroll to position [335, 0]
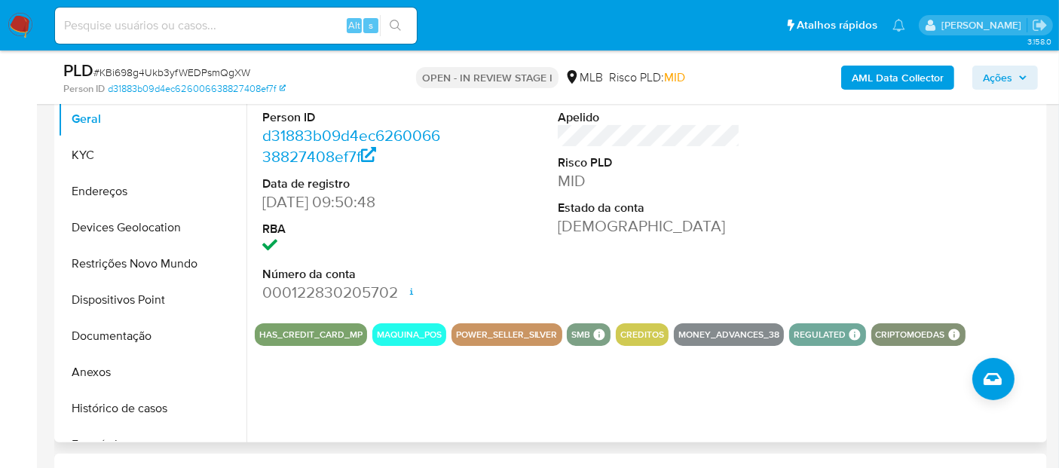
click at [410, 292] on icon at bounding box center [411, 293] width 3 height 5
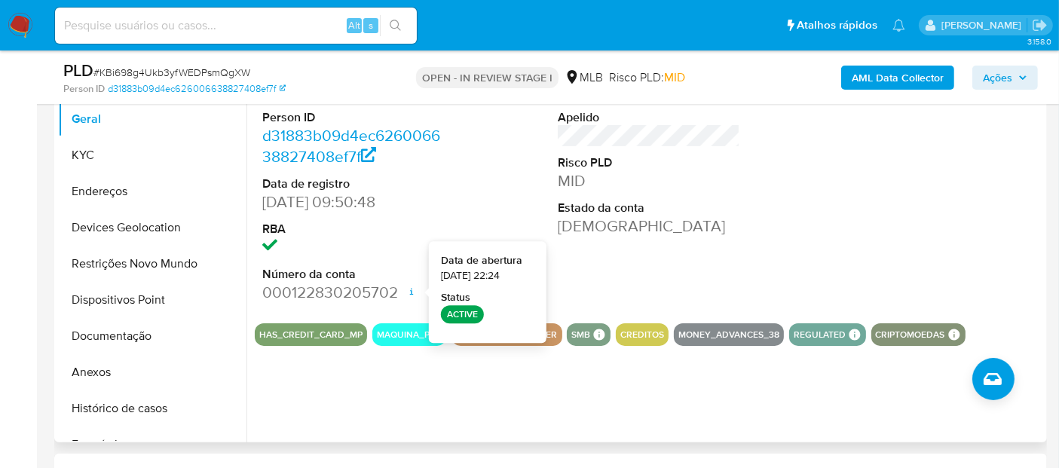
click at [762, 250] on div "ID do usuário 132335780 Person ID d31883b09d4ec626006638827408ef7f Data de regi…" at bounding box center [649, 184] width 789 height 255
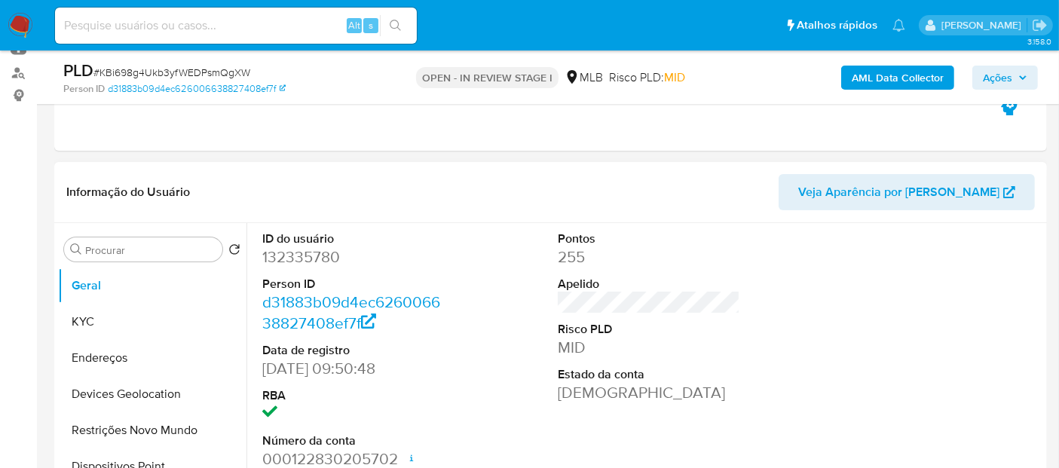
scroll to position [167, 0]
click at [98, 319] on button "KYC" at bounding box center [146, 323] width 176 height 36
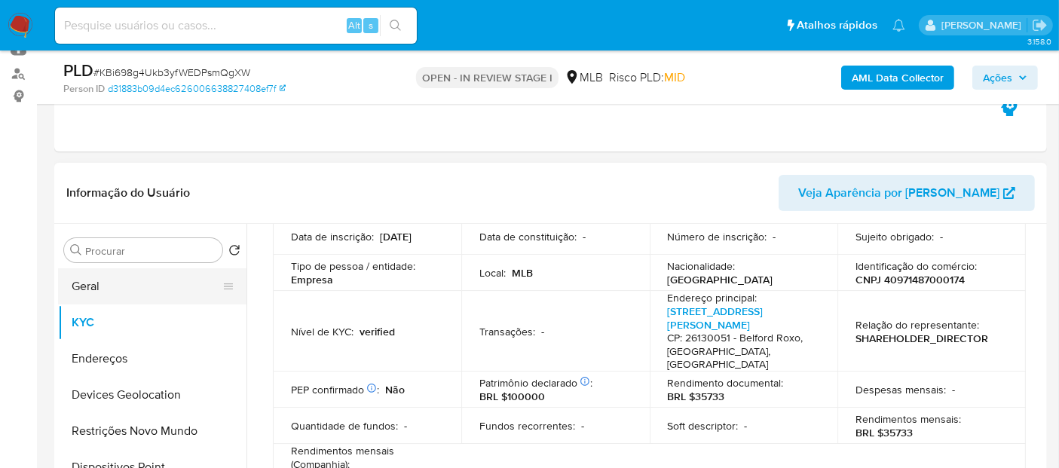
click at [146, 287] on button "Geral" at bounding box center [146, 286] width 176 height 36
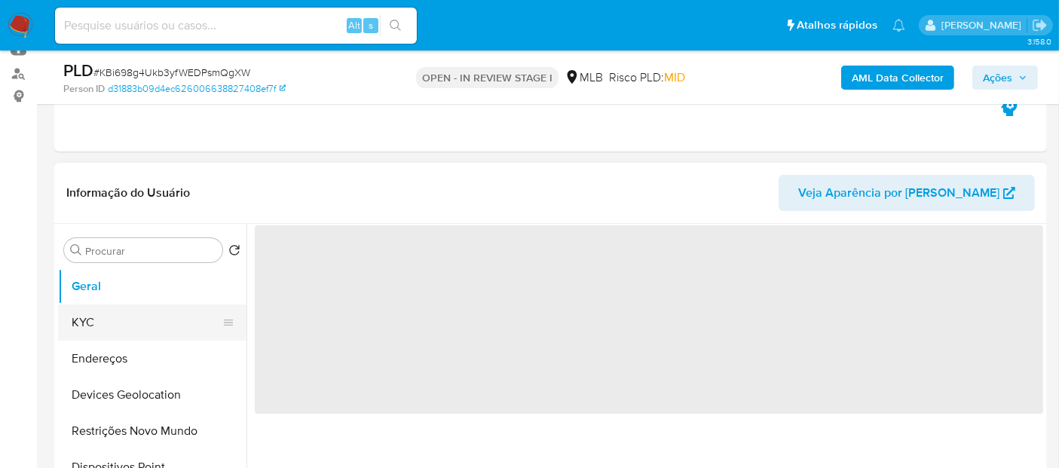
scroll to position [0, 0]
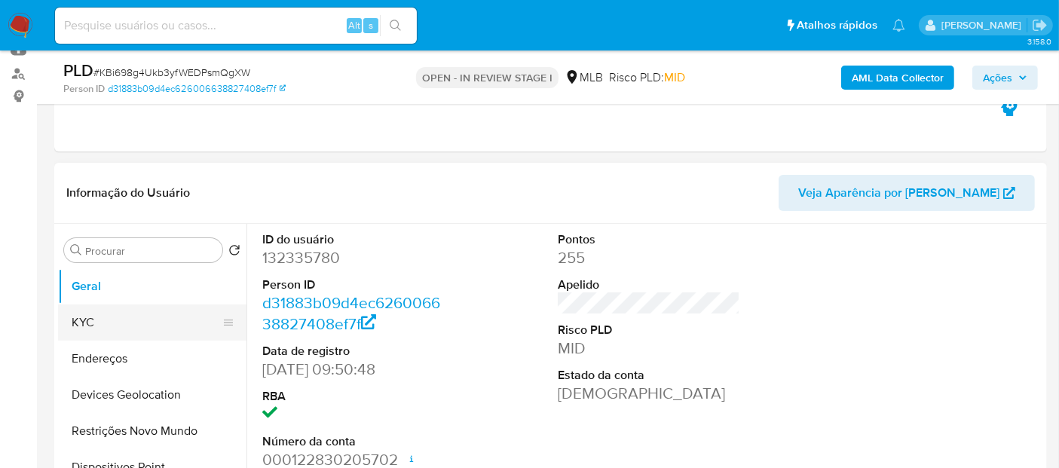
click at [154, 321] on button "KYC" at bounding box center [146, 323] width 176 height 36
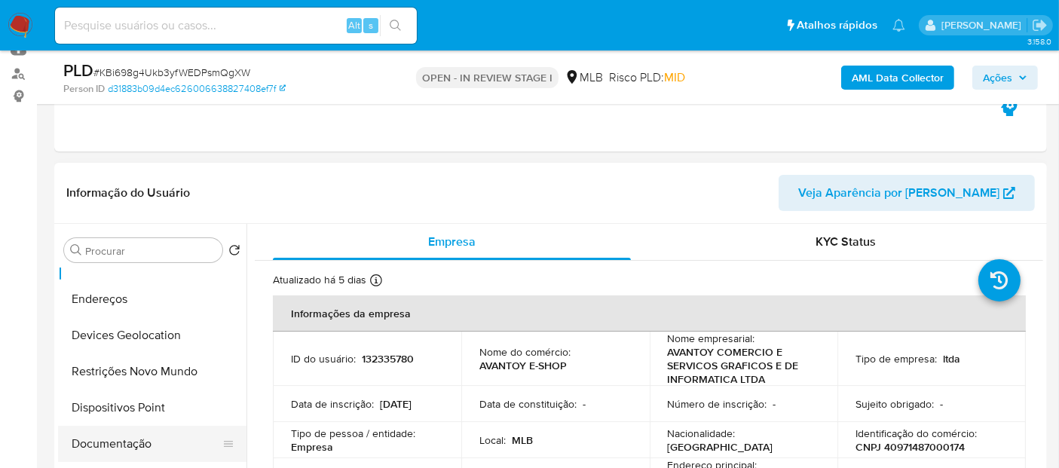
scroll to position [84, 0]
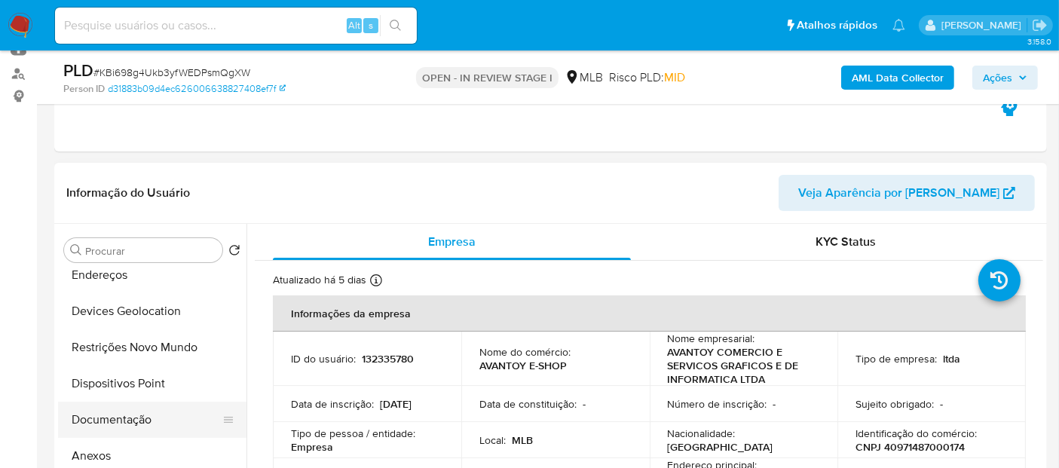
click at [126, 408] on button "Documentação" at bounding box center [146, 420] width 176 height 36
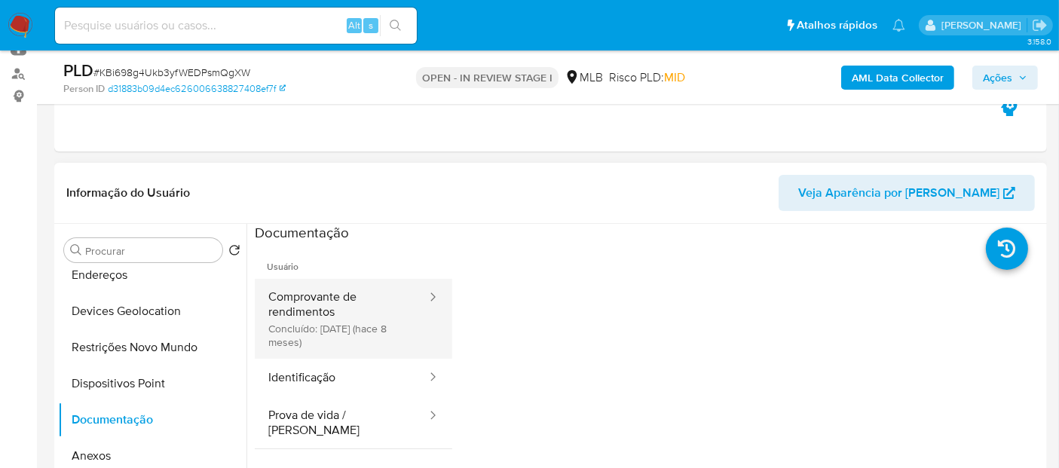
click at [323, 305] on button "Comprovante de rendimentos Concluído: 10/01/2025 (hace 8 meses)" at bounding box center [341, 319] width 173 height 80
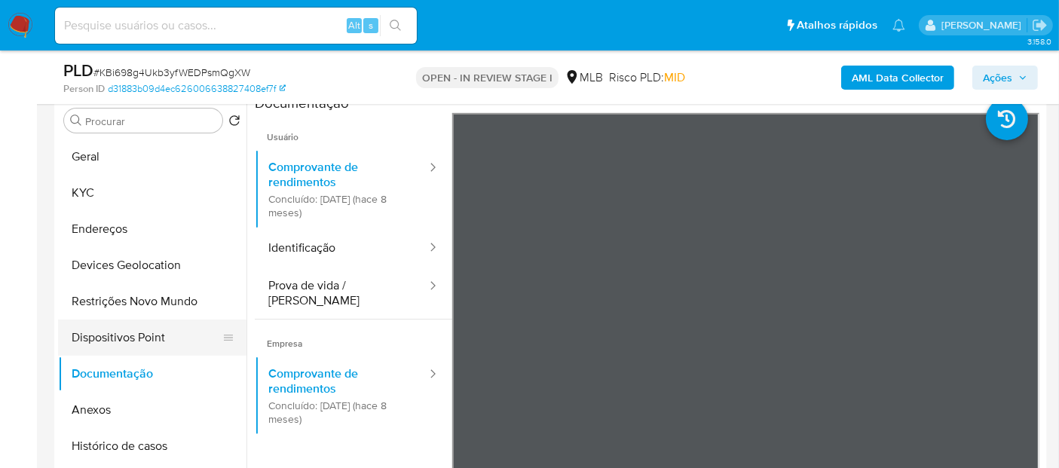
scroll to position [335, 0]
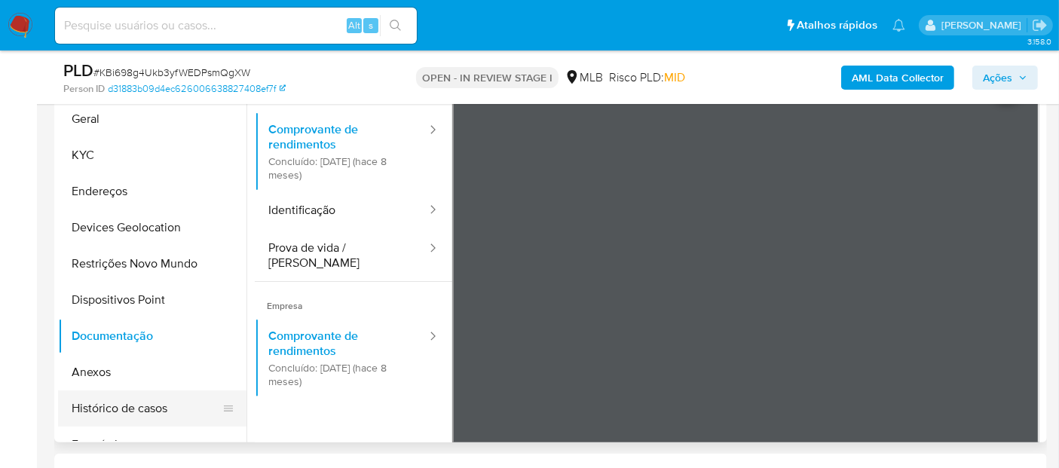
click at [179, 401] on button "Histórico de casos" at bounding box center [146, 409] width 176 height 36
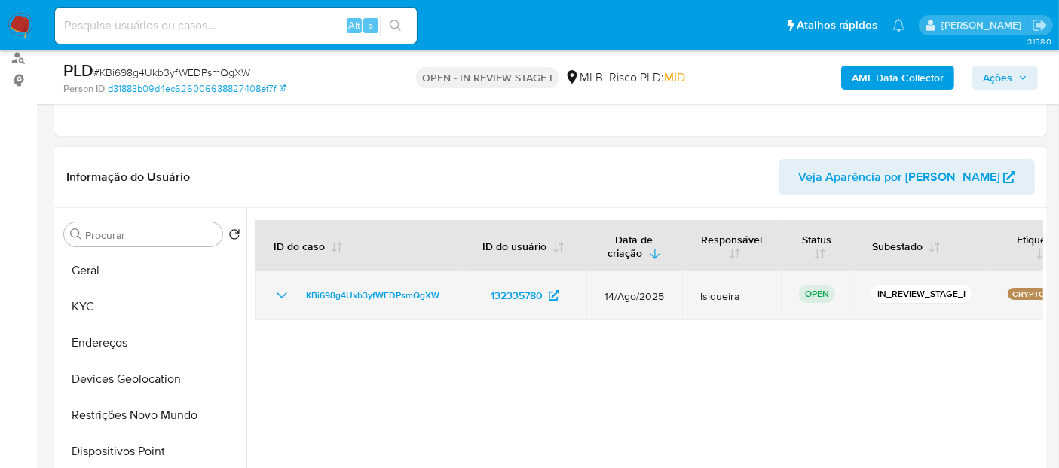
scroll to position [167, 0]
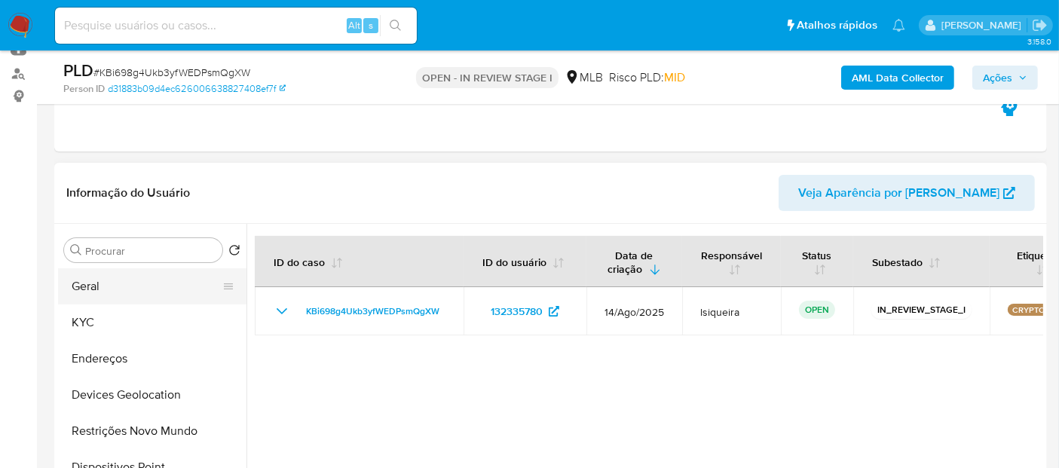
click at [99, 283] on button "Geral" at bounding box center [146, 286] width 176 height 36
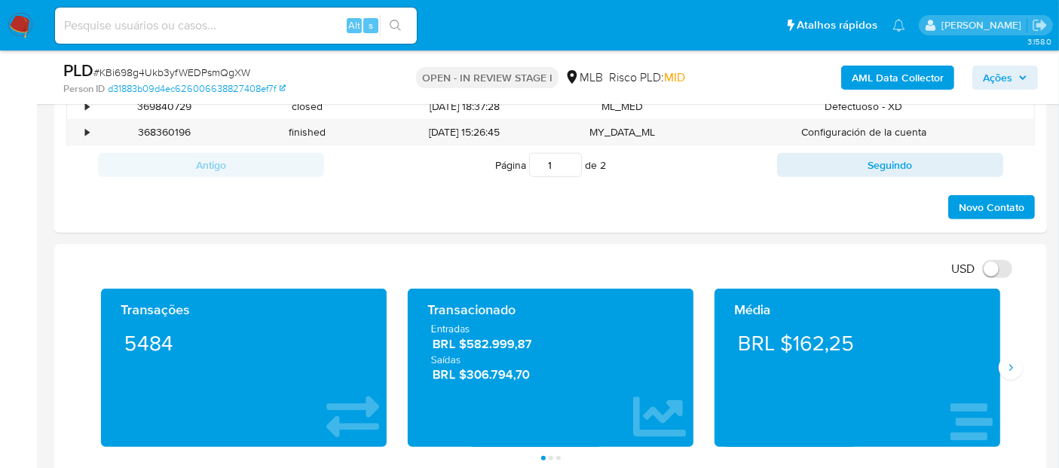
scroll to position [921, 0]
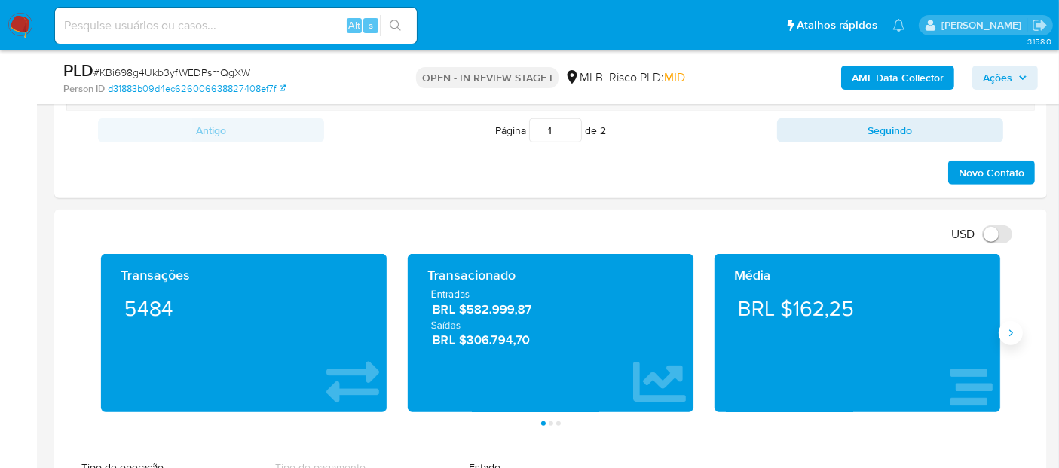
click at [1011, 335] on icon "Siguiente" at bounding box center [1011, 333] width 12 height 12
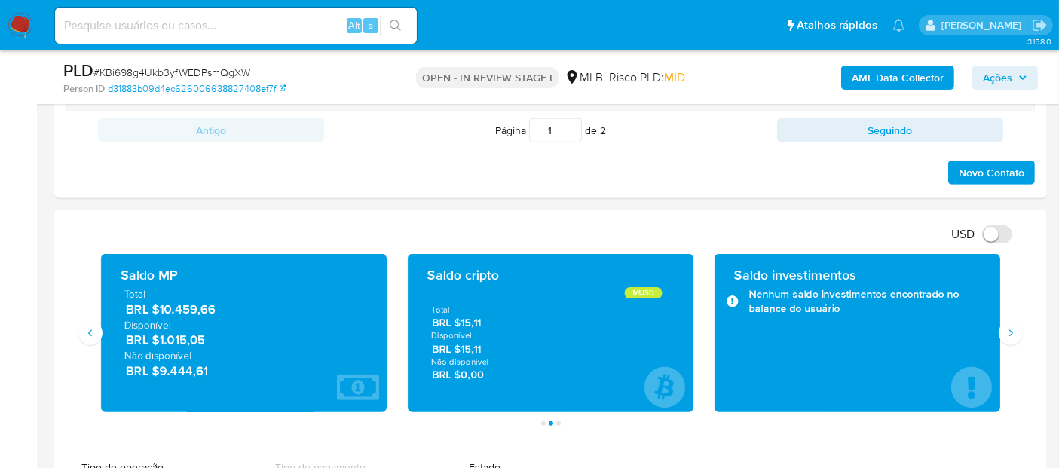
drag, startPoint x: 232, startPoint y: 339, endPoint x: 226, endPoint y: 330, distance: 10.9
click at [164, 335] on span "BRL $1.015,05" at bounding box center [244, 340] width 237 height 17
click at [1016, 330] on icon "Siguiente" at bounding box center [1011, 333] width 12 height 12
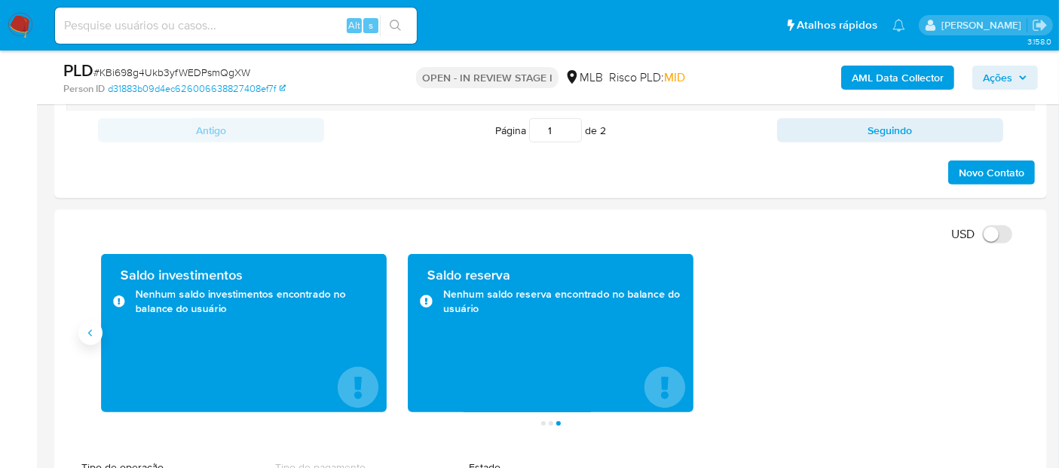
click at [94, 331] on icon "Anterior" at bounding box center [90, 333] width 12 height 12
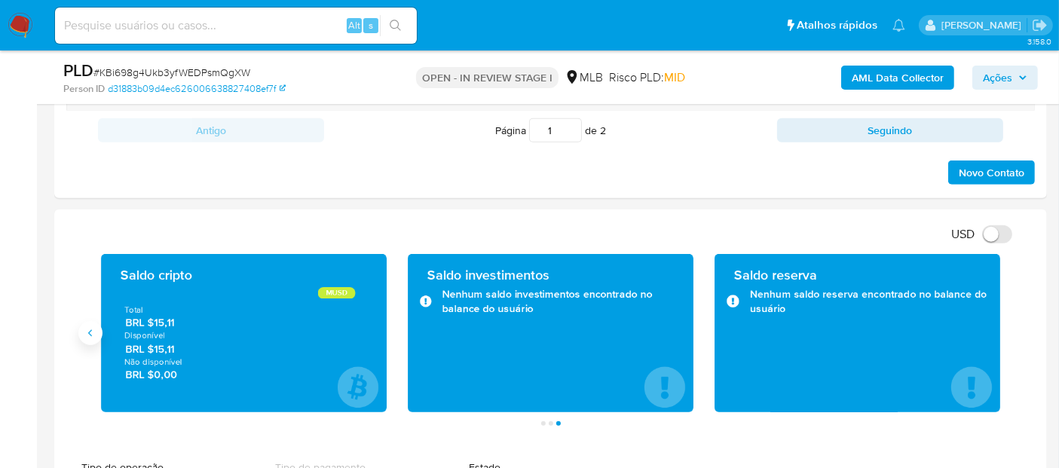
click at [94, 331] on icon "Anterior" at bounding box center [90, 333] width 12 height 12
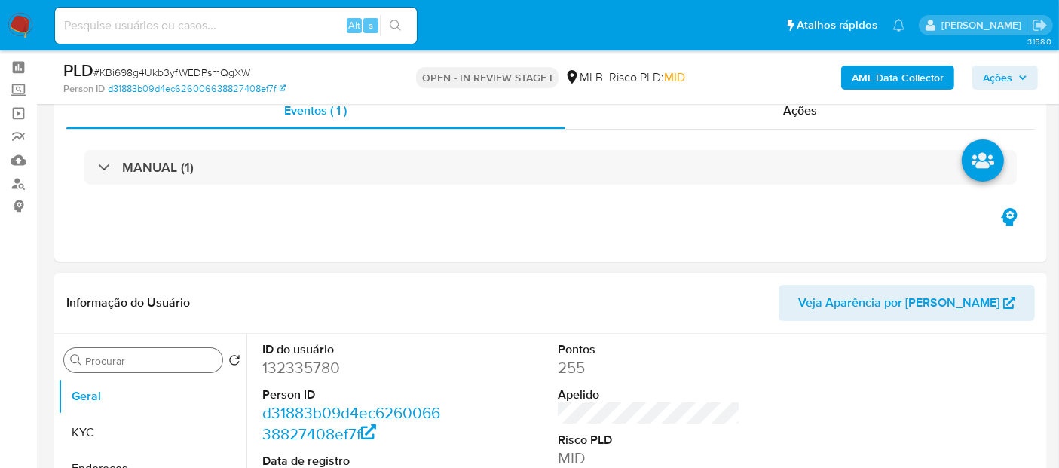
scroll to position [84, 0]
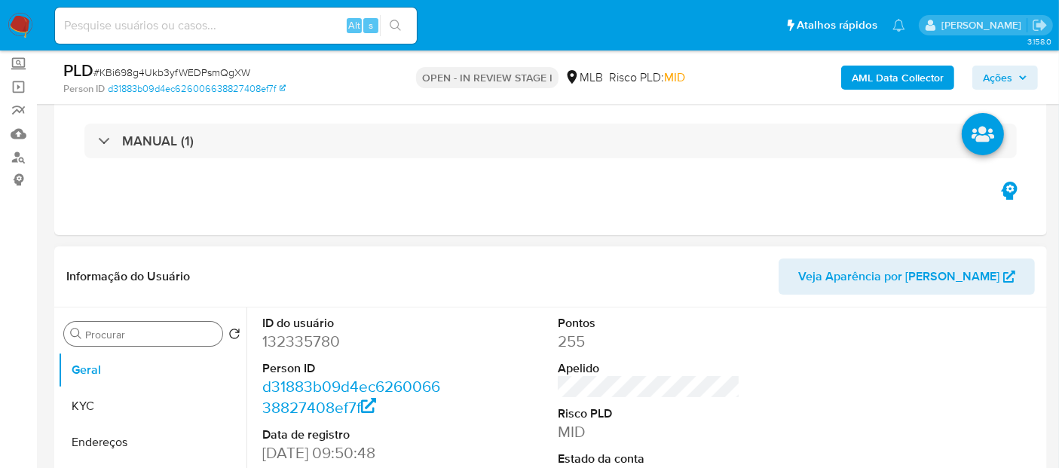
click at [122, 334] on input "Procurar" at bounding box center [150, 335] width 131 height 14
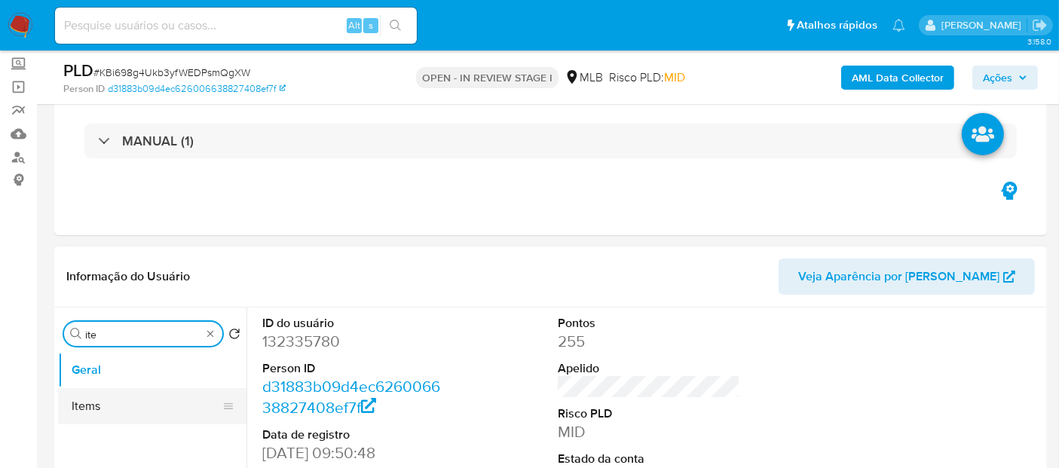
type input "ite"
click at [86, 409] on button "Items" at bounding box center [146, 406] width 176 height 36
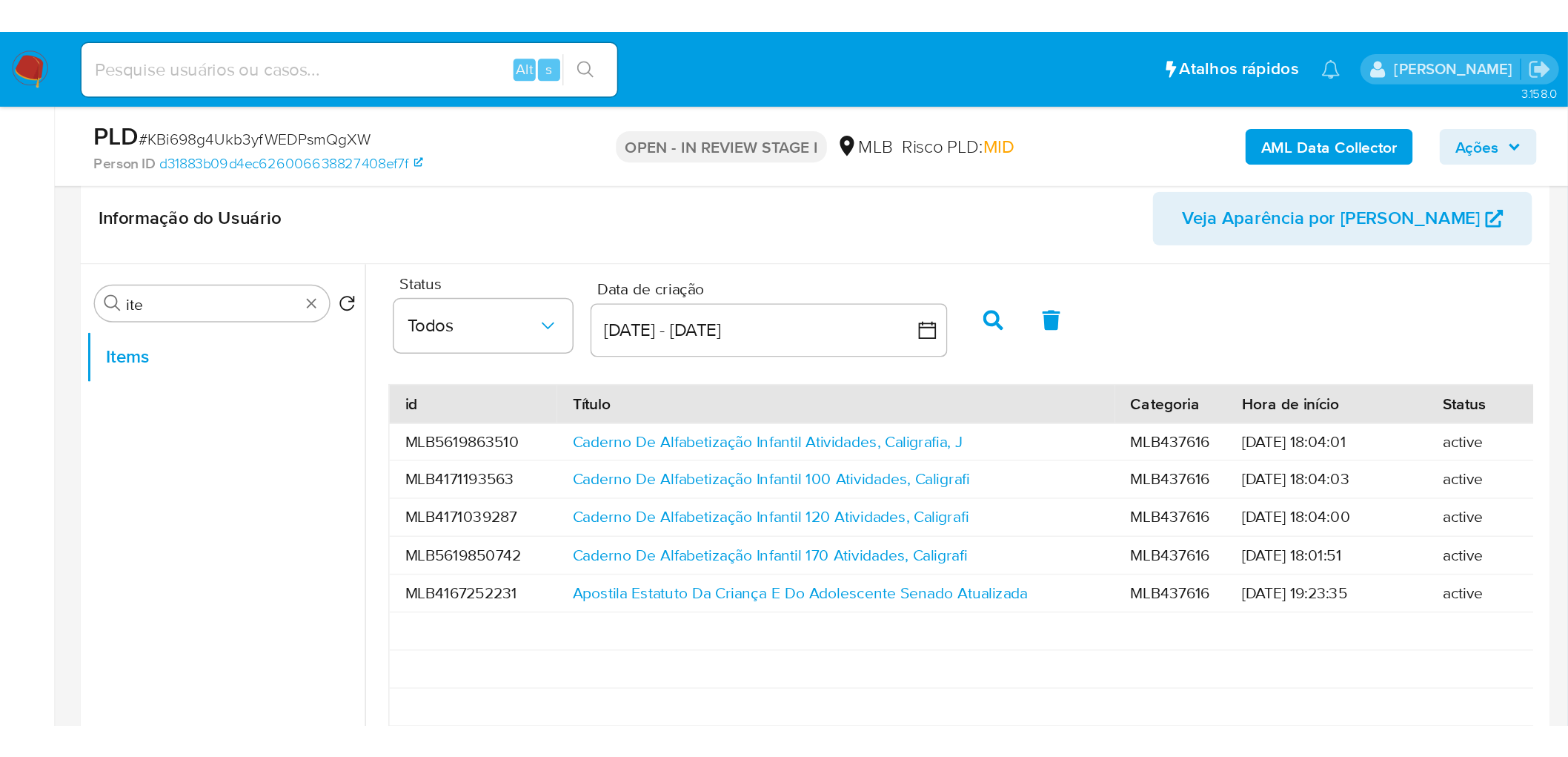
scroll to position [247, 0]
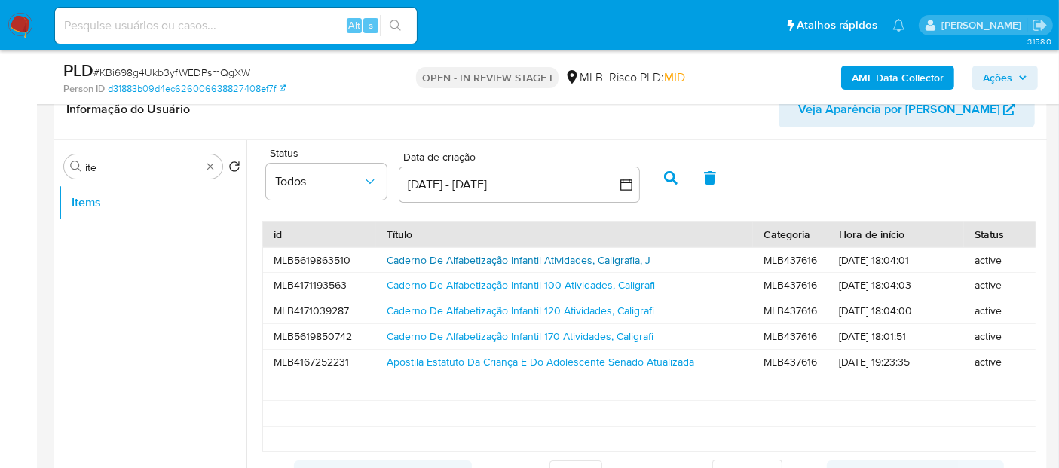
click at [532, 259] on link "Caderno De Alfabetização Infantil Atividades, Caligrafia, J" at bounding box center [519, 260] width 264 height 15
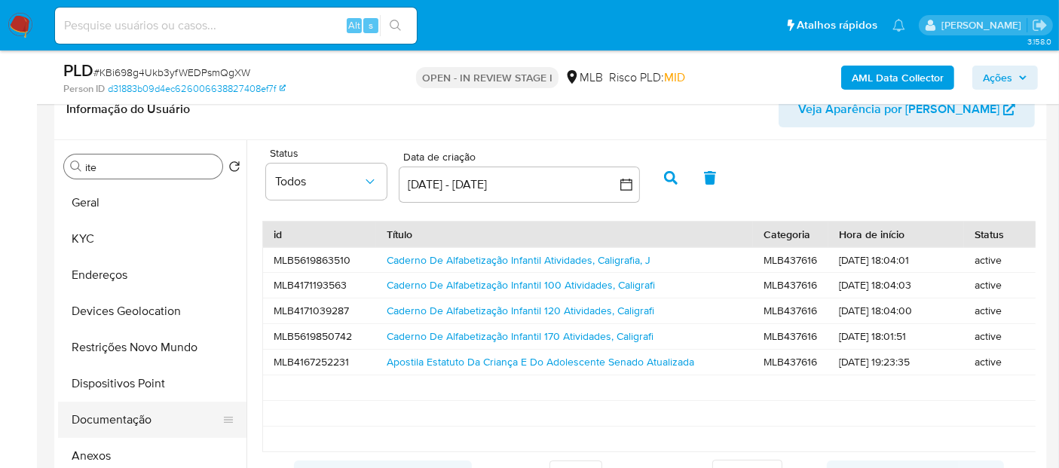
click at [151, 415] on button "Documentação" at bounding box center [146, 420] width 176 height 36
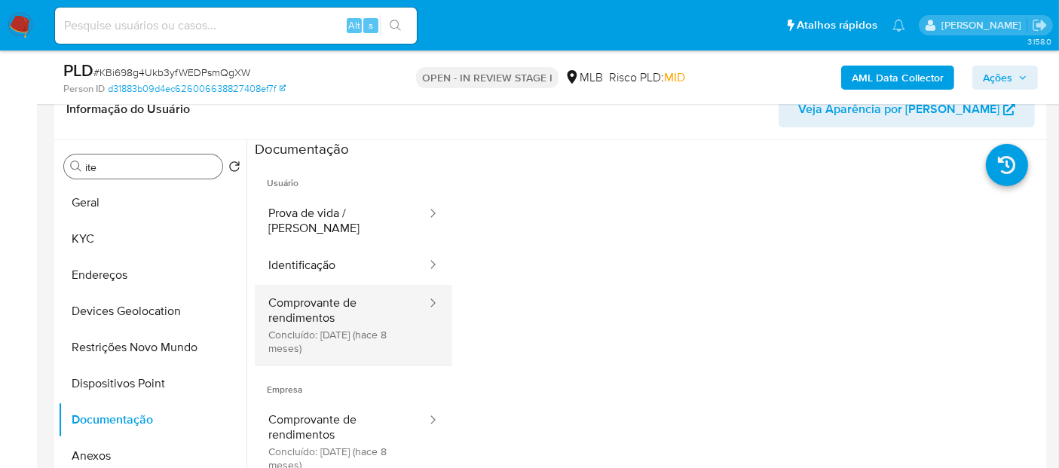
click at [326, 317] on button "Comprovante de rendimentos Concluído: 10/01/2025 (hace 8 meses)" at bounding box center [341, 325] width 173 height 80
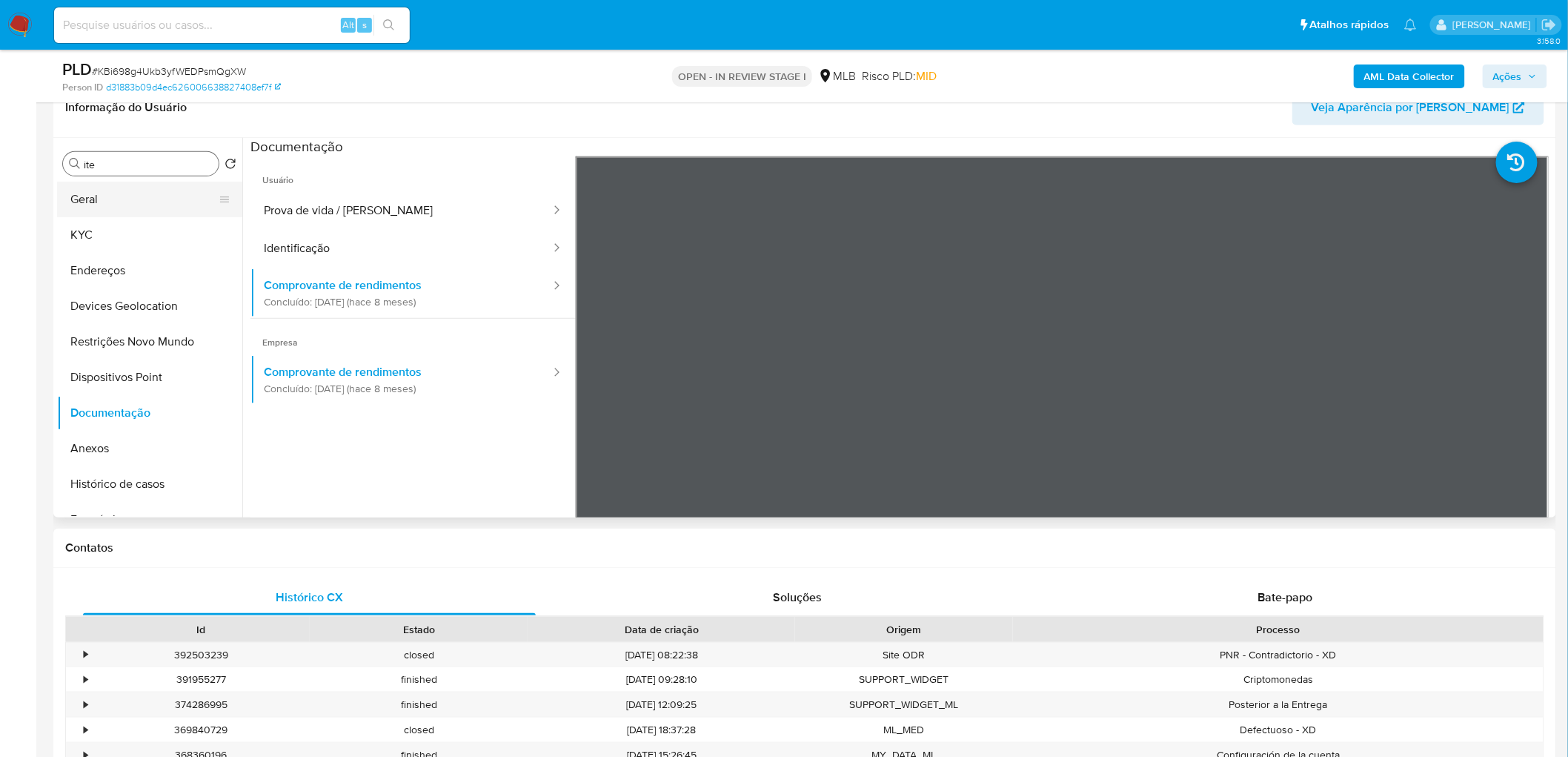
click at [148, 204] on button "Geral" at bounding box center [144, 200] width 173 height 35
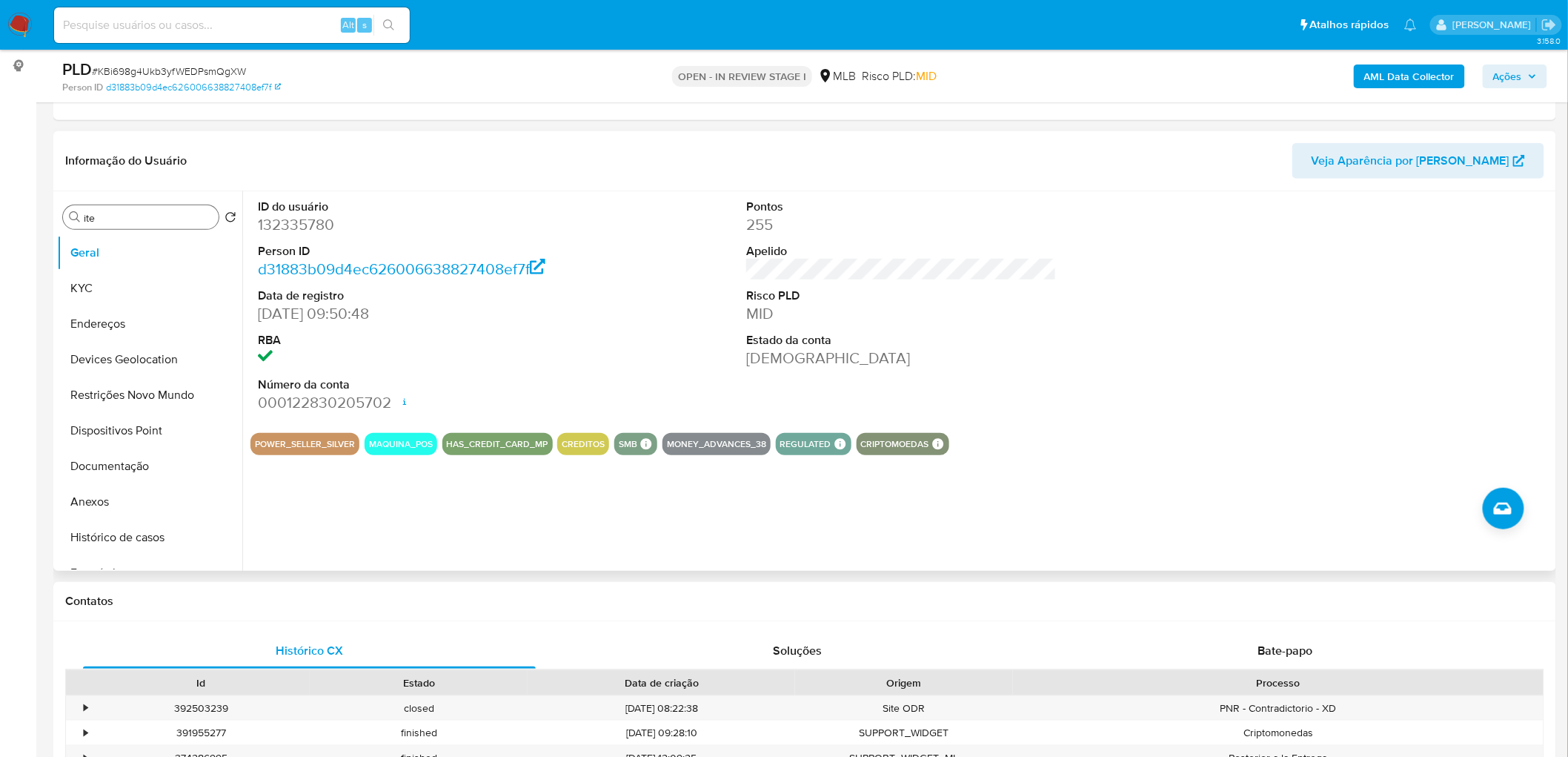
scroll to position [164, 0]
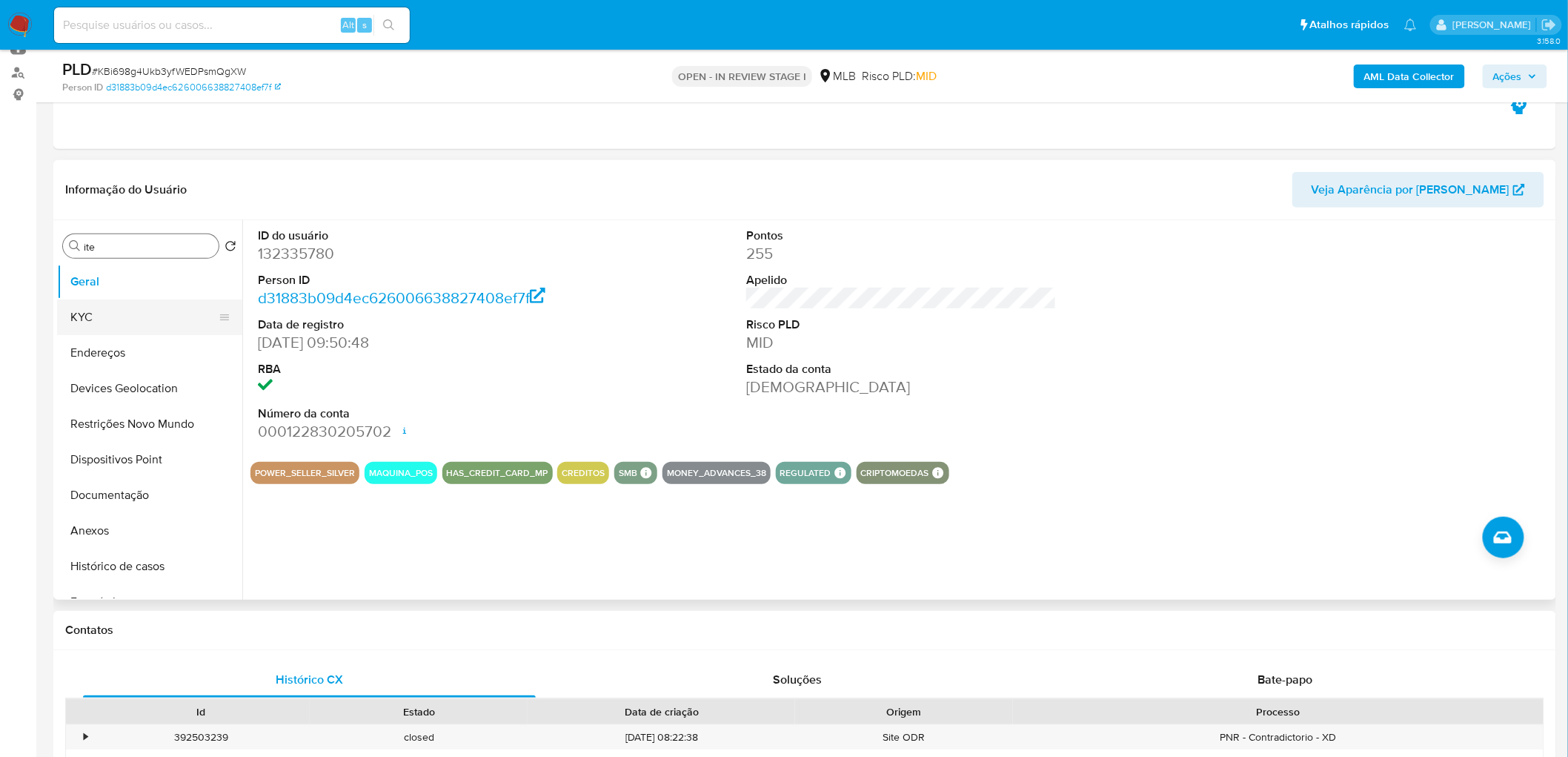
click at [106, 320] on button "KYC" at bounding box center [144, 318] width 173 height 35
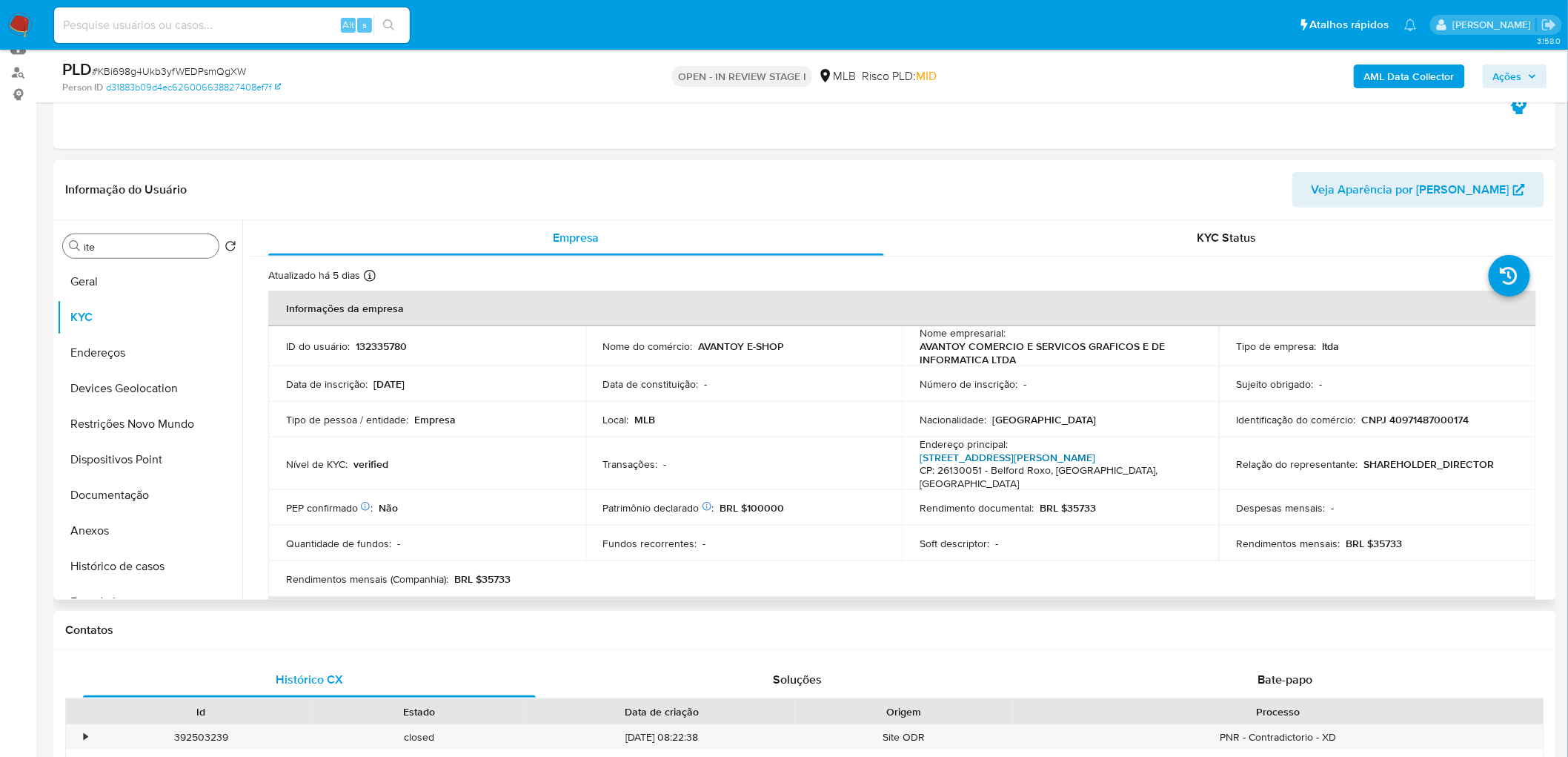
click at [1062, 456] on link "Rua João Fernandes Neto 1353, Centro" at bounding box center [1008, 457] width 176 height 15
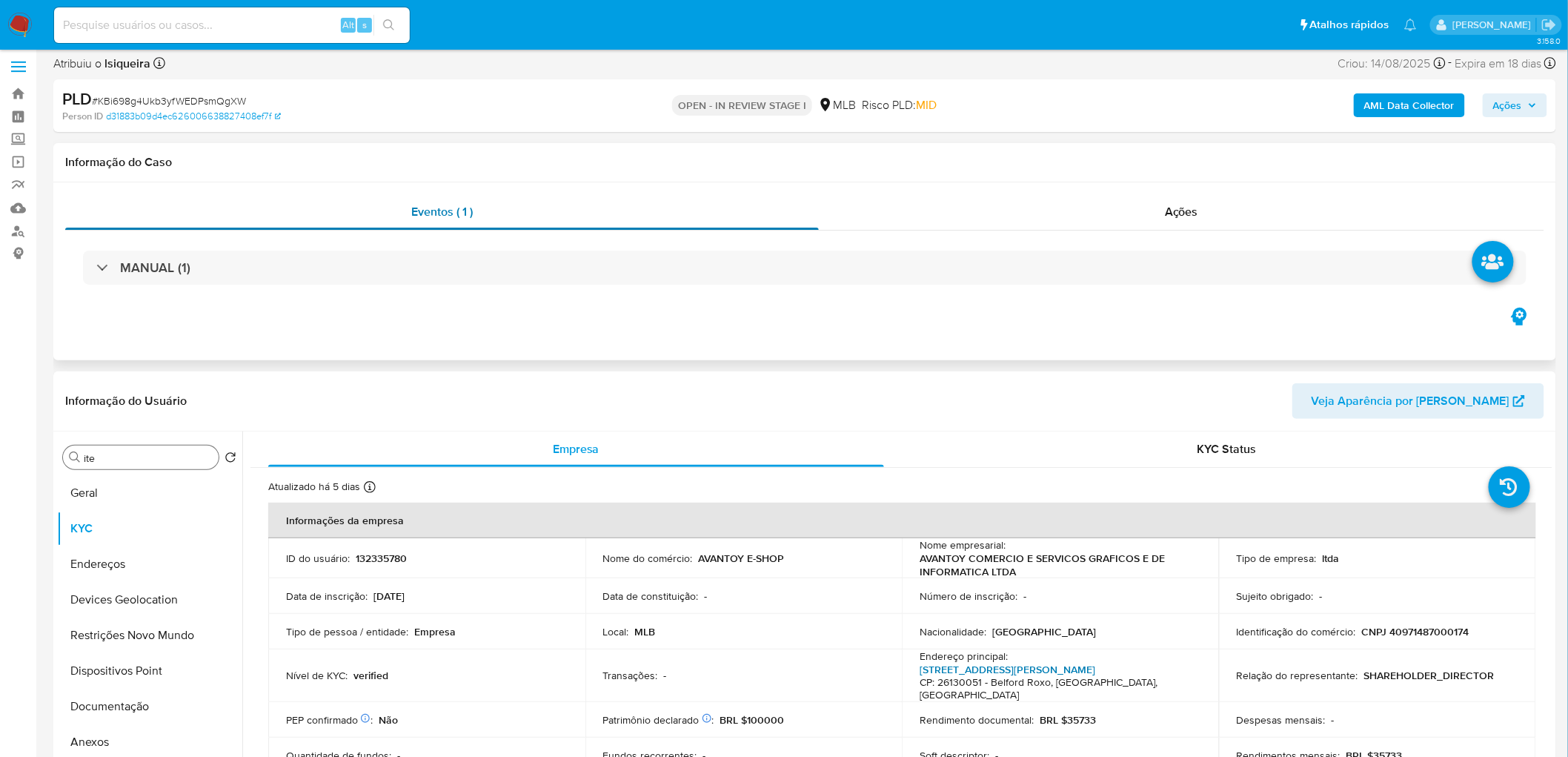
scroll to position [0, 0]
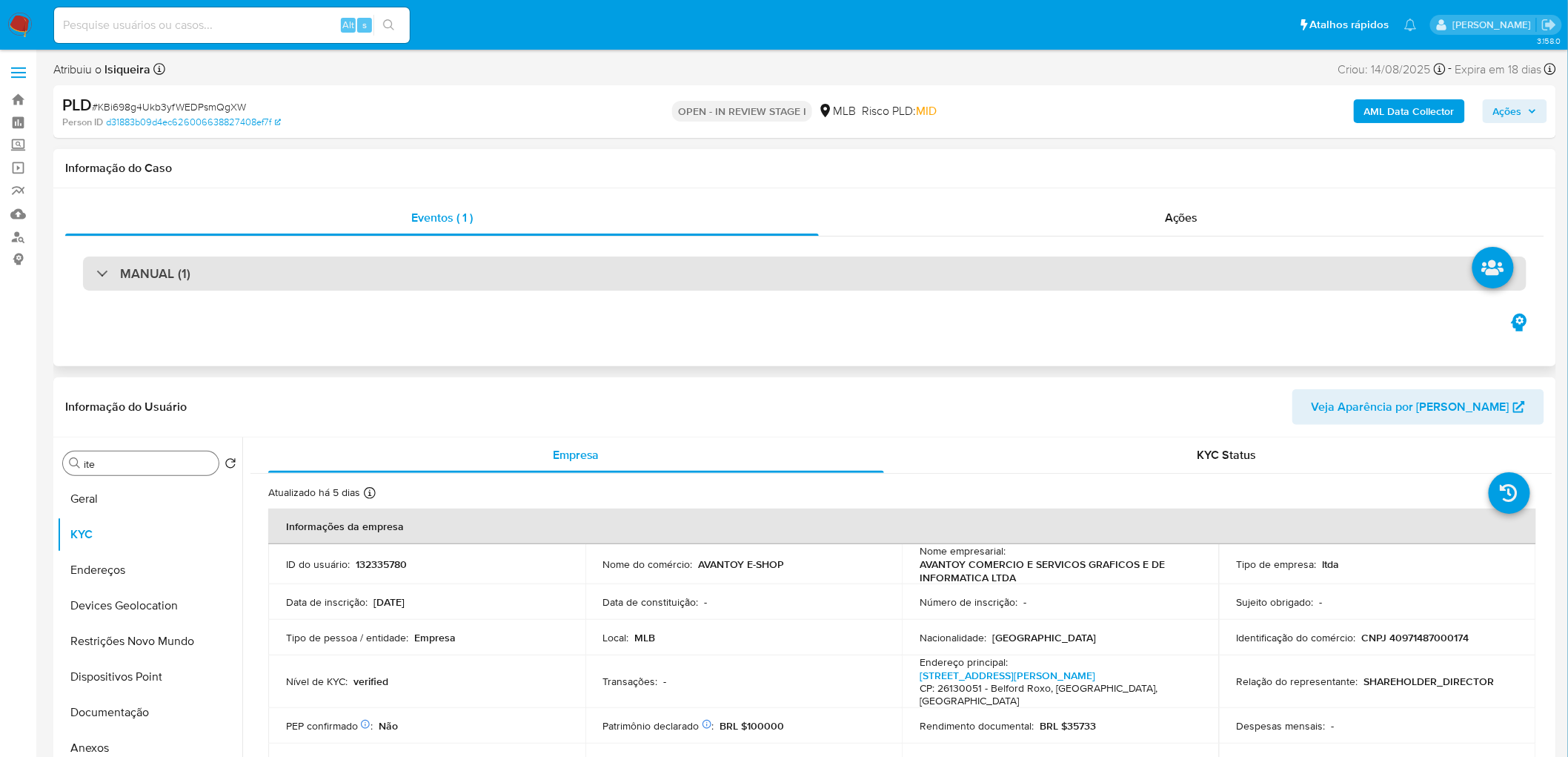
click at [834, 277] on div "MANUAL (1)" at bounding box center [804, 273] width 1444 height 34
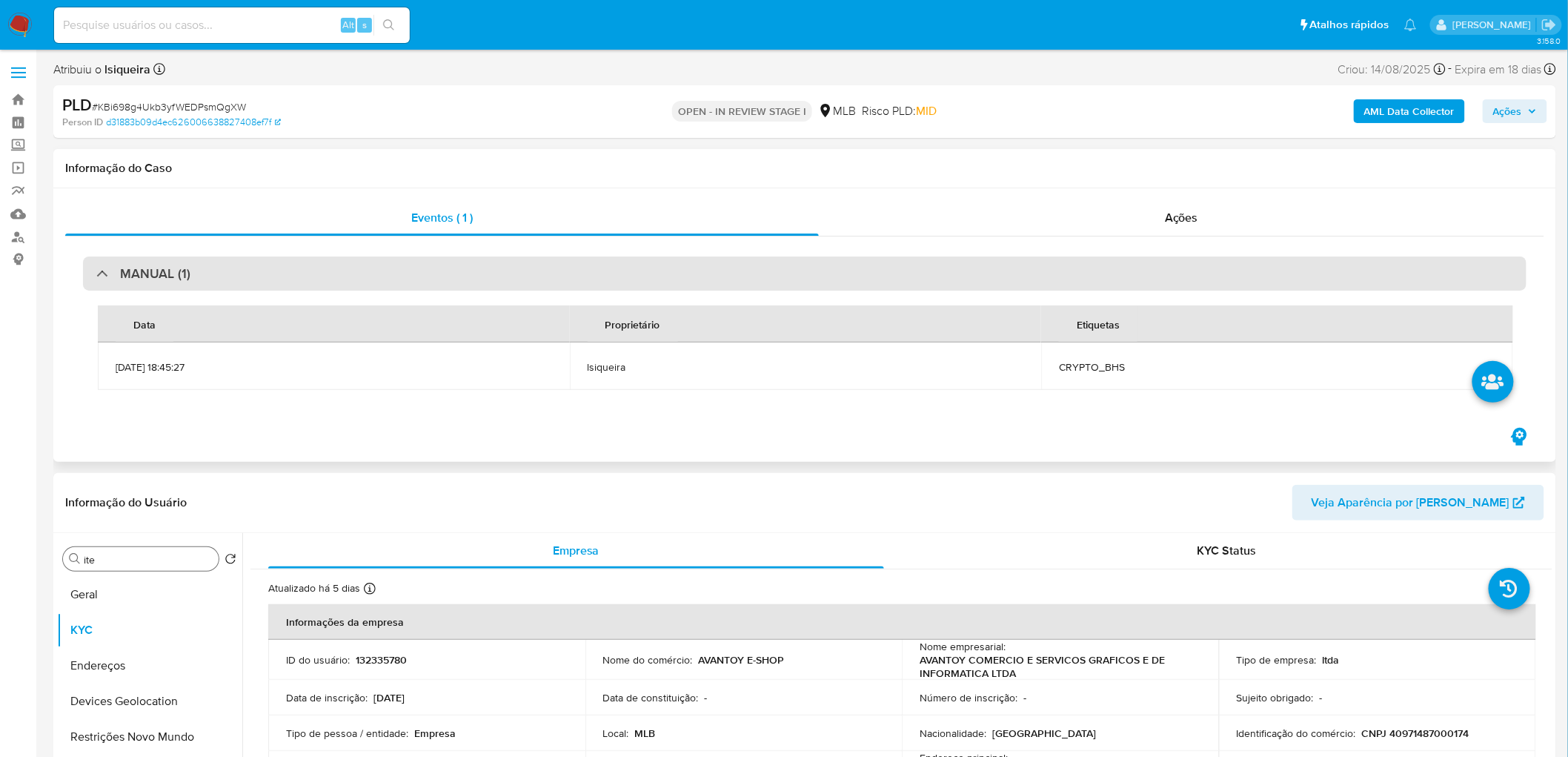
click at [834, 277] on div "MANUAL (1)" at bounding box center [804, 273] width 1444 height 34
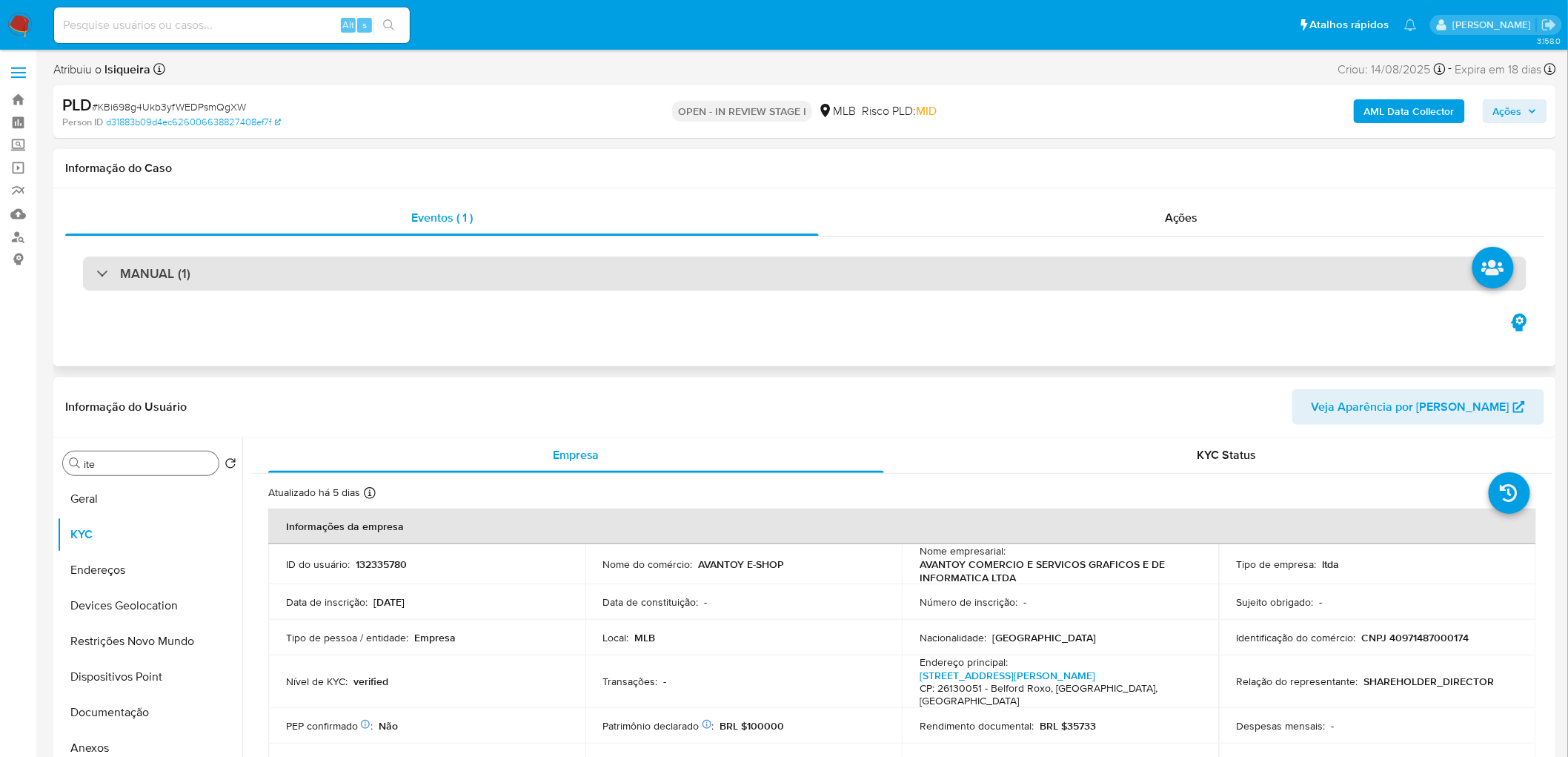
click at [834, 277] on div "MANUAL (1)" at bounding box center [804, 273] width 1444 height 34
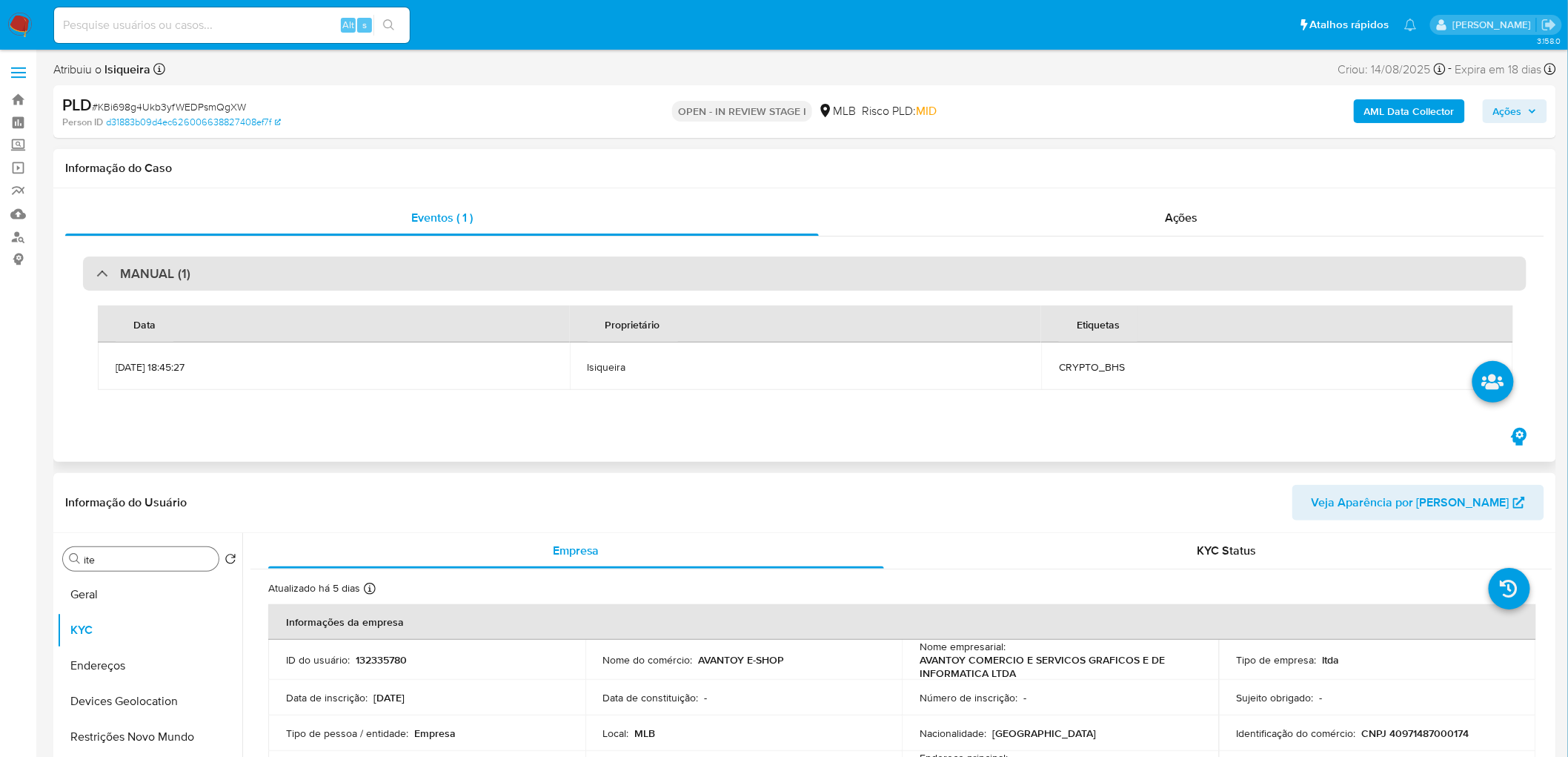
click at [834, 277] on div "MANUAL (1)" at bounding box center [804, 273] width 1444 height 34
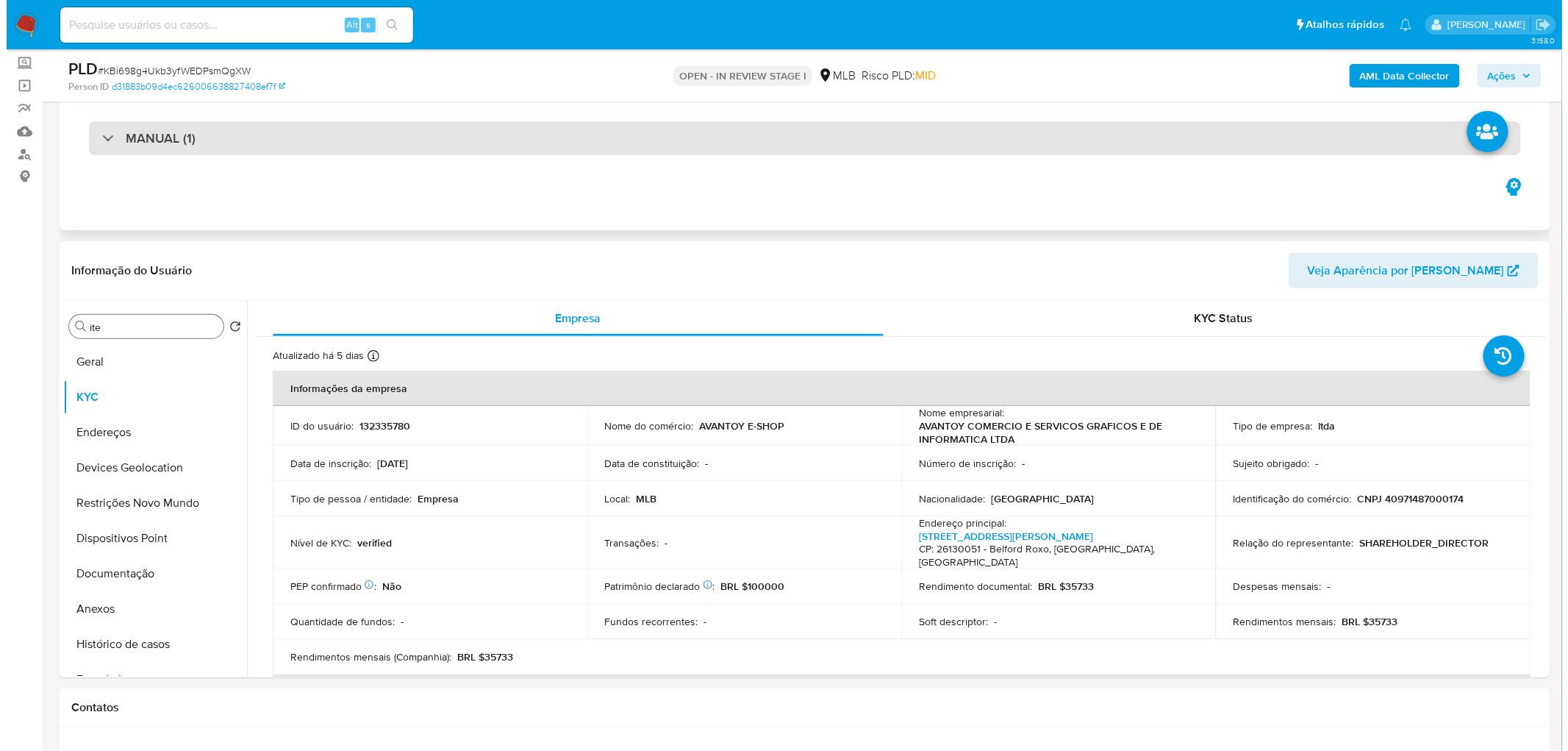
scroll to position [82, 0]
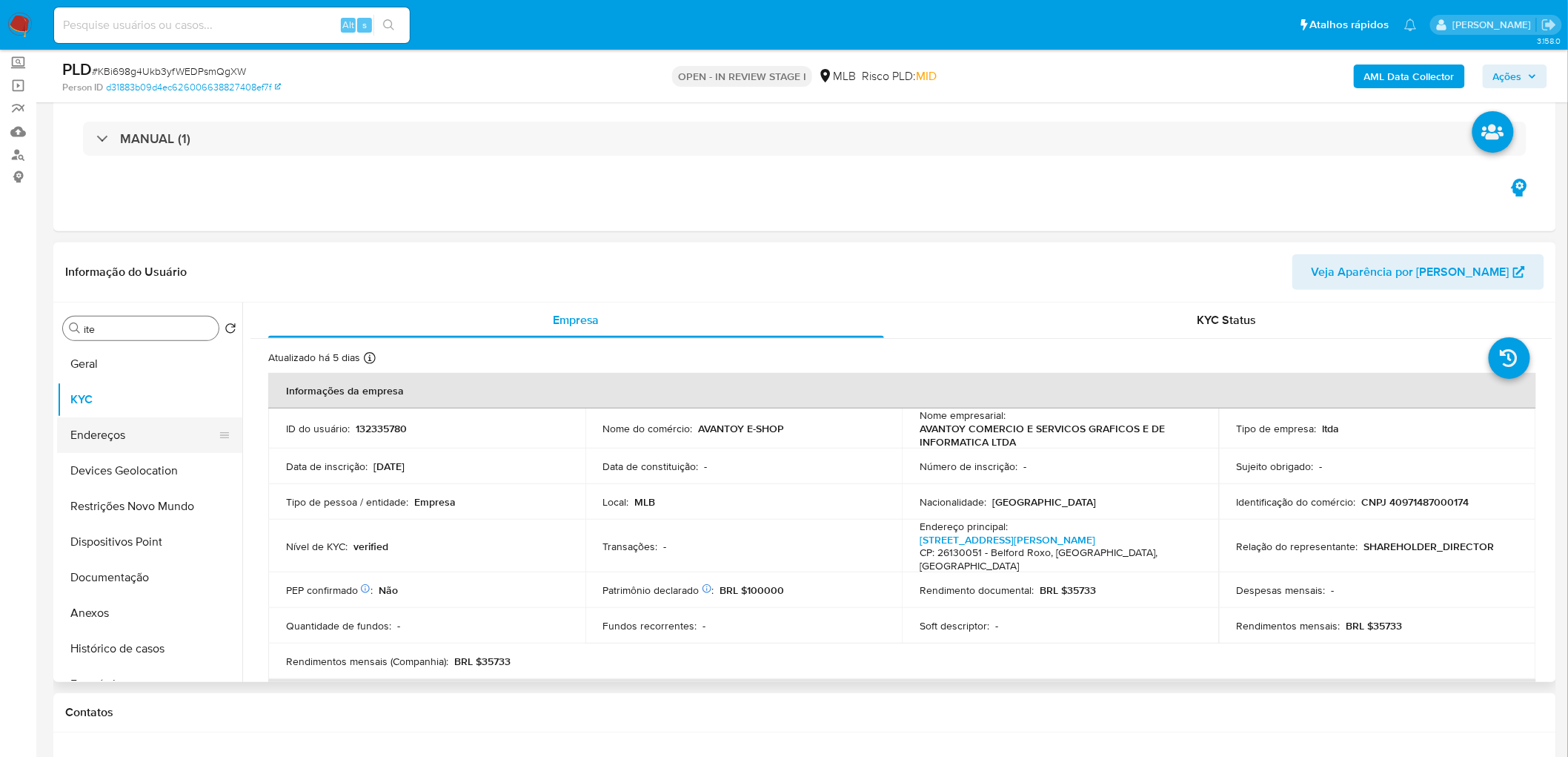
click at [92, 433] on button "Endereços" at bounding box center [144, 435] width 173 height 35
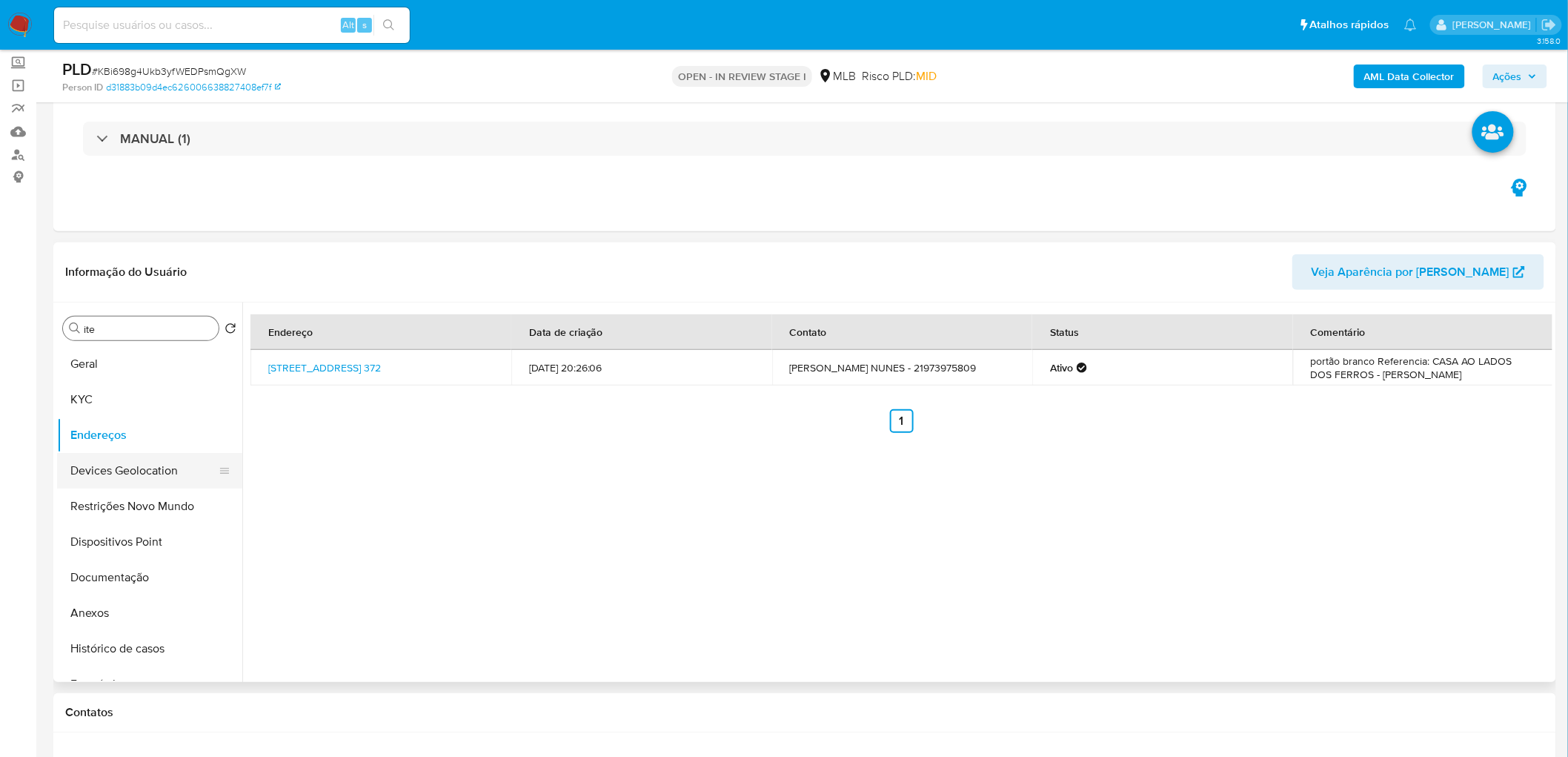
click at [155, 464] on button "Devices Geolocation" at bounding box center [144, 471] width 173 height 35
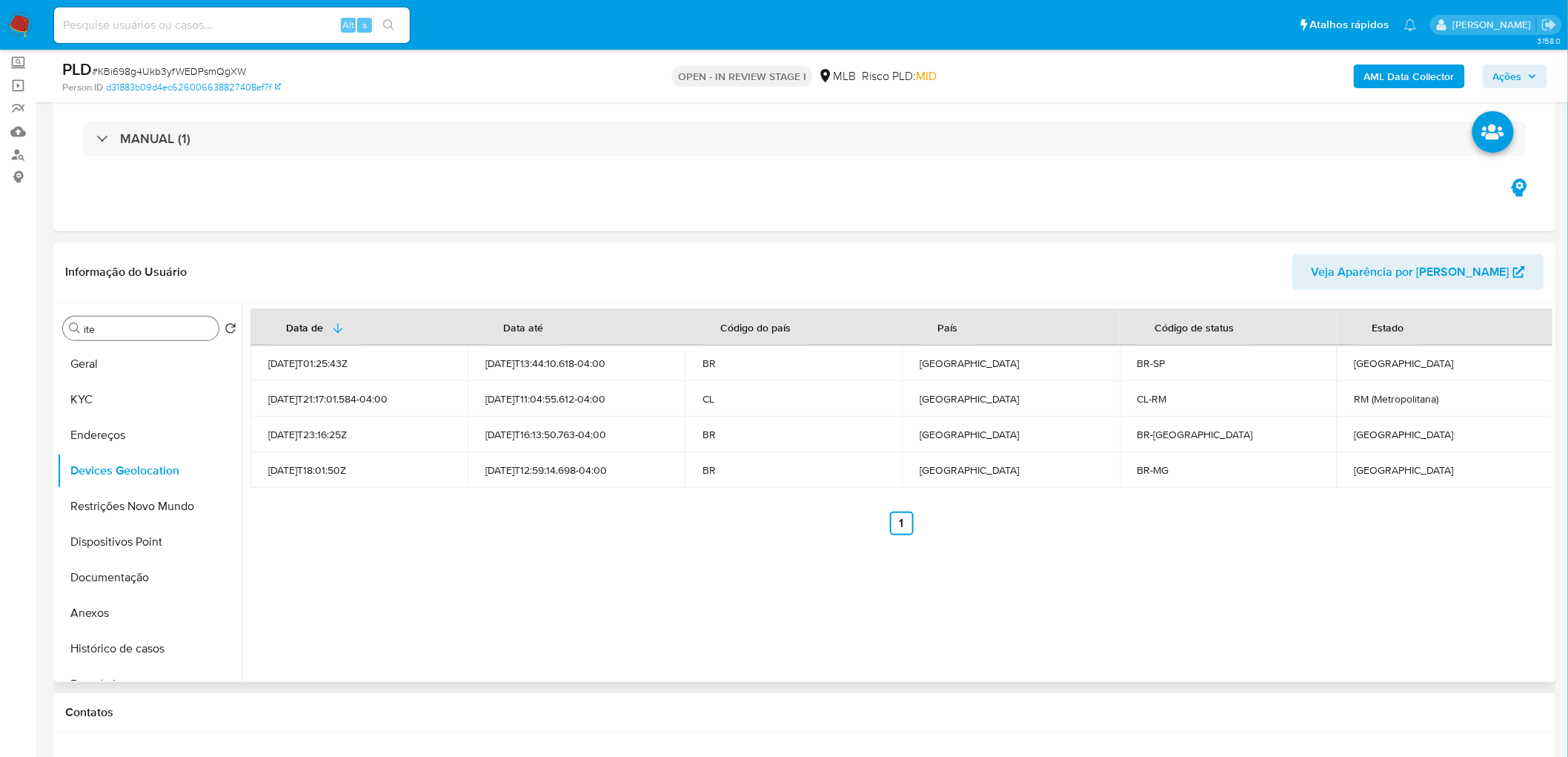
click at [566, 660] on div "Data de Data até Código do país País Código de status Estado 2022-04-06T01:25:4…" at bounding box center [898, 493] width 1310 height 379
click at [182, 498] on button "Restrições Novo Mundo" at bounding box center [144, 506] width 173 height 35
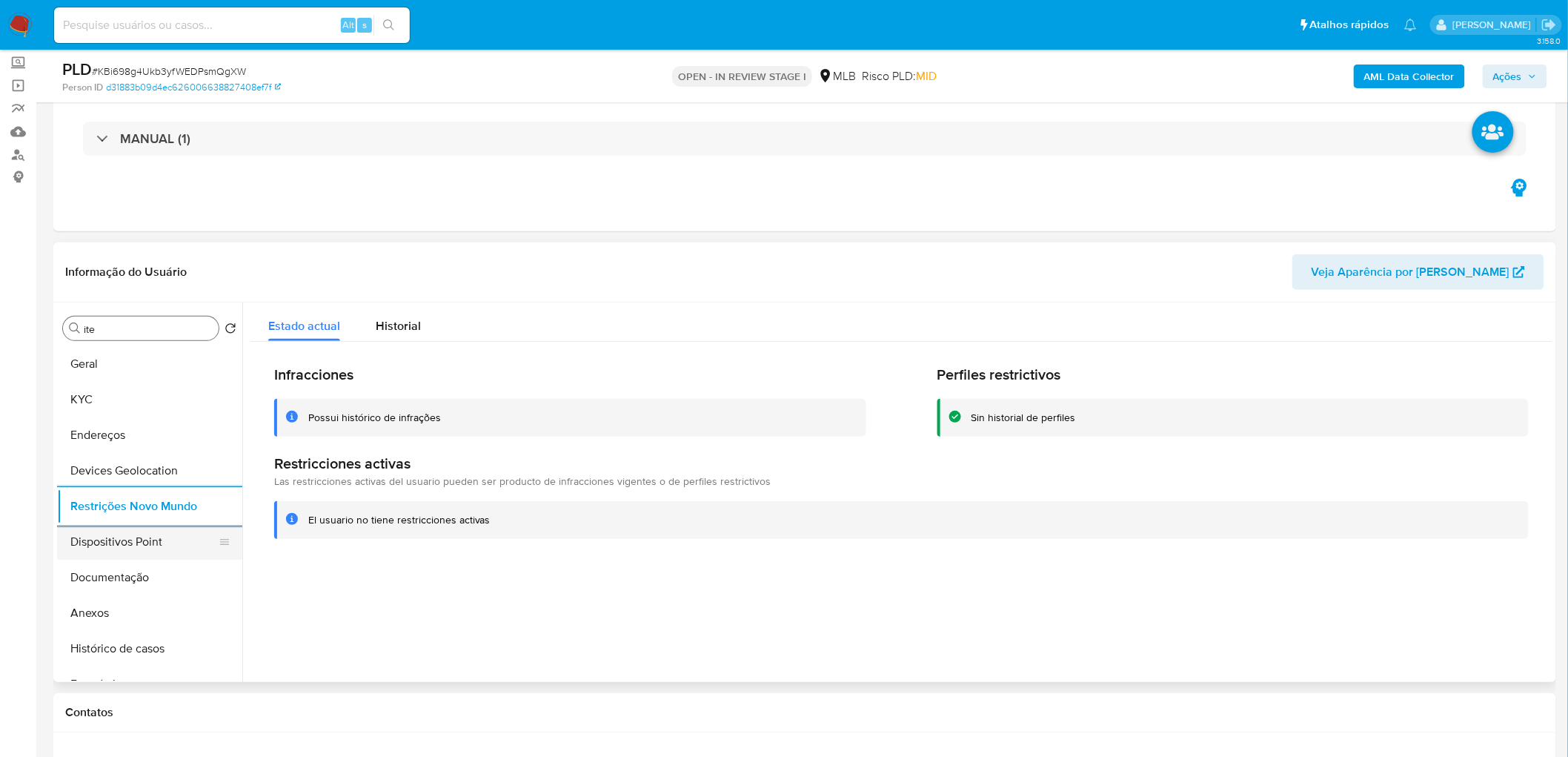
click at [143, 544] on button "Dispositivos Point" at bounding box center [144, 542] width 173 height 35
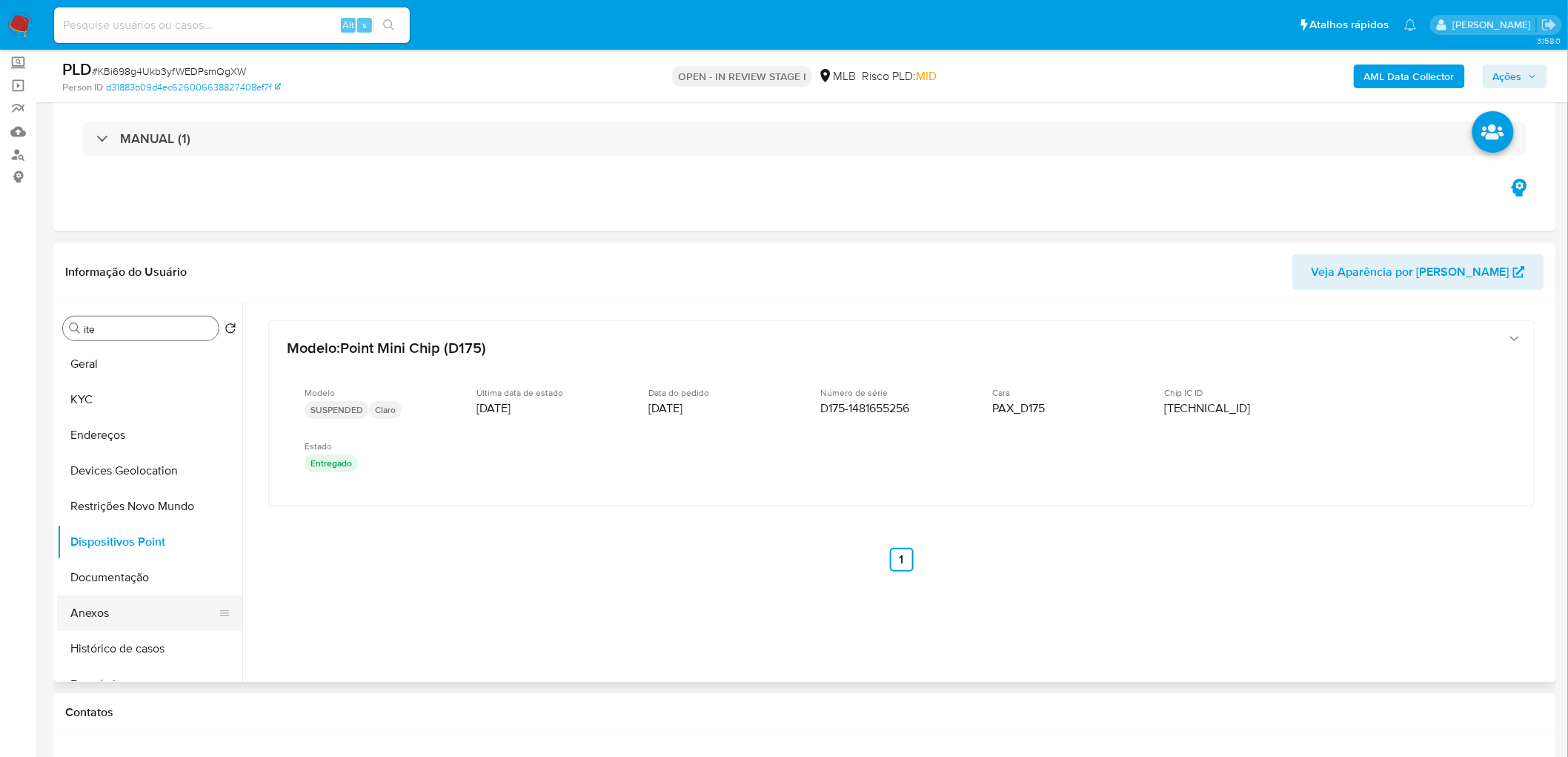
click at [122, 617] on button "Anexos" at bounding box center [144, 612] width 173 height 35
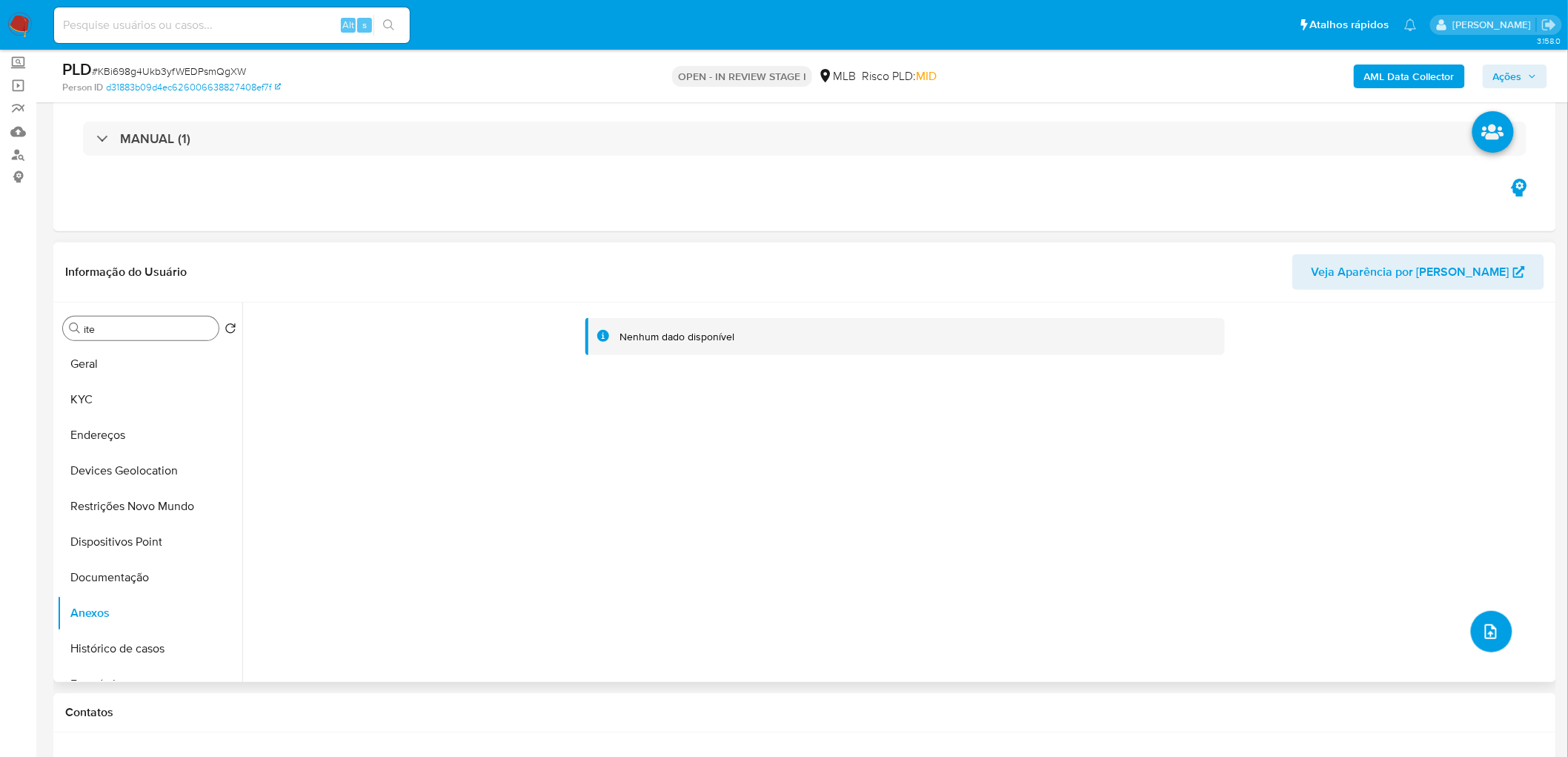
click at [1492, 640] on span "upload-file" at bounding box center [1491, 631] width 17 height 18
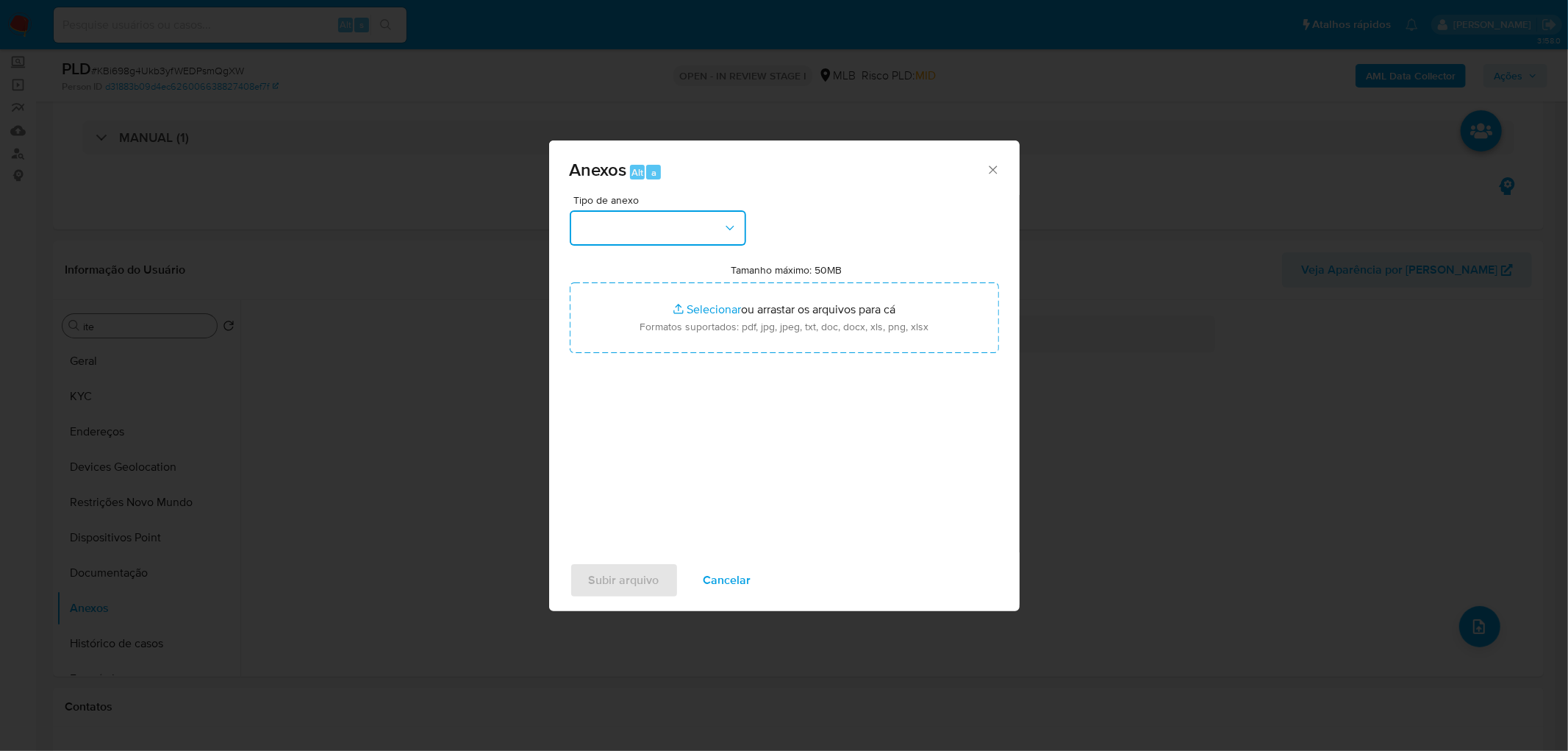
click at [716, 221] on button "button" at bounding box center [657, 228] width 176 height 35
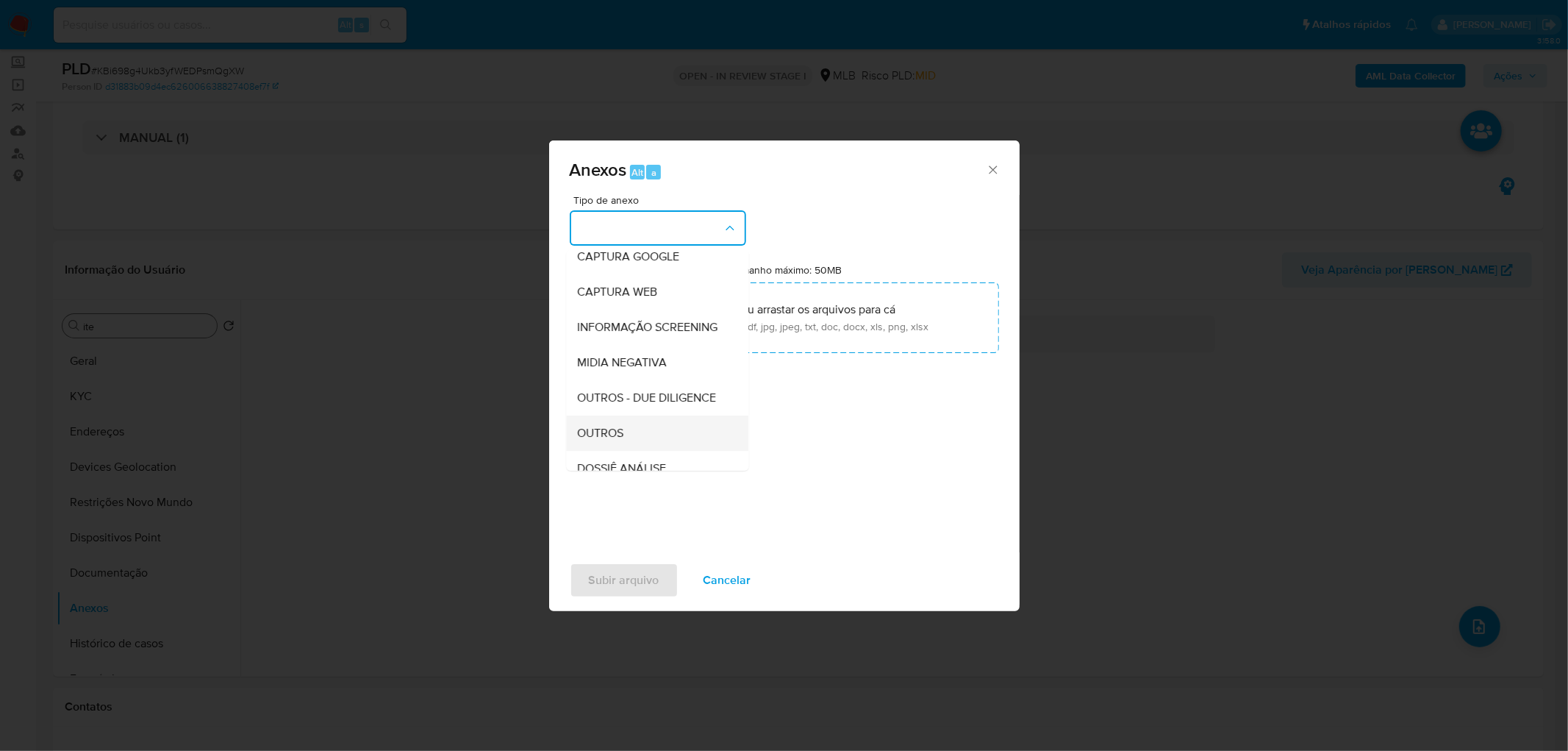
click at [596, 441] on span "OUTROS" at bounding box center [601, 433] width 46 height 15
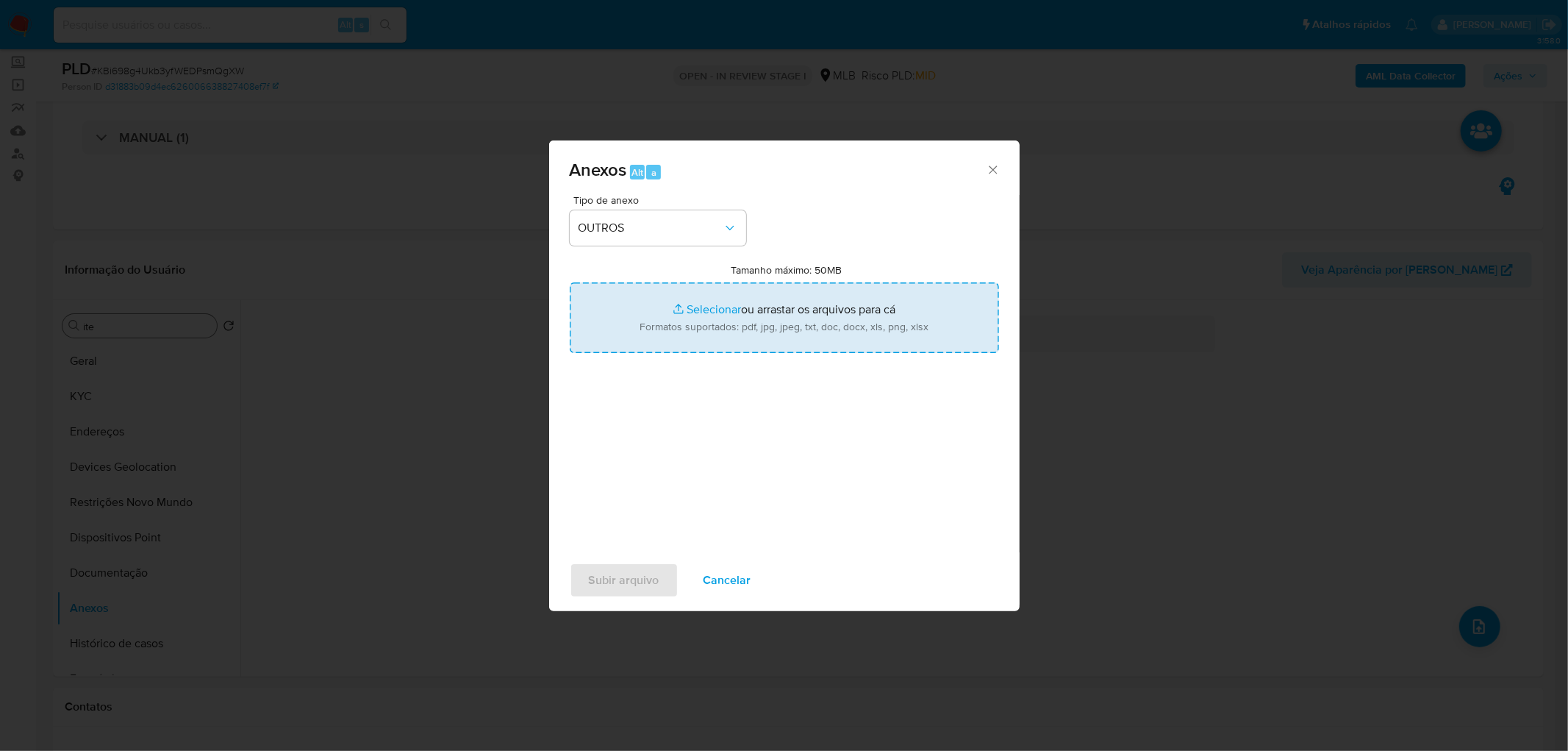
click at [672, 313] on input "Tamanho máximo: 50MB Selecionar arquivos" at bounding box center [784, 318] width 429 height 70
type input "C:\fakepath\ID- 132335780- CNPJ 40971487000174 - AVANTOY COMERCIO E SERVICOS GR…"
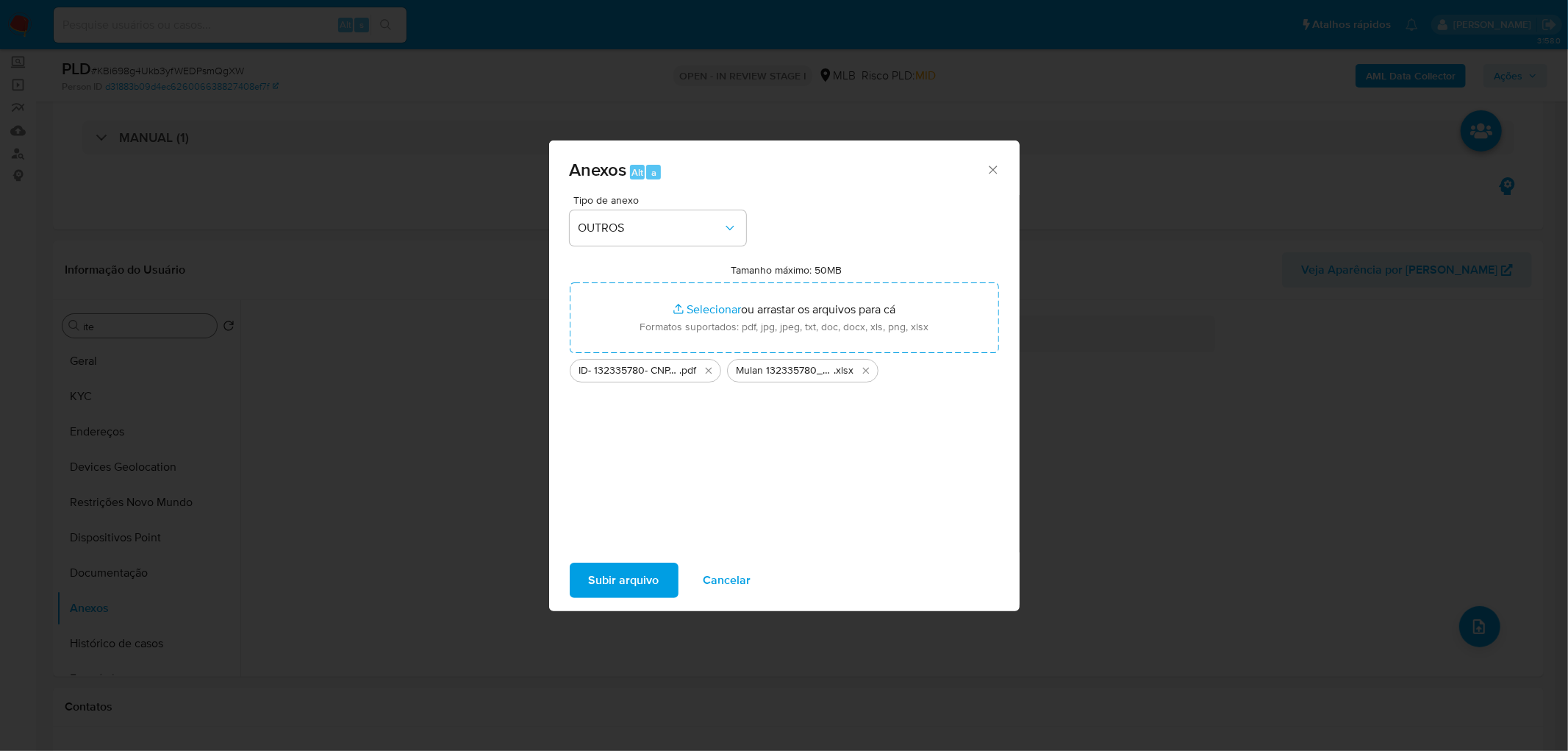
click at [620, 579] on span "Subir arquivo" at bounding box center [624, 579] width 70 height 32
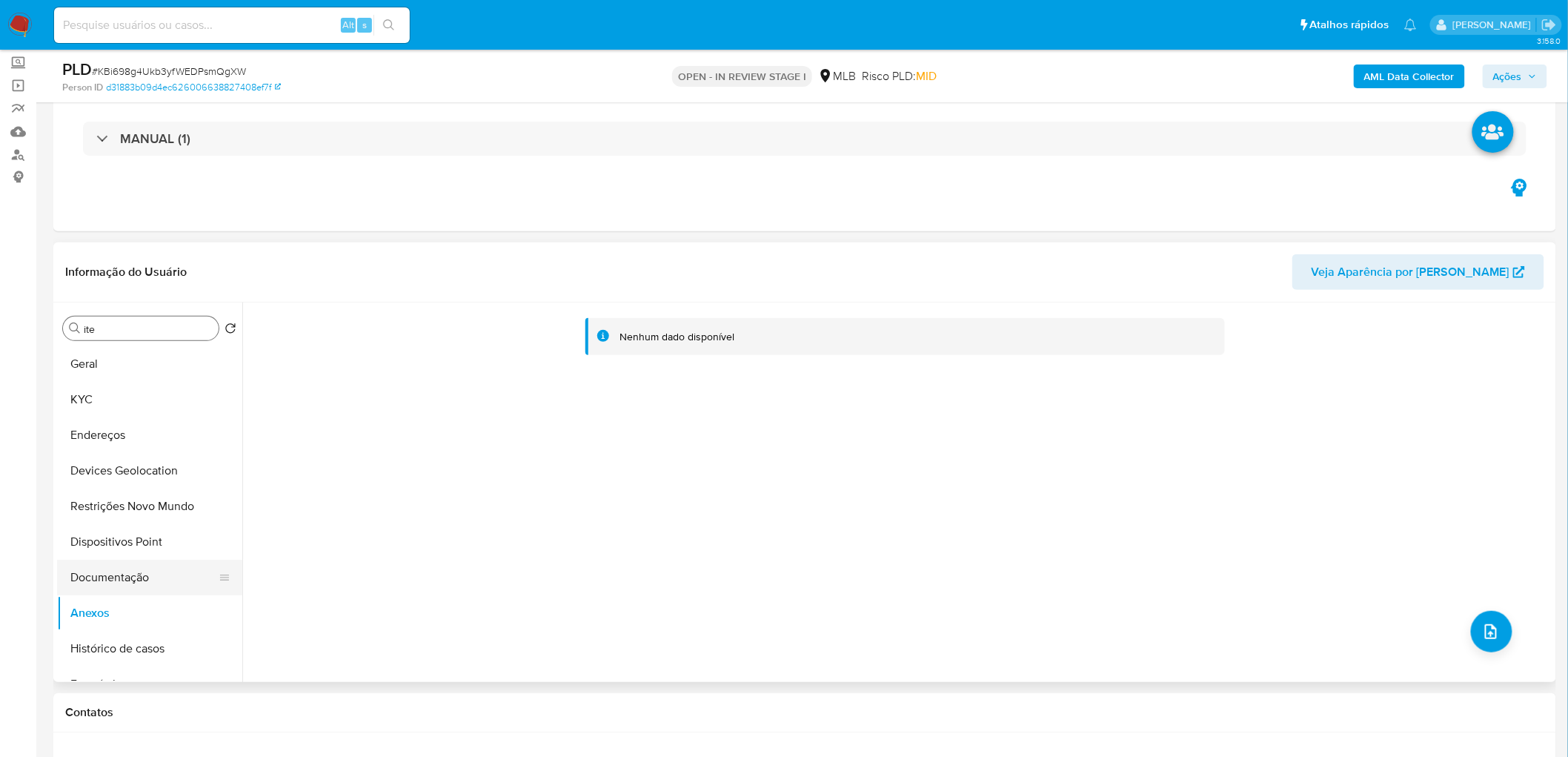
click at [119, 568] on button "Documentação" at bounding box center [144, 577] width 173 height 35
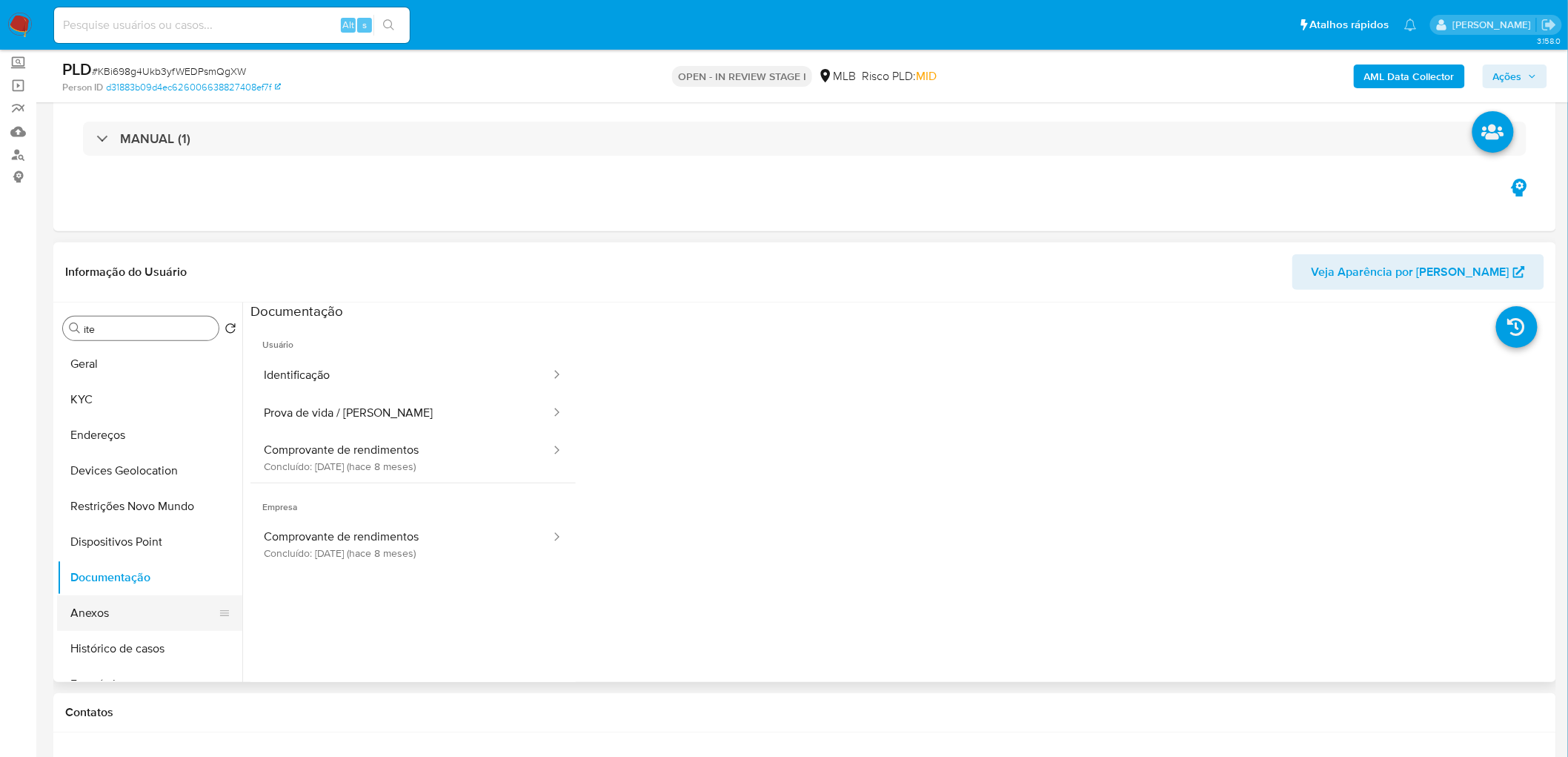
click at [96, 616] on button "Anexos" at bounding box center [144, 612] width 173 height 35
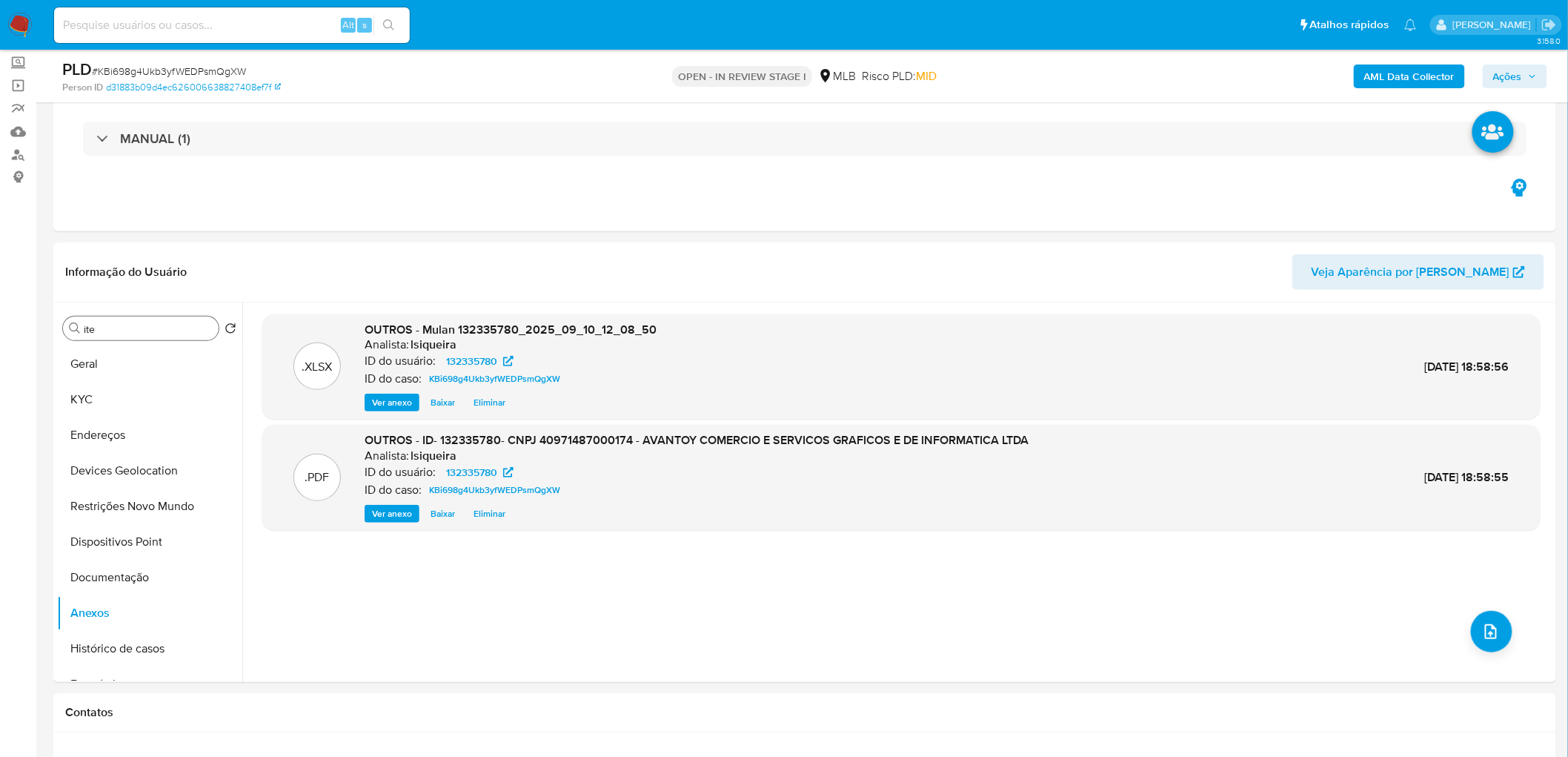
click at [1517, 74] on span "Ações" at bounding box center [1507, 77] width 29 height 24
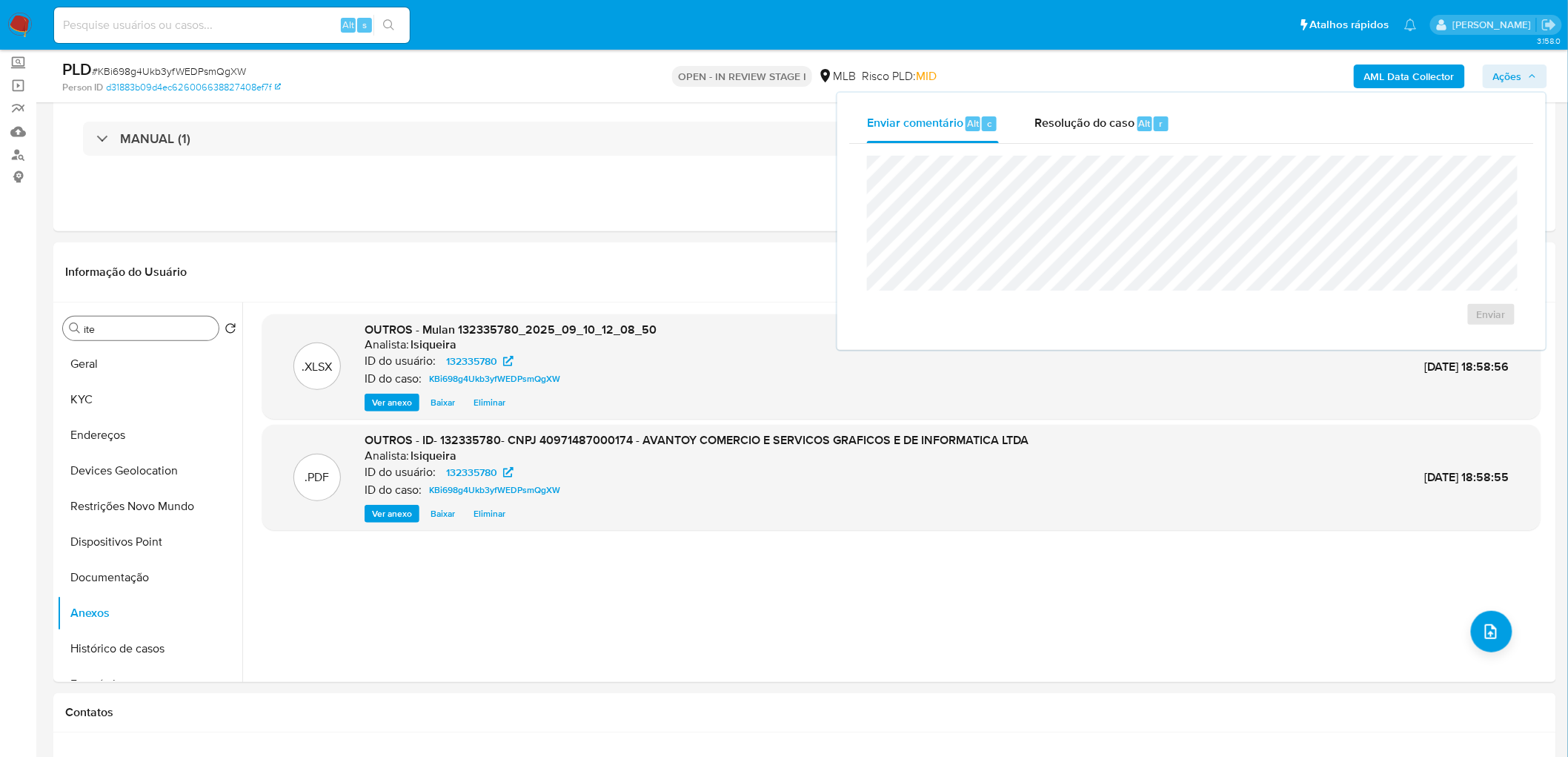
click at [1396, 74] on b "AML Data Collector" at bounding box center [1410, 77] width 90 height 24
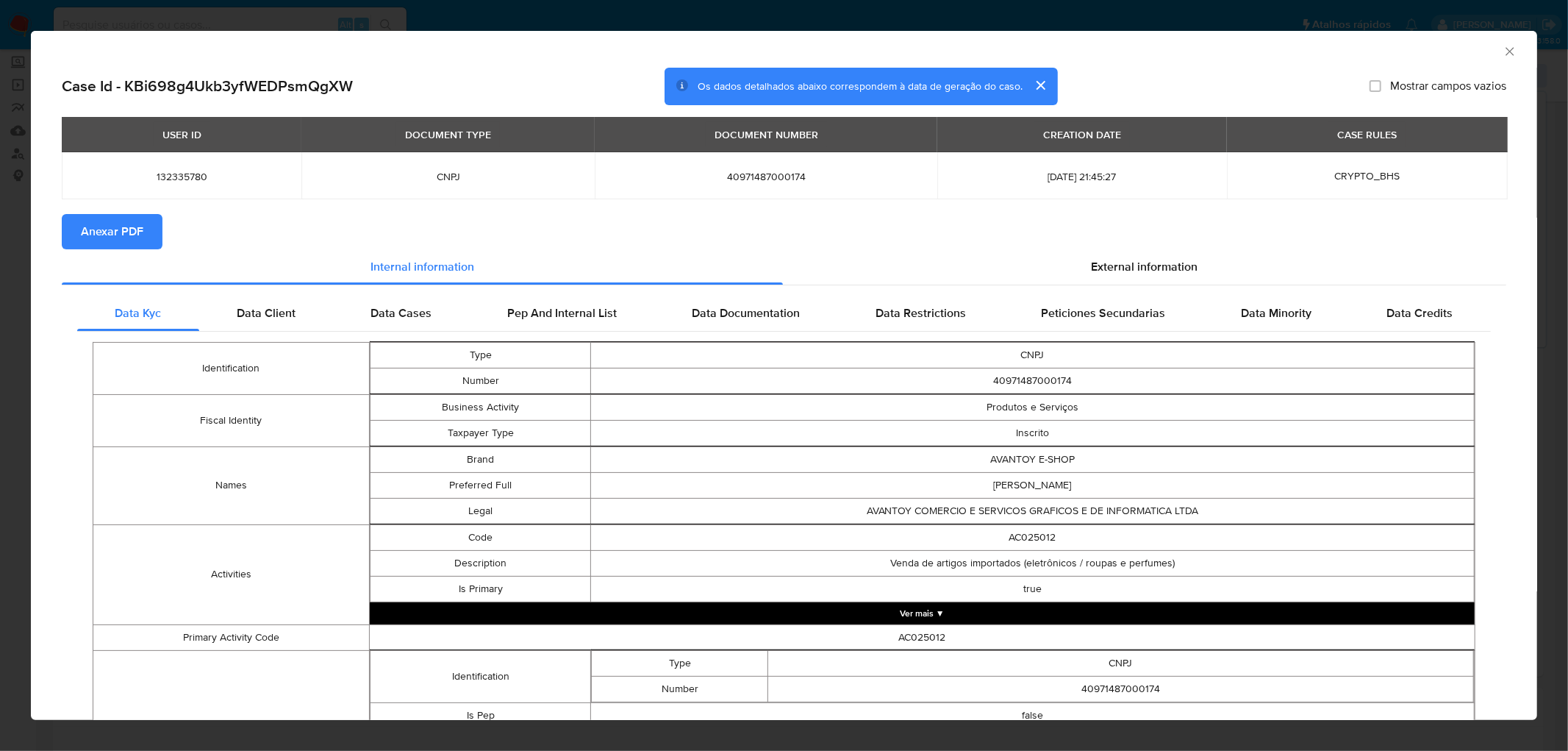
click at [133, 234] on span "Anexar PDF" at bounding box center [112, 231] width 62 height 32
click at [1503, 49] on icon "Fechar a janela" at bounding box center [1509, 51] width 15 height 15
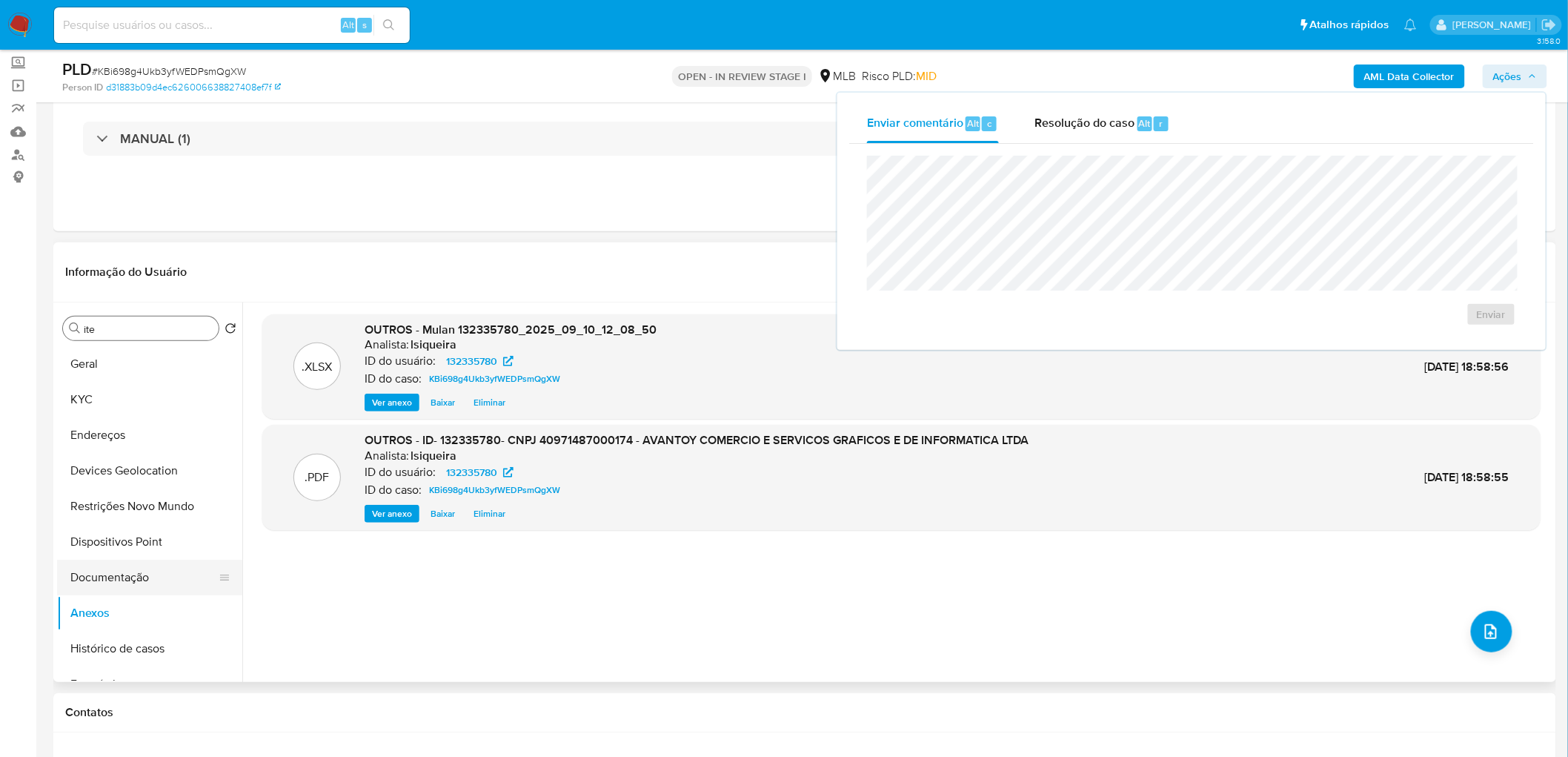
click at [113, 578] on button "Documentação" at bounding box center [144, 577] width 173 height 35
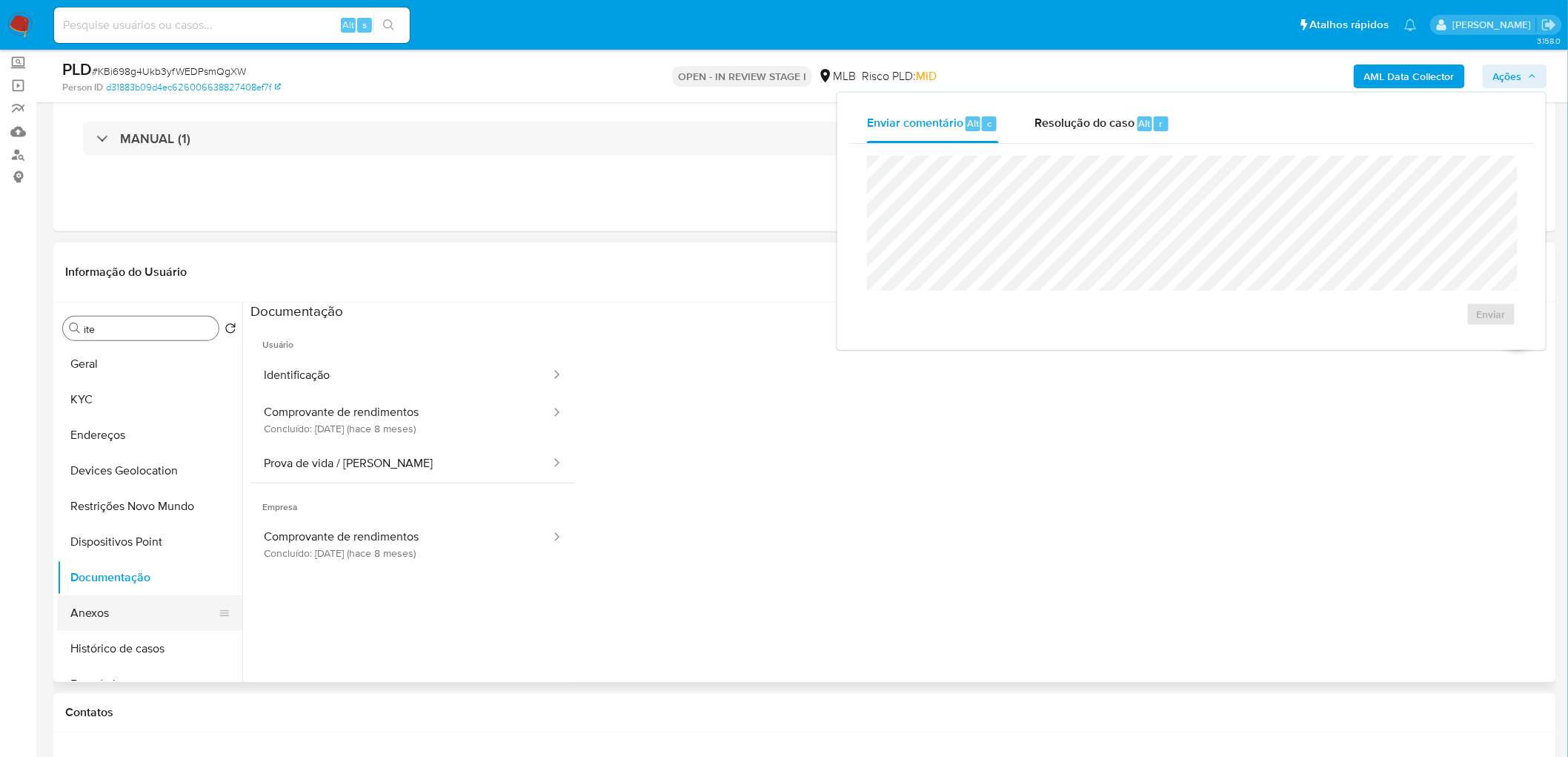
click at [115, 612] on button "Anexos" at bounding box center [144, 612] width 173 height 35
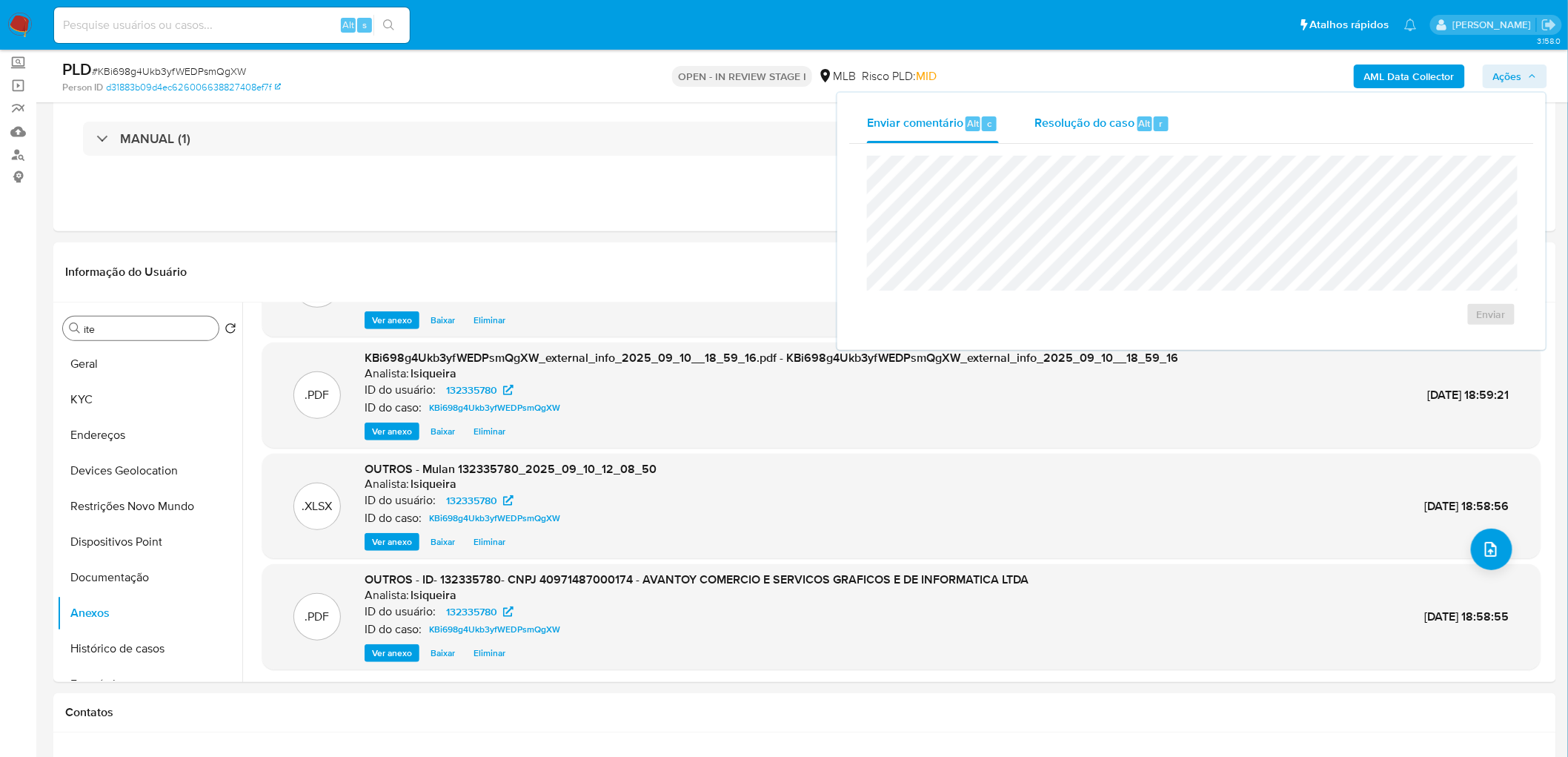
click at [1074, 120] on span "Resolução do caso" at bounding box center [1084, 122] width 100 height 17
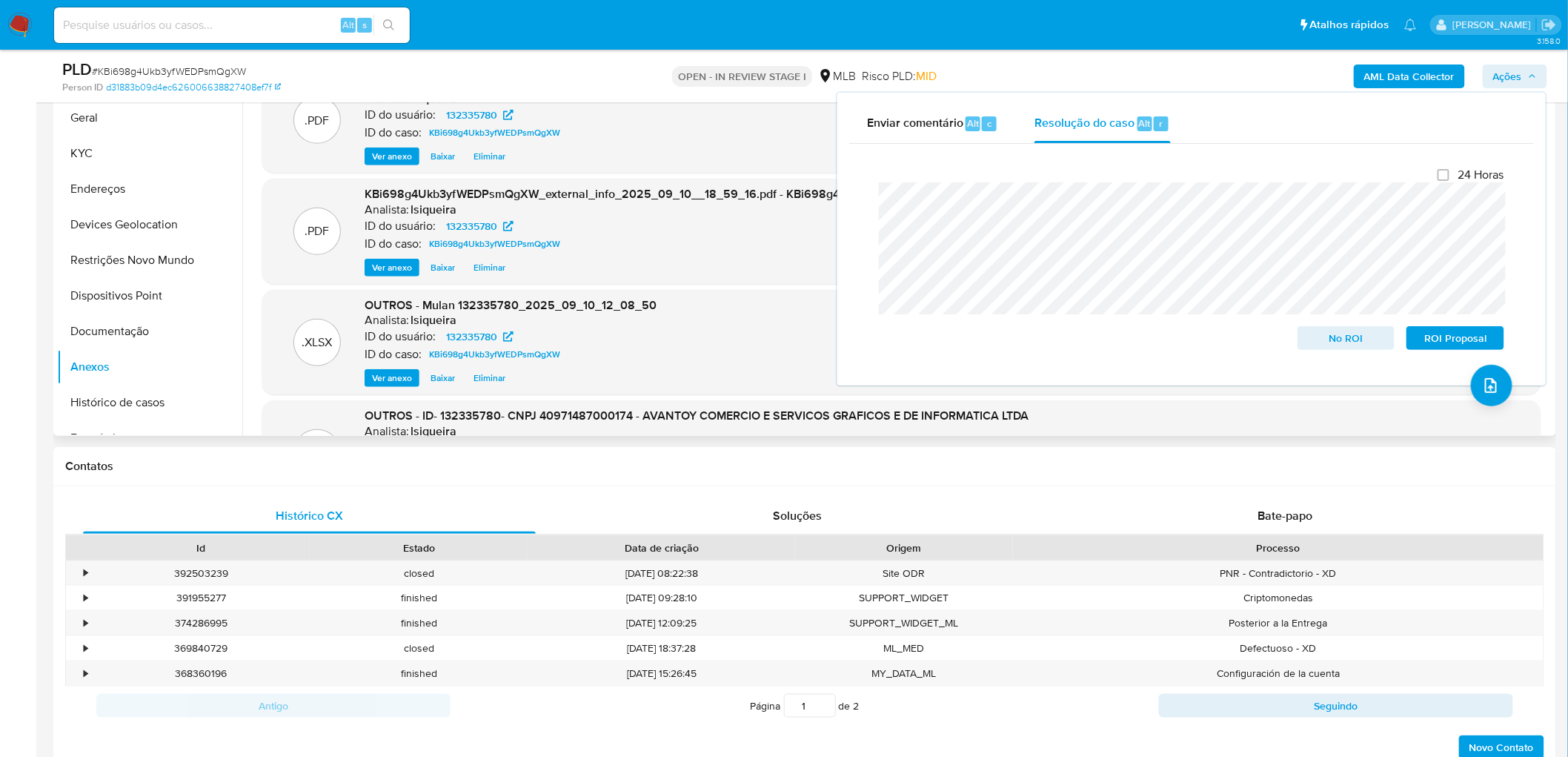
scroll to position [329, 0]
click at [1339, 334] on span "No ROI" at bounding box center [1347, 337] width 77 height 21
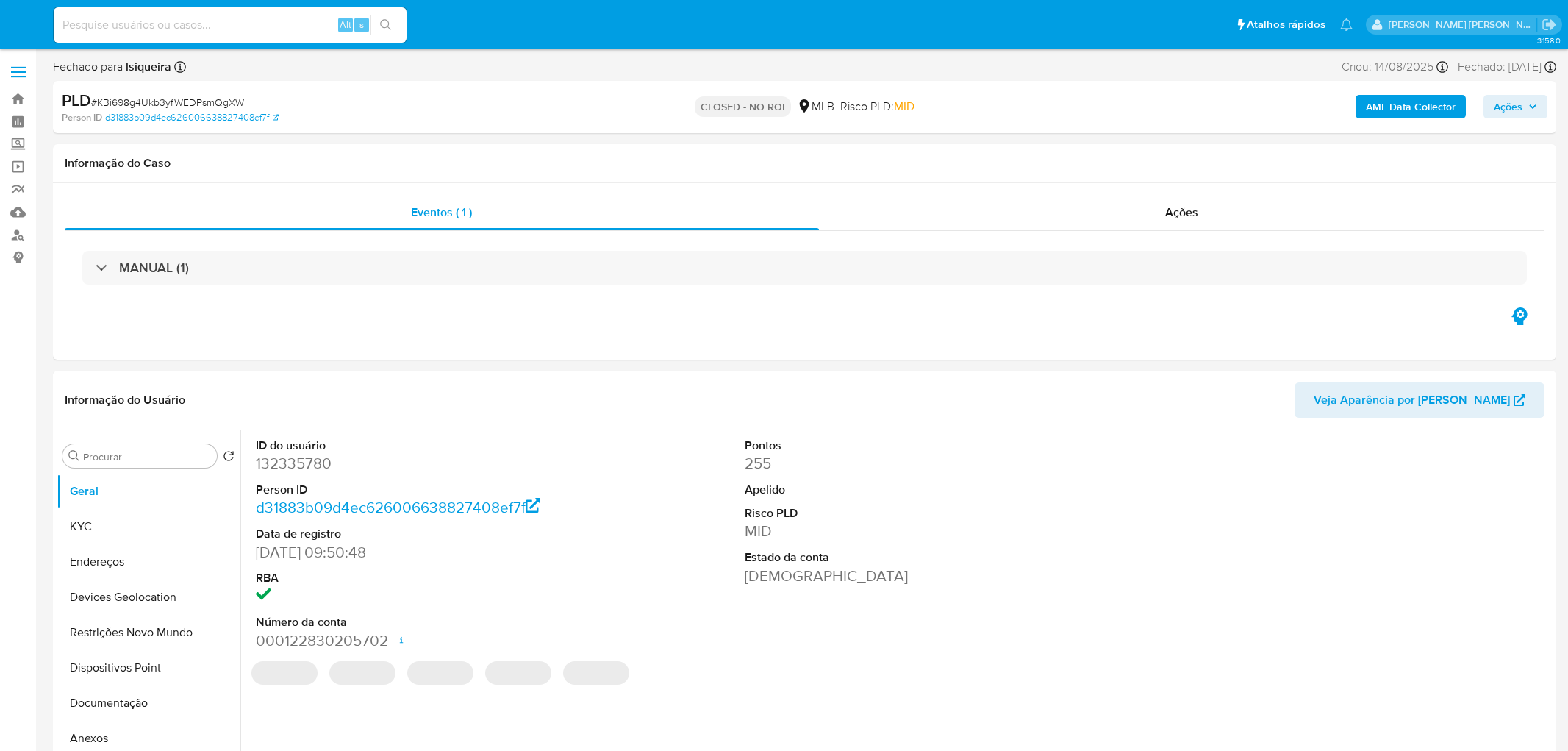
select select "10"
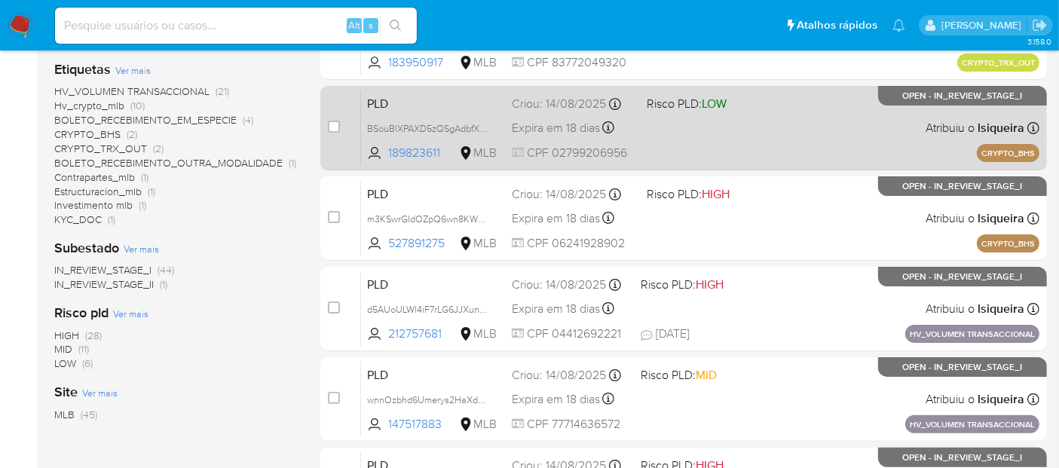
scroll to position [335, 0]
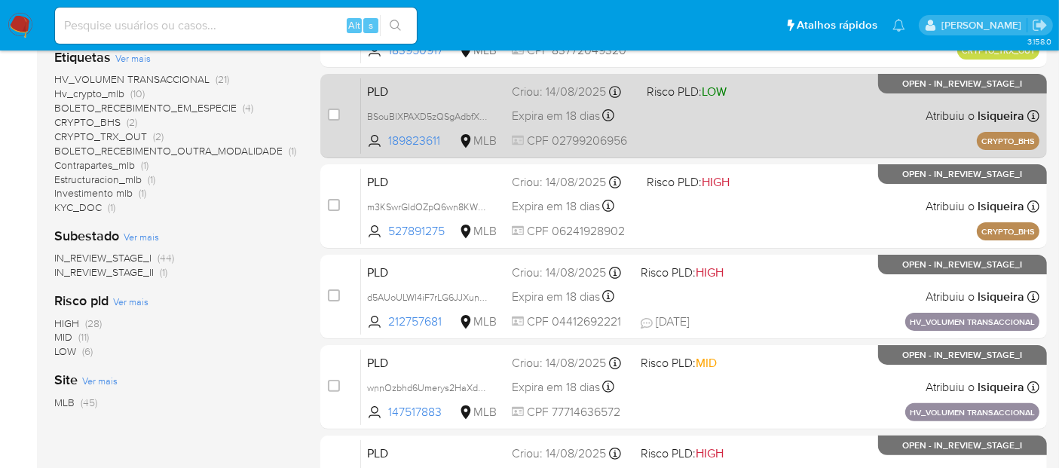
click at [807, 137] on div "PLD BSouBlXPAXD5zQSgAdbfX708 189823611 MLB Risco PLD: LOW Criou: [DATE] Criou: …" at bounding box center [700, 116] width 679 height 76
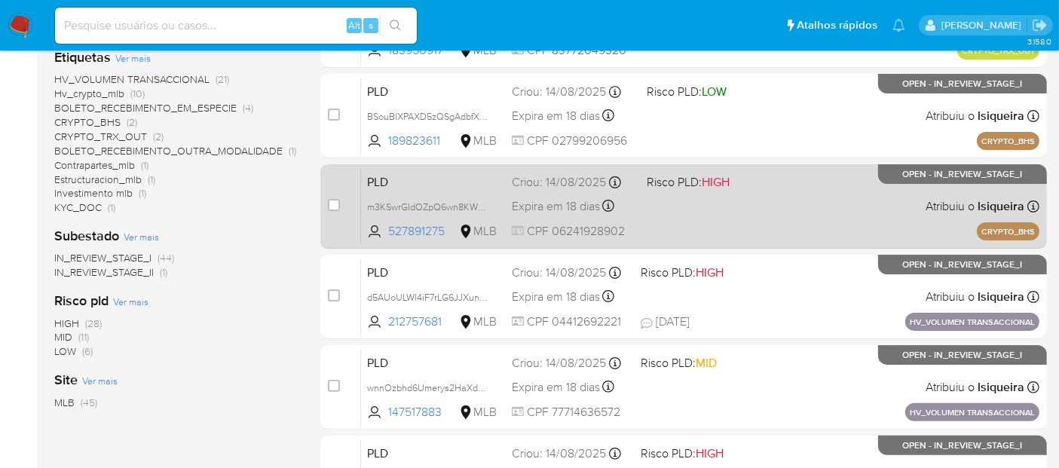
click at [776, 212] on div "PLD m3KSwrGIdOZpQ6wn8KWmaS96 527891275 MLB Risco PLD: HIGH Criou: [DATE] Criou:…" at bounding box center [700, 206] width 679 height 76
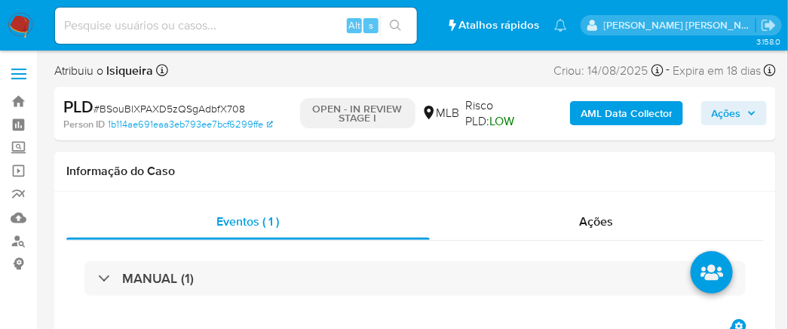
select select "10"
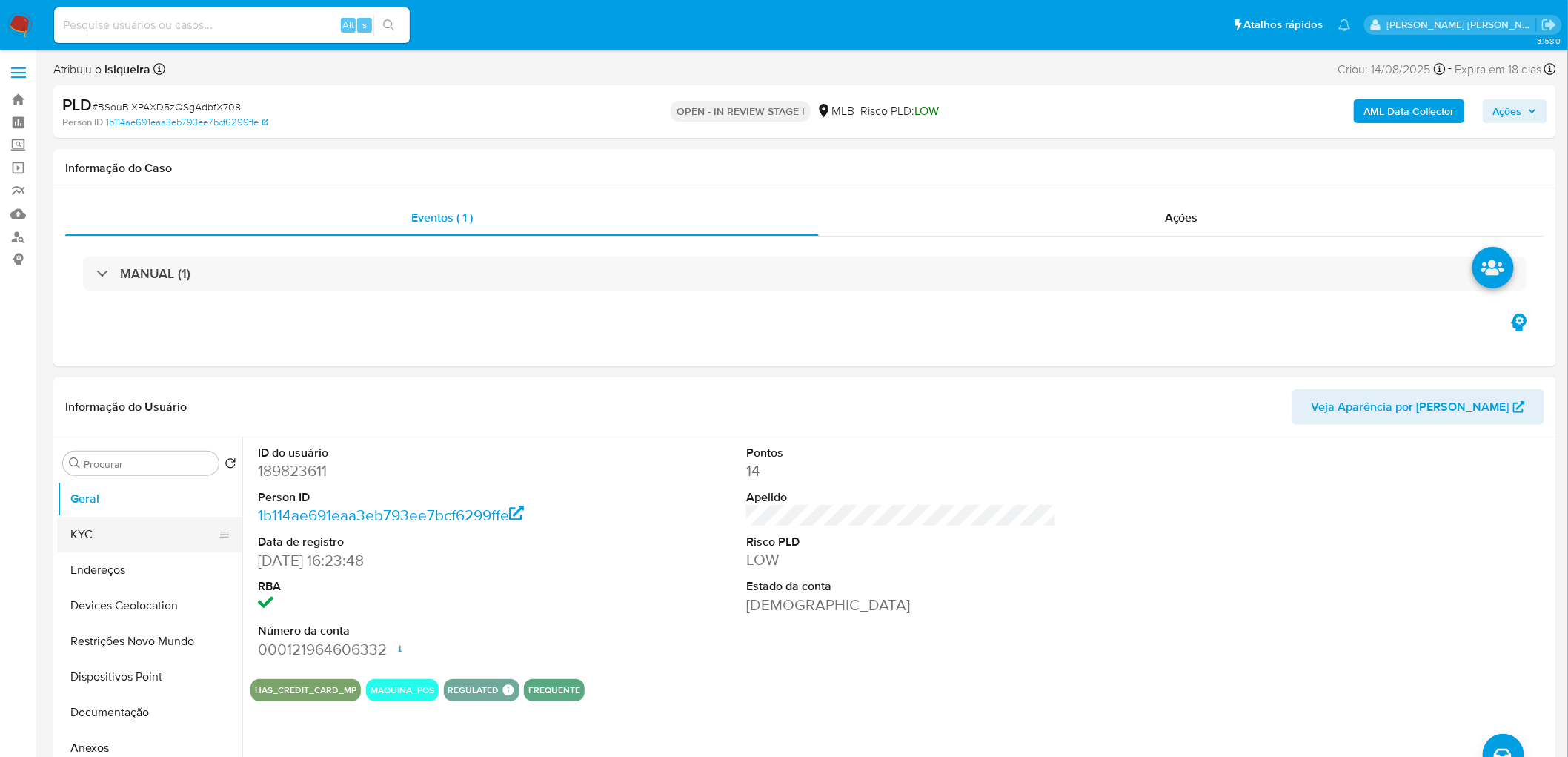
click at [121, 414] on button "KYC" at bounding box center [144, 534] width 173 height 35
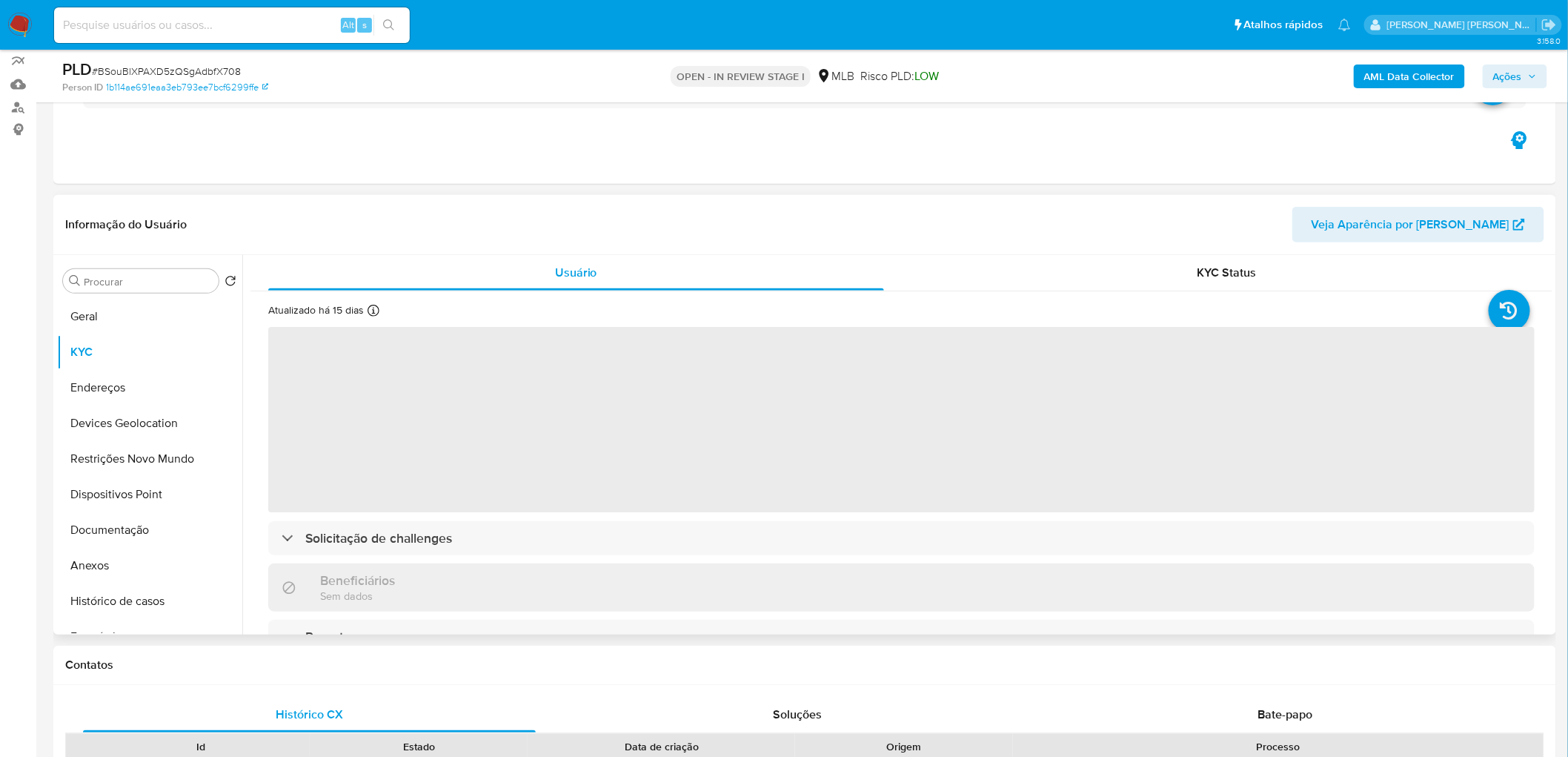
scroll to position [164, 0]
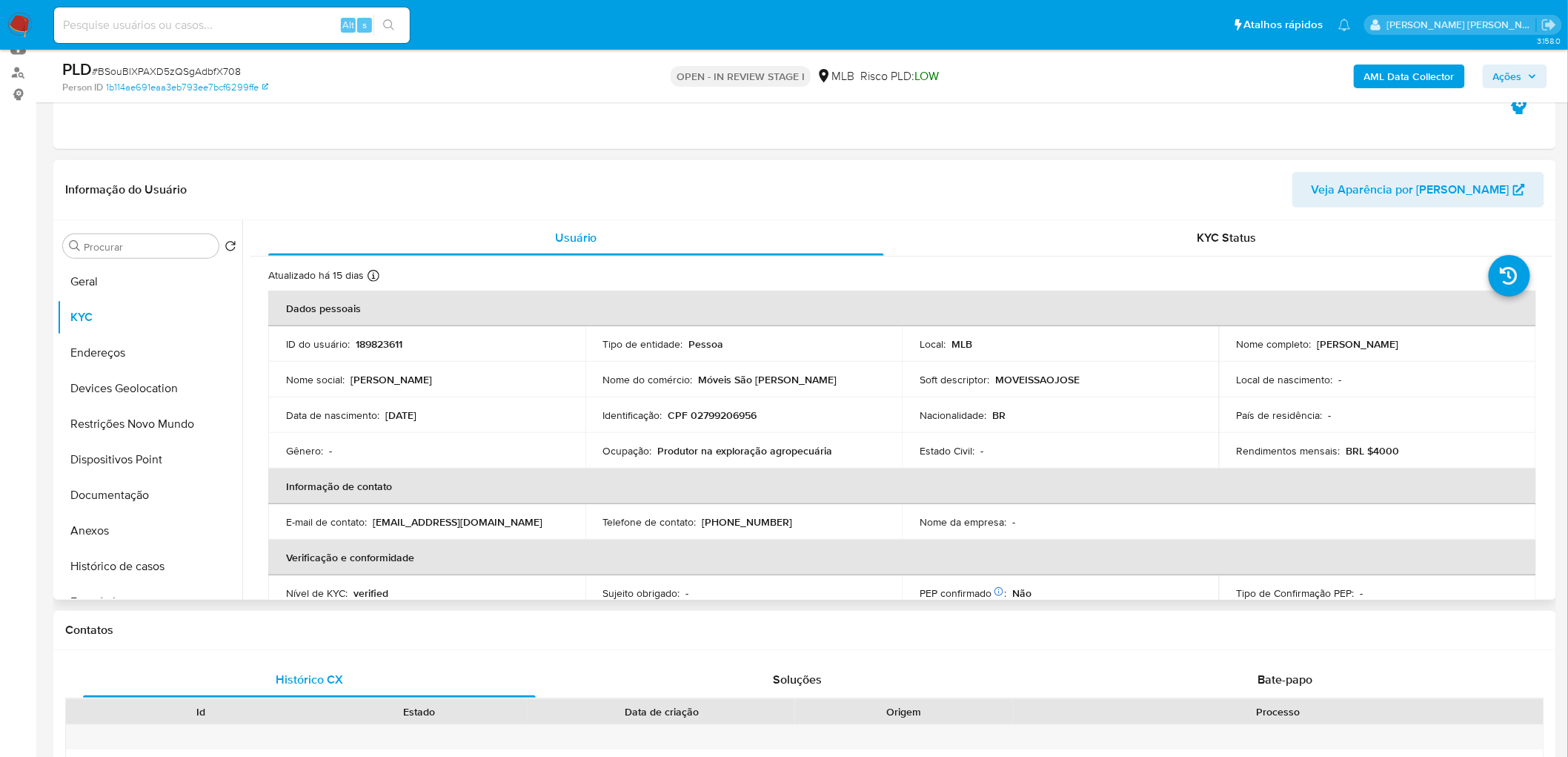
drag, startPoint x: 1468, startPoint y: 342, endPoint x: 1313, endPoint y: 346, distance: 155.1
click at [937, 346] on div "Nome completo : [PERSON_NAME]" at bounding box center [1377, 344] width 281 height 14
copy p "[PERSON_NAME]"
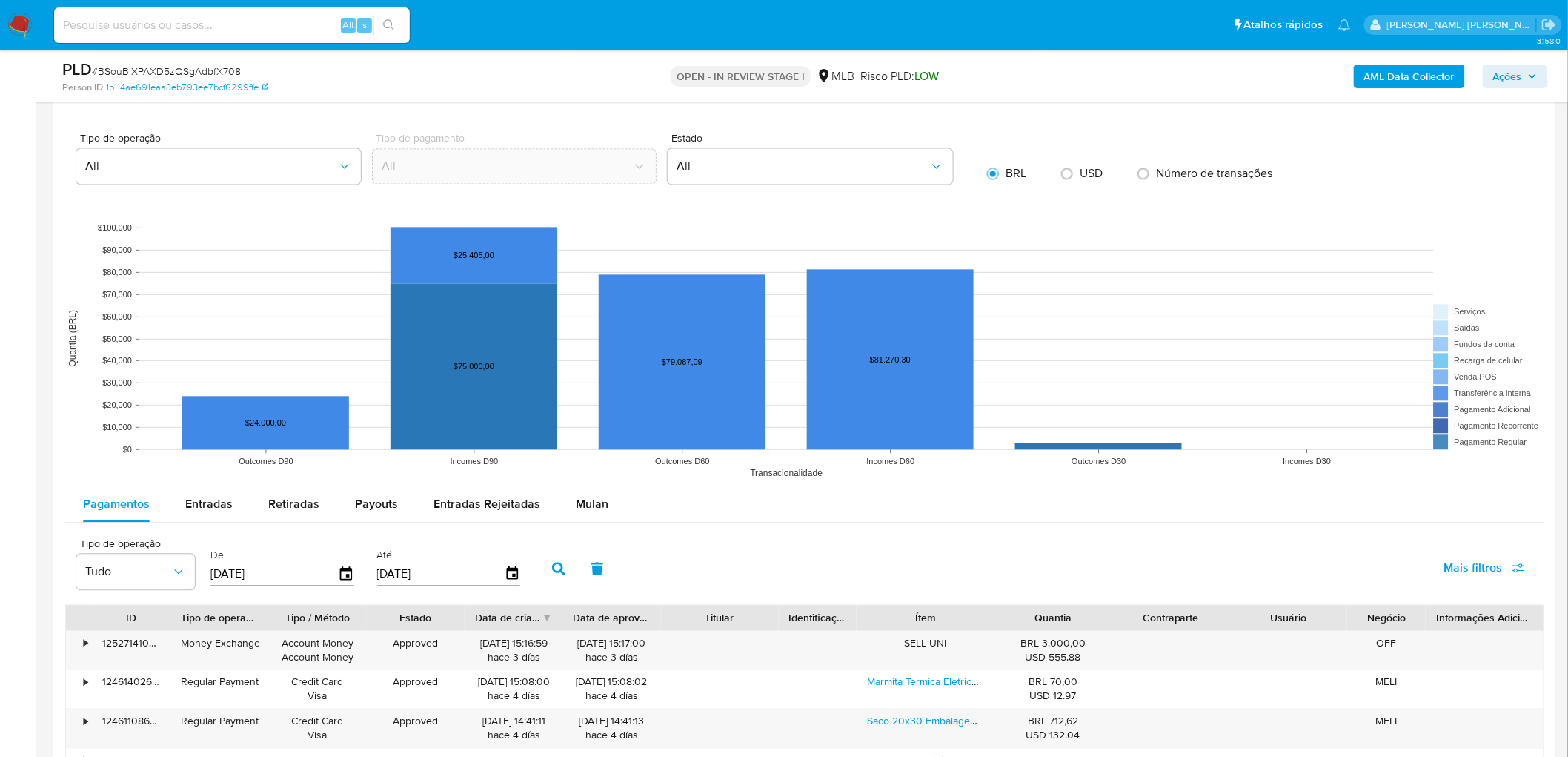
scroll to position [1317, 0]
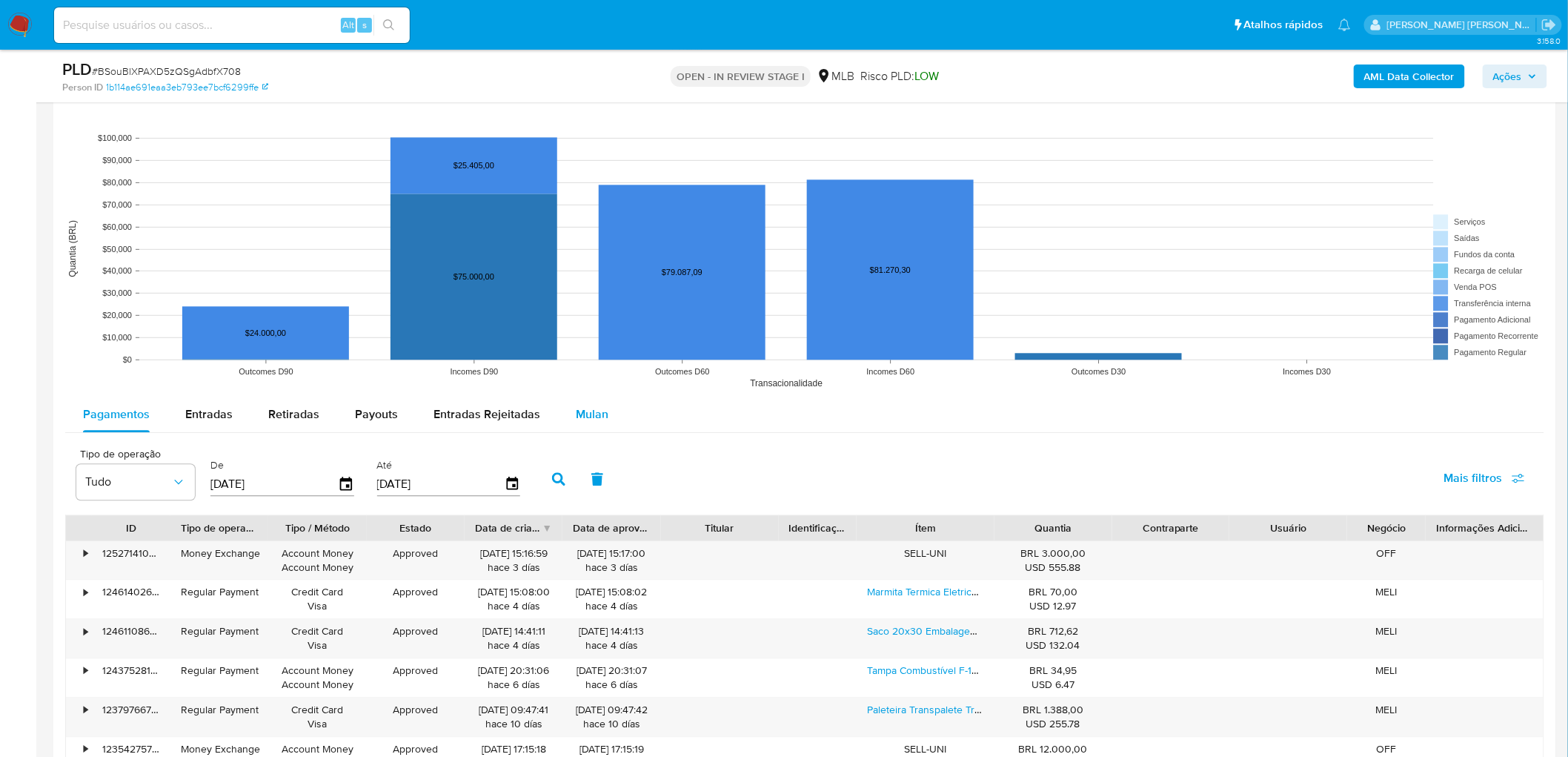
click at [598, 414] on span "Mulan" at bounding box center [592, 413] width 32 height 17
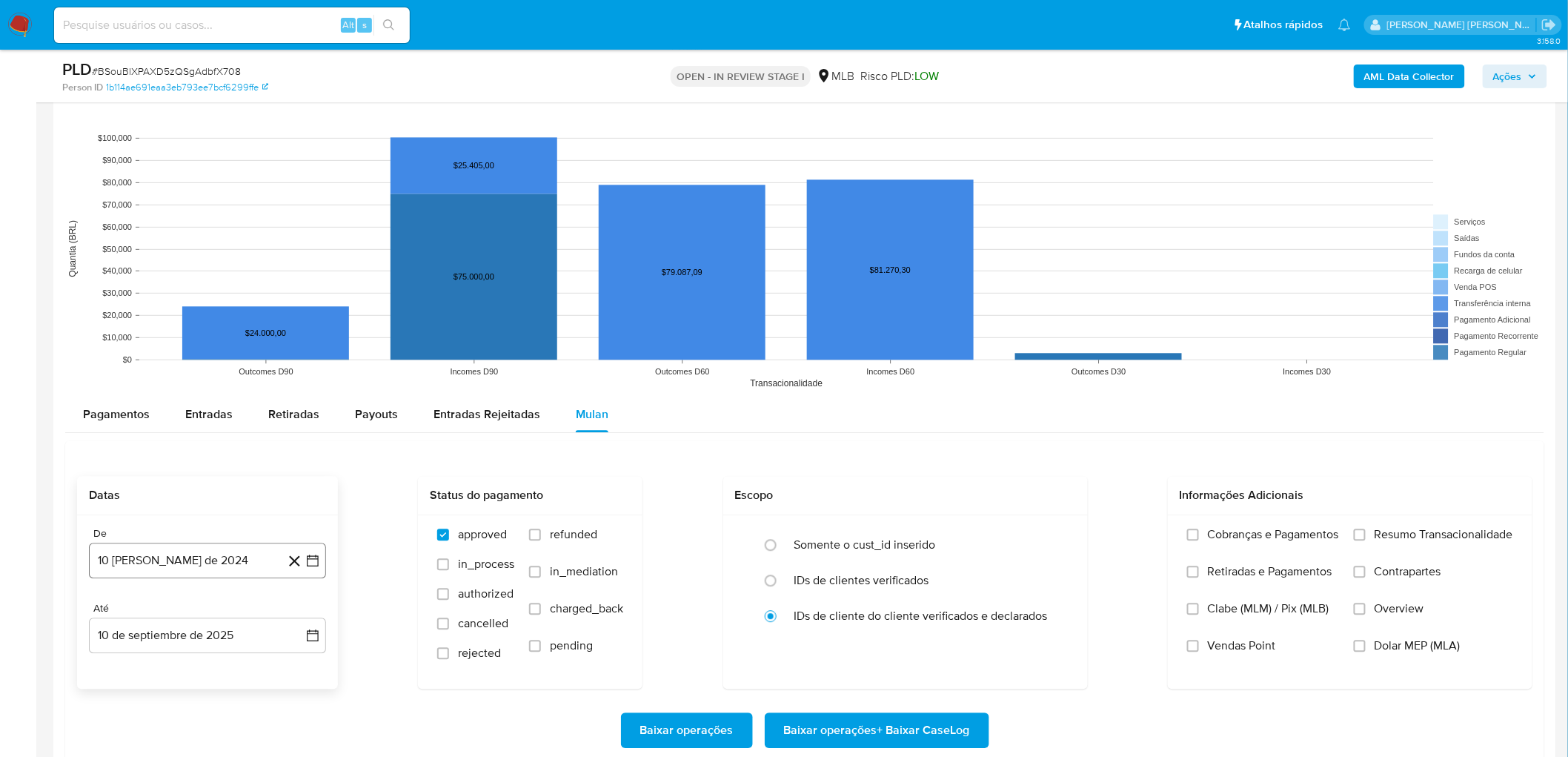
click at [165, 414] on button "10 [PERSON_NAME] de 2024" at bounding box center [206, 560] width 237 height 35
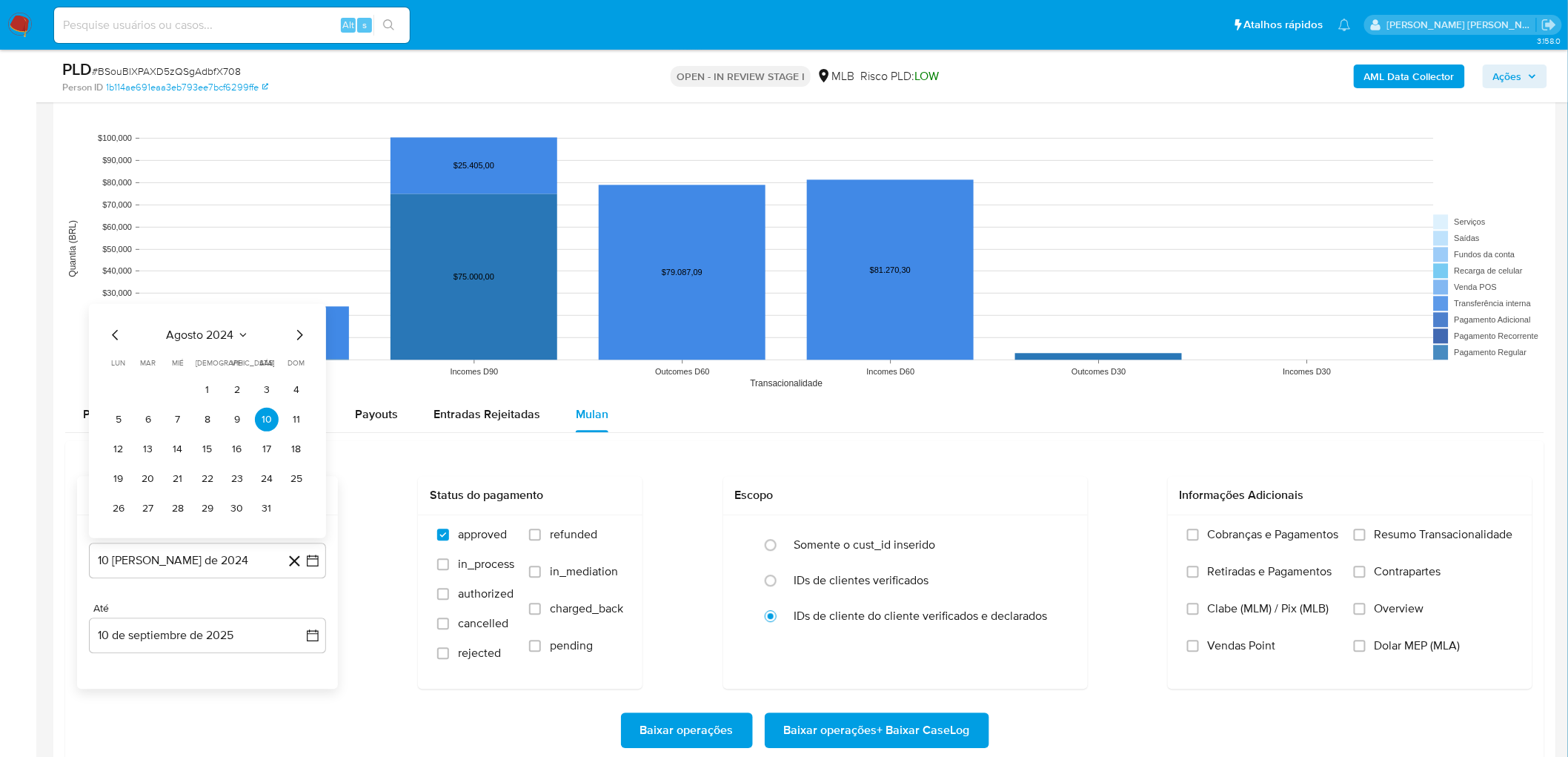
click at [213, 326] on span "agosto 2024" at bounding box center [201, 333] width 68 height 15
click at [294, 317] on icon "Año siguiente" at bounding box center [297, 318] width 18 height 18
click at [145, 414] on span "[DATE]" at bounding box center [142, 454] width 32 height 12
click at [148, 390] on button "1" at bounding box center [148, 389] width 24 height 24
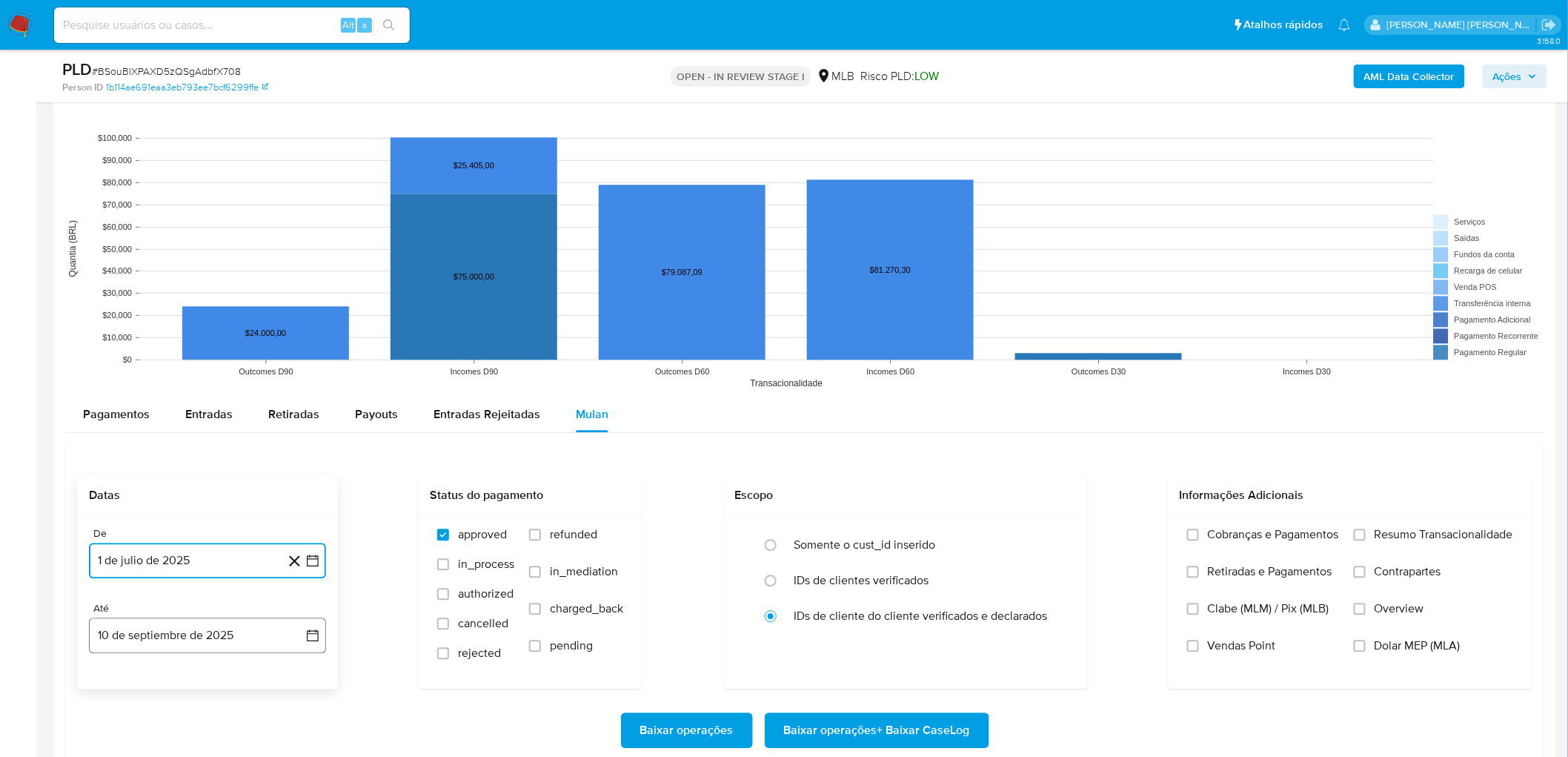
click at [176, 414] on button "10 de septiembre de 2025" at bounding box center [206, 635] width 237 height 35
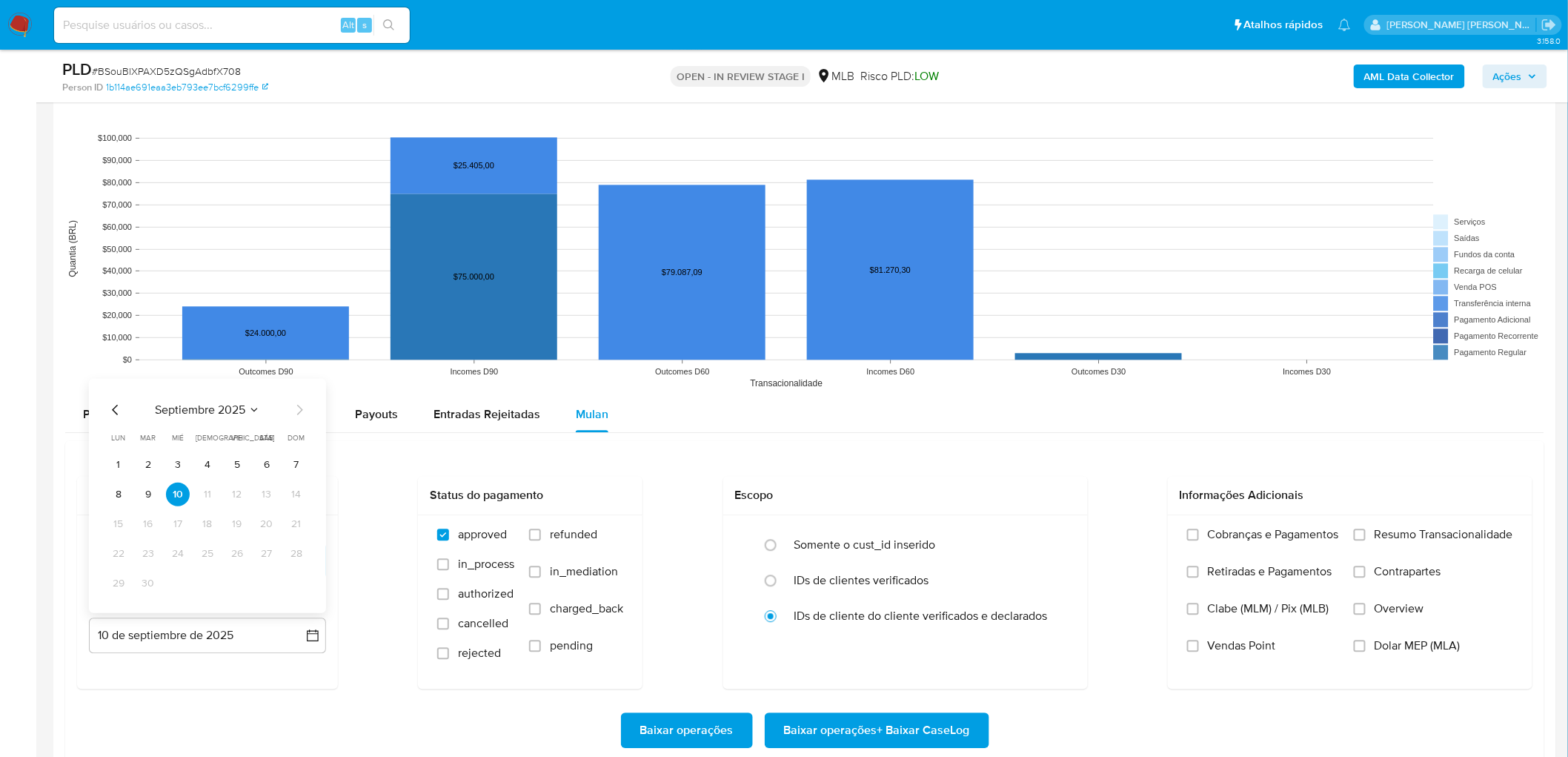
click at [298, 414] on button "7" at bounding box center [297, 464] width 24 height 24
click at [937, 414] on span "Resumo Transacionalidade" at bounding box center [1444, 534] width 139 height 15
click at [937, 414] on input "Resumo Transacionalidade" at bounding box center [1360, 535] width 12 height 12
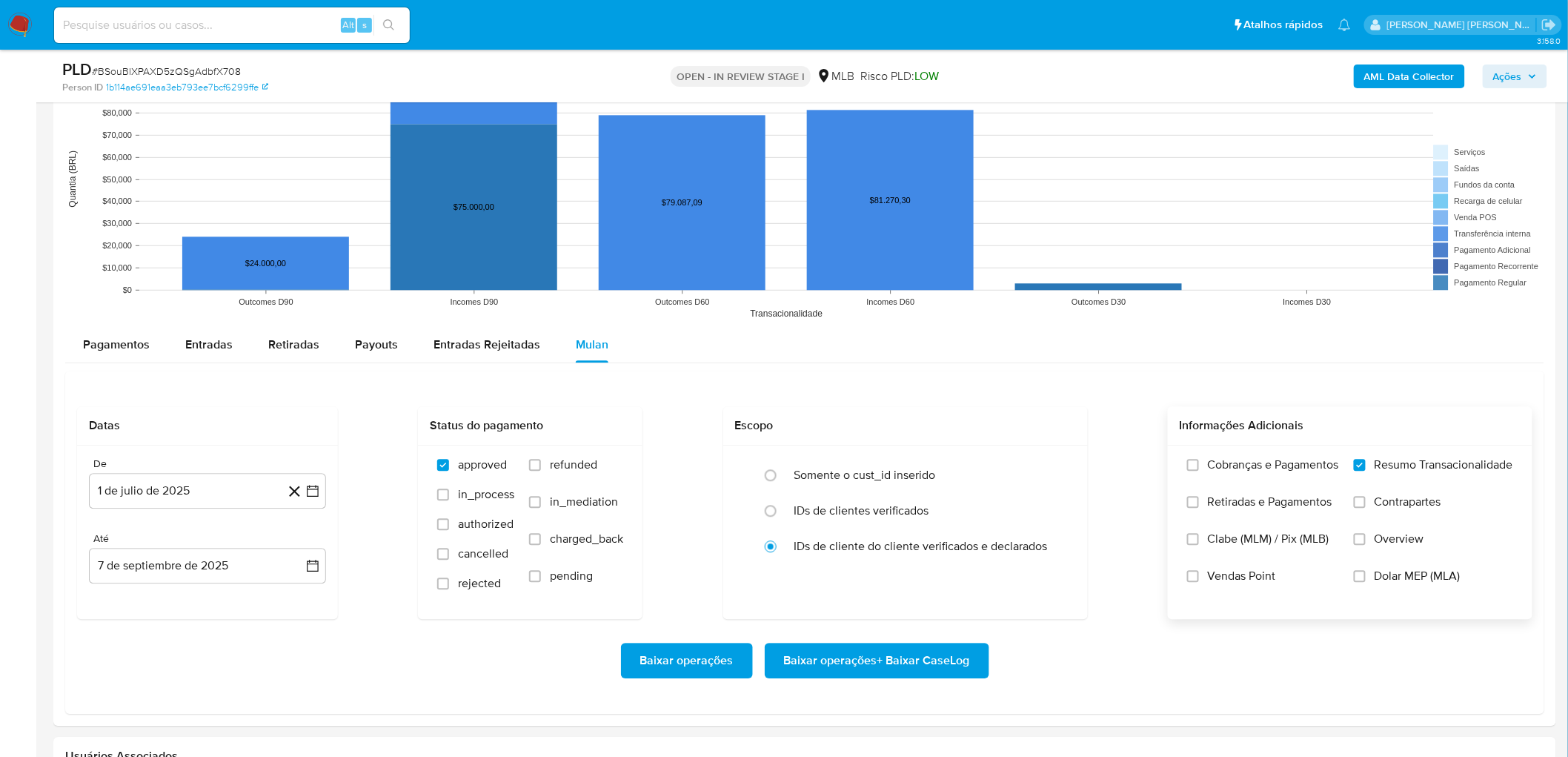
scroll to position [1483, 0]
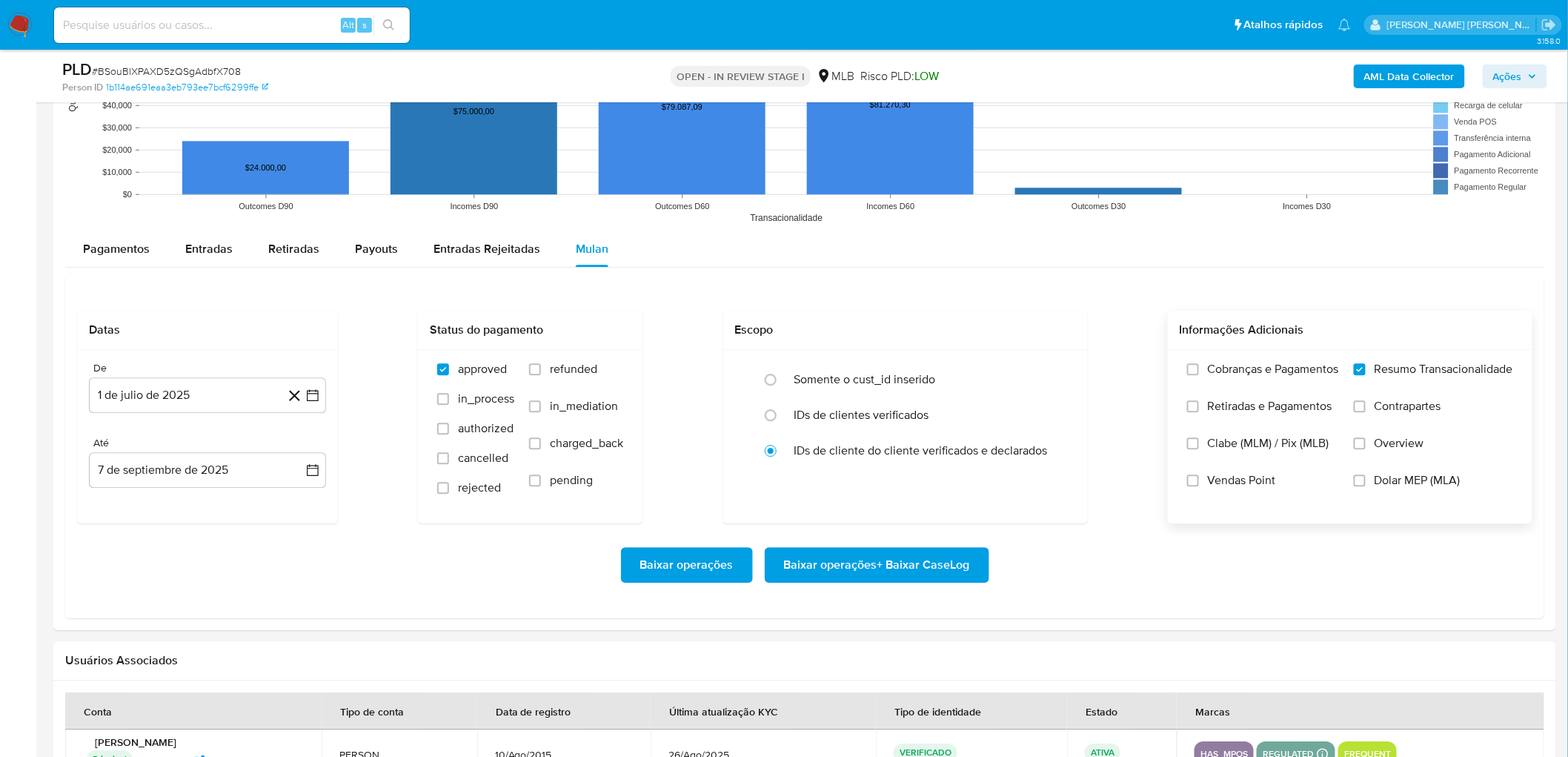
click at [908, 414] on span "Baixar operações + Baixar CaseLog" at bounding box center [877, 564] width 186 height 32
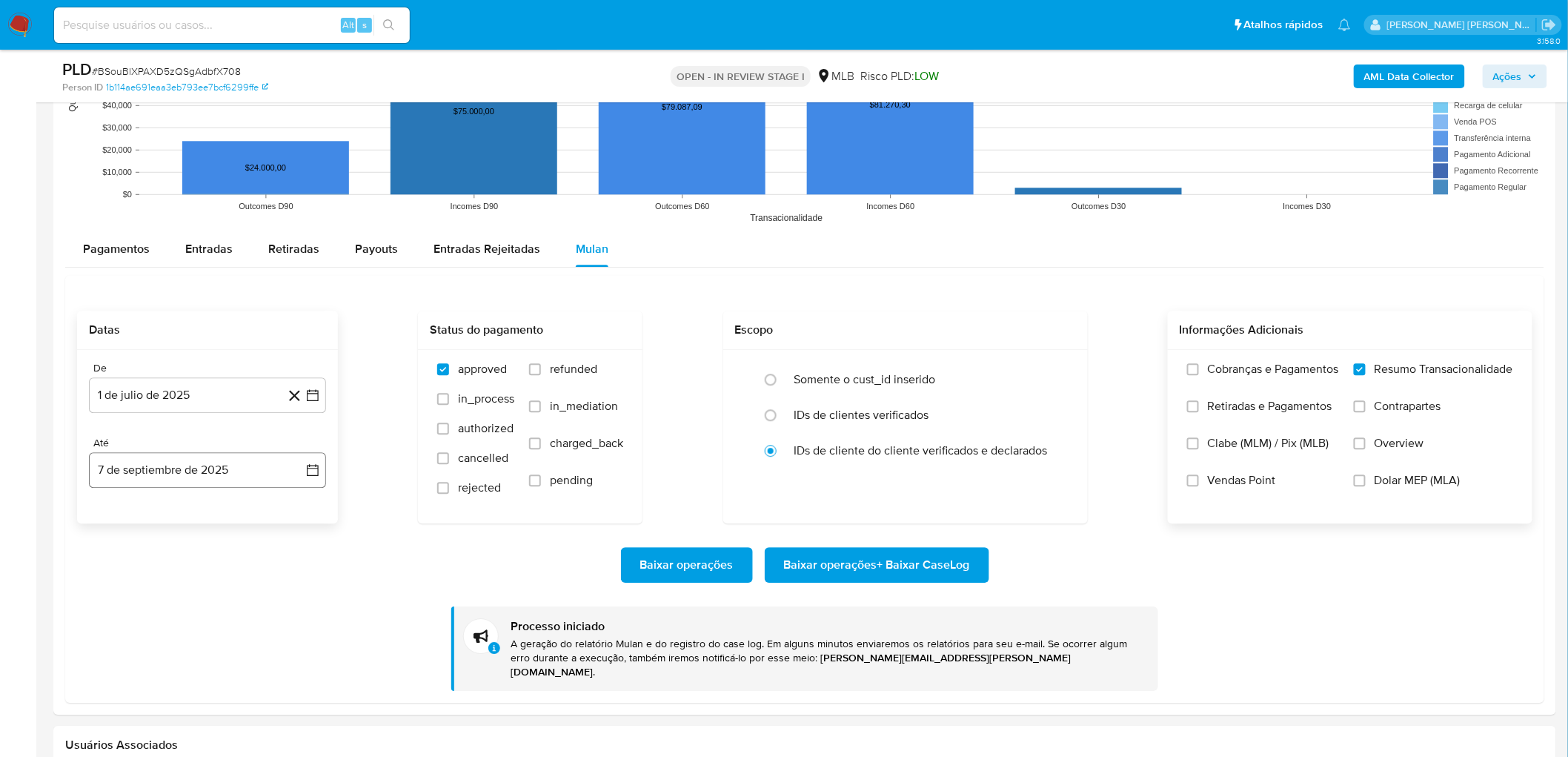
click at [194, 414] on button "7 de septiembre de 2025" at bounding box center [206, 470] width 237 height 35
click at [108, 414] on button "8" at bounding box center [119, 608] width 24 height 24
click at [937, 414] on span "Vendas Point" at bounding box center [1242, 480] width 68 height 15
click at [937, 414] on input "Vendas Point" at bounding box center [1193, 481] width 12 height 12
click at [915, 414] on span "Baixar operações + Baixar CaseLog" at bounding box center [877, 564] width 186 height 32
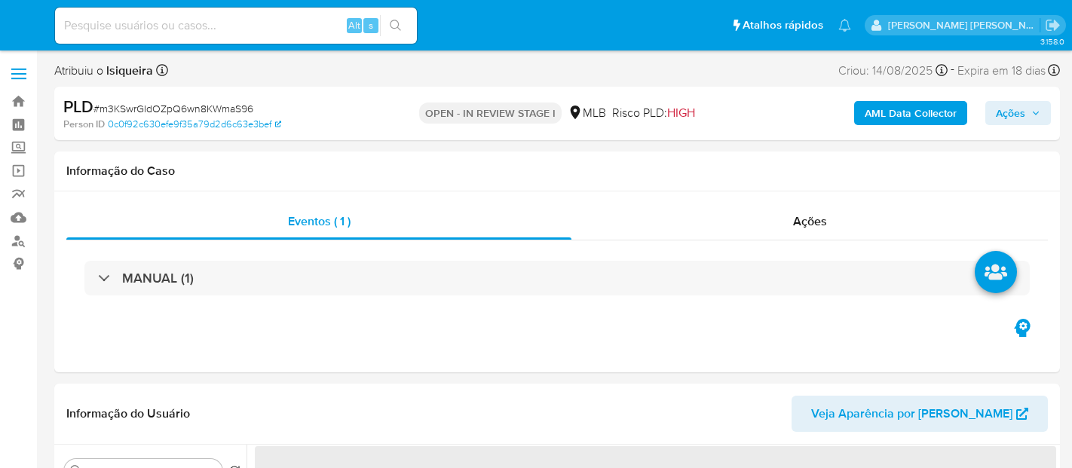
select select "10"
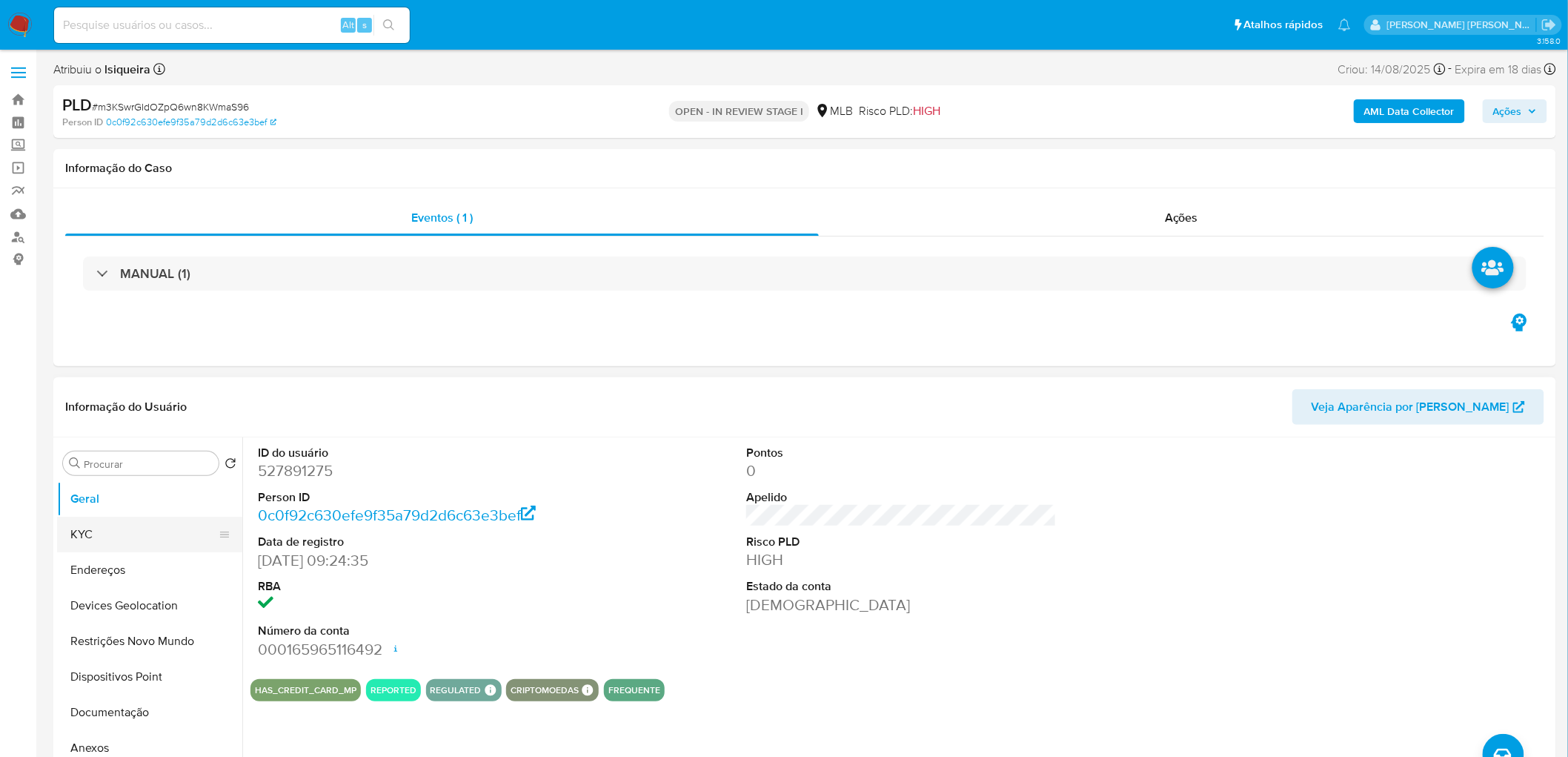
click at [94, 459] on button "KYC" at bounding box center [144, 534] width 173 height 35
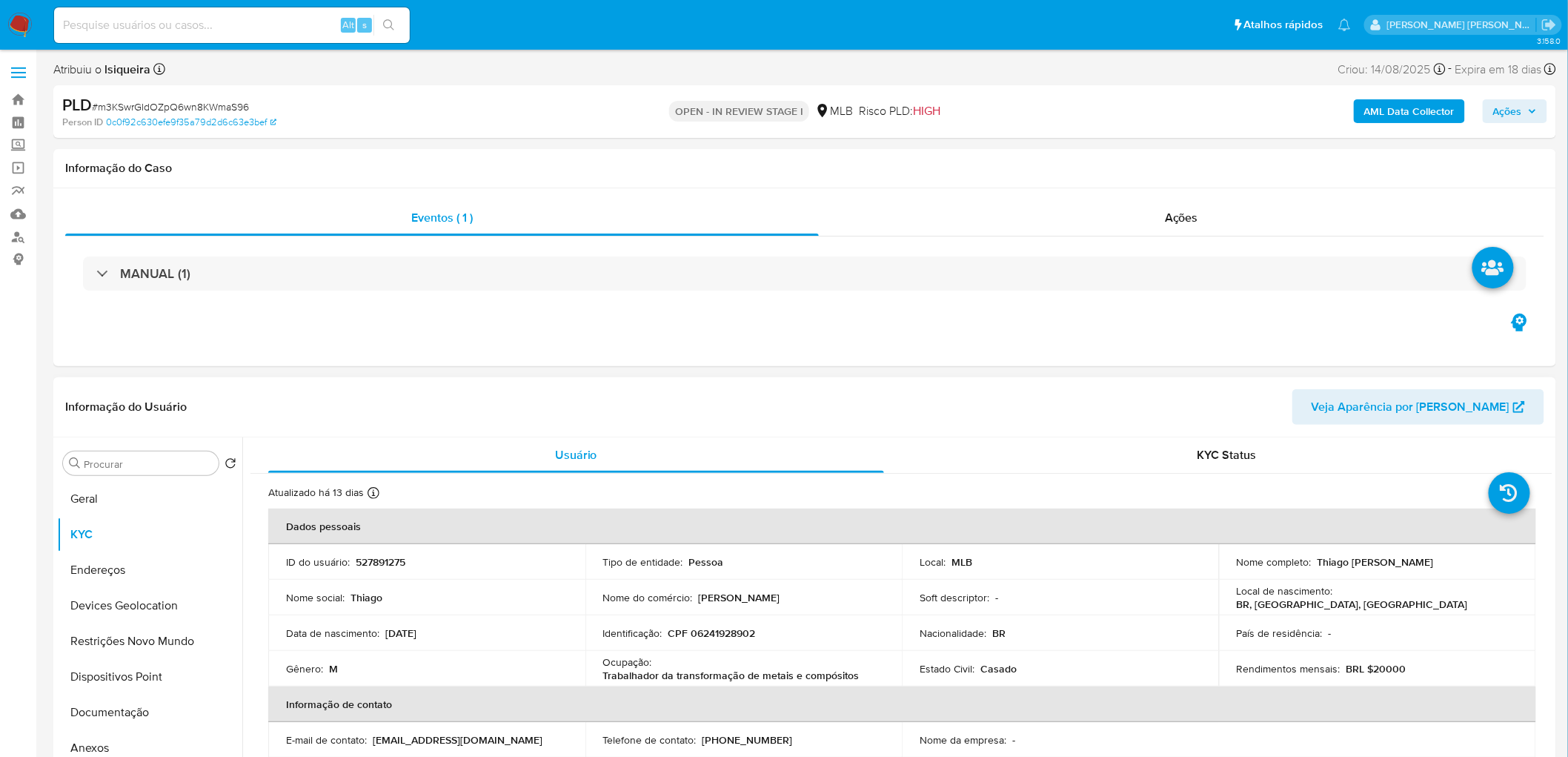
drag, startPoint x: 1425, startPoint y: 564, endPoint x: 1314, endPoint y: 563, distance: 111.0
click at [1053, 459] on div "Nome completo : [PERSON_NAME]" at bounding box center [1377, 562] width 281 height 14
copy p "Thiago [PERSON_NAME]"
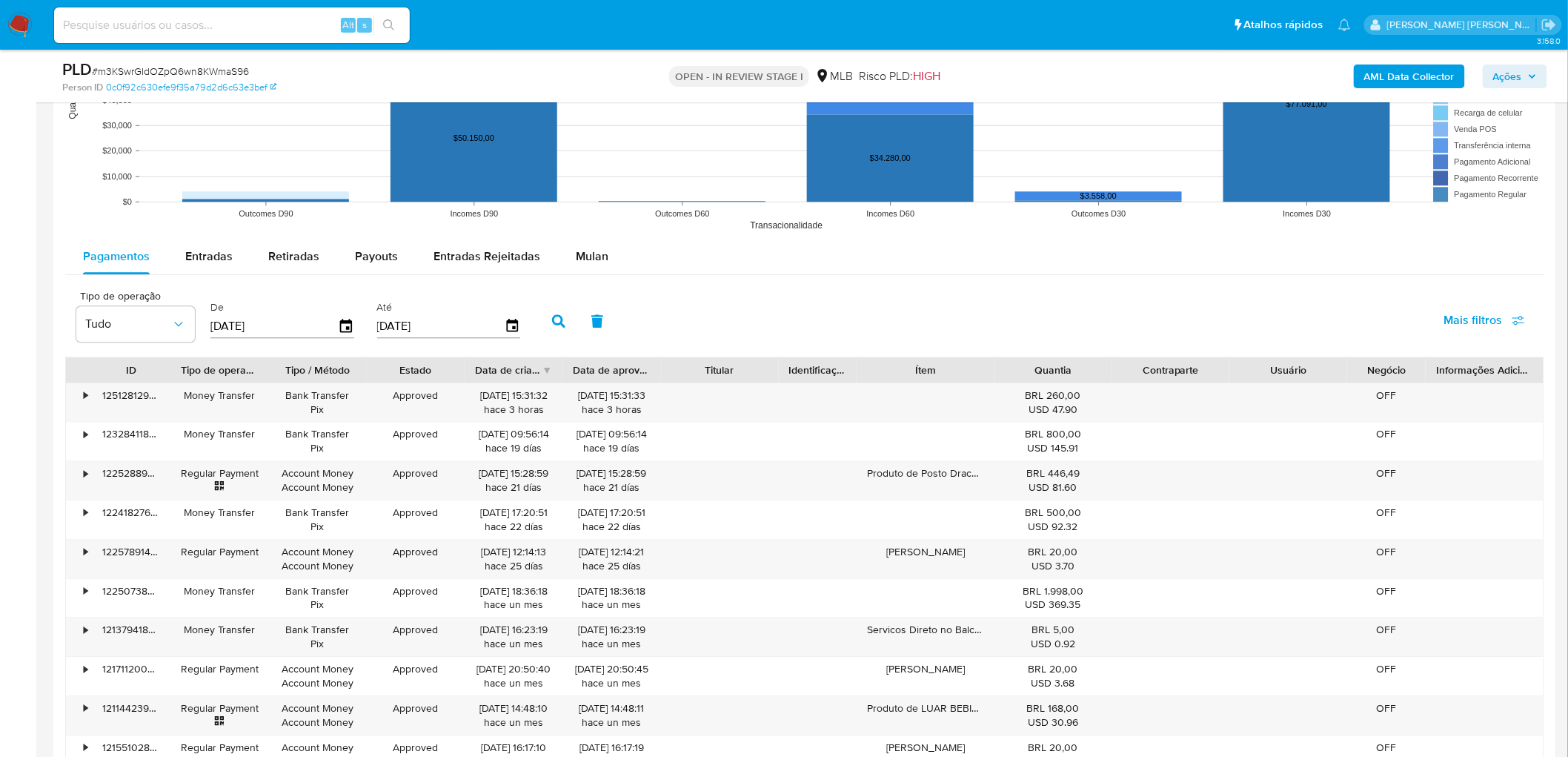
scroll to position [1478, 0]
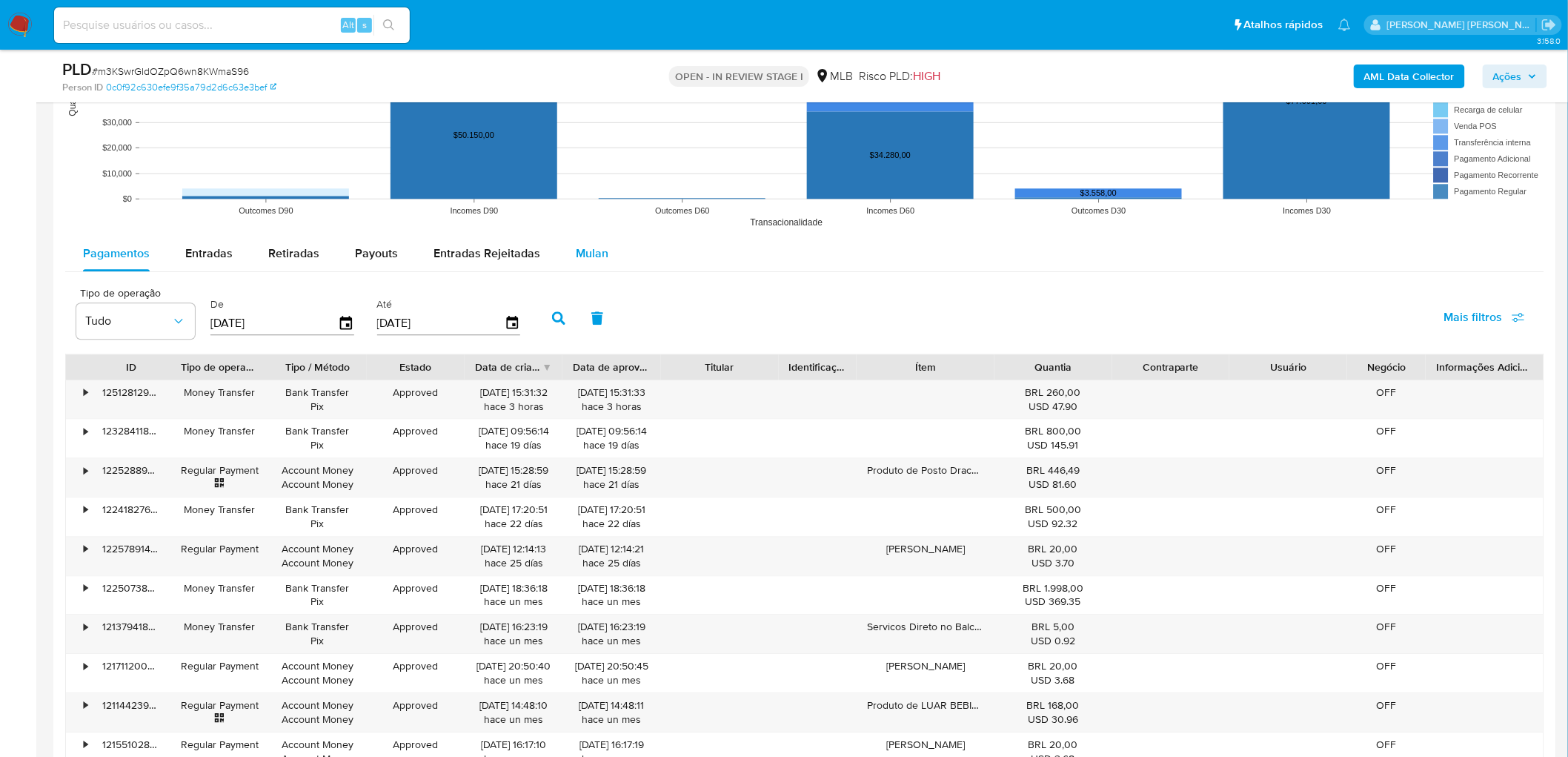
click at [586, 252] on span "Mulan" at bounding box center [592, 253] width 32 height 17
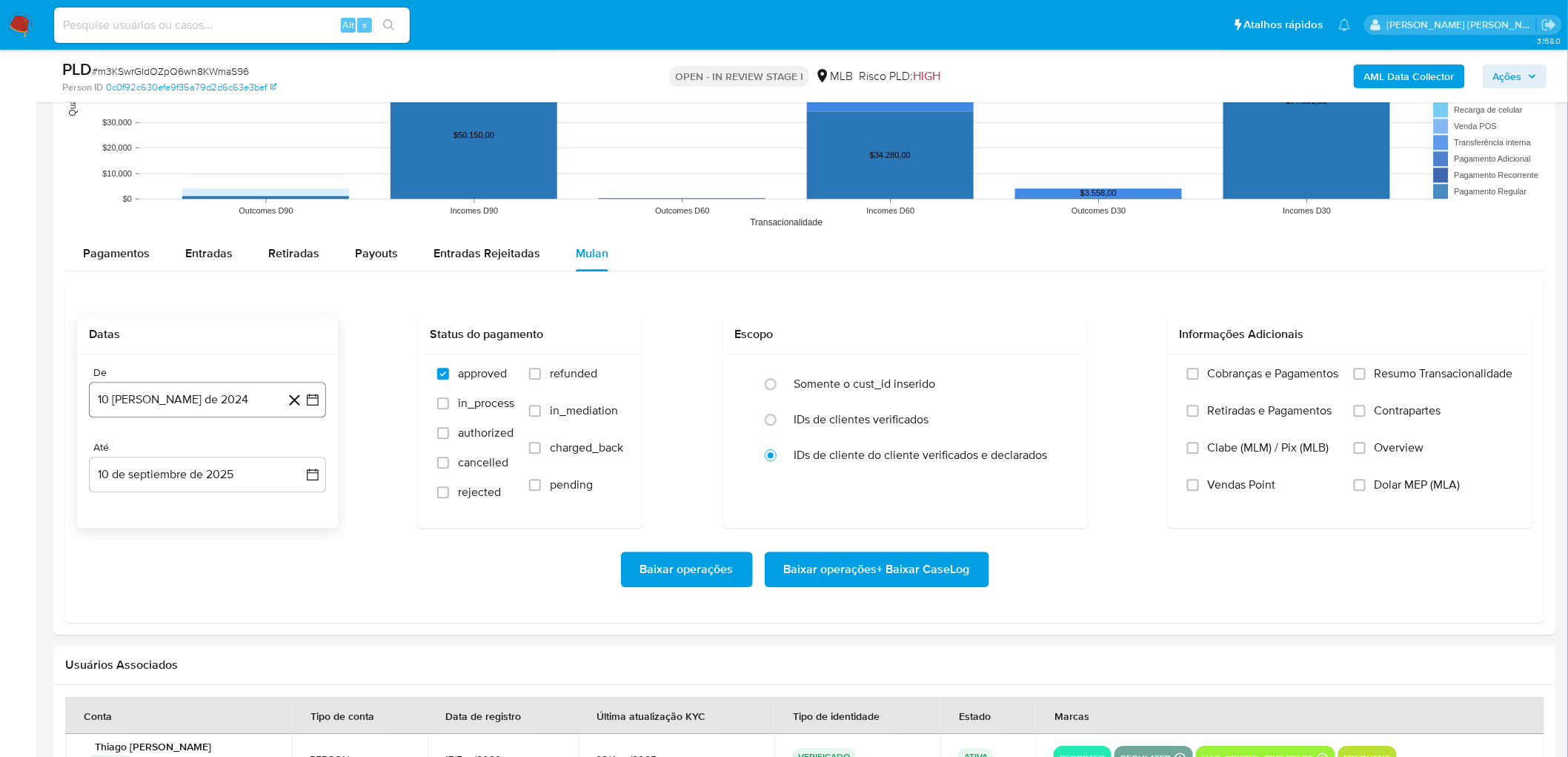
click at [132, 410] on button "10 [PERSON_NAME] de 2024" at bounding box center [206, 399] width 237 height 35
click at [307, 450] on icon "Mes siguiente" at bounding box center [300, 453] width 18 height 18
click at [246, 459] on span "septiembre 2024" at bounding box center [201, 452] width 90 height 15
click at [297, 456] on icon "Año siguiente" at bounding box center [297, 452] width 6 height 11
click at [143, 459] on span "[DATE]" at bounding box center [142, 590] width 32 height 12
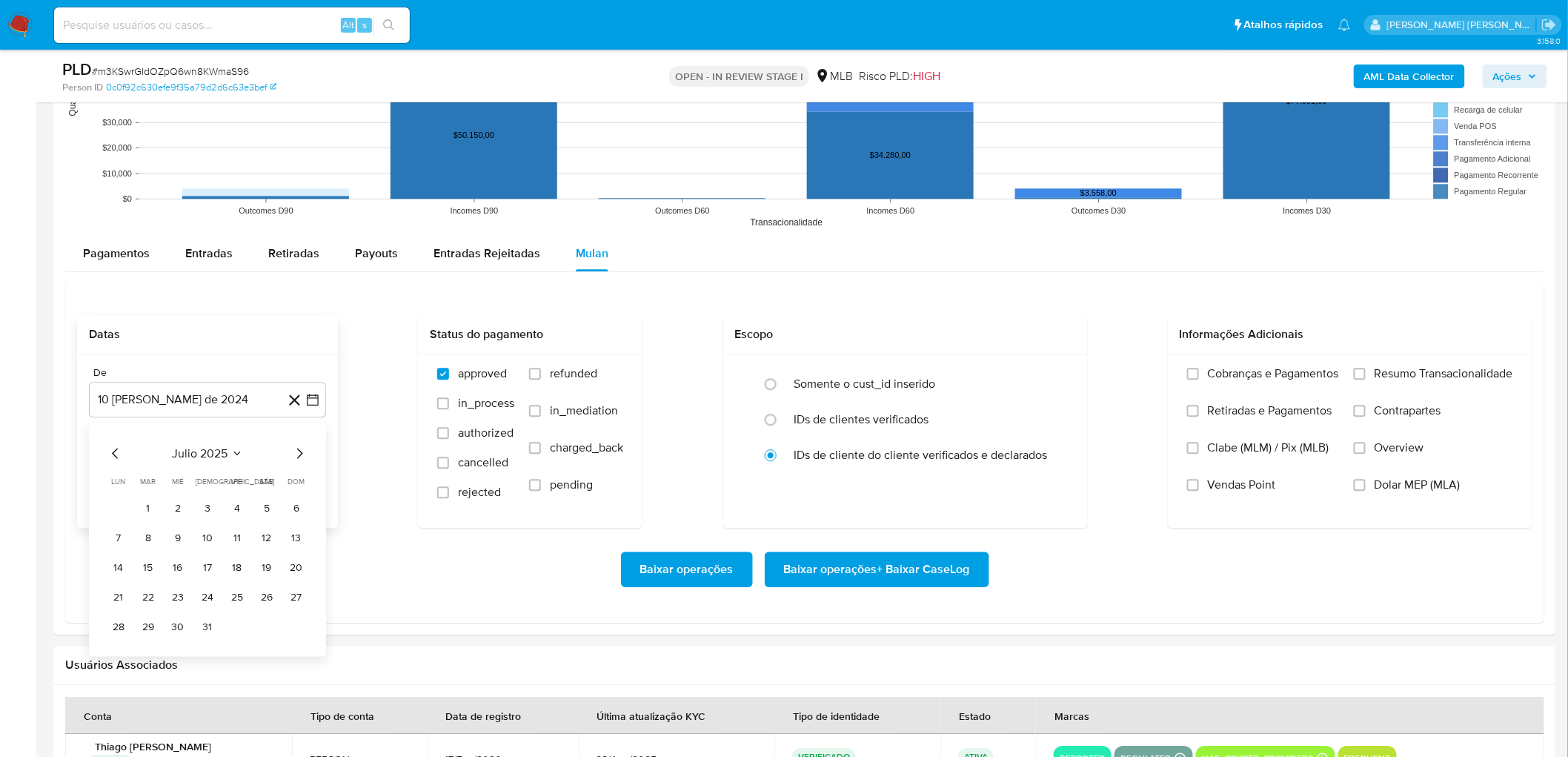
click at [150, 459] on button "1" at bounding box center [148, 507] width 24 height 24
click at [173, 459] on button "10 de septiembre de 2025" at bounding box center [206, 474] width 237 height 35
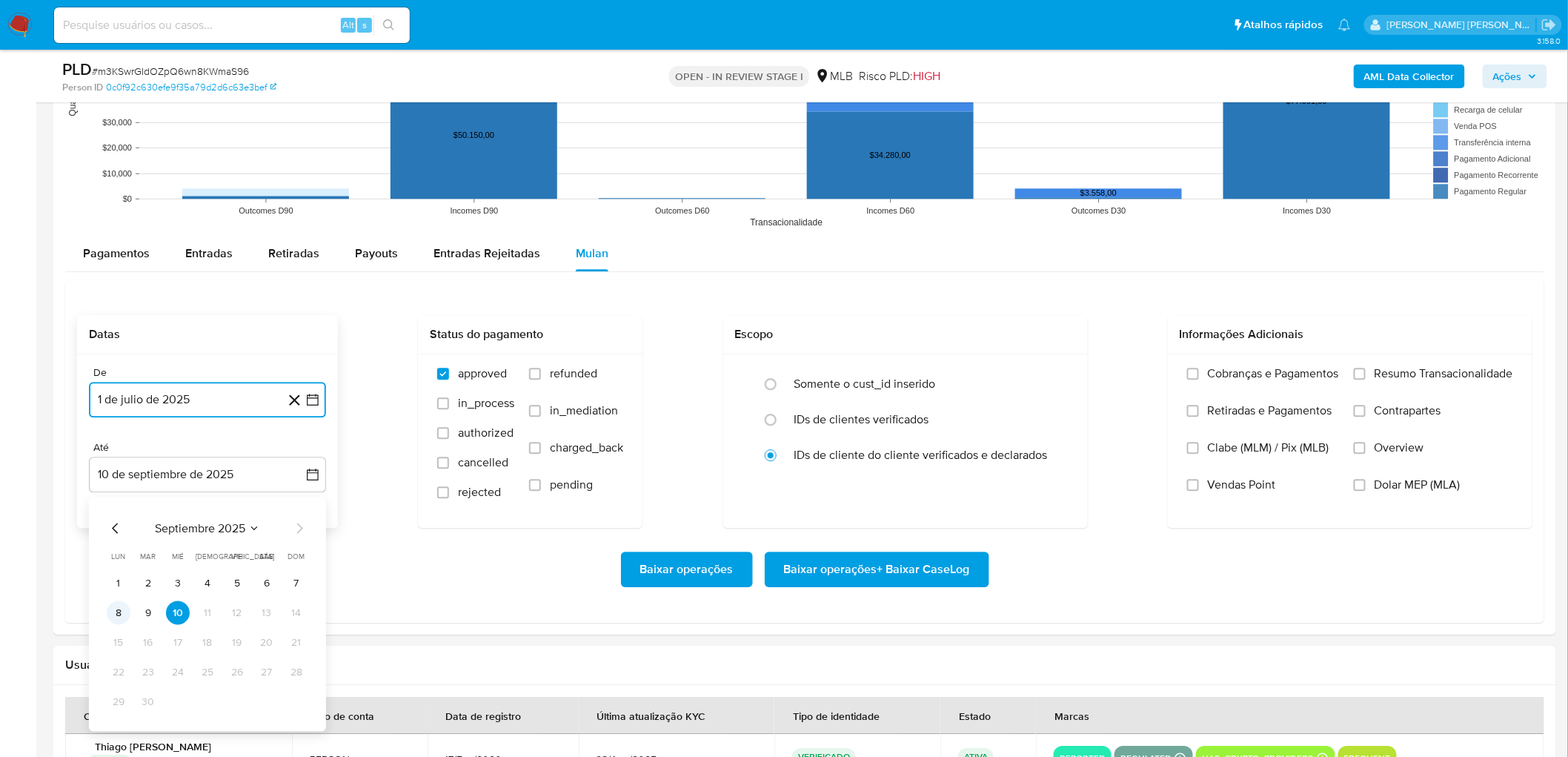
click at [122, 459] on button "8" at bounding box center [119, 612] width 24 height 24
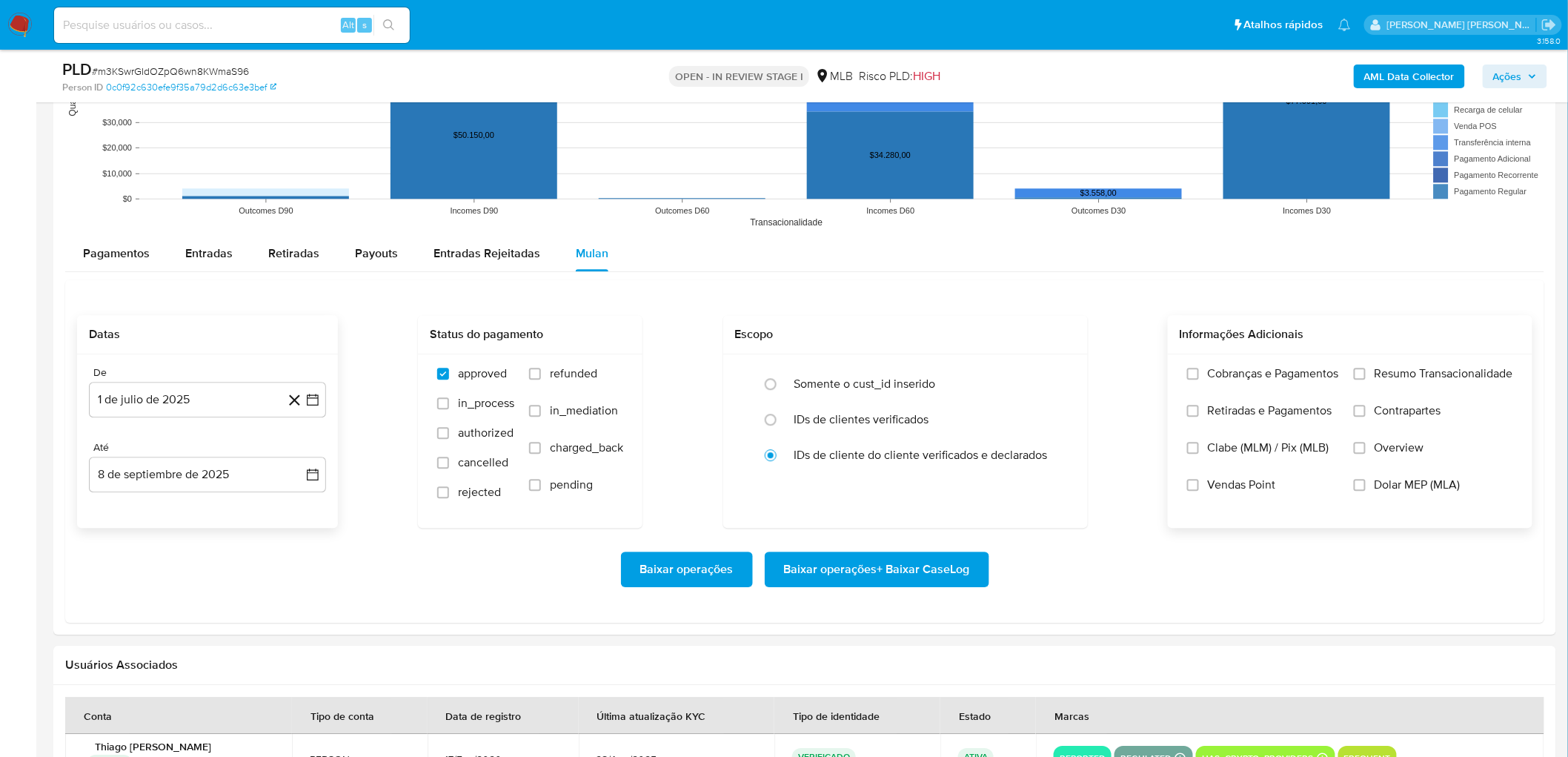
click at [1053, 372] on span "Resumo Transacionalidade" at bounding box center [1444, 373] width 139 height 15
click at [1053, 372] on input "Resumo Transacionalidade" at bounding box center [1360, 374] width 12 height 12
click at [1053, 459] on span "Vendas Point" at bounding box center [1242, 485] width 68 height 15
click at [1053, 459] on input "Vendas Point" at bounding box center [1193, 485] width 12 height 12
click at [866, 459] on span "Baixar operações + Baixar CaseLog" at bounding box center [877, 568] width 186 height 32
